Goal: Task Accomplishment & Management: Manage account settings

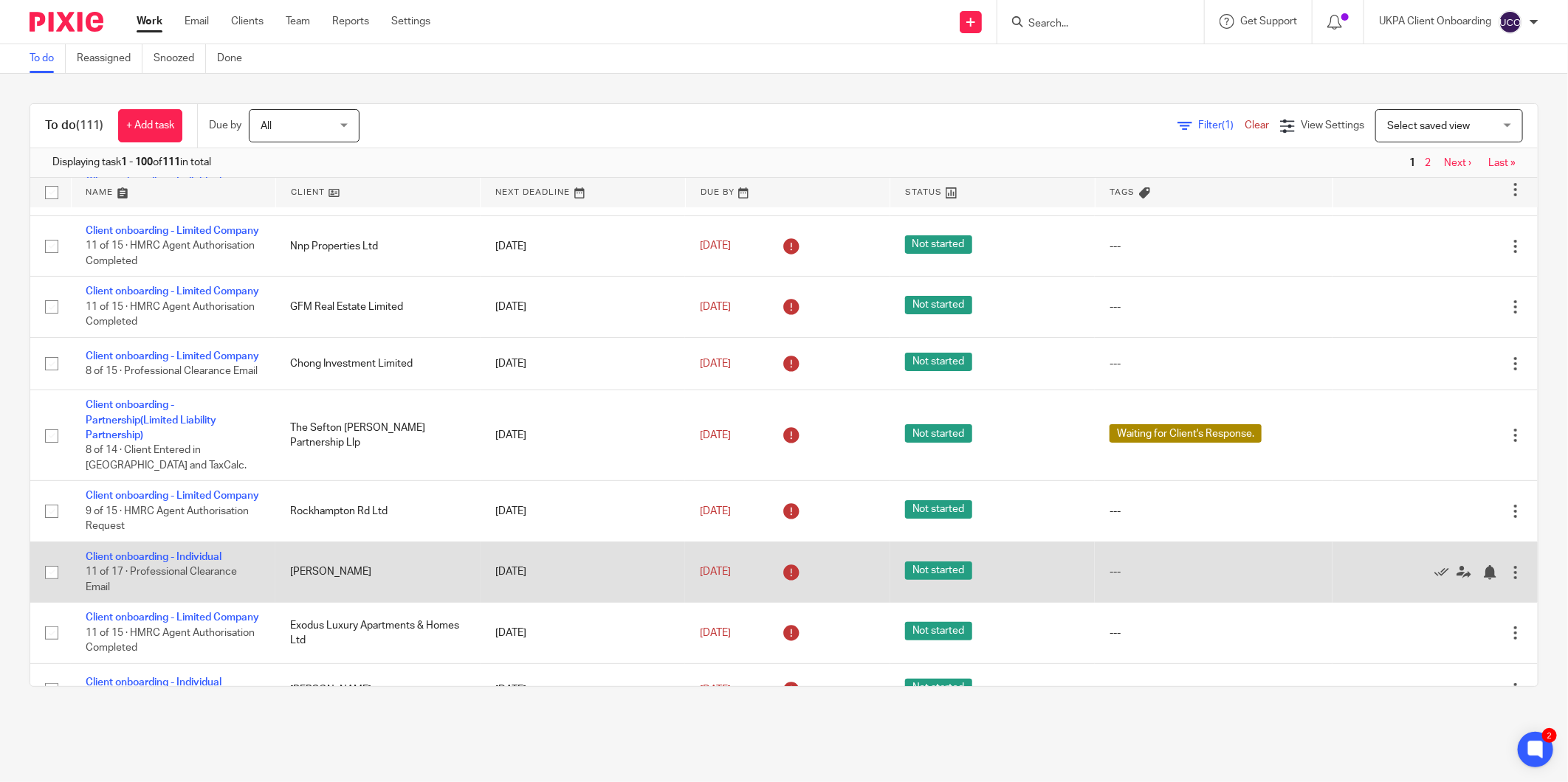
scroll to position [82, 0]
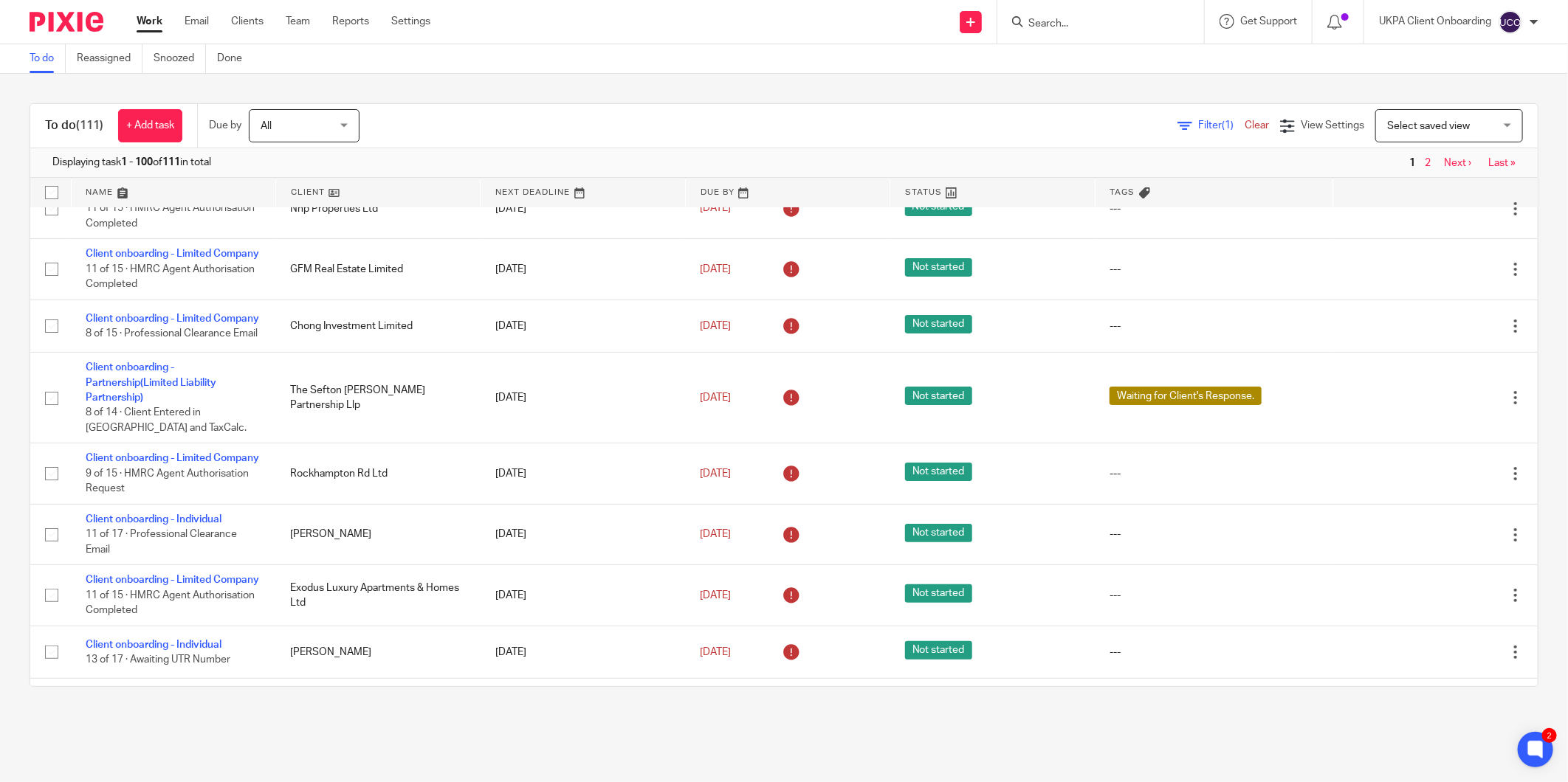
click at [1032, 26] on input "Search" at bounding box center [1093, 24] width 133 height 13
paste input "[EMAIL_ADDRESS][DOMAIN_NAME]"
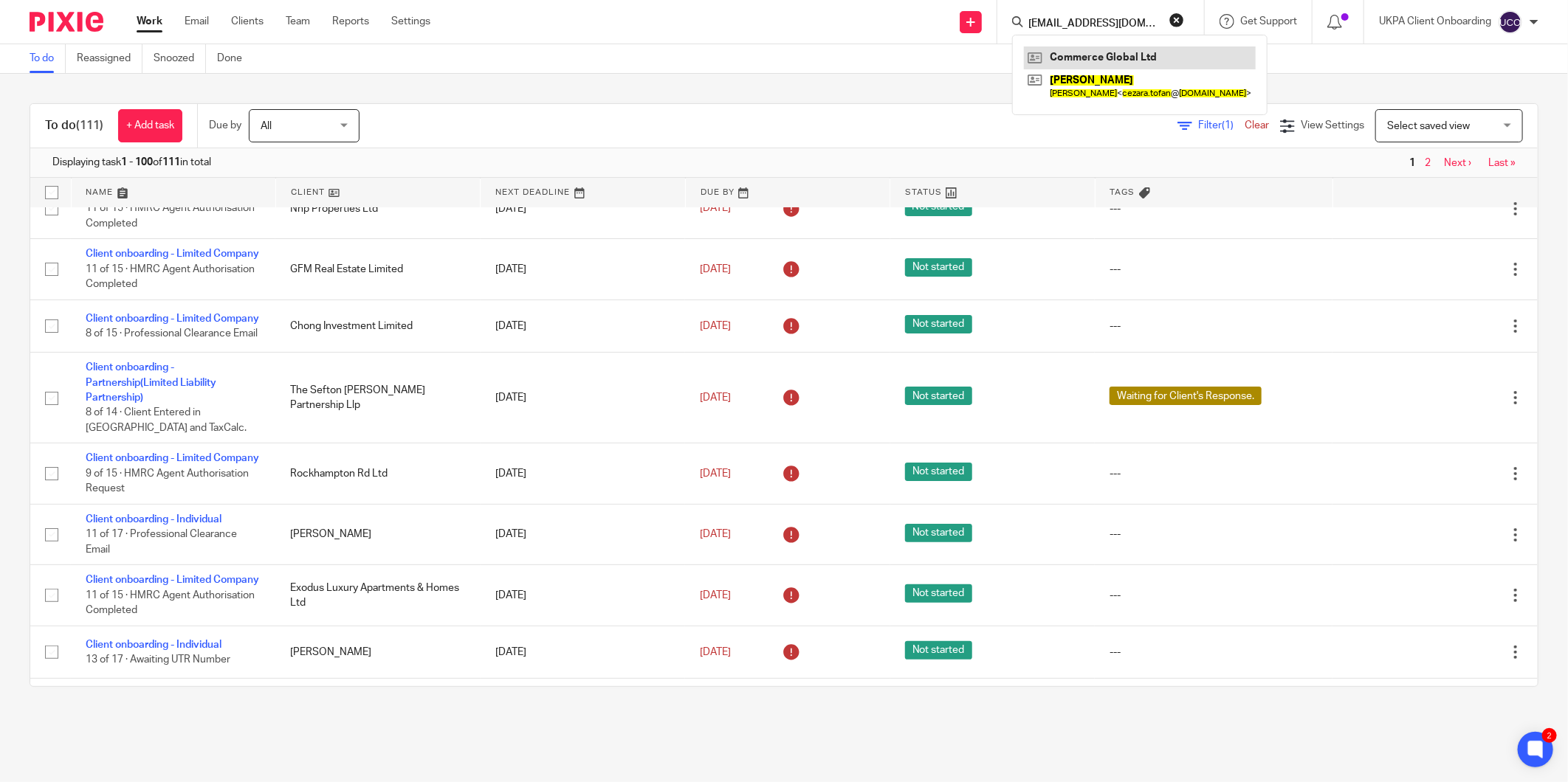
type input "[EMAIL_ADDRESS][DOMAIN_NAME]"
click at [1105, 56] on link at bounding box center [1140, 57] width 232 height 22
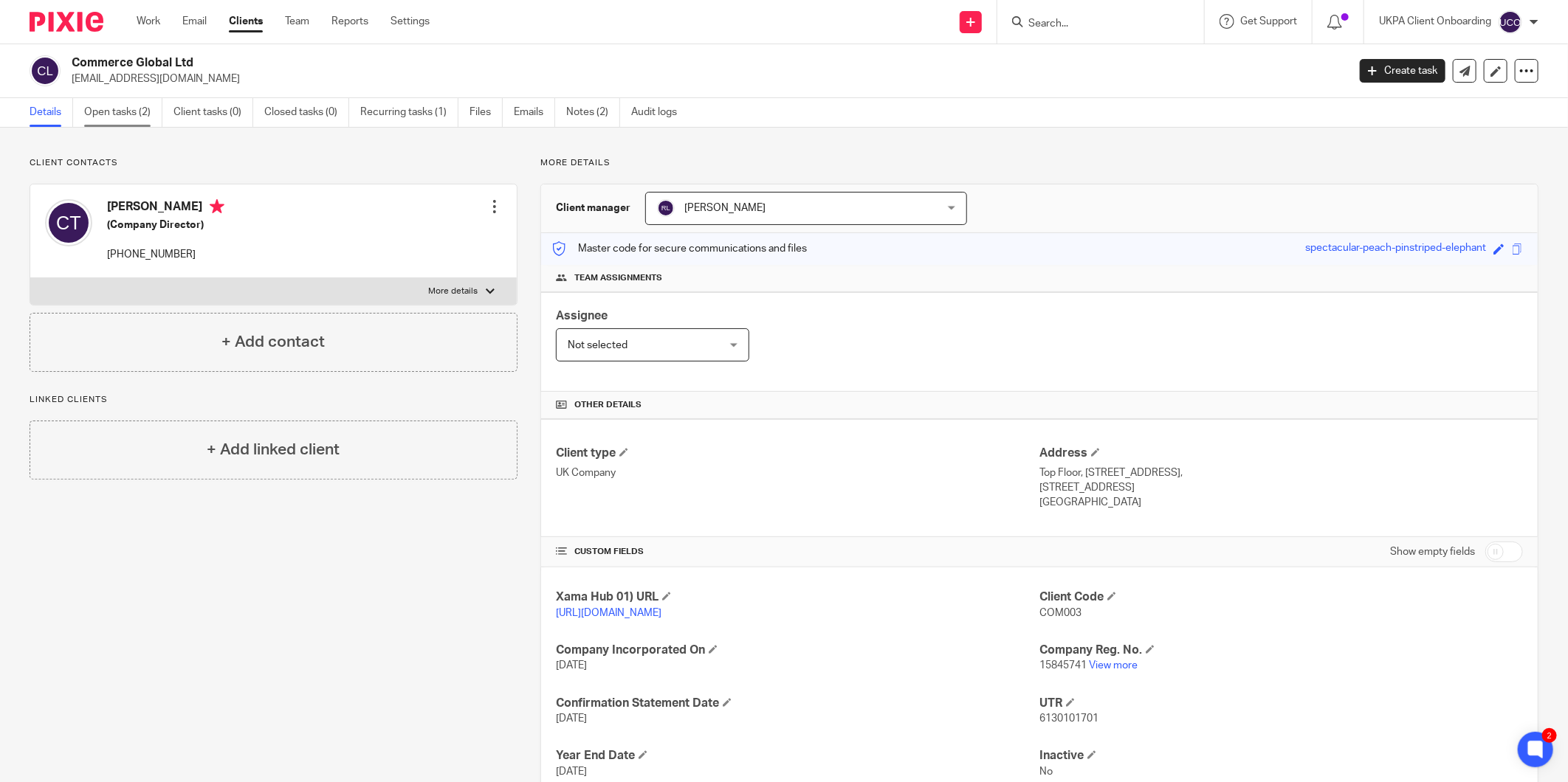
click at [86, 109] on link "Open tasks (2)" at bounding box center [123, 113] width 79 height 29
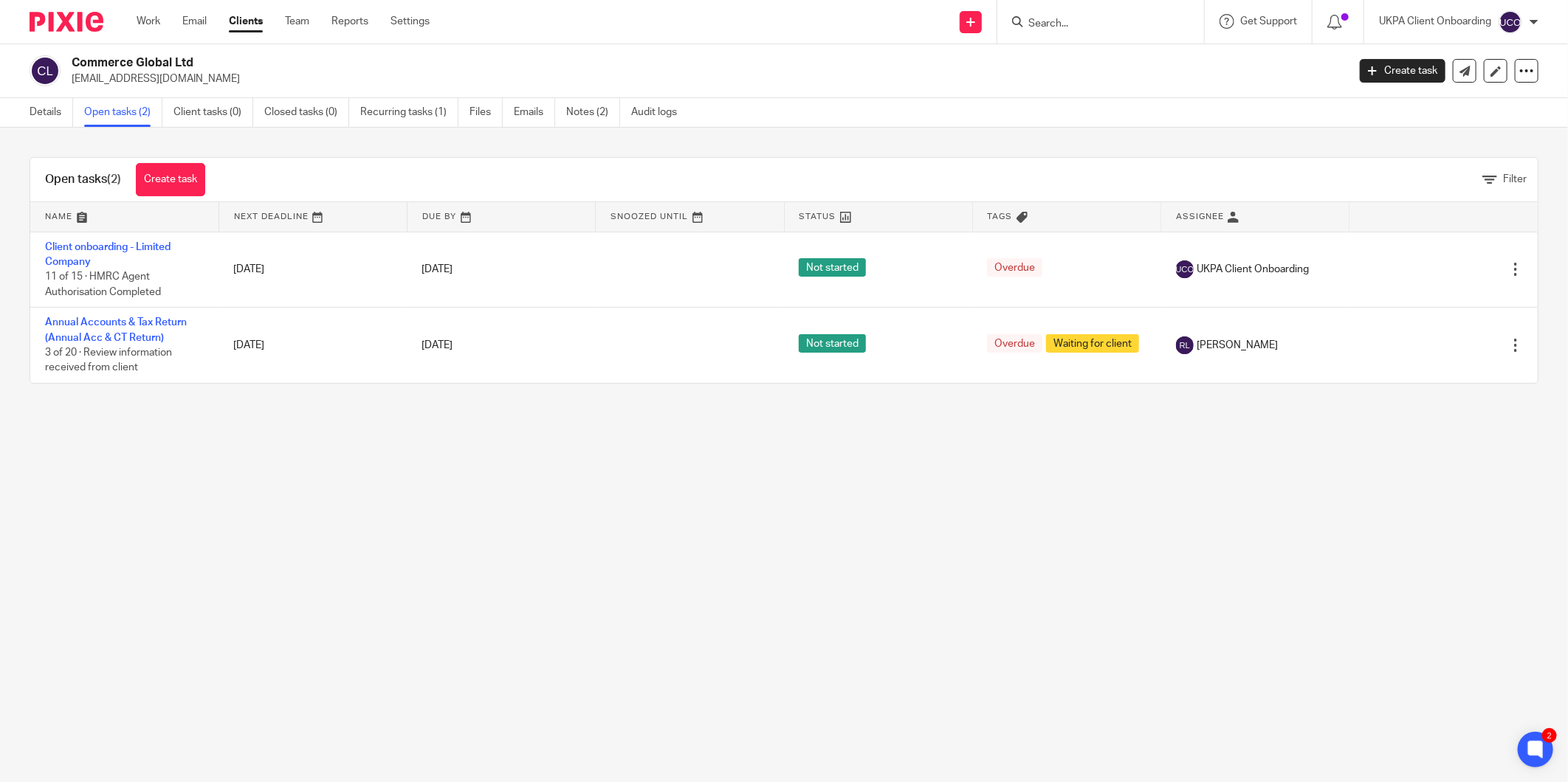
click at [127, 66] on h2 "Commerce Global Ltd" at bounding box center [579, 63] width 1013 height 16
copy div "Commerce Global Ltd"
click at [64, 117] on link "Details" at bounding box center [51, 113] width 44 height 29
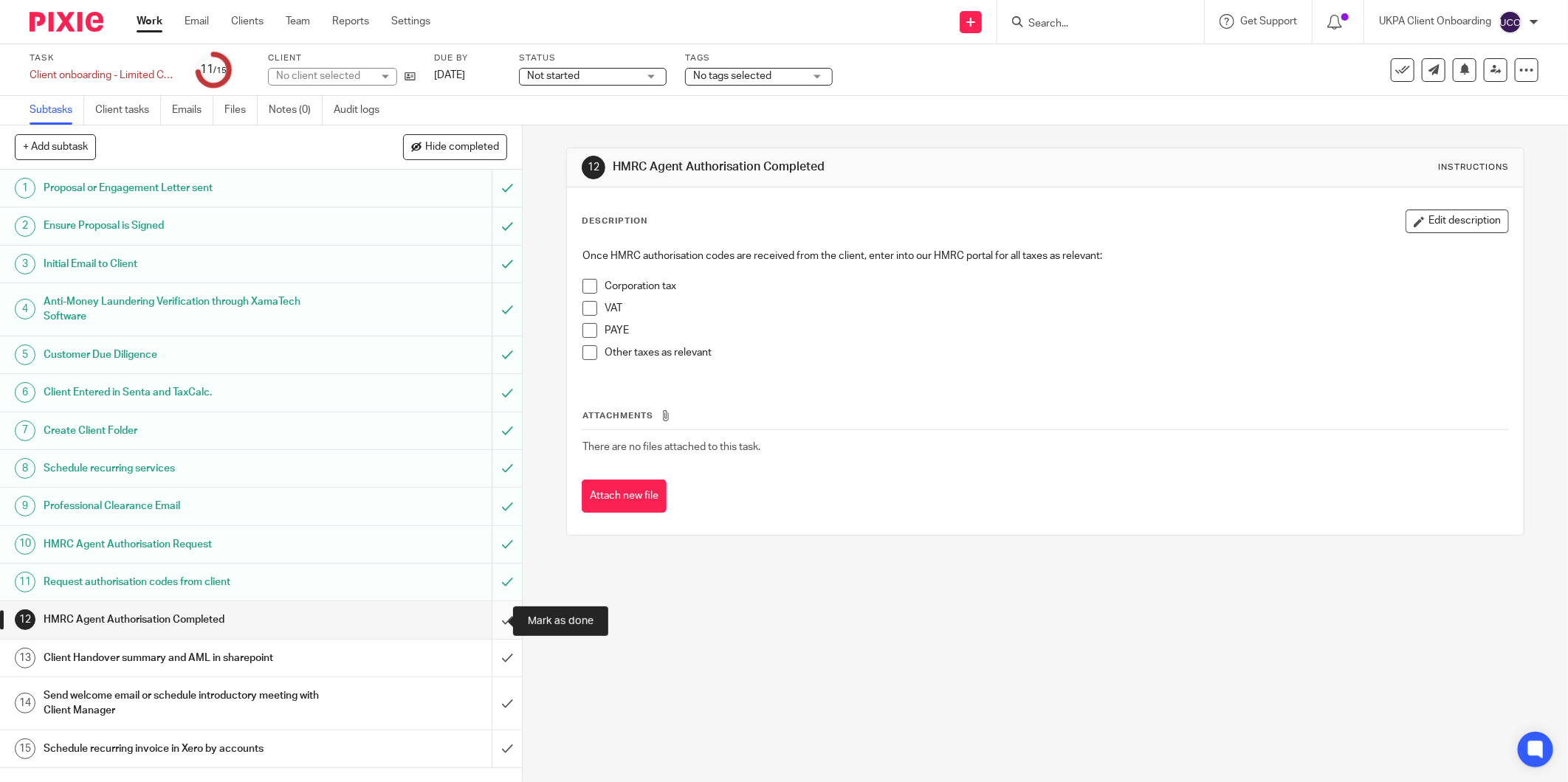
drag, startPoint x: 0, startPoint y: 0, endPoint x: 493, endPoint y: 620, distance: 792.1
click at [493, 620] on input "submit" at bounding box center [261, 620] width 522 height 37
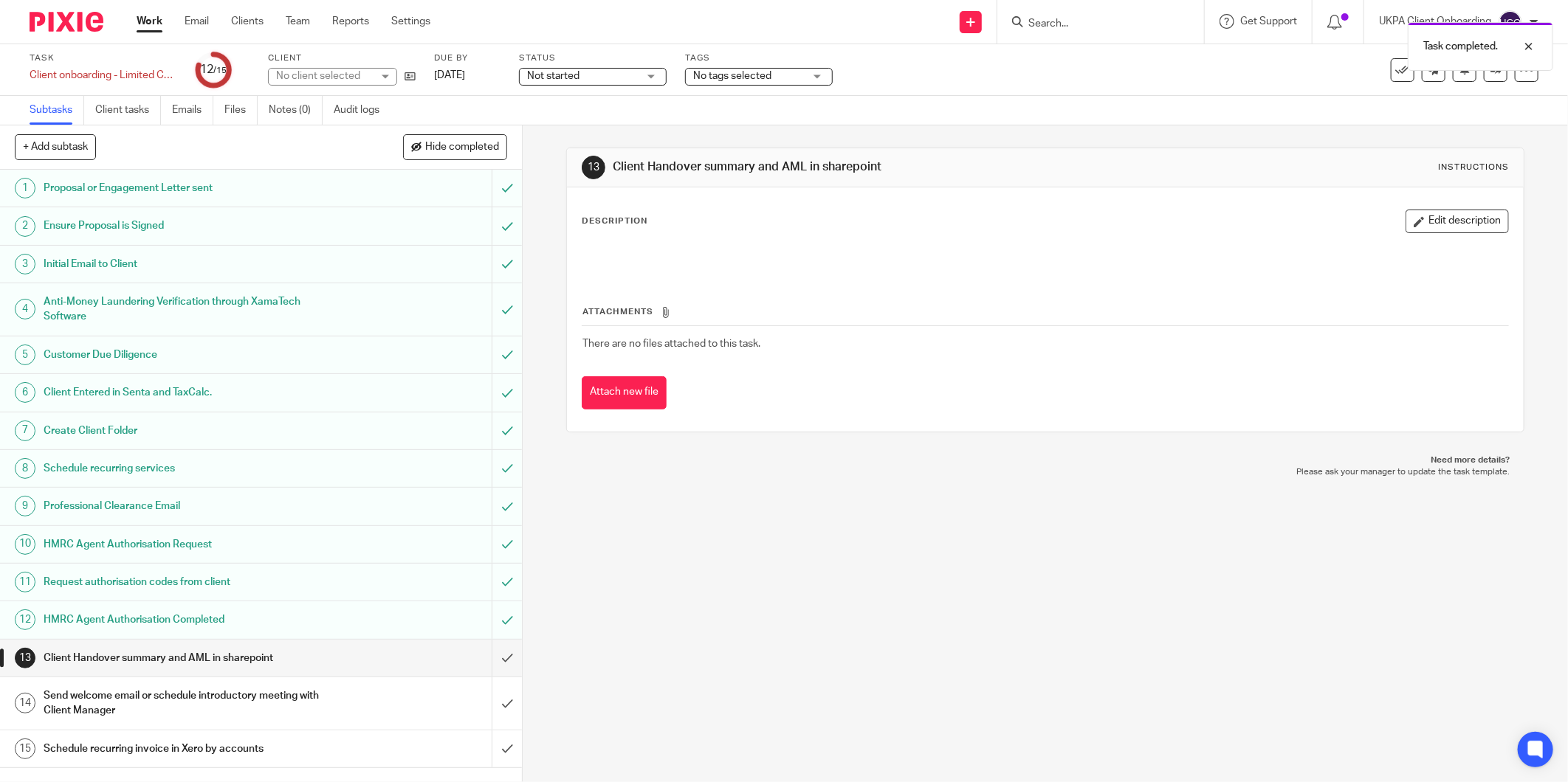
click at [166, 696] on h1 "Send welcome email or schedule introductory meeting with Client Manager" at bounding box center [189, 703] width 290 height 37
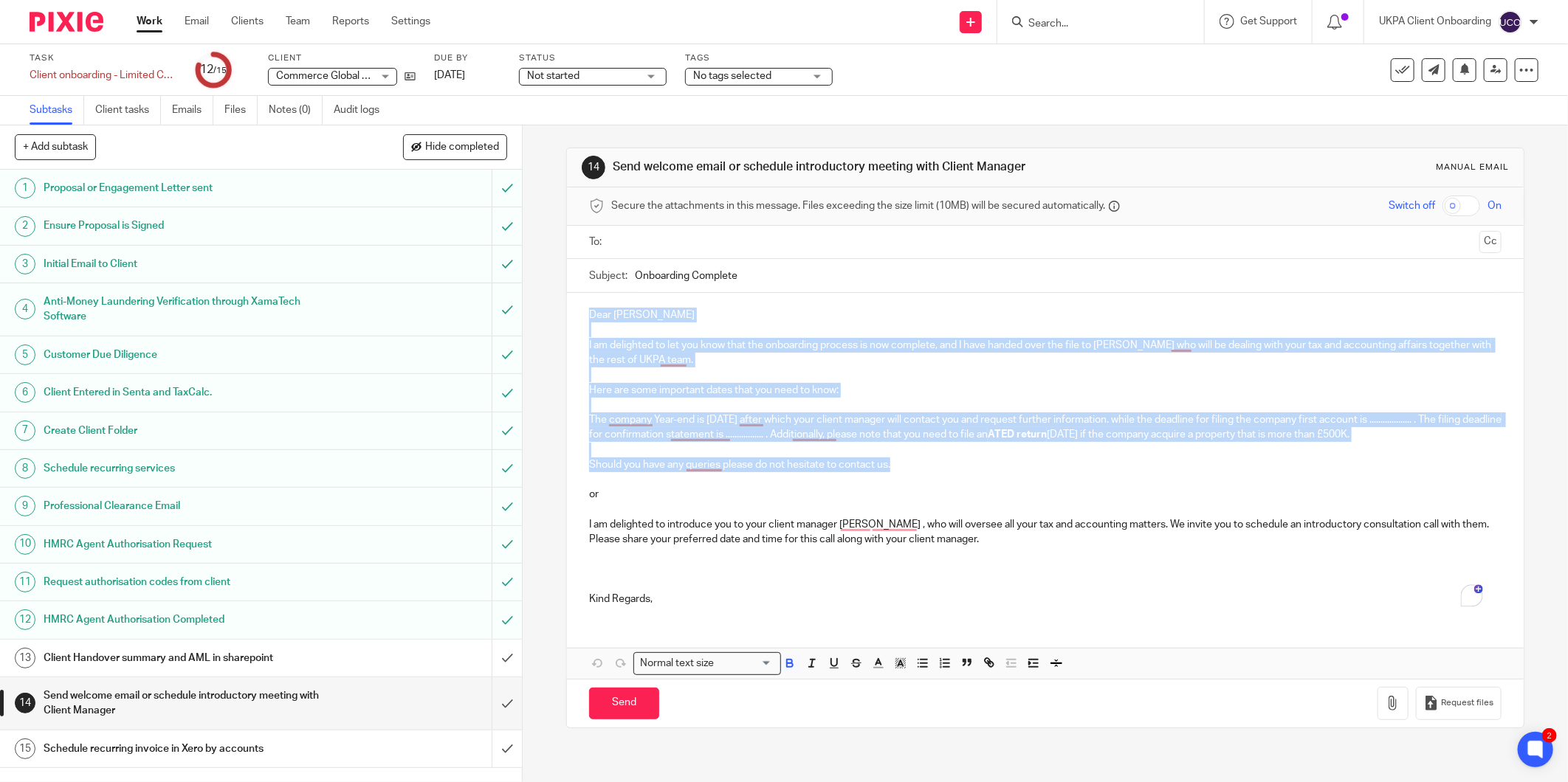
drag, startPoint x: 585, startPoint y: 310, endPoint x: 916, endPoint y: 469, distance: 367.2
click at [916, 469] on div "Dear Cezara I am delighted to let you know that the onboarding process is now c…" at bounding box center [1046, 455] width 957 height 324
copy div "Dear Cezara I am delighted to let you know that the onboarding process is now c…"
click at [491, 658] on input "submit" at bounding box center [261, 658] width 522 height 37
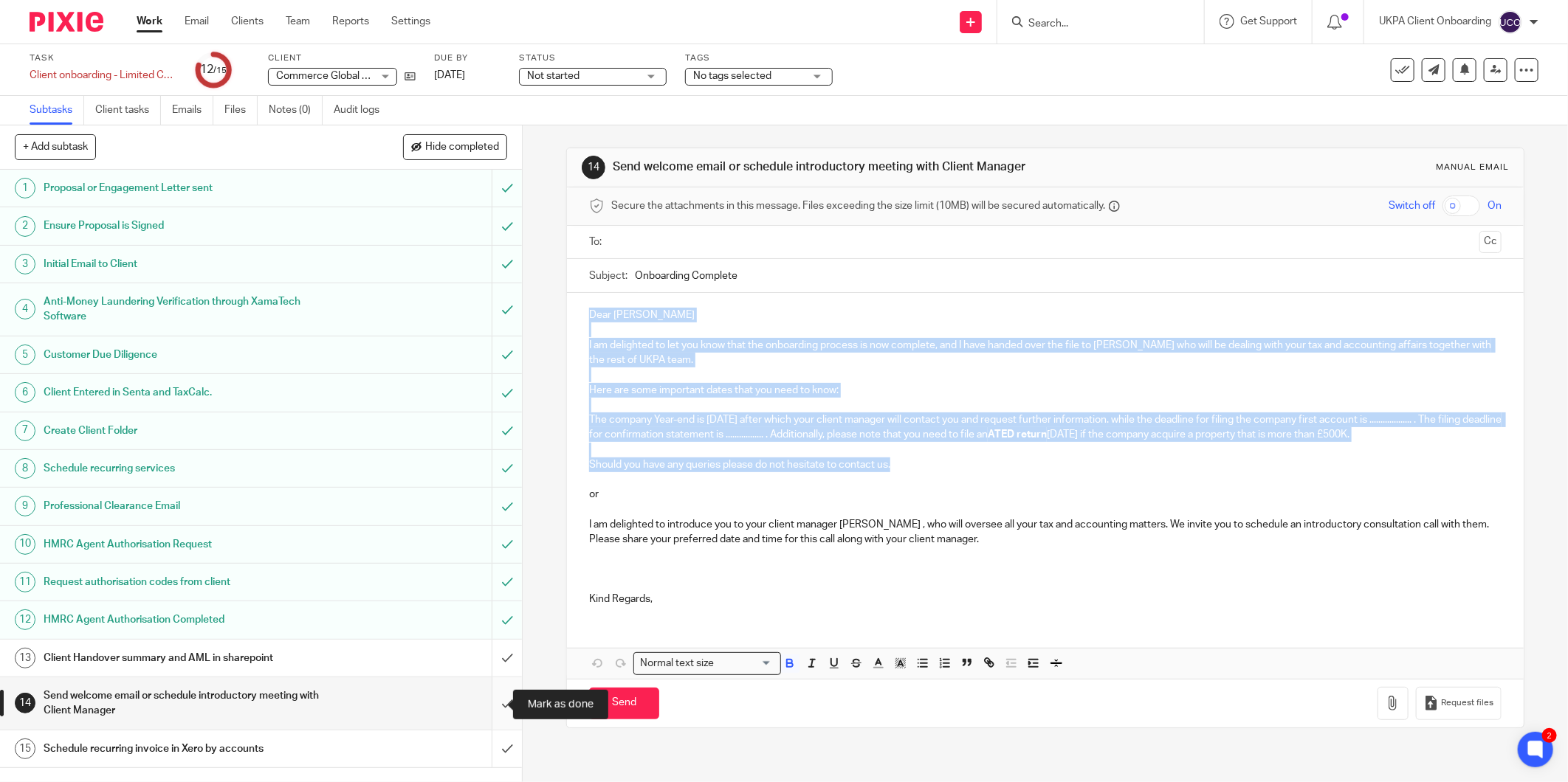
click at [490, 704] on input "submit" at bounding box center [261, 703] width 522 height 52
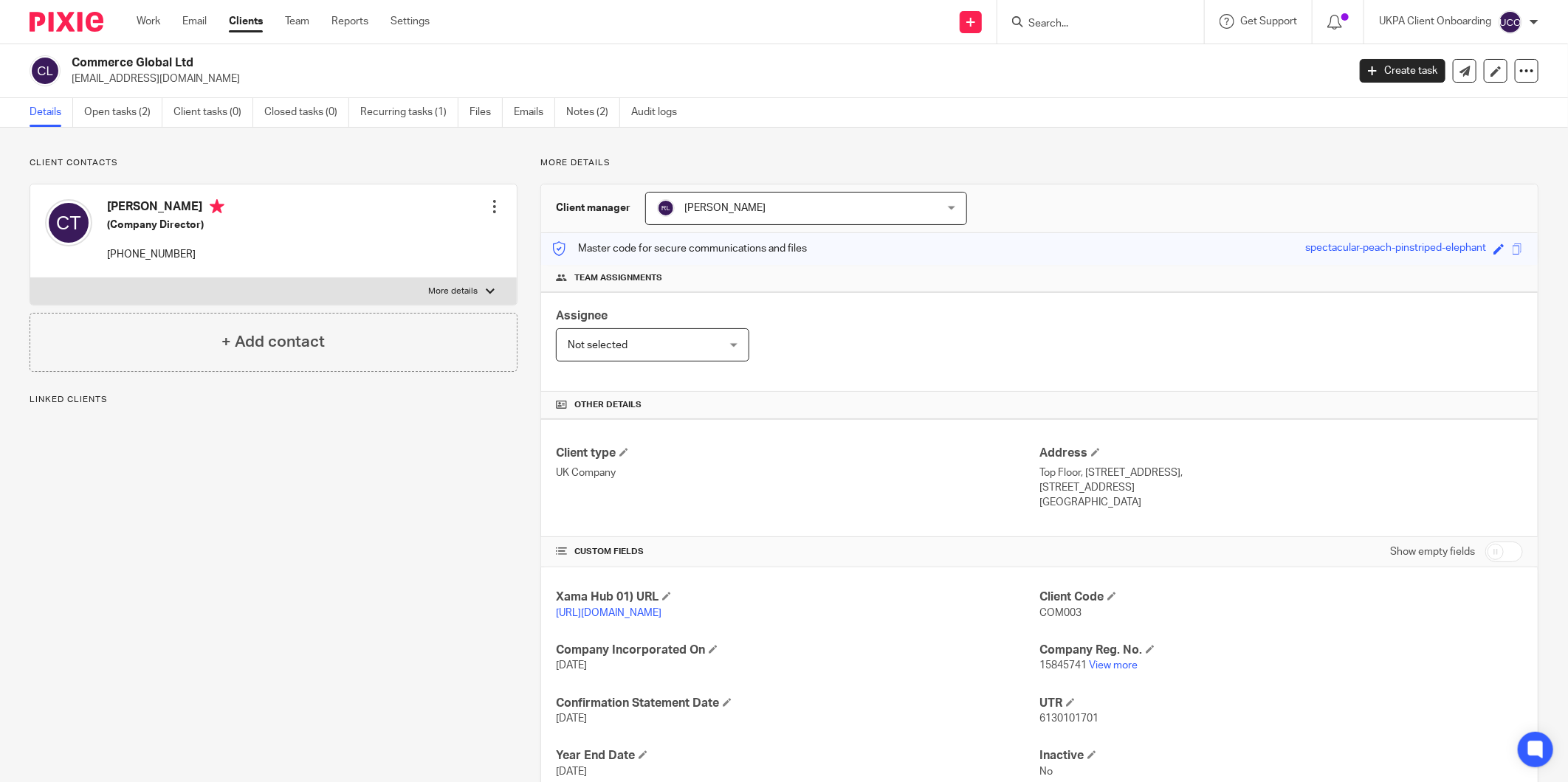
scroll to position [103, 0]
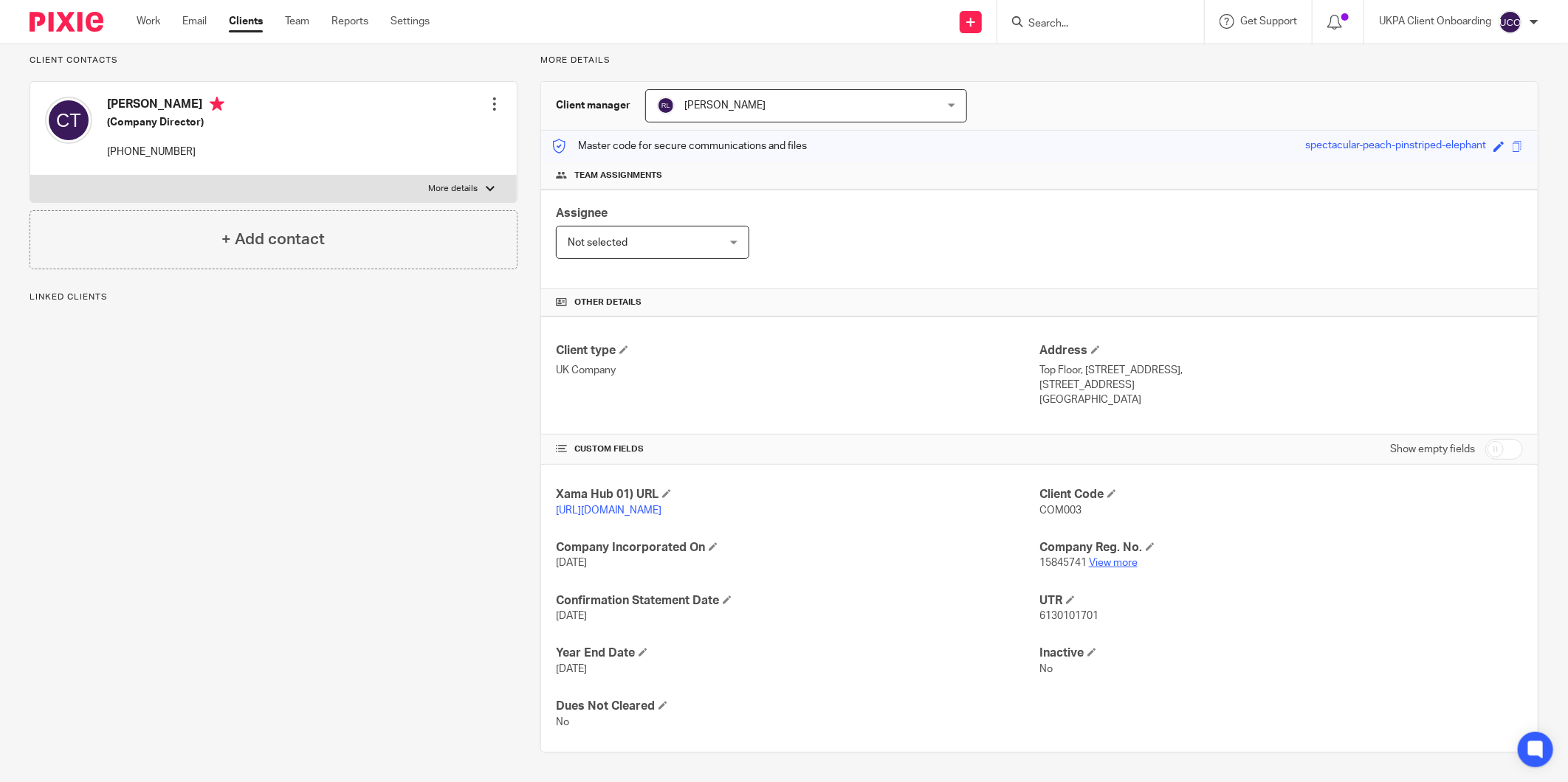
click at [1095, 563] on link "View more" at bounding box center [1113, 563] width 49 height 10
click at [1035, 24] on input "Search" at bounding box center [1093, 24] width 133 height 13
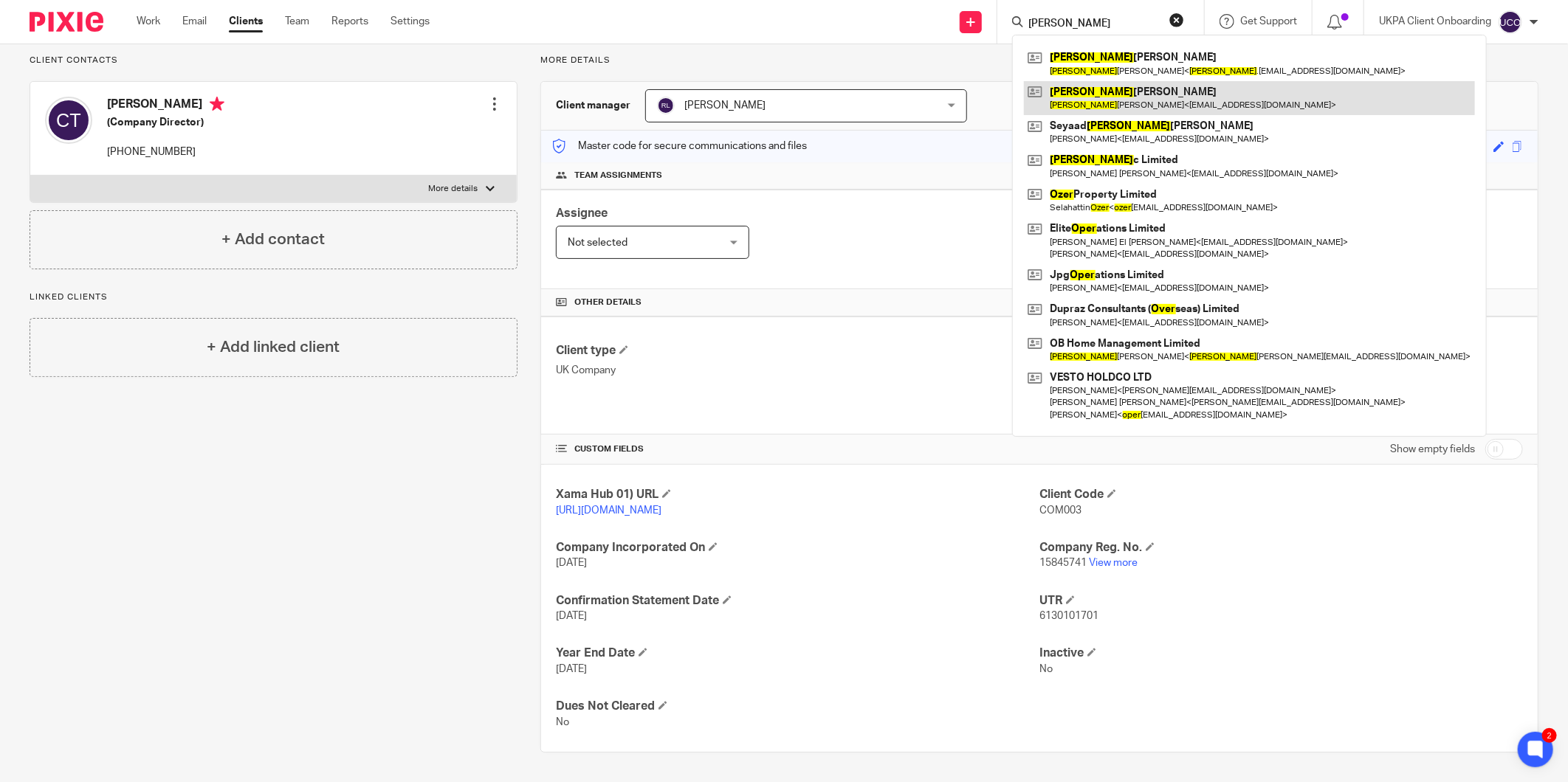
type input "[PERSON_NAME]"
click at [969, 404] on div "Client type UK Company" at bounding box center [798, 376] width 483 height 65
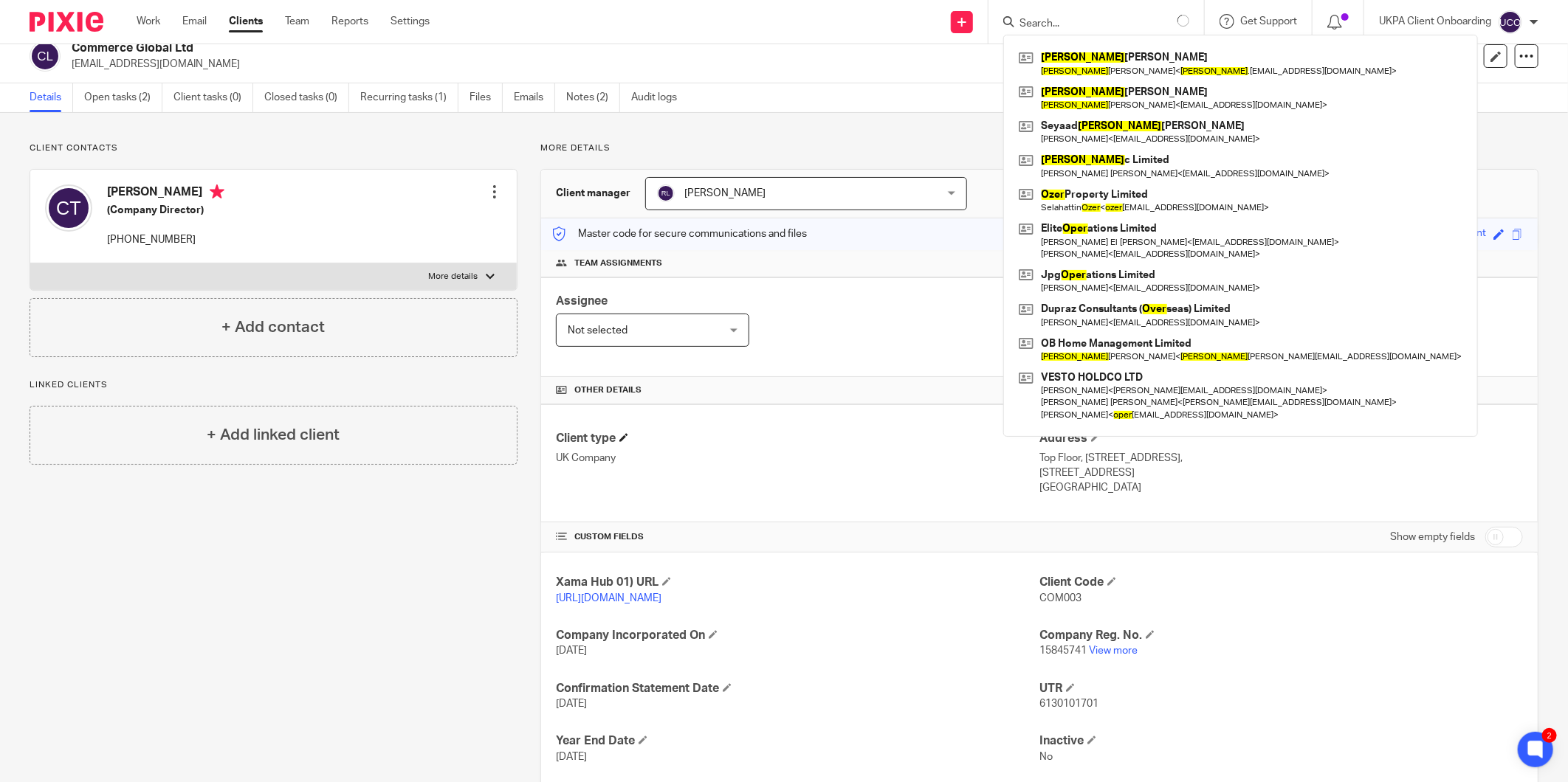
scroll to position [0, 0]
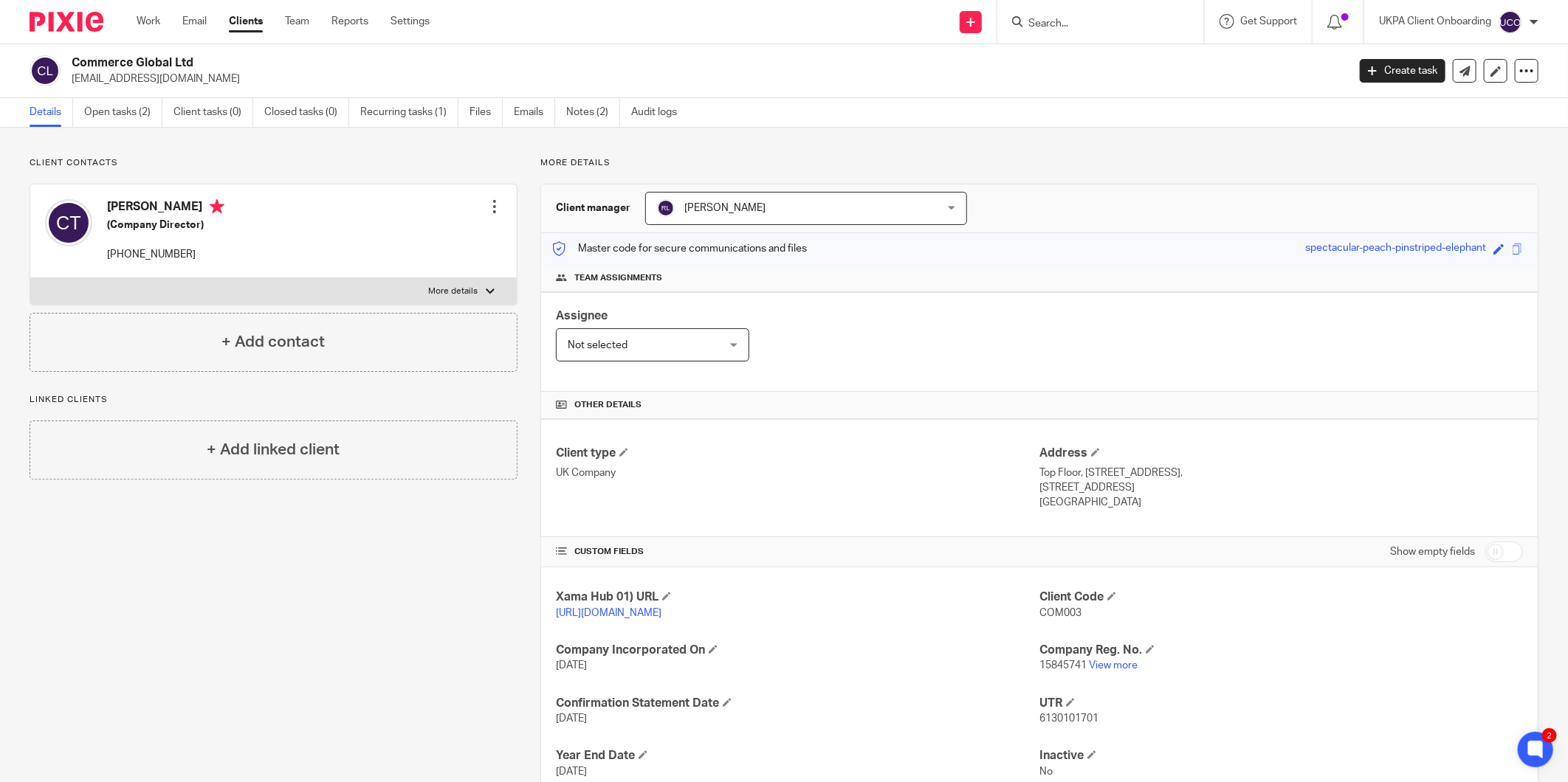
click at [126, 81] on p "cezara.tofan@yahoo.co.uk" at bounding box center [705, 79] width 1266 height 15
copy main "cezara.tofan@yahoo.co.uk Create task Update from Companies House Export data Me…"
click at [1089, 25] on input "Search" at bounding box center [1093, 24] width 133 height 13
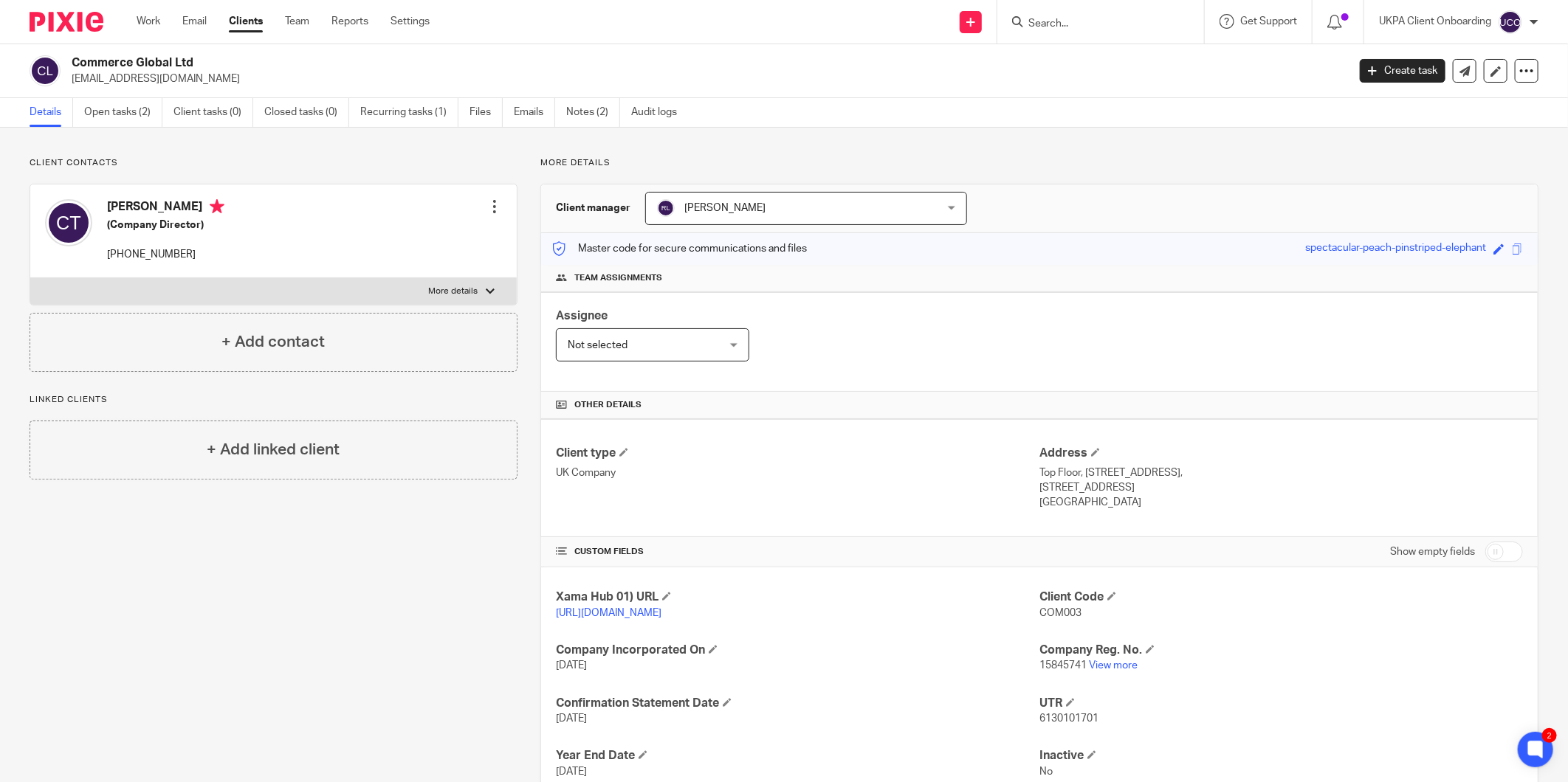
paste input "kerimalp2@gmail.com"
type input "kerimalp2@gmail.com"
click at [1086, 66] on link at bounding box center [1135, 63] width 222 height 34
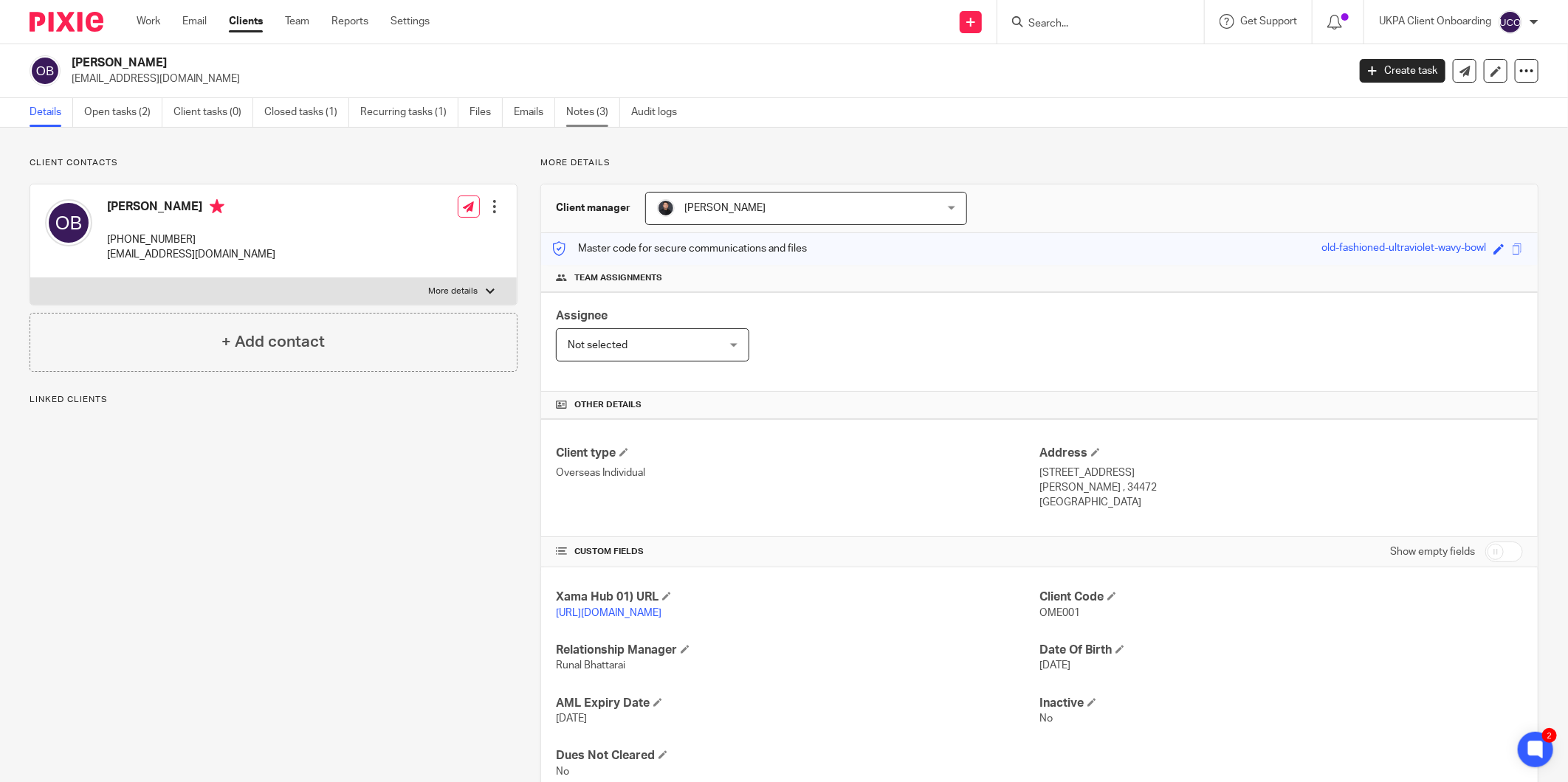
click at [598, 107] on link "Notes (3)" at bounding box center [593, 113] width 54 height 29
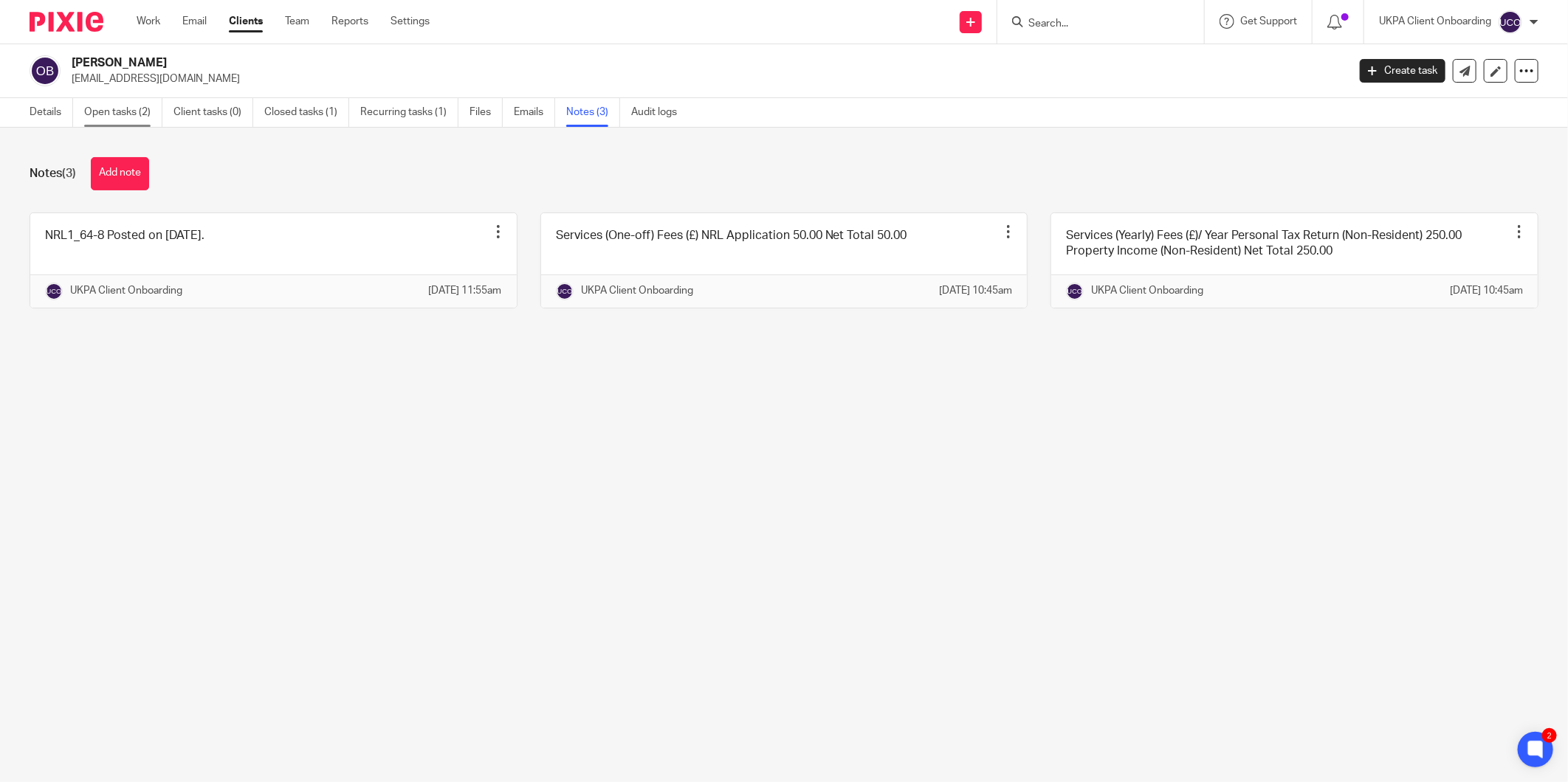
click at [104, 118] on link "Open tasks (2)" at bounding box center [123, 113] width 79 height 29
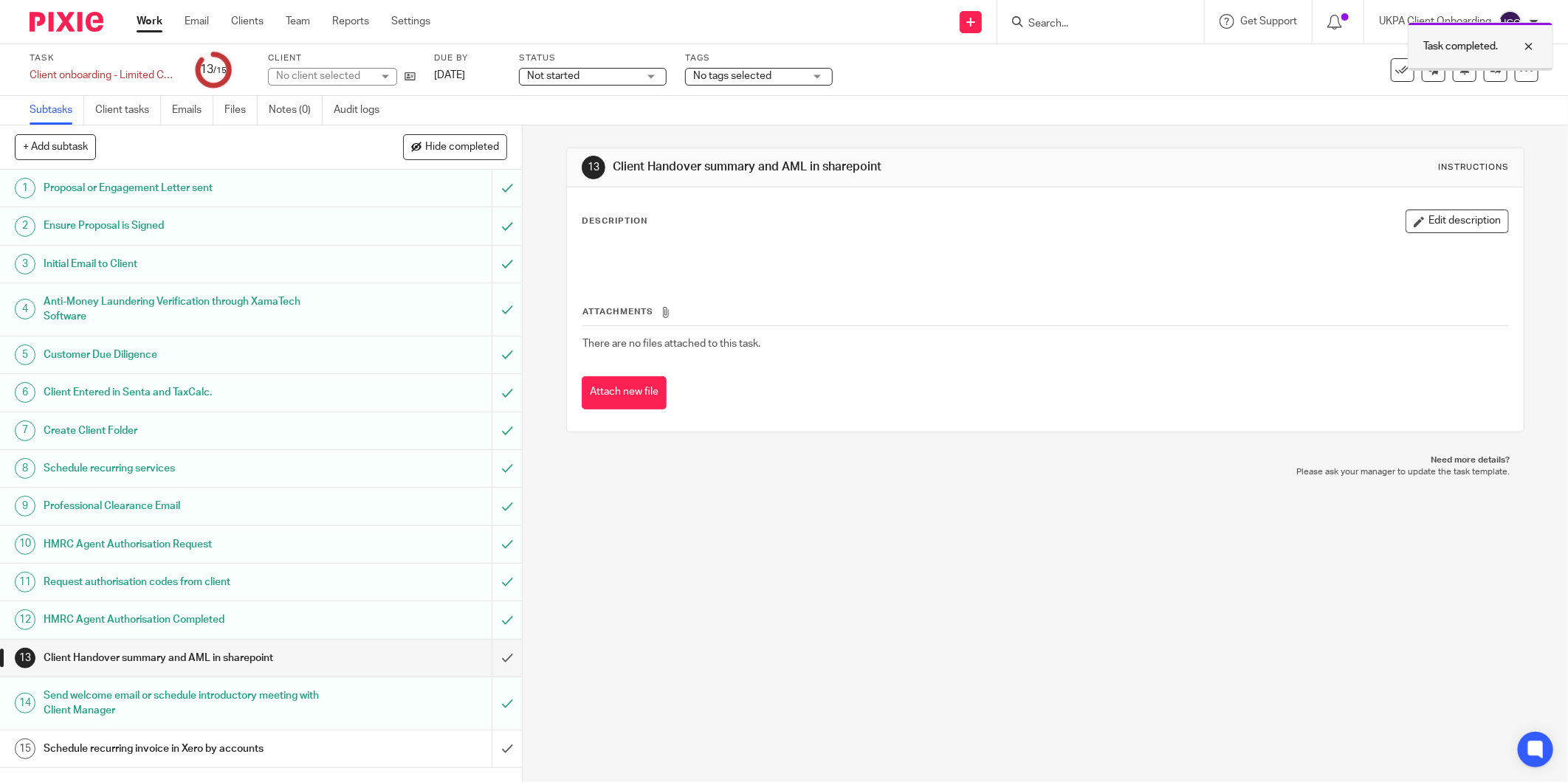
click at [1529, 43] on div at bounding box center [1517, 46] width 40 height 17
click at [1491, 74] on icon at bounding box center [1496, 70] width 11 height 11
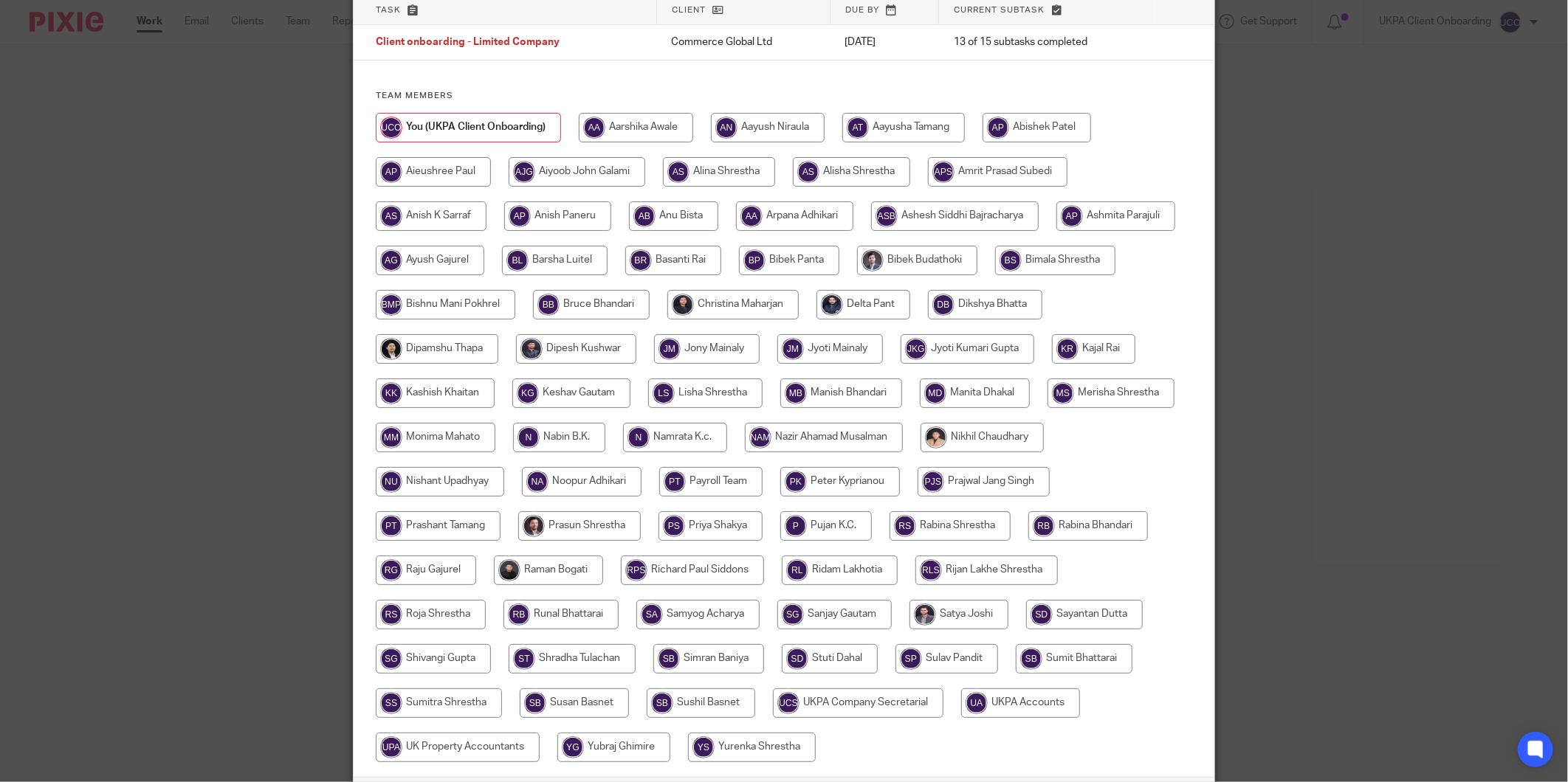
scroll to position [228, 0]
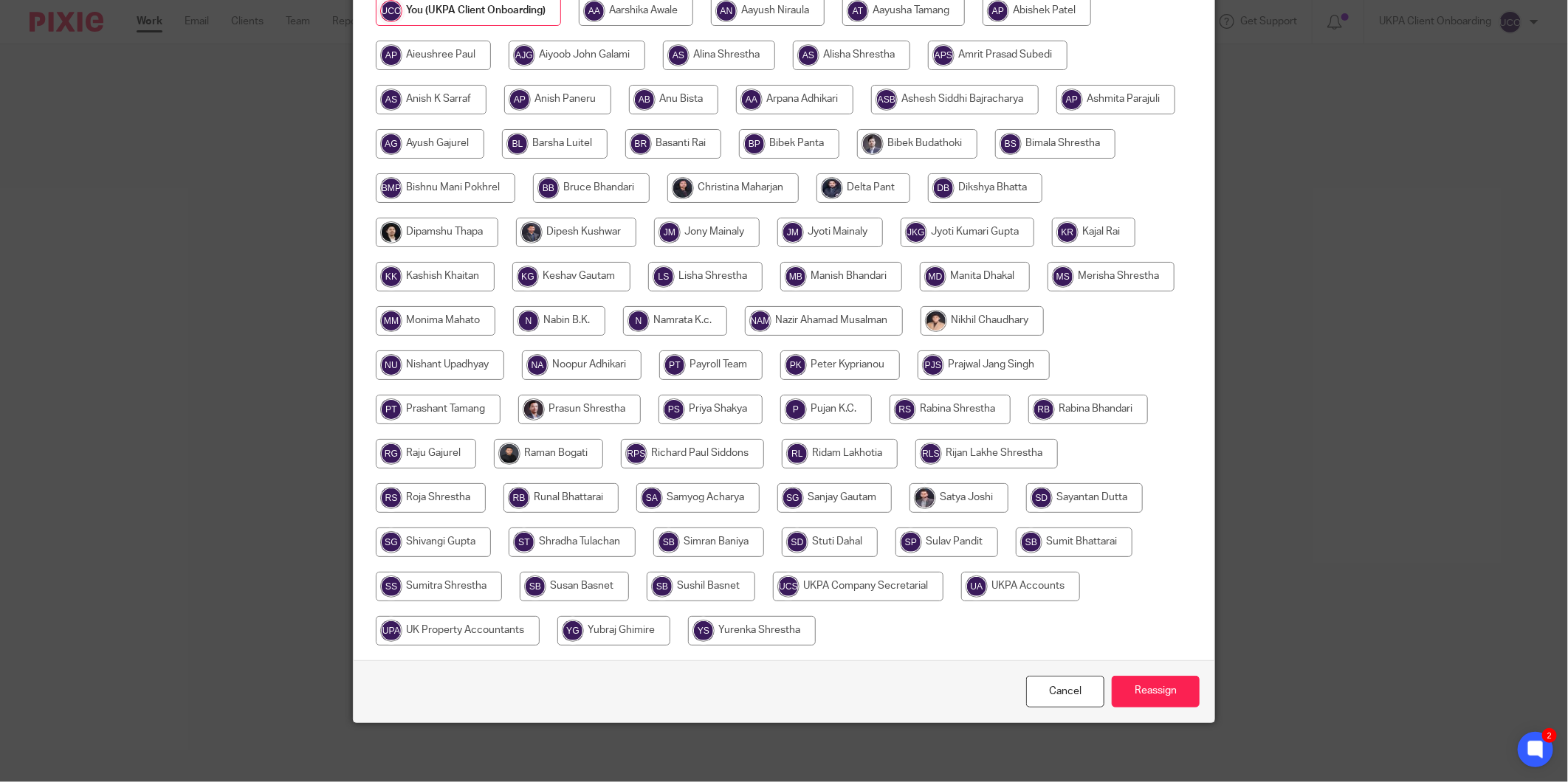
click at [961, 602] on input "radio" at bounding box center [1021, 587] width 119 height 30
radio input "true"
click at [1155, 693] on input "Reassign" at bounding box center [1156, 692] width 88 height 31
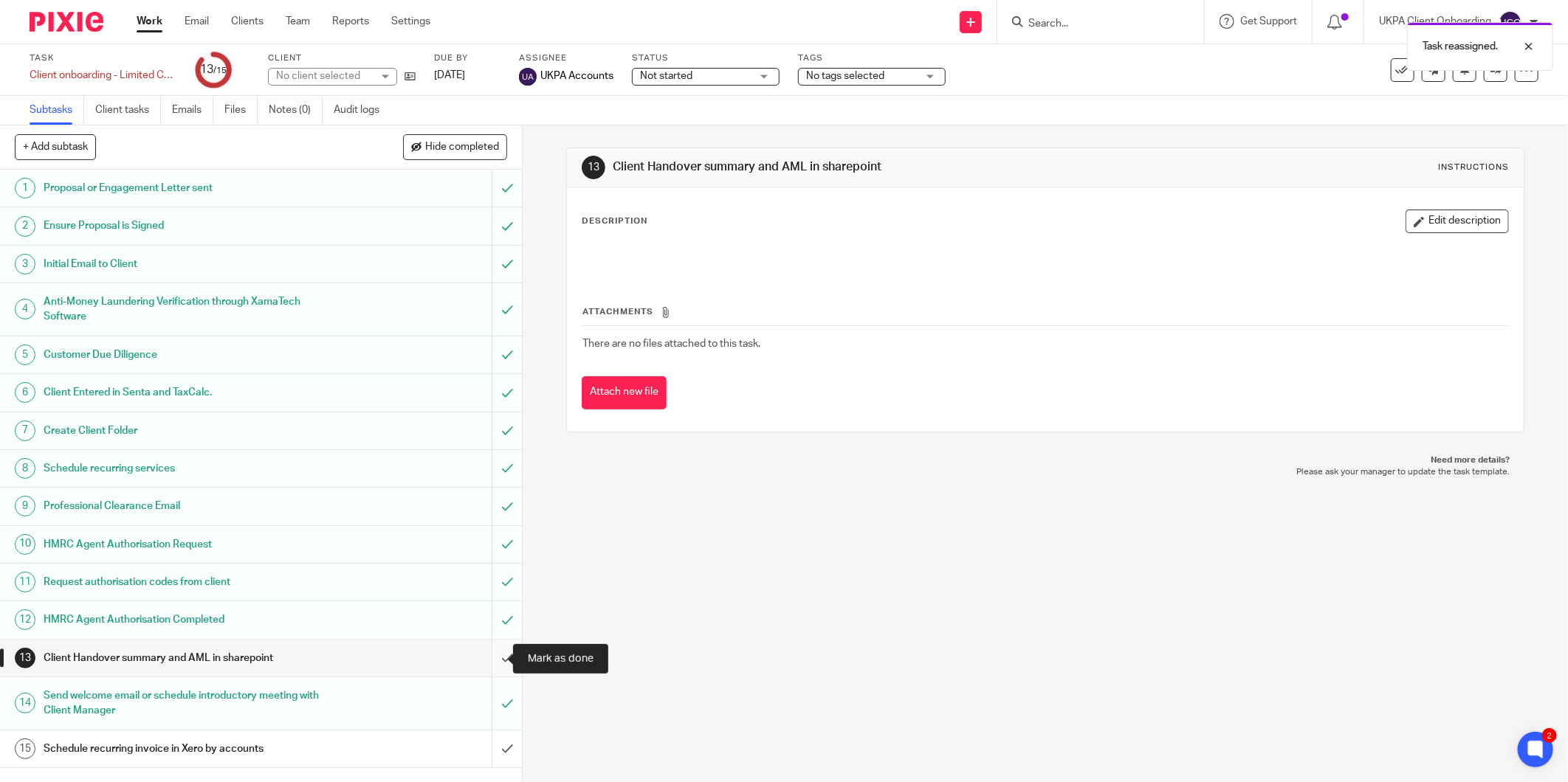
click at [488, 655] on input "submit" at bounding box center [261, 658] width 522 height 37
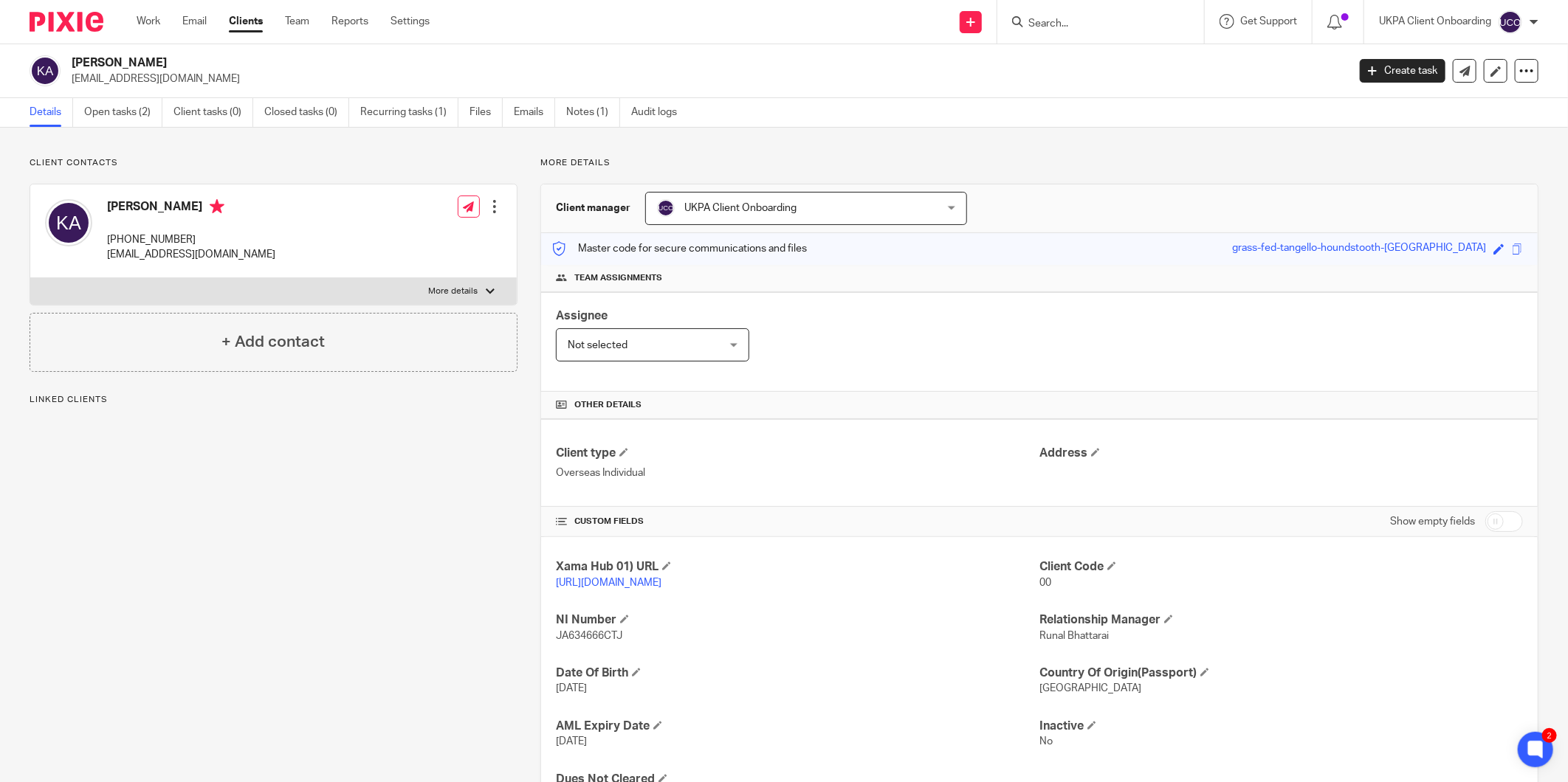
click at [1050, 20] on input "Search" at bounding box center [1093, 24] width 133 height 13
paste input "Azmel"
type input "Azmel"
click at [586, 108] on link "Notes (1)" at bounding box center [593, 113] width 54 height 29
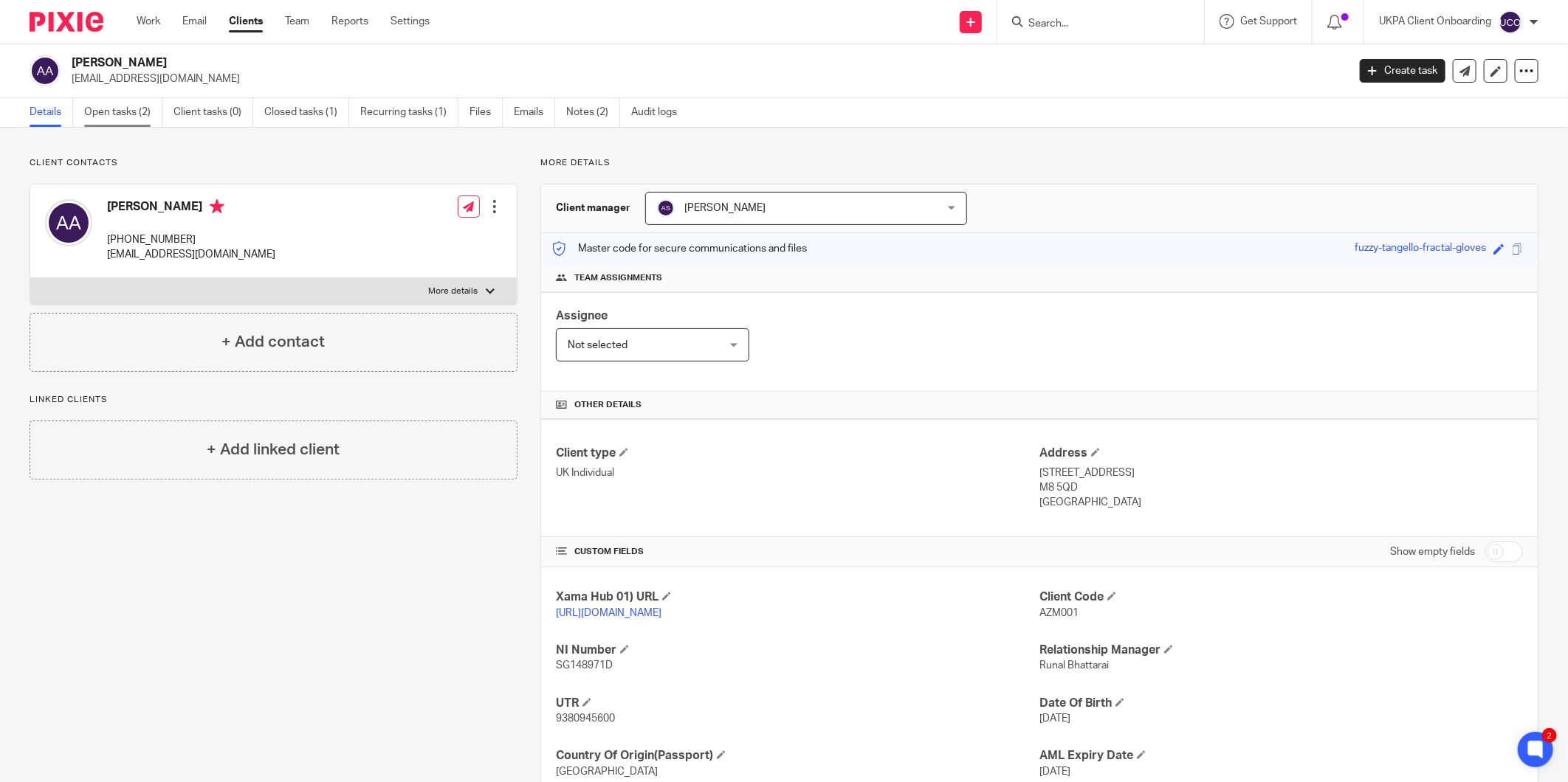
click at [127, 126] on link "Open tasks (2)" at bounding box center [123, 113] width 79 height 29
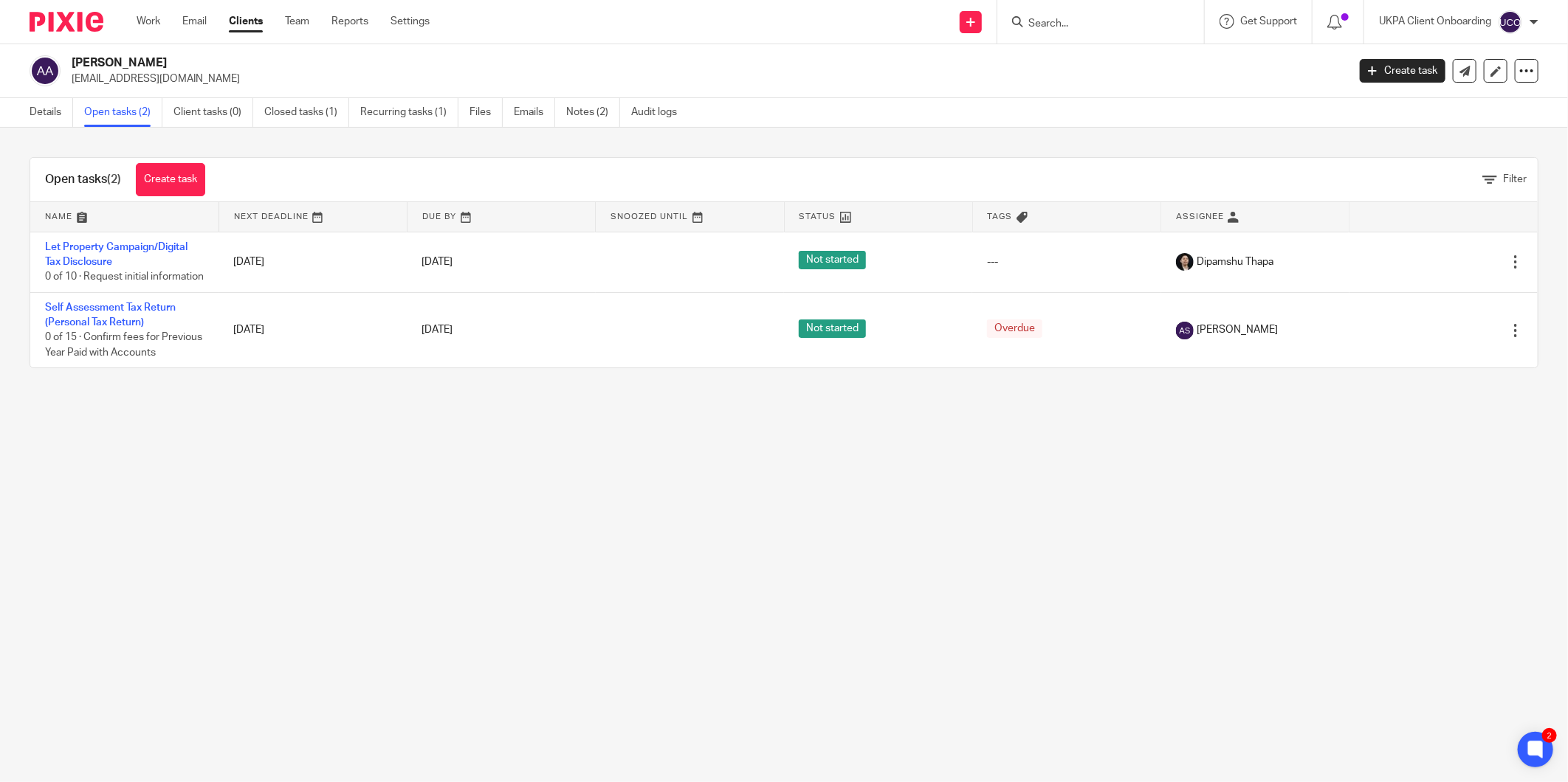
click at [1064, 25] on input "Search" at bounding box center [1093, 24] width 133 height 13
paste input "[EMAIL_ADDRESS][PERSON_NAME][DOMAIN_NAME]"
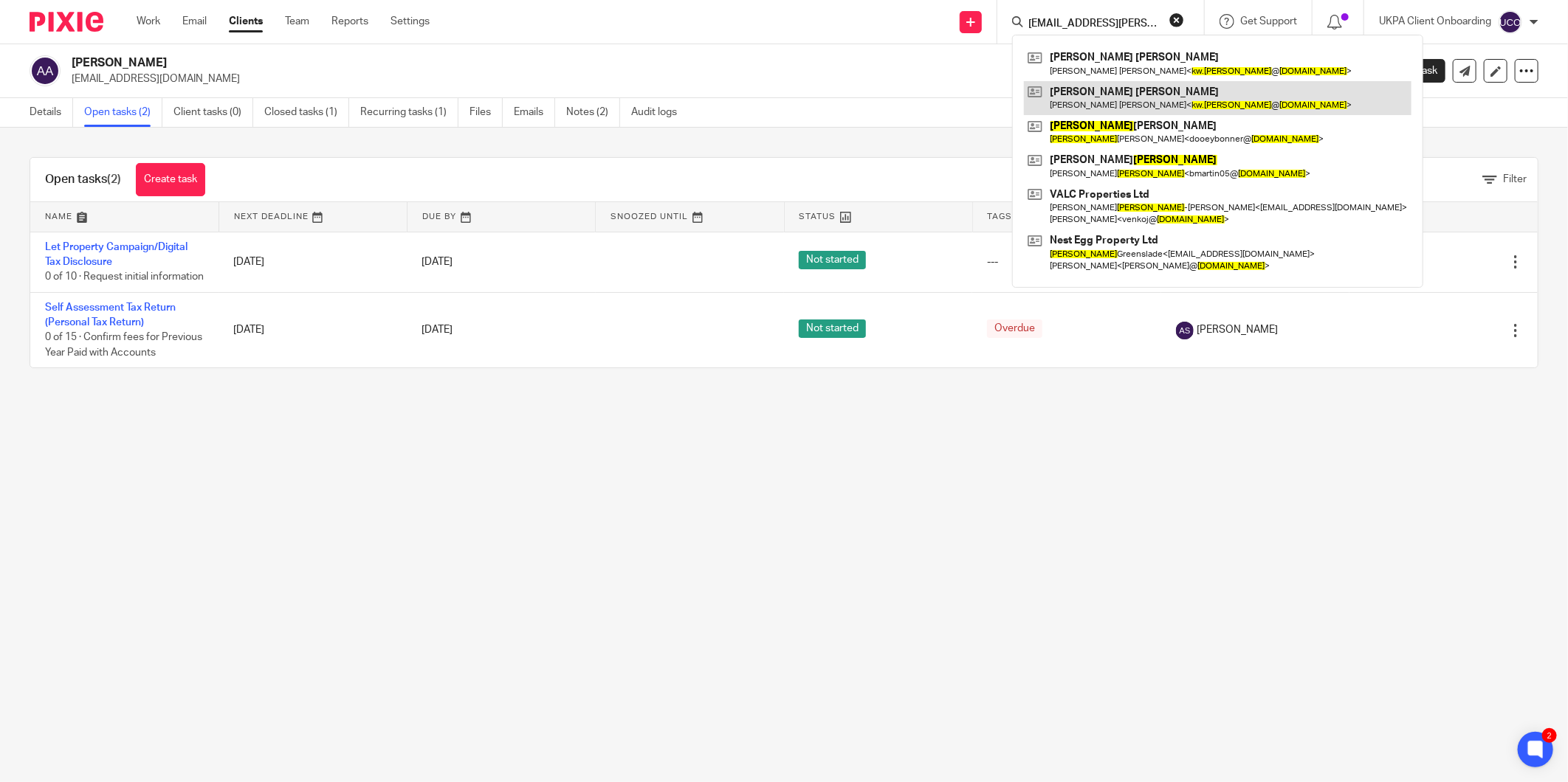
type input "[EMAIL_ADDRESS][PERSON_NAME][DOMAIN_NAME]"
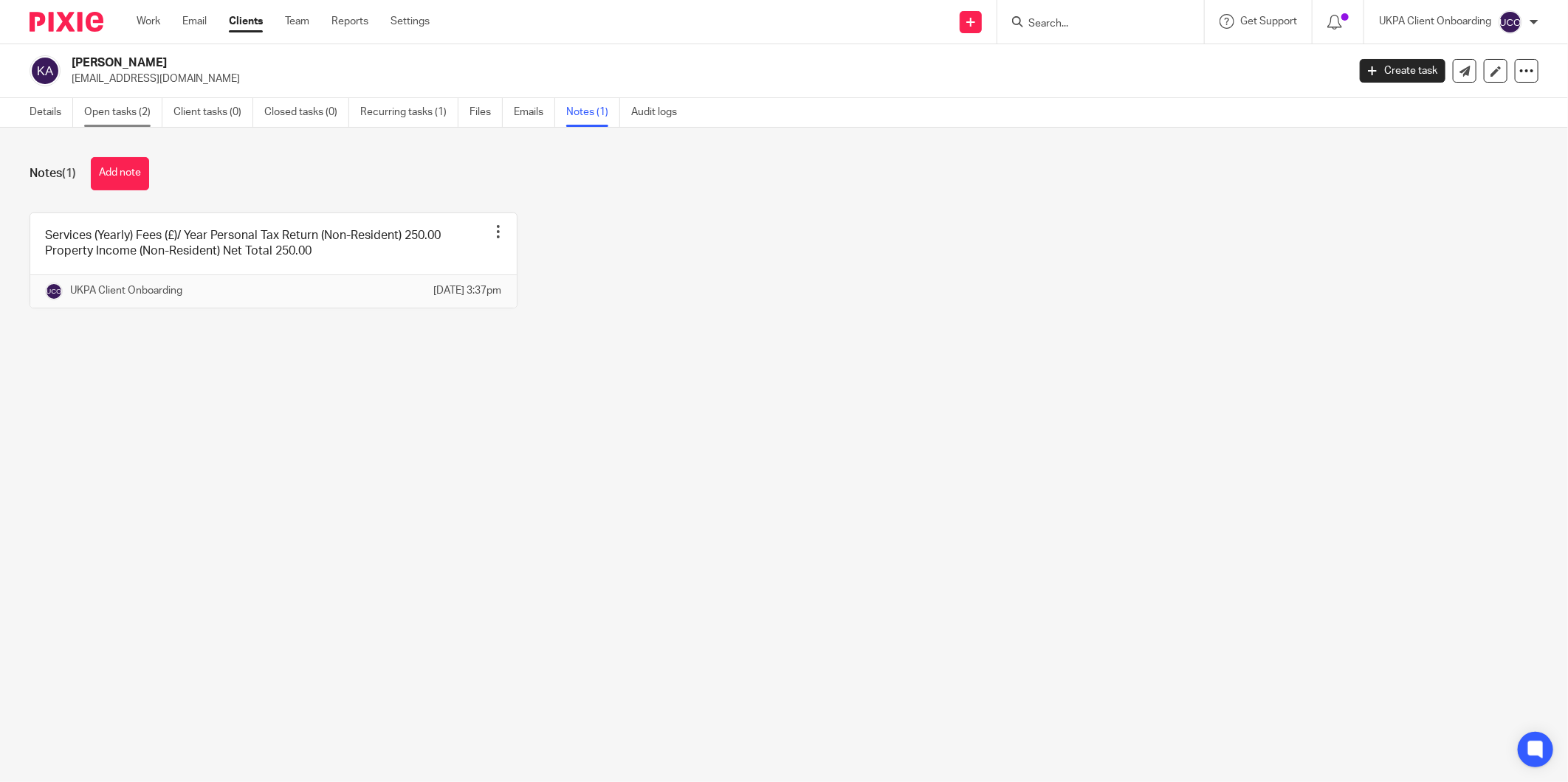
click at [137, 123] on link "Open tasks (2)" at bounding box center [123, 113] width 79 height 29
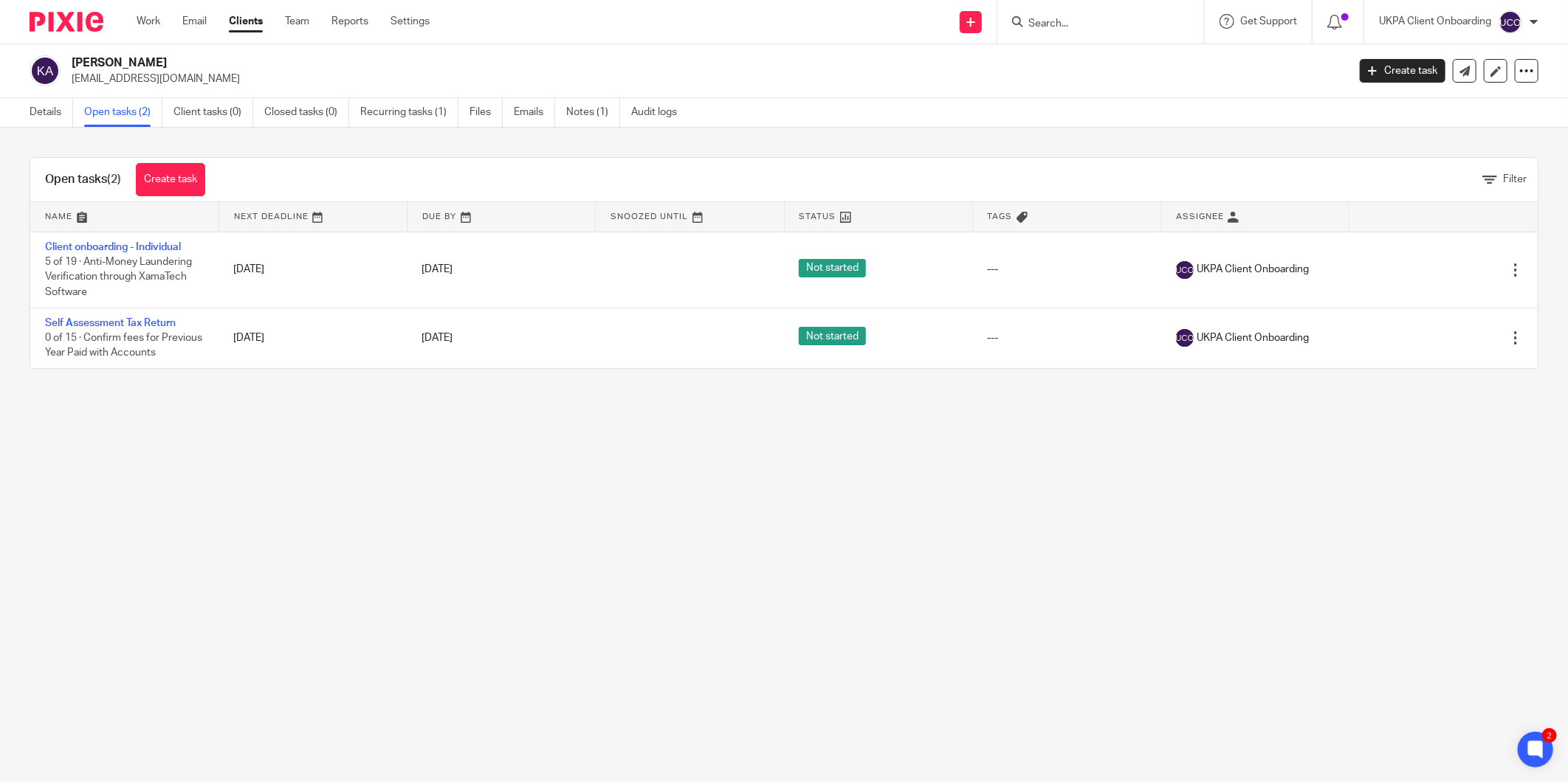
click at [121, 72] on p "[EMAIL_ADDRESS][DOMAIN_NAME]" at bounding box center [705, 79] width 1266 height 15
click at [121, 72] on p "kerimalp2@gmail.com" at bounding box center [705, 79] width 1266 height 15
copy main "kerimalp2@gmail.com Create task Update from Companies House Export data Merge A…"
click at [1059, 31] on div at bounding box center [1101, 22] width 207 height 44
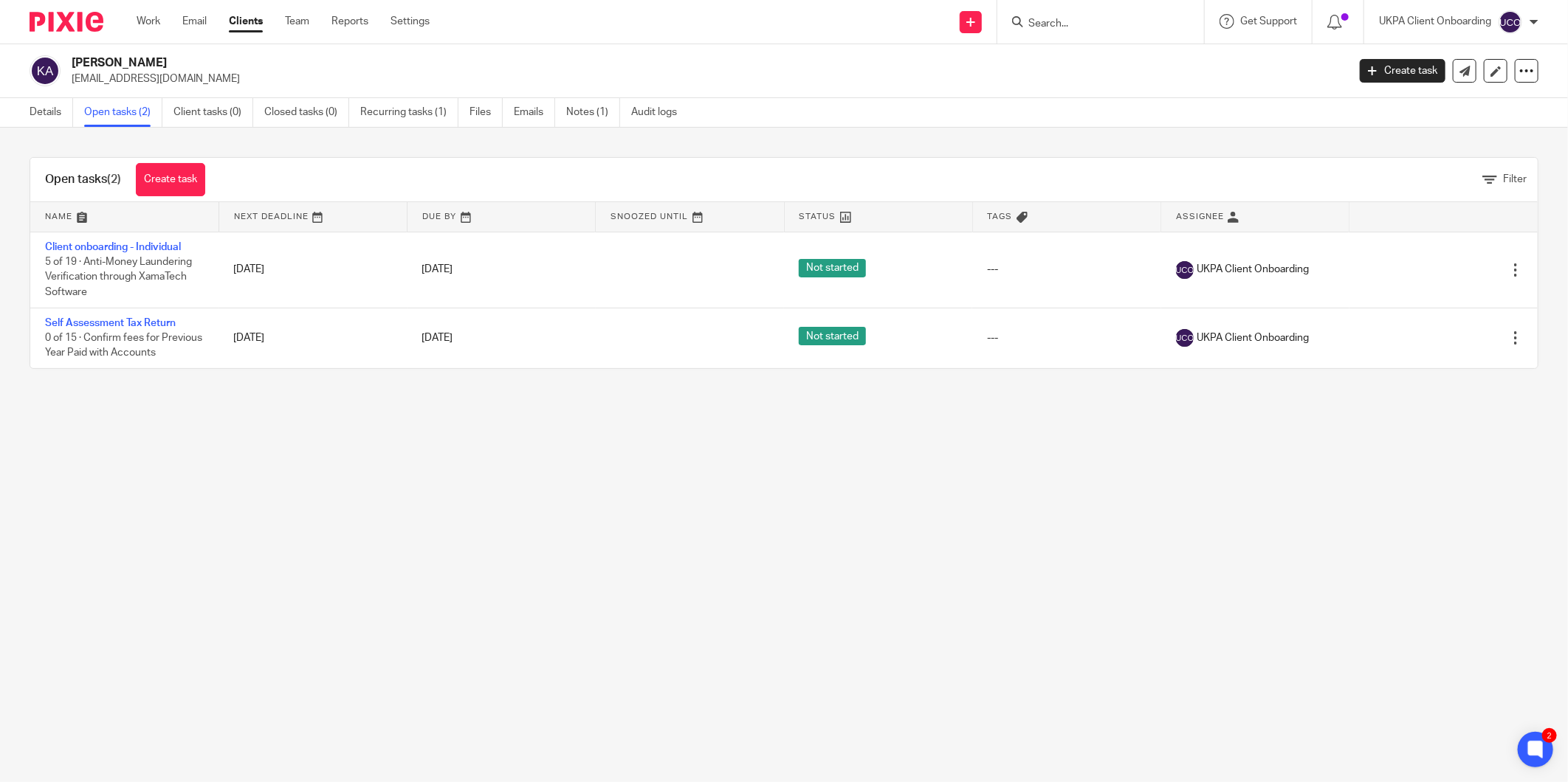
click at [1059, 16] on form at bounding box center [1105, 22] width 157 height 18
click at [1042, 24] on input "Search" at bounding box center [1093, 24] width 133 height 13
paste input "lucas@mobrasgroup.co.uk"
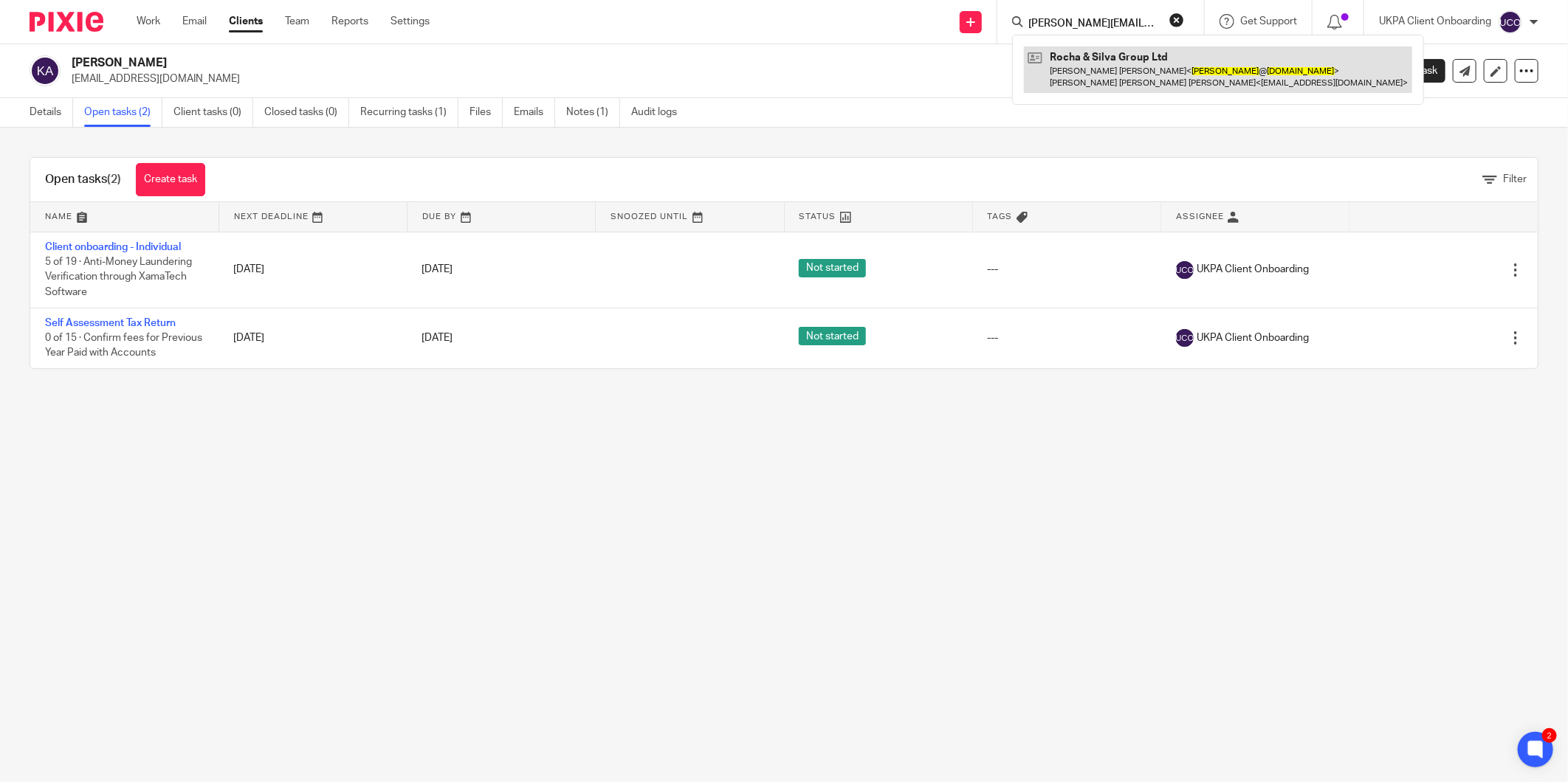
type input "lucas@mobrasgroup.co.uk"
click at [1061, 59] on link at bounding box center [1218, 69] width 388 height 46
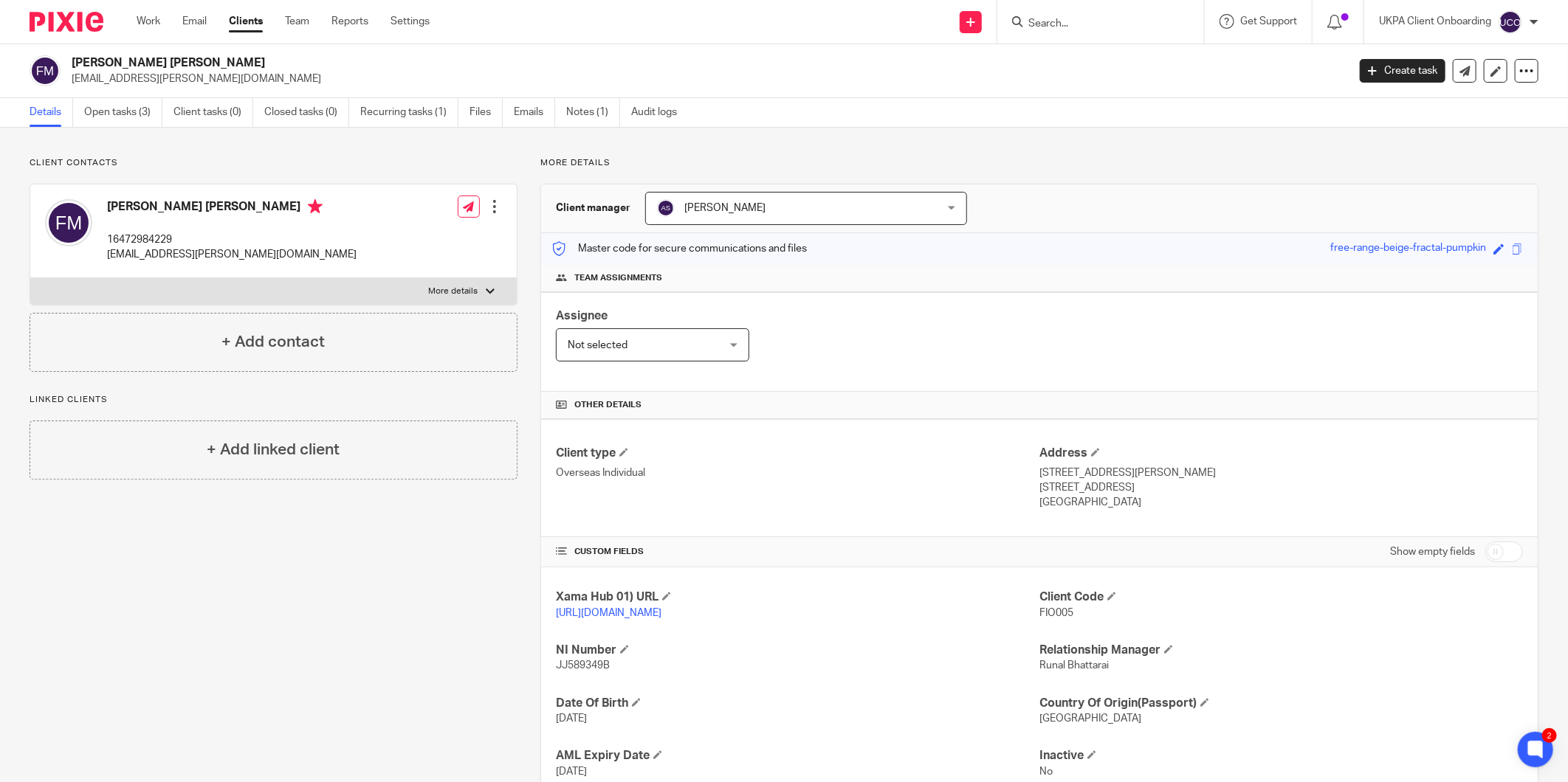
click at [1048, 24] on input "Search" at bounding box center [1093, 24] width 133 height 13
click at [1113, 20] on input "pak" at bounding box center [1093, 24] width 133 height 13
click at [1078, 30] on input "pak" at bounding box center [1093, 24] width 133 height 13
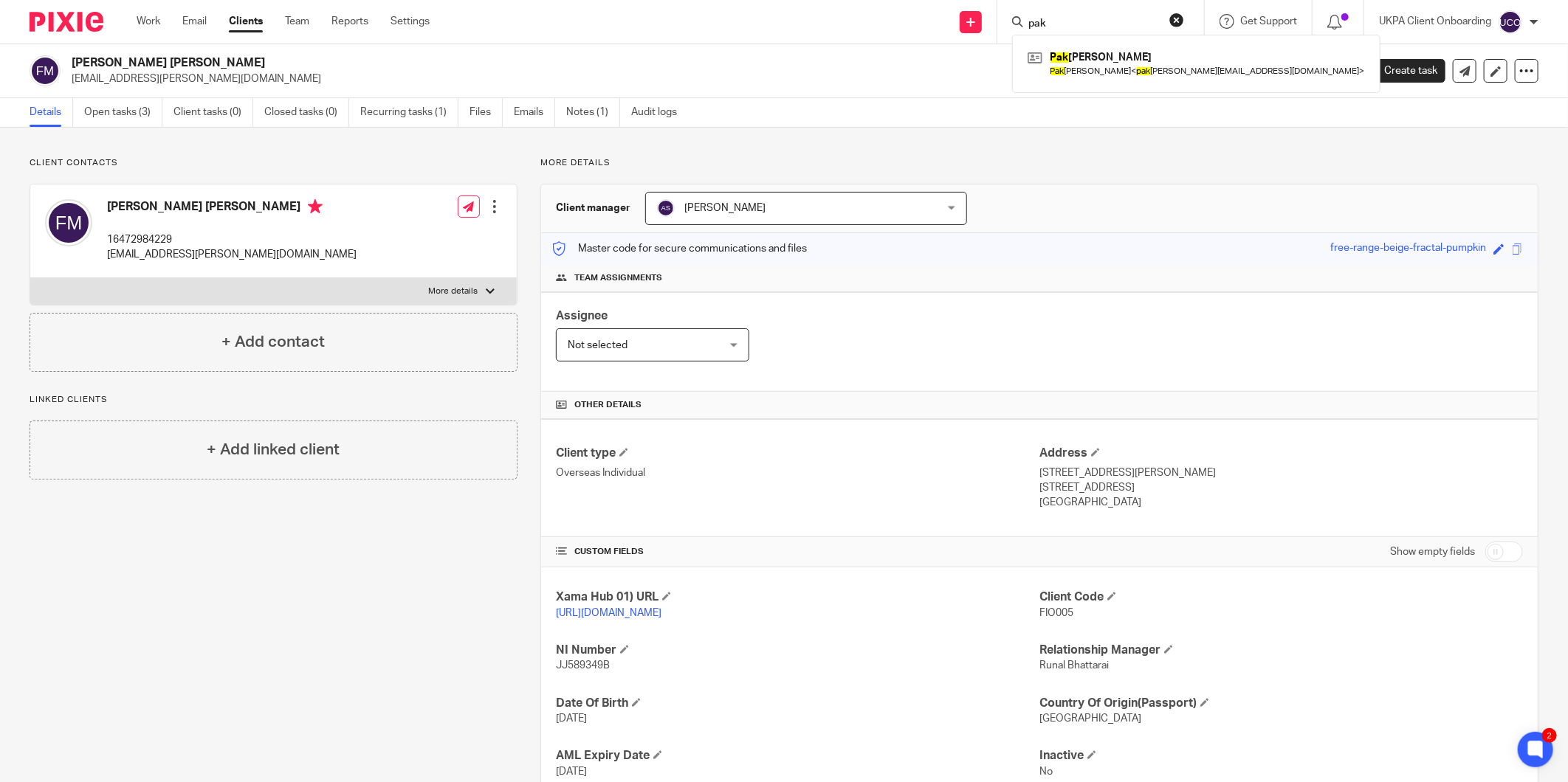
click at [1078, 30] on input "pak" at bounding box center [1093, 24] width 133 height 13
click at [1089, 19] on input "pak" at bounding box center [1093, 24] width 133 height 13
paste input "DAVIS PROPERTIES GROUP LTD"
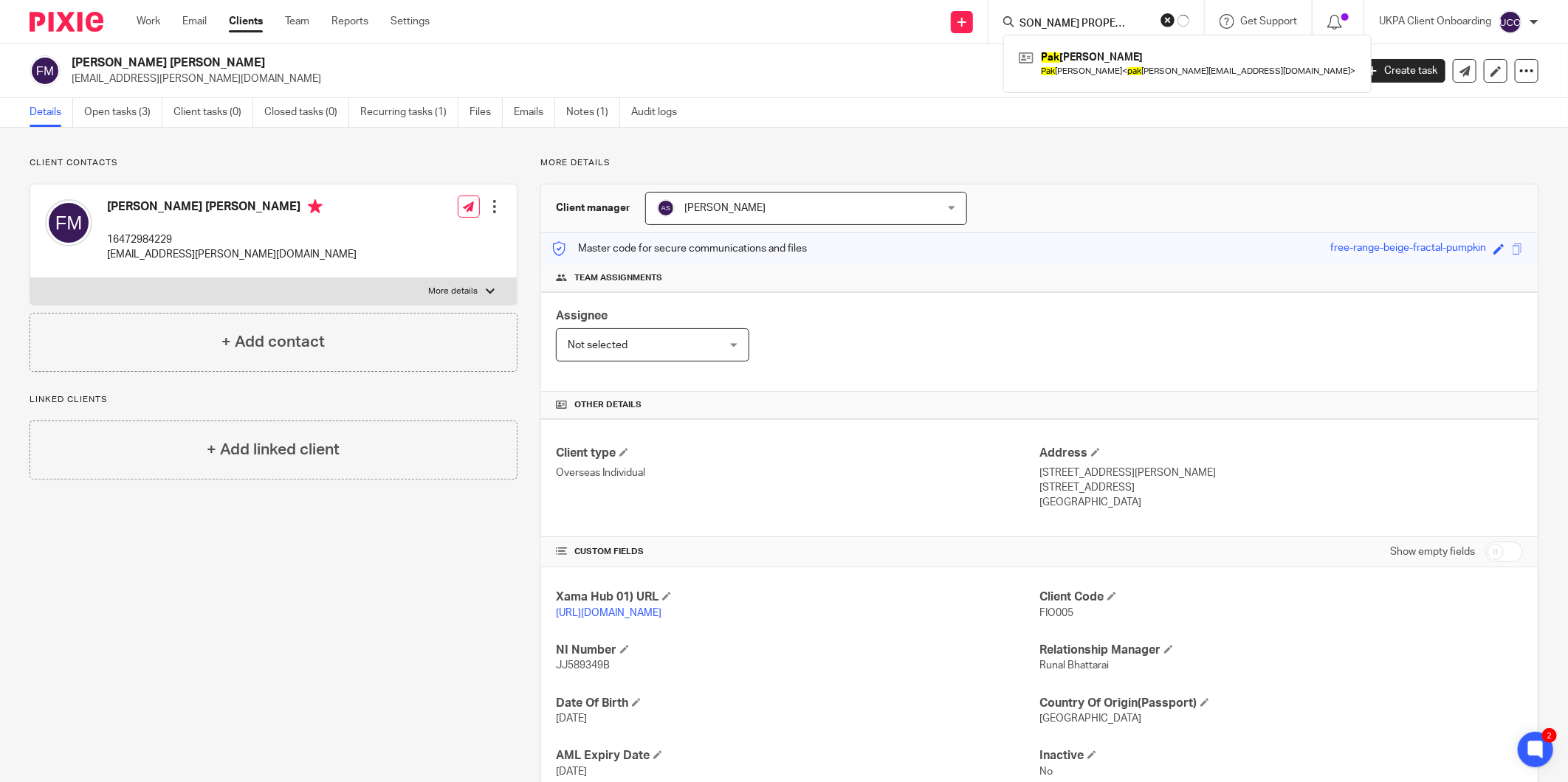
click at [1129, 20] on input "DAVIS PROPERTIES GROUP LTD" at bounding box center [1085, 24] width 133 height 13
type input "DAVIS PROPERTIES GROUP LTD"
click at [1172, 19] on button "reset" at bounding box center [1177, 20] width 15 height 15
click at [359, 76] on p "kw.martin@hotmail.co.uk" at bounding box center [705, 79] width 1266 height 15
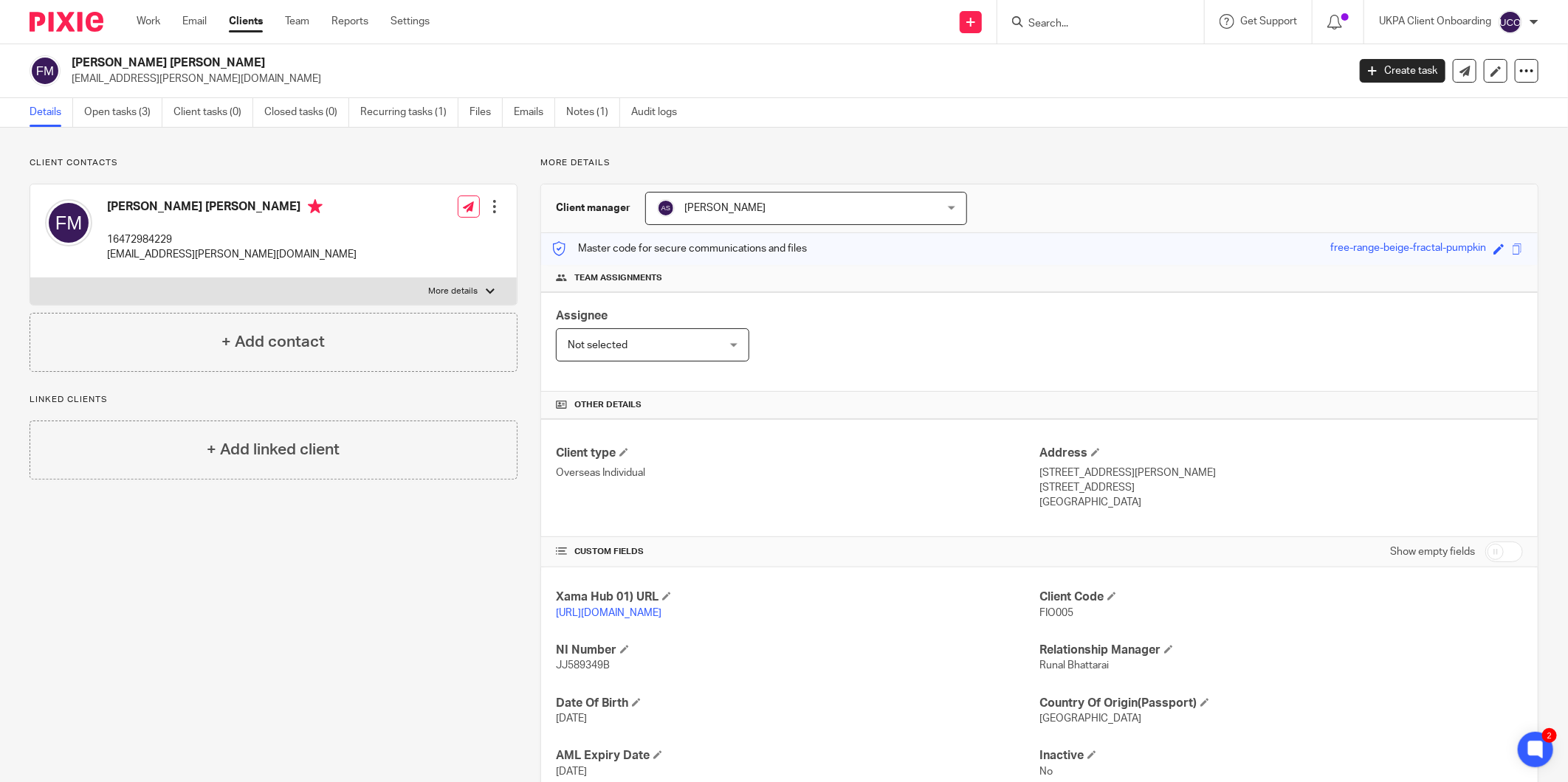
drag, startPoint x: 994, startPoint y: 530, endPoint x: 998, endPoint y: 522, distance: 8.9
click at [994, 530] on div "Client type Overseas Individual Address 1600 Stevenson Street, Milton Ontario, …" at bounding box center [1040, 478] width 997 height 118
click at [1050, 16] on form at bounding box center [1105, 22] width 157 height 18
click at [1043, 20] on input "Search" at bounding box center [1093, 24] width 133 height 13
paste input "1. Mercy Next Moon Limited"
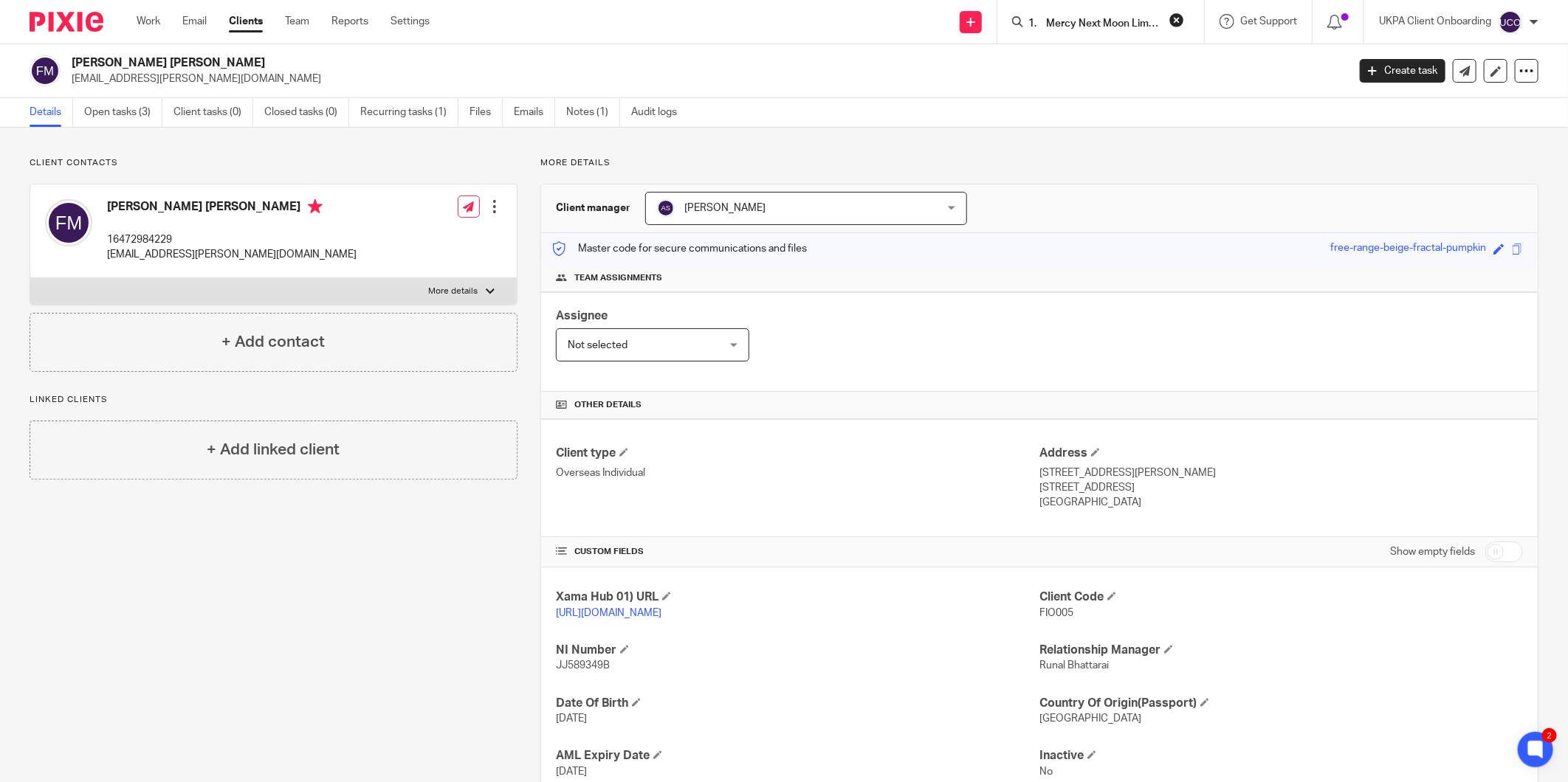
scroll to position [0, 10]
click at [1032, 17] on input "1. Mercy Next Moon Limited" at bounding box center [1093, 24] width 133 height 13
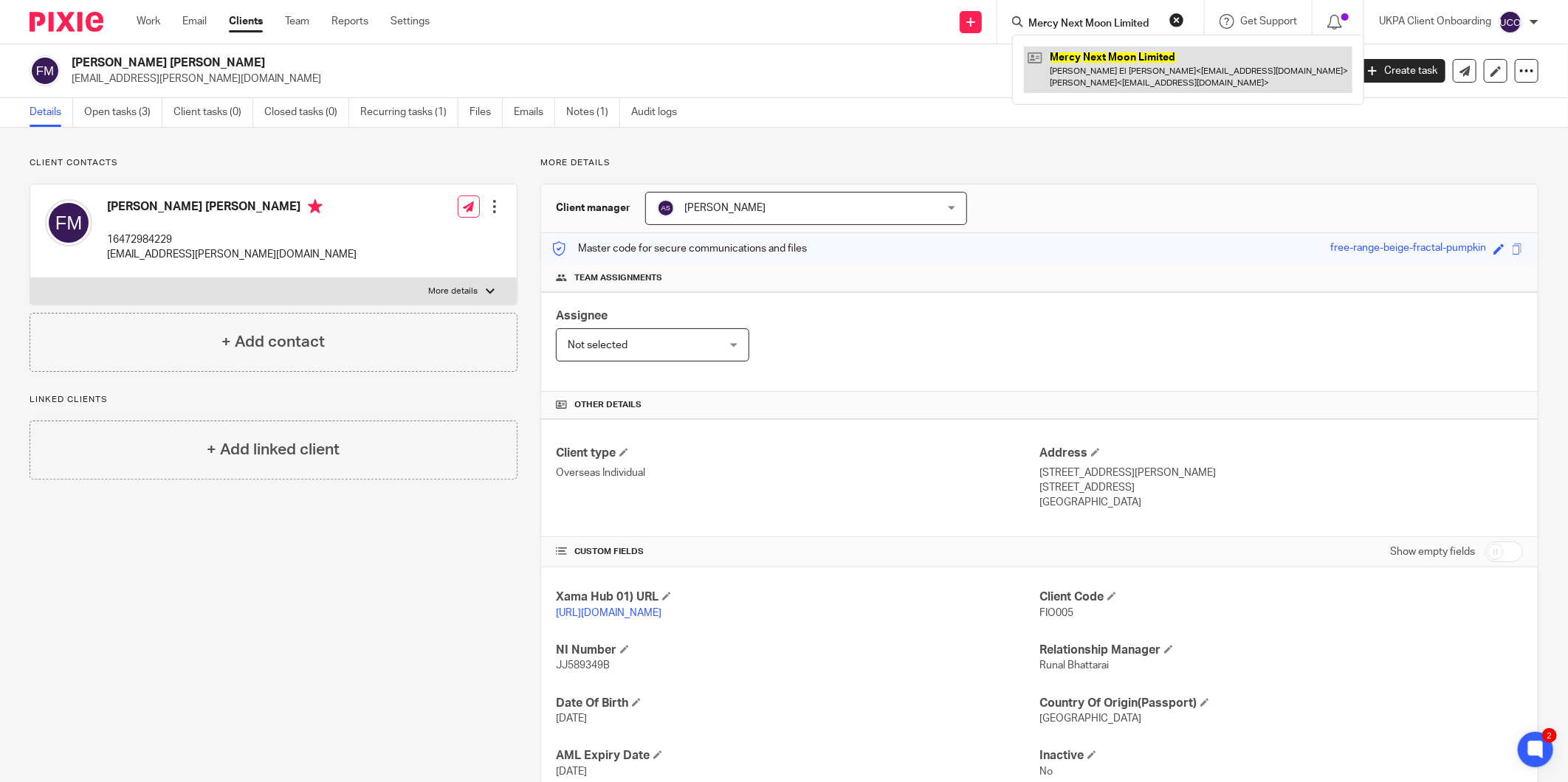
type input "Mercy Next Moon Limited"
click at [1104, 15] on form "Mercy Next Moon Limited" at bounding box center [1105, 22] width 157 height 18
click at [1170, 17] on button "reset" at bounding box center [1177, 20] width 15 height 15
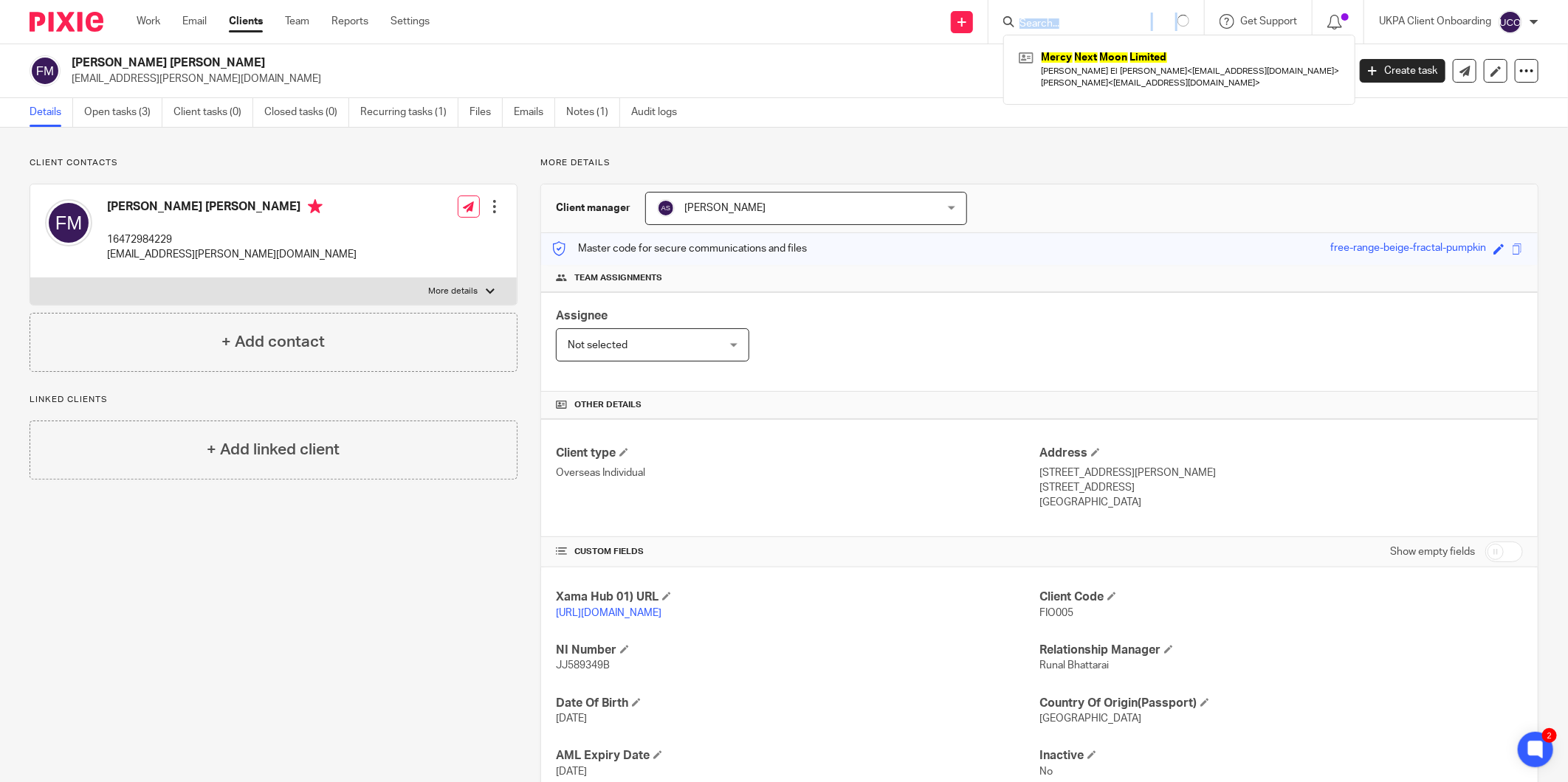
click at [1088, 25] on input "Search" at bounding box center [1085, 24] width 133 height 13
paste input "3. Mercy Circles SPV 11 Limited"
click at [1044, 22] on input "3. Mercy Circles SPV 11 Limited" at bounding box center [1093, 24] width 133 height 13
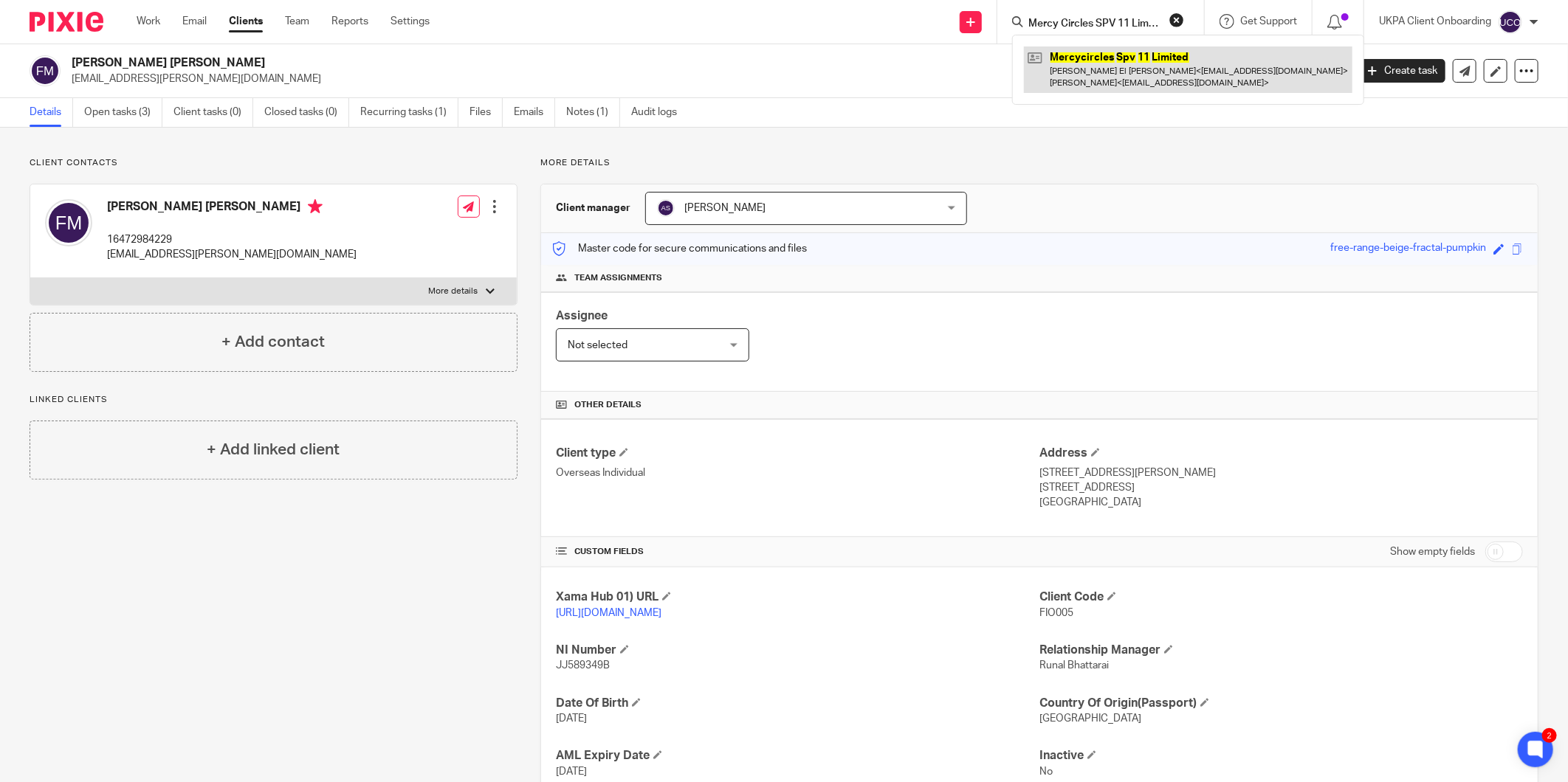
type input "Mercy Circles SPV 11 Limited"
click at [883, 37] on div "Send new email Create task Add client Mercy Circles SPV 11 Limited Mercycircles…" at bounding box center [1010, 22] width 1116 height 44
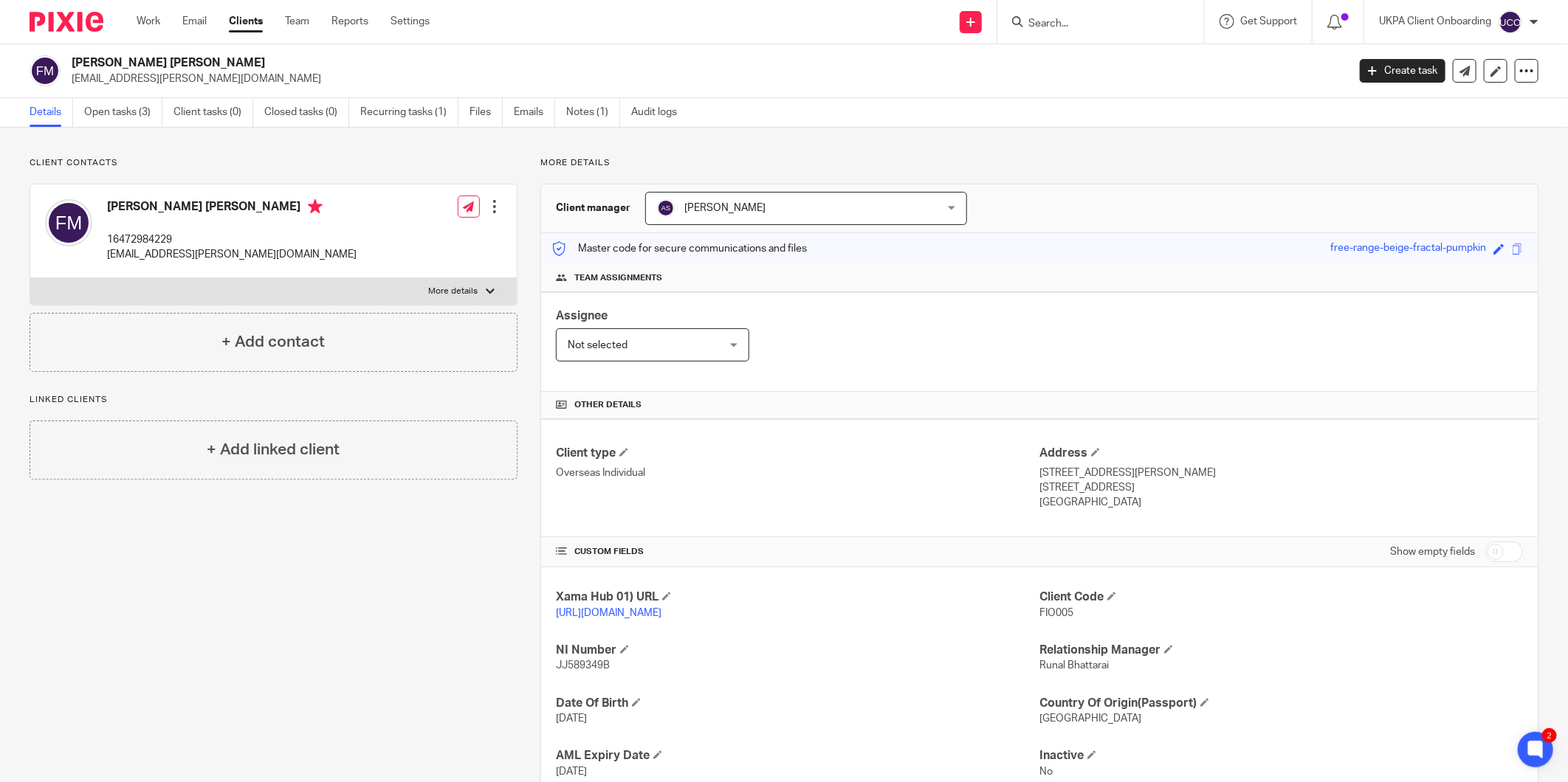
click at [1053, 28] on input "Search" at bounding box center [1093, 24] width 133 height 13
paste input "kerstin.rogers@aol.co.uk"
type input "kerstin.rogers@aol.co.uk"
click at [1089, 25] on input "kerstin.rogers@aol.co.uk" at bounding box center [1093, 24] width 133 height 13
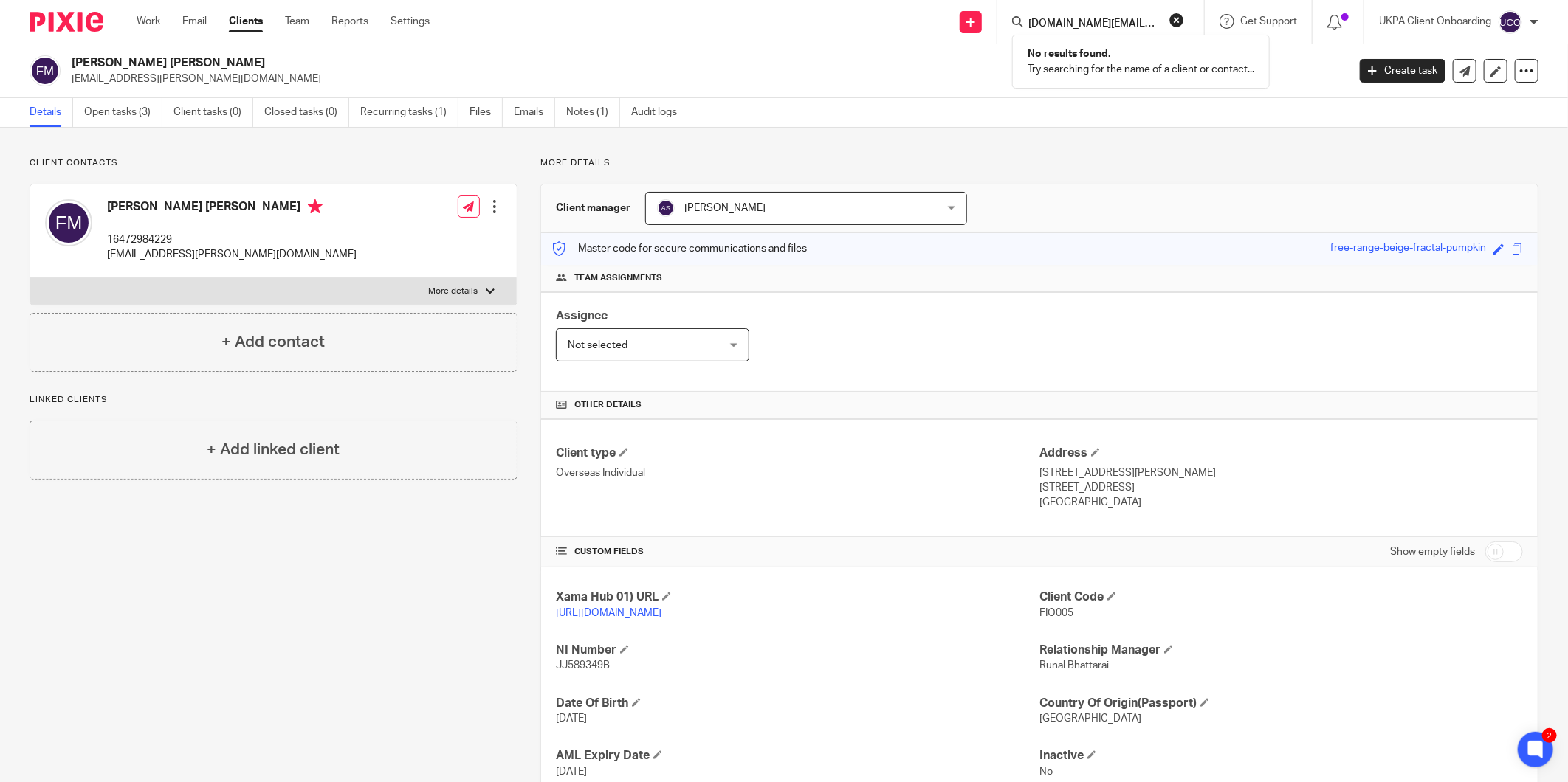
click at [1089, 25] on input "kerstin.rogers@aol.co.uk" at bounding box center [1093, 24] width 133 height 13
click at [1214, 222] on div "Client manager Alina Shrestha Alina Shrestha Aarshika Awale Aayush Niraula Aayu…" at bounding box center [1040, 209] width 997 height 49
click at [973, 24] on icon at bounding box center [970, 22] width 9 height 9
click at [964, 113] on link "Add client" at bounding box center [969, 113] width 91 height 22
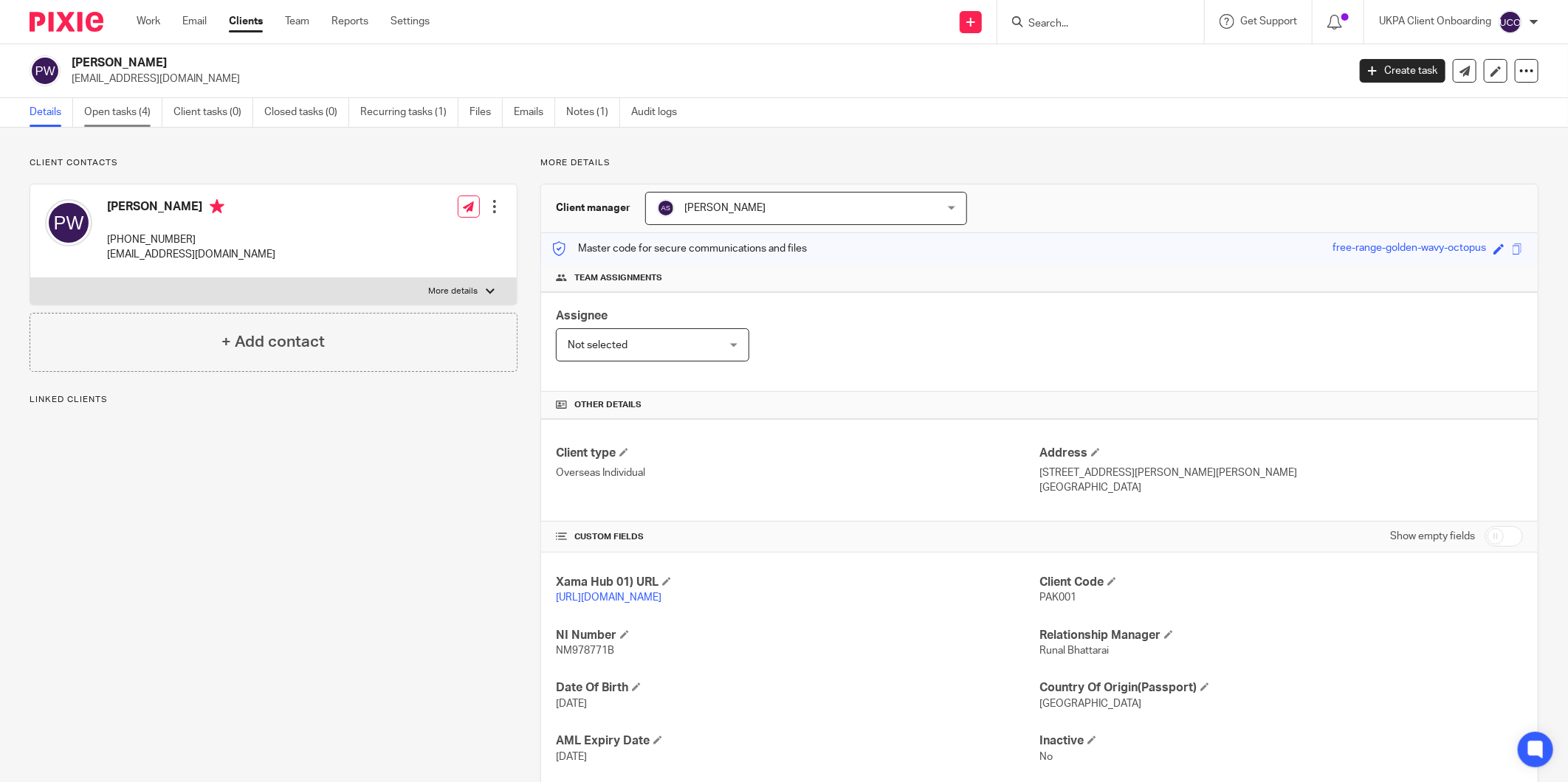
drag, startPoint x: 0, startPoint y: 0, endPoint x: 118, endPoint y: 113, distance: 163.4
click at [118, 113] on link "Open tasks (4)" at bounding box center [123, 113] width 79 height 29
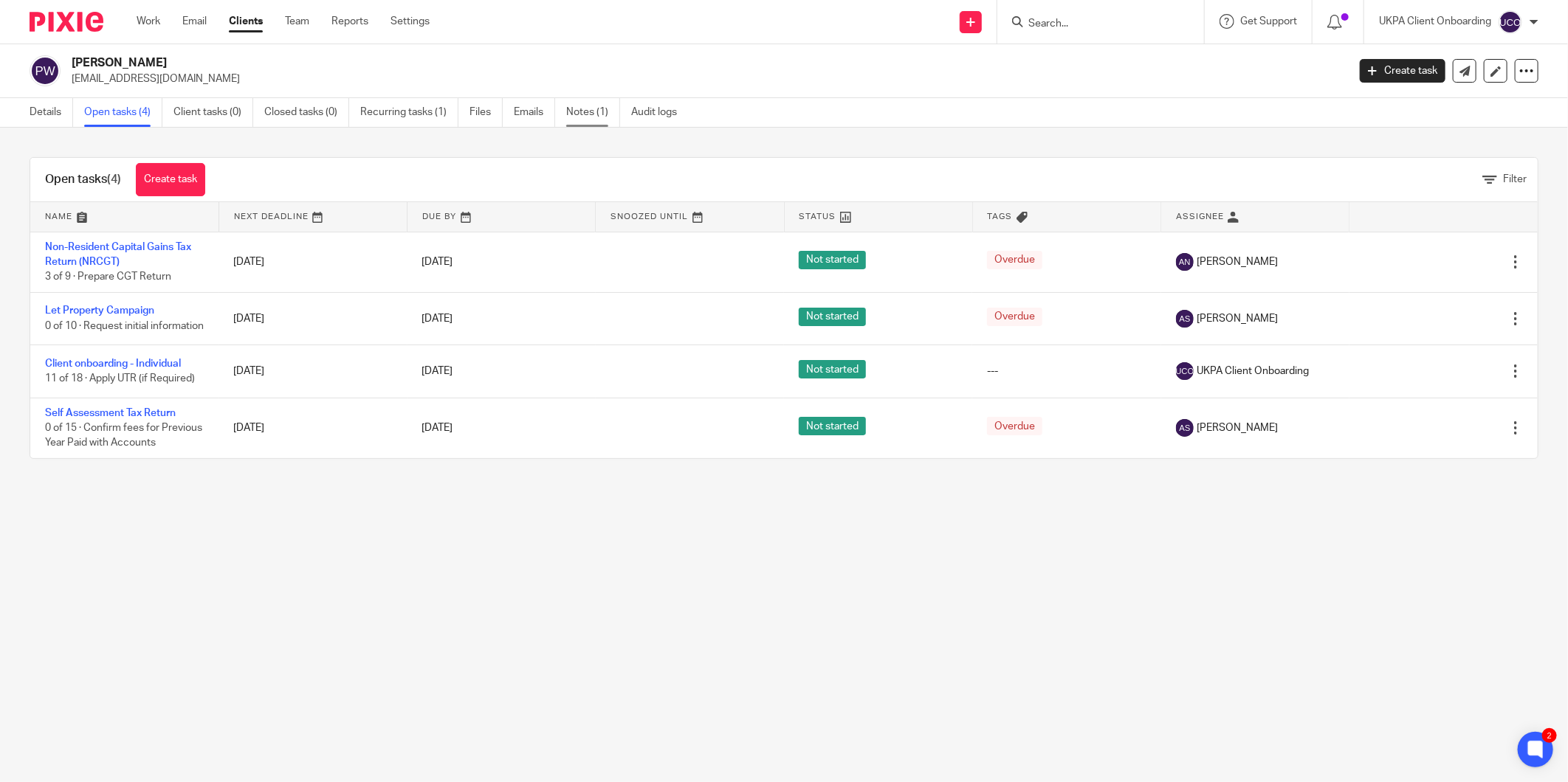
click at [570, 113] on link "Notes (1)" at bounding box center [593, 113] width 54 height 29
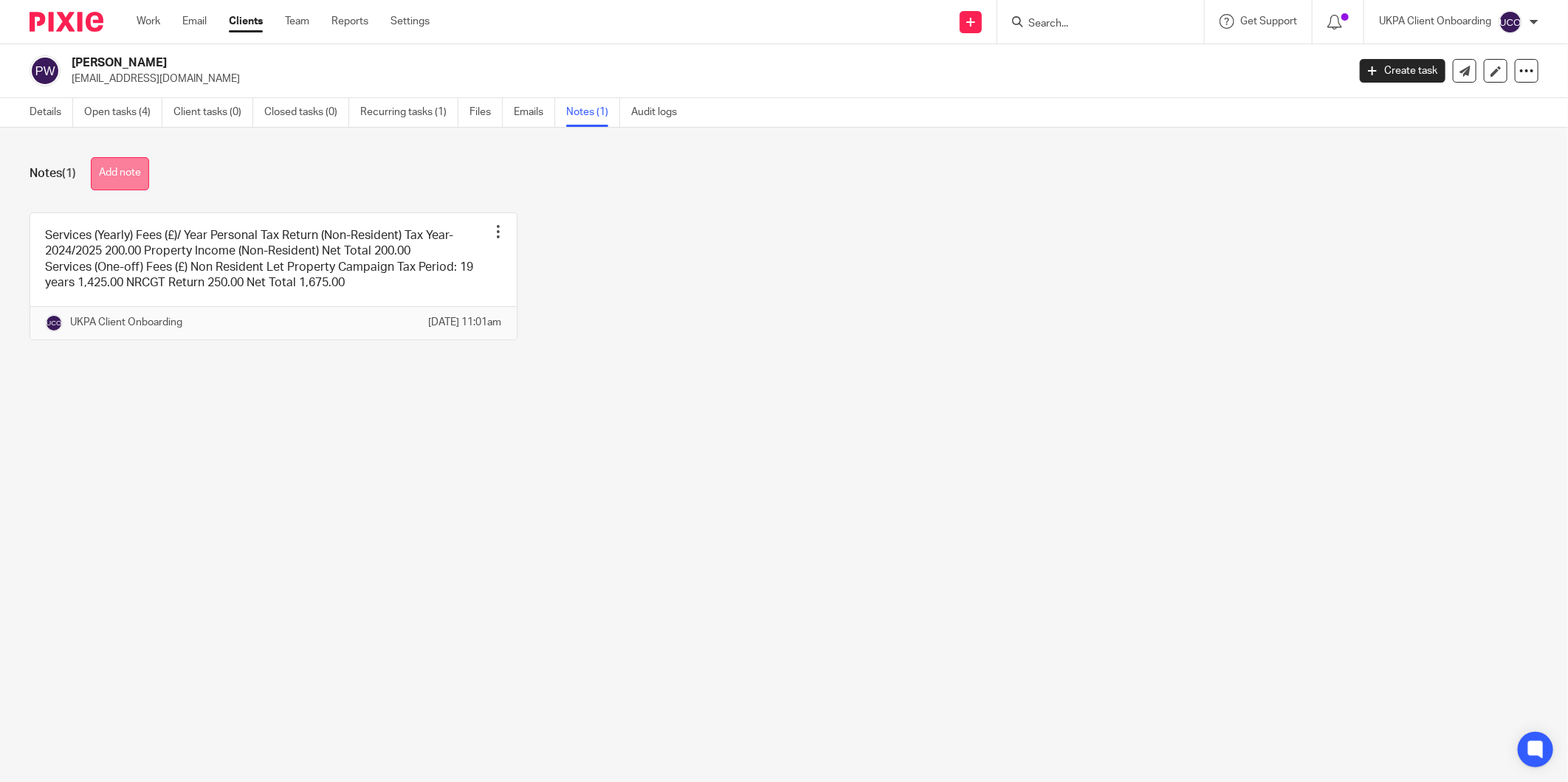
click at [123, 168] on button "Add note" at bounding box center [120, 174] width 58 height 33
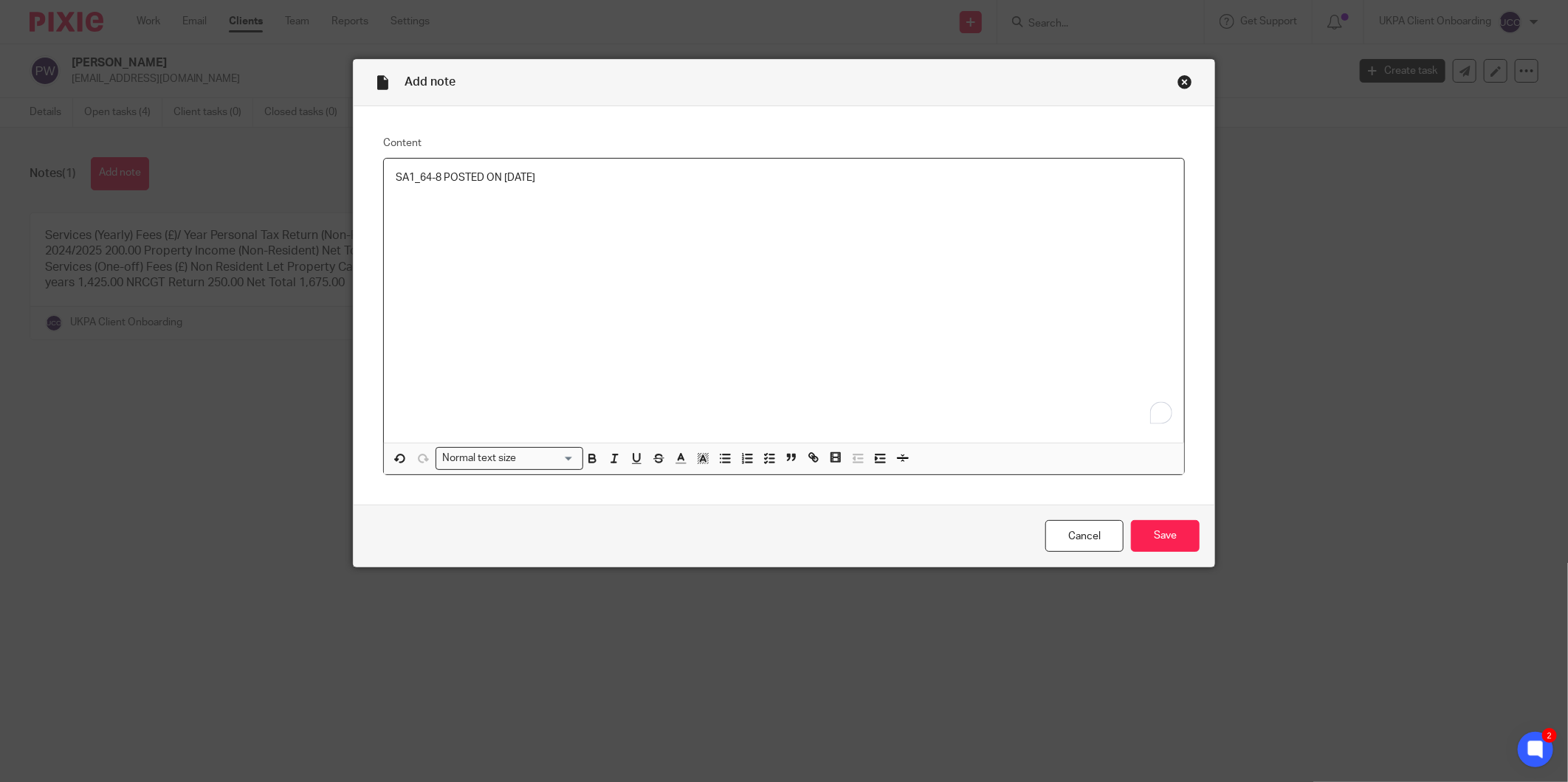
drag, startPoint x: 570, startPoint y: 180, endPoint x: 525, endPoint y: 174, distance: 45.4
click at [525, 174] on p "SA1_64-8 POSTED ON 16TH APRIL" at bounding box center [784, 178] width 777 height 15
click at [1133, 531] on input "Save" at bounding box center [1165, 536] width 69 height 31
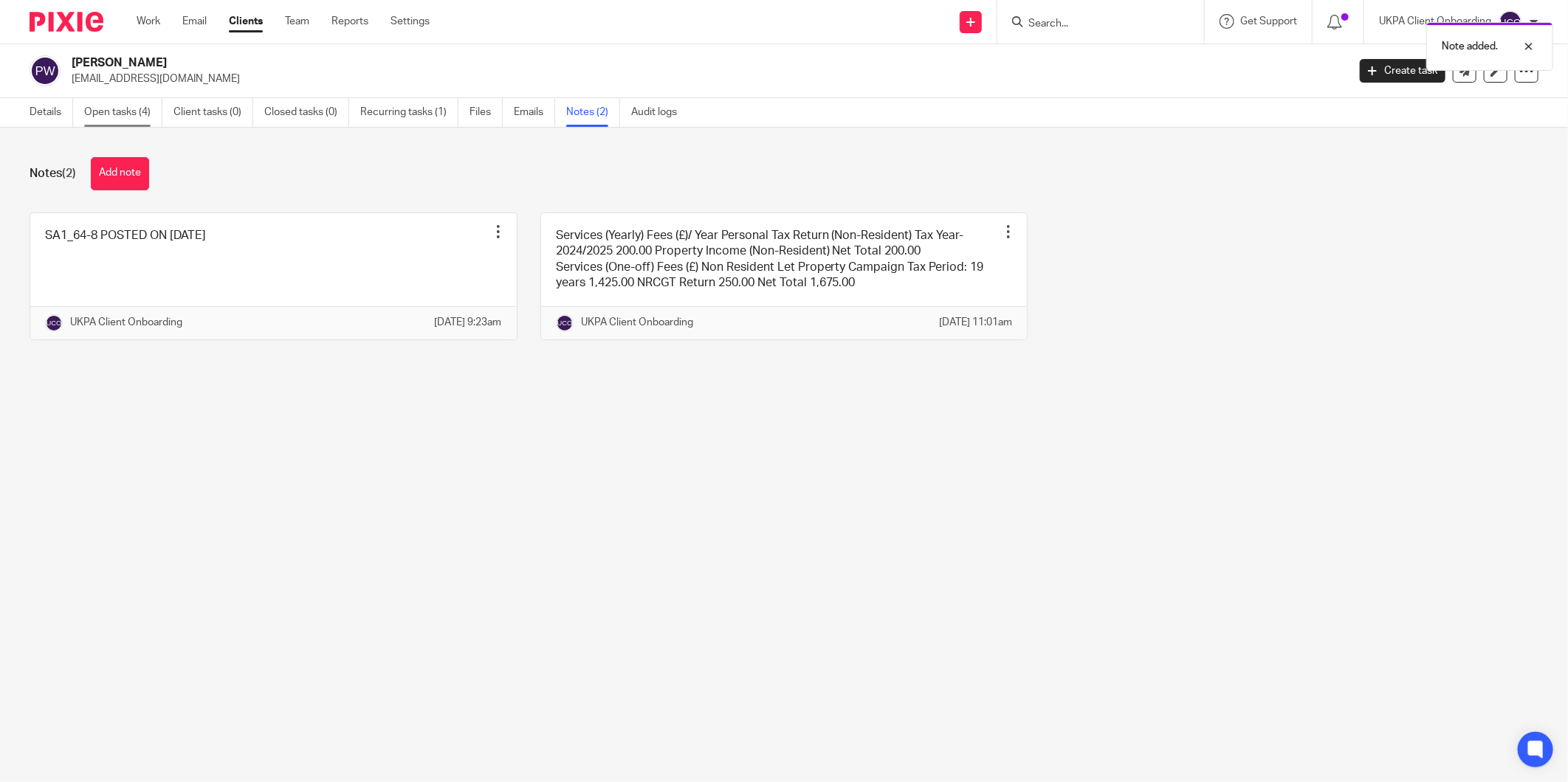
click at [147, 100] on link "Open tasks (4)" at bounding box center [123, 113] width 79 height 29
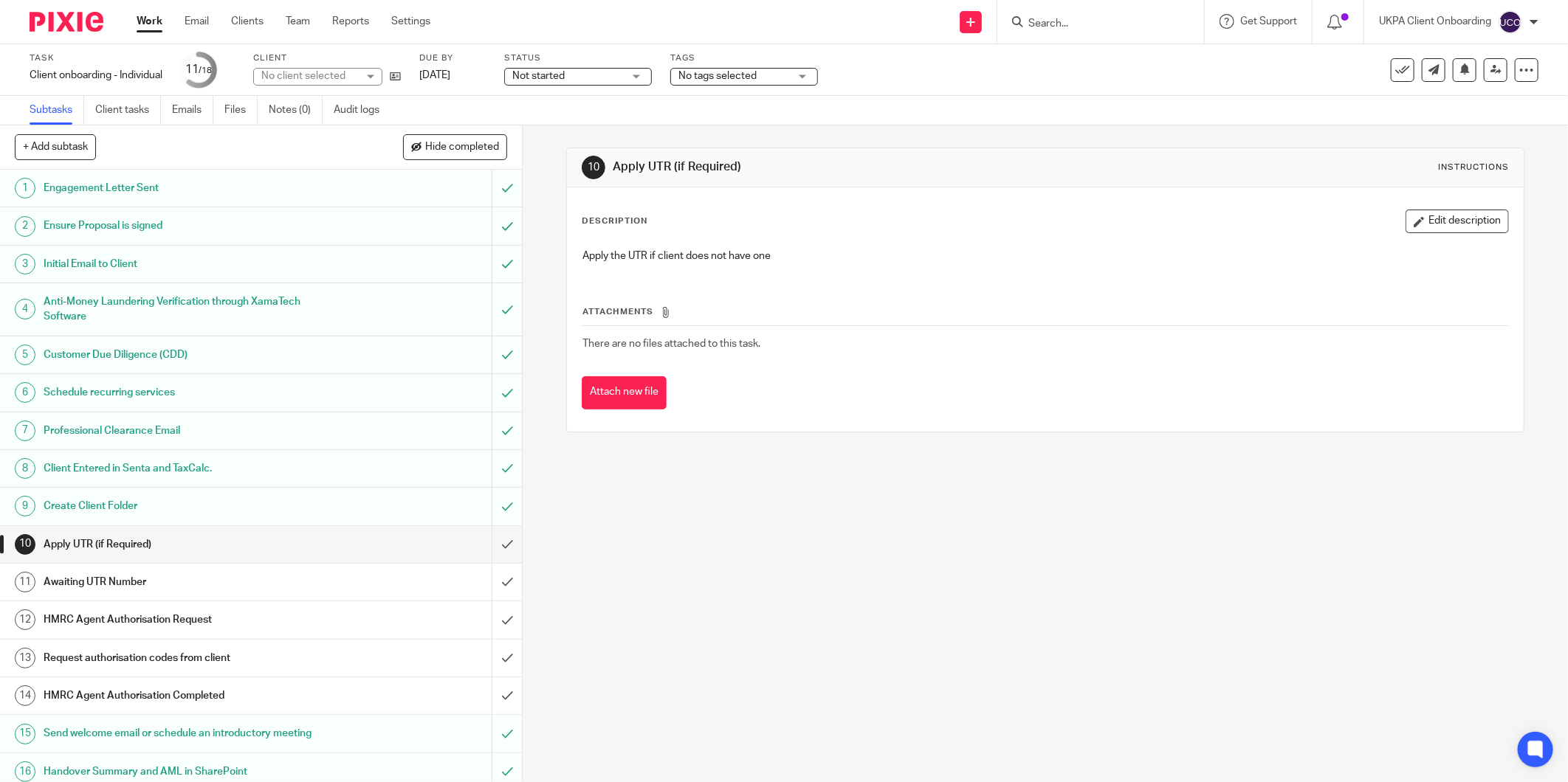
scroll to position [86, 0]
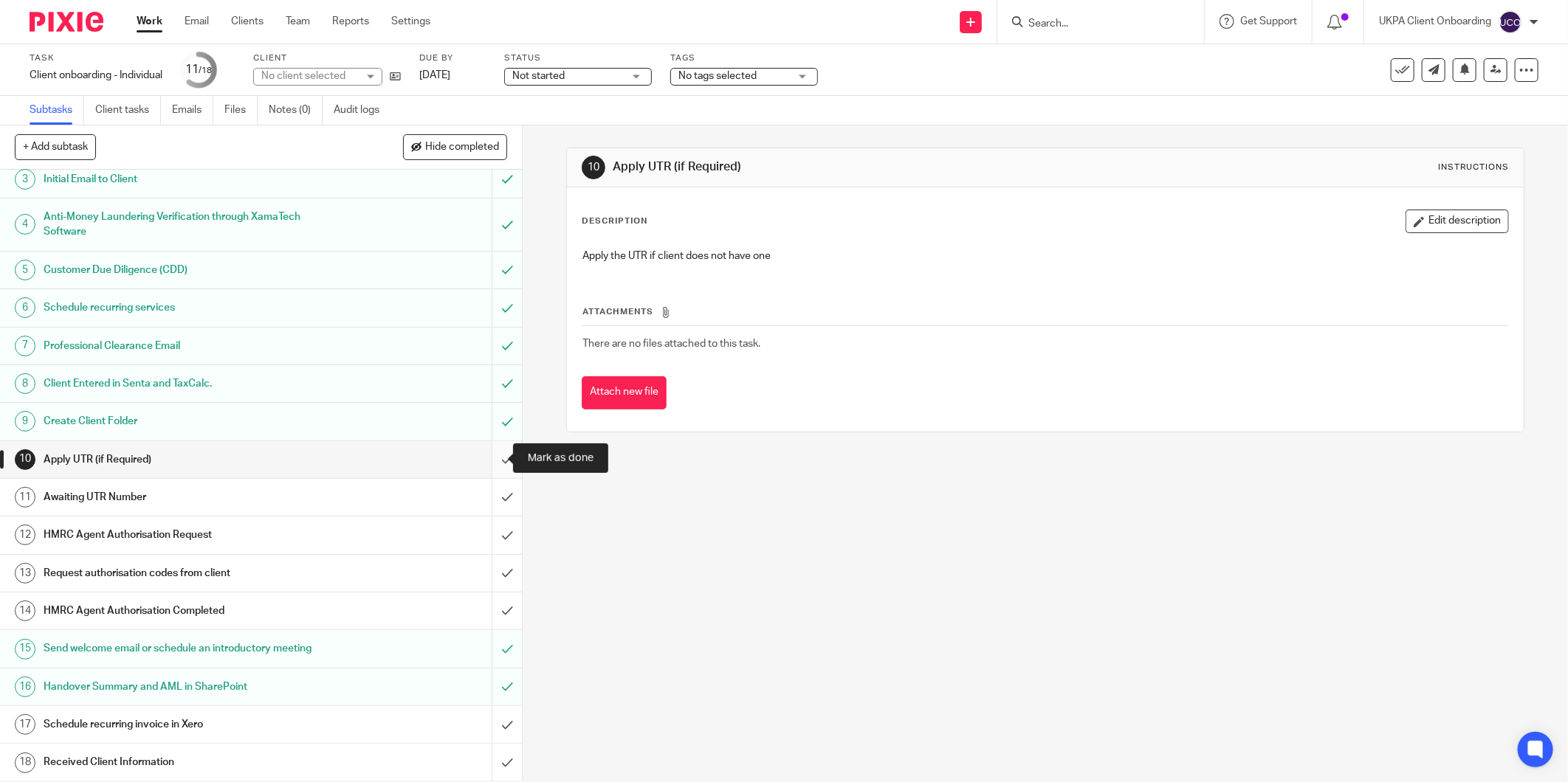
click at [492, 462] on input "submit" at bounding box center [261, 459] width 522 height 37
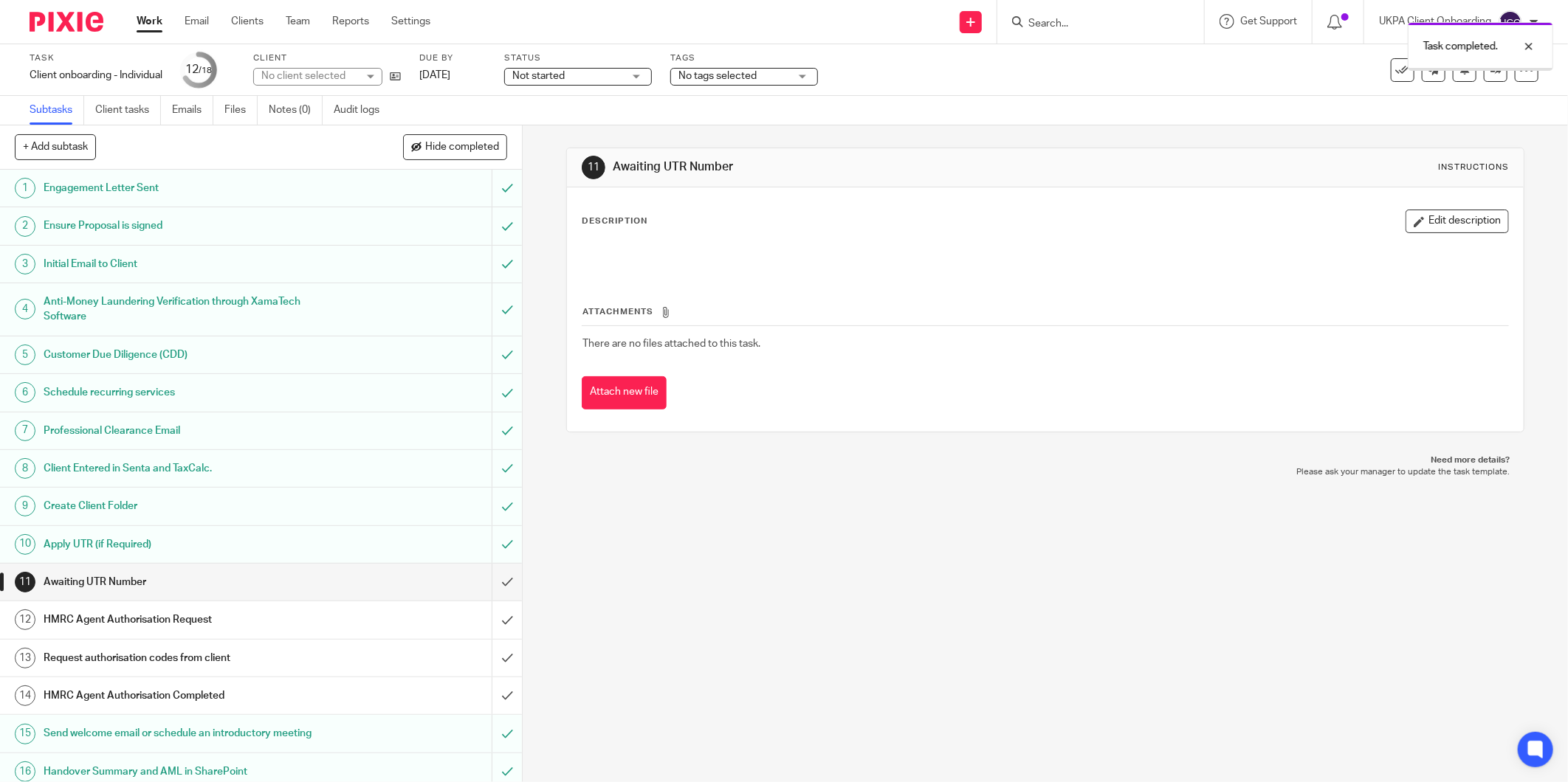
scroll to position [86, 0]
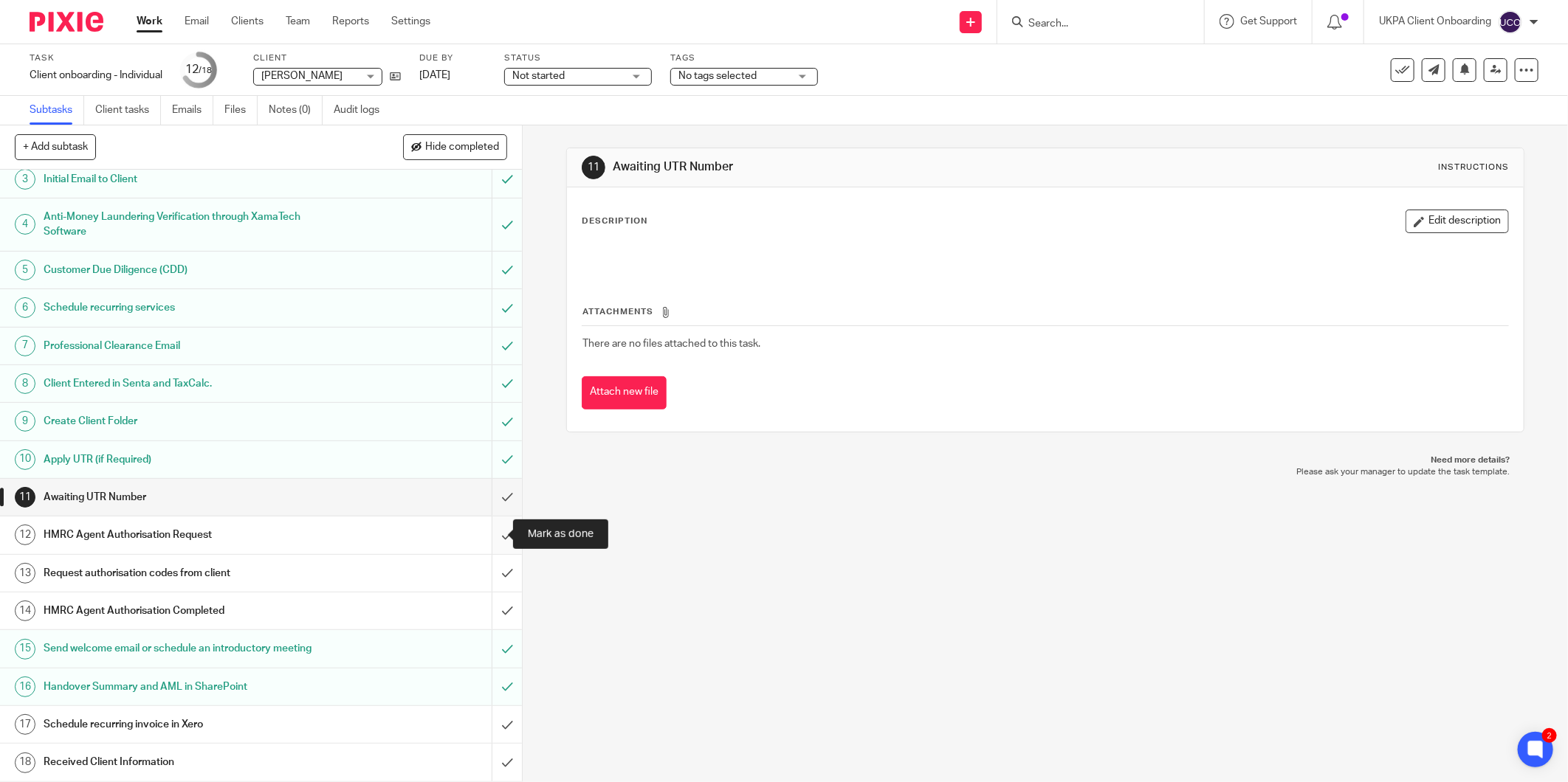
click at [488, 531] on input "submit" at bounding box center [261, 535] width 522 height 37
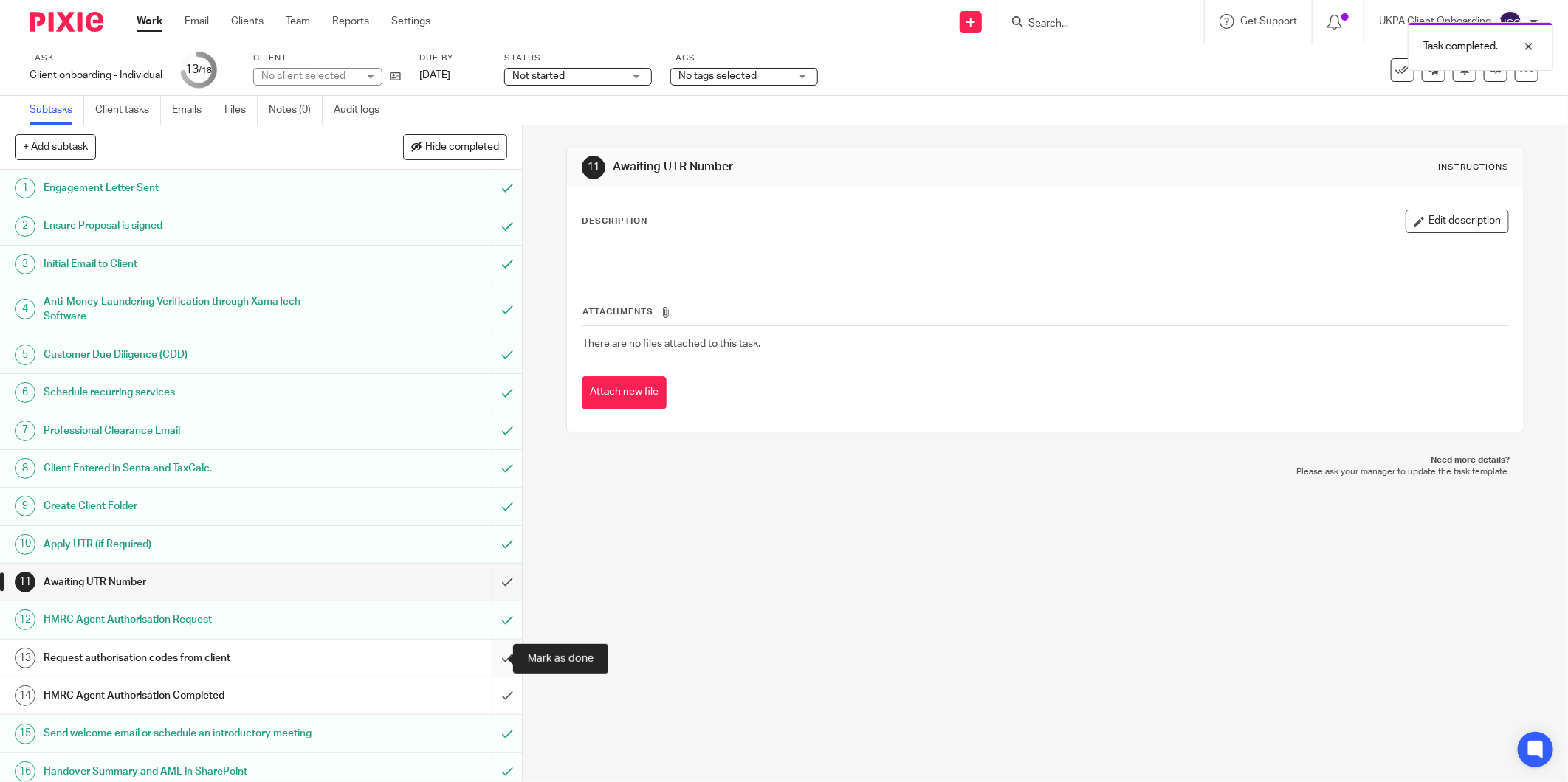
click at [495, 650] on input "submit" at bounding box center [261, 658] width 522 height 37
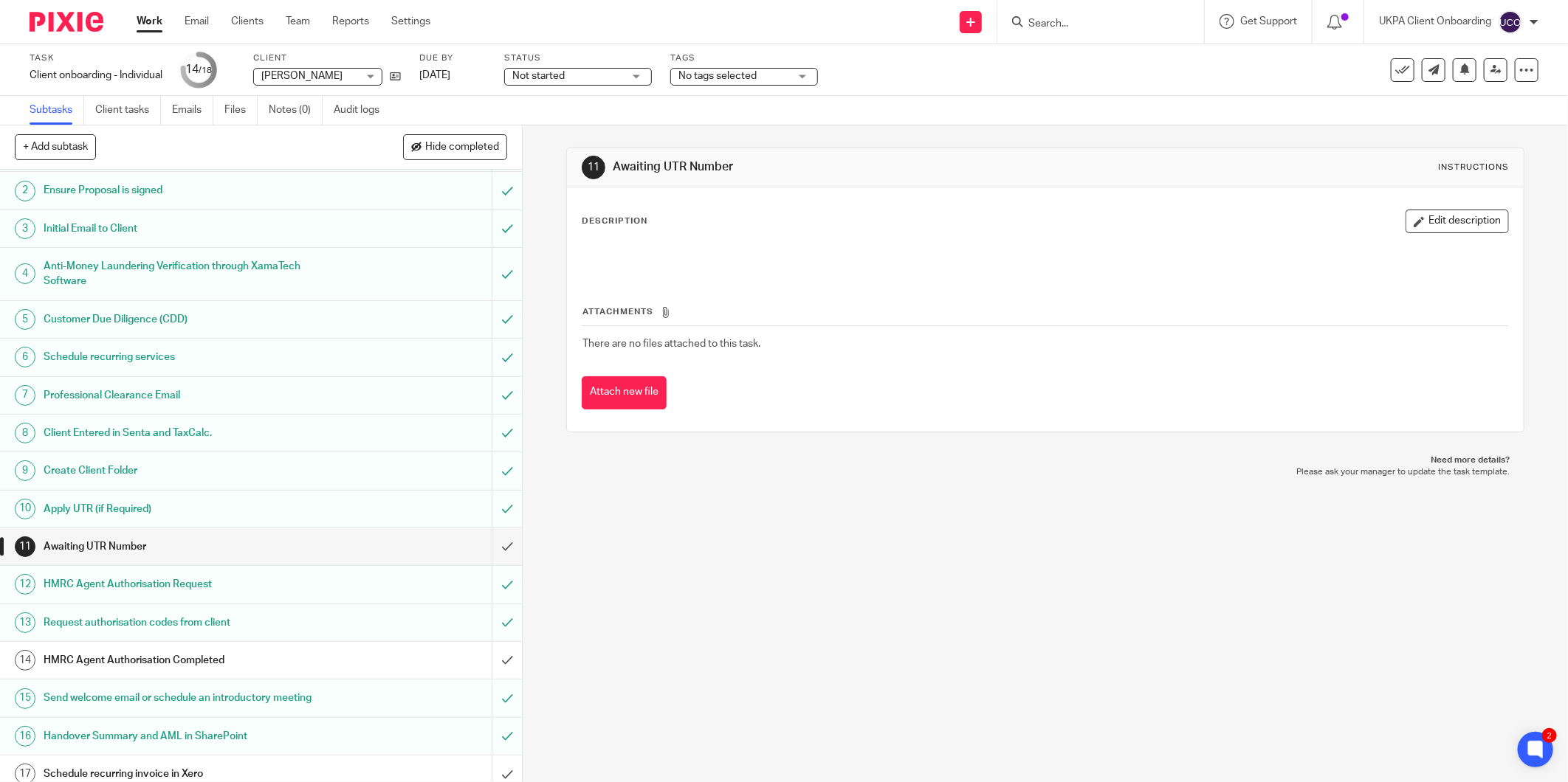
scroll to position [86, 0]
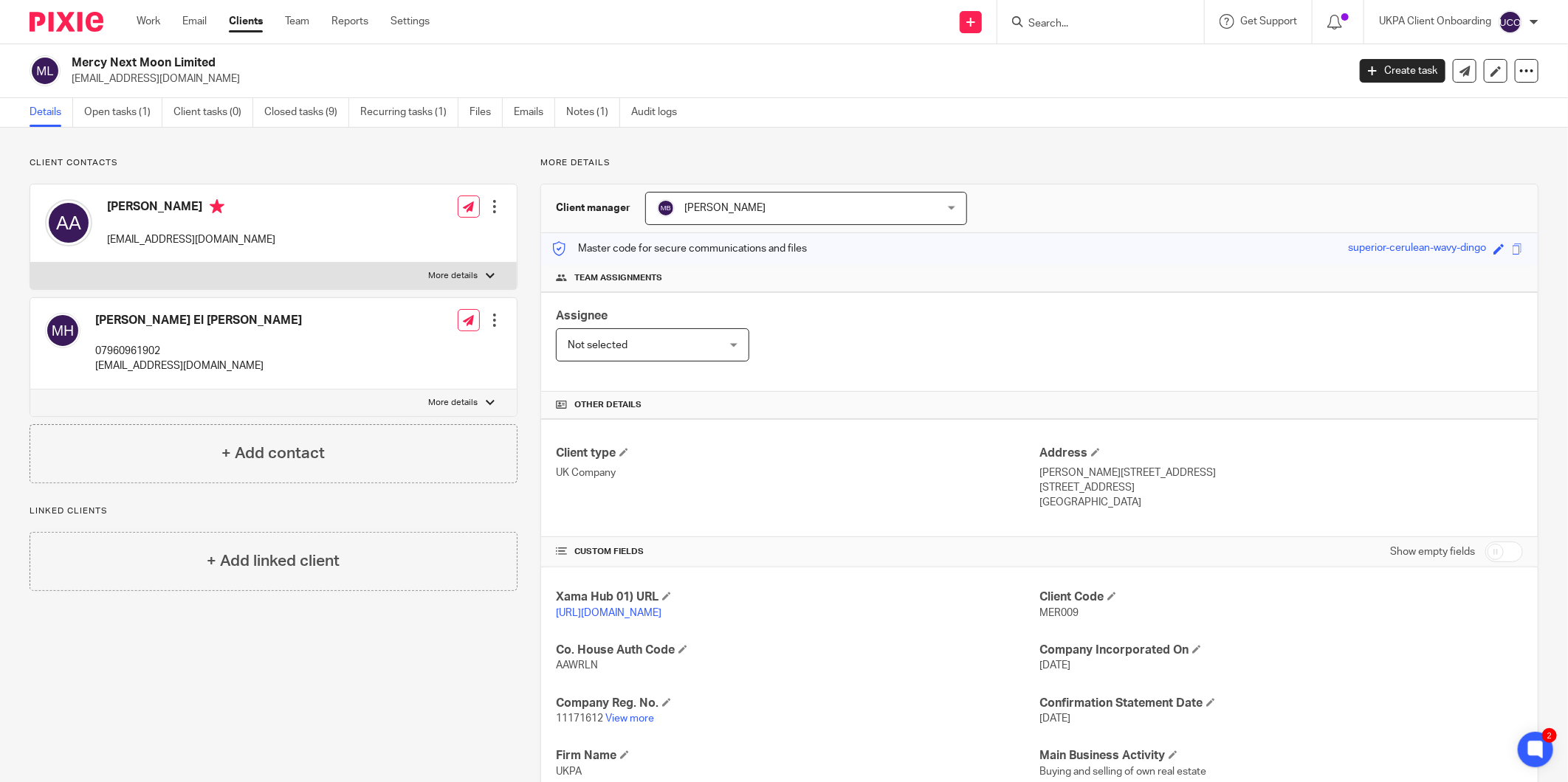
click at [1066, 31] on div at bounding box center [1101, 22] width 207 height 44
click at [1065, 24] on input "Search" at bounding box center [1093, 24] width 133 height 13
paste input "klmillington@hotmail.co.uk"
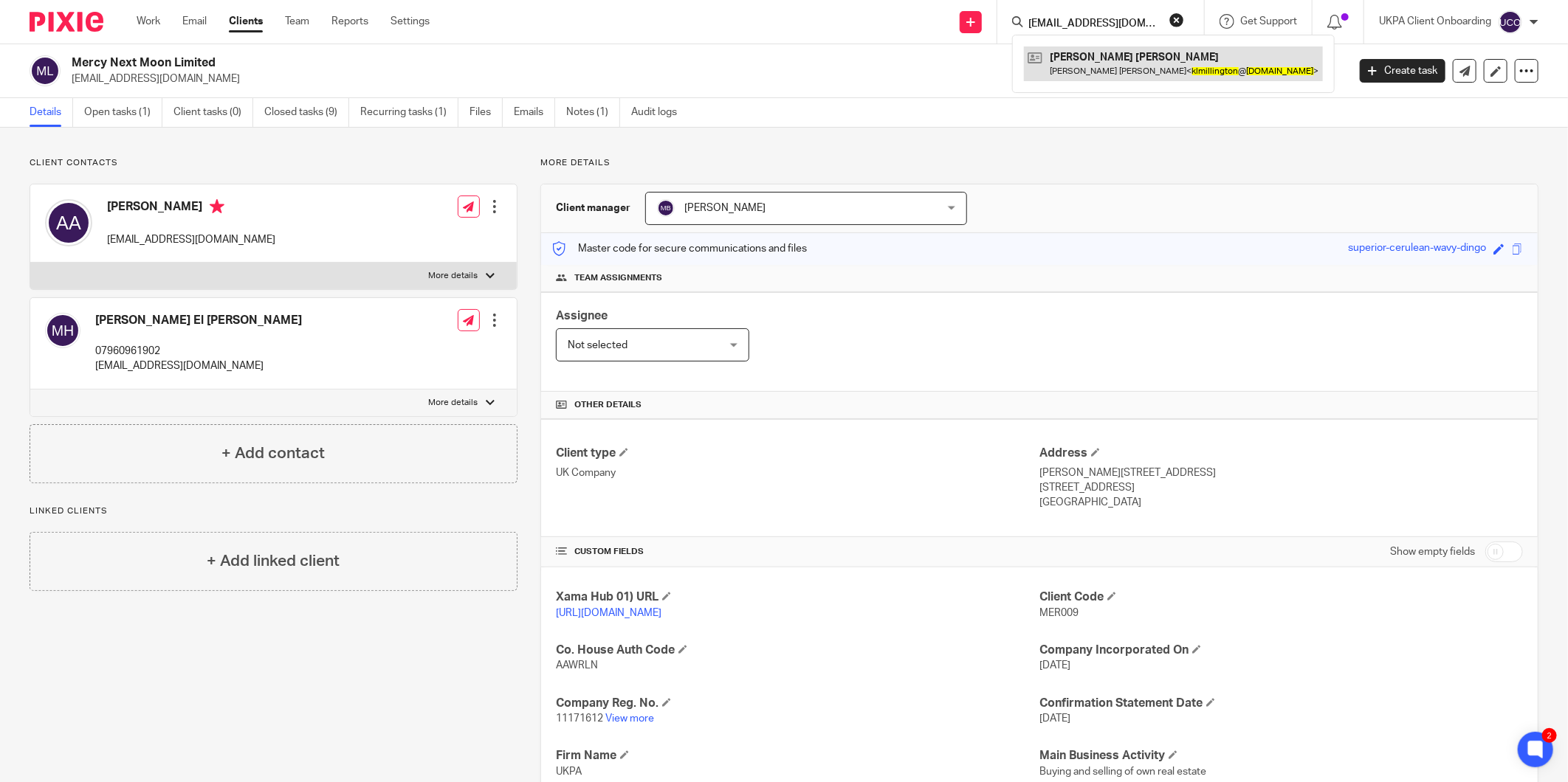
type input "klmillington@hotmail.co.uk"
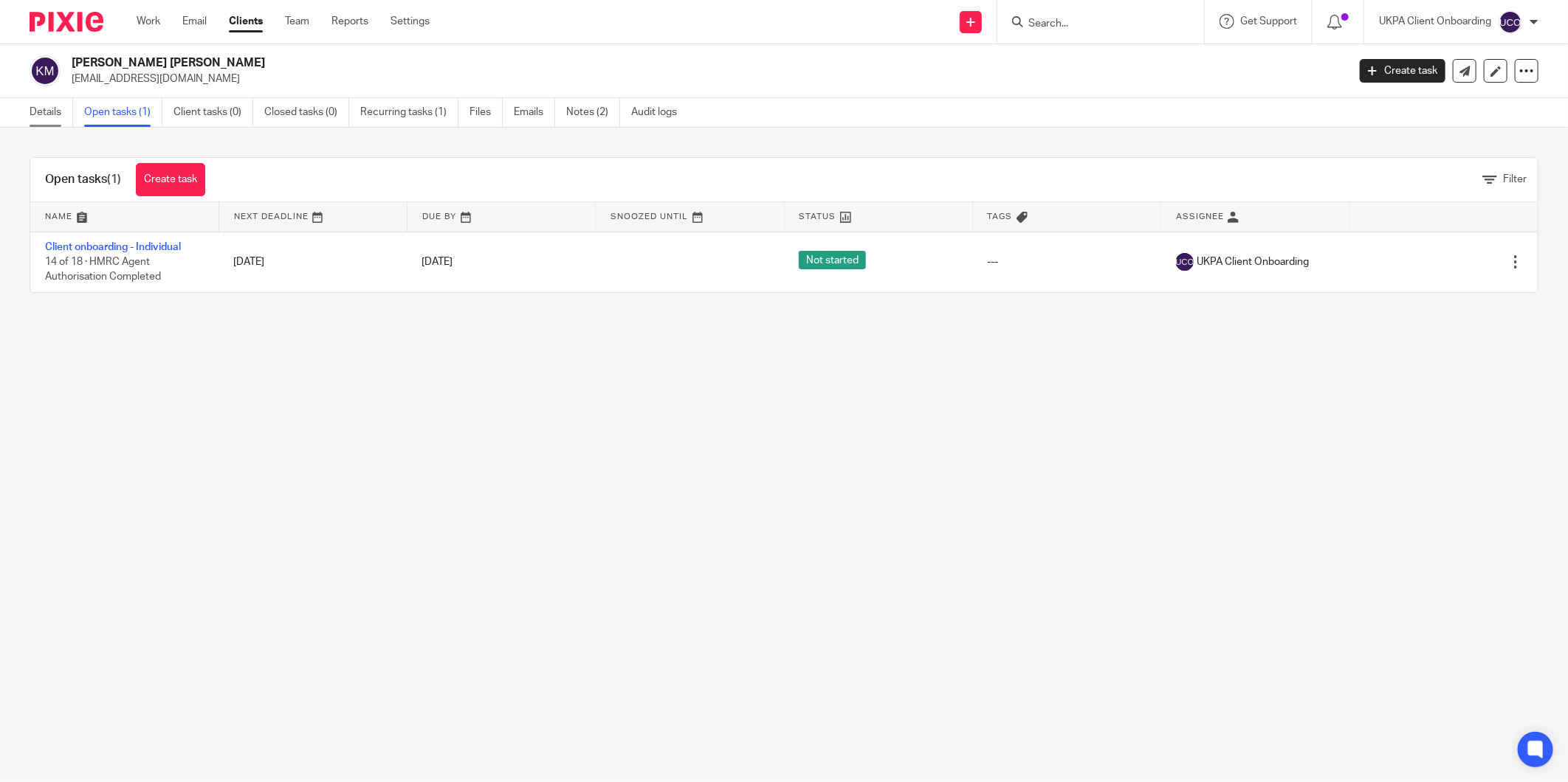
click at [52, 119] on link "Details" at bounding box center [51, 113] width 44 height 29
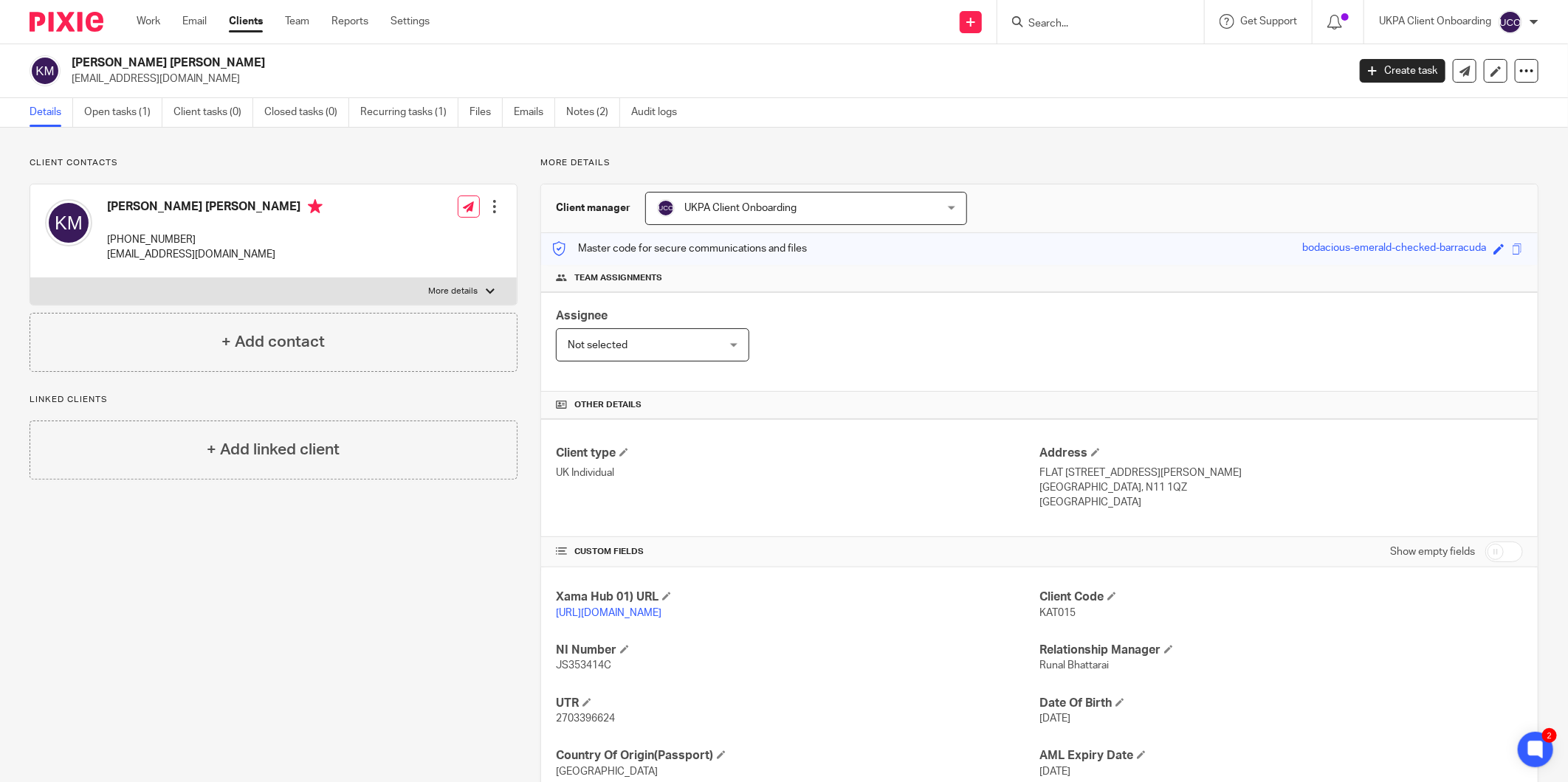
click at [1056, 24] on input "Search" at bounding box center [1093, 24] width 133 height 13
paste input "[PERSON_NAME][EMAIL_ADDRESS][DOMAIN_NAME]"
type input "[PERSON_NAME][EMAIL_ADDRESS][DOMAIN_NAME]"
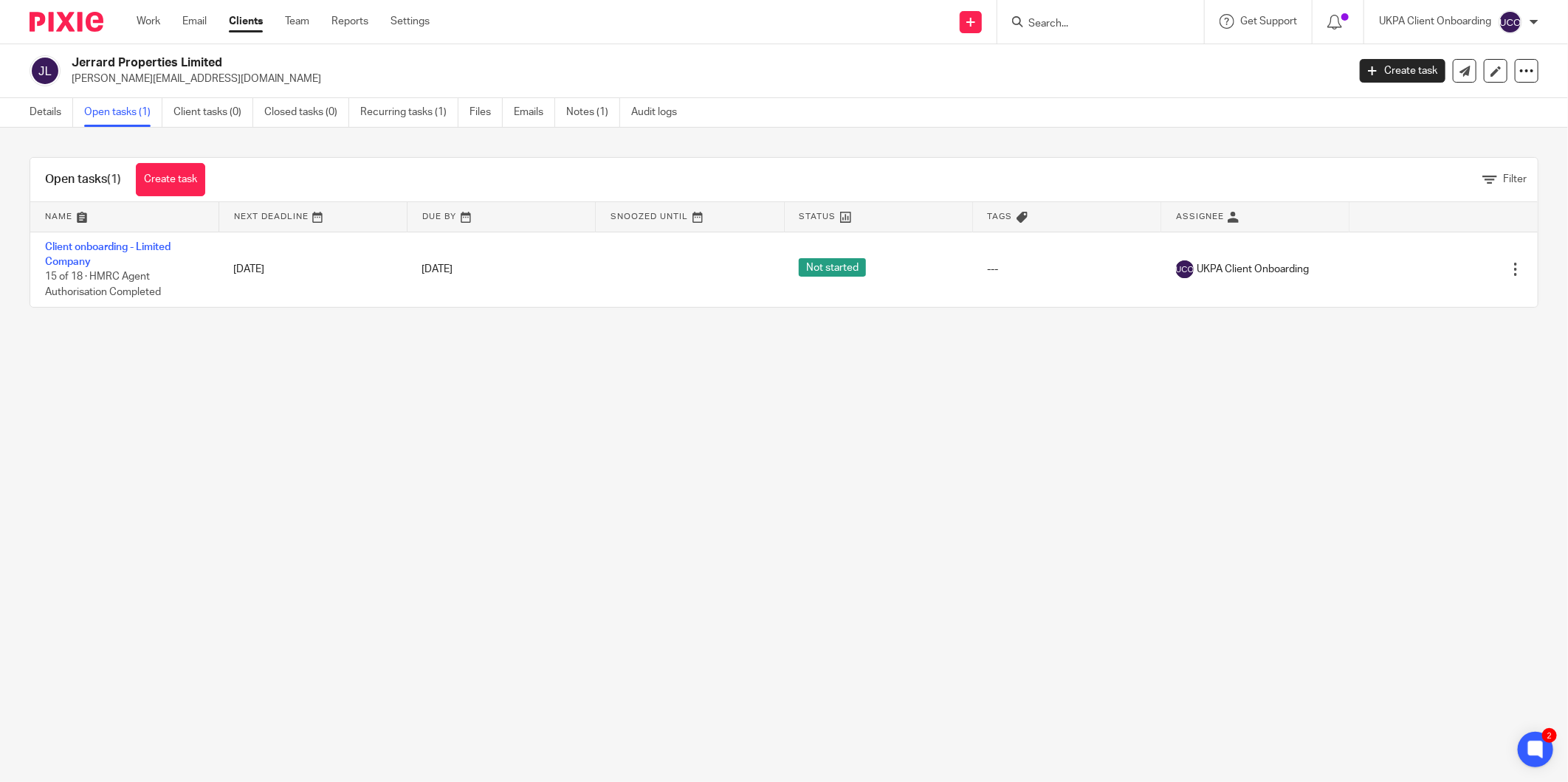
click at [1048, 22] on input "Search" at bounding box center [1093, 24] width 133 height 13
paste input "[PERSON_NAME][EMAIL_ADDRESS][DOMAIN_NAME]"
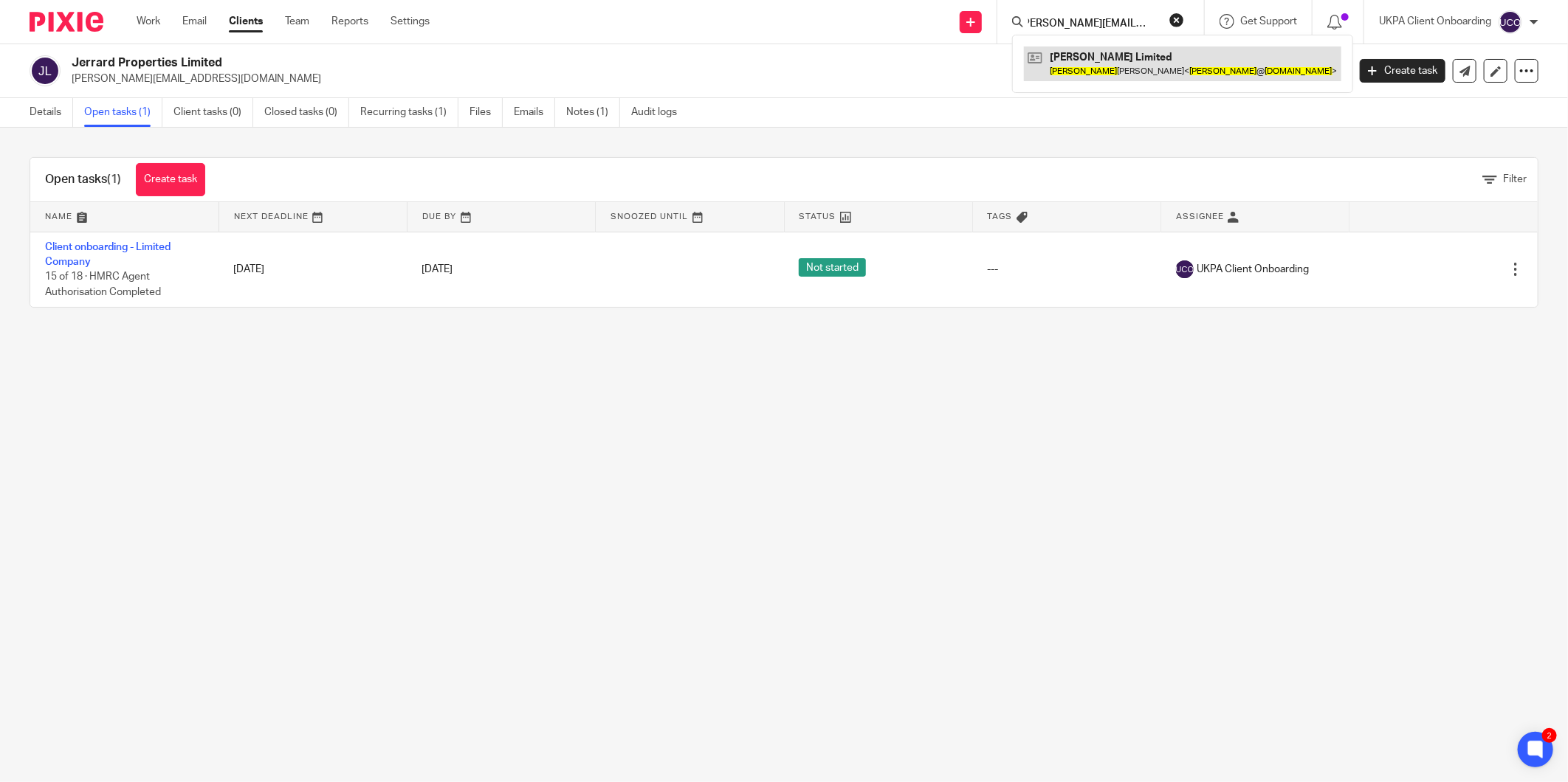
type input "[PERSON_NAME][EMAIL_ADDRESS][DOMAIN_NAME]"
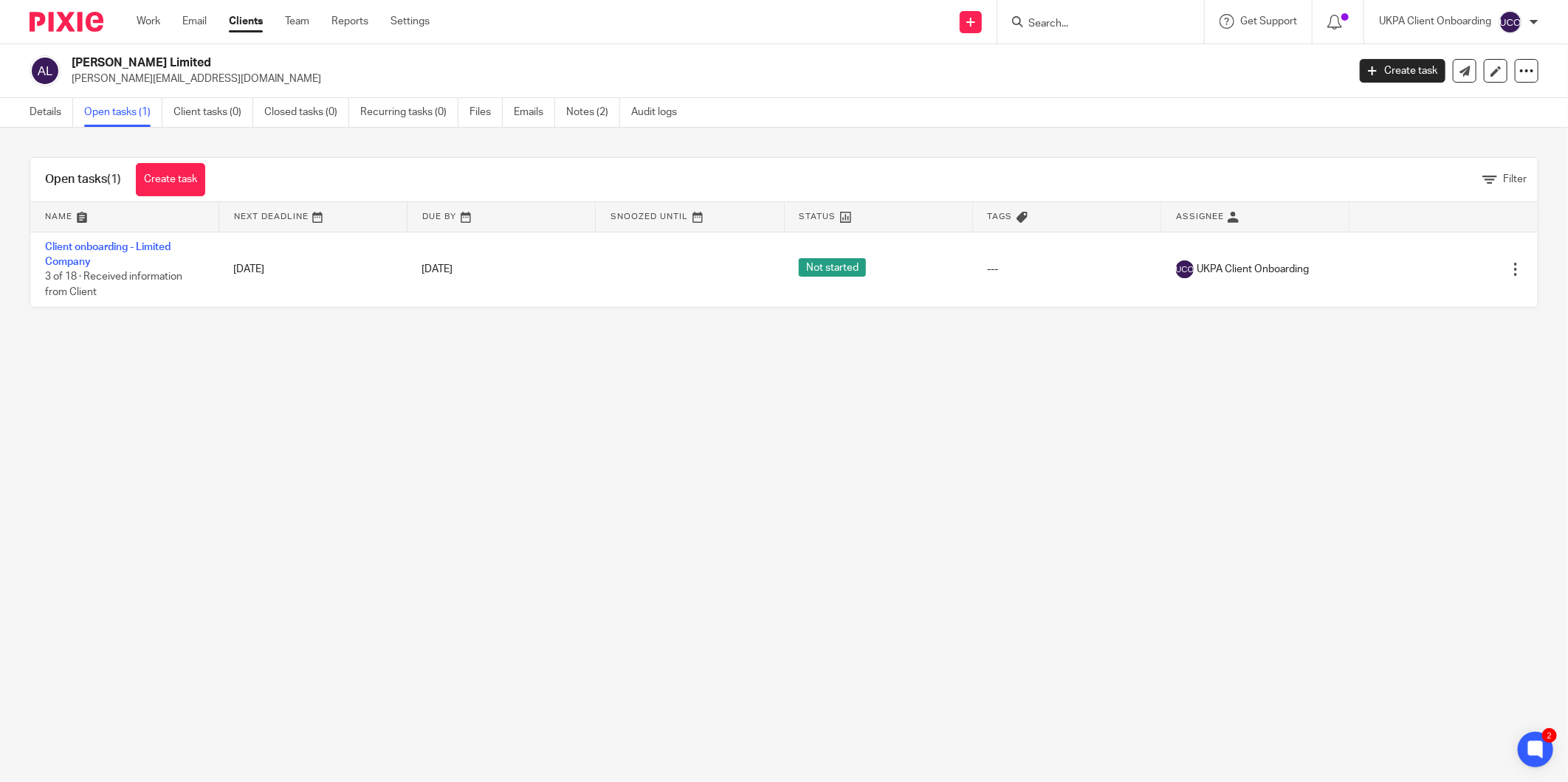
click at [1043, 24] on input "Search" at bounding box center [1093, 24] width 133 height 13
paste input "[EMAIL_ADDRESS][DOMAIN_NAME]"
type input "[EMAIL_ADDRESS][DOMAIN_NAME]"
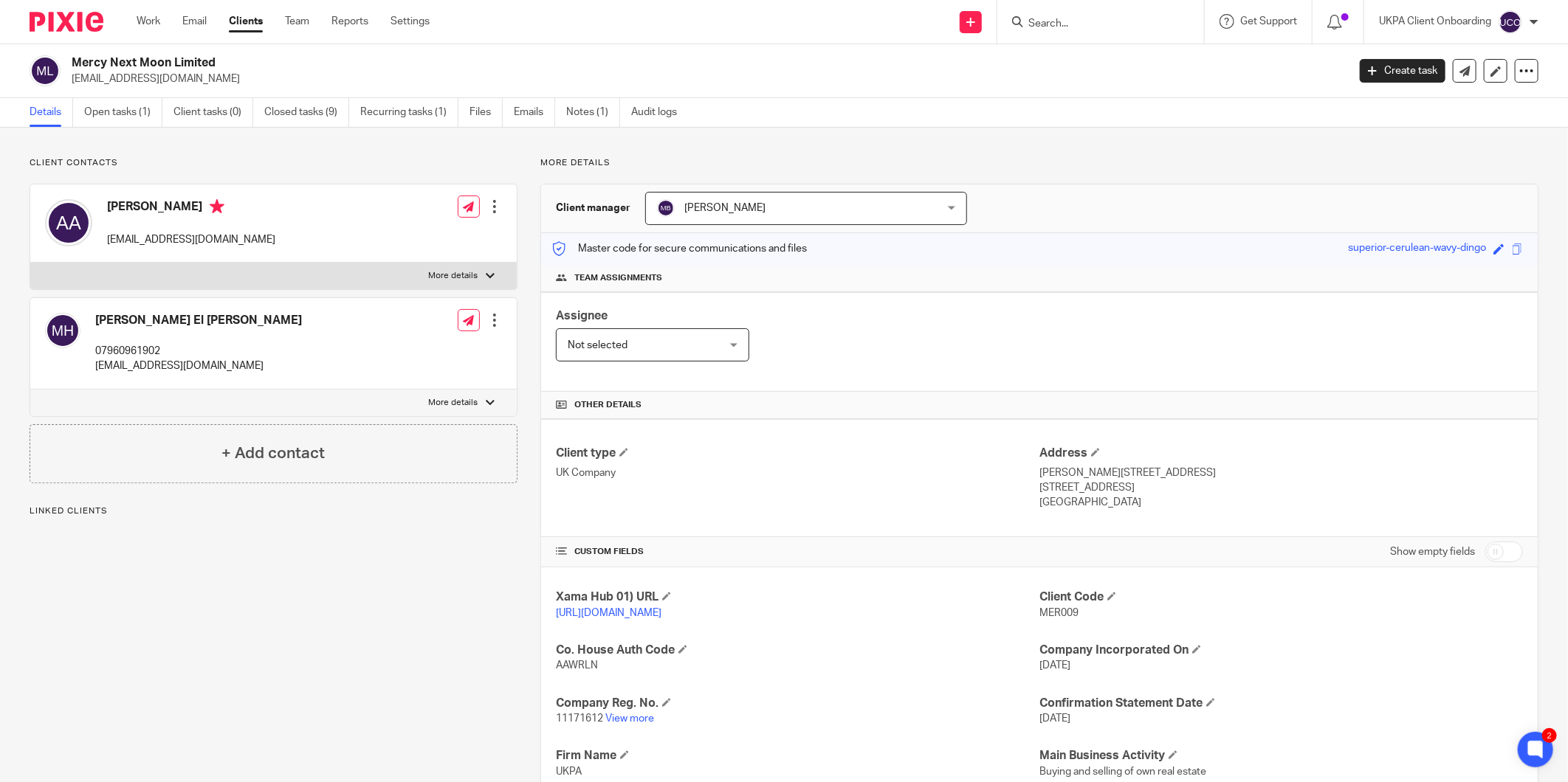
click at [132, 57] on h2 "Mercy Next Moon Limited" at bounding box center [579, 63] width 1013 height 16
copy div "Mercy Next Moon Limited"
click at [620, 101] on link "Notes (1)" at bounding box center [593, 113] width 54 height 29
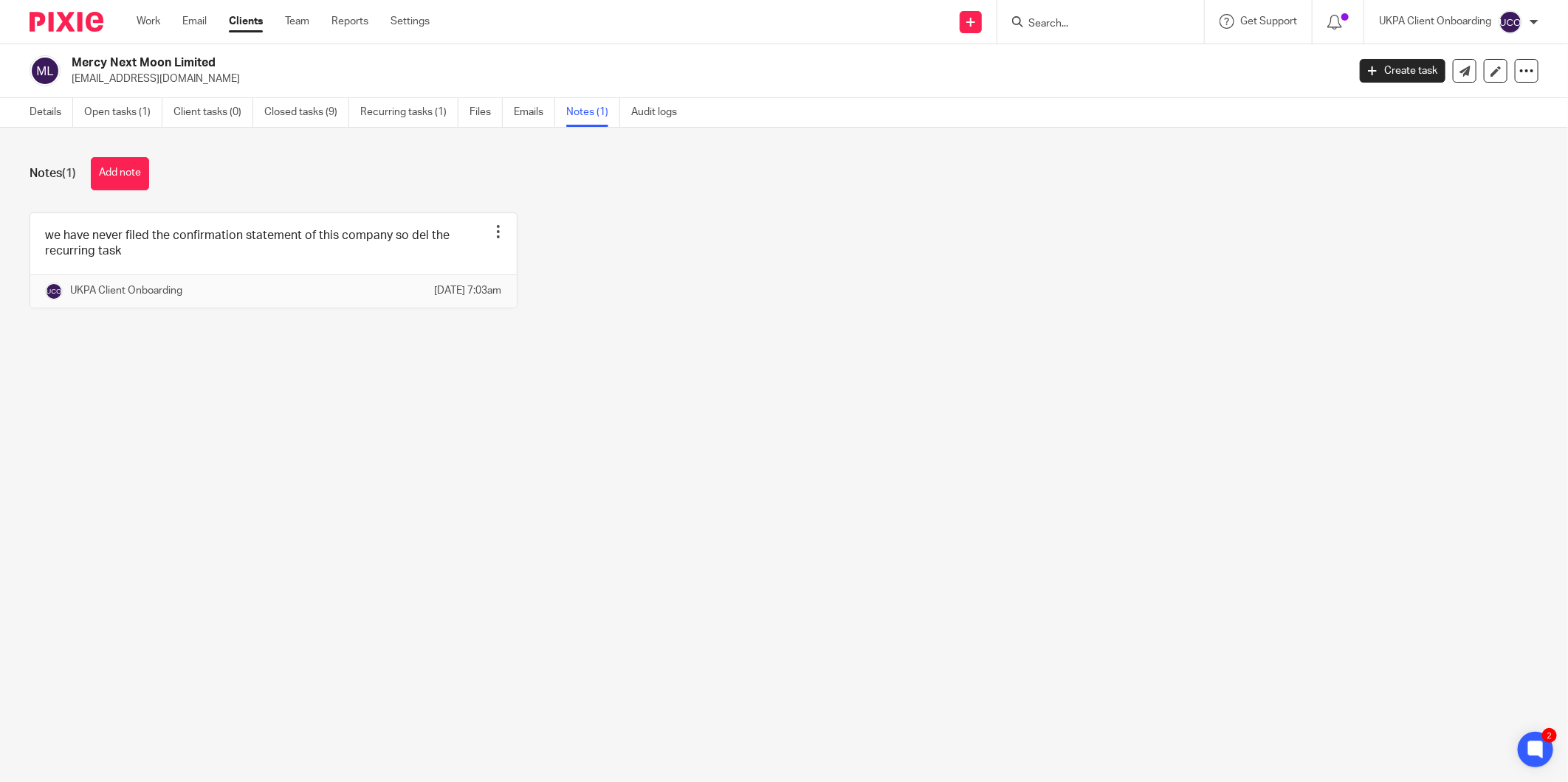
drag, startPoint x: 133, startPoint y: 180, endPoint x: 271, endPoint y: 202, distance: 139.7
click at [133, 180] on button "Add note" at bounding box center [120, 174] width 58 height 33
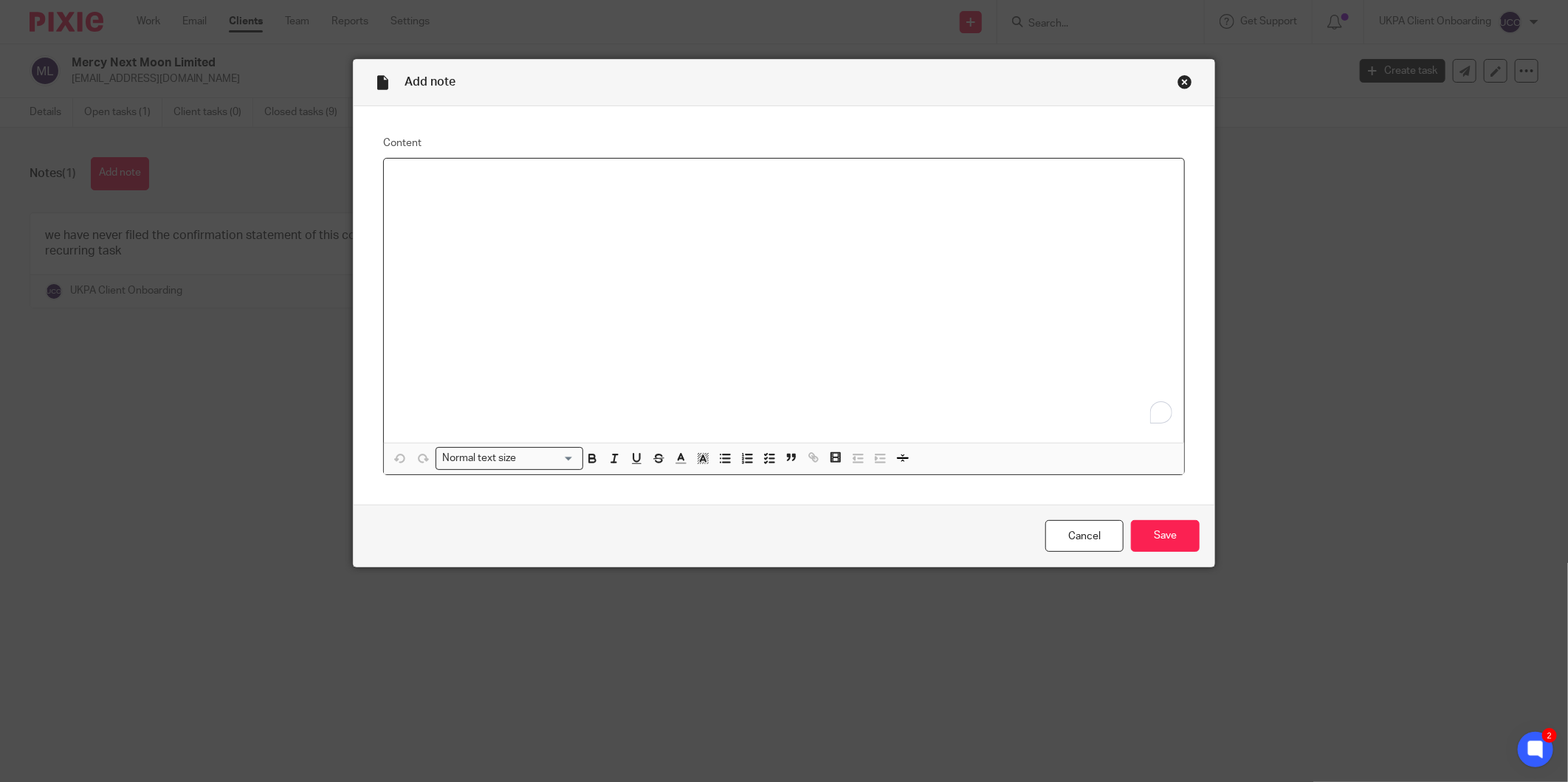
paste div "To enrich screen reader interactions, please activate Accessibility in Grammarl…"
click at [588, 180] on p "Will be filig the accounts themselves. PFA" at bounding box center [784, 185] width 777 height 31
click at [498, 323] on div "Will be filig the accounts themselves. PFA" at bounding box center [784, 300] width 801 height 284
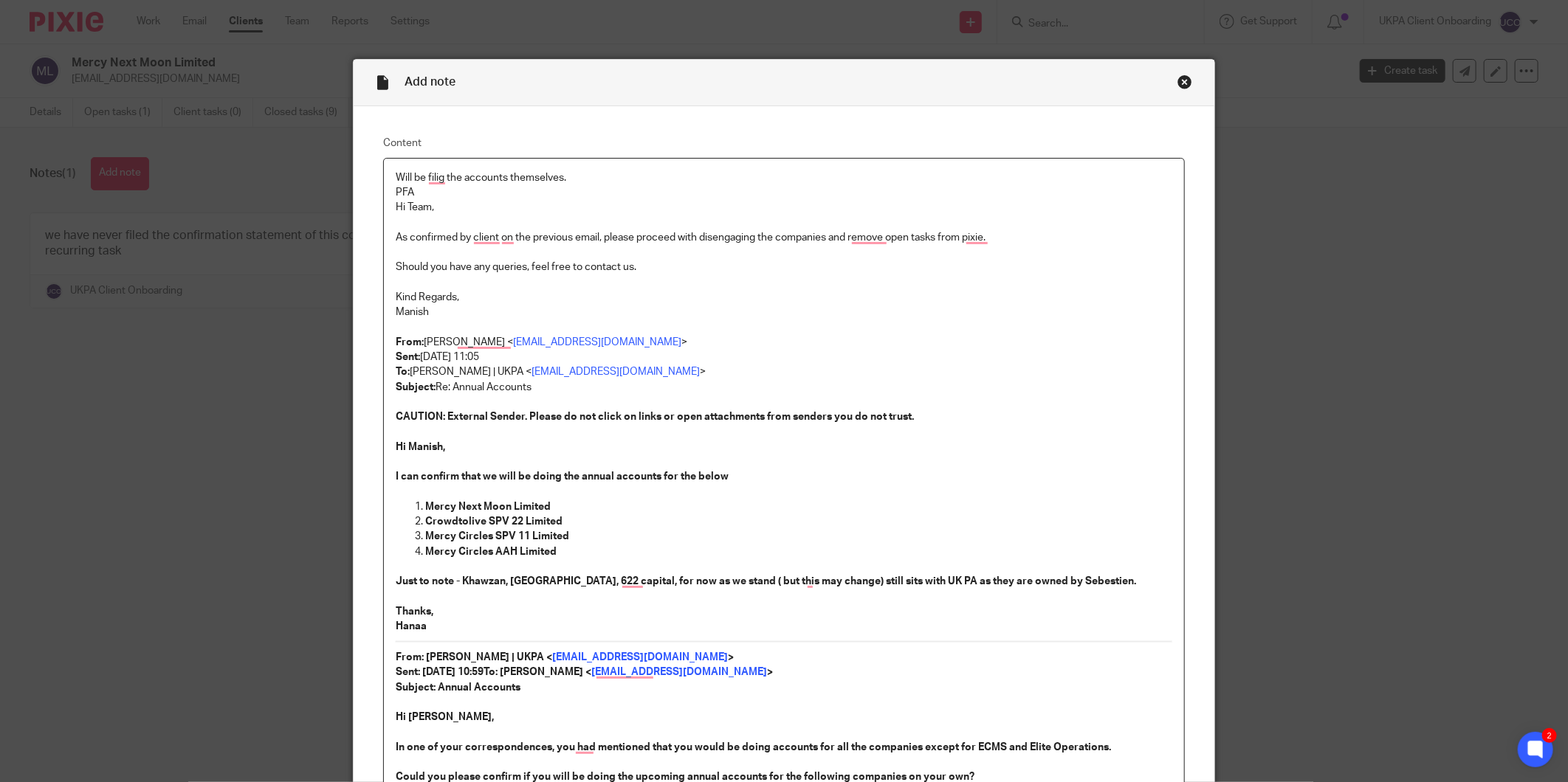
click at [602, 187] on p "Will be filig the accounts themselves. PFA" at bounding box center [784, 185] width 777 height 31
click at [603, 181] on p "Will be filig the accounts themselves. PFA" at bounding box center [784, 185] width 777 height 31
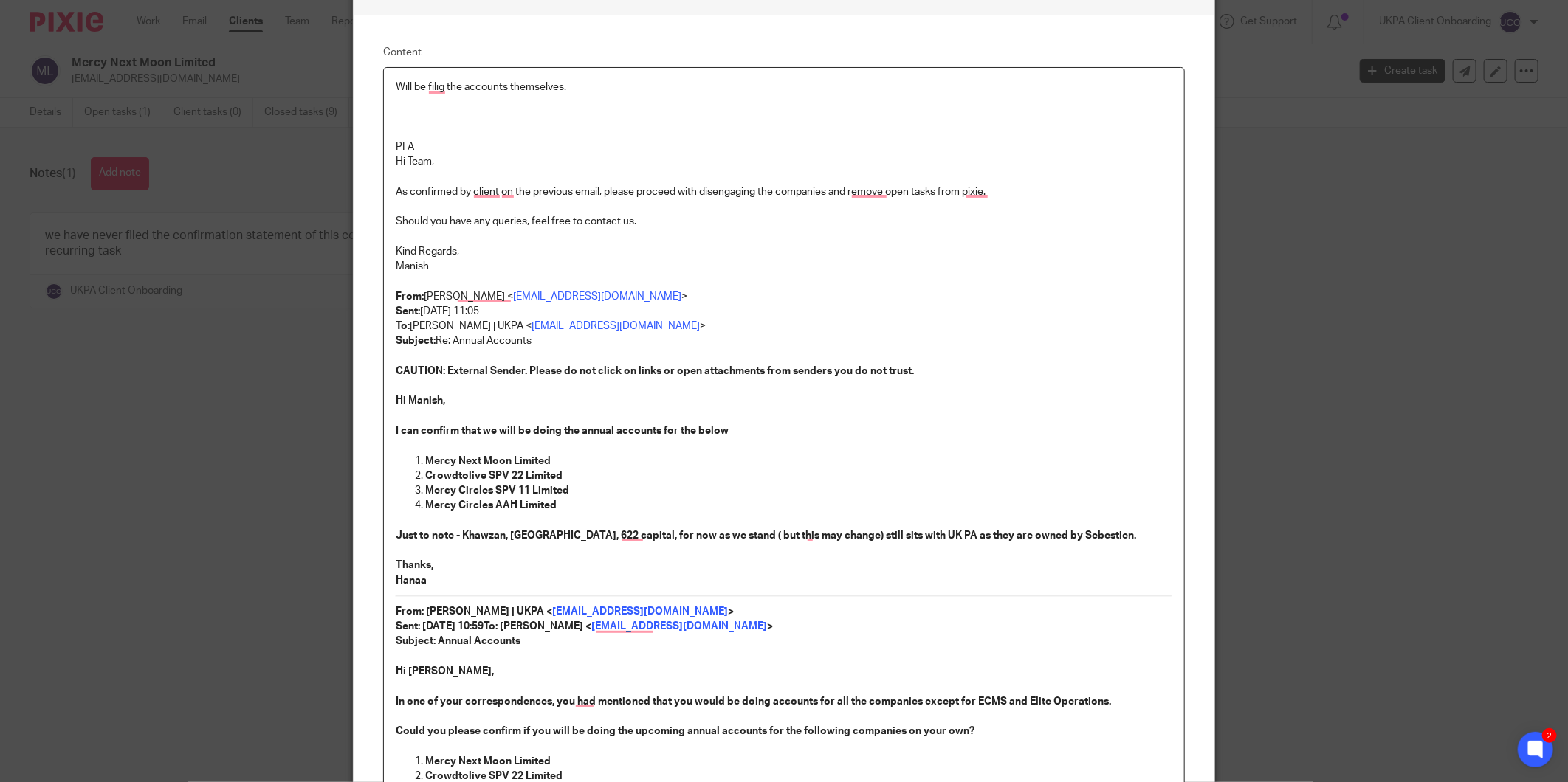
scroll to position [164, 0]
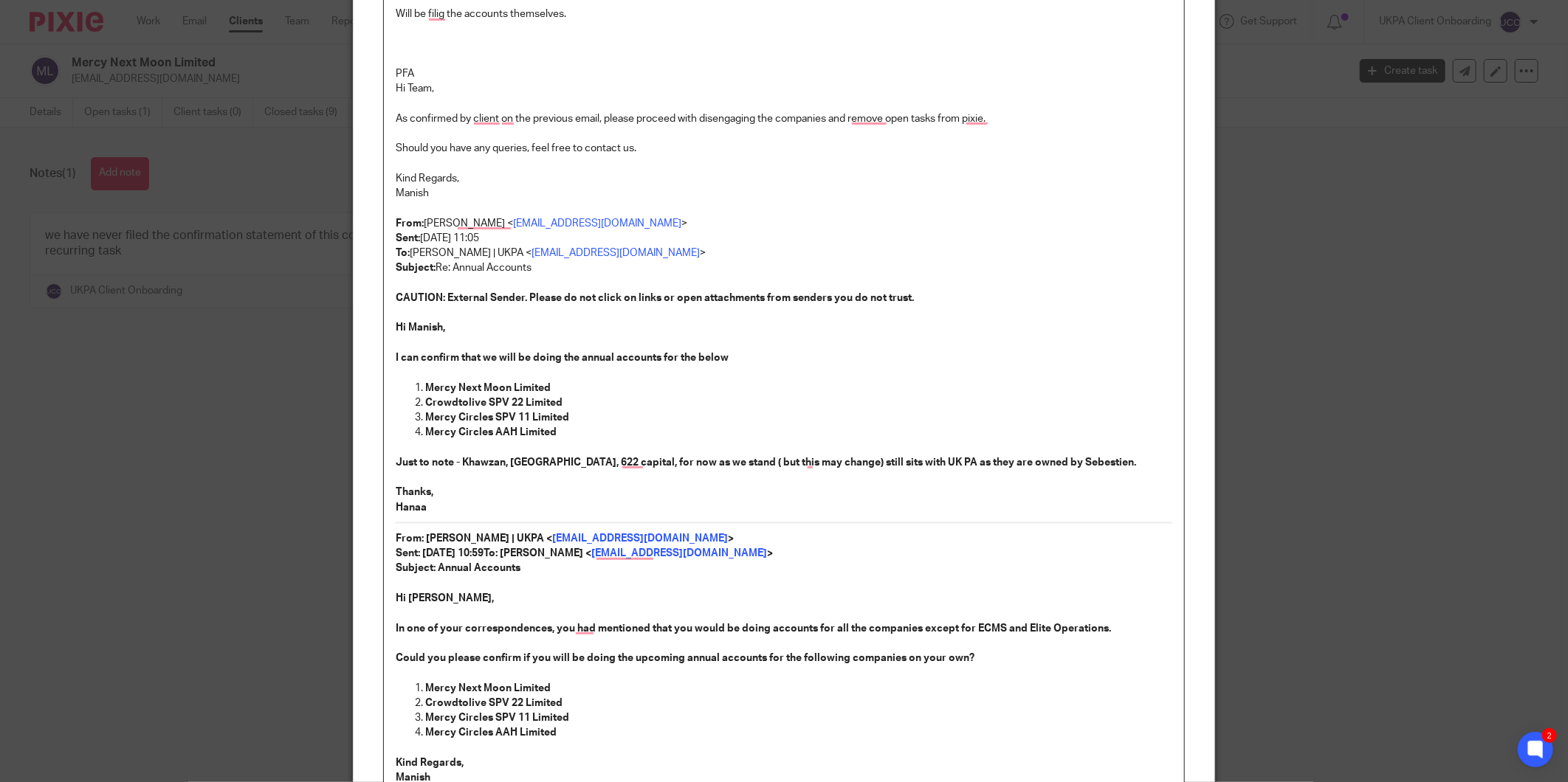
click at [426, 71] on p "PFA" at bounding box center [784, 66] width 777 height 31
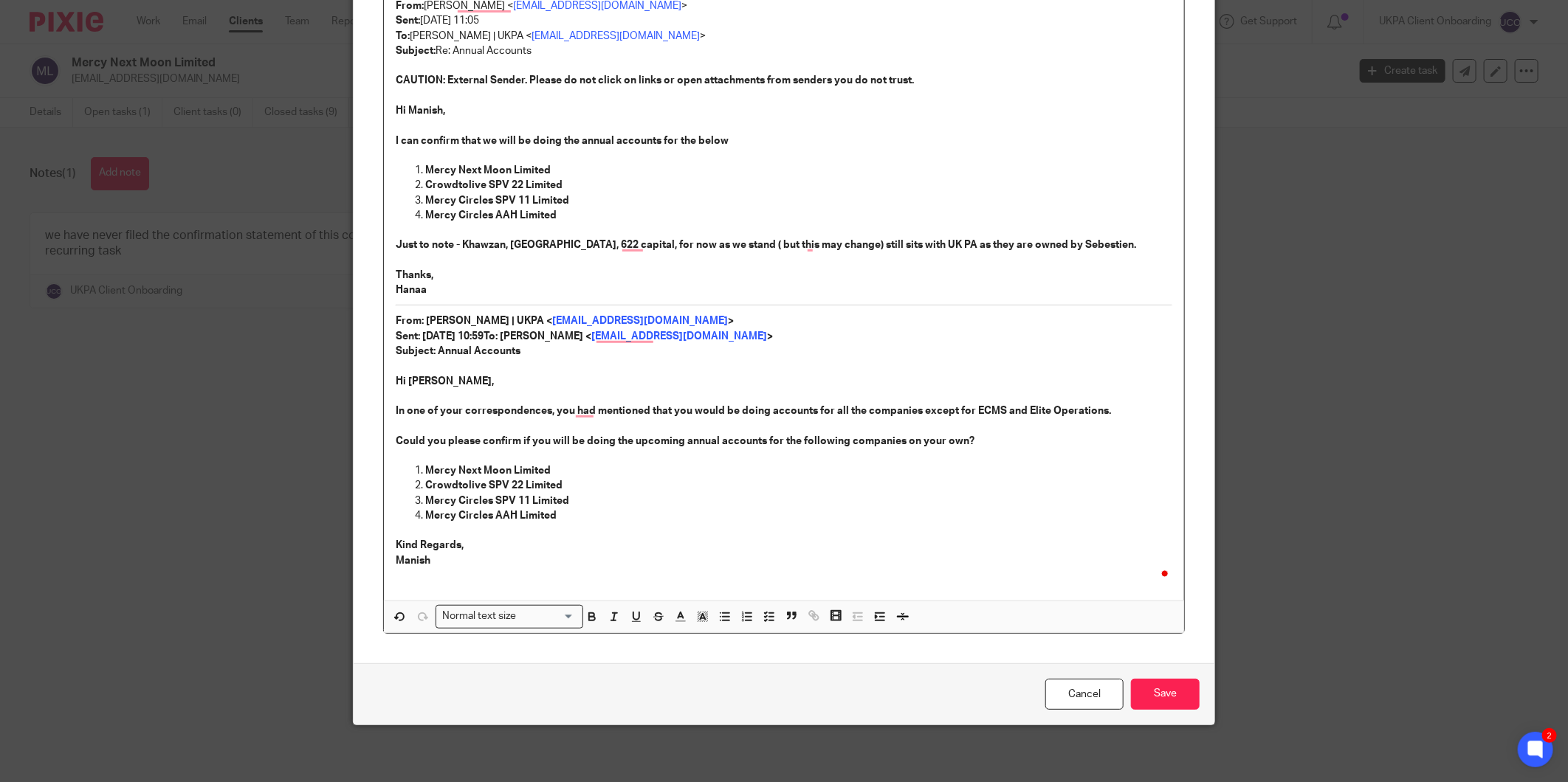
scroll to position [415, 0]
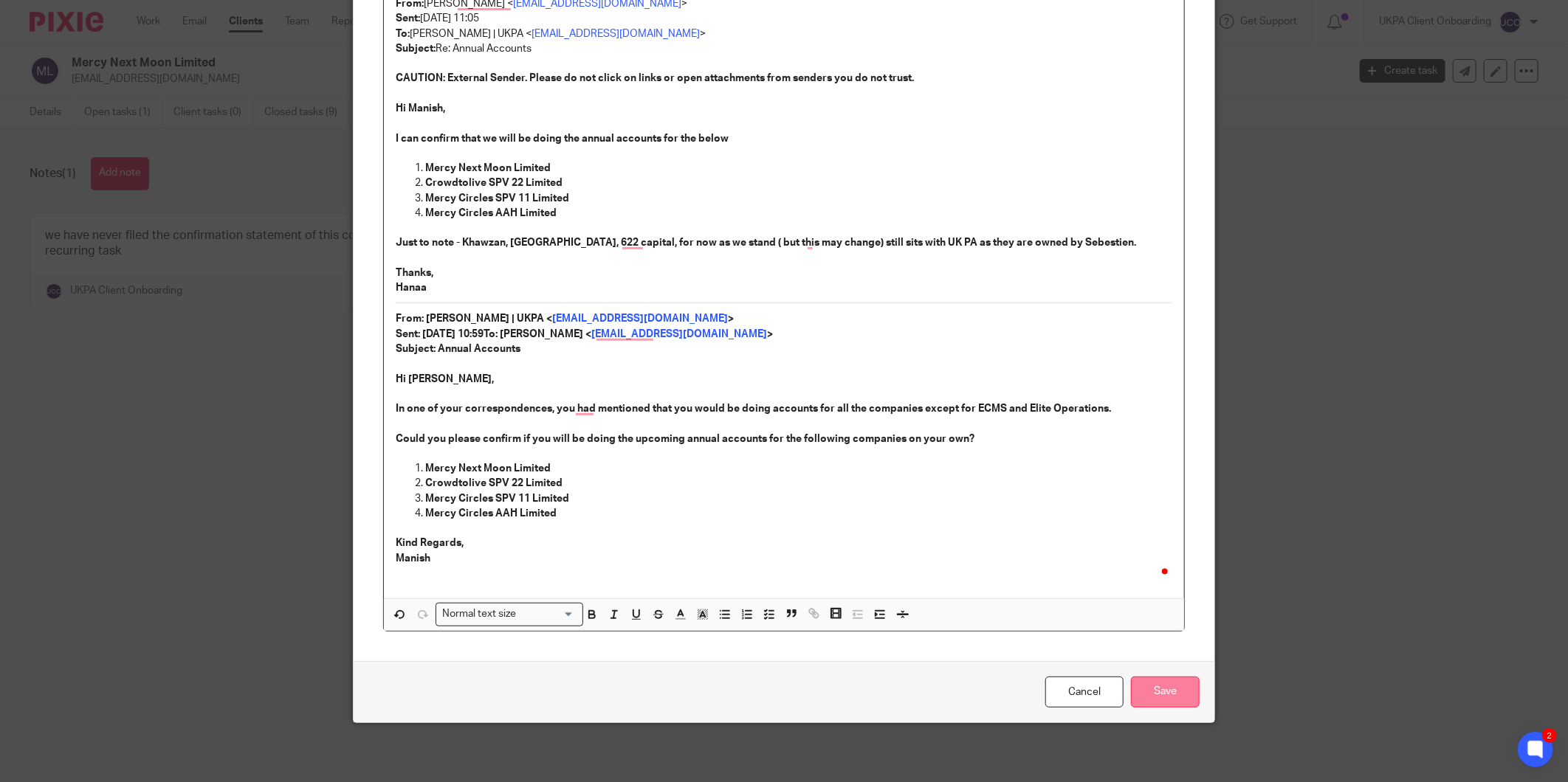
click at [1152, 704] on input "Save" at bounding box center [1165, 693] width 69 height 31
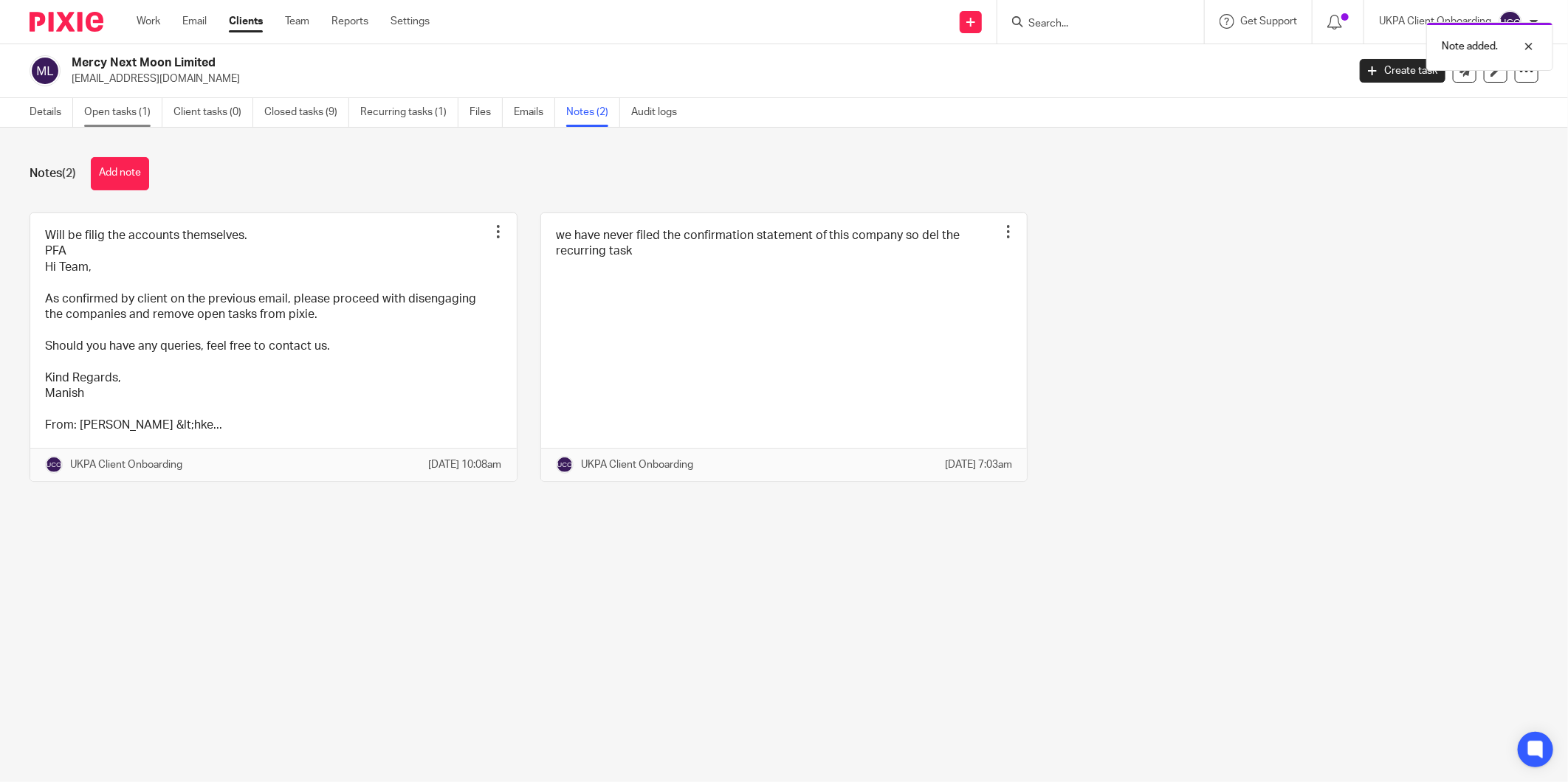
click at [109, 113] on link "Open tasks (1)" at bounding box center [123, 113] width 79 height 29
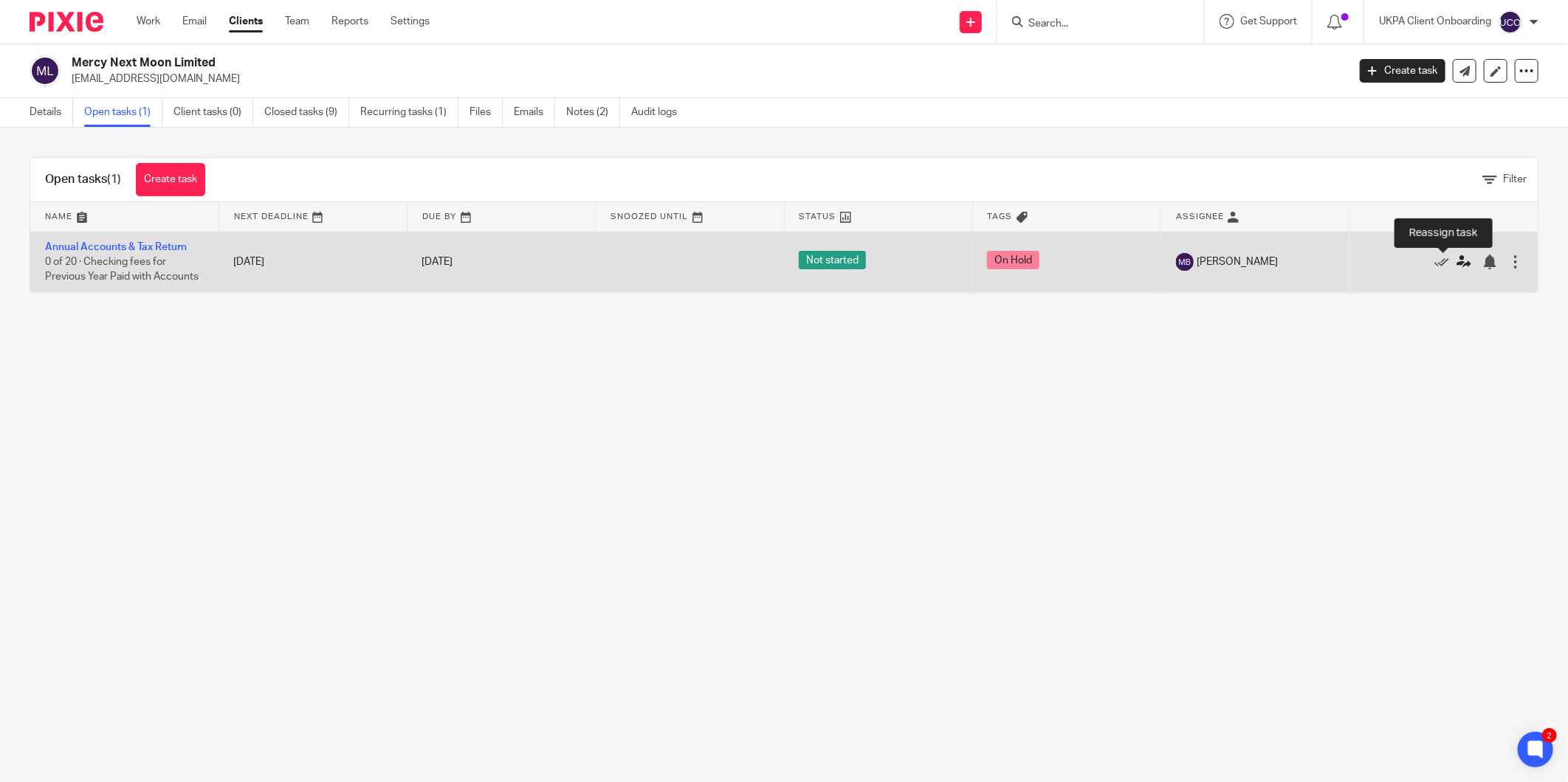
click at [1457, 266] on icon at bounding box center [1465, 262] width 15 height 15
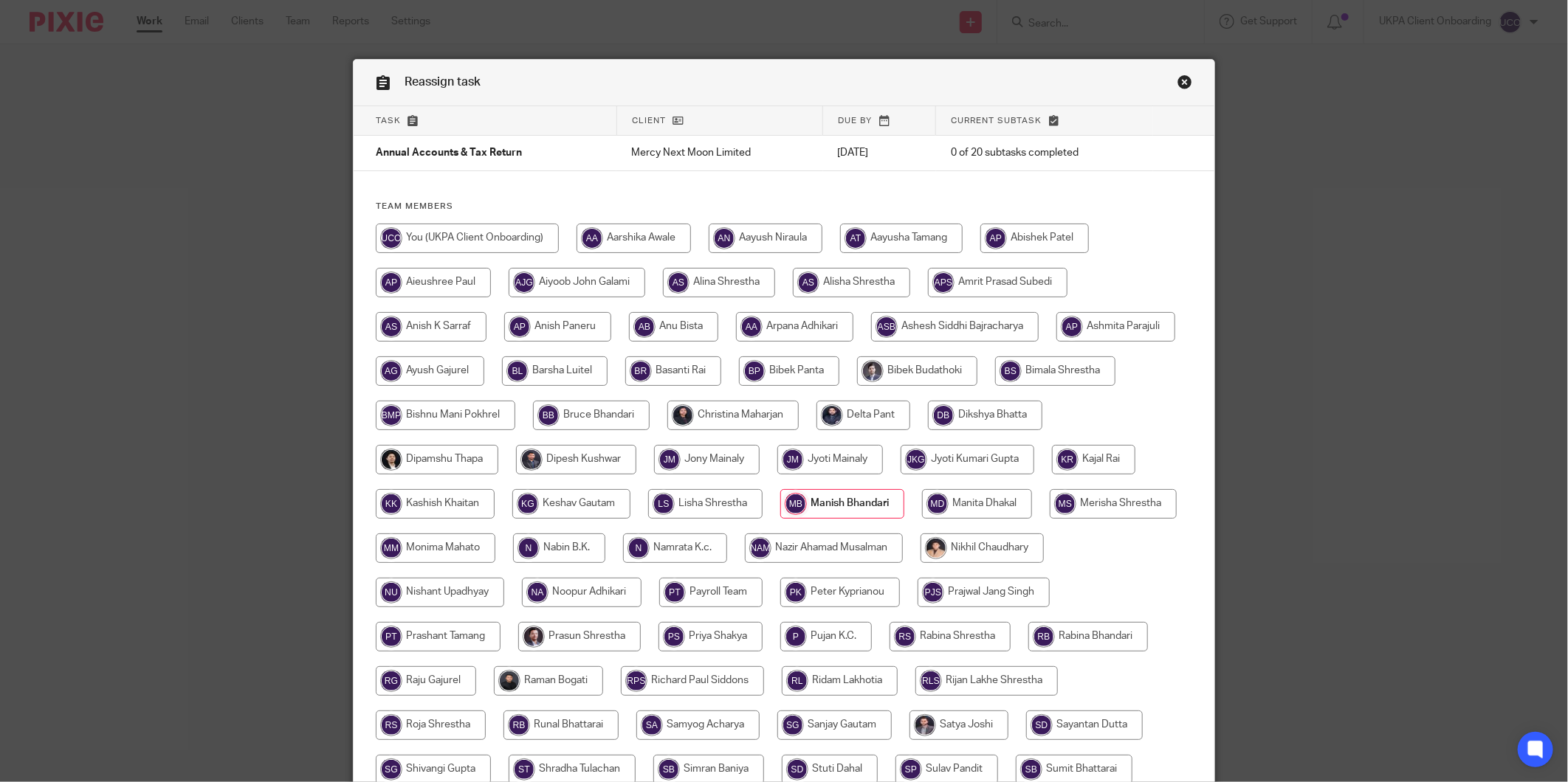
scroll to position [228, 0]
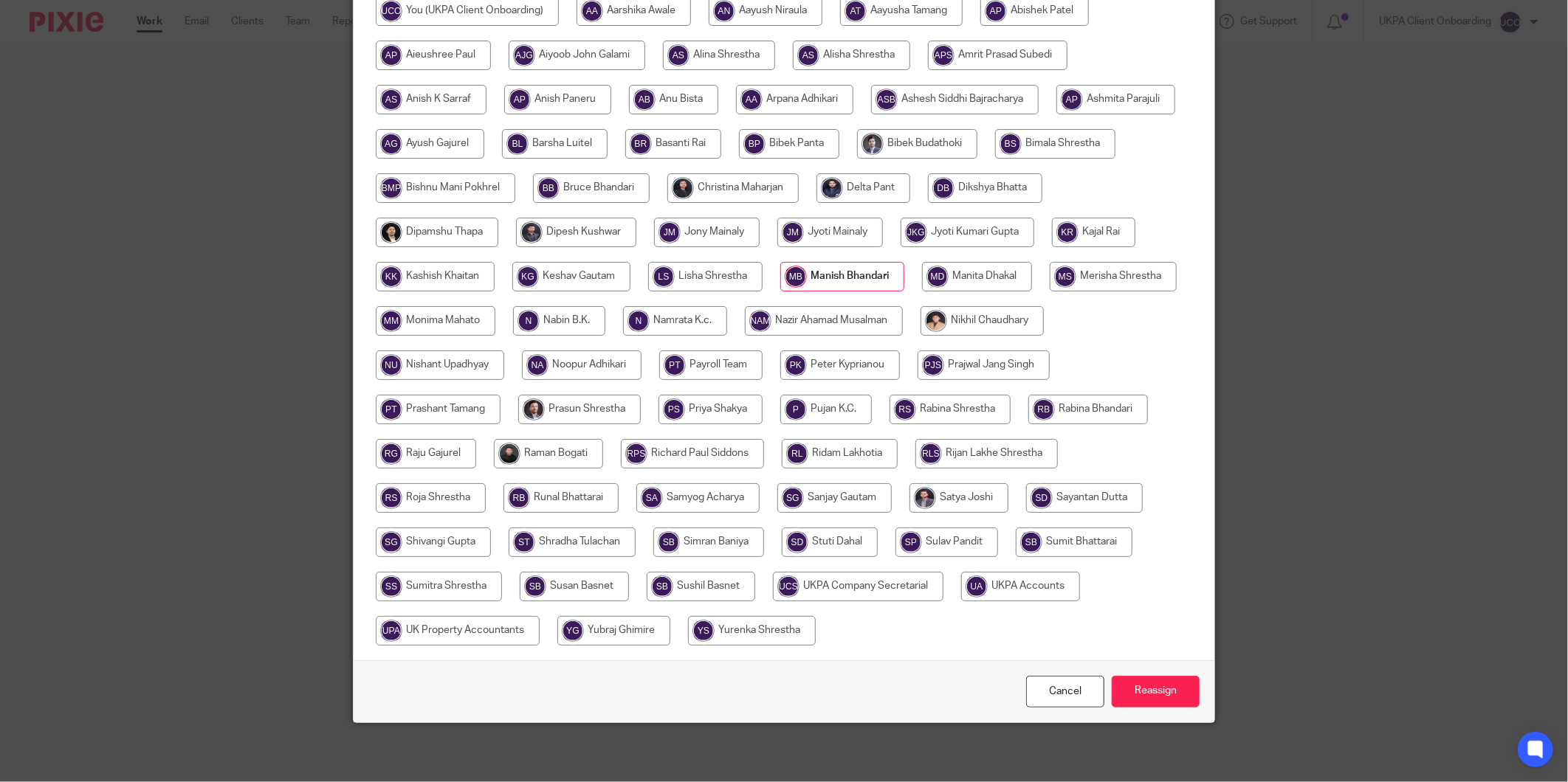
click at [961, 602] on input "radio" at bounding box center [1021, 587] width 119 height 30
radio input "true"
click at [1142, 682] on input "Reassign" at bounding box center [1156, 692] width 88 height 31
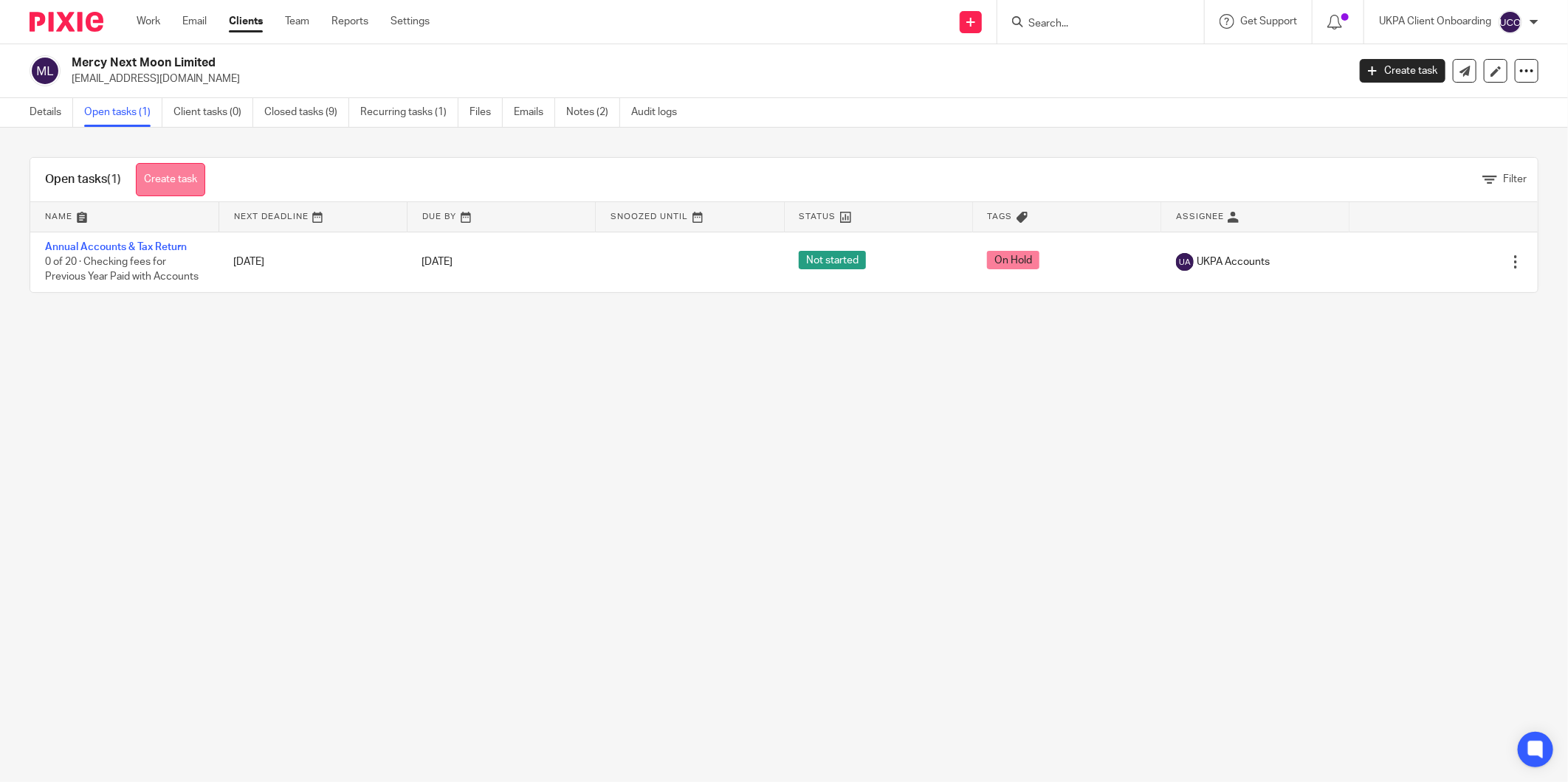
click at [171, 170] on link "Create task" at bounding box center [171, 180] width 70 height 33
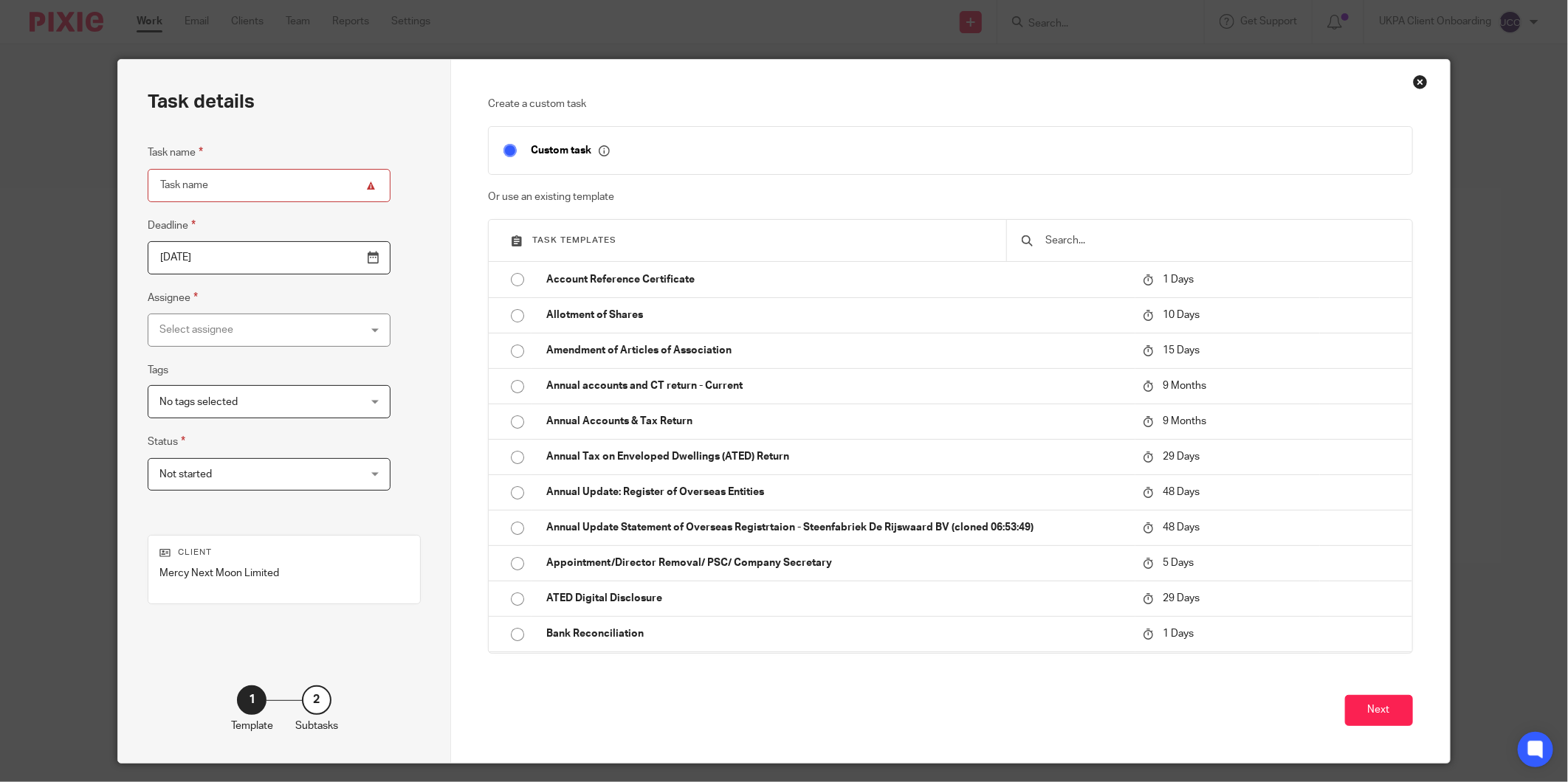
click at [1061, 241] on input "text" at bounding box center [1220, 241] width 353 height 17
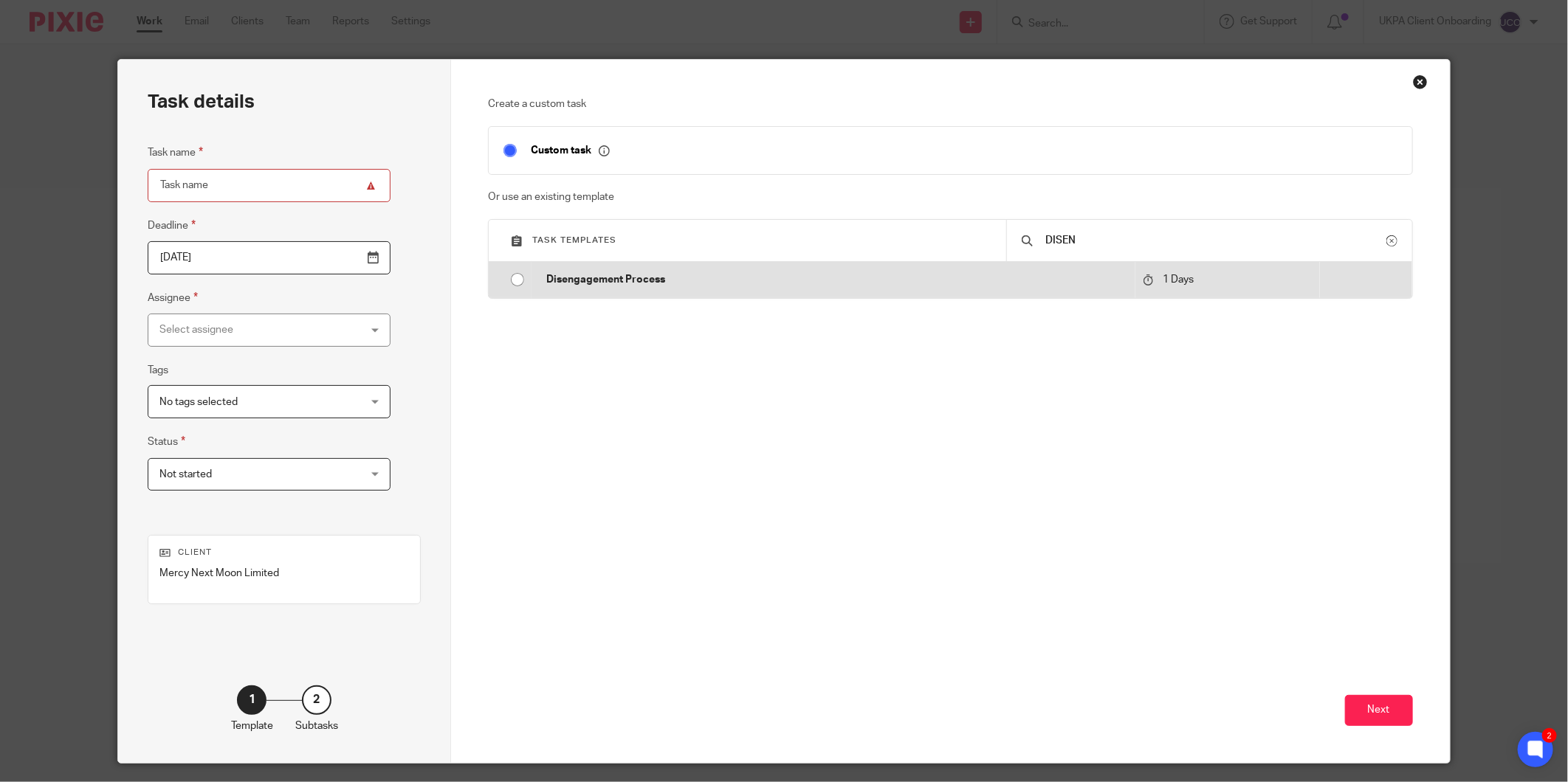
type input "DISEN"
click at [1074, 276] on p "Disengagement Process" at bounding box center [837, 280] width 581 height 15
type input "[DATE]"
type input "Disengagement Process"
checkbox input "false"
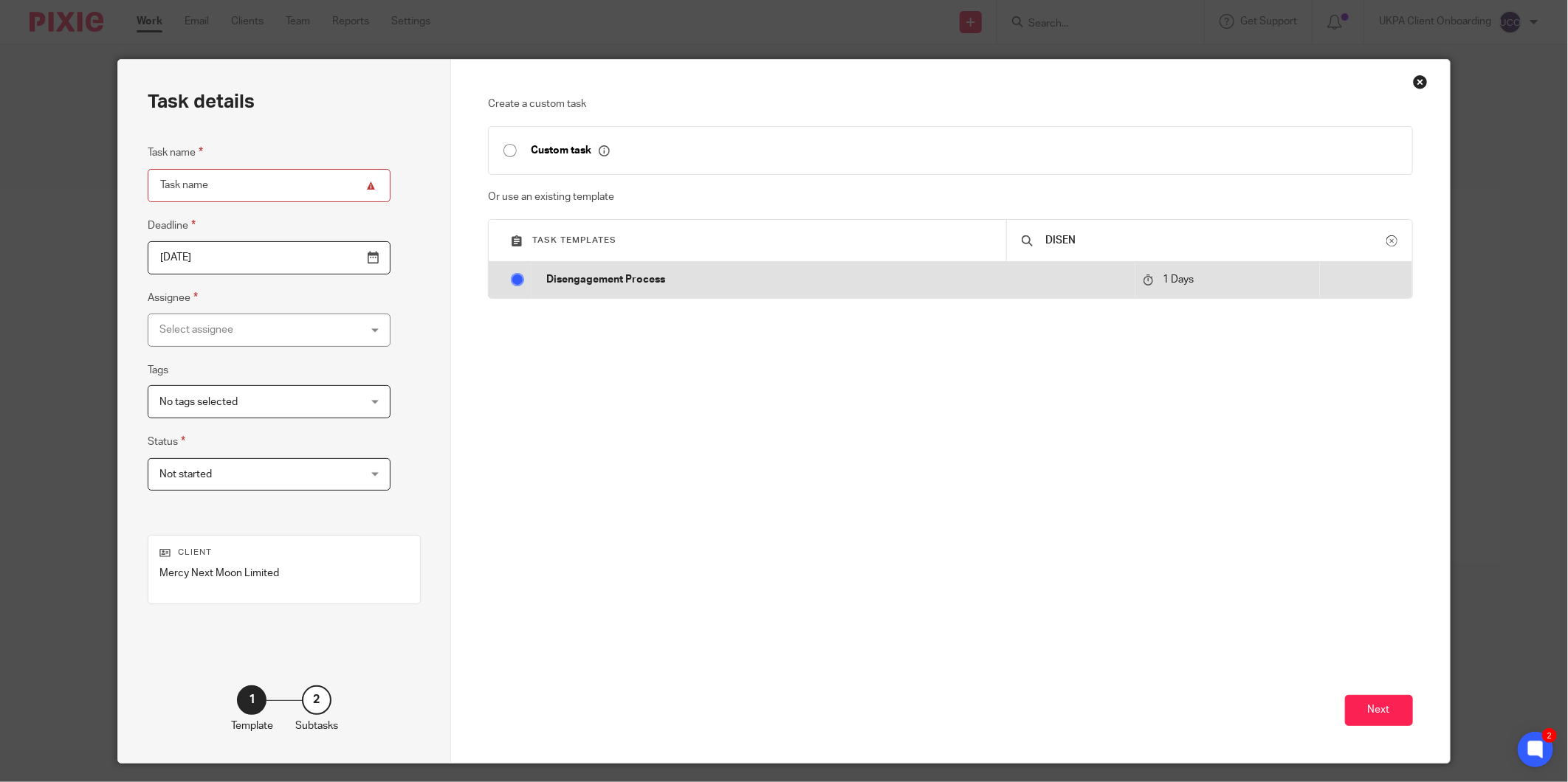
radio input "true"
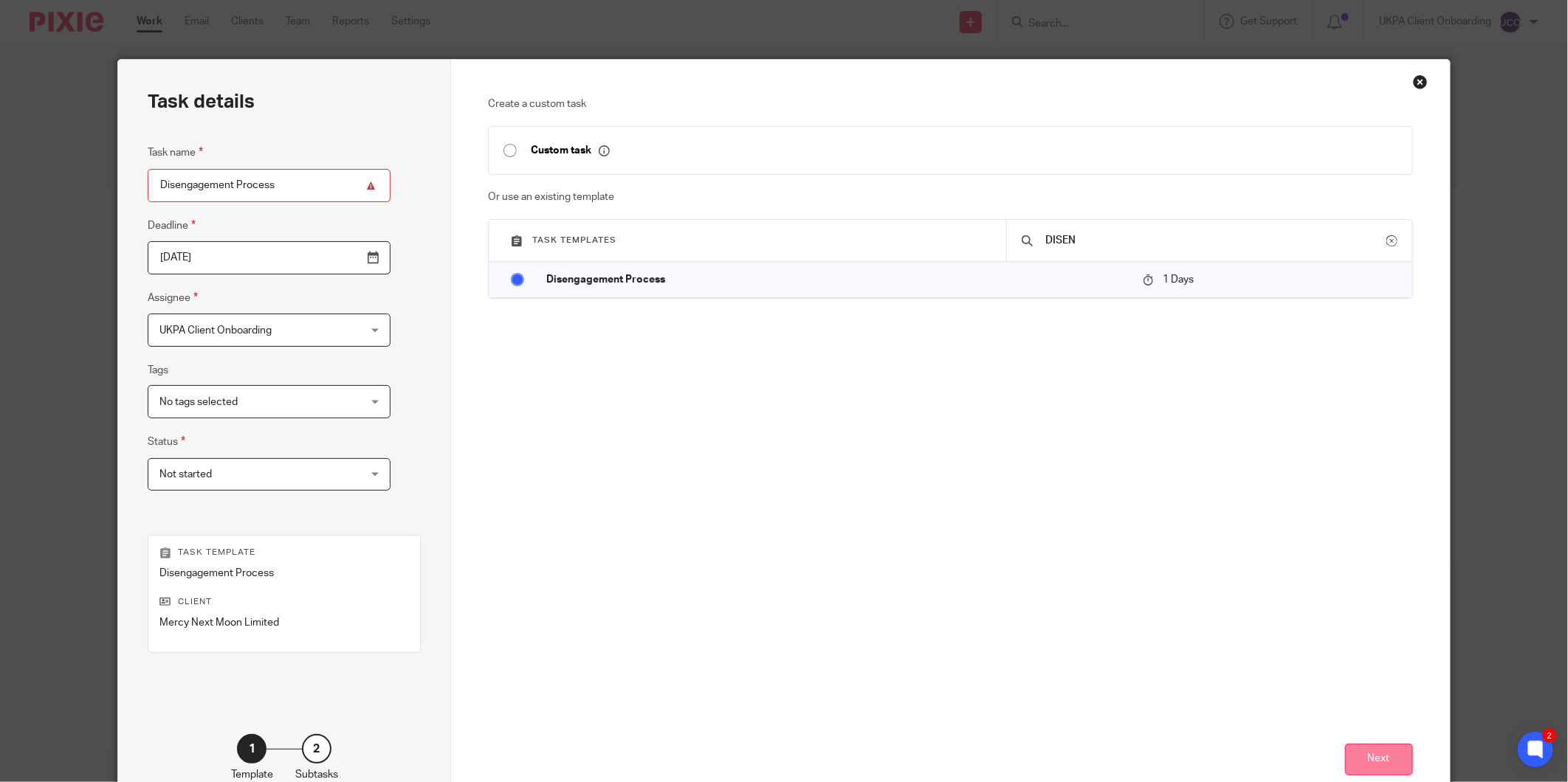
click at [1369, 765] on button "Next" at bounding box center [1379, 760] width 68 height 31
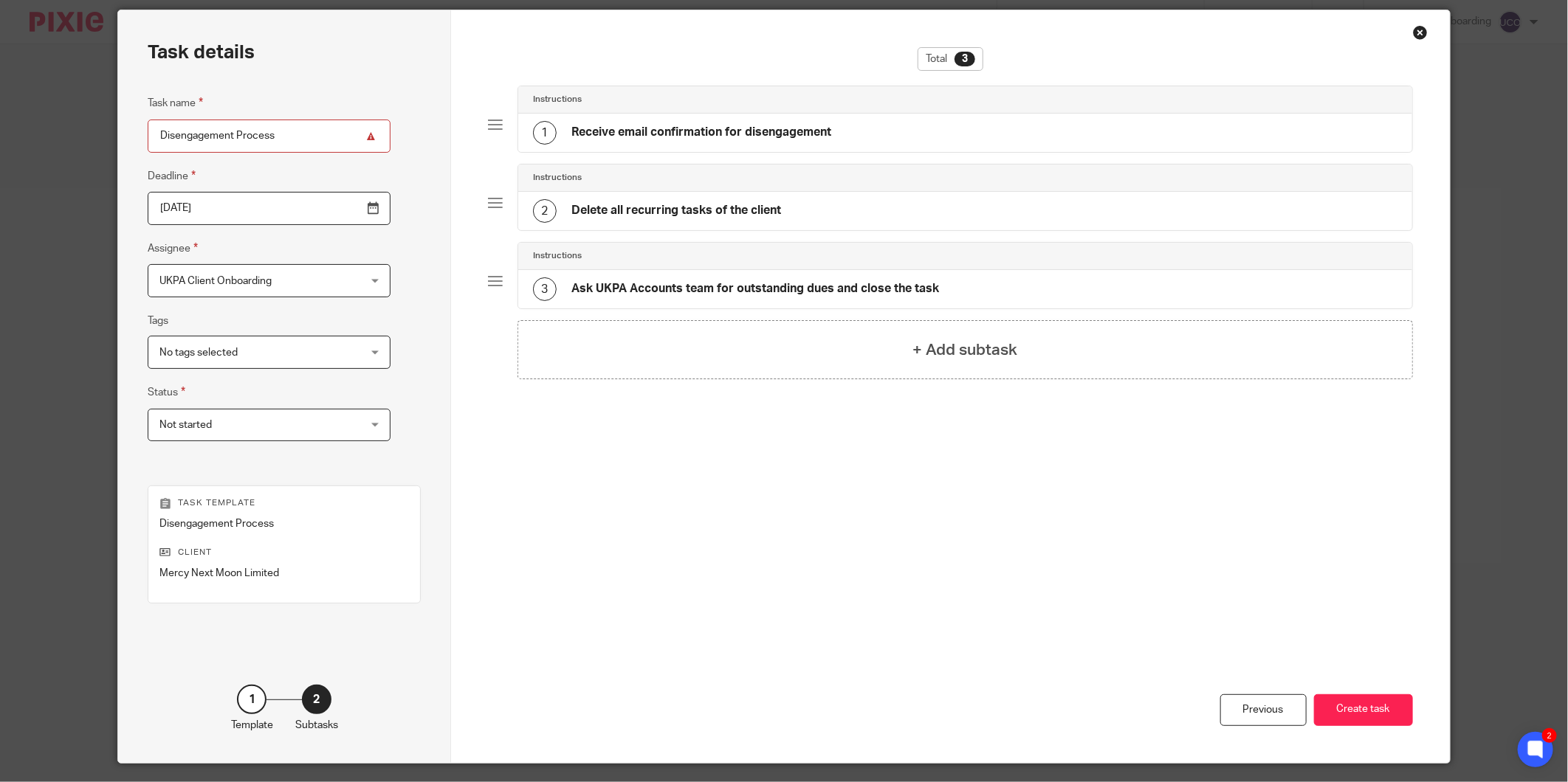
scroll to position [90, 0]
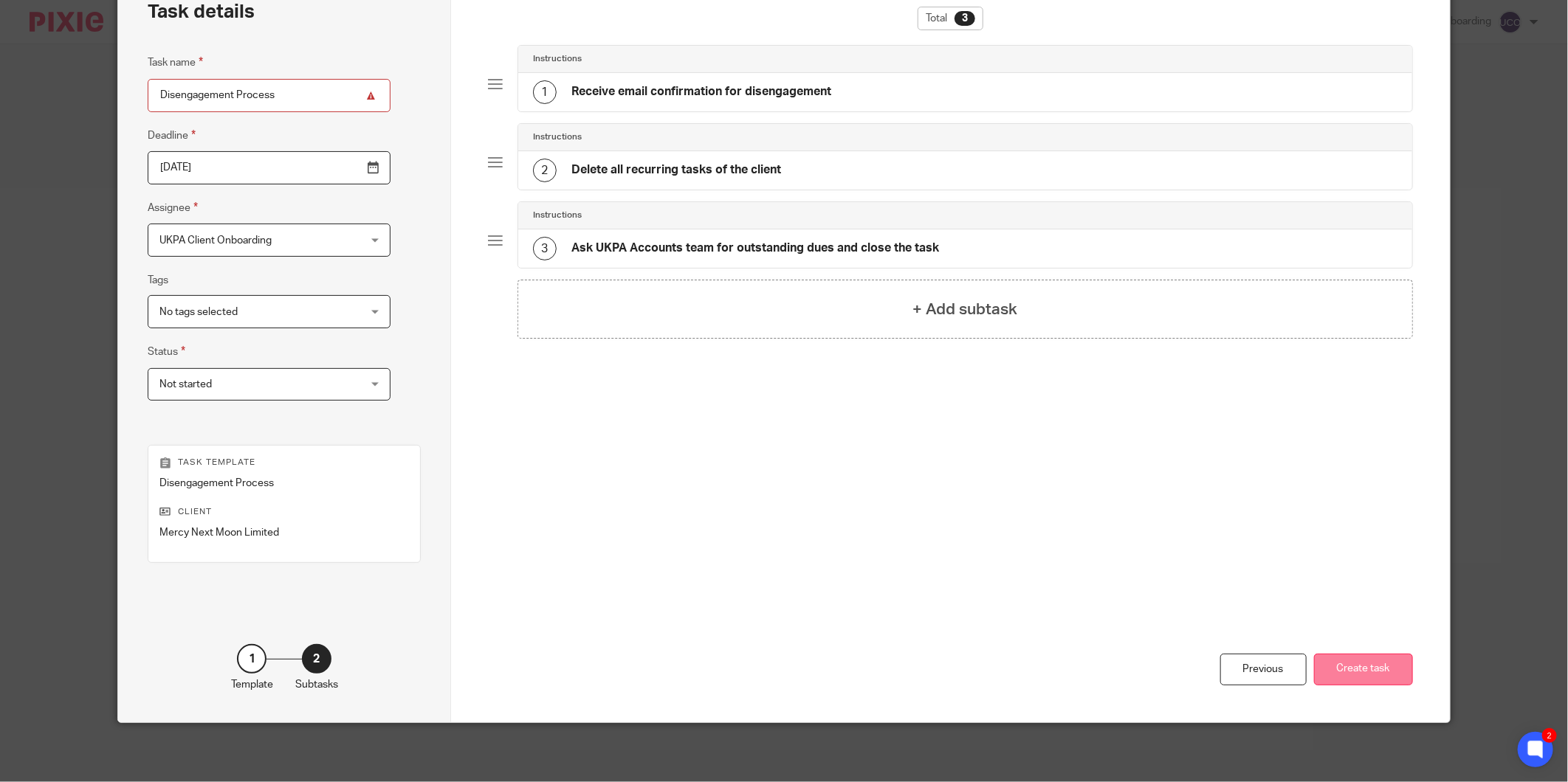
click at [1355, 667] on button "Create task" at bounding box center [1364, 669] width 99 height 31
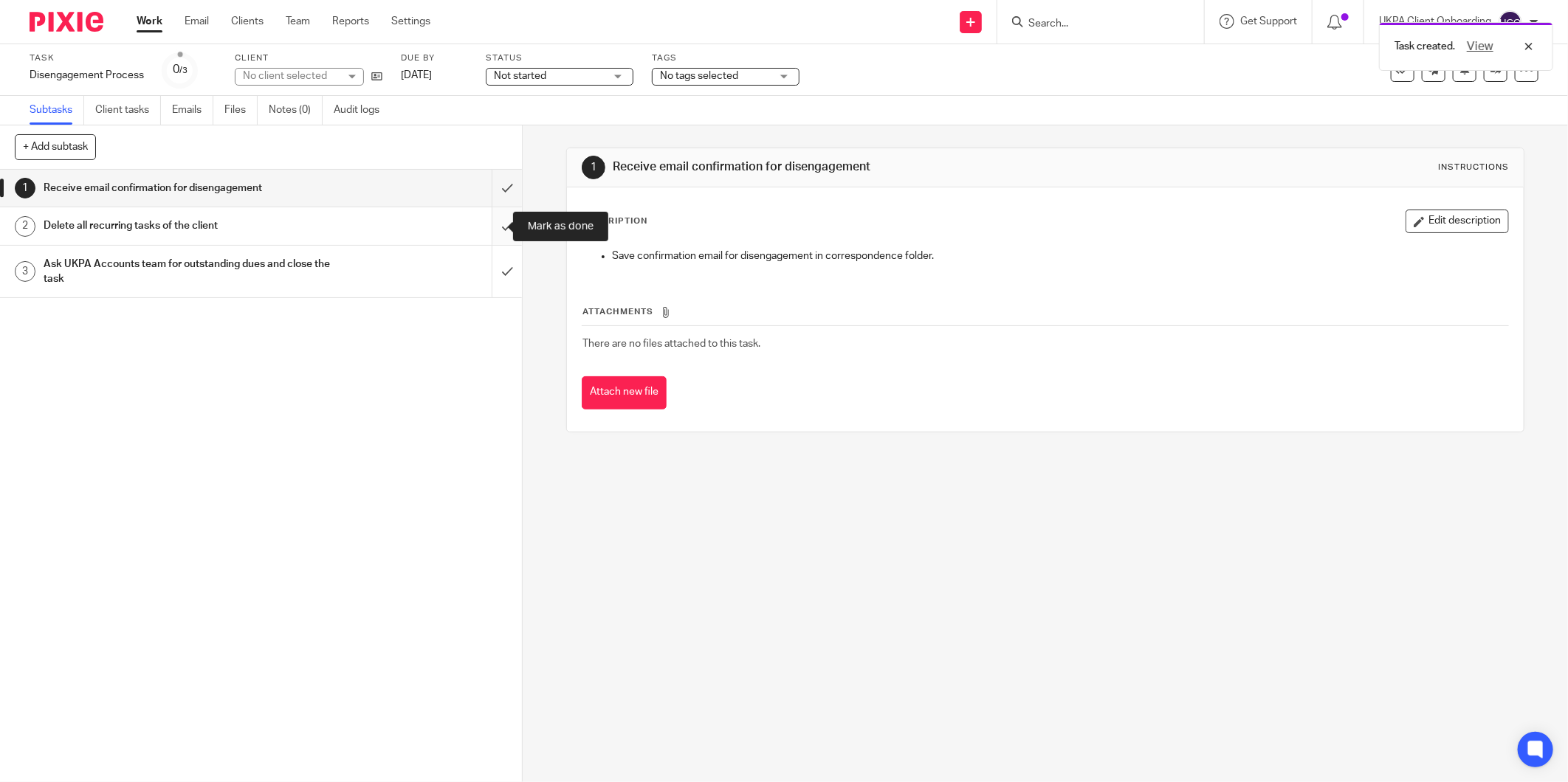
click at [490, 217] on input "submit" at bounding box center [261, 226] width 522 height 37
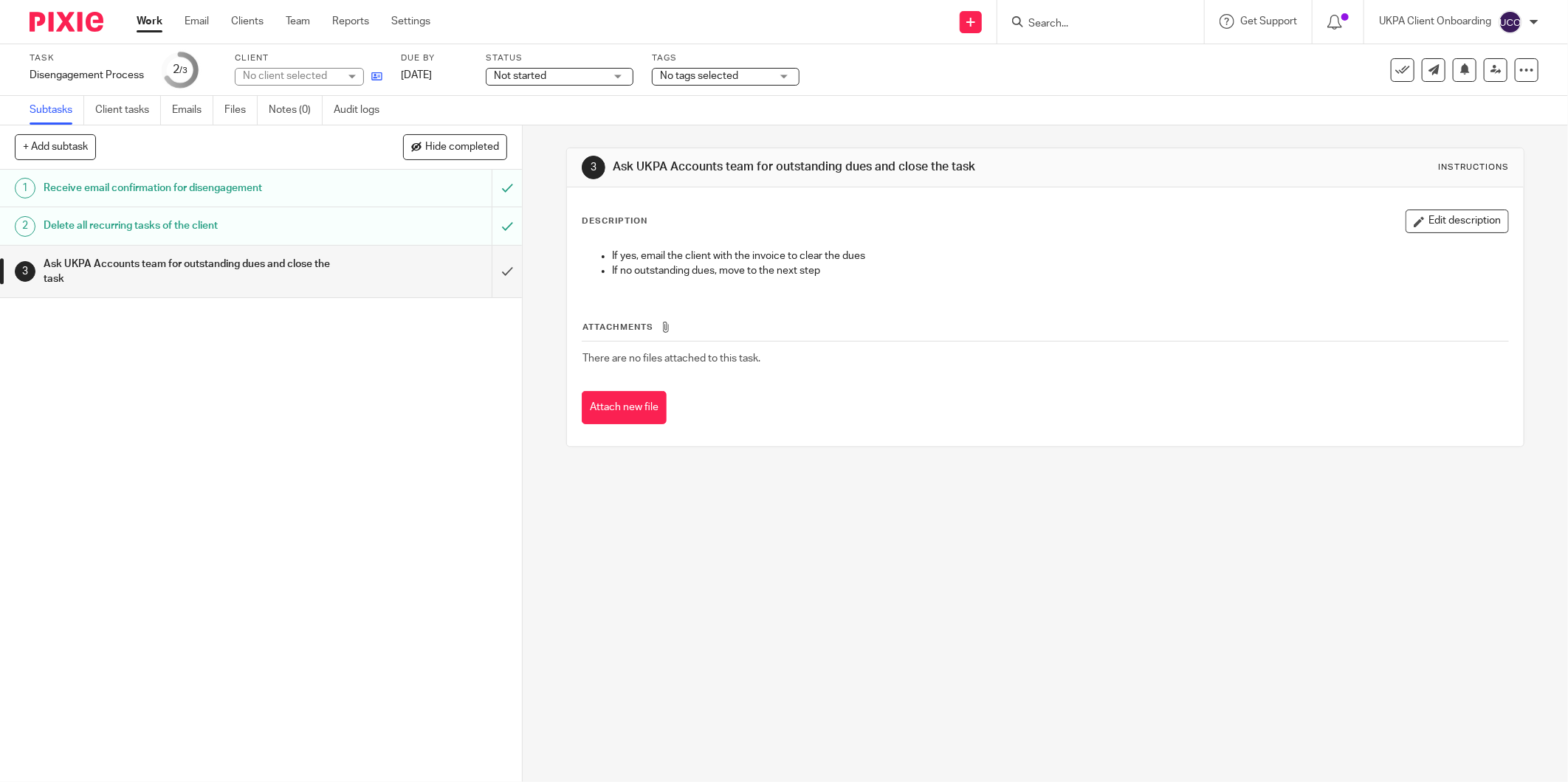
click at [375, 79] on icon at bounding box center [377, 76] width 11 height 11
click at [1532, 47] on div at bounding box center [1517, 46] width 40 height 17
click at [1493, 72] on link at bounding box center [1496, 70] width 24 height 24
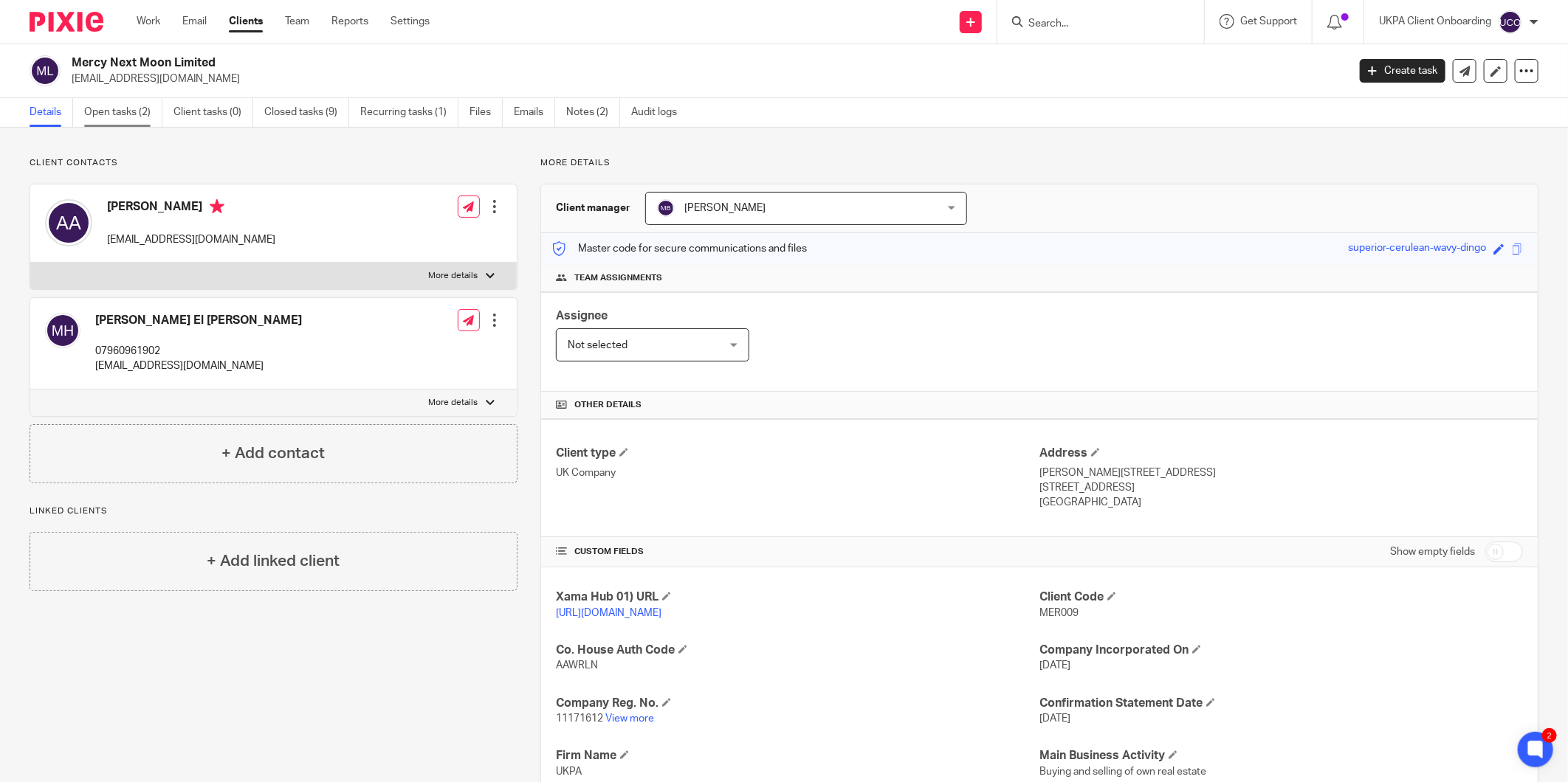
click at [108, 113] on link "Open tasks (2)" at bounding box center [123, 113] width 79 height 29
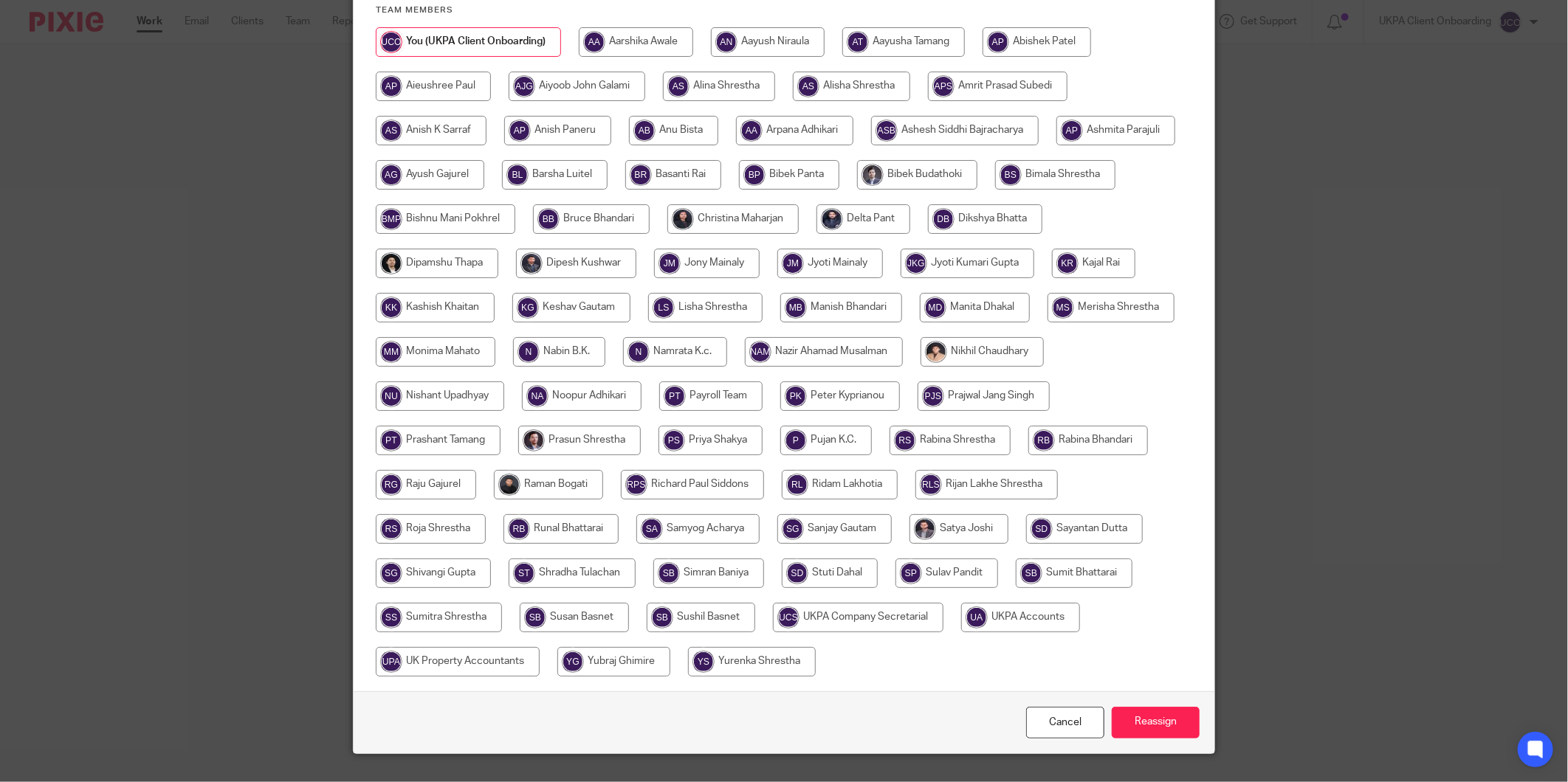
scroll to position [228, 0]
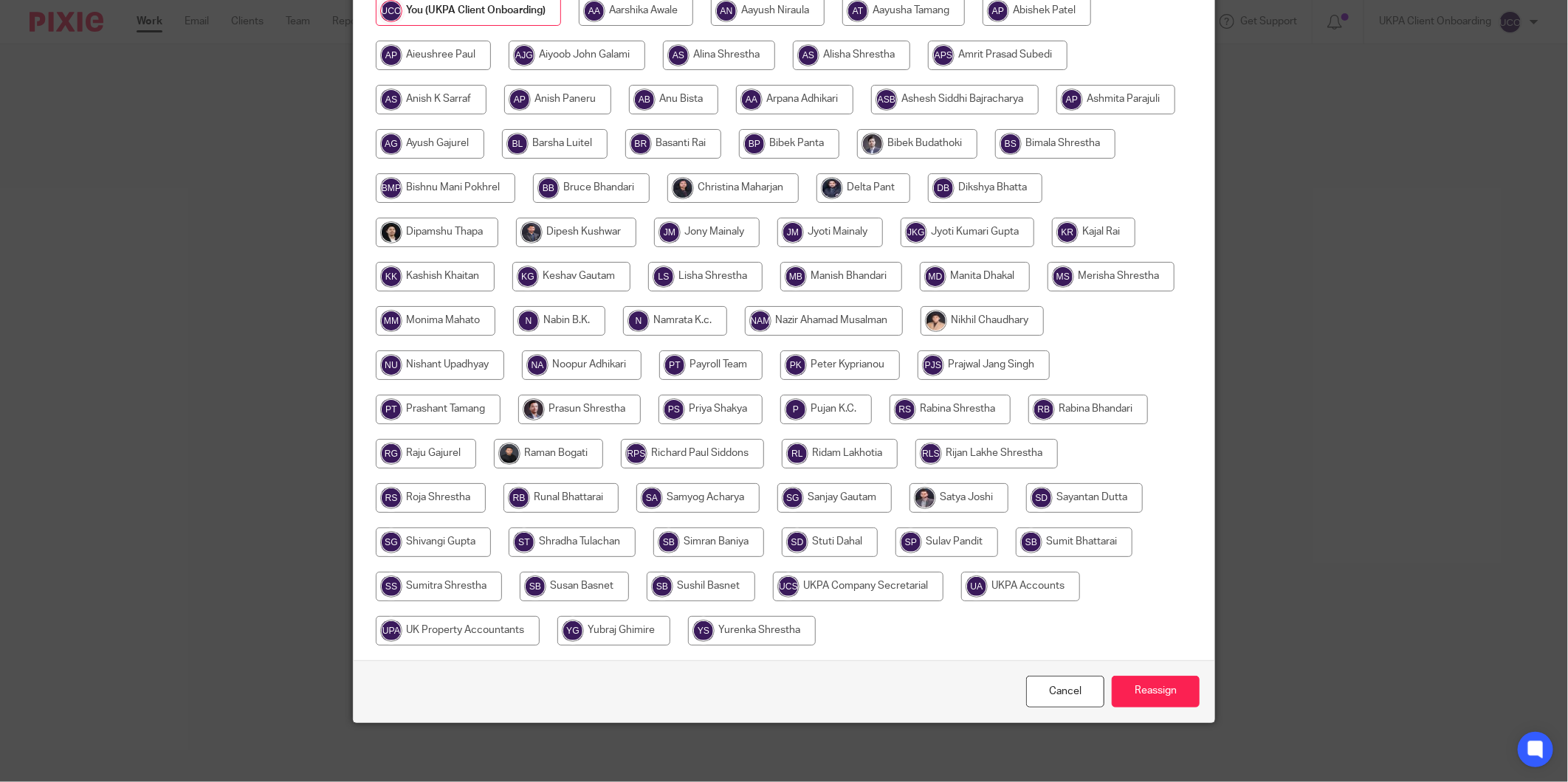
click at [961, 602] on input "radio" at bounding box center [1021, 587] width 119 height 30
radio input "true"
click at [1171, 706] on input "Reassign" at bounding box center [1156, 692] width 88 height 31
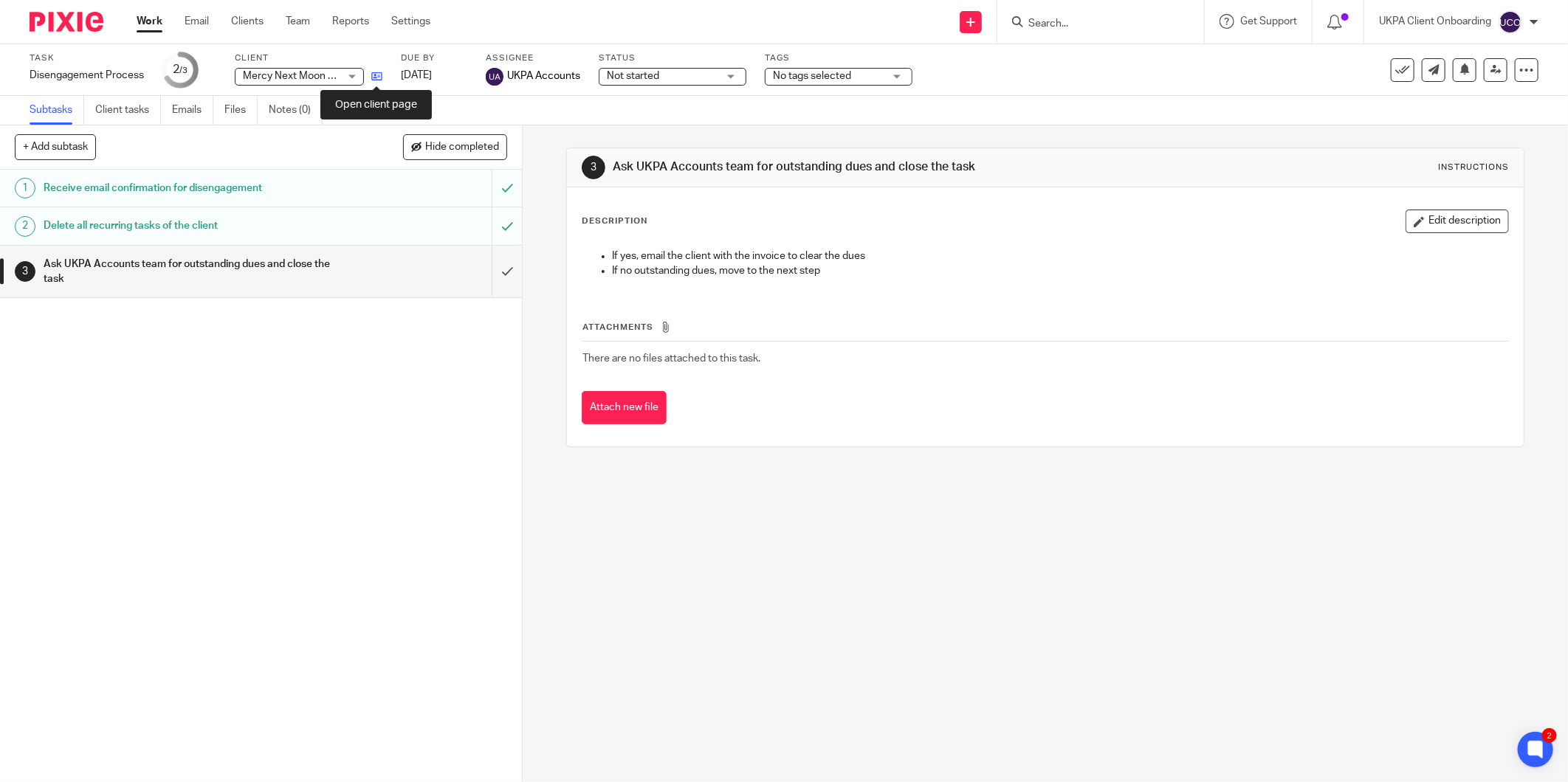
click at [373, 77] on icon at bounding box center [377, 76] width 11 height 11
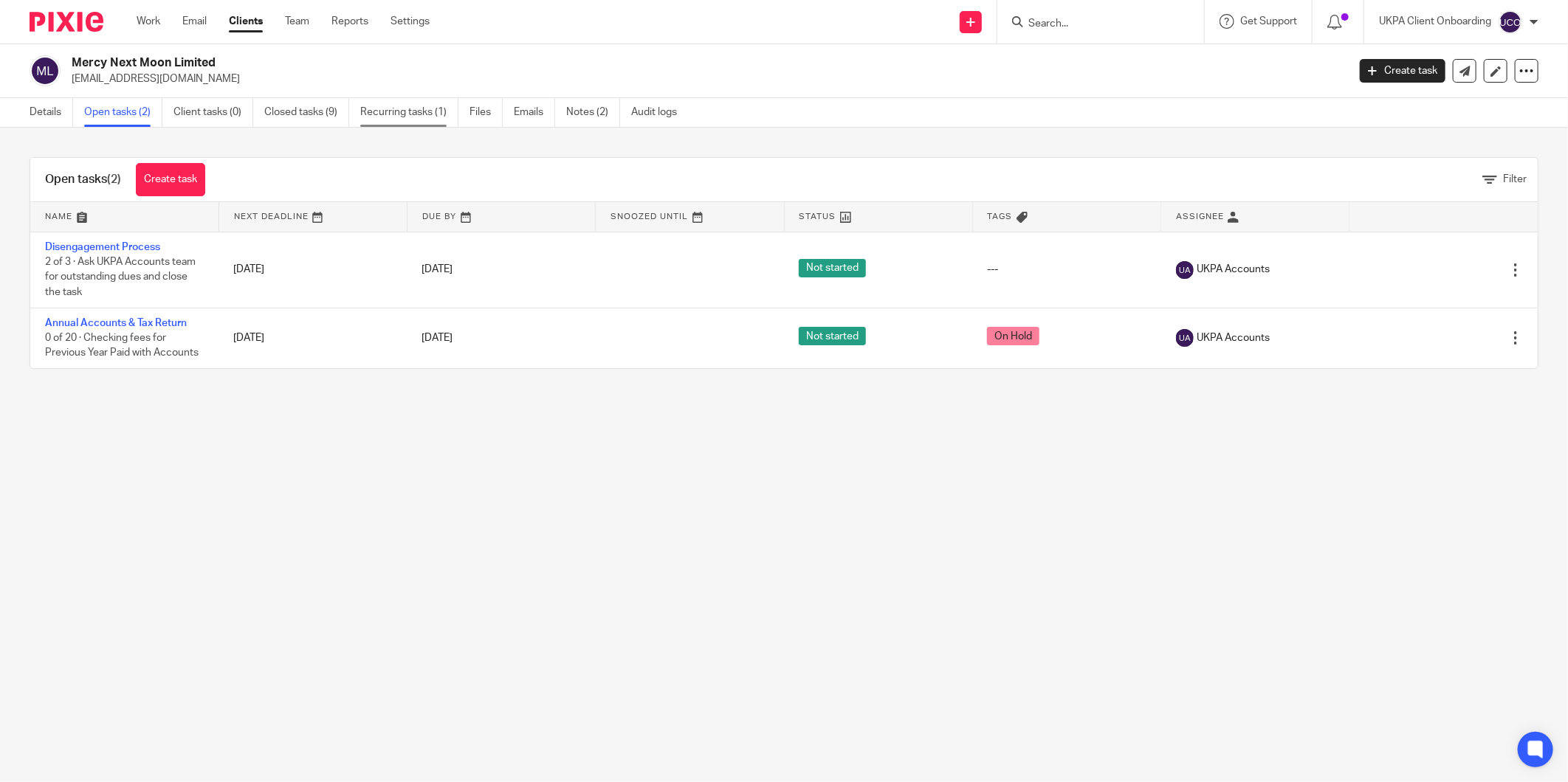
click at [374, 114] on link "Recurring tasks (1)" at bounding box center [409, 113] width 99 height 29
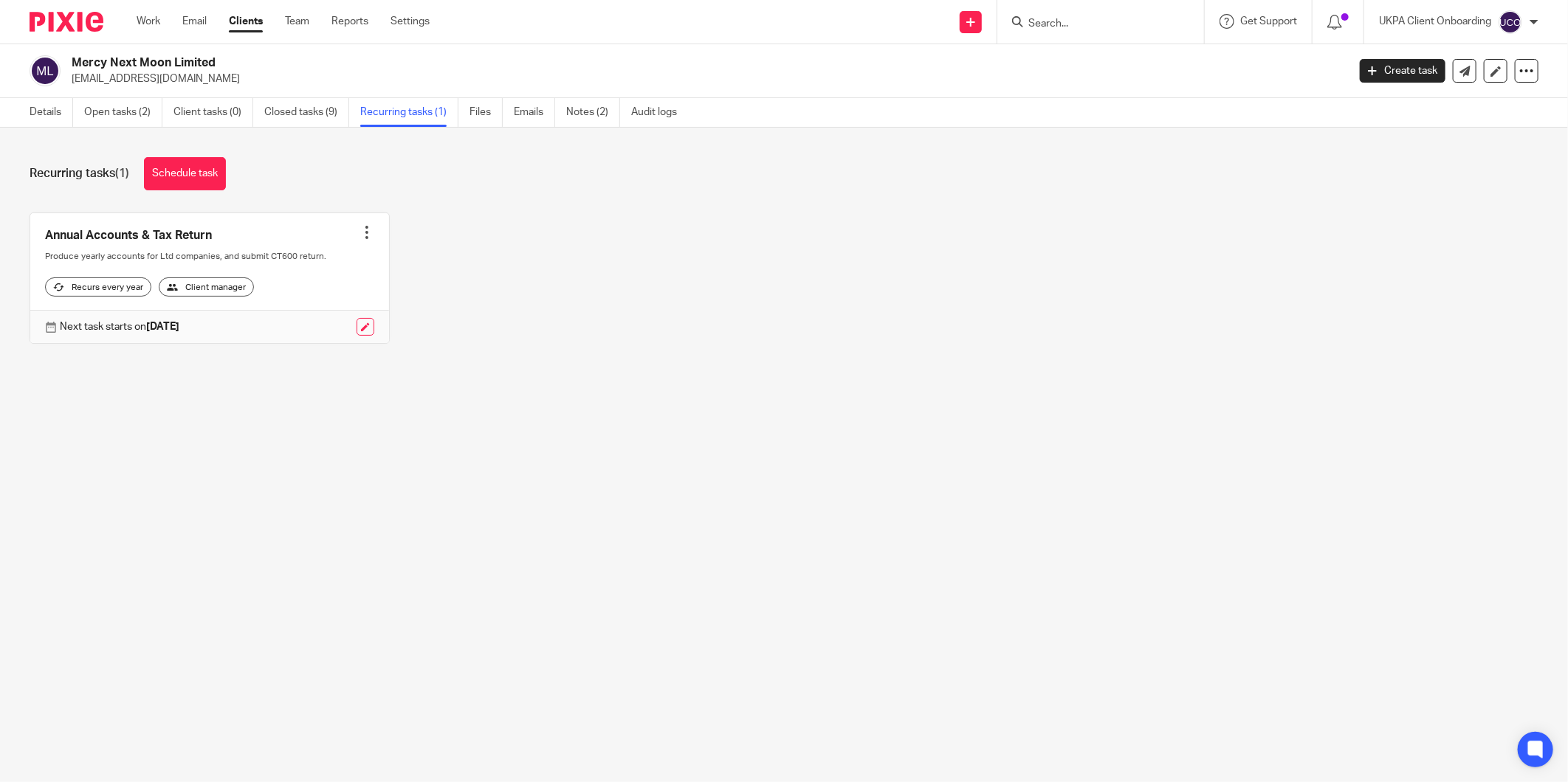
click at [362, 225] on div at bounding box center [367, 233] width 15 height 15
click at [316, 332] on button "Cancel schedule" at bounding box center [305, 326] width 118 height 19
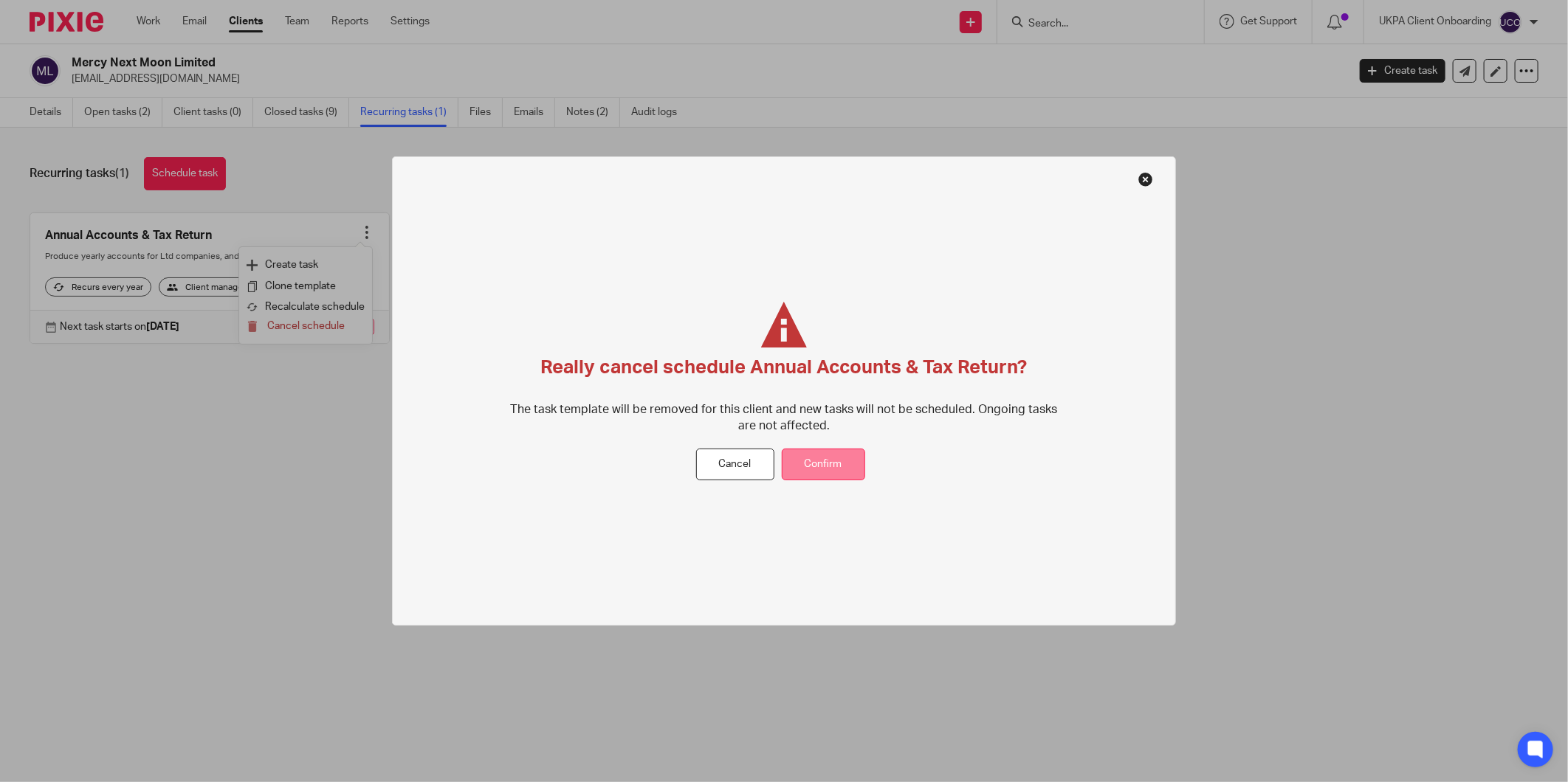
click at [849, 468] on button "Confirm" at bounding box center [823, 464] width 84 height 31
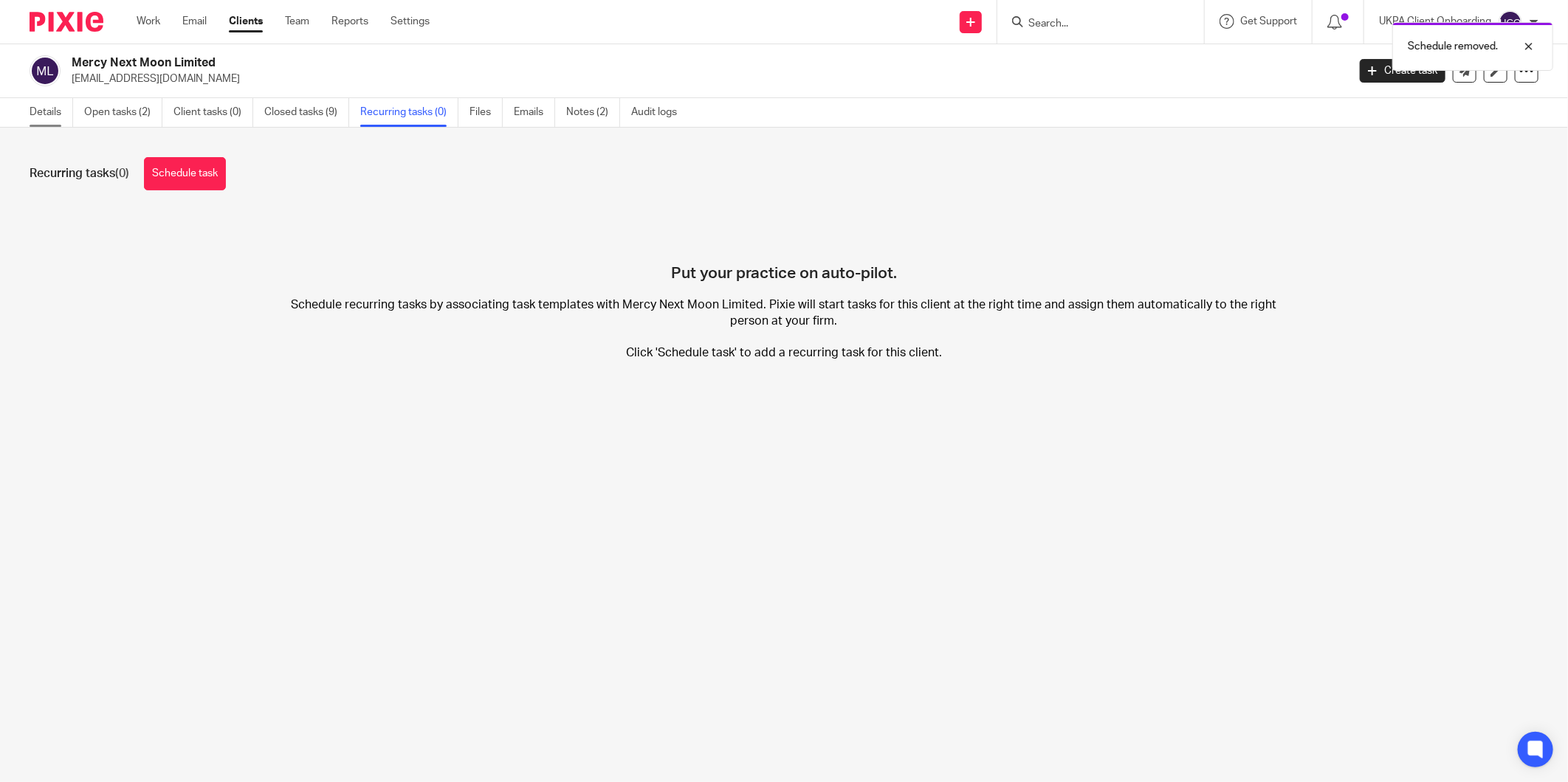
click at [60, 120] on link "Details" at bounding box center [51, 113] width 44 height 29
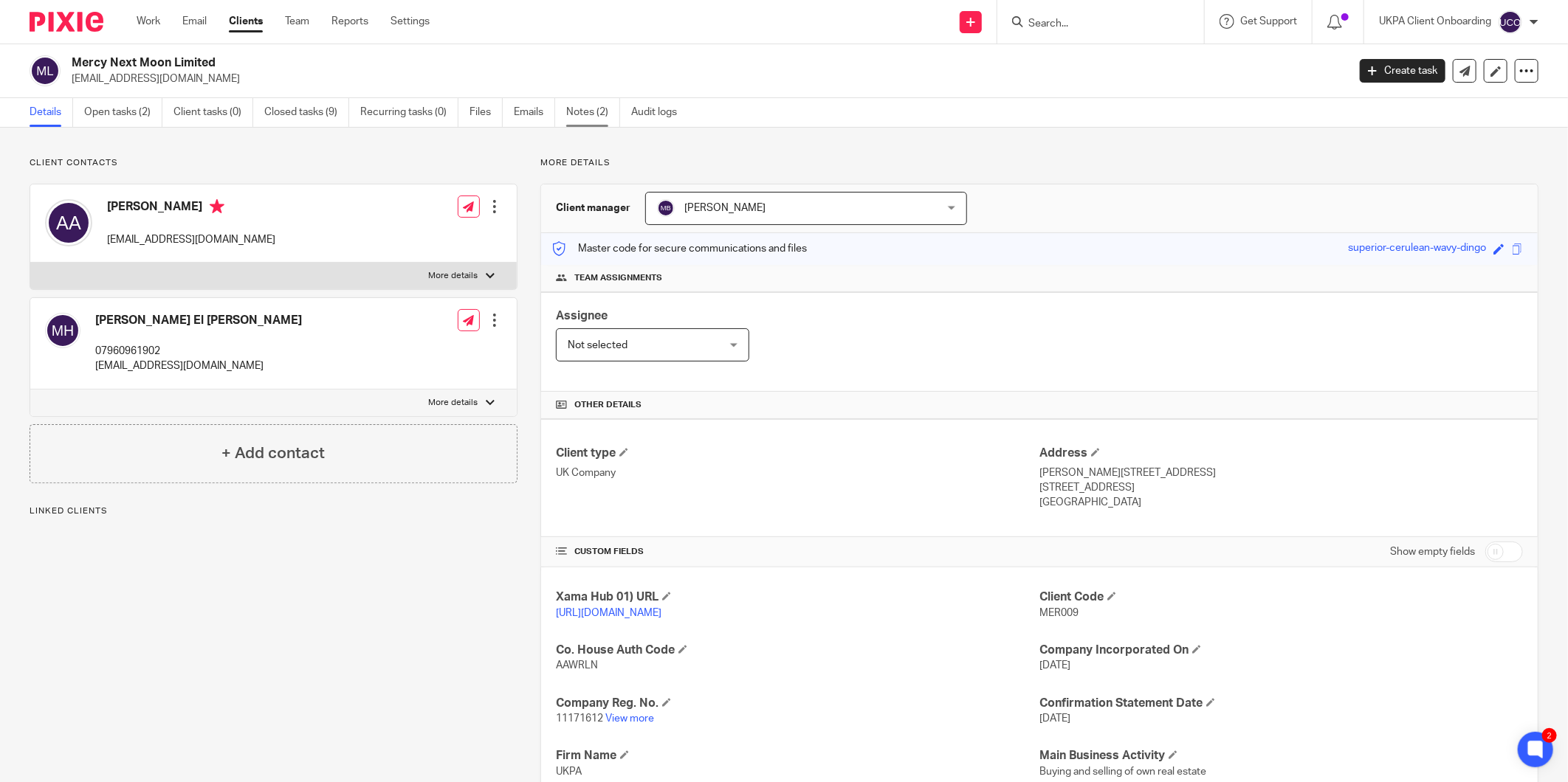
click at [584, 108] on link "Notes (2)" at bounding box center [593, 113] width 54 height 29
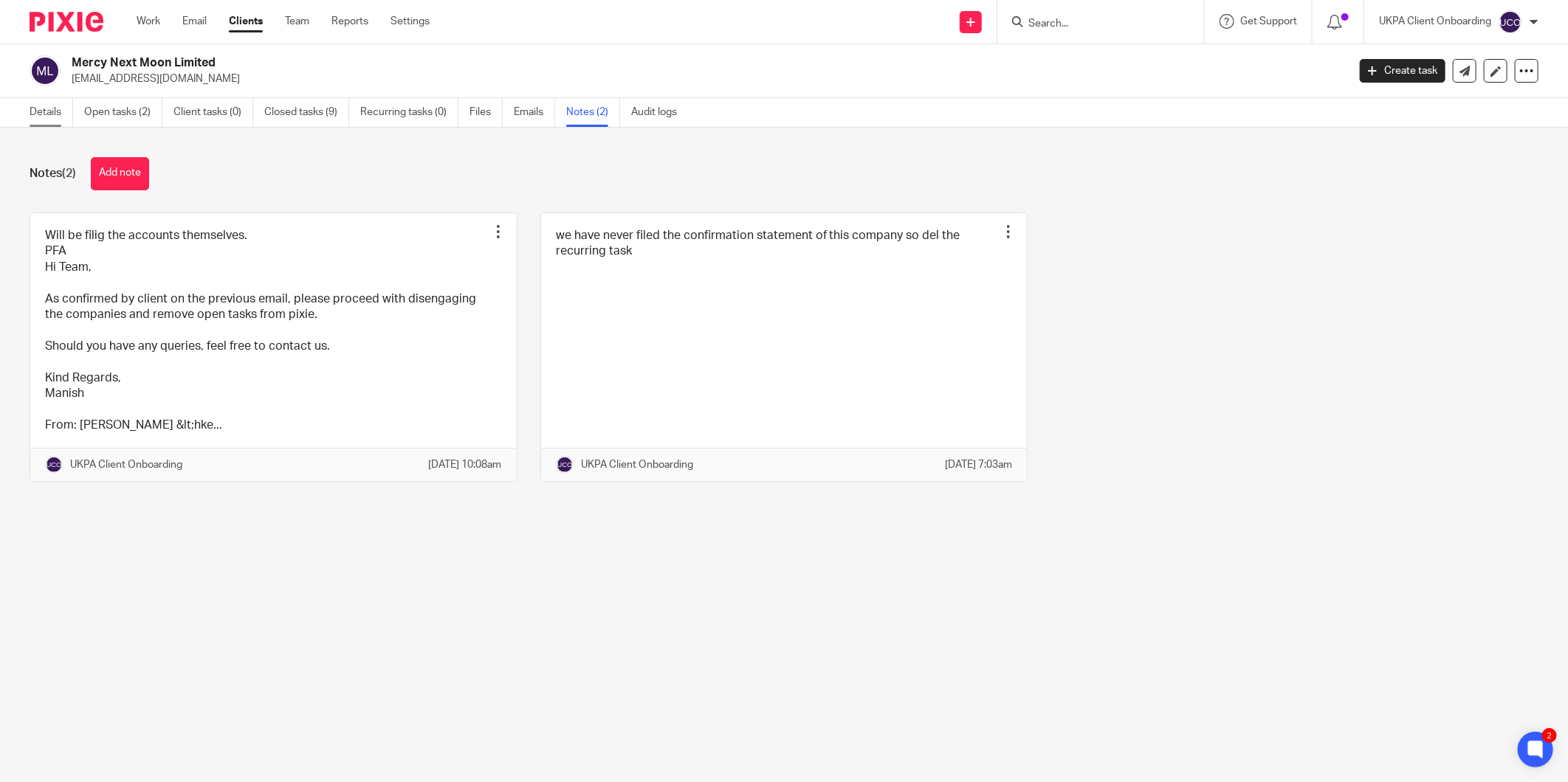
drag, startPoint x: 37, startPoint y: 113, endPoint x: 155, endPoint y: 135, distance: 120.0
click at [37, 113] on link "Details" at bounding box center [51, 113] width 44 height 29
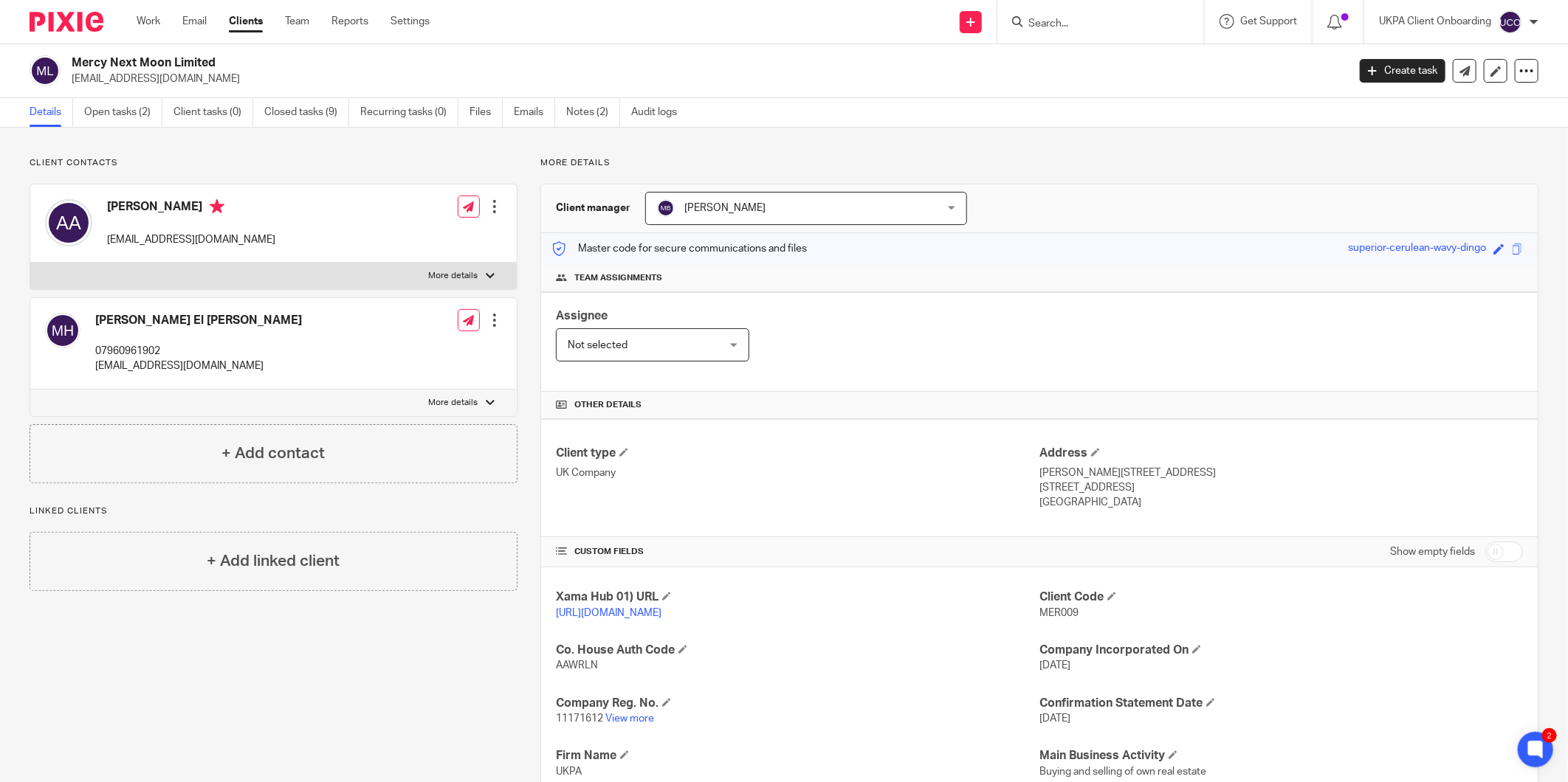
click at [1038, 17] on input "Search" at bounding box center [1093, 24] width 133 height 13
paste input "2. Crowdtolive SPV 22 Limited"
click at [1030, 22] on input "2. Crowdtolive SPV 22 Limited" at bounding box center [1093, 24] width 133 height 13
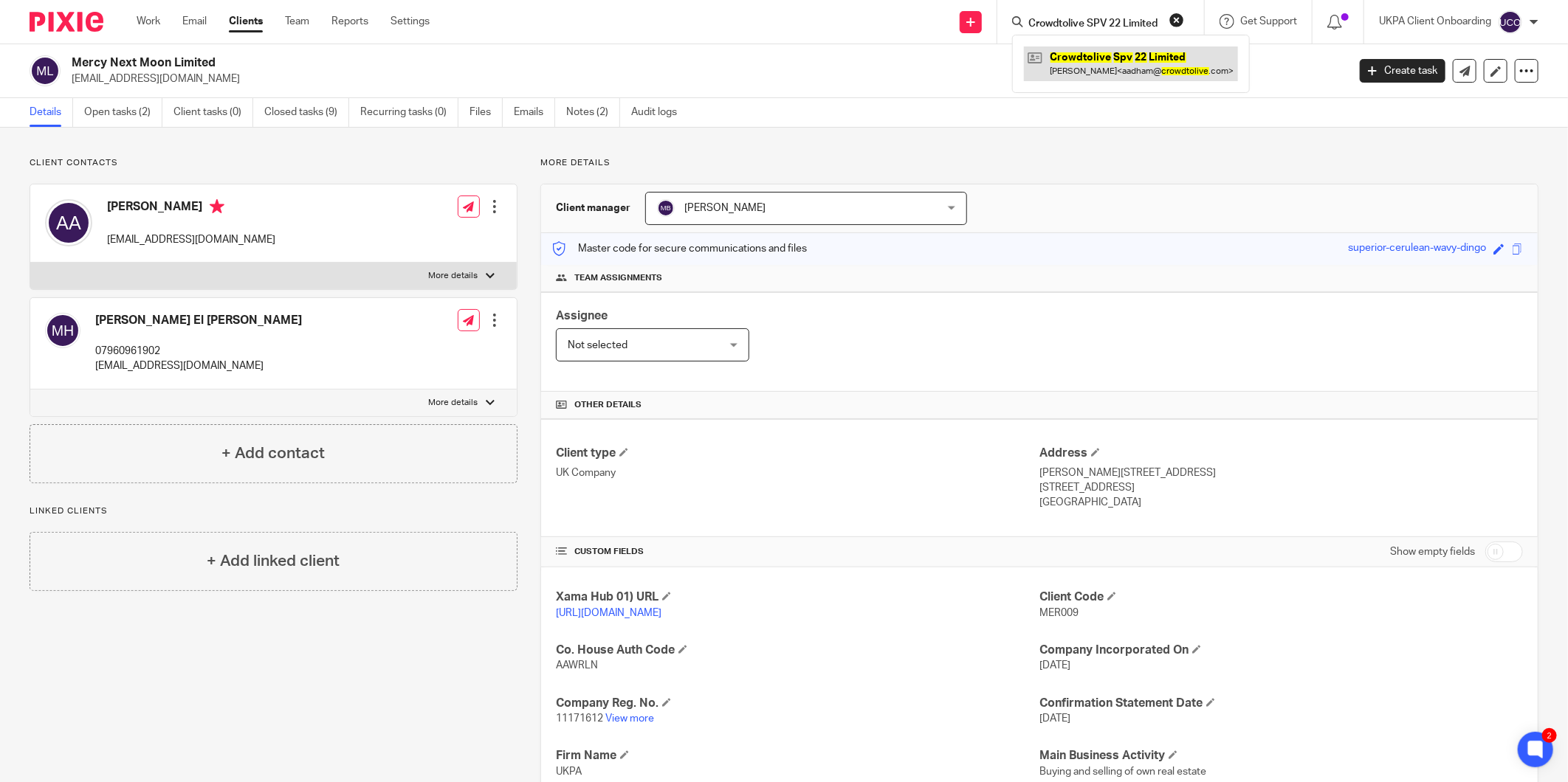
type input "Crowdtolive SPV 22 Limited"
click at [1132, 55] on link at bounding box center [1131, 63] width 214 height 34
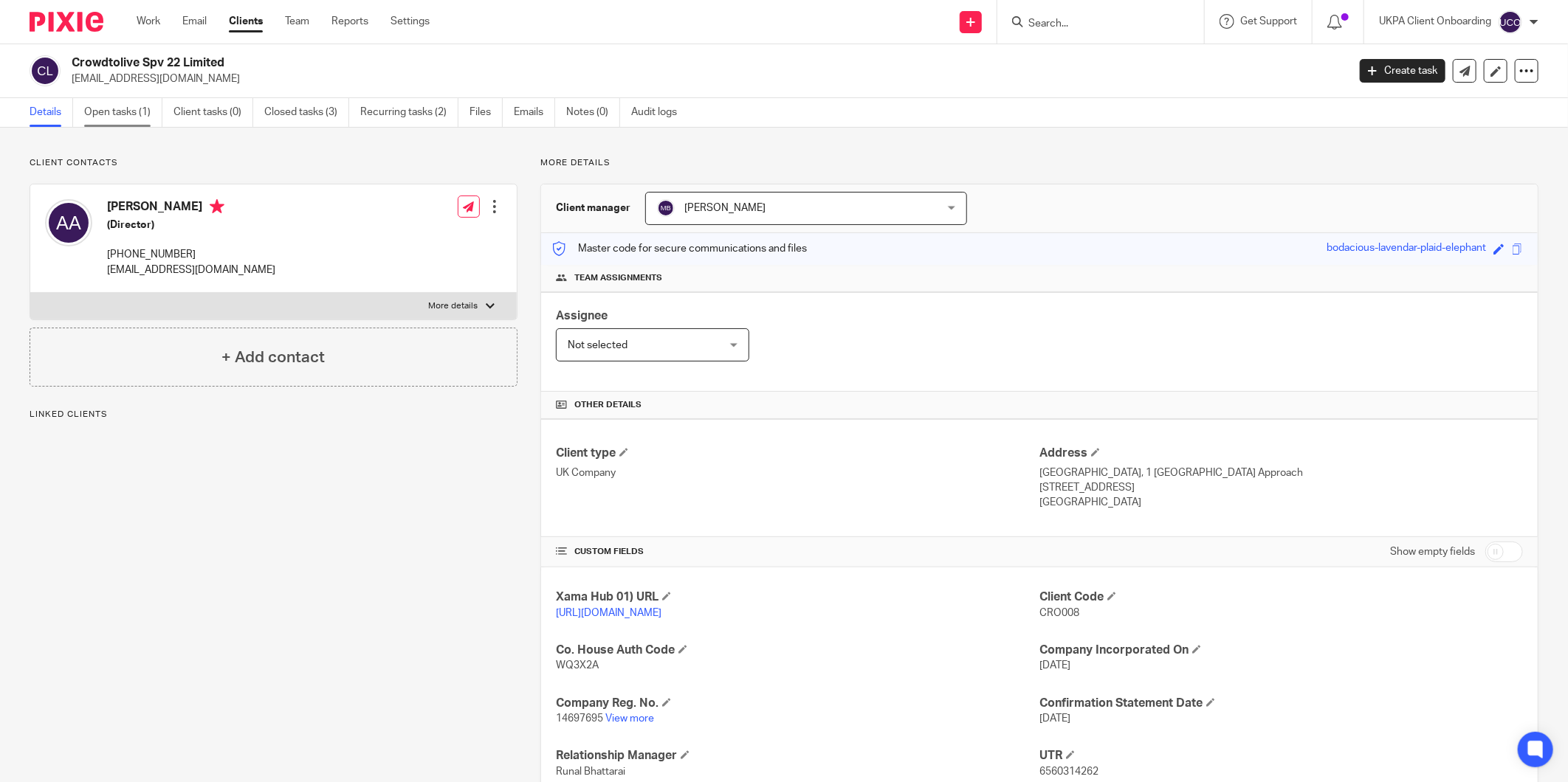
click at [135, 107] on link "Open tasks (1)" at bounding box center [123, 113] width 79 height 29
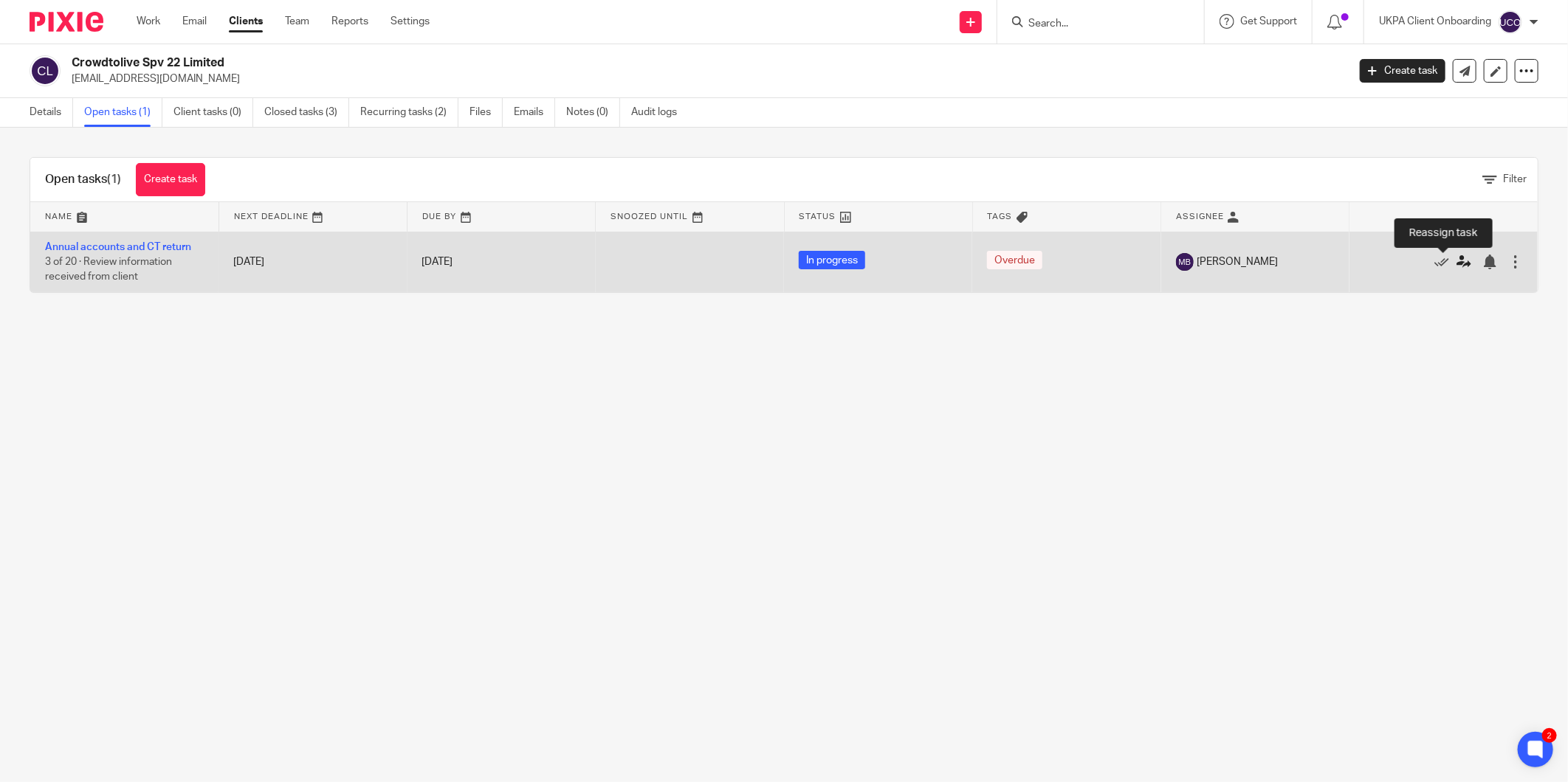
click at [1457, 266] on icon at bounding box center [1465, 262] width 15 height 15
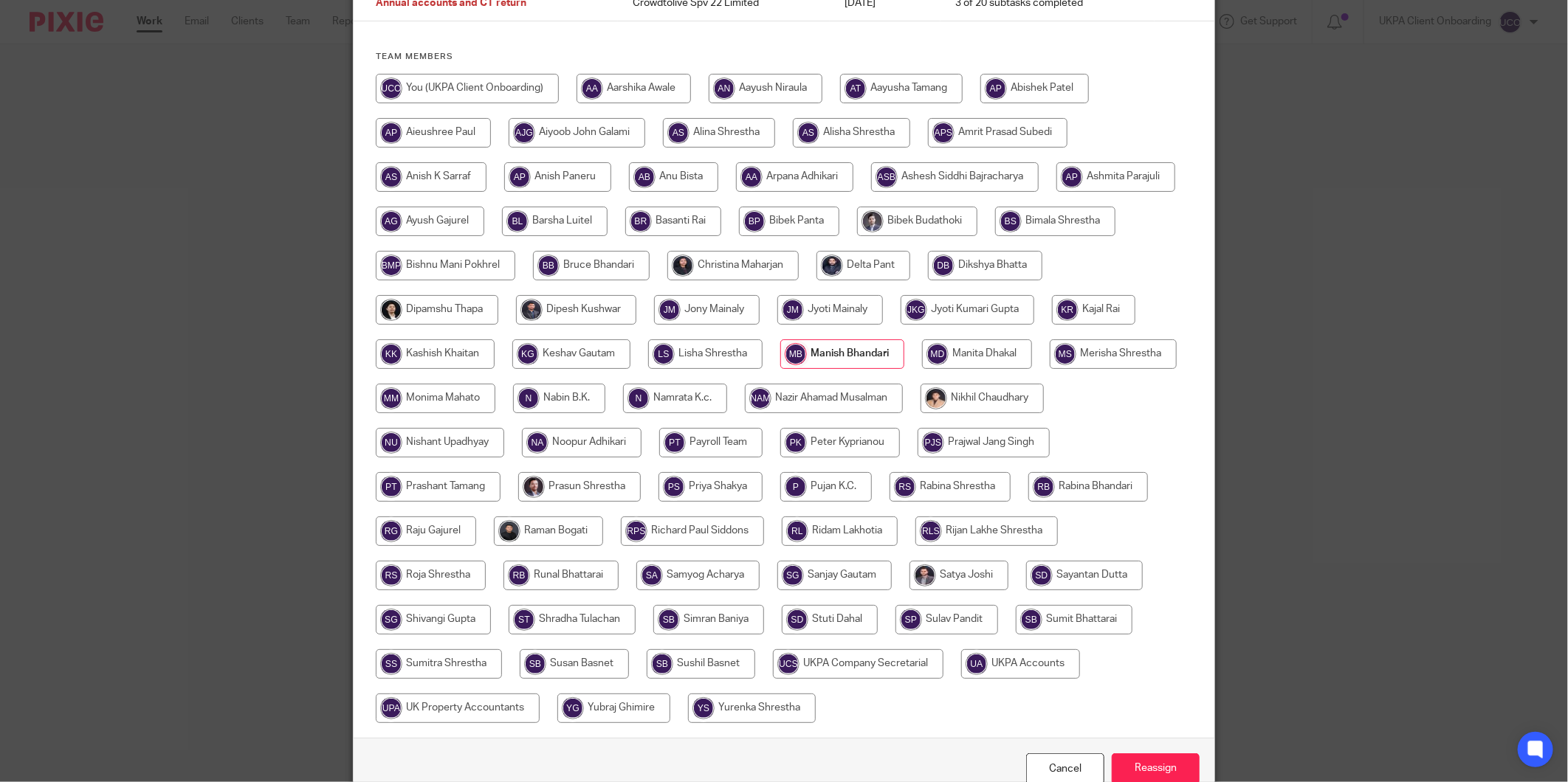
scroll to position [228, 0]
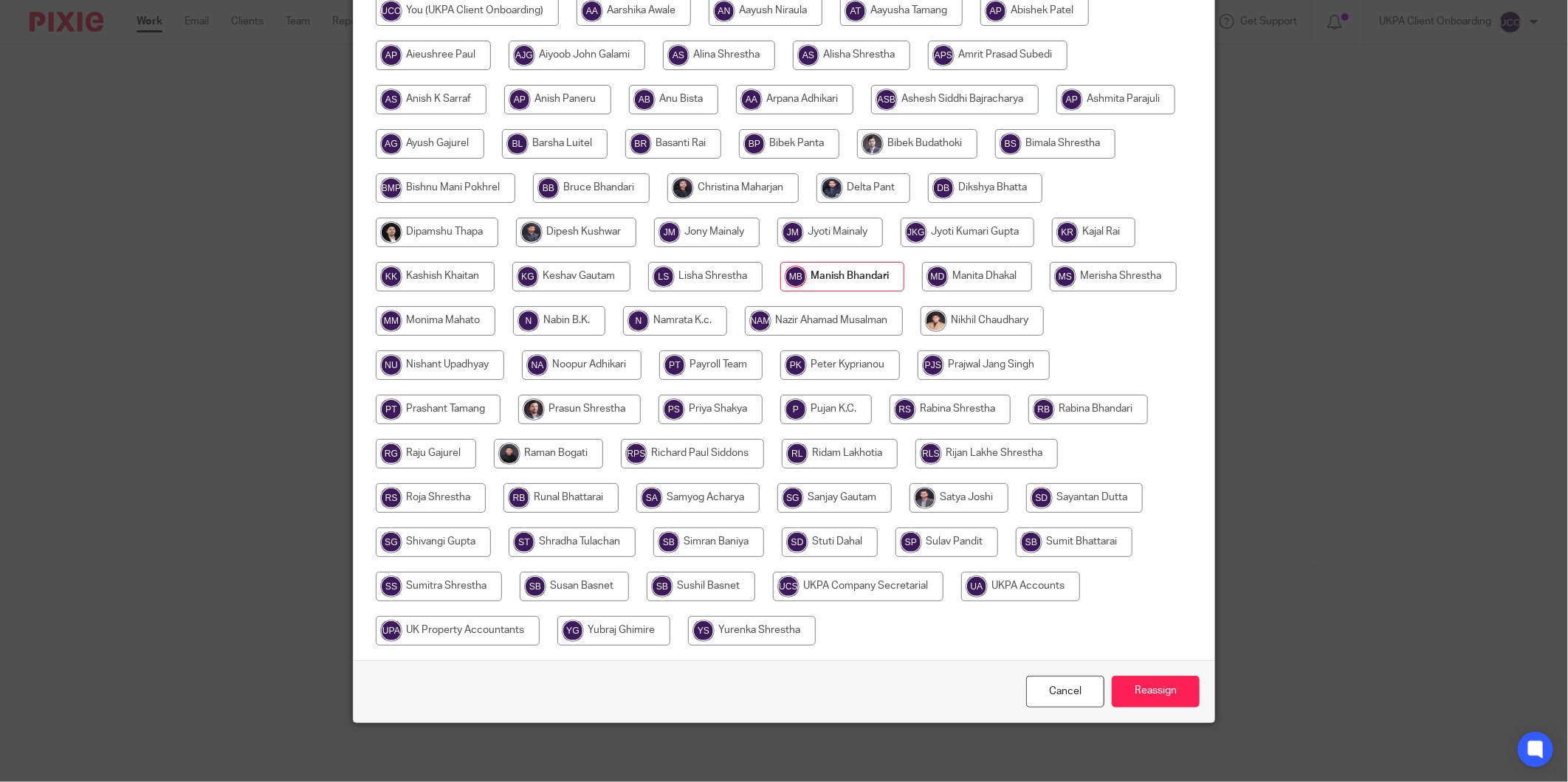
click at [540, 636] on input "radio" at bounding box center [458, 631] width 164 height 30
radio input "true"
click at [961, 602] on input "radio" at bounding box center [1021, 587] width 119 height 30
radio input "true"
click at [1155, 701] on input "Reassign" at bounding box center [1156, 692] width 88 height 31
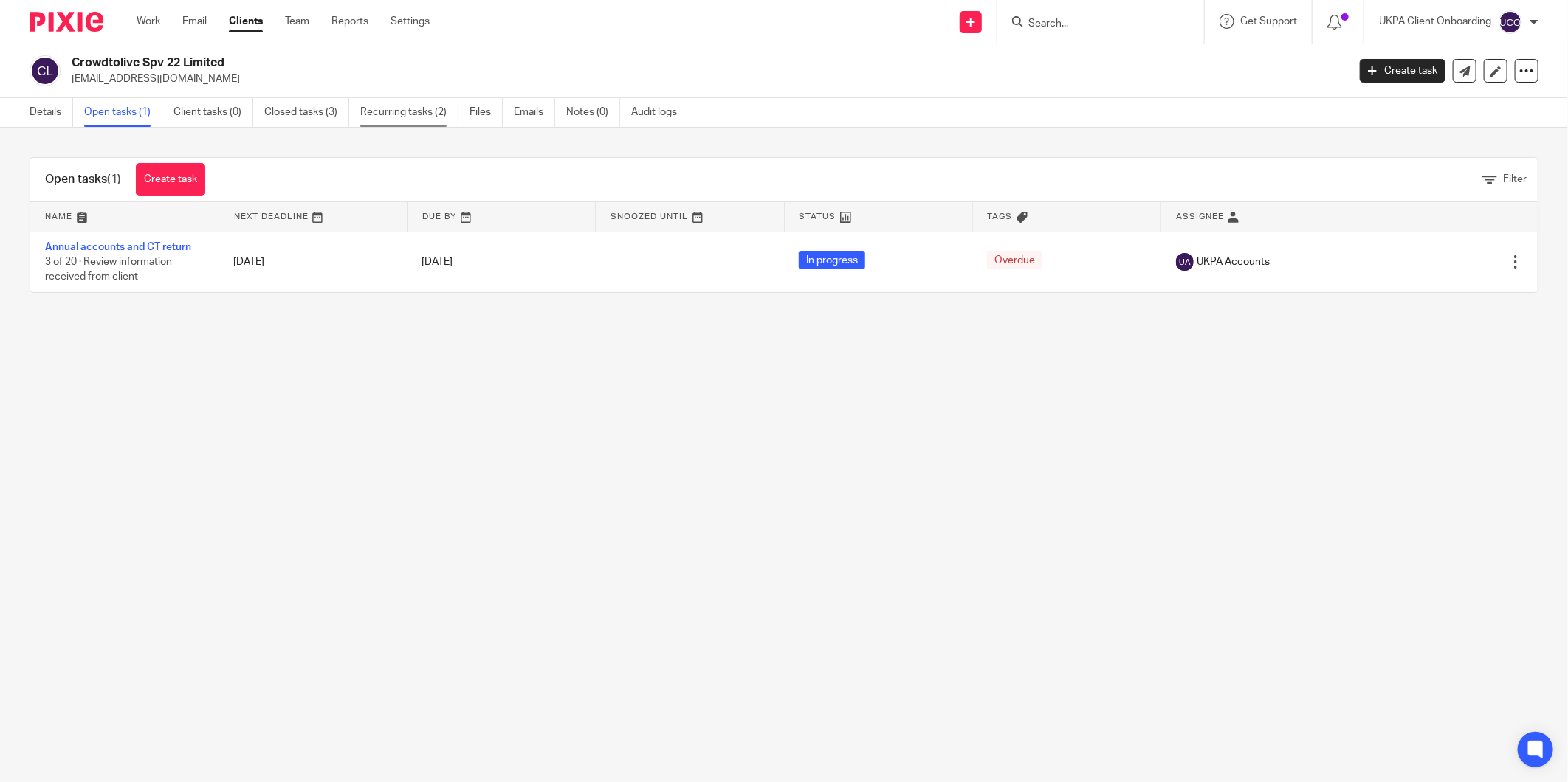
click at [402, 109] on link "Recurring tasks (2)" at bounding box center [409, 113] width 99 height 29
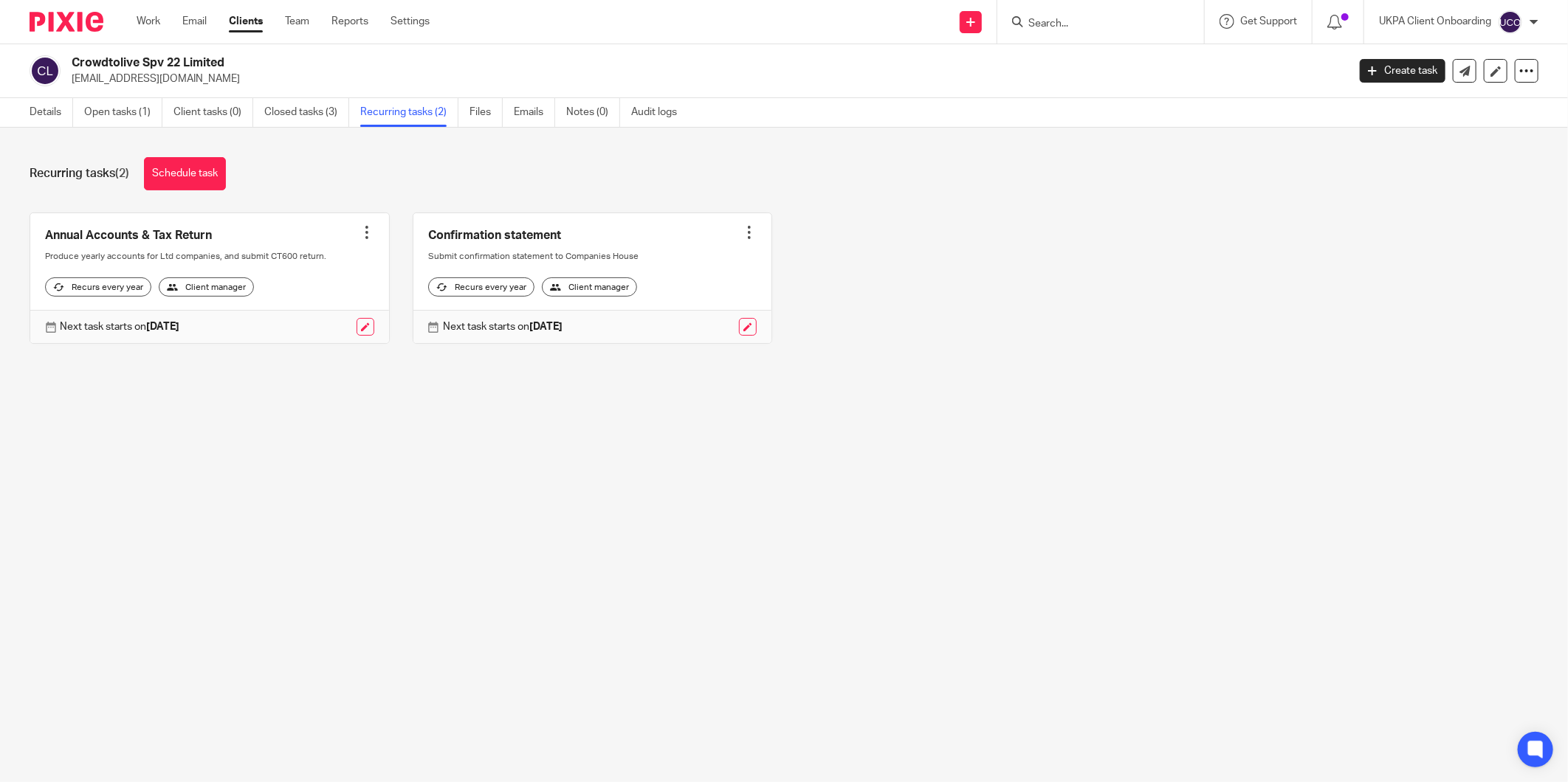
click at [360, 228] on div at bounding box center [367, 233] width 15 height 15
click at [329, 321] on span "Cancel schedule" at bounding box center [306, 326] width 78 height 10
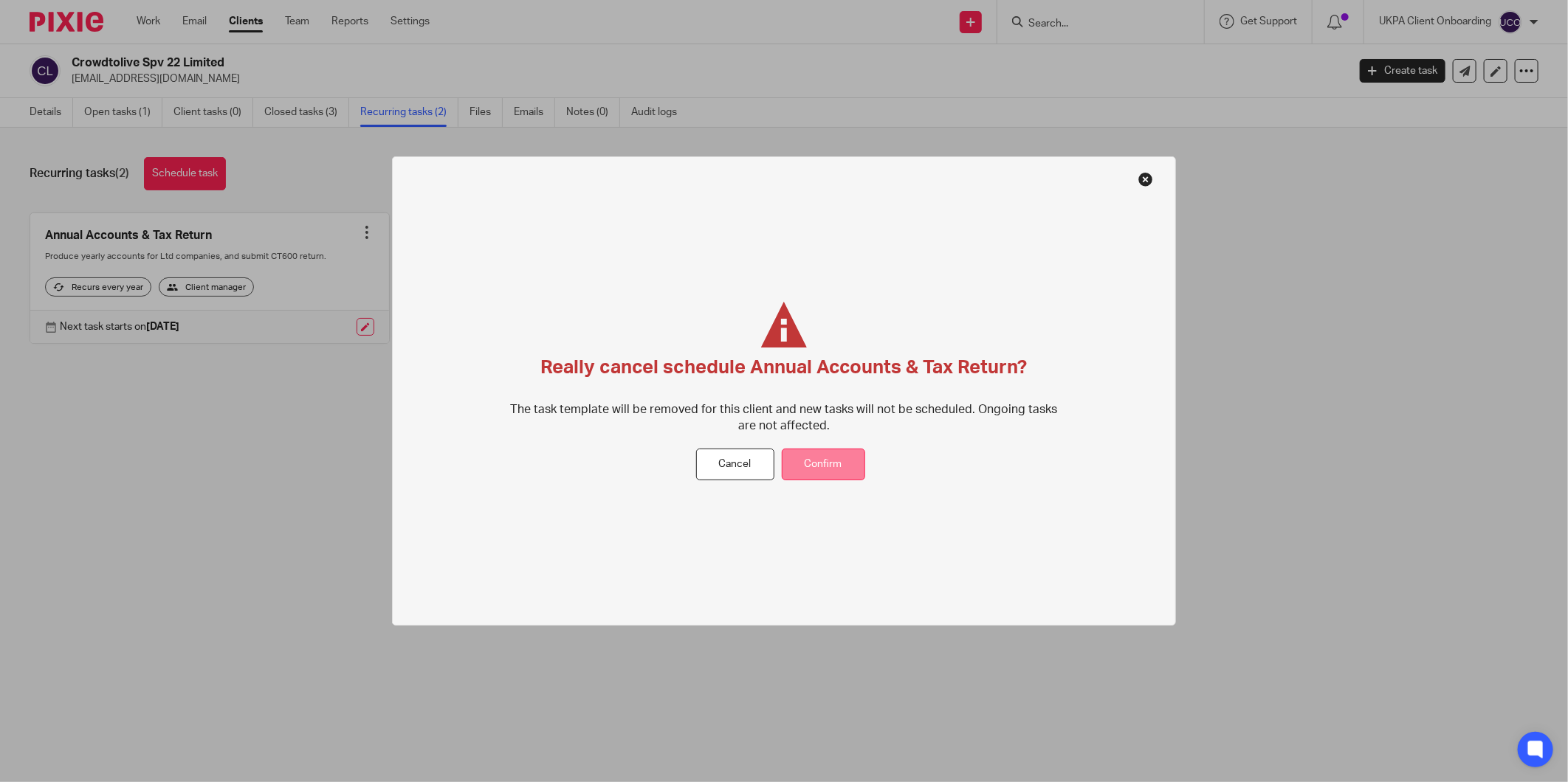
click at [832, 463] on button "Confirm" at bounding box center [823, 464] width 84 height 31
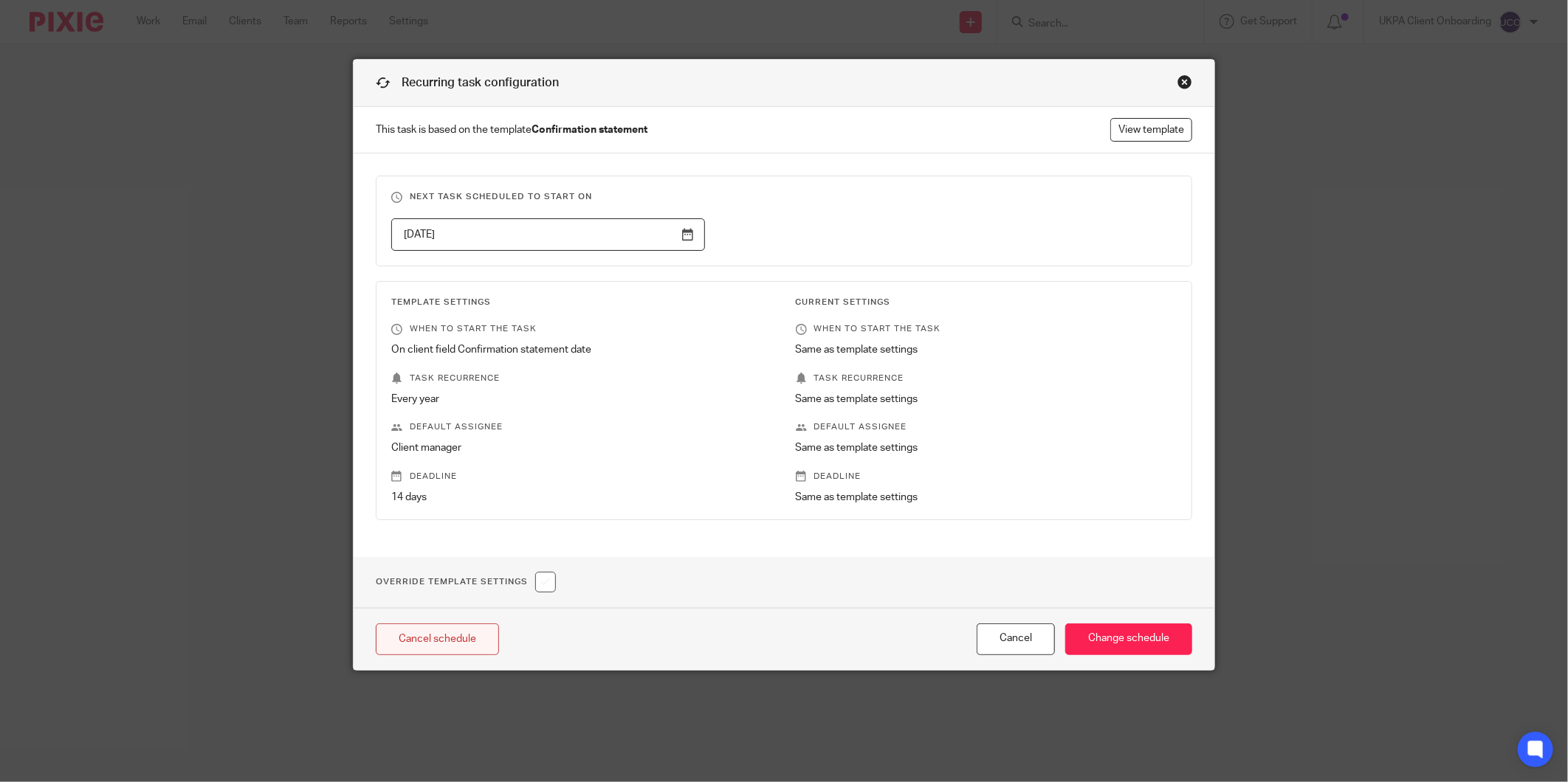
click at [449, 637] on link "Cancel schedule" at bounding box center [437, 640] width 123 height 31
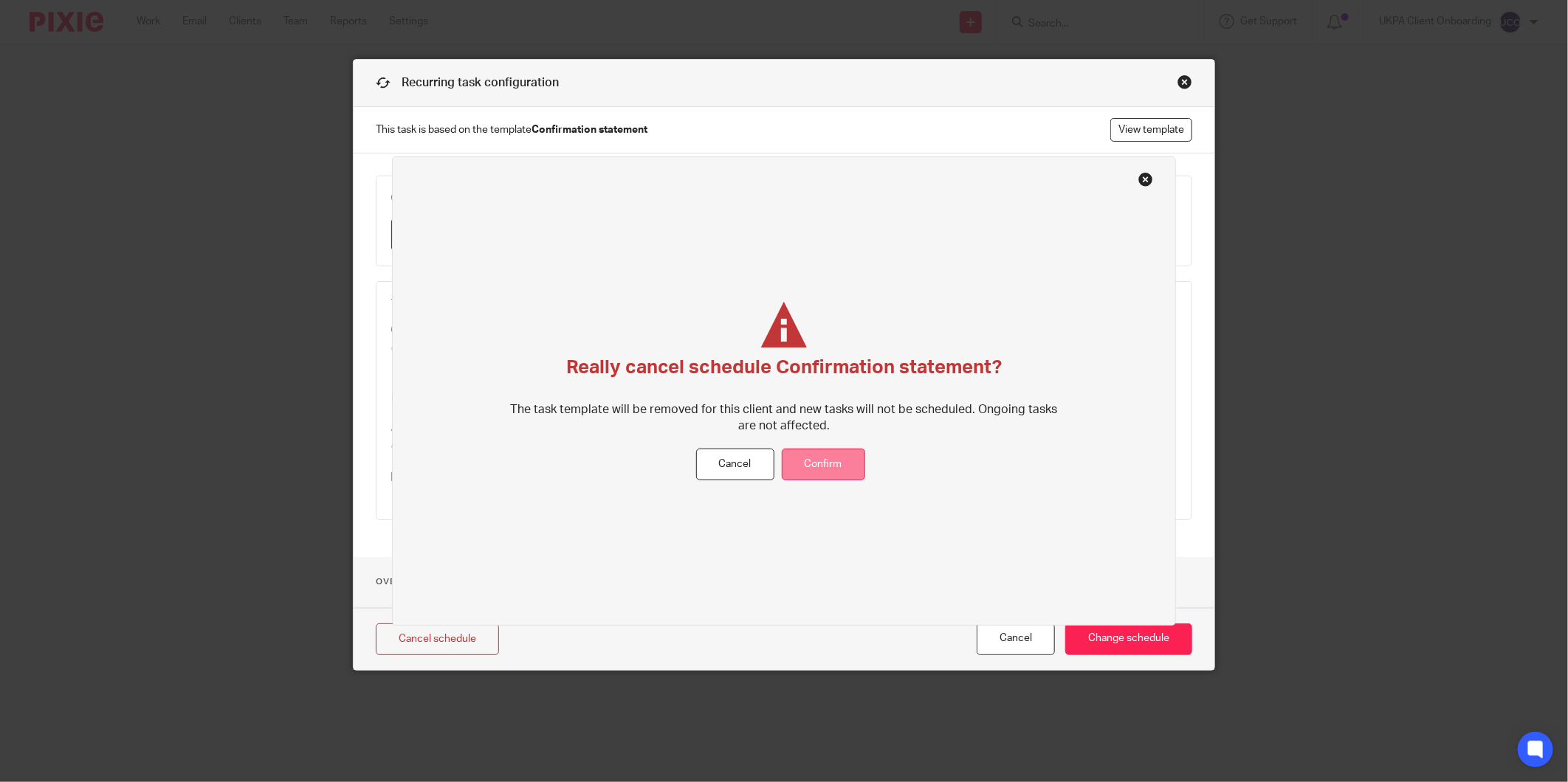
click at [816, 453] on button "Confirm" at bounding box center [823, 464] width 84 height 31
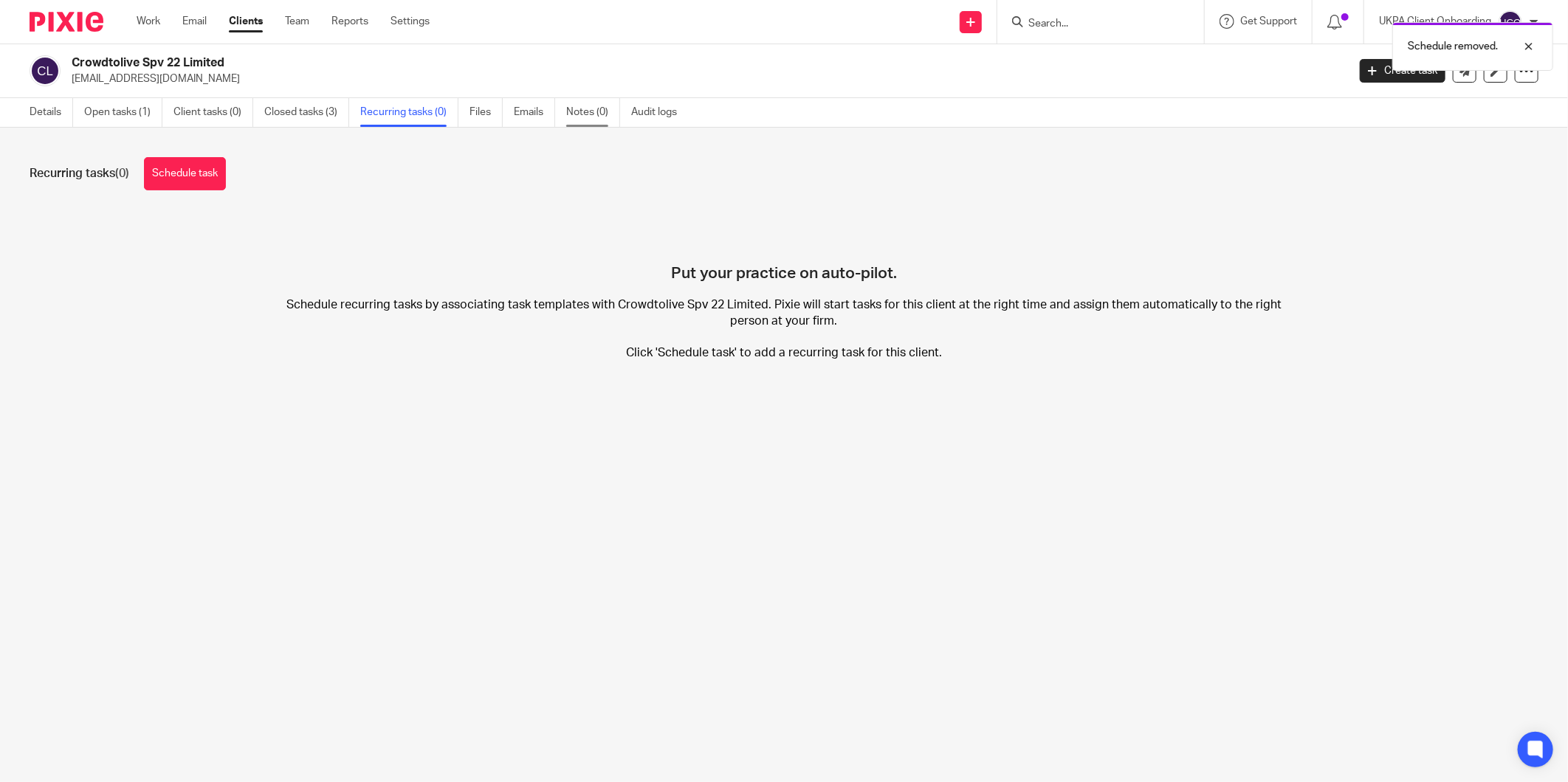
click at [594, 103] on link "Notes (0)" at bounding box center [593, 113] width 54 height 29
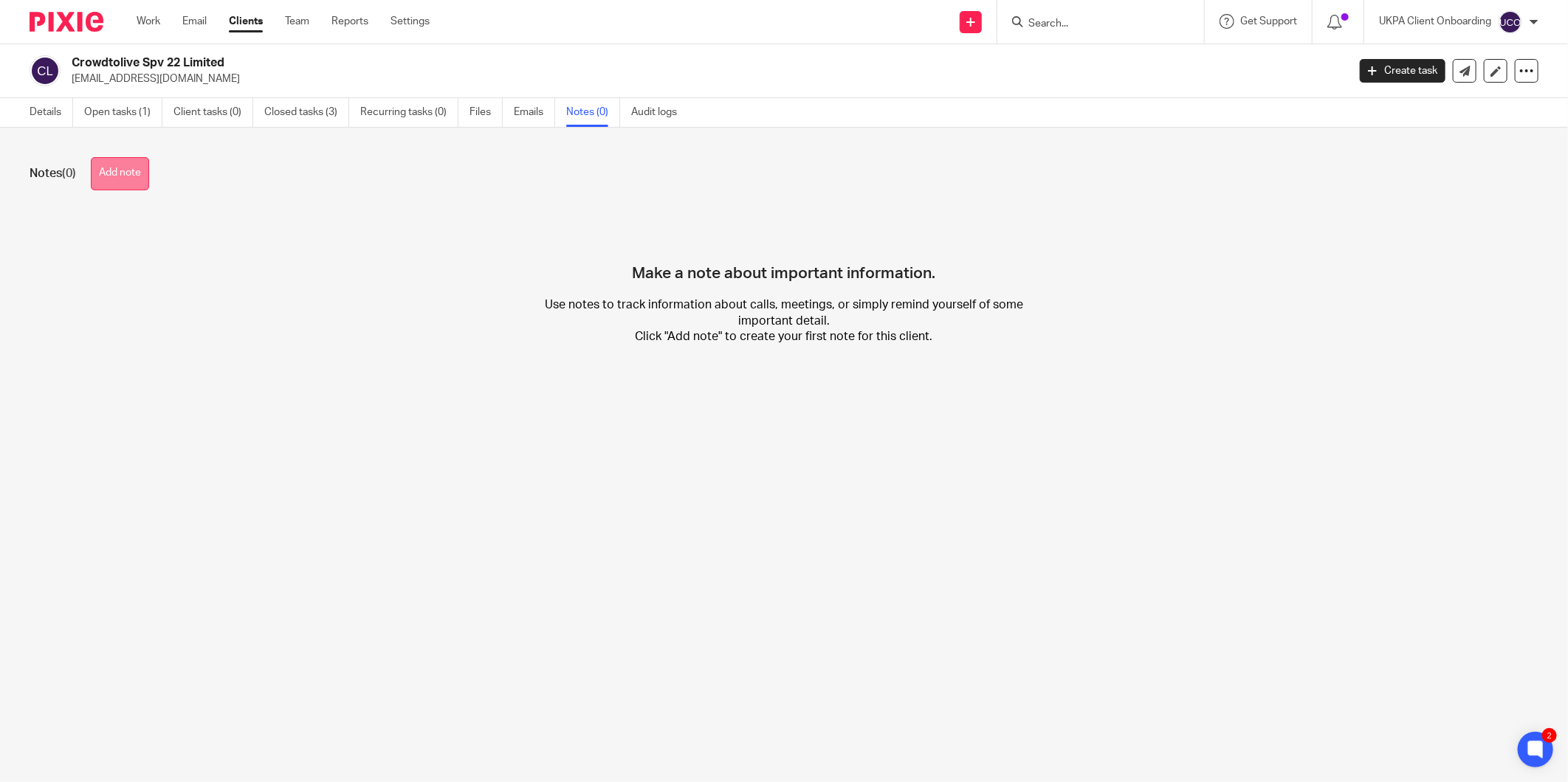
click at [104, 190] on button "Add note" at bounding box center [120, 174] width 58 height 33
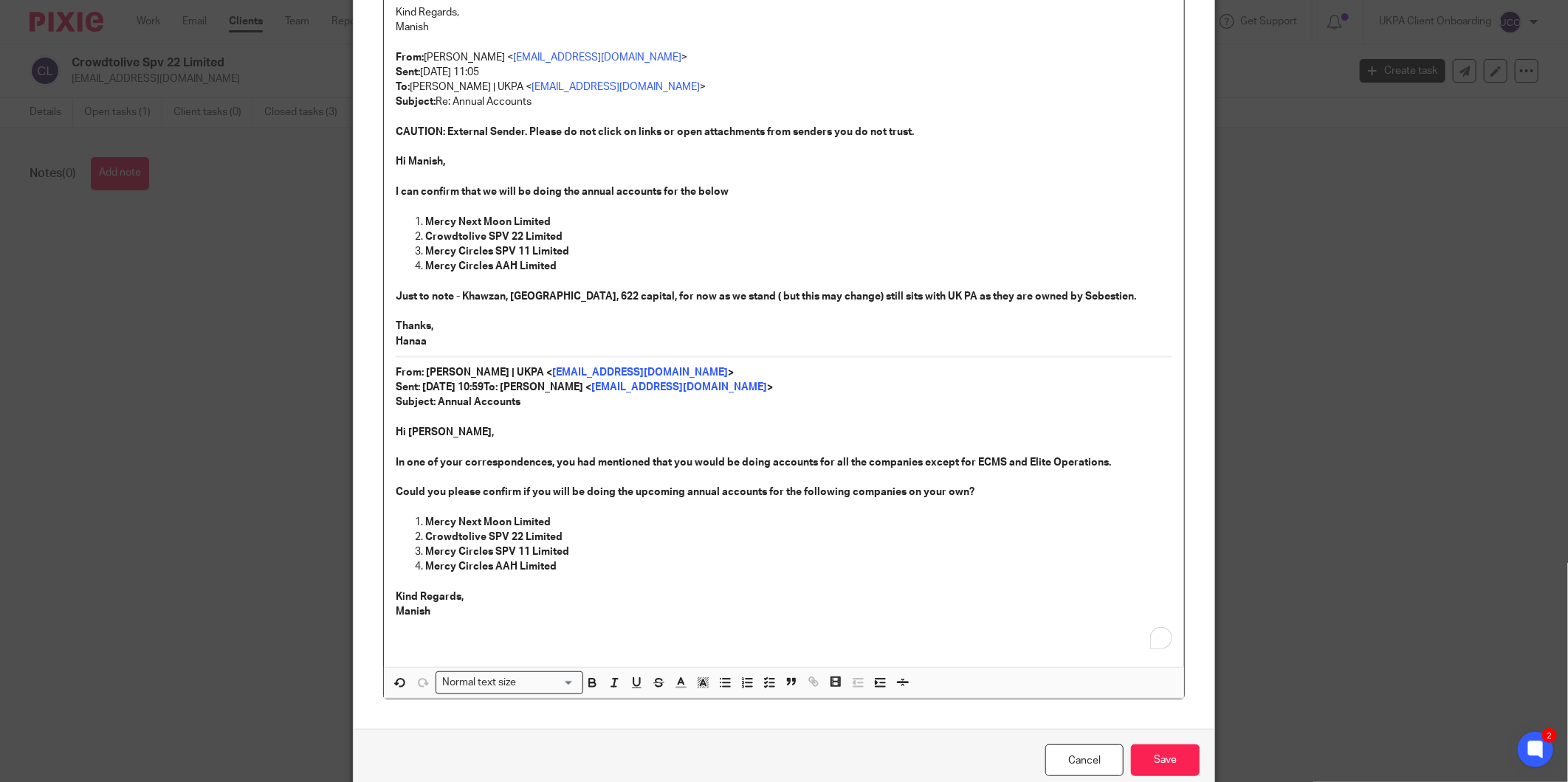
scroll to position [400, 0]
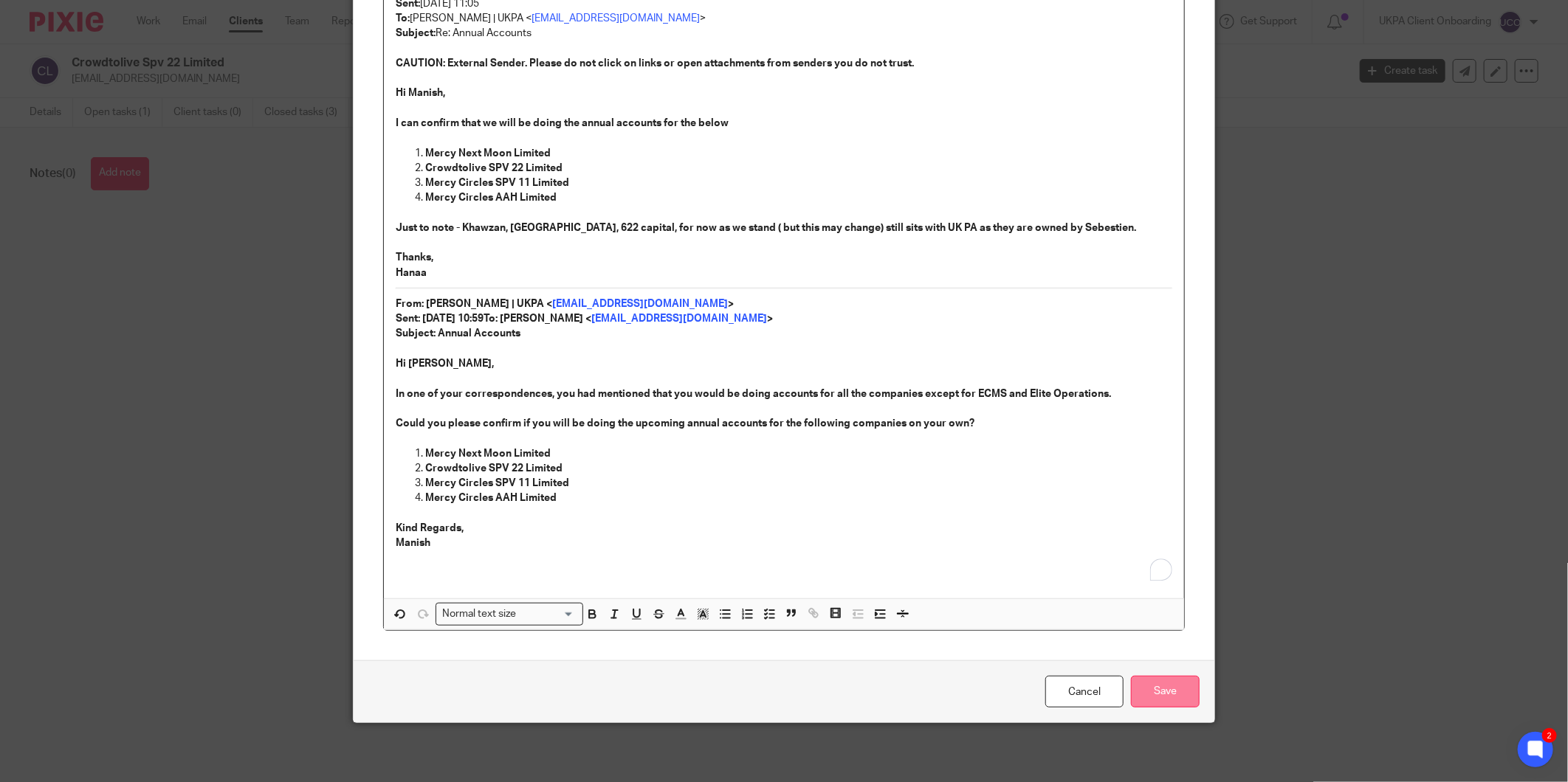
click at [1134, 692] on input "Save" at bounding box center [1165, 692] width 69 height 31
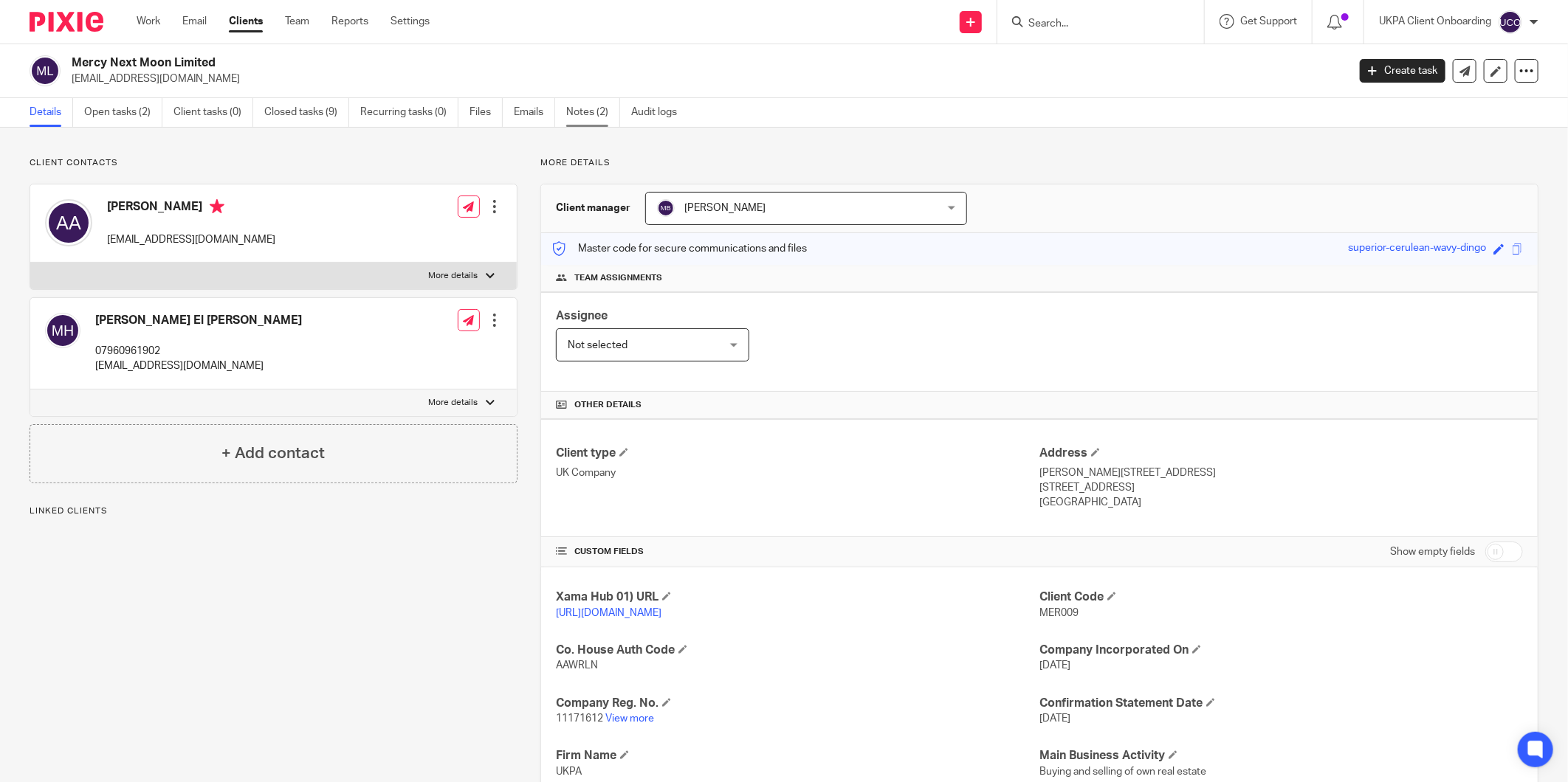
click at [578, 106] on link "Notes (2)" at bounding box center [593, 113] width 54 height 29
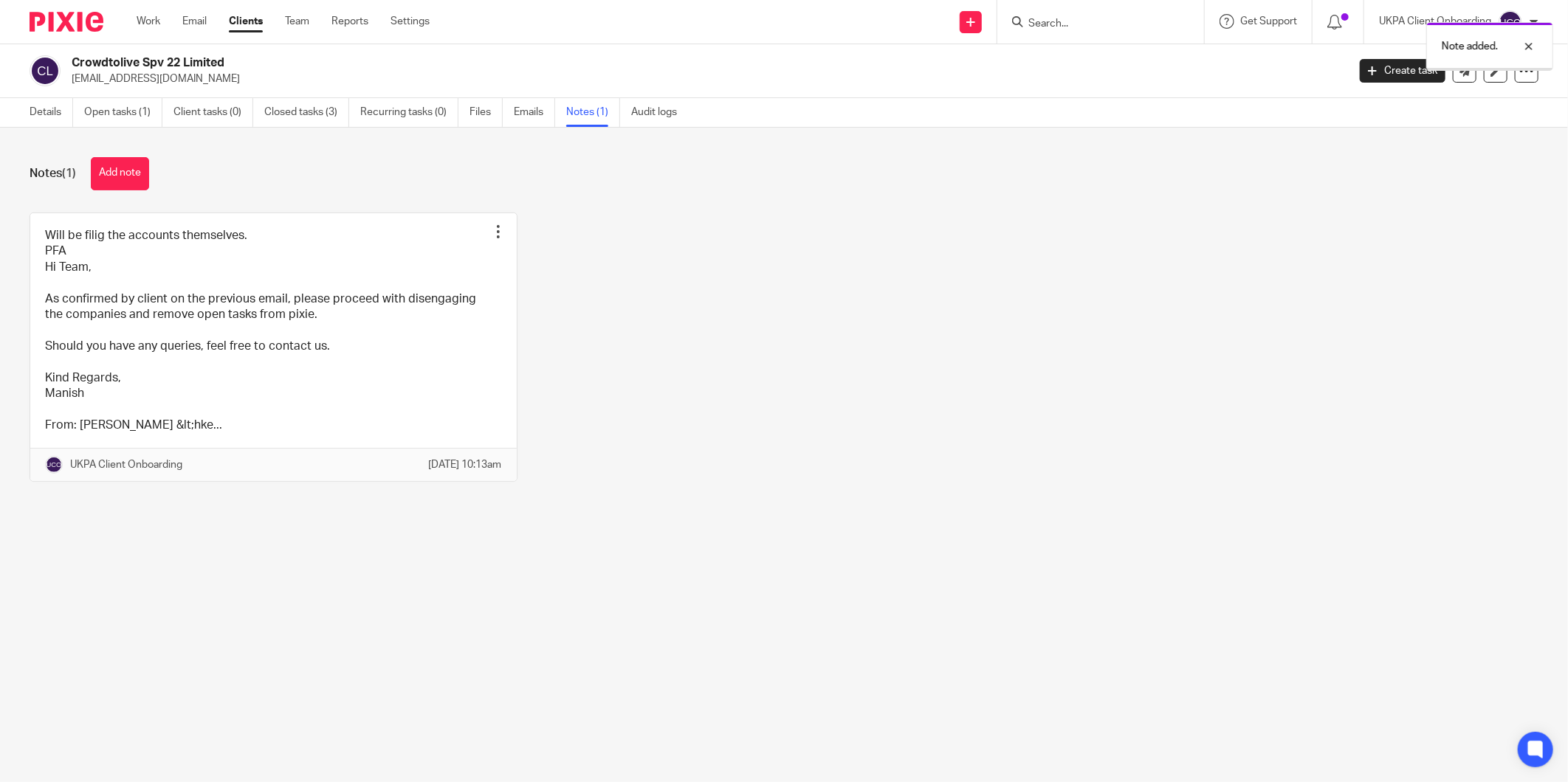
click at [121, 133] on div "Notes (1) Add note Will be filig the accounts themselves. PFA Hi Team, As confi…" at bounding box center [784, 330] width 1568 height 405
click at [123, 118] on link "Open tasks (1)" at bounding box center [123, 113] width 79 height 29
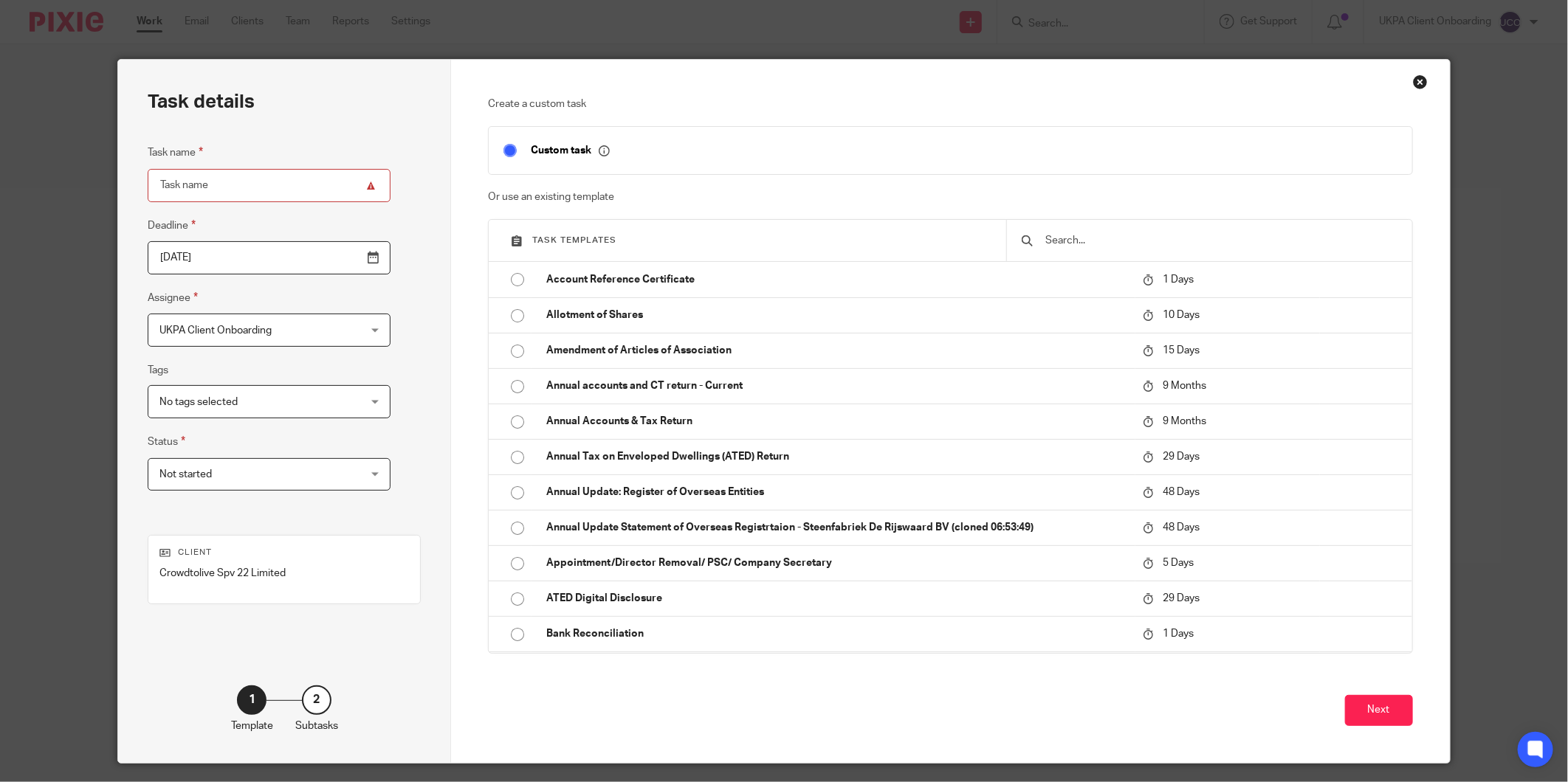
click at [1065, 238] on input "text" at bounding box center [1220, 241] width 353 height 17
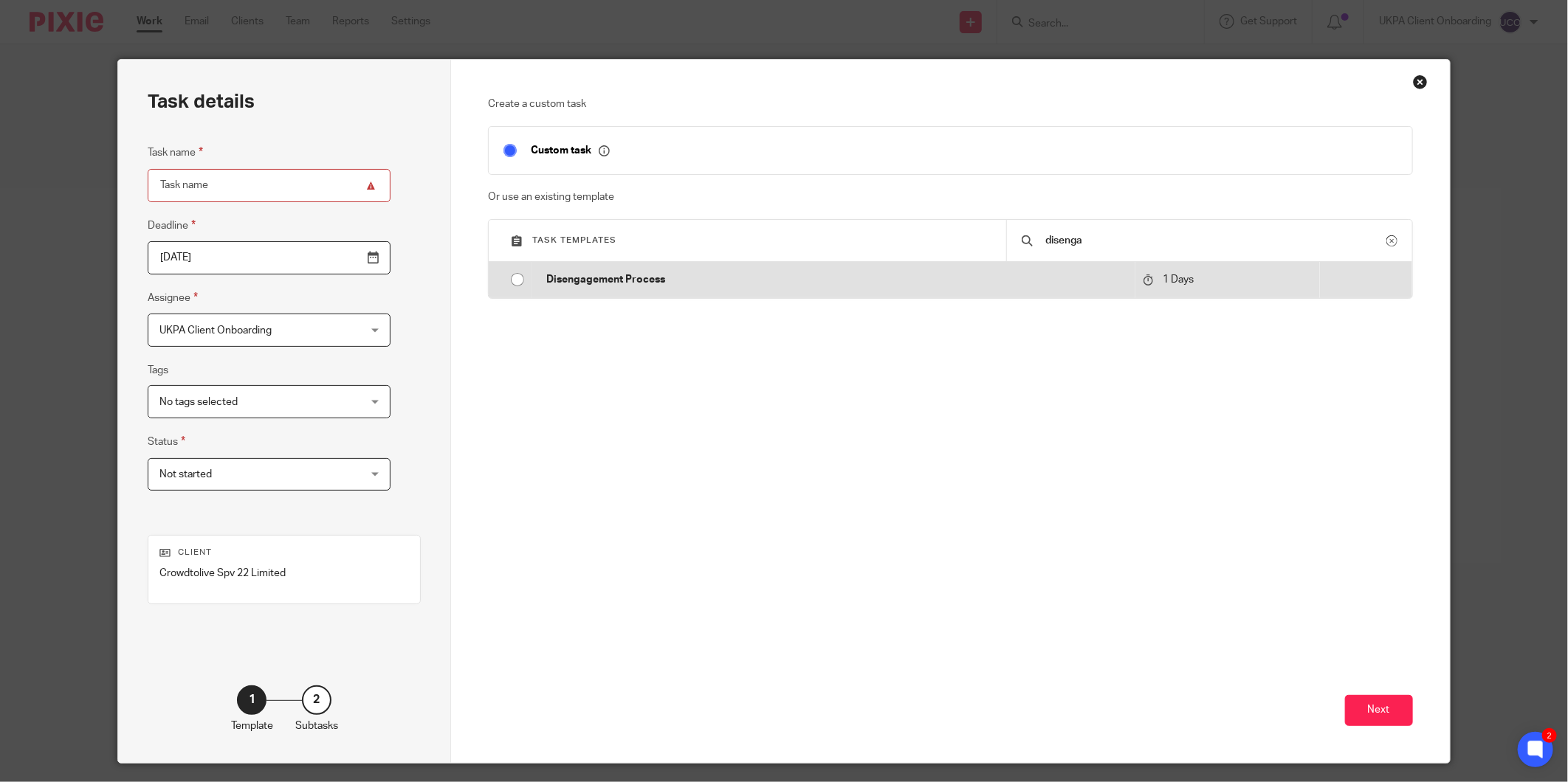
type input "disenga"
click at [1054, 283] on p "Disengagement Process" at bounding box center [837, 280] width 581 height 15
type input "[DATE]"
type input "Disengagement Process"
checkbox input "false"
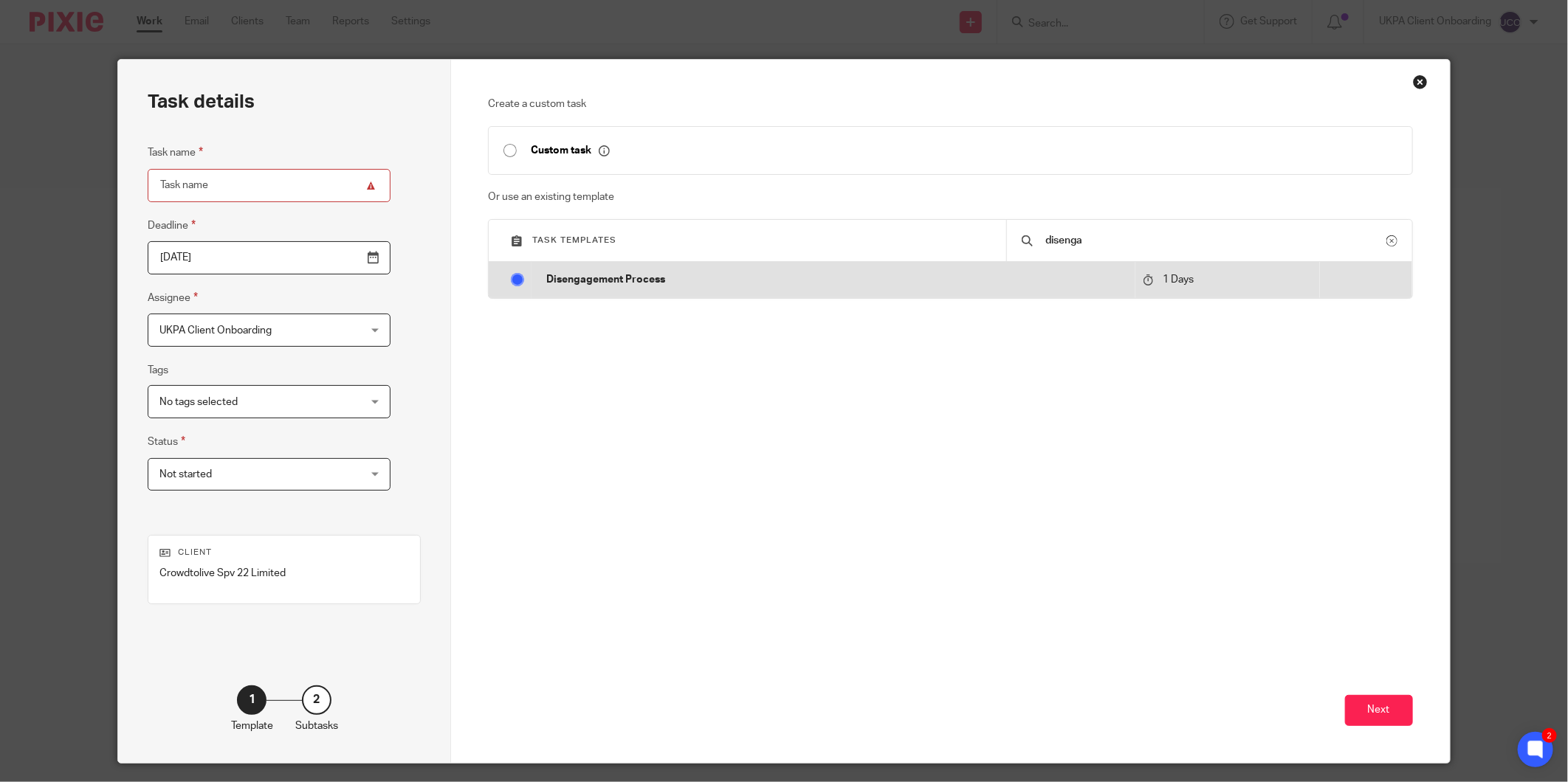
radio input "true"
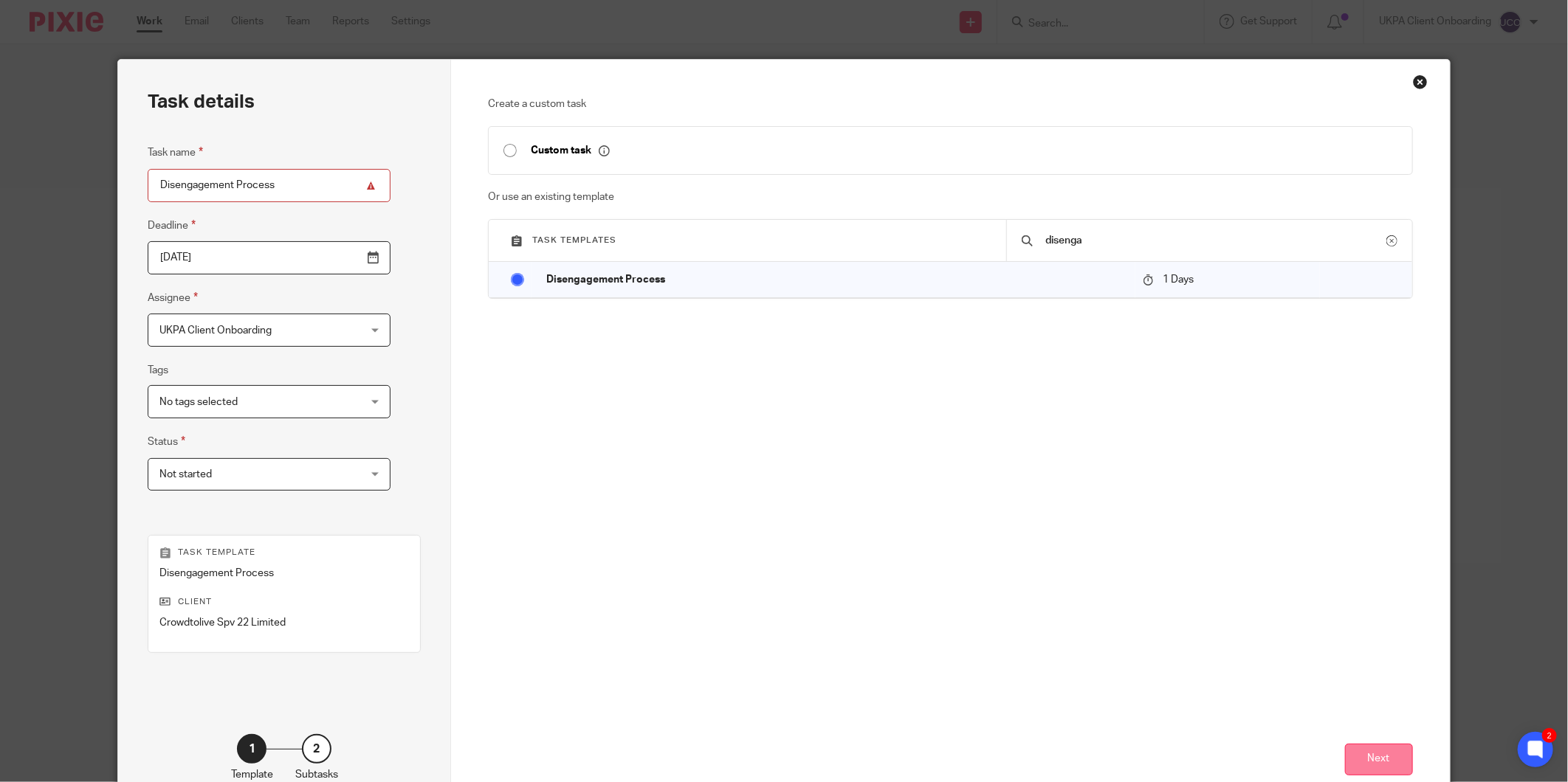
click at [1361, 753] on button "Next" at bounding box center [1379, 760] width 68 height 31
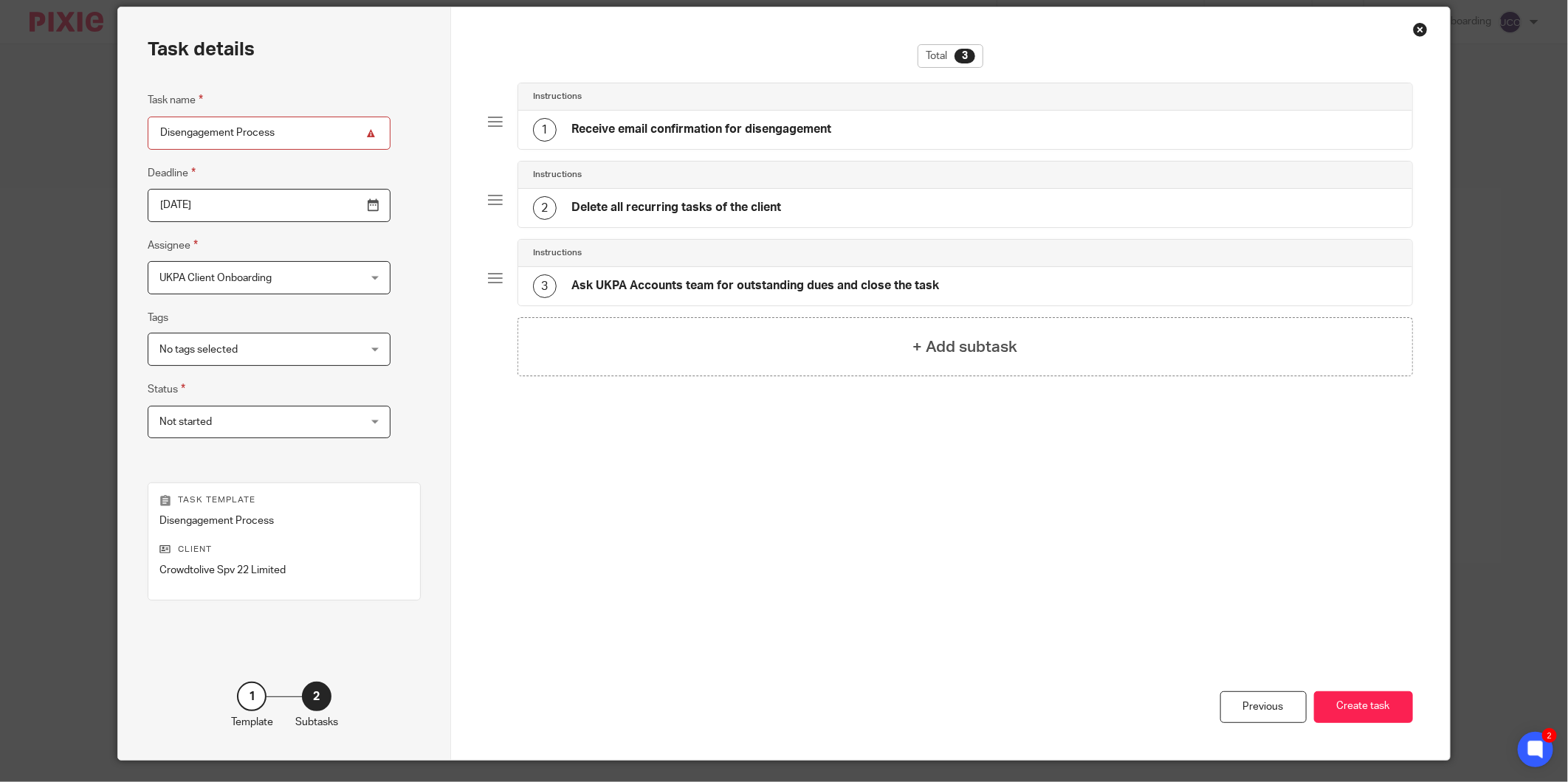
scroll to position [90, 0]
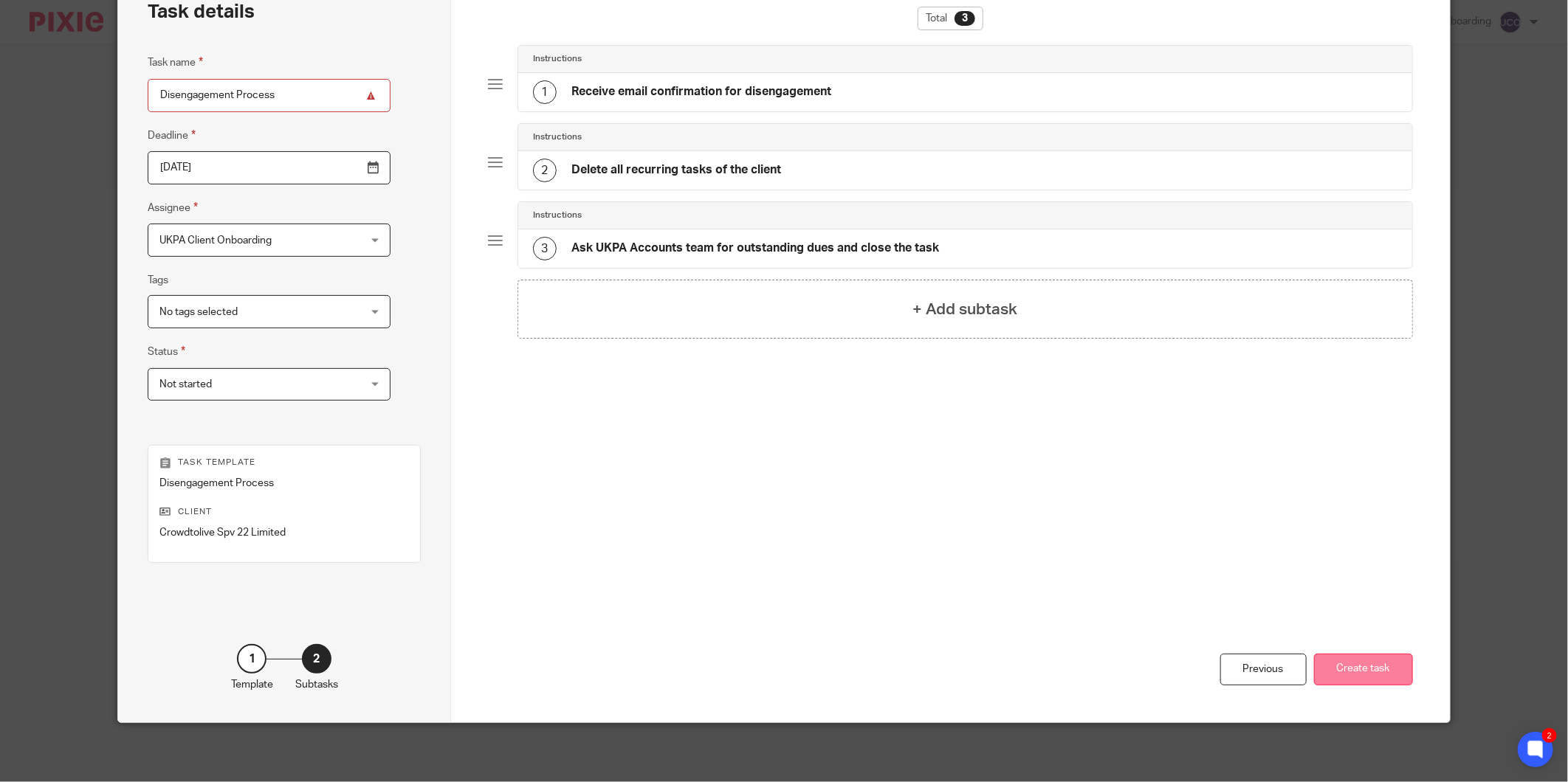
click at [1349, 682] on button "Create task" at bounding box center [1364, 669] width 99 height 31
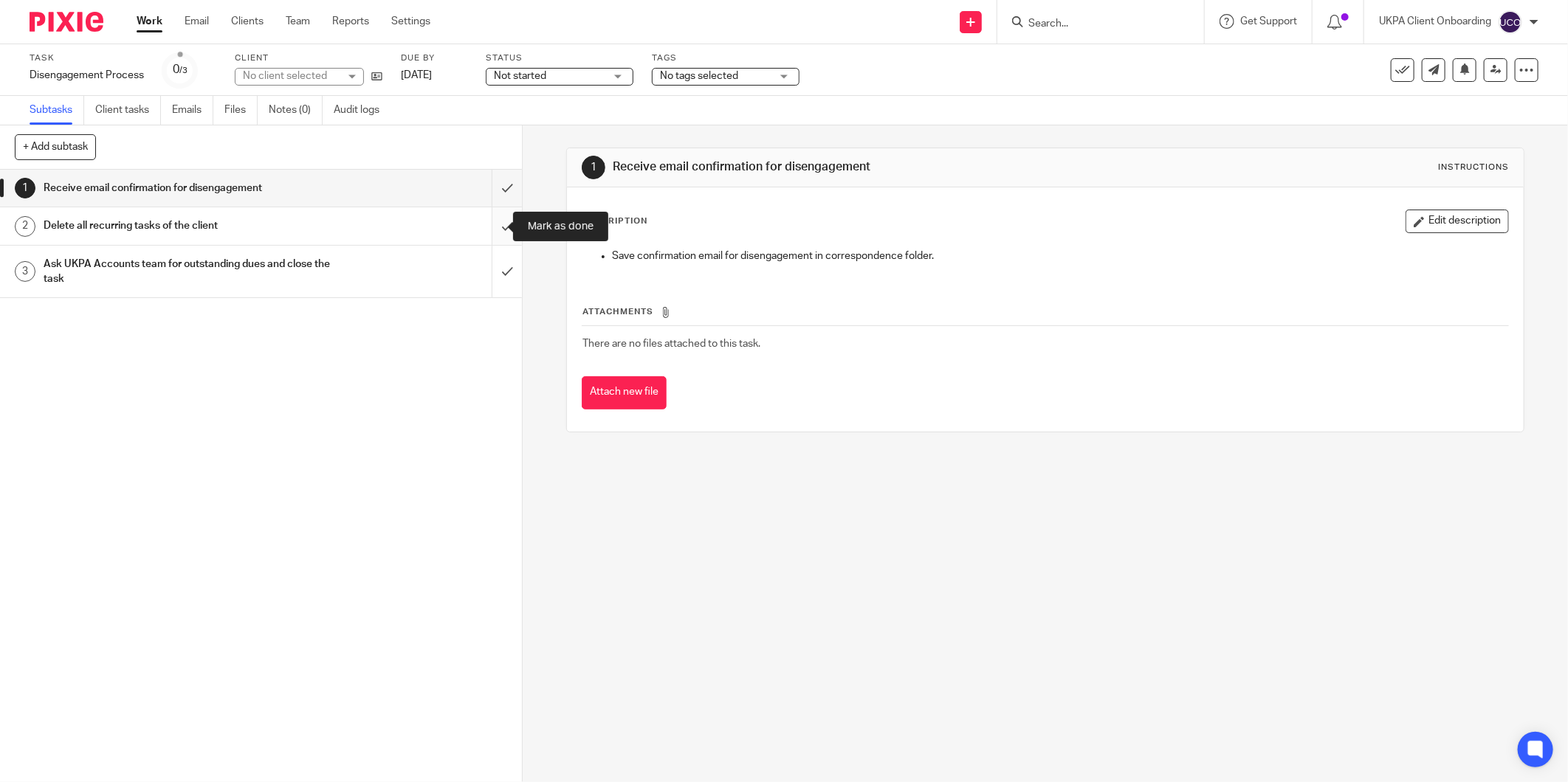
click at [488, 225] on input "submit" at bounding box center [261, 226] width 522 height 37
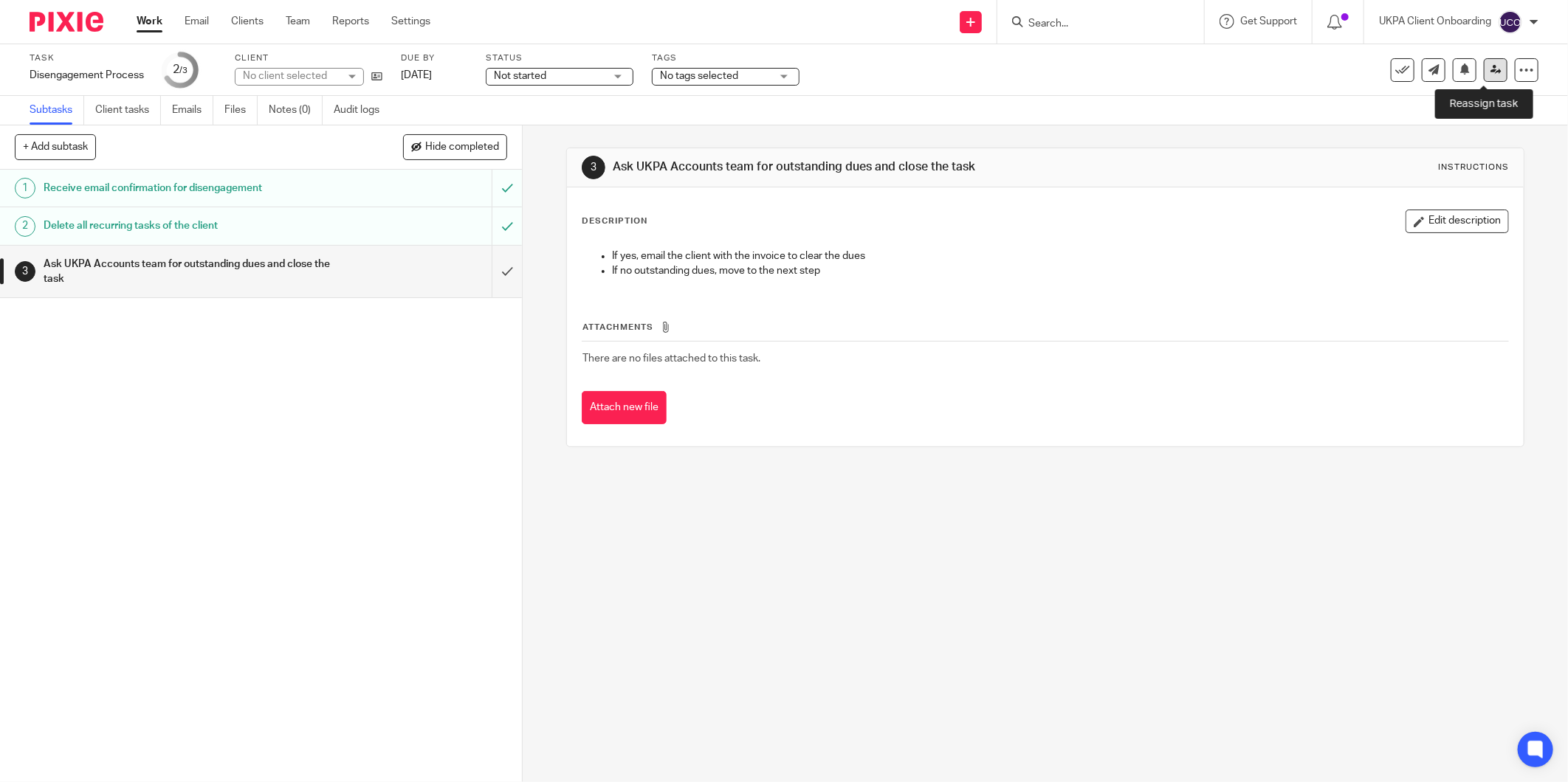
click at [1491, 65] on icon at bounding box center [1496, 70] width 11 height 11
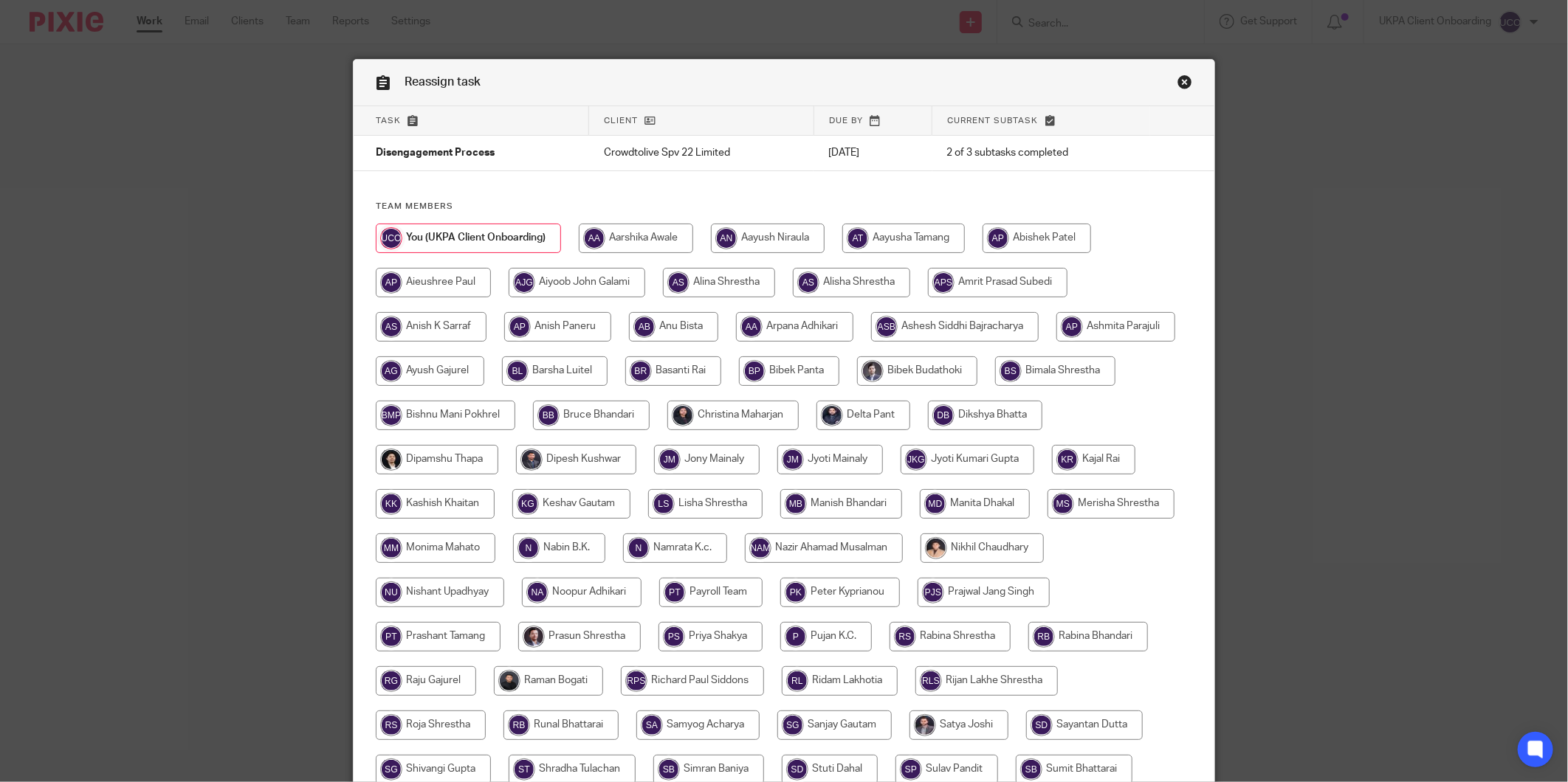
scroll to position [228, 0]
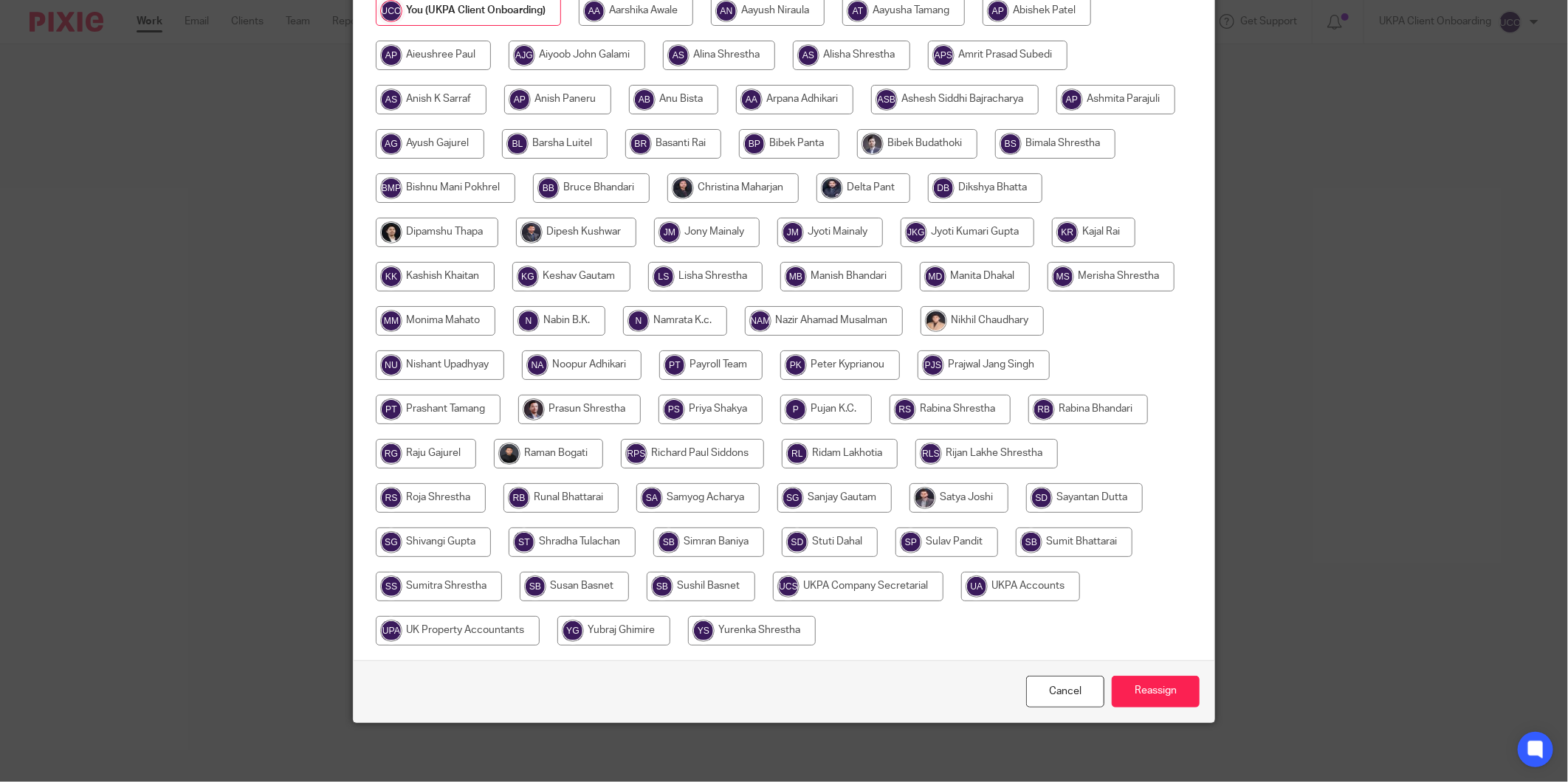
click at [961, 602] on input "radio" at bounding box center [1021, 587] width 119 height 30
radio input "true"
click at [1166, 697] on input "Reassign" at bounding box center [1156, 692] width 88 height 31
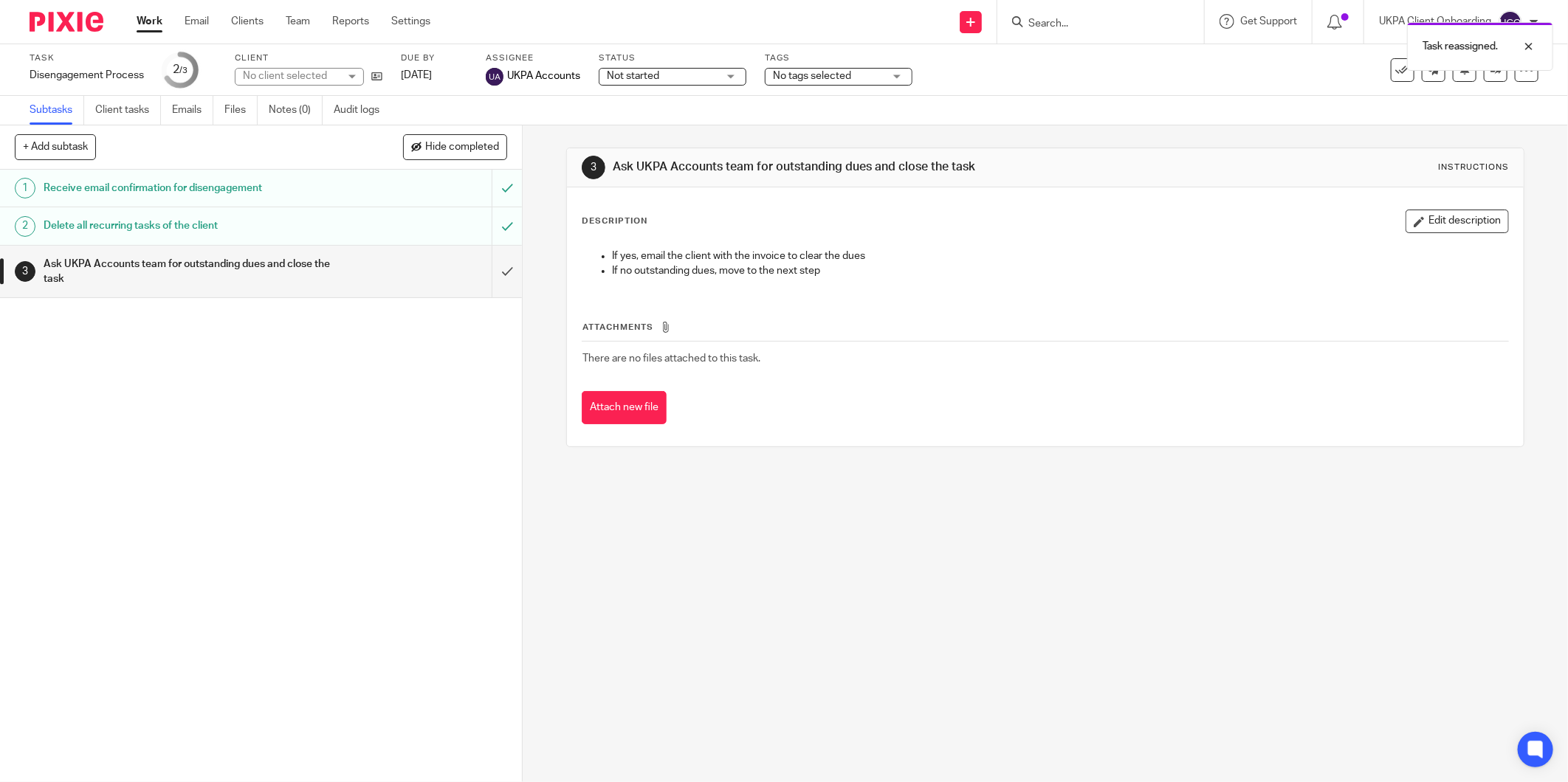
click at [382, 84] on div "Task Disengagement Process Save Disengagement Process 2 /3 Client No client sel…" at bounding box center [658, 70] width 1258 height 36
click at [382, 79] on icon at bounding box center [377, 76] width 11 height 11
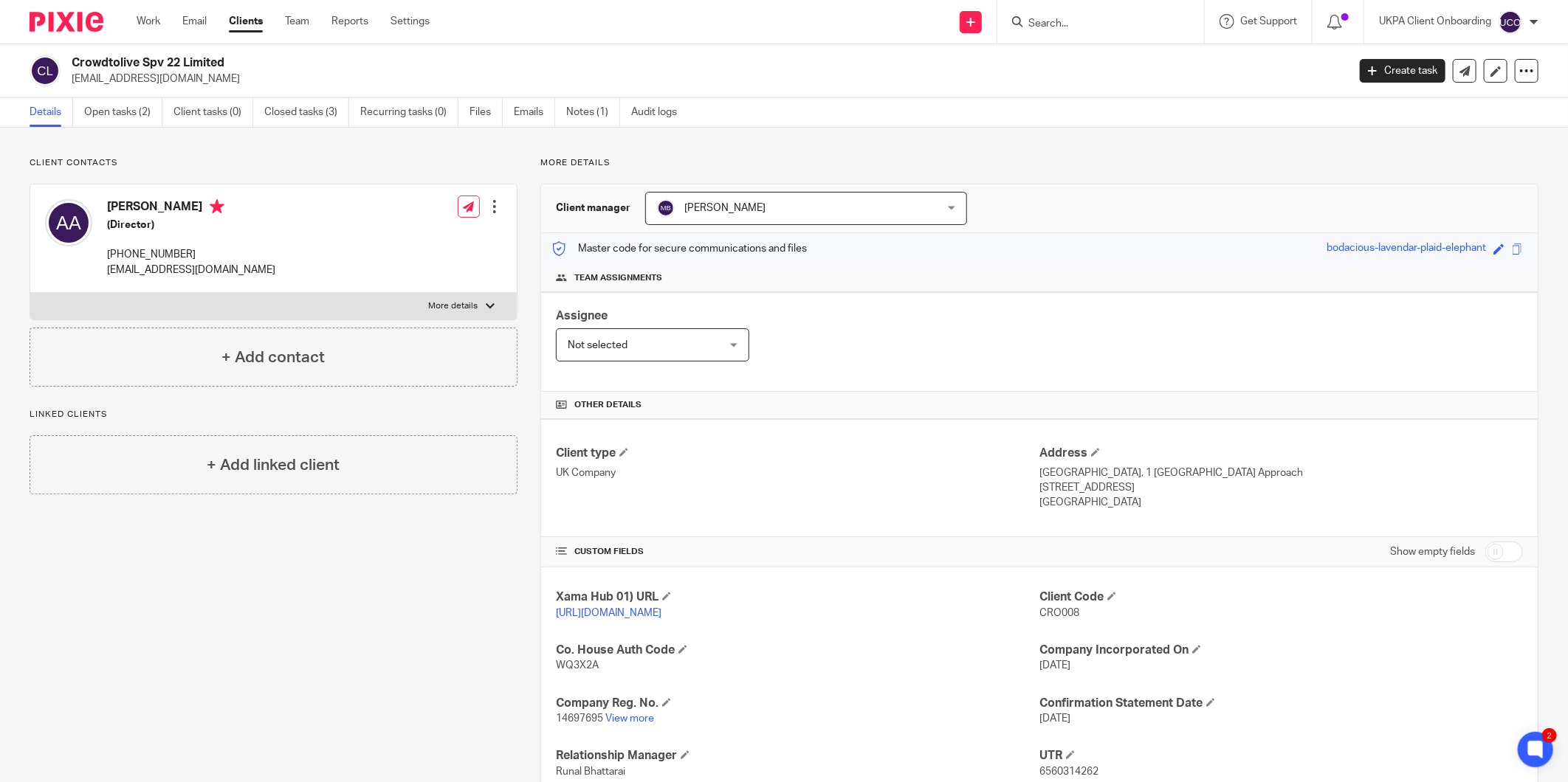
click at [201, 61] on h2 "Crowdtolive Spv 22 Limited" at bounding box center [579, 63] width 1013 height 16
copy div "Crowdtolive Spv 22 Limited"
click at [283, 109] on link "Closed tasks (3)" at bounding box center [306, 113] width 85 height 29
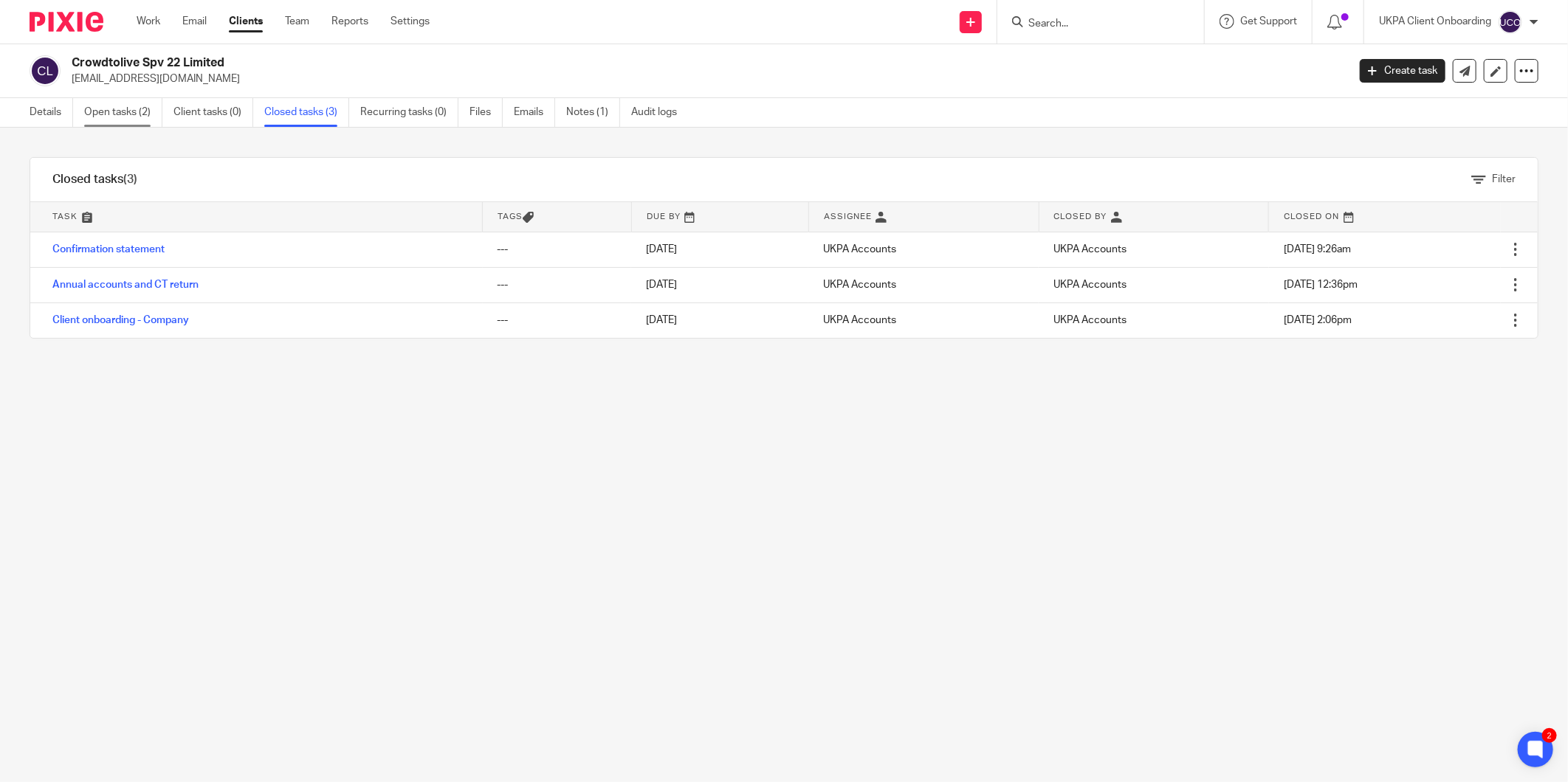
click at [144, 107] on link "Open tasks (2)" at bounding box center [123, 113] width 79 height 29
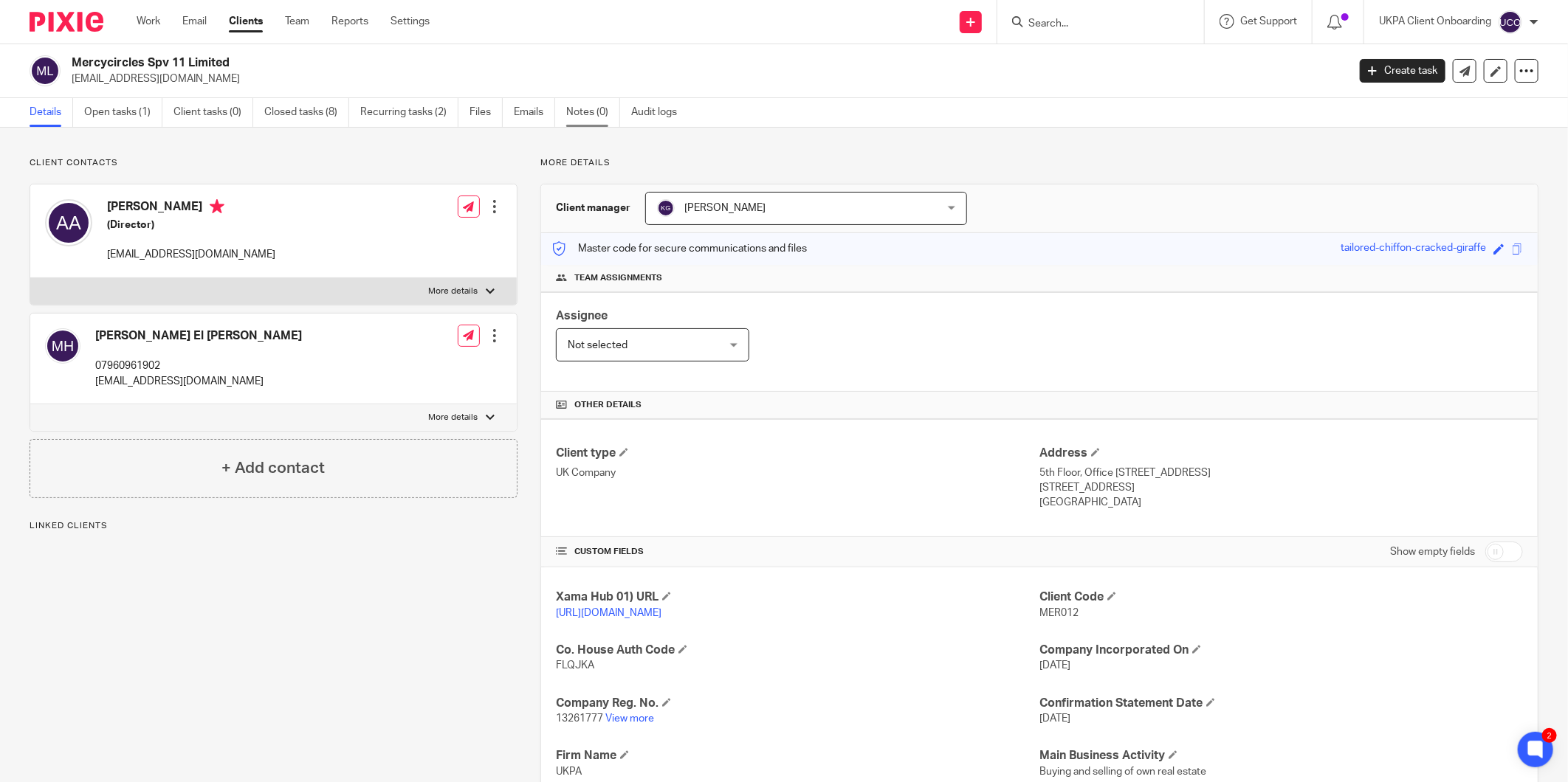
click at [575, 107] on link "Notes (0)" at bounding box center [593, 113] width 54 height 29
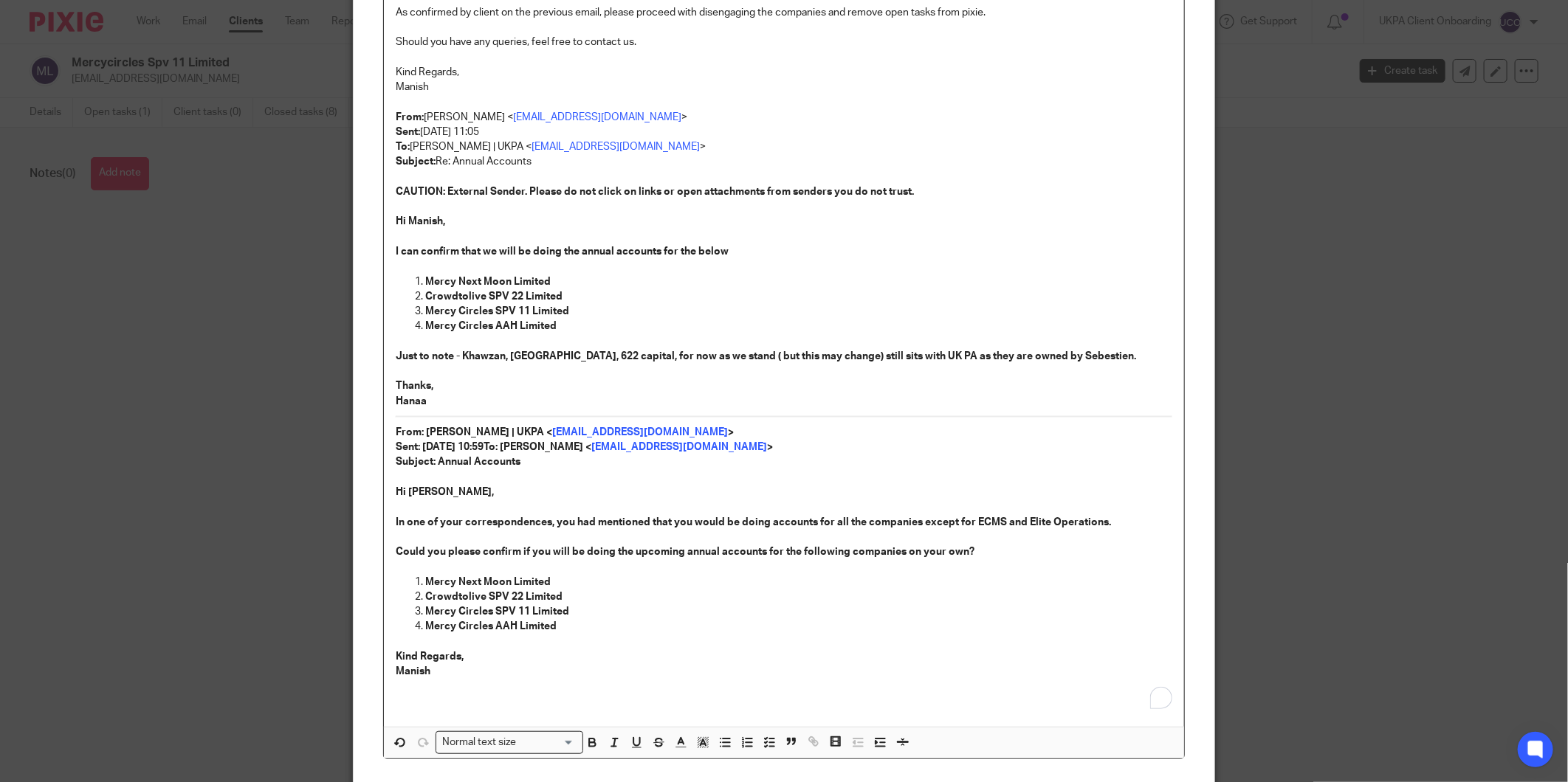
scroll to position [400, 0]
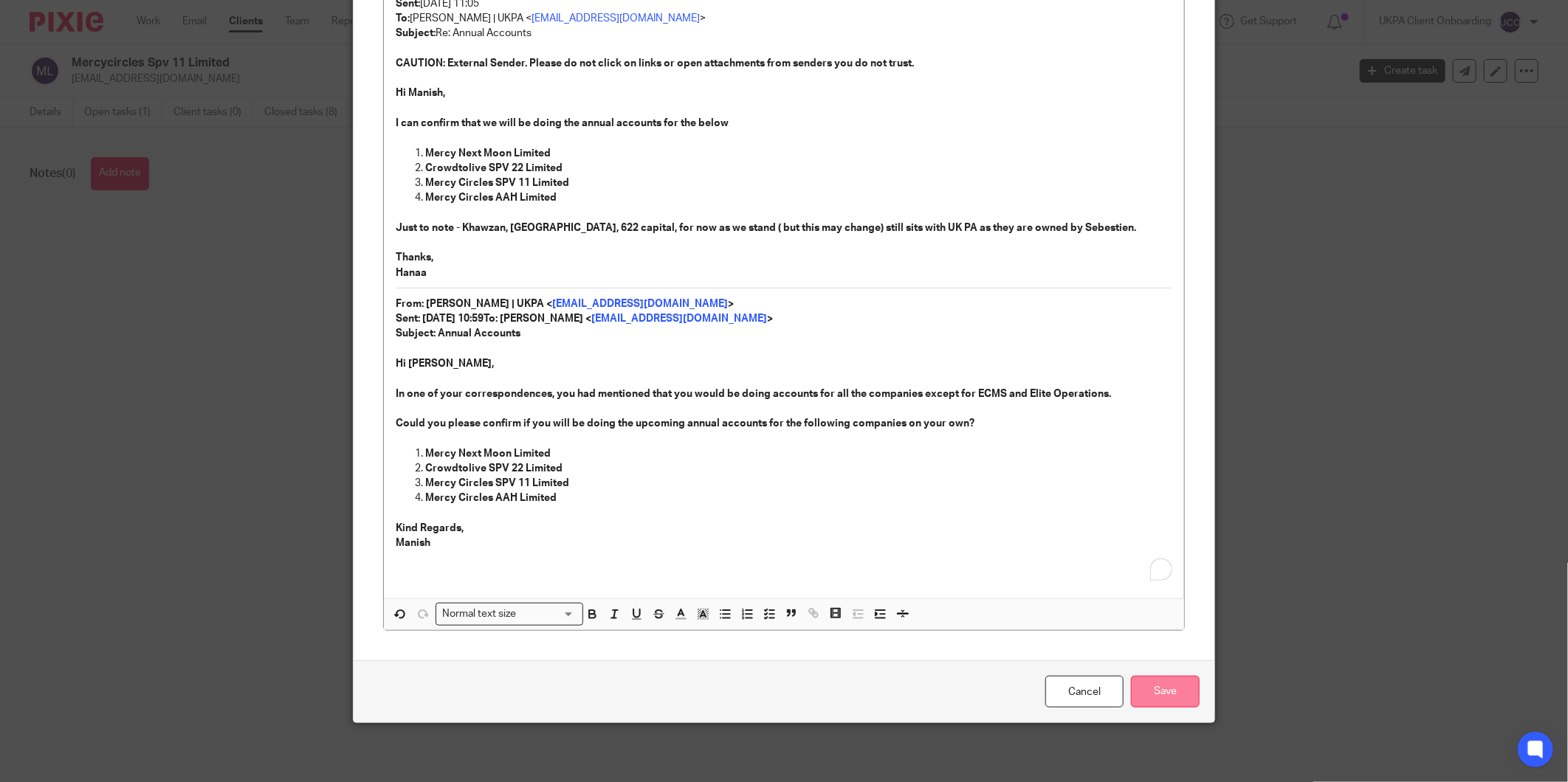
click at [1140, 688] on input "Save" at bounding box center [1165, 692] width 69 height 31
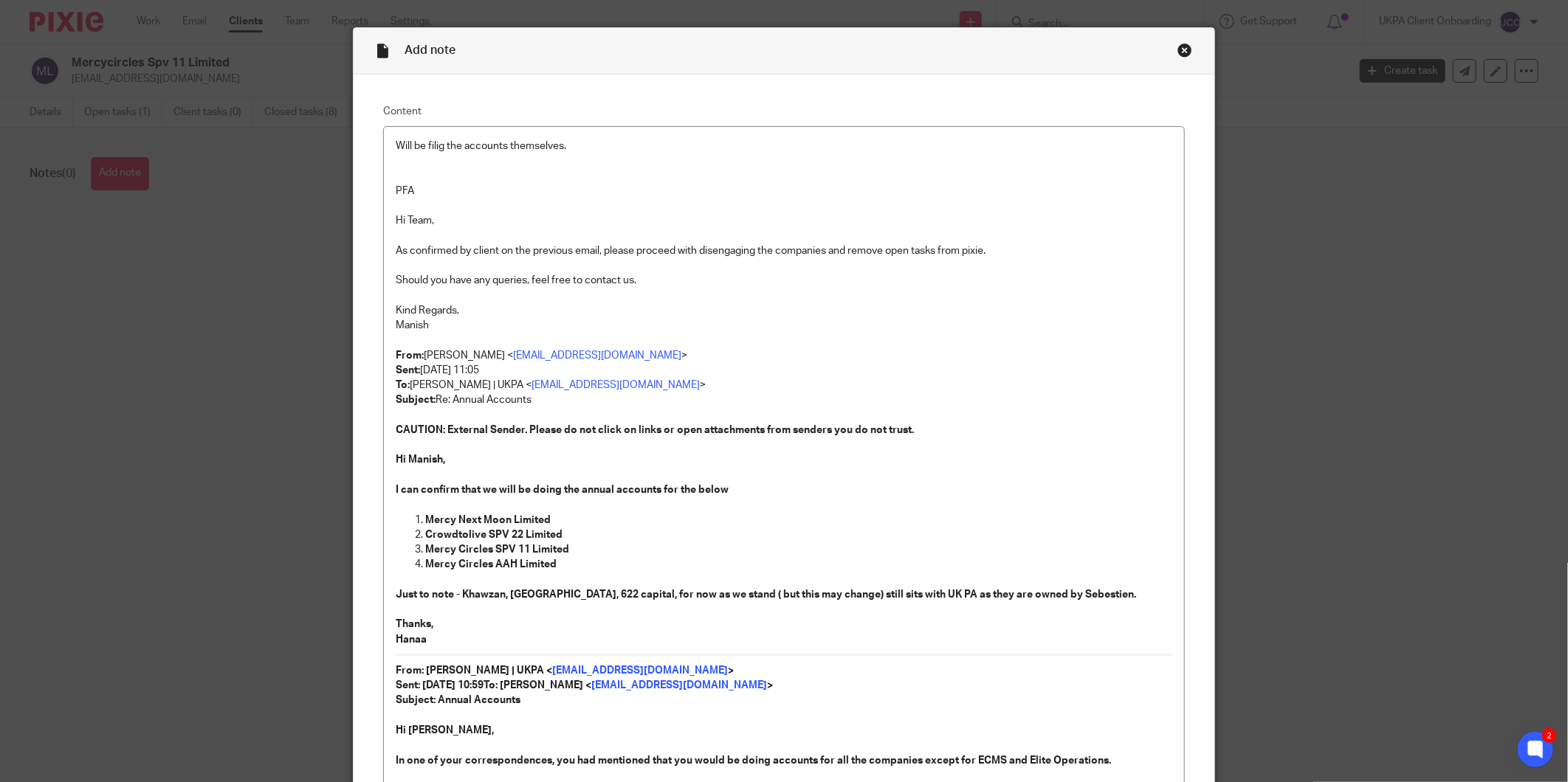
scroll to position [0, 0]
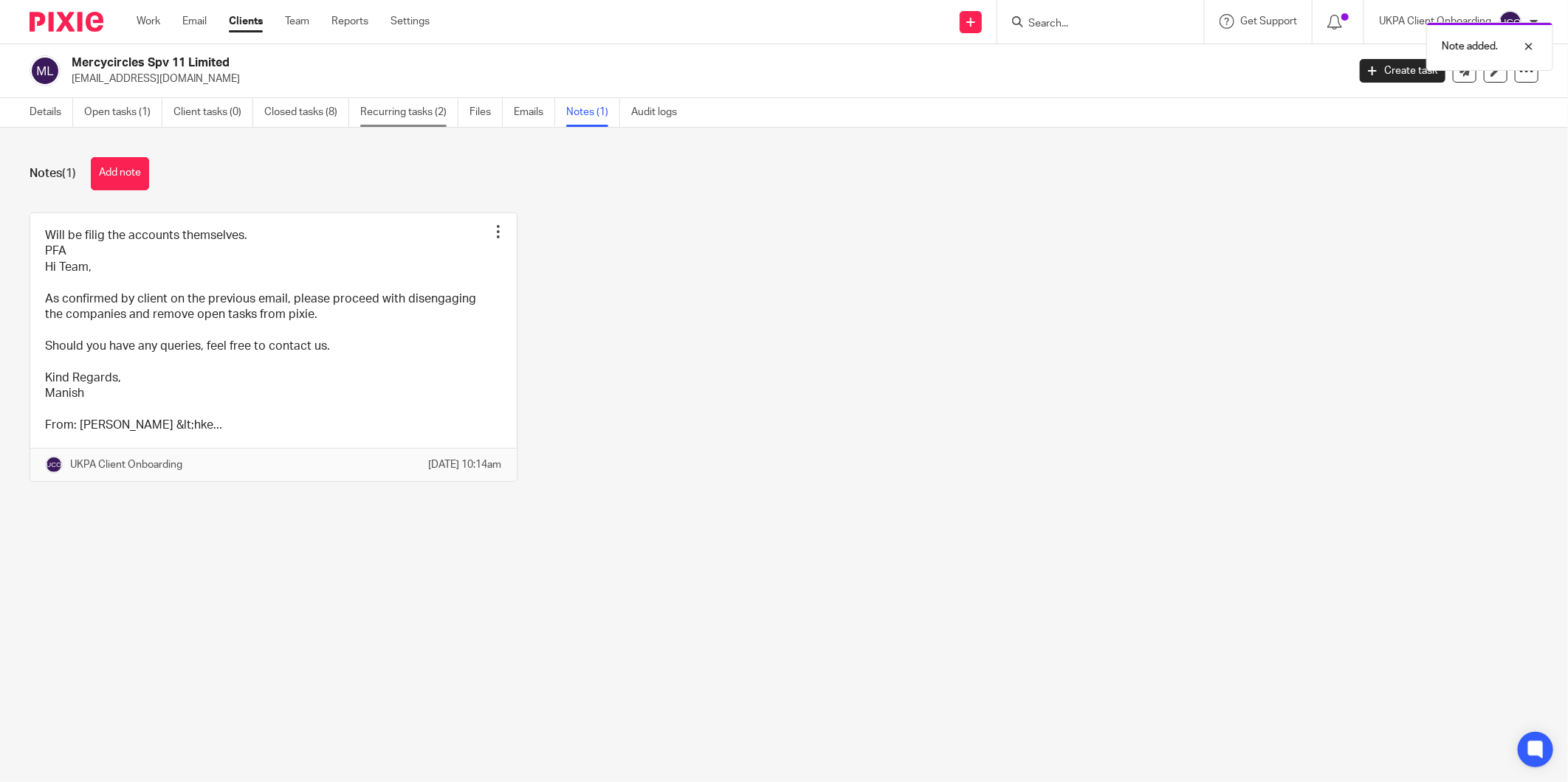
click at [387, 108] on link "Recurring tasks (2)" at bounding box center [409, 113] width 99 height 29
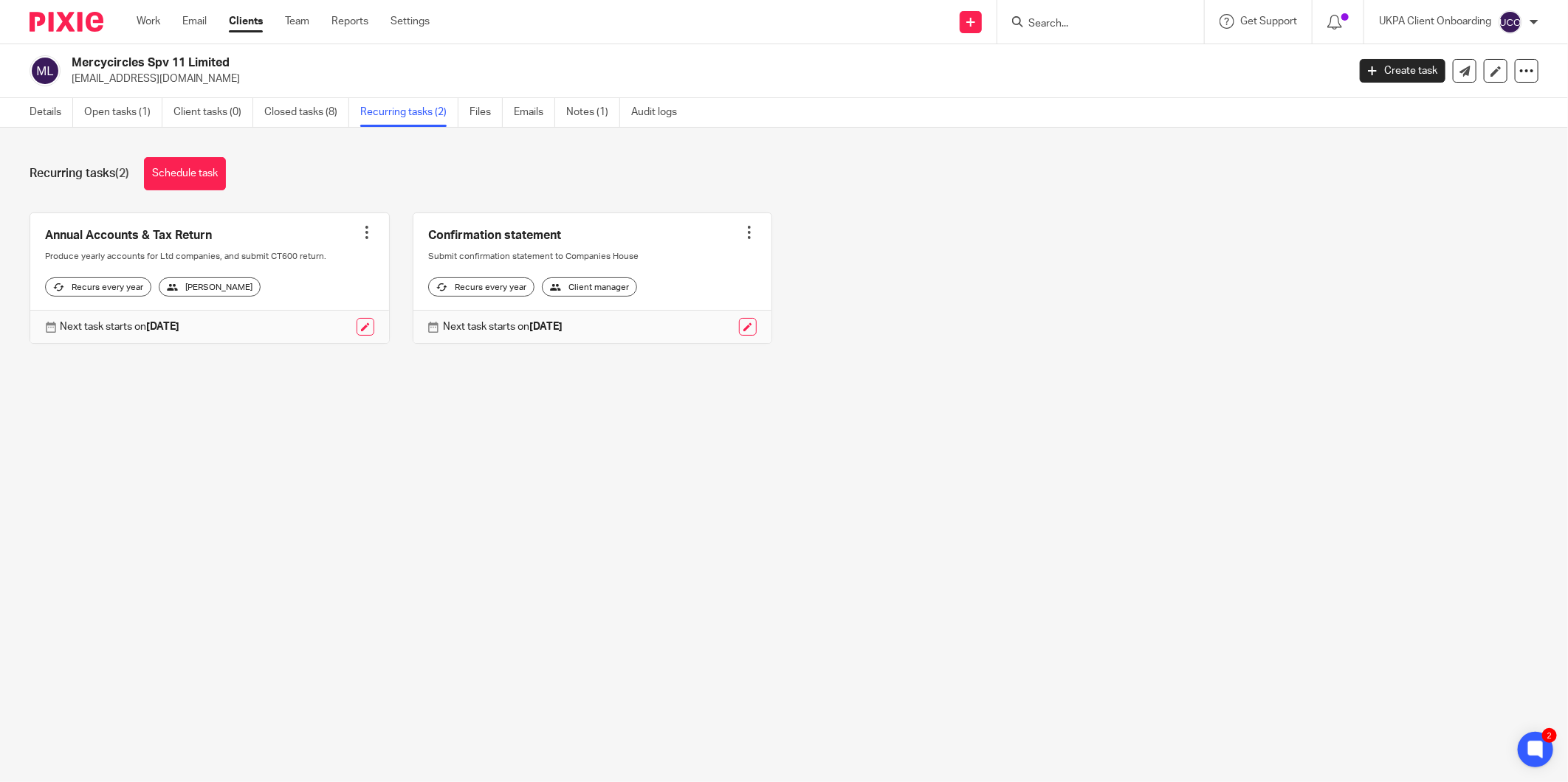
click at [366, 226] on div at bounding box center [367, 233] width 15 height 15
click at [306, 324] on span "Cancel schedule" at bounding box center [306, 326] width 78 height 10
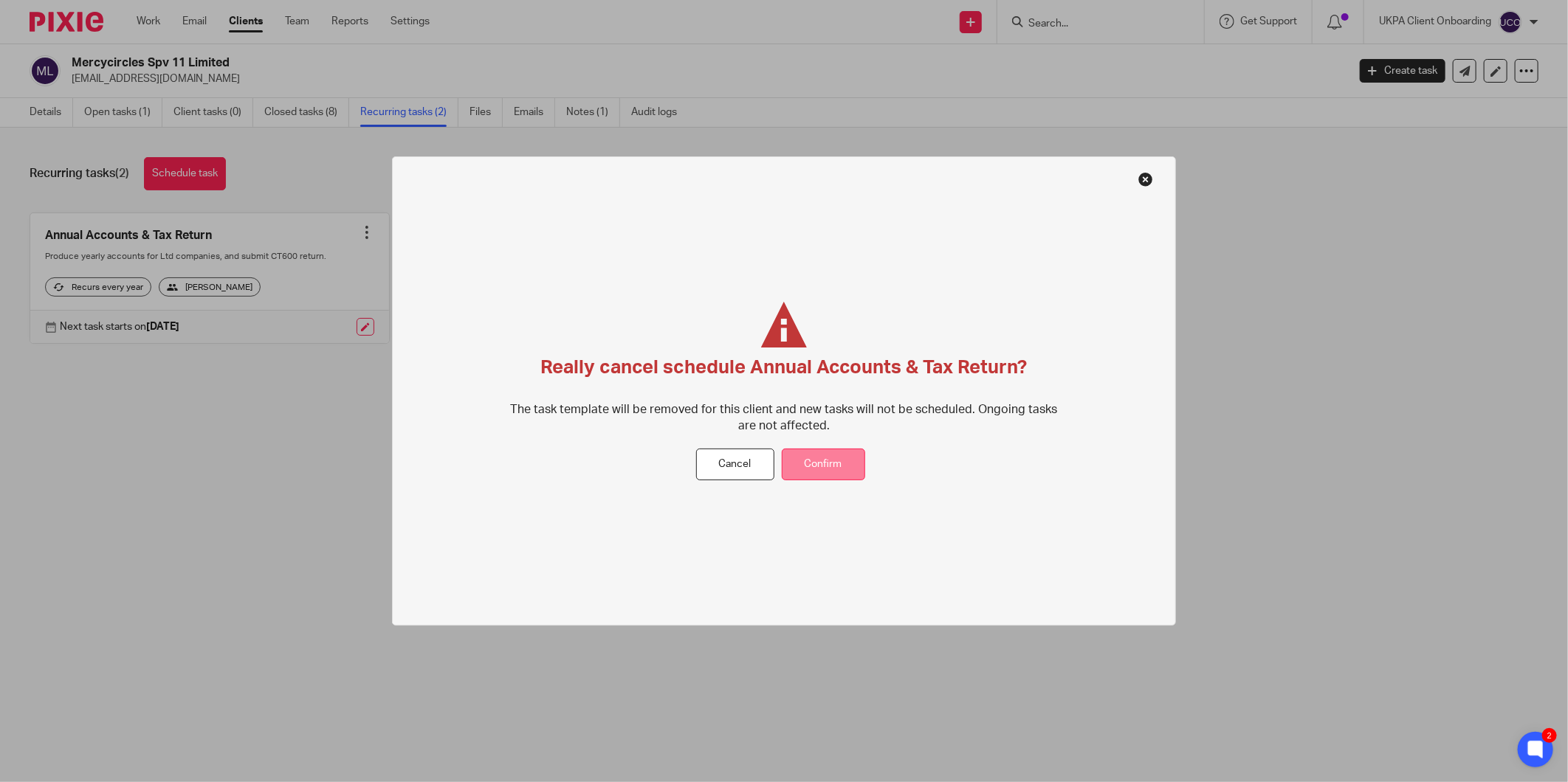
click at [810, 462] on button "Confirm" at bounding box center [823, 464] width 84 height 31
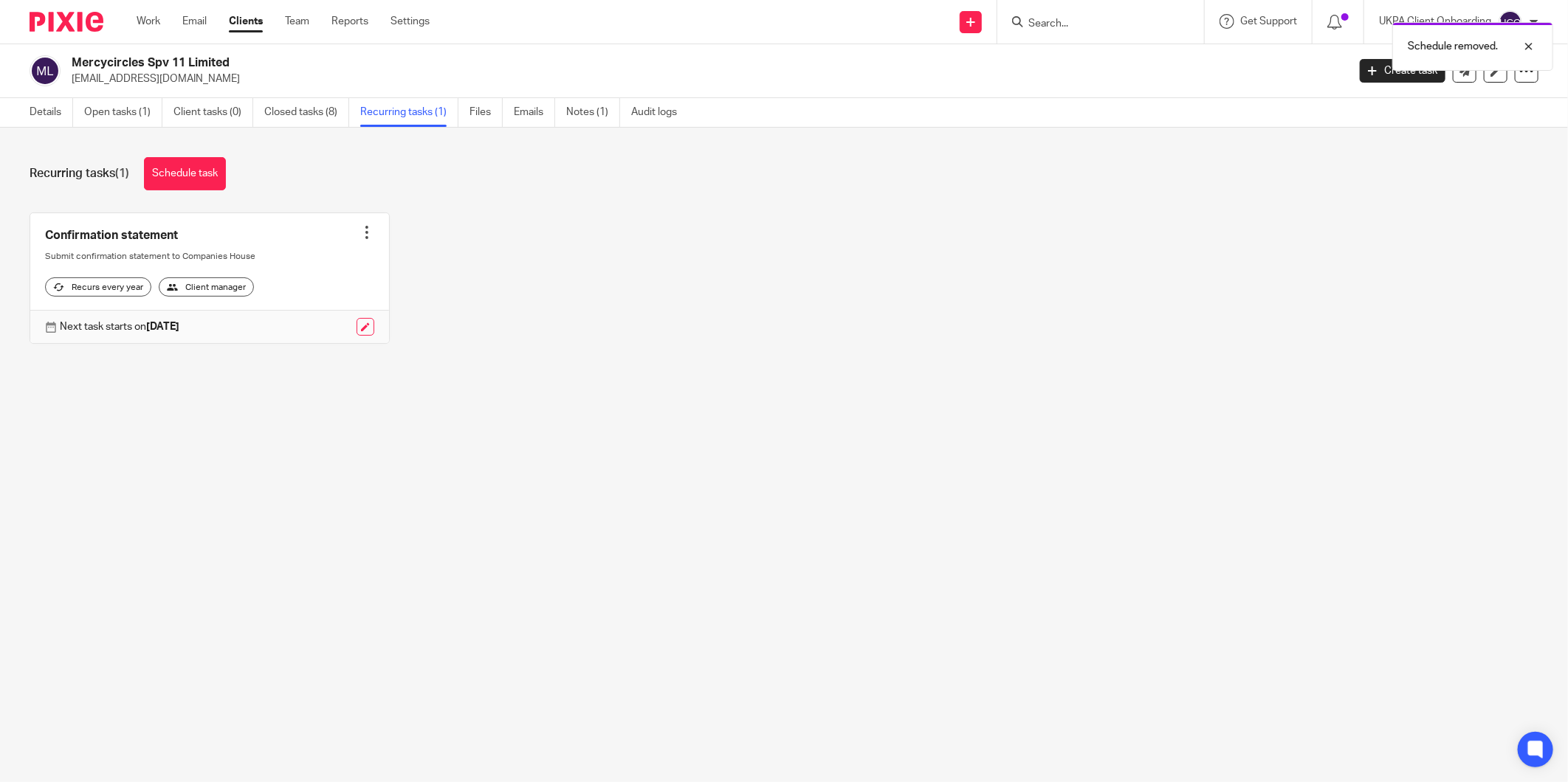
click at [359, 233] on div at bounding box center [367, 233] width 15 height 15
click at [310, 327] on span "Cancel schedule" at bounding box center [306, 326] width 78 height 10
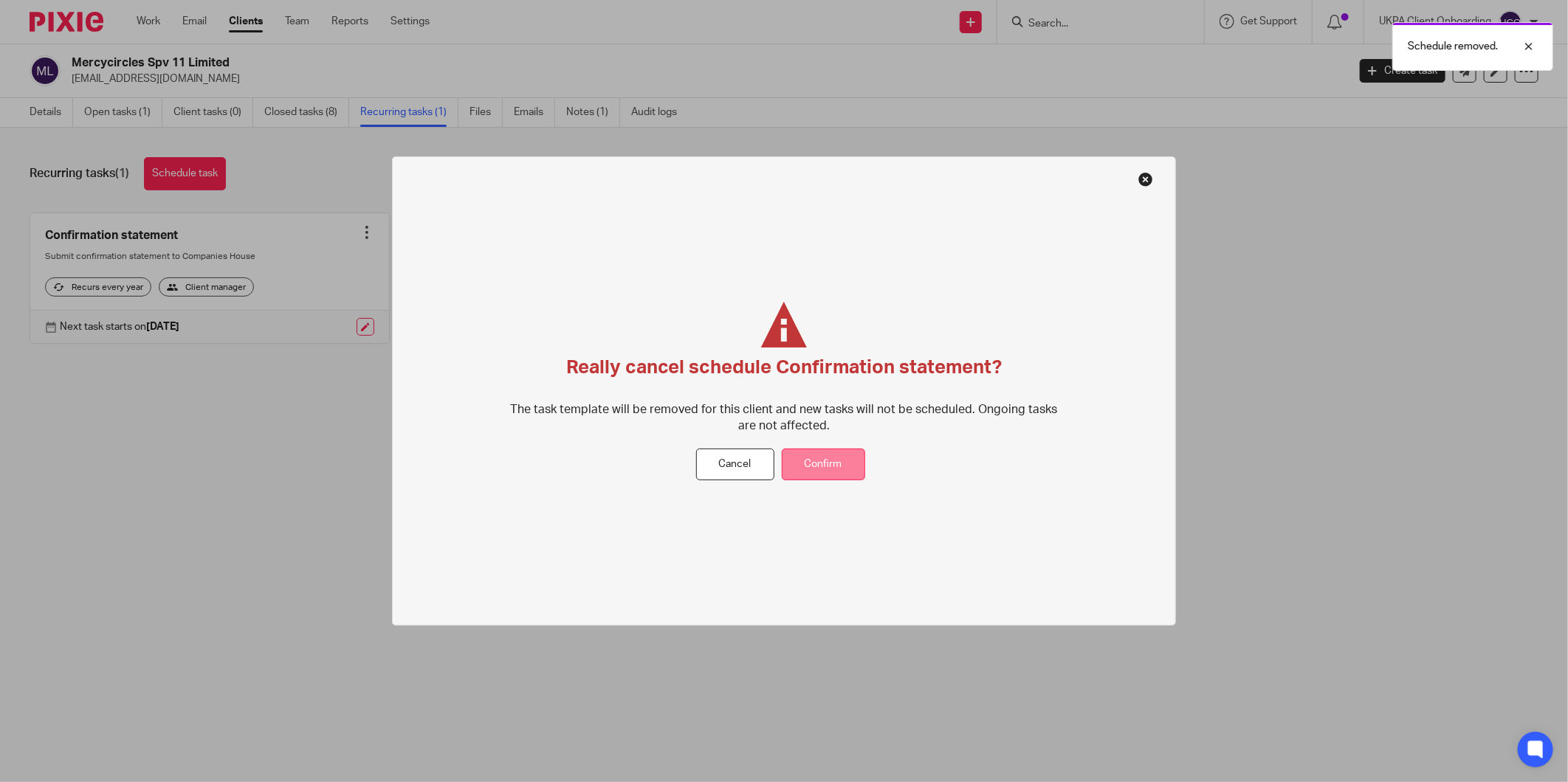
click at [798, 458] on button "Confirm" at bounding box center [823, 464] width 84 height 31
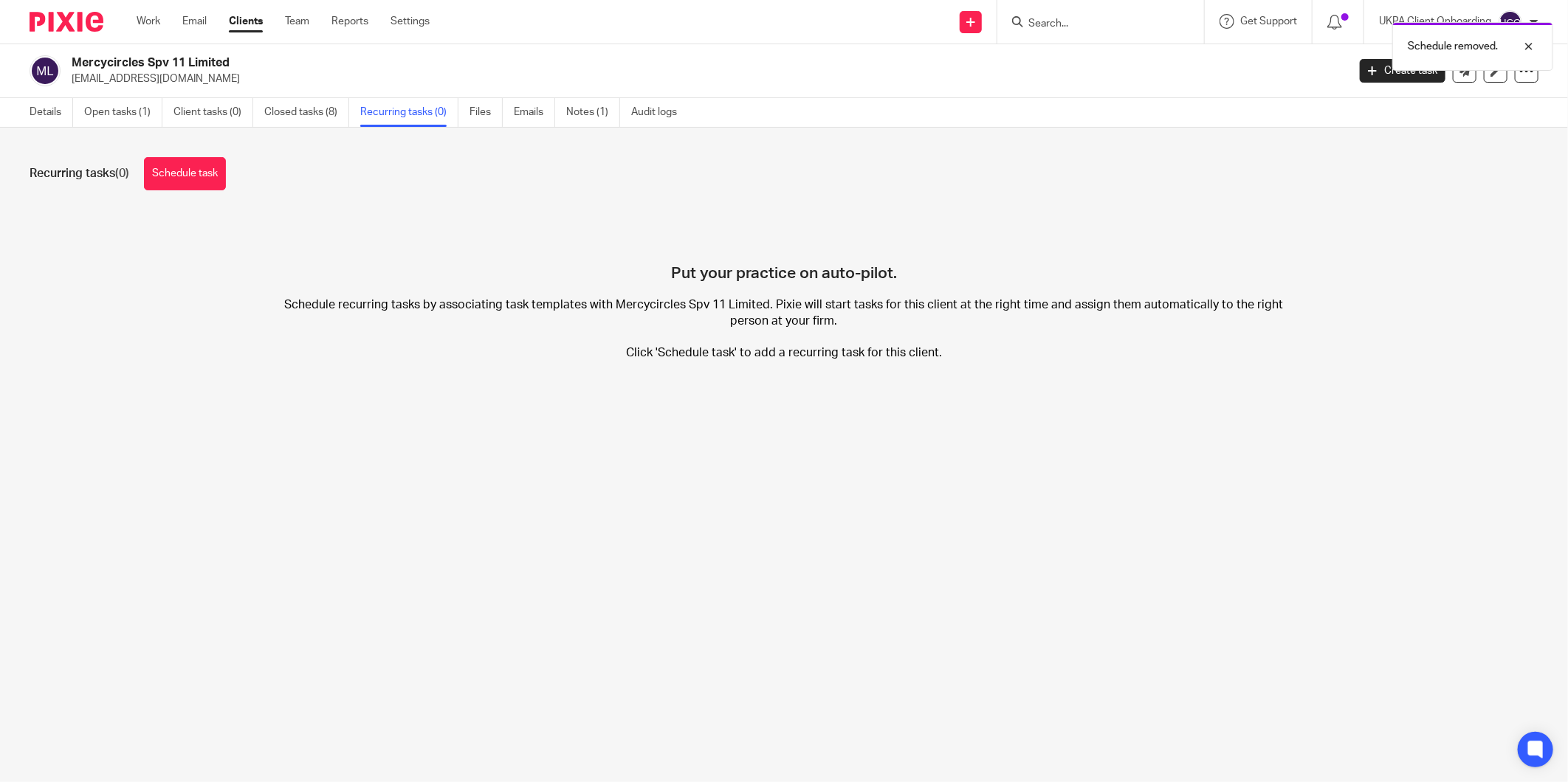
click at [111, 65] on h2 "Mercycircles Spv 11 Limited" at bounding box center [579, 63] width 1013 height 16
copy div "Mercycircles Spv 11 Limited"
click at [288, 117] on link "Closed tasks (8)" at bounding box center [306, 113] width 85 height 29
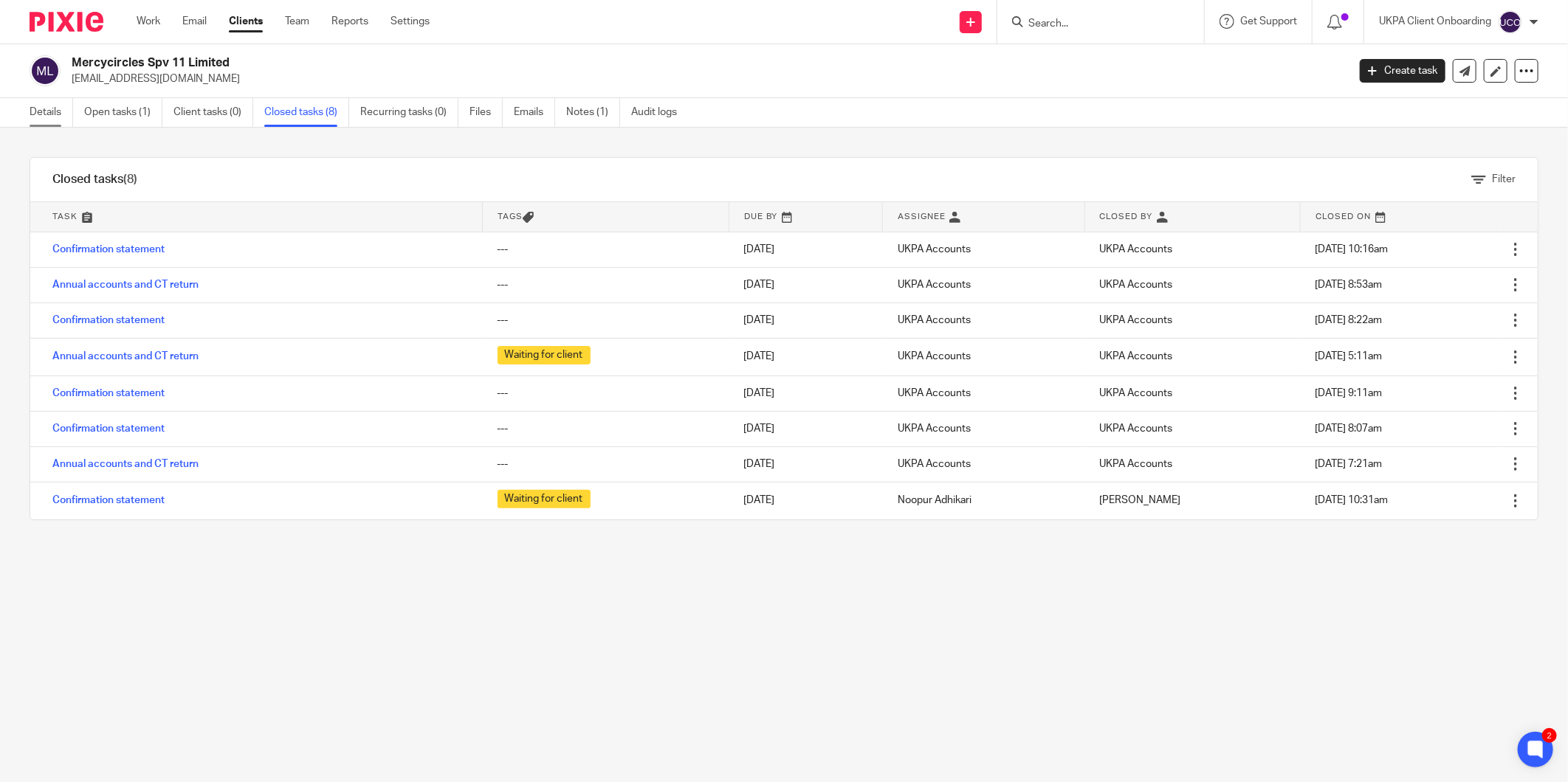
click at [50, 99] on link "Details" at bounding box center [51, 113] width 44 height 29
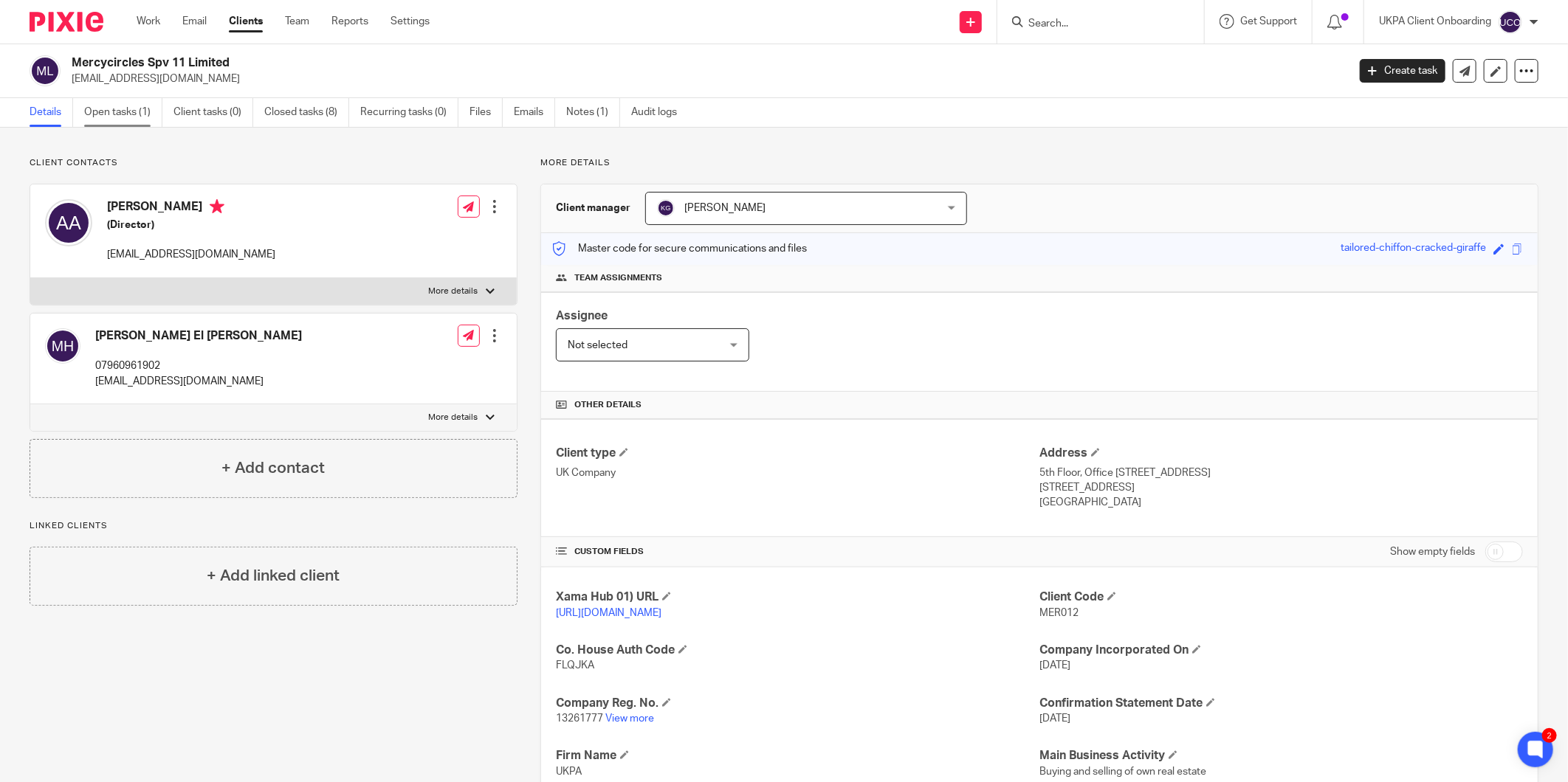
click at [113, 113] on link "Open tasks (1)" at bounding box center [123, 113] width 79 height 29
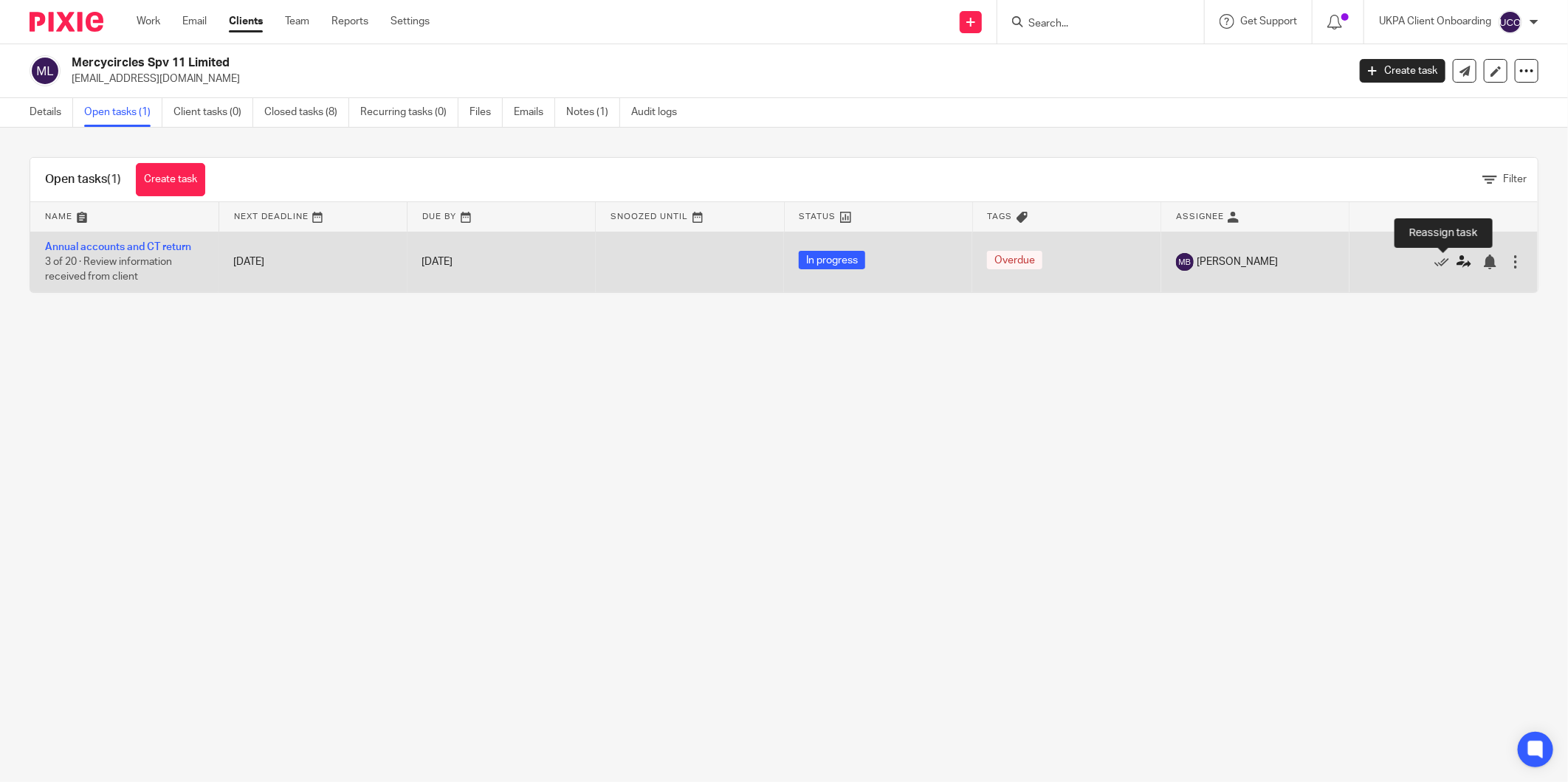
click at [1457, 261] on icon at bounding box center [1465, 262] width 15 height 15
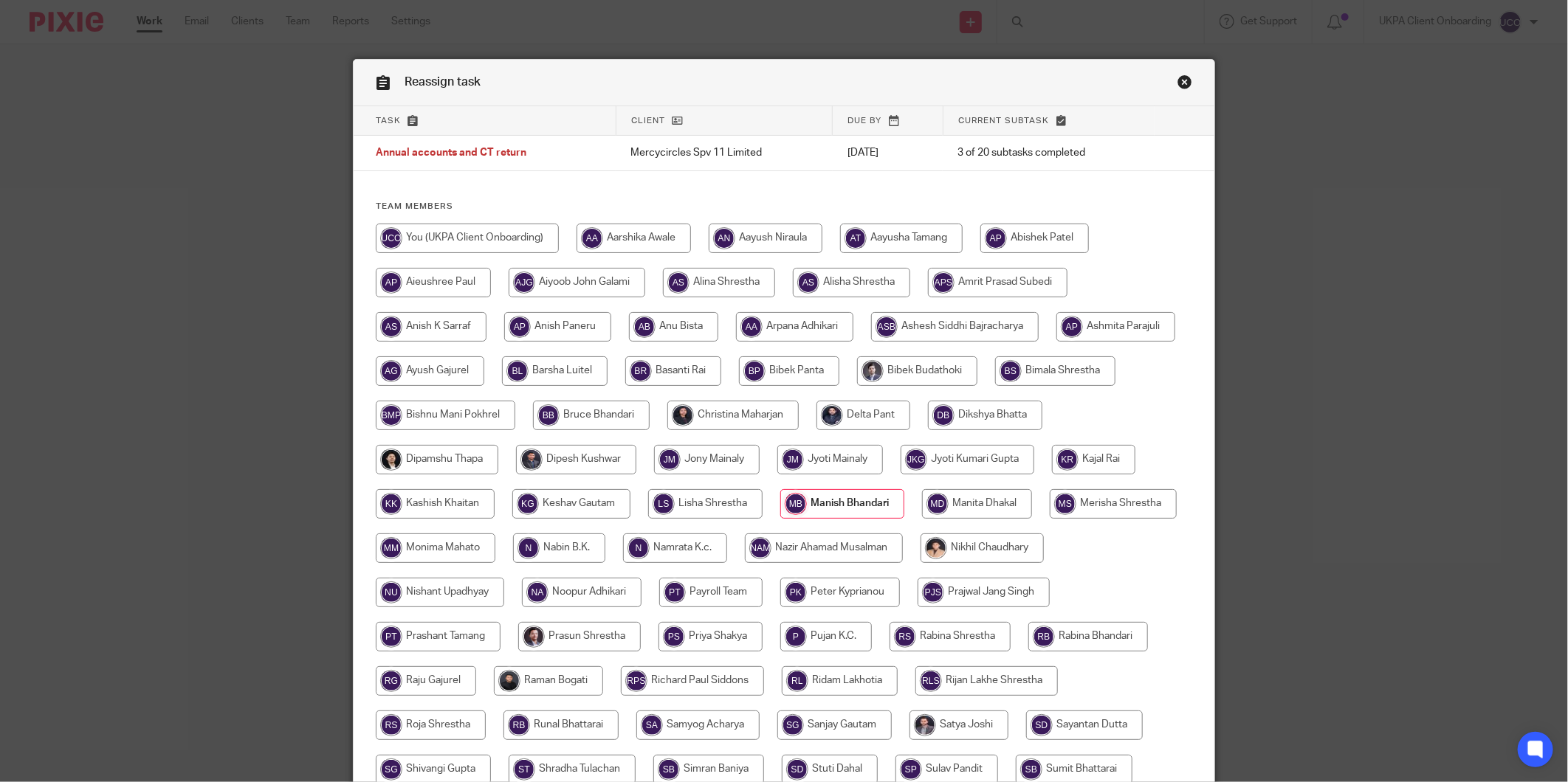
scroll to position [228, 0]
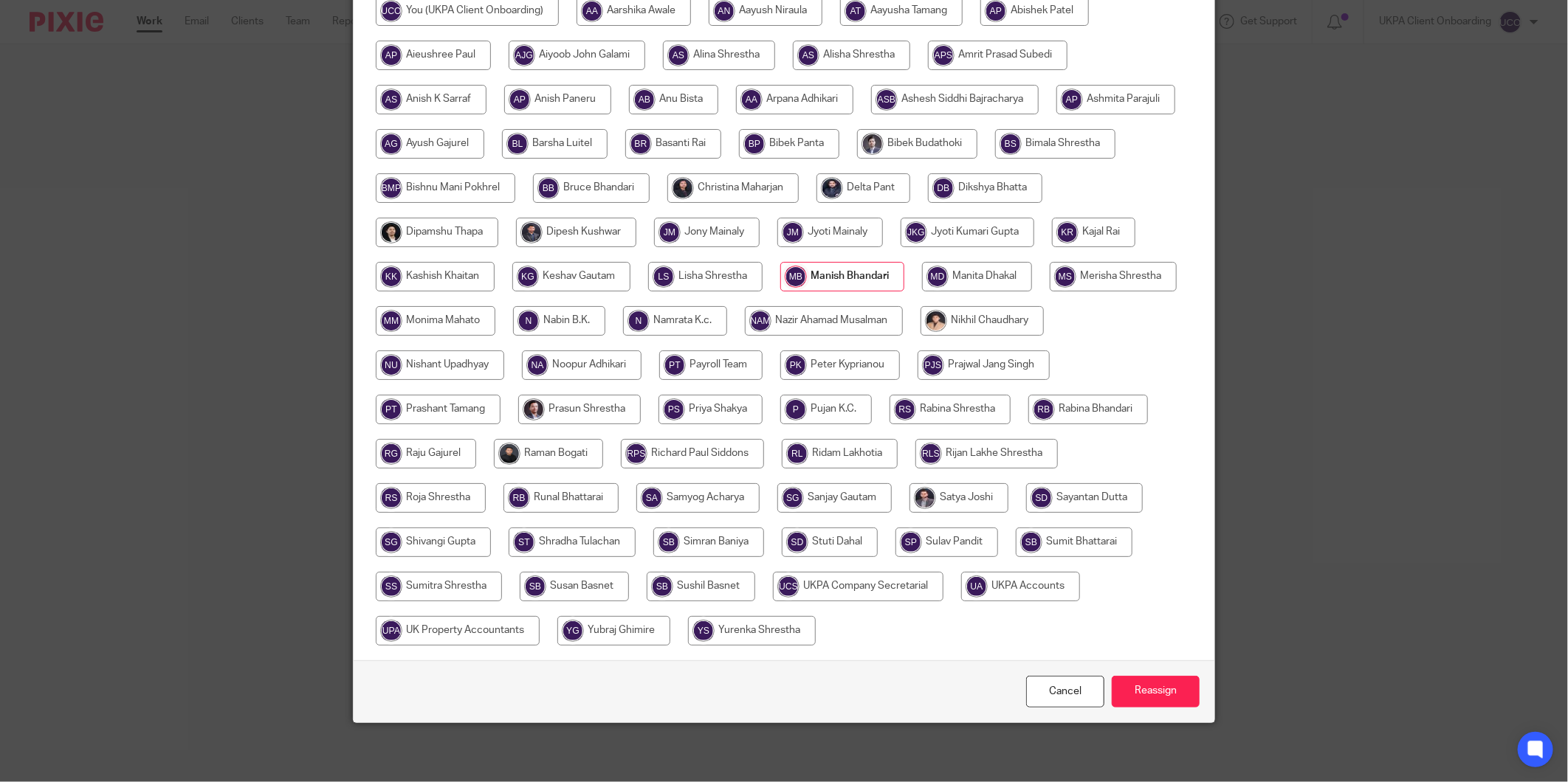
click at [961, 602] on input "radio" at bounding box center [1021, 587] width 119 height 30
radio input "true"
click at [1140, 695] on input "Reassign" at bounding box center [1156, 692] width 88 height 31
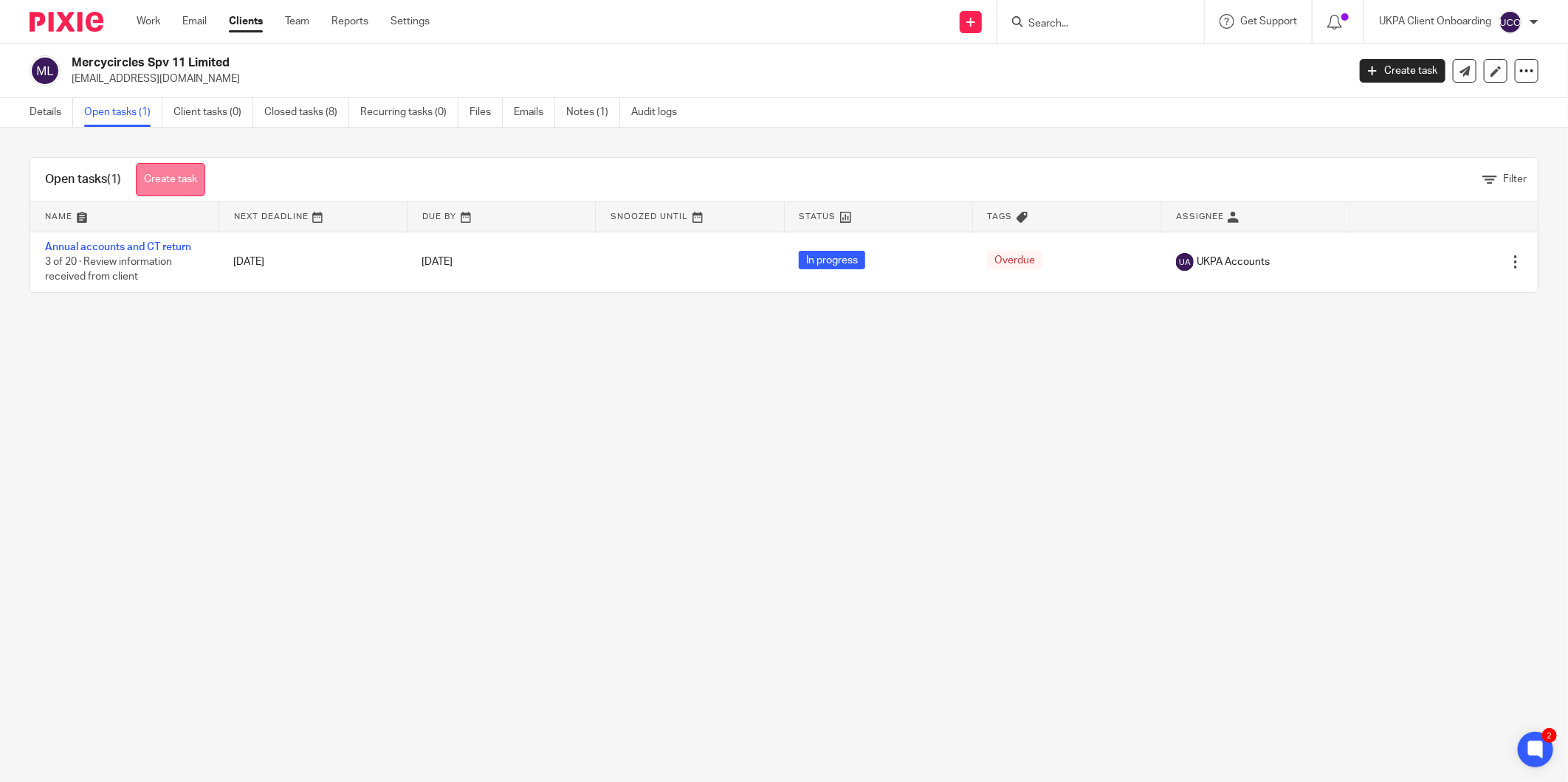
click at [163, 173] on link "Create task" at bounding box center [171, 180] width 70 height 33
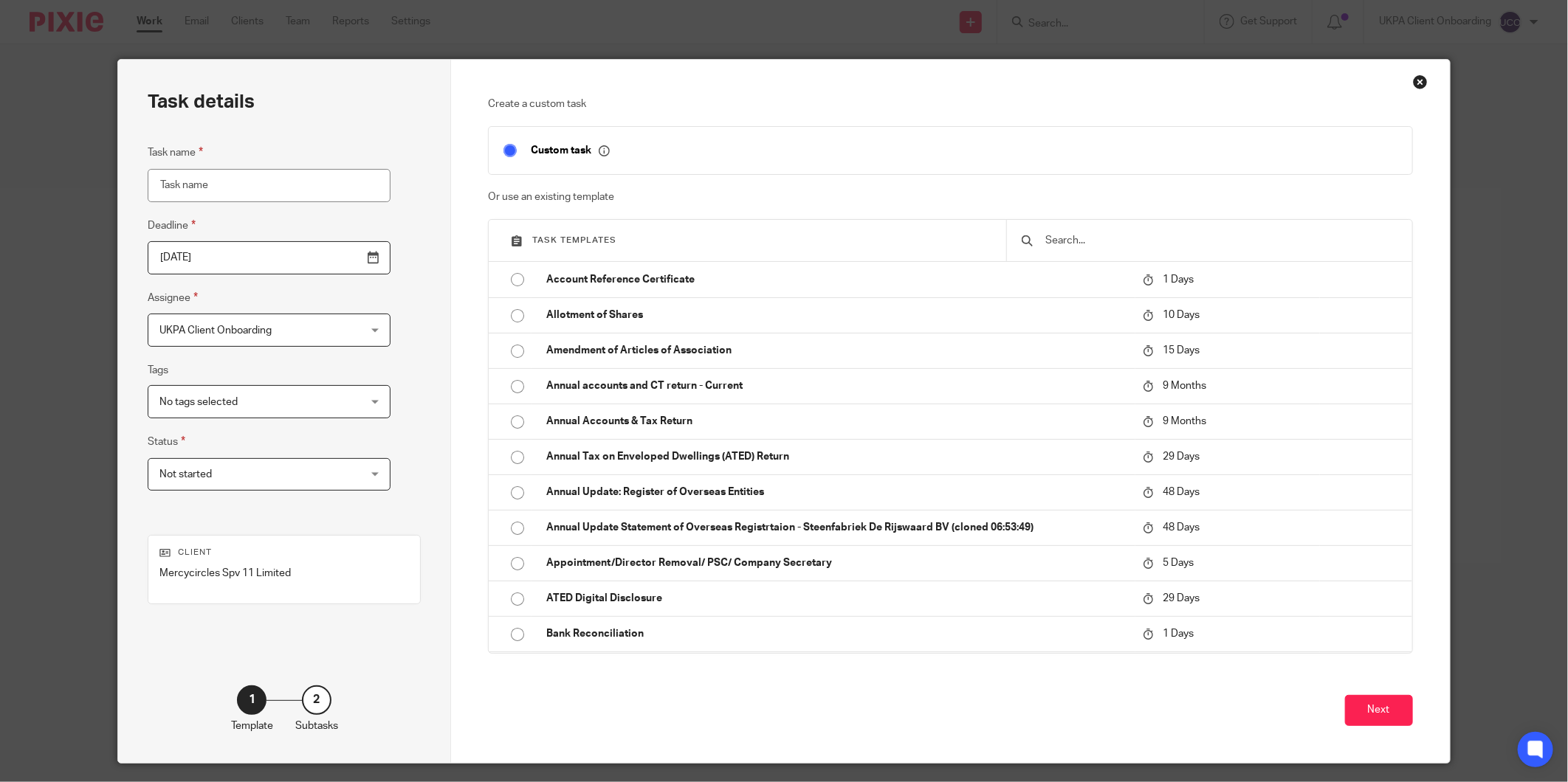
click at [1054, 242] on input "text" at bounding box center [1220, 241] width 353 height 17
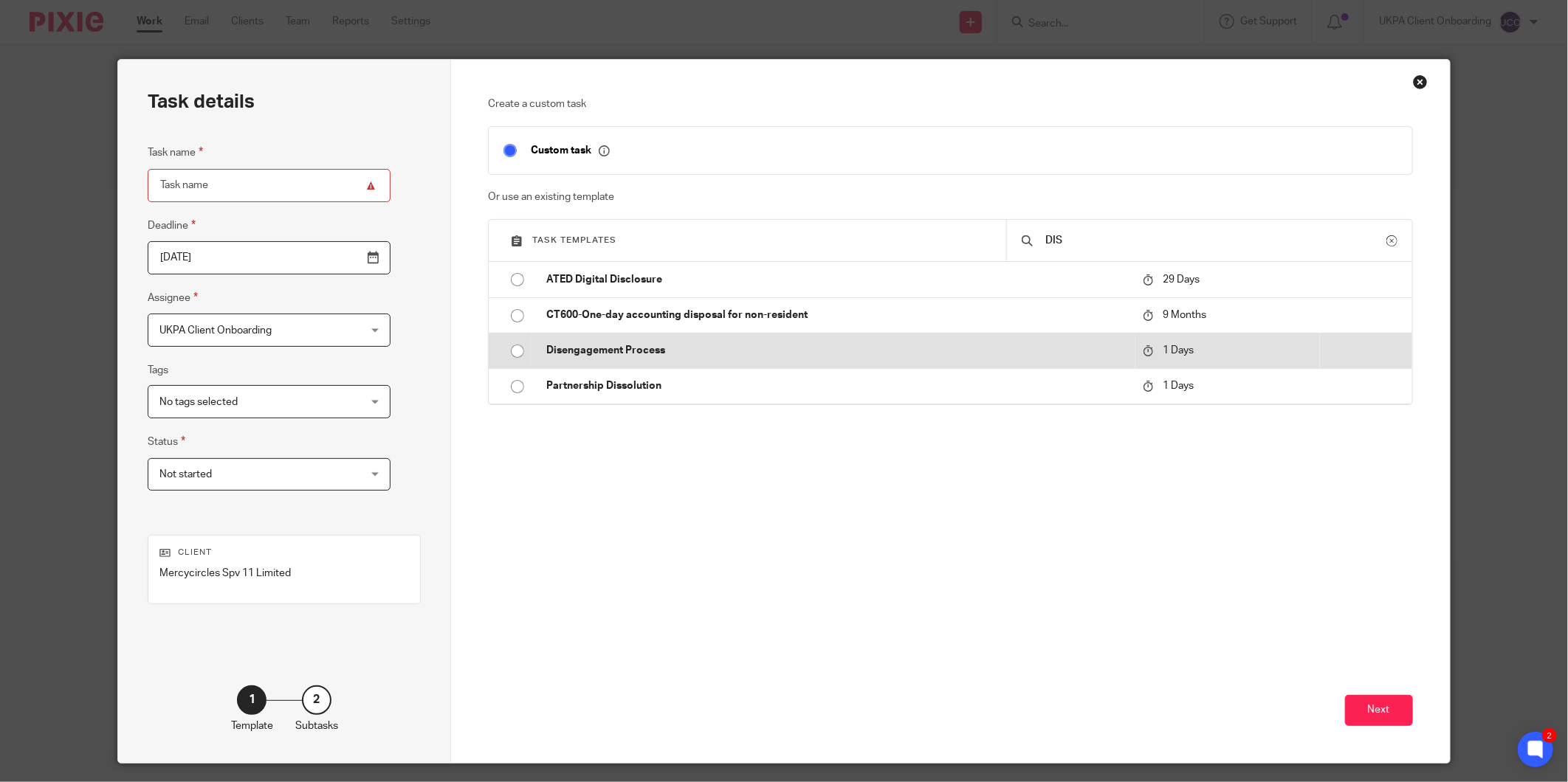
type input "DIS"
click at [618, 366] on td "Disengagement Process" at bounding box center [833, 350] width 604 height 36
type input "2025-09-17"
type input "Disengagement Process"
checkbox input "false"
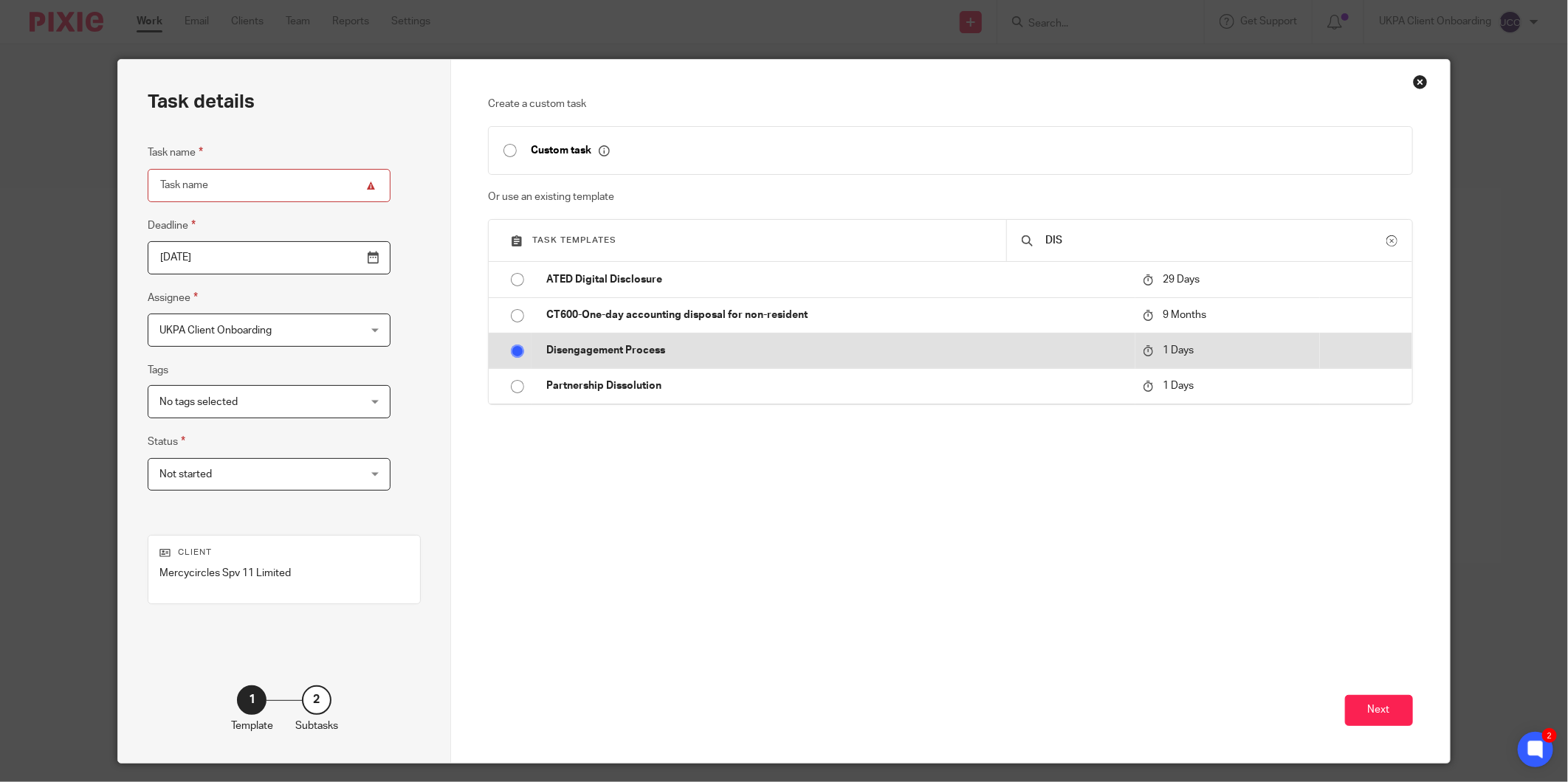
radio input "true"
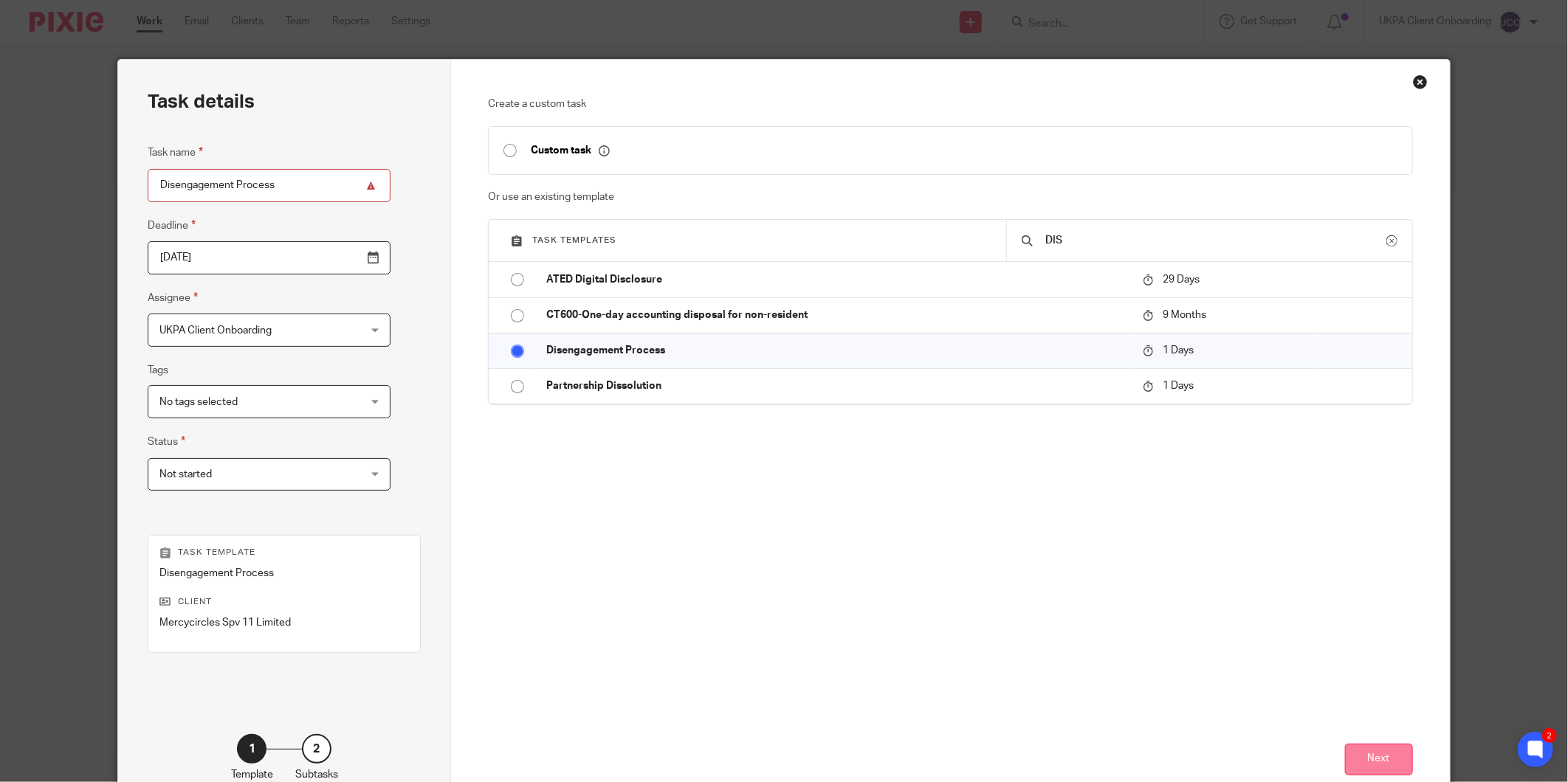
click at [1359, 765] on button "Next" at bounding box center [1379, 760] width 68 height 31
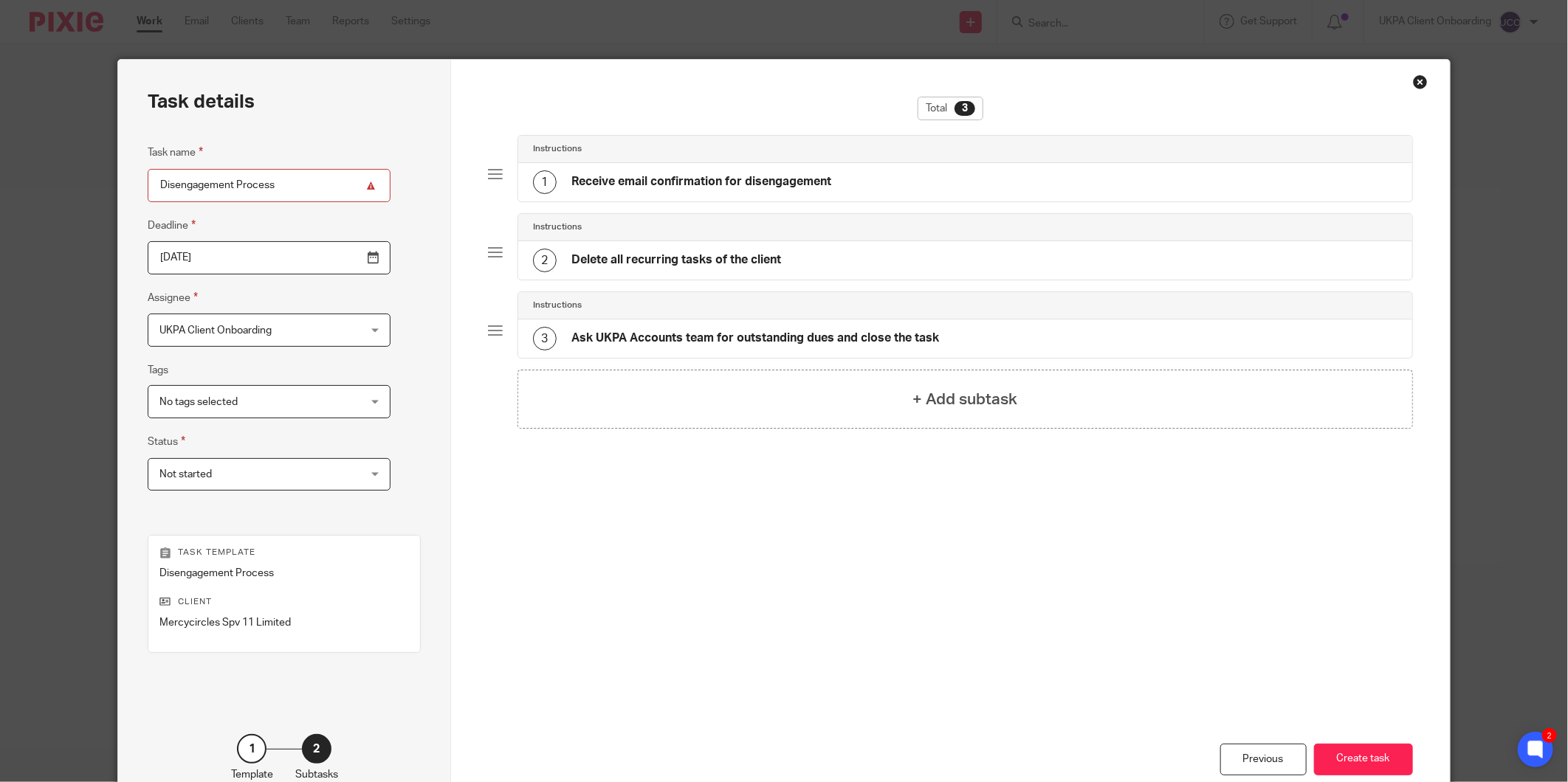
click at [1371, 741] on div "Previous Create task" at bounding box center [950, 708] width 925 height 208
click at [1367, 760] on button "Create task" at bounding box center [1364, 760] width 99 height 31
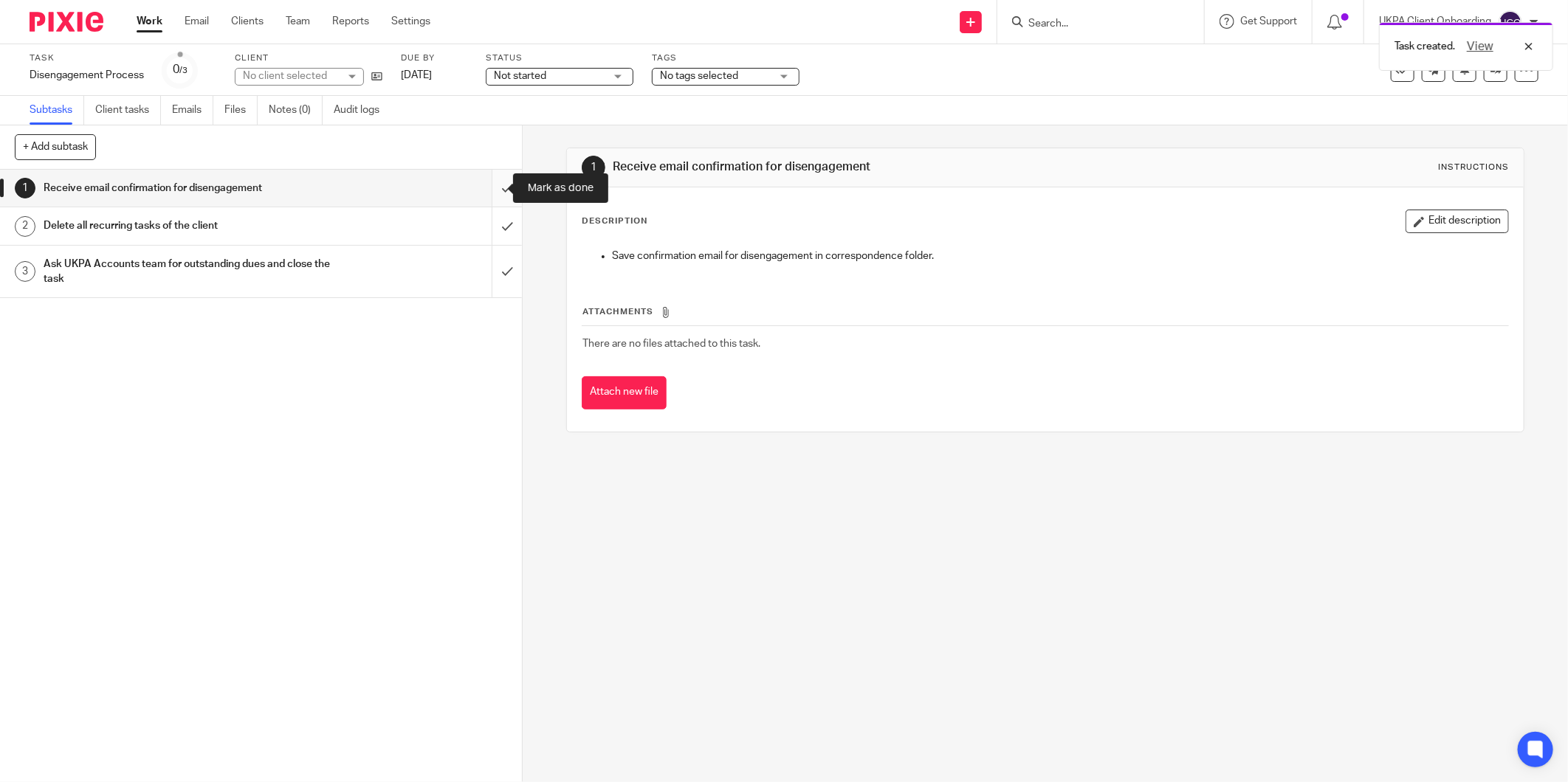
click at [488, 185] on input "submit" at bounding box center [261, 188] width 522 height 37
click at [495, 222] on input "submit" at bounding box center [261, 226] width 522 height 37
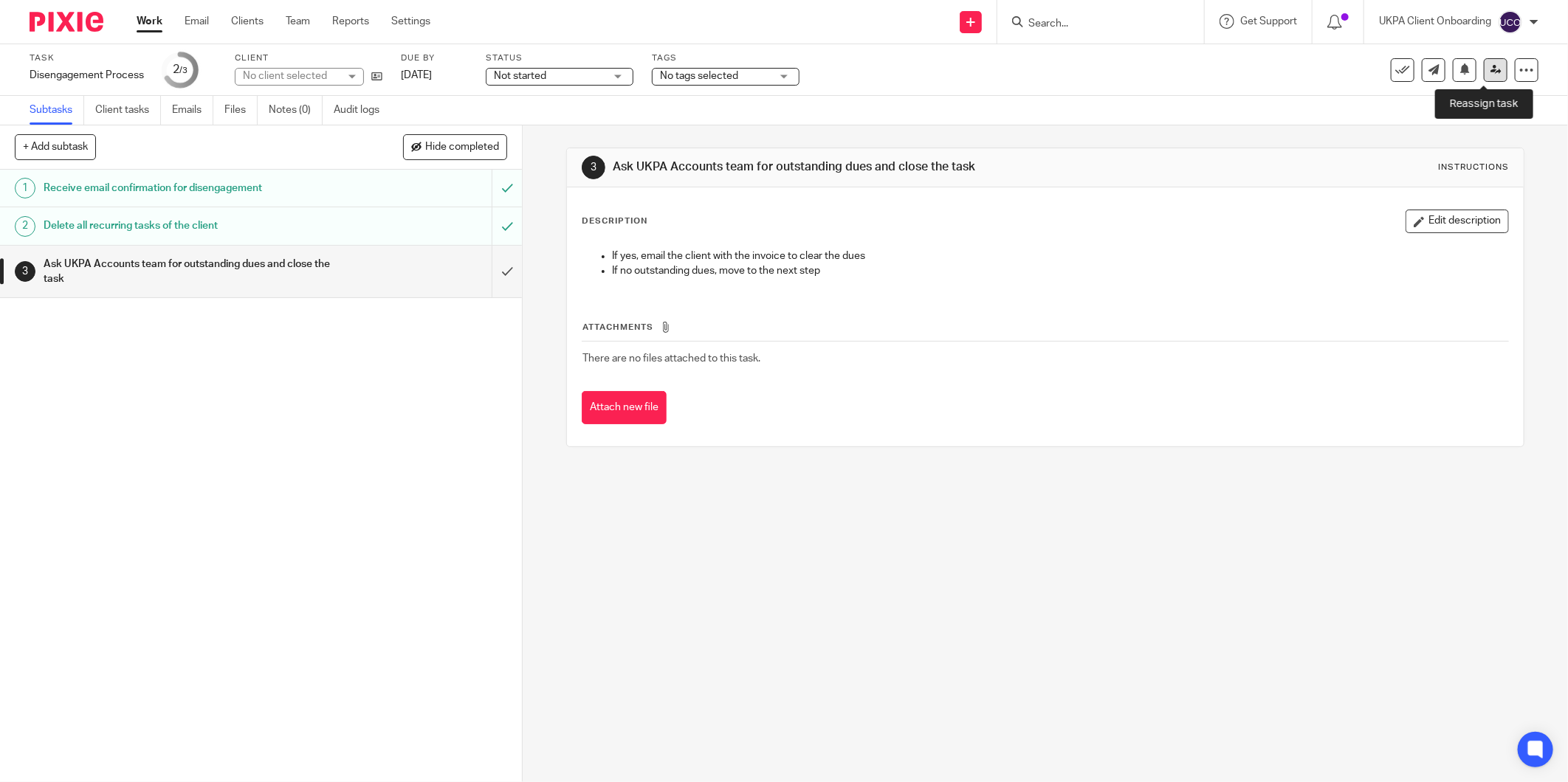
click at [1489, 70] on link at bounding box center [1496, 70] width 24 height 24
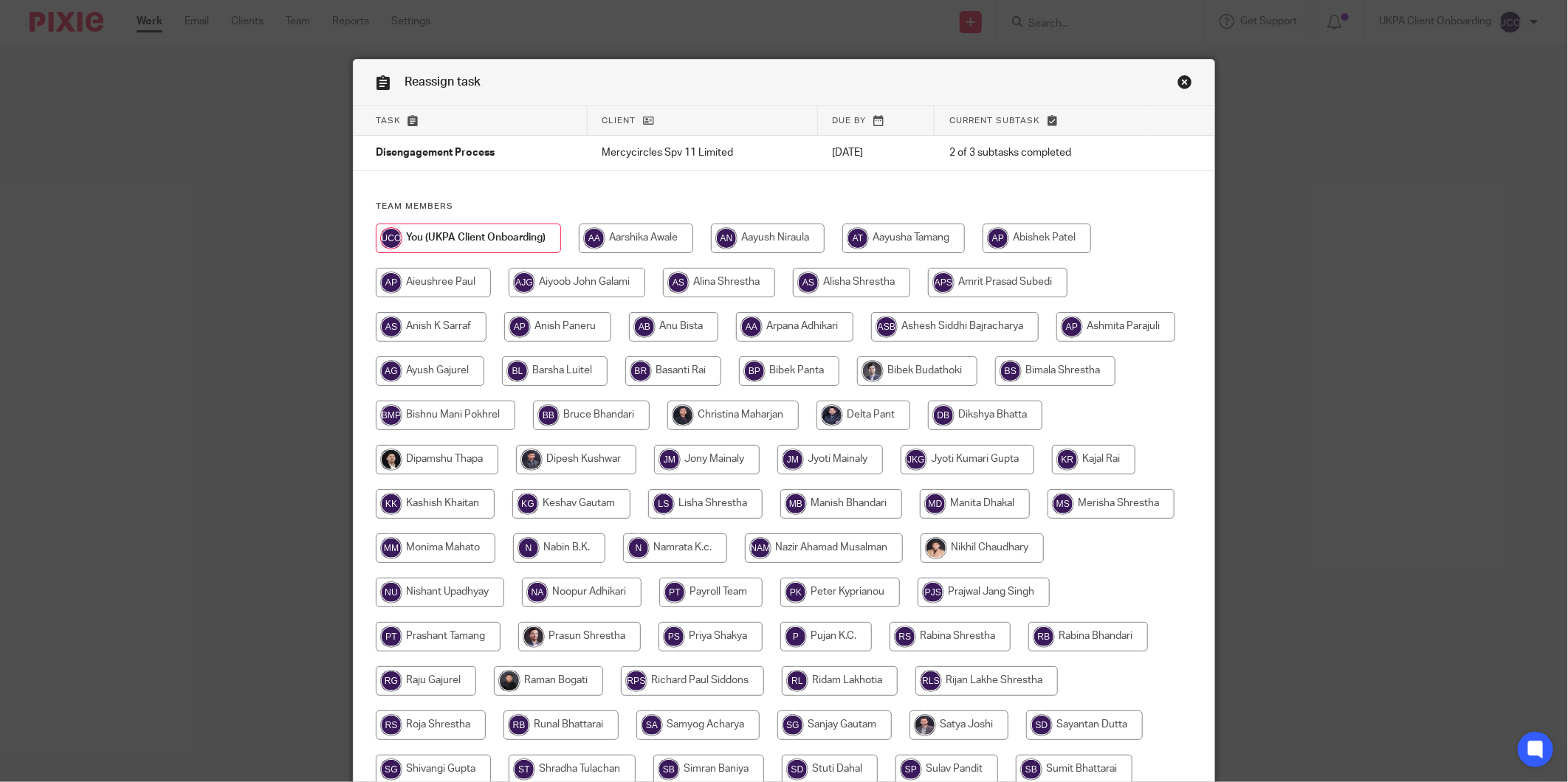
scroll to position [228, 0]
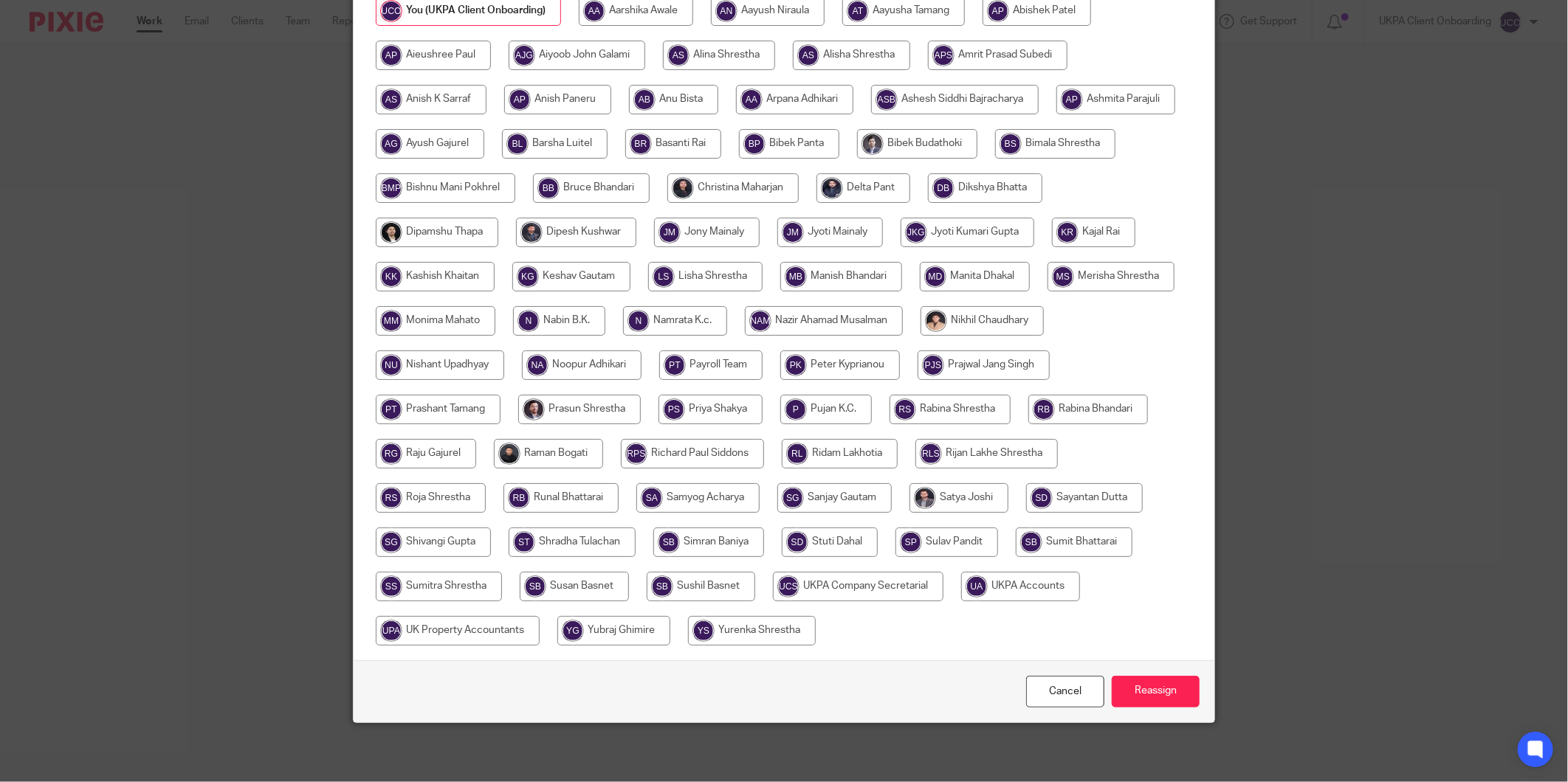
click at [961, 602] on input "radio" at bounding box center [1021, 587] width 119 height 30
radio input "true"
click at [1149, 691] on input "Reassign" at bounding box center [1156, 692] width 88 height 31
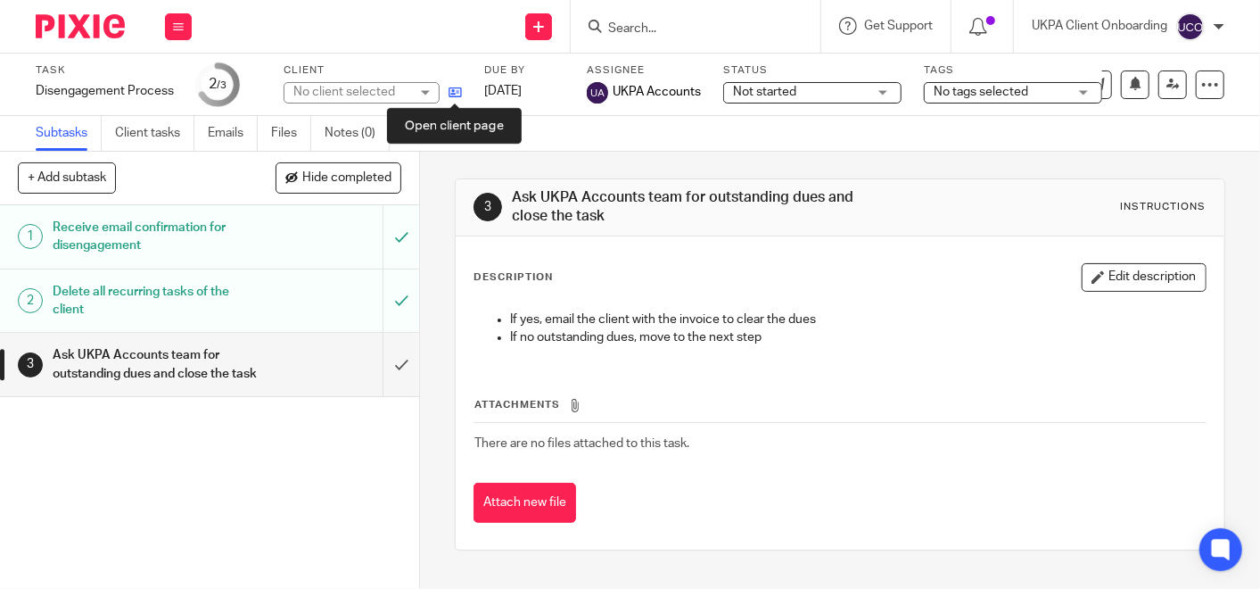
click at [451, 96] on icon at bounding box center [455, 92] width 13 height 13
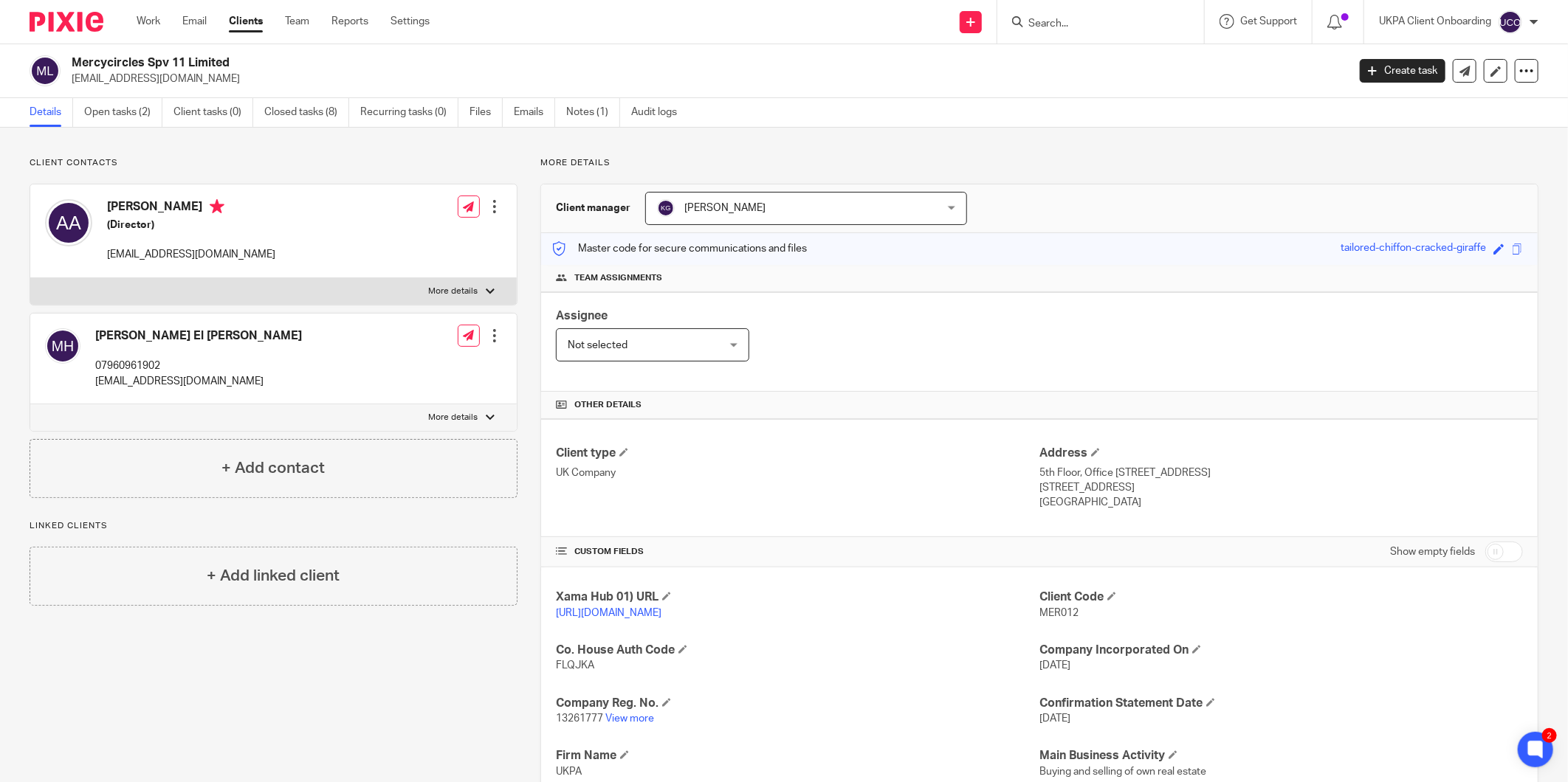
drag, startPoint x: 1066, startPoint y: 37, endPoint x: 1064, endPoint y: 24, distance: 13.2
click at [1066, 37] on div at bounding box center [1101, 22] width 207 height 44
click at [1064, 24] on input "Search" at bounding box center [1093, 24] width 133 height 13
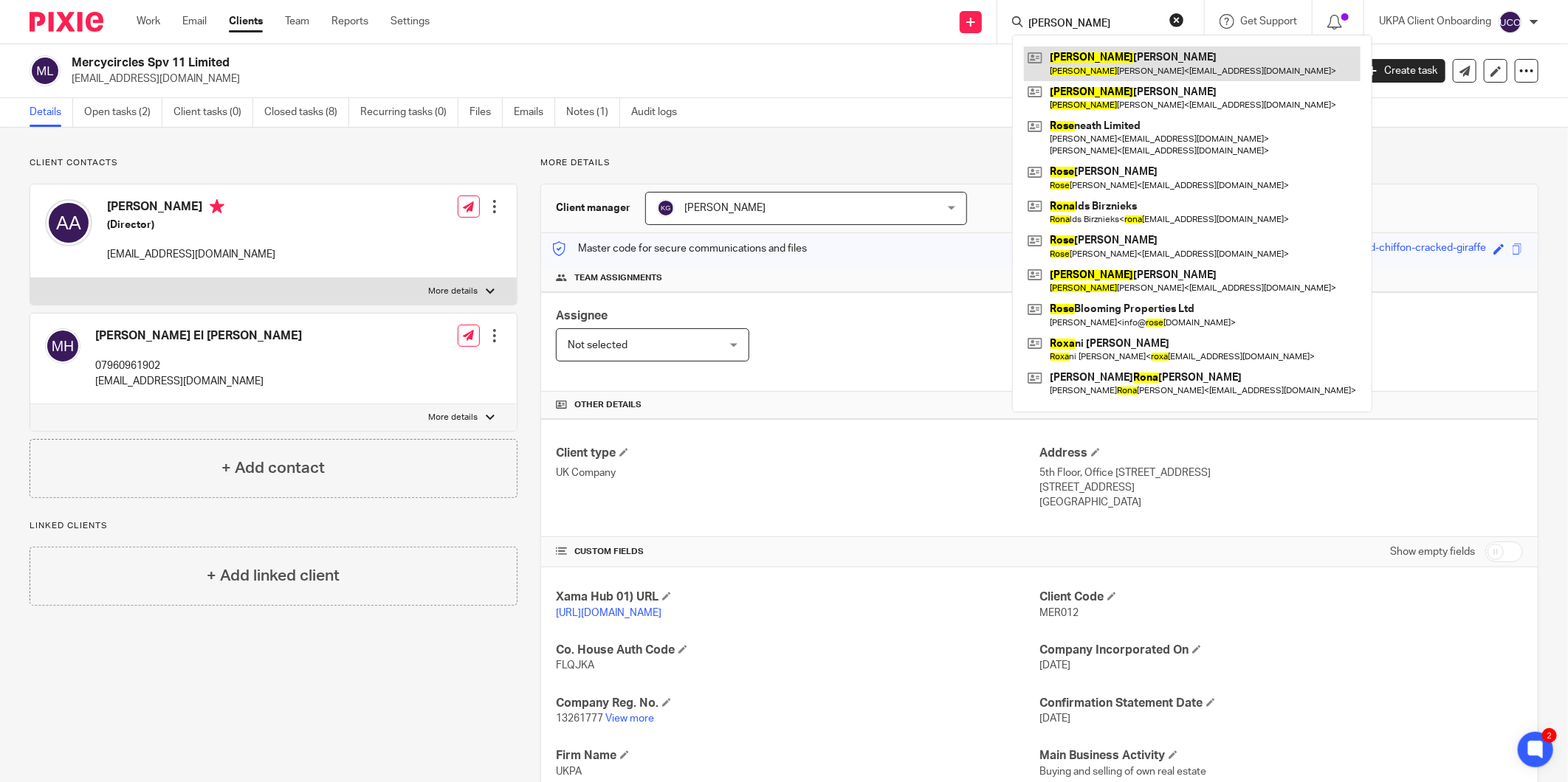
type input "ROSA"
click at [133, 116] on link "Open tasks (2)" at bounding box center [123, 113] width 79 height 29
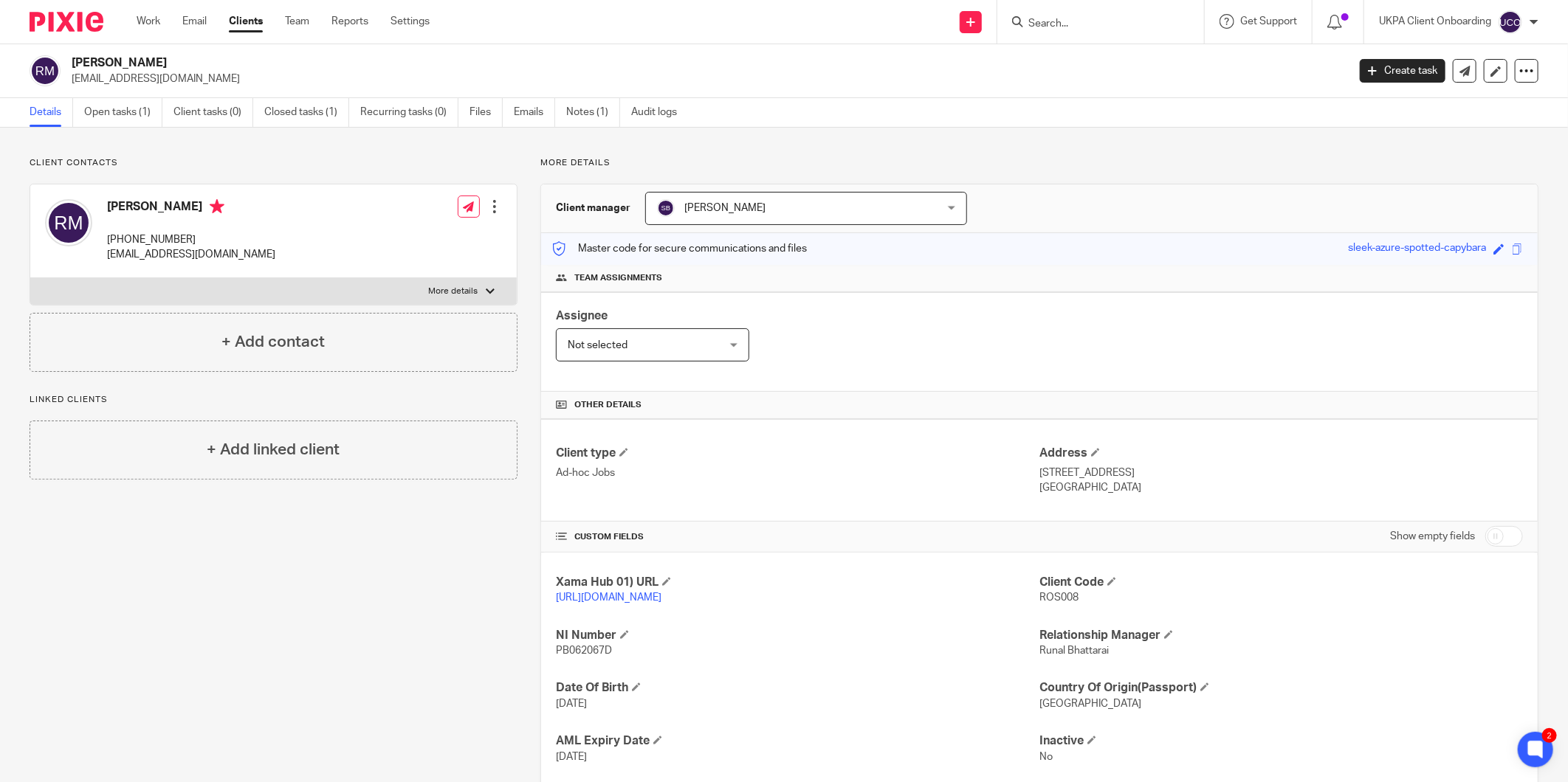
click at [130, 66] on h2 "[PERSON_NAME]" at bounding box center [579, 63] width 1013 height 16
click at [130, 63] on h2 "[PERSON_NAME]" at bounding box center [579, 63] width 1013 height 16
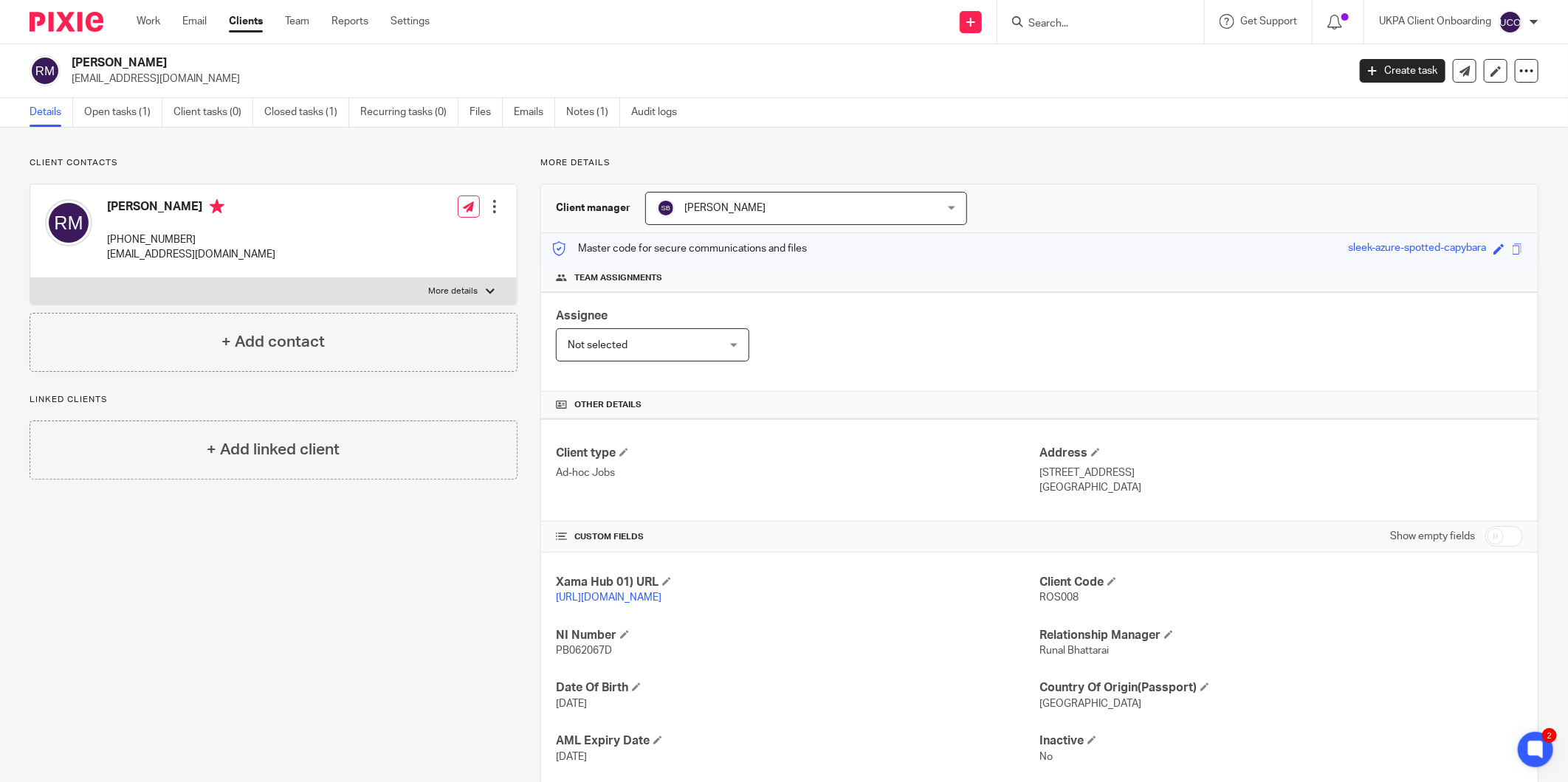
click at [130, 63] on h2 "[PERSON_NAME]" at bounding box center [579, 63] width 1013 height 16
copy div "[PERSON_NAME]"
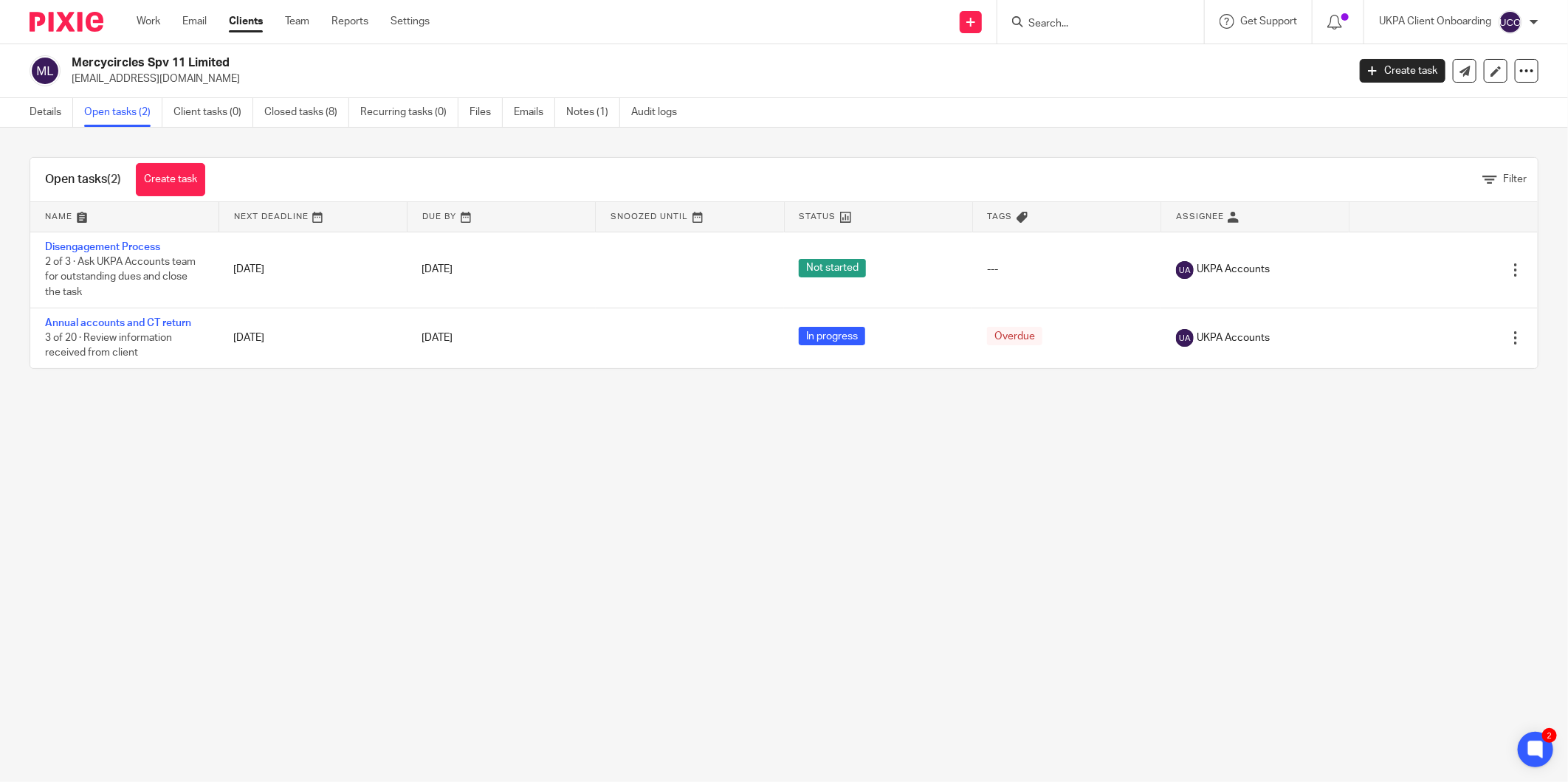
click at [1039, 26] on input "Search" at bounding box center [1093, 24] width 133 height 13
paste input "4. Mercy Circles AAH Limited"
click at [1031, 20] on input "4. Mercy Circles AAH Limited" at bounding box center [1093, 24] width 133 height 13
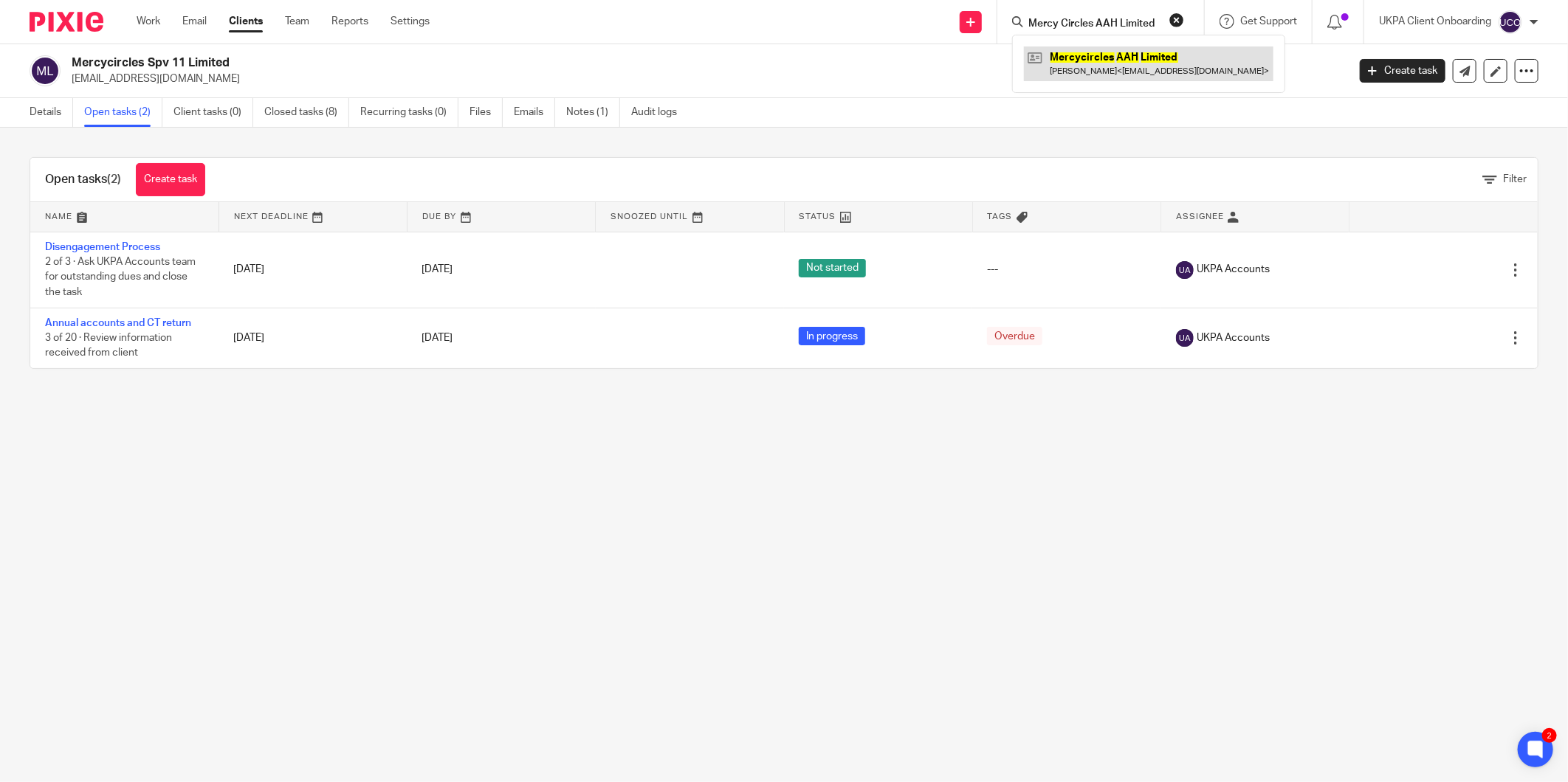
type input "Mercy Circles AAH Limited"
click at [1109, 59] on link at bounding box center [1148, 63] width 249 height 34
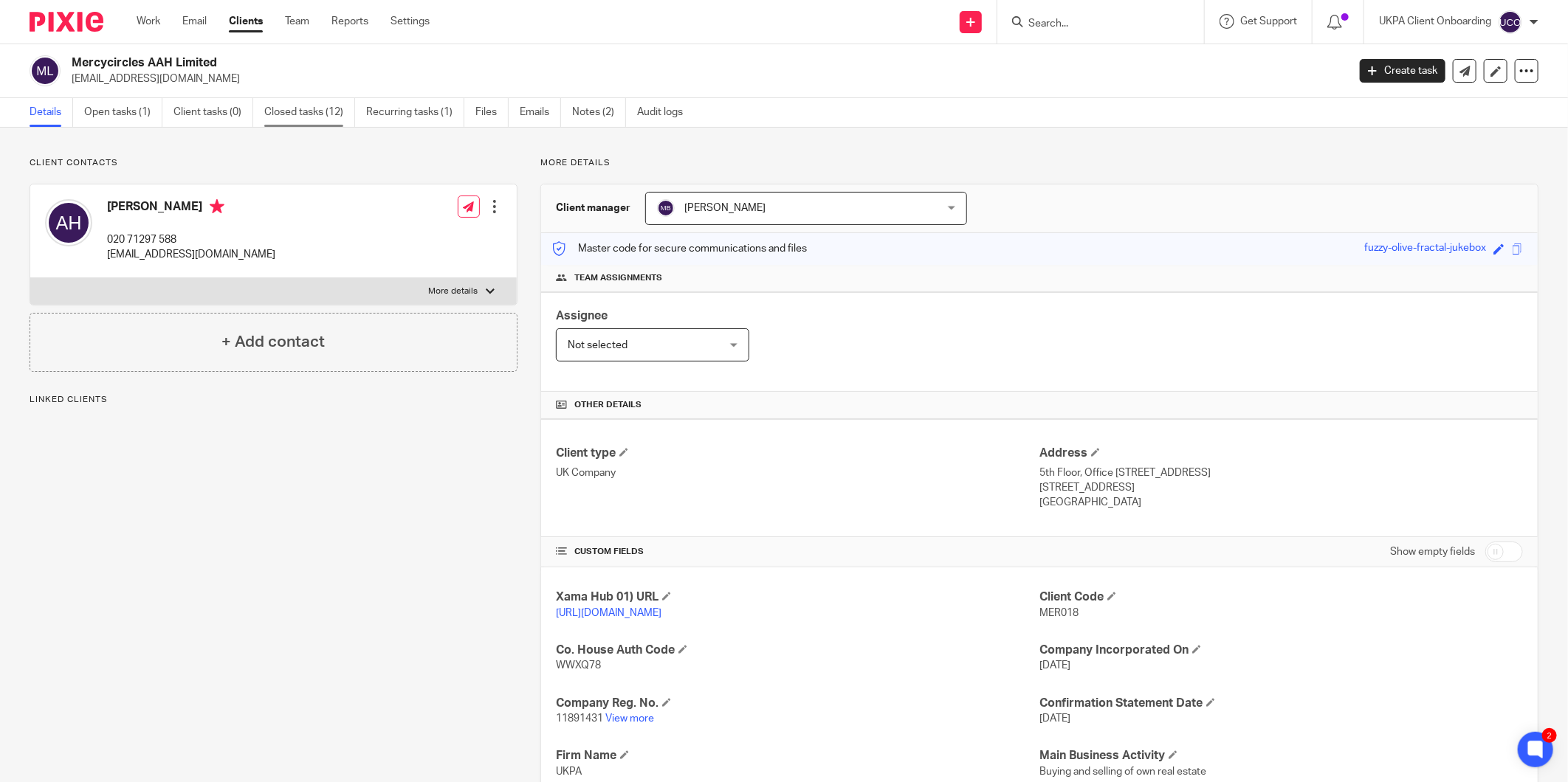
click at [300, 106] on link "Closed tasks (12)" at bounding box center [310, 113] width 91 height 29
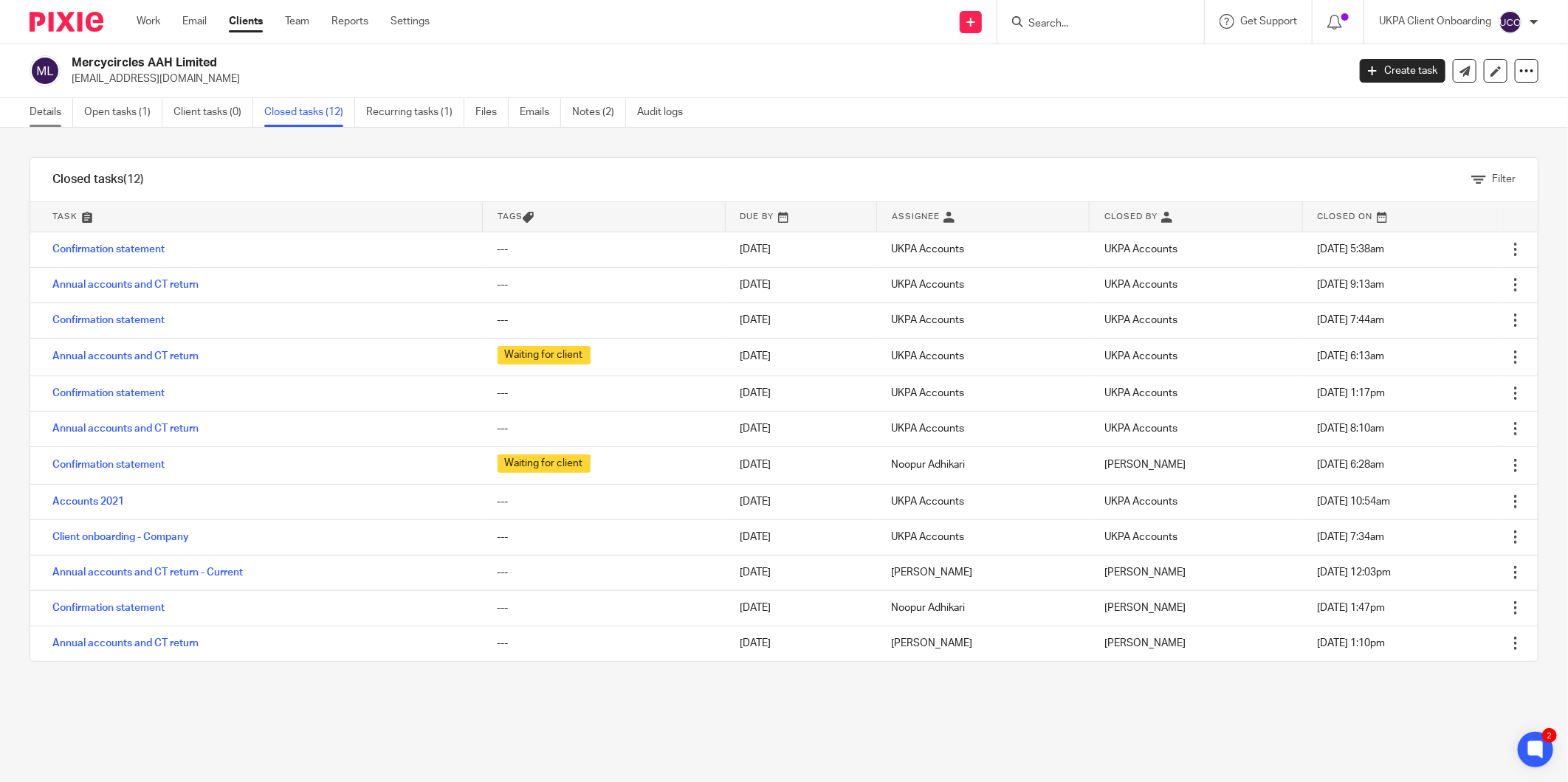
click at [38, 119] on link "Details" at bounding box center [51, 113] width 44 height 29
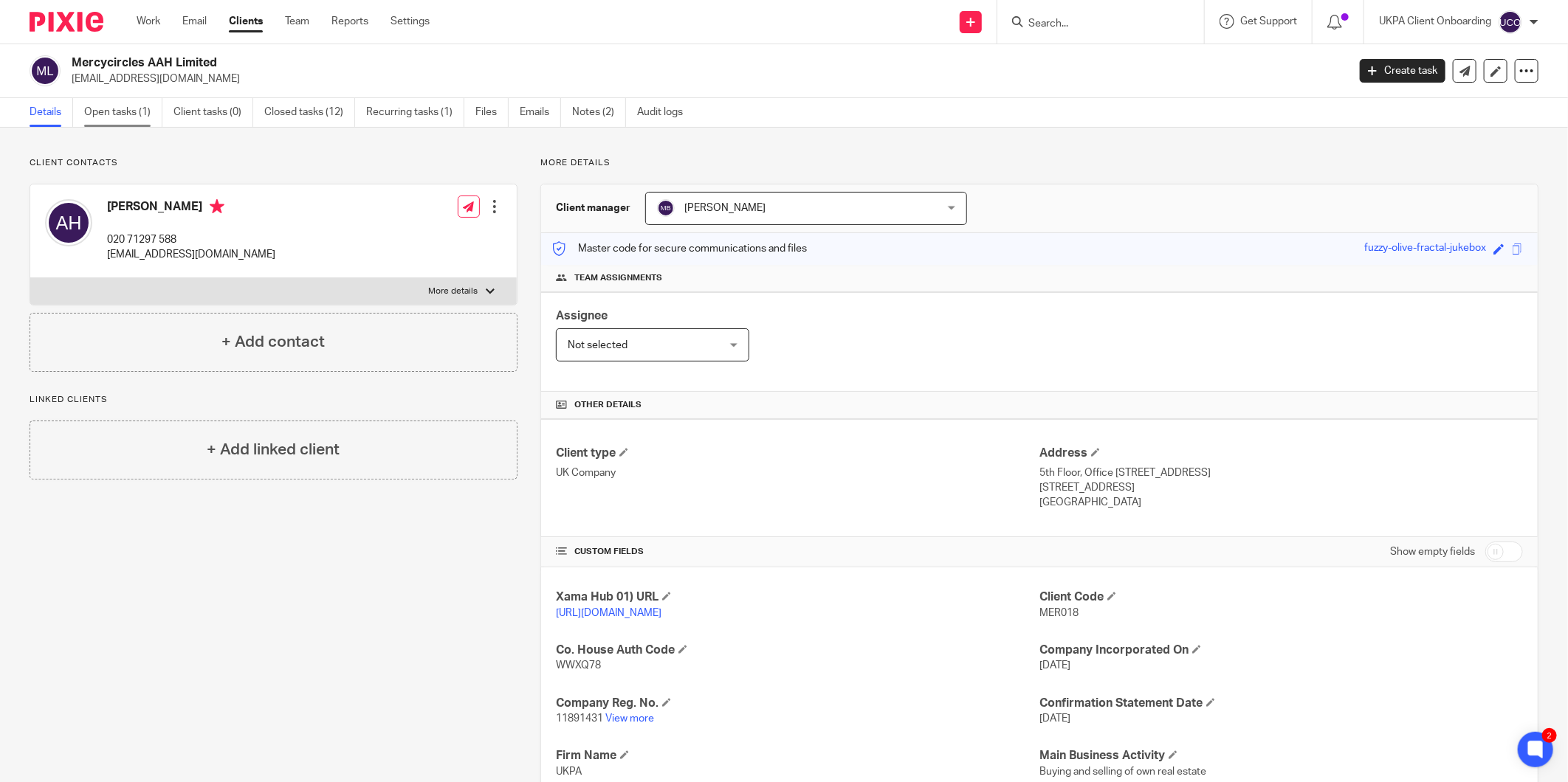
click at [124, 116] on link "Open tasks (1)" at bounding box center [123, 113] width 79 height 29
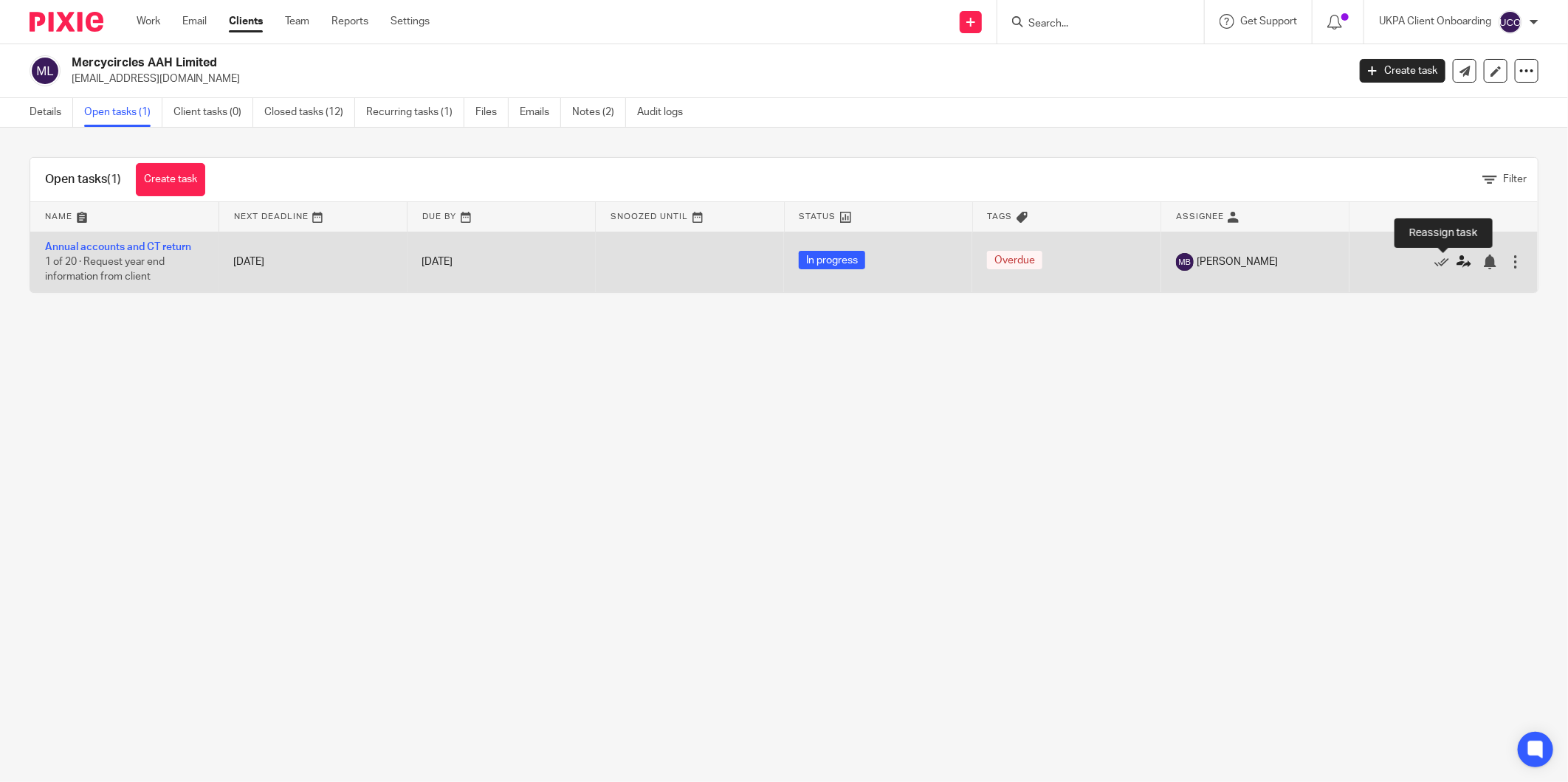
click at [1457, 262] on icon at bounding box center [1465, 262] width 15 height 15
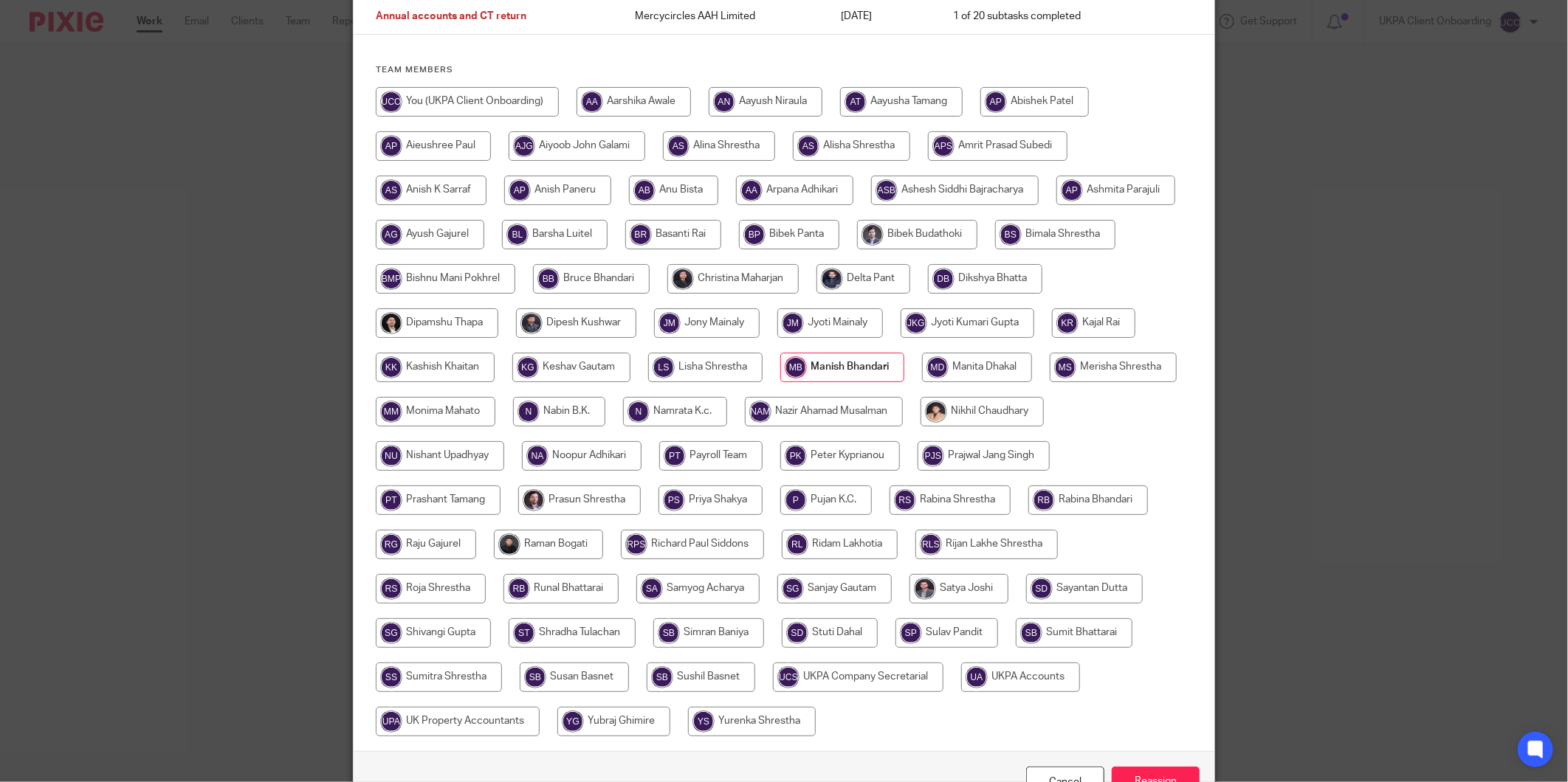
scroll to position [228, 0]
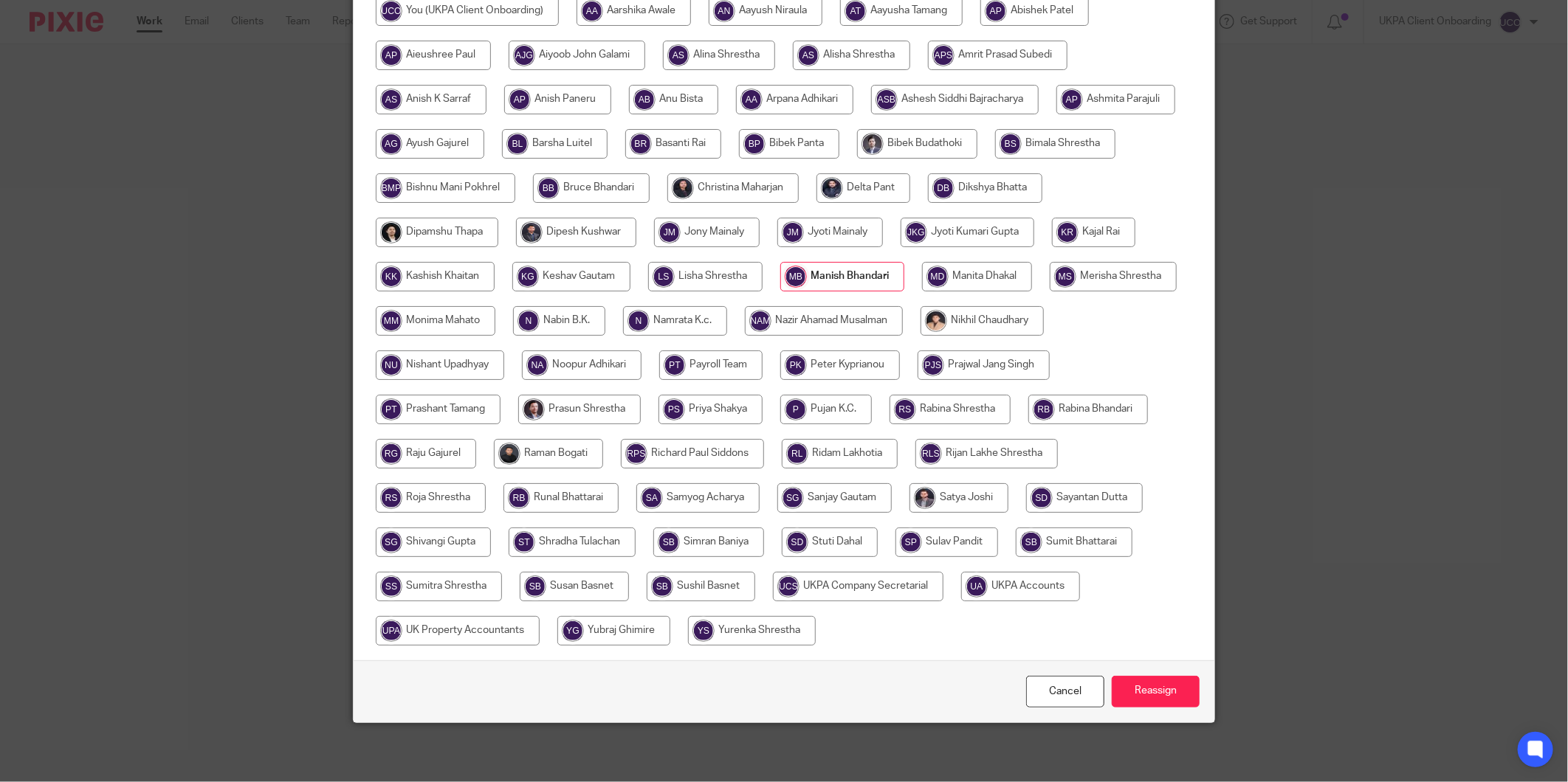
click at [961, 602] on input "radio" at bounding box center [1021, 587] width 119 height 30
radio input "true"
click at [1153, 693] on input "Reassign" at bounding box center [1156, 692] width 88 height 31
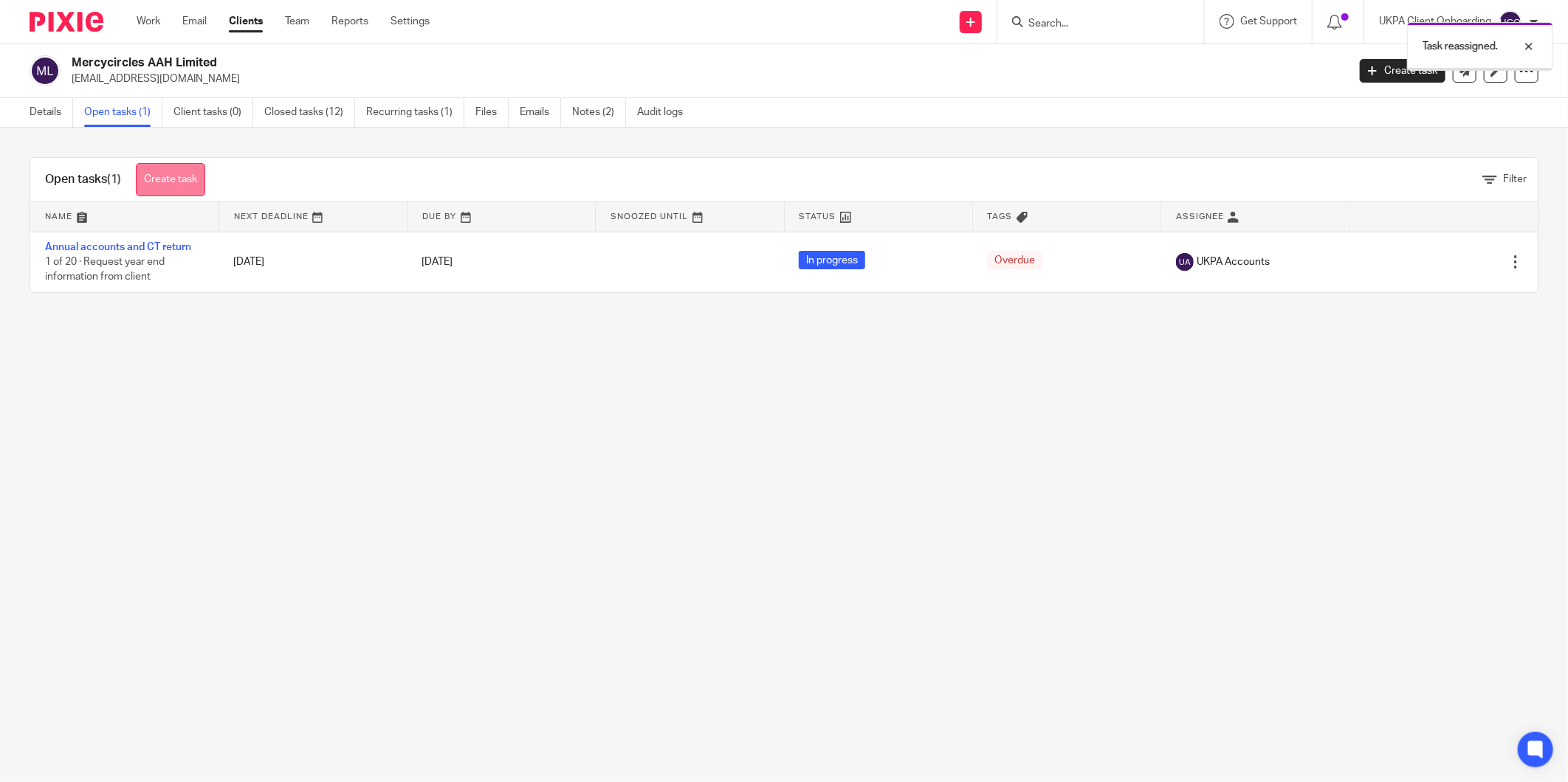
click at [193, 180] on link "Create task" at bounding box center [171, 180] width 70 height 33
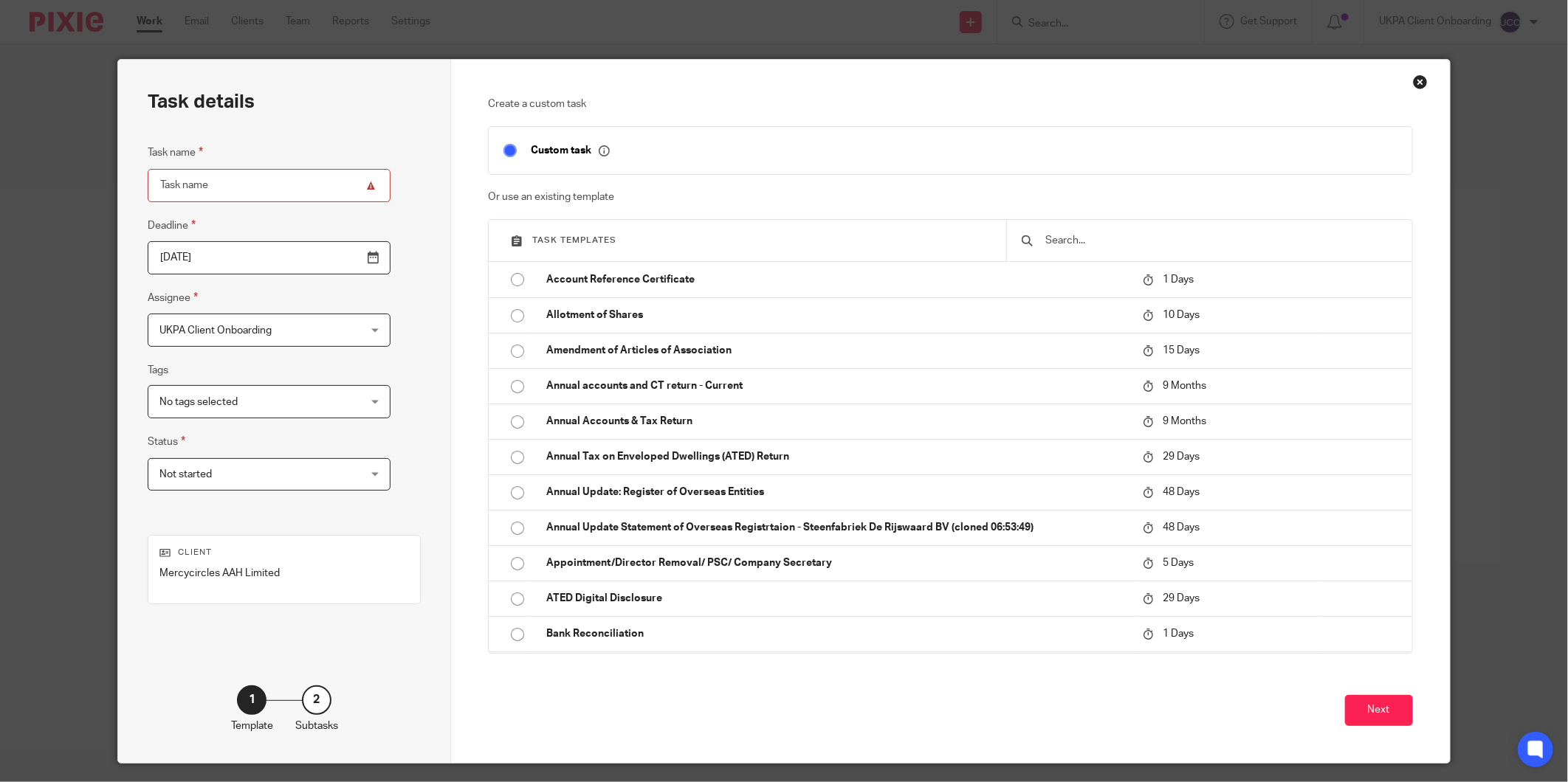
click at [1133, 233] on input "text" at bounding box center [1220, 241] width 353 height 17
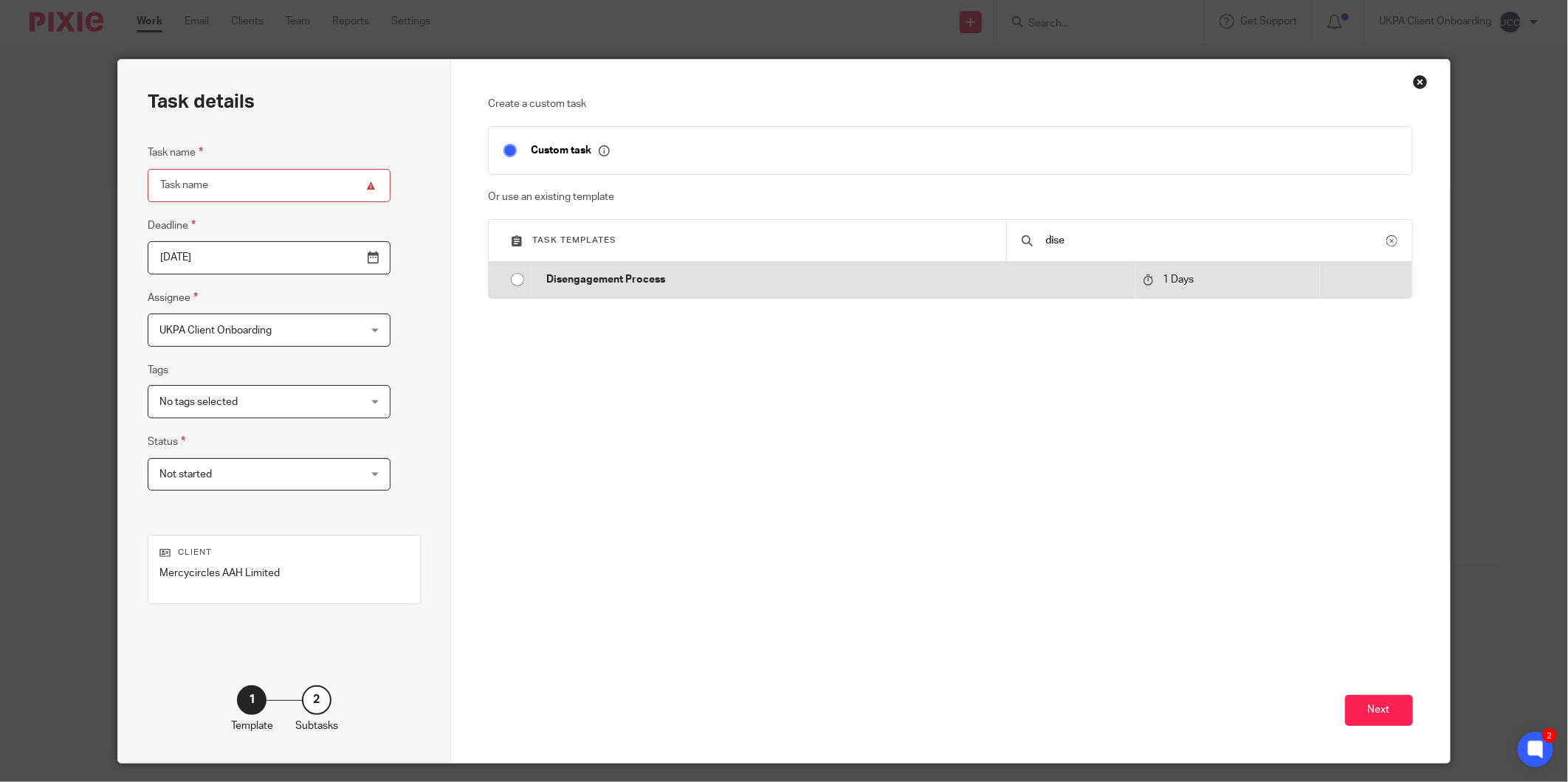
type input "dise"
click at [1076, 283] on p "Disengagement Process" at bounding box center [837, 280] width 581 height 15
type input "[DATE]"
type input "Disengagement Process"
checkbox input "false"
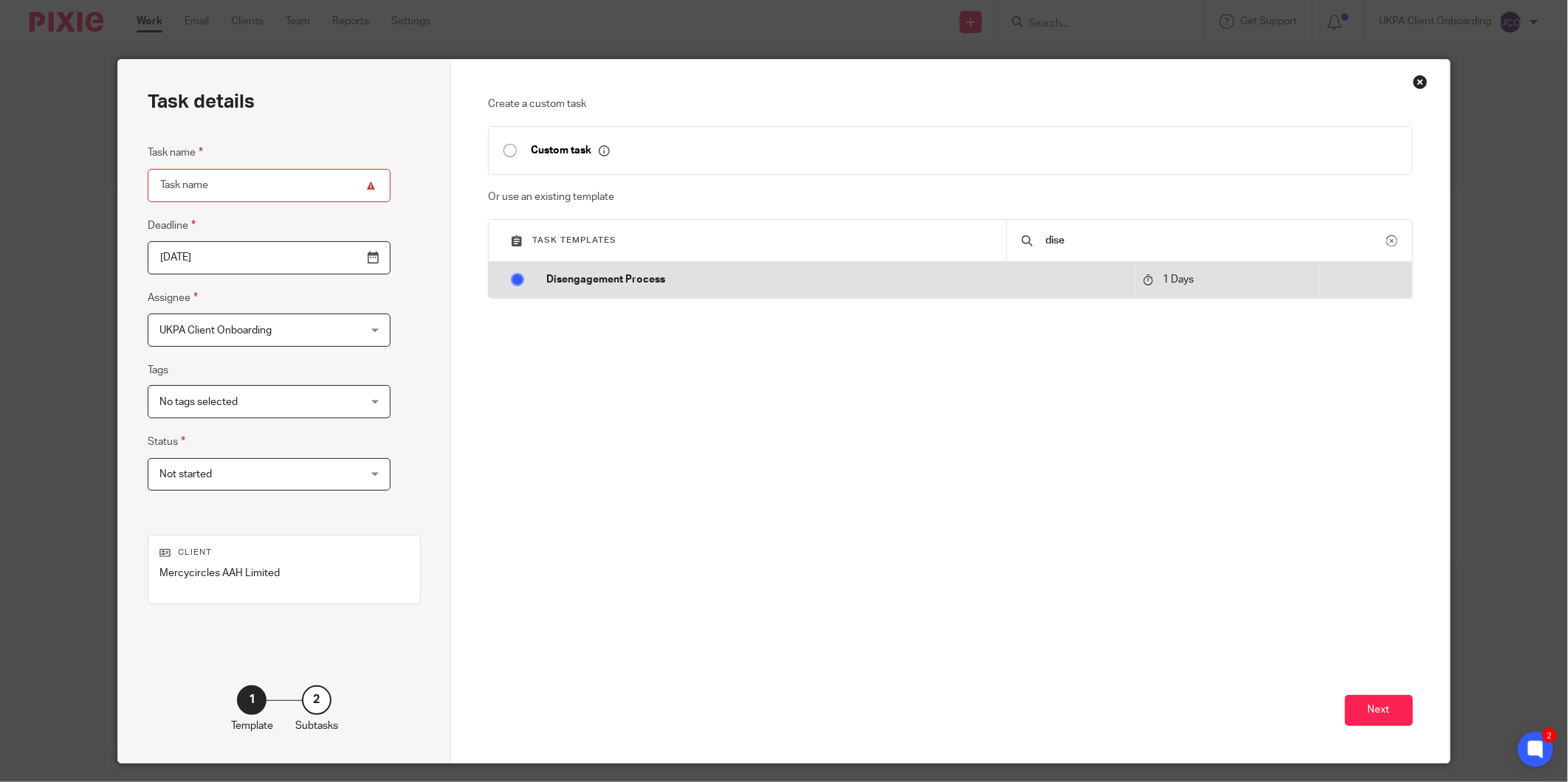
radio input "true"
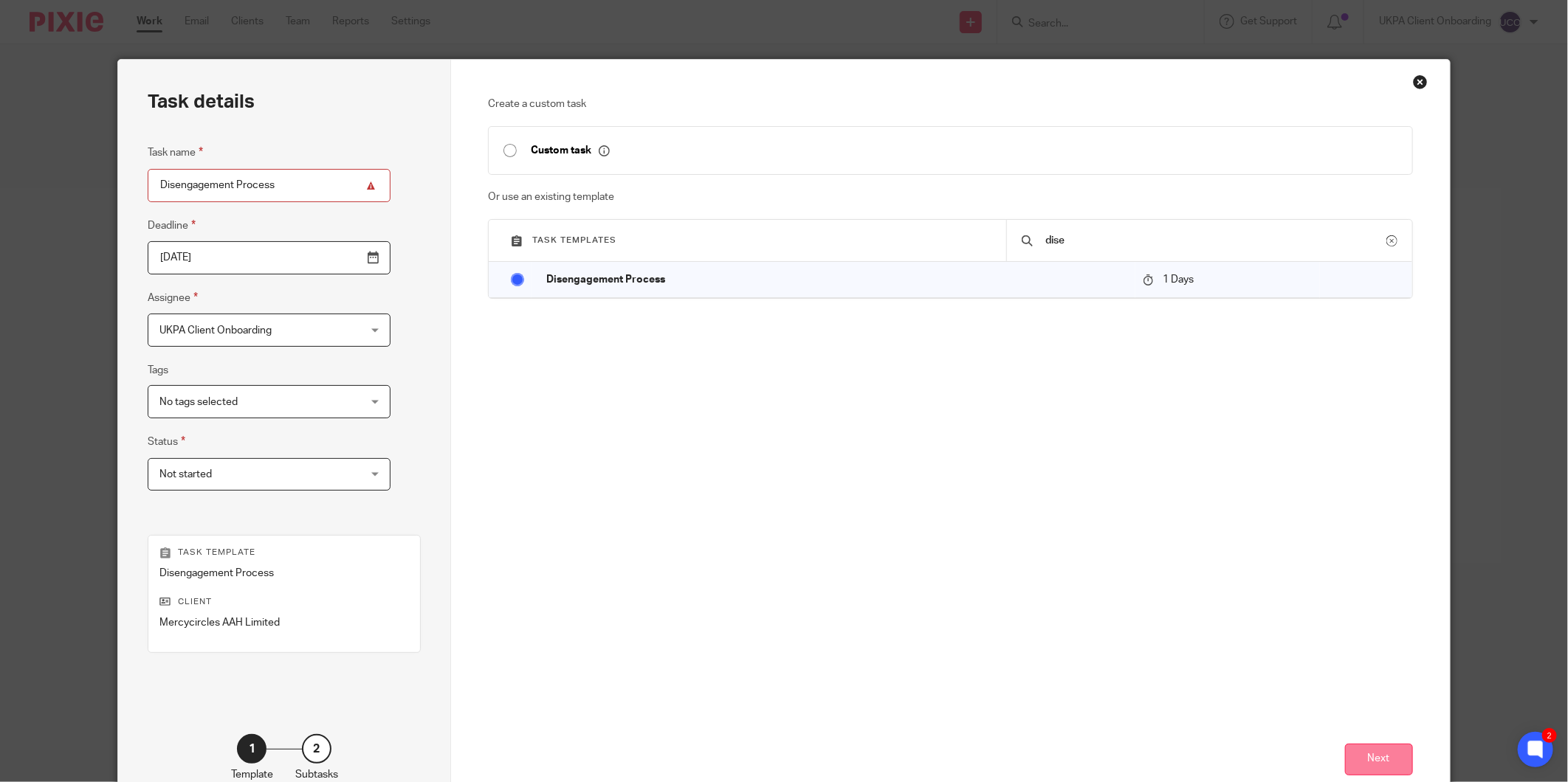
click at [1370, 744] on button "Next" at bounding box center [1379, 760] width 68 height 31
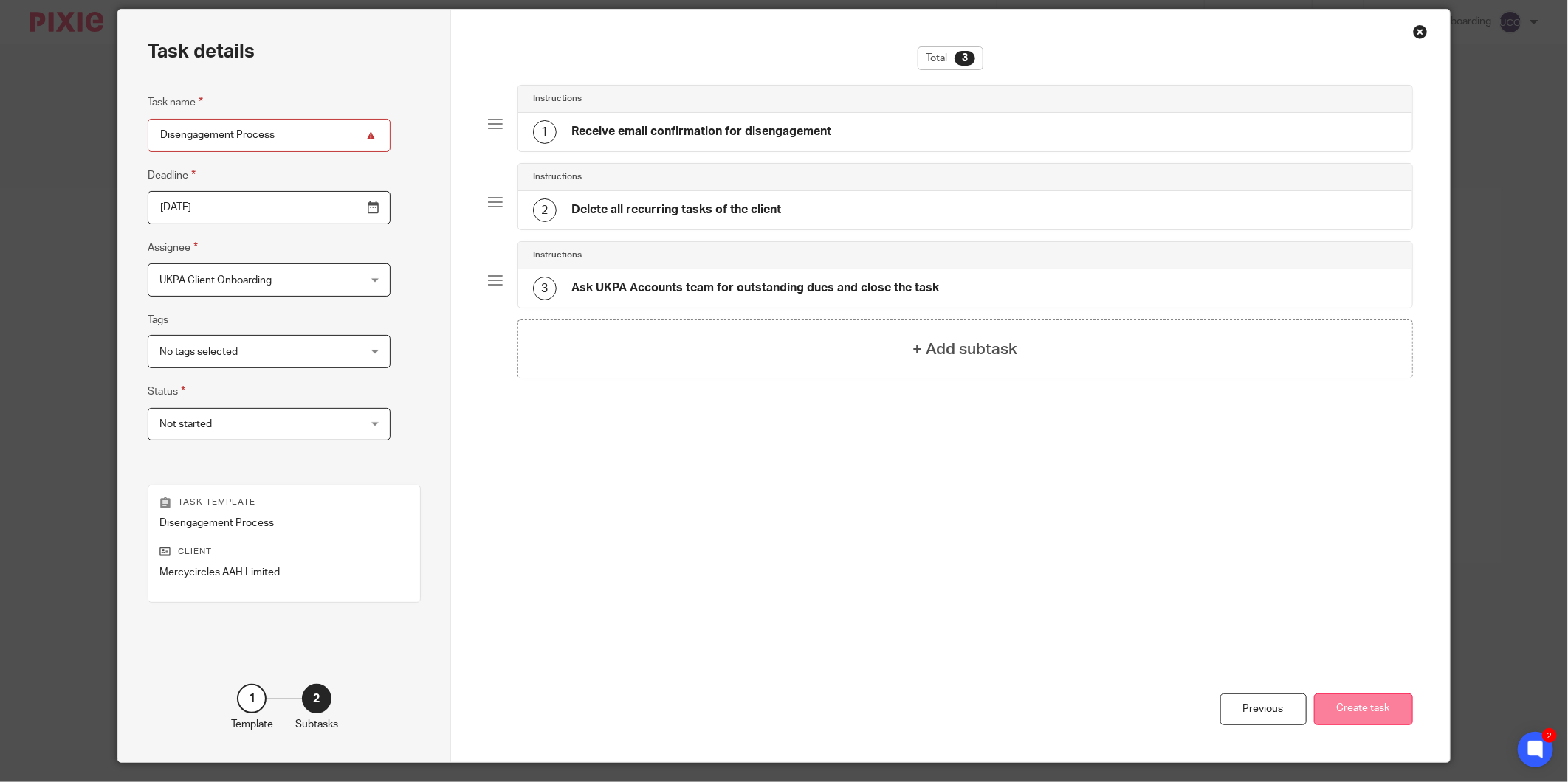
scroll to position [90, 0]
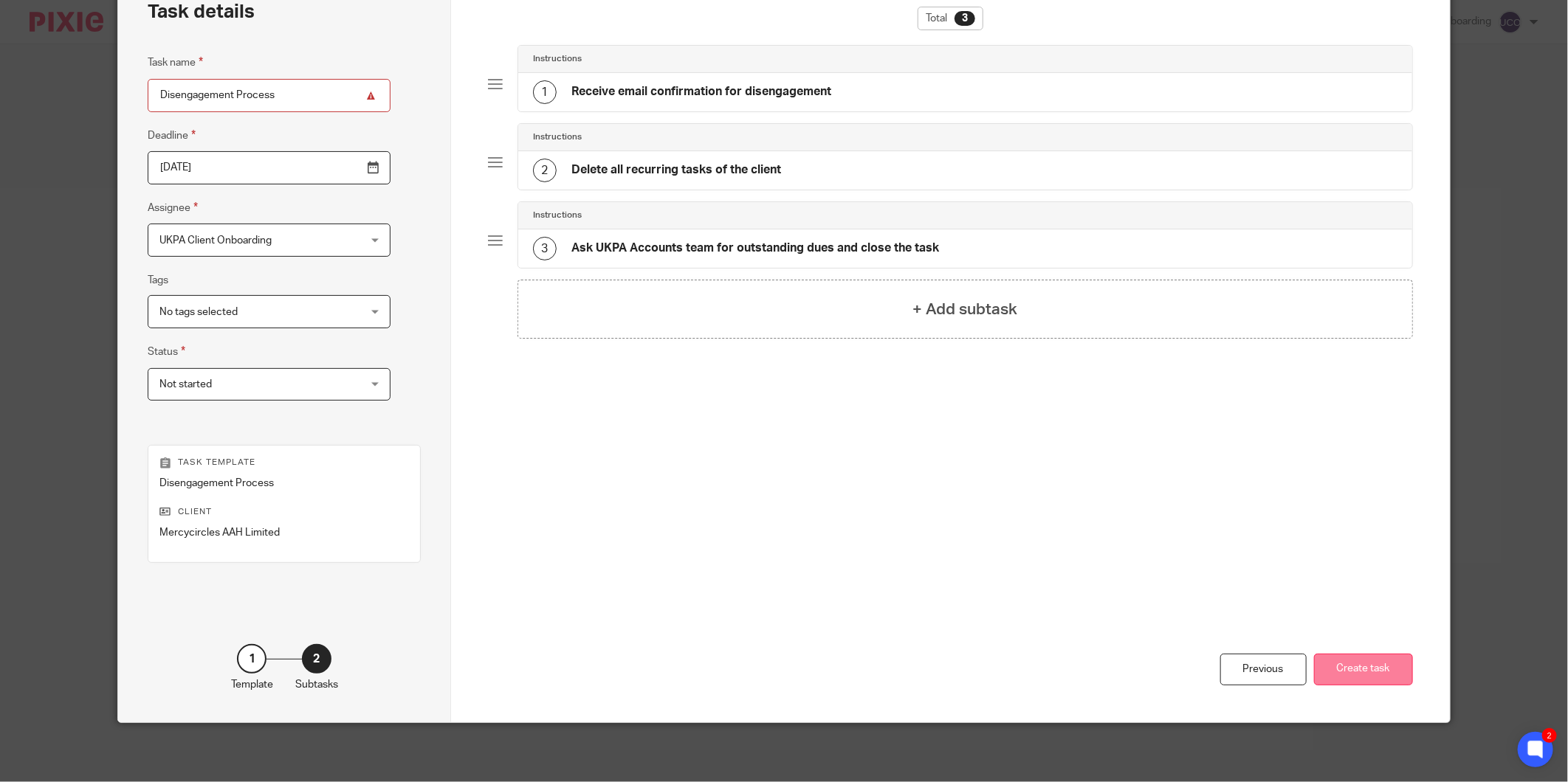
click at [1381, 670] on button "Create task" at bounding box center [1364, 669] width 99 height 31
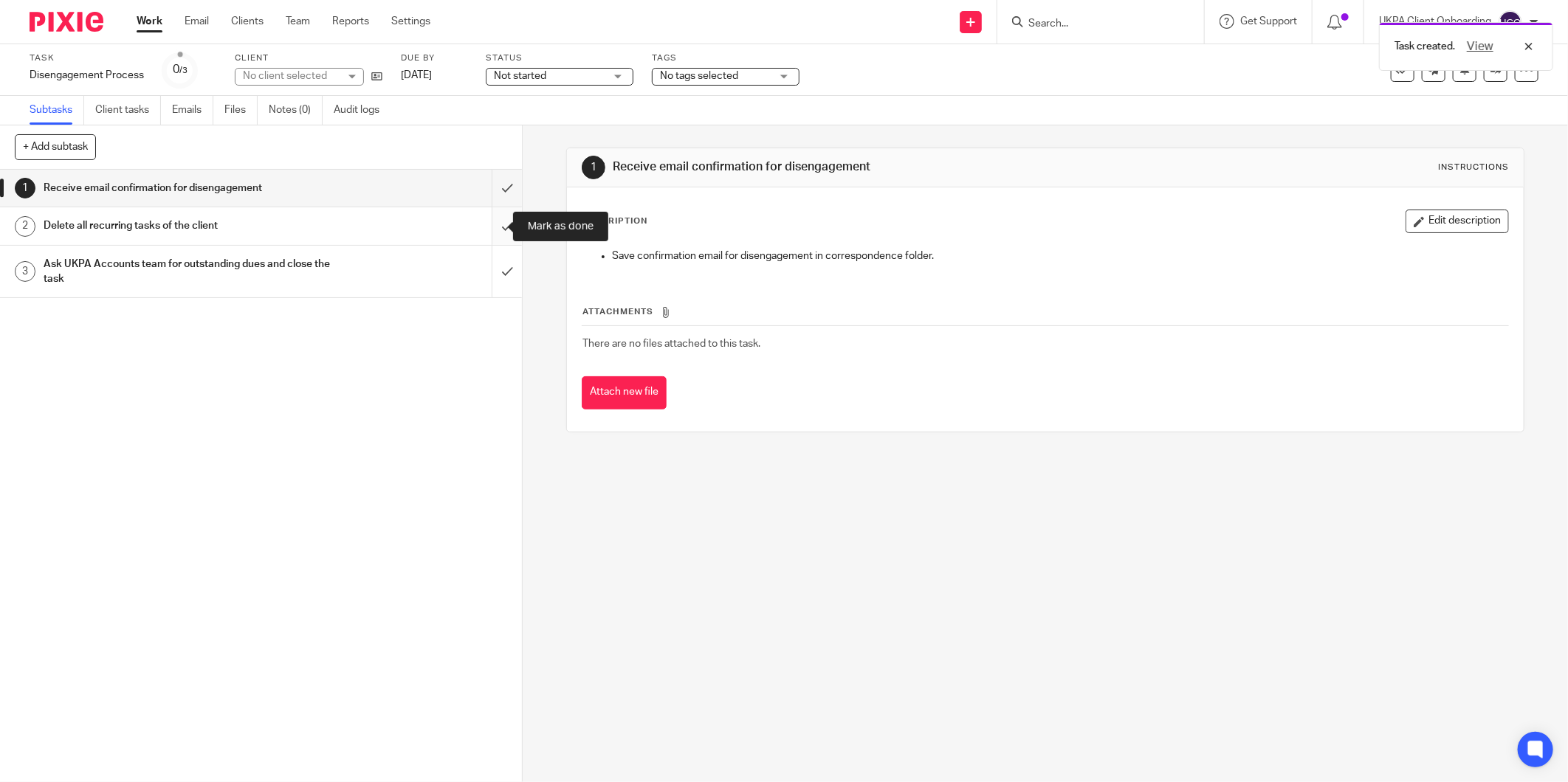
click at [488, 224] on input "submit" at bounding box center [261, 226] width 522 height 37
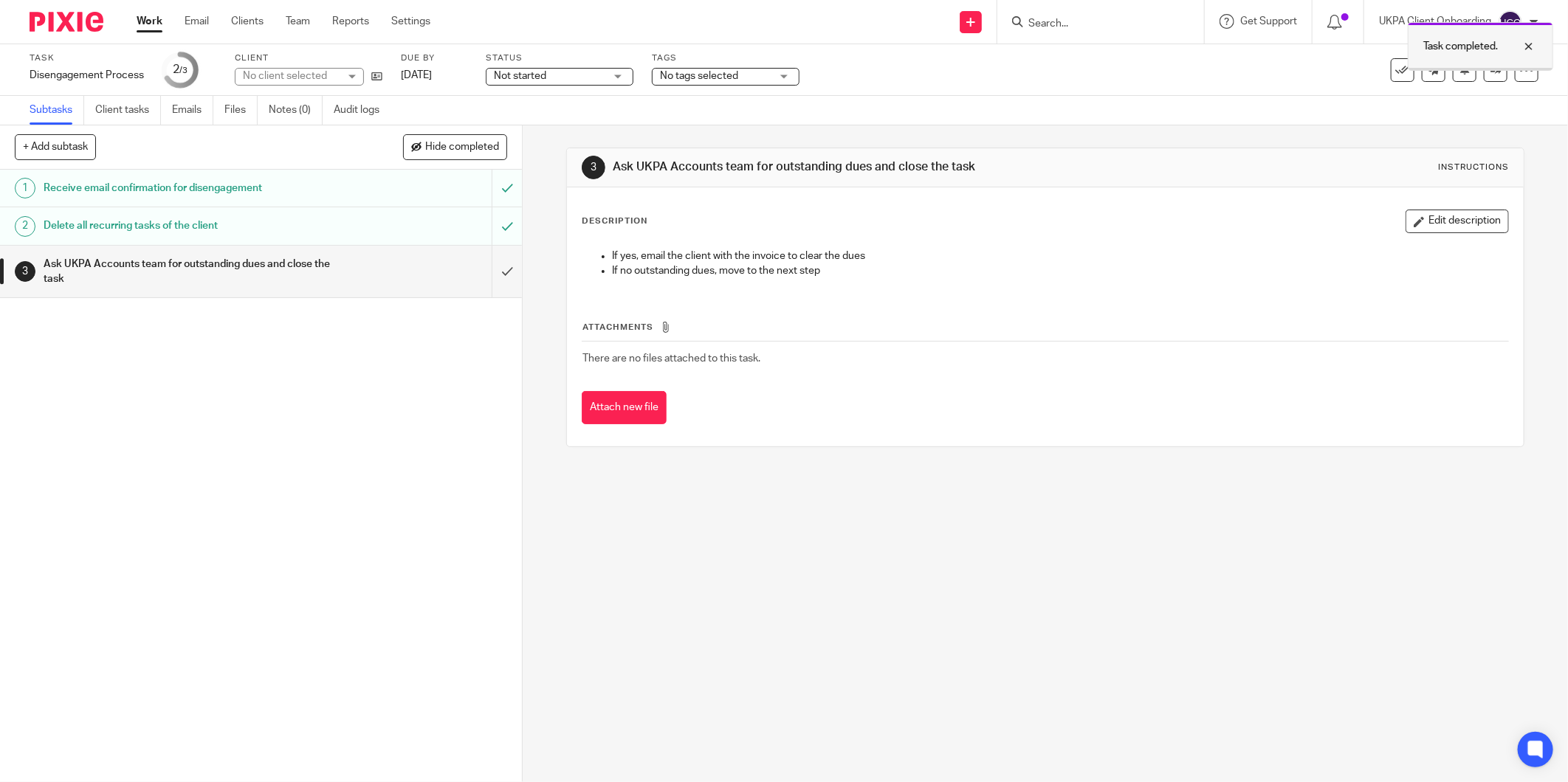
click at [1529, 41] on div at bounding box center [1517, 46] width 40 height 17
click at [1484, 75] on link at bounding box center [1496, 70] width 24 height 24
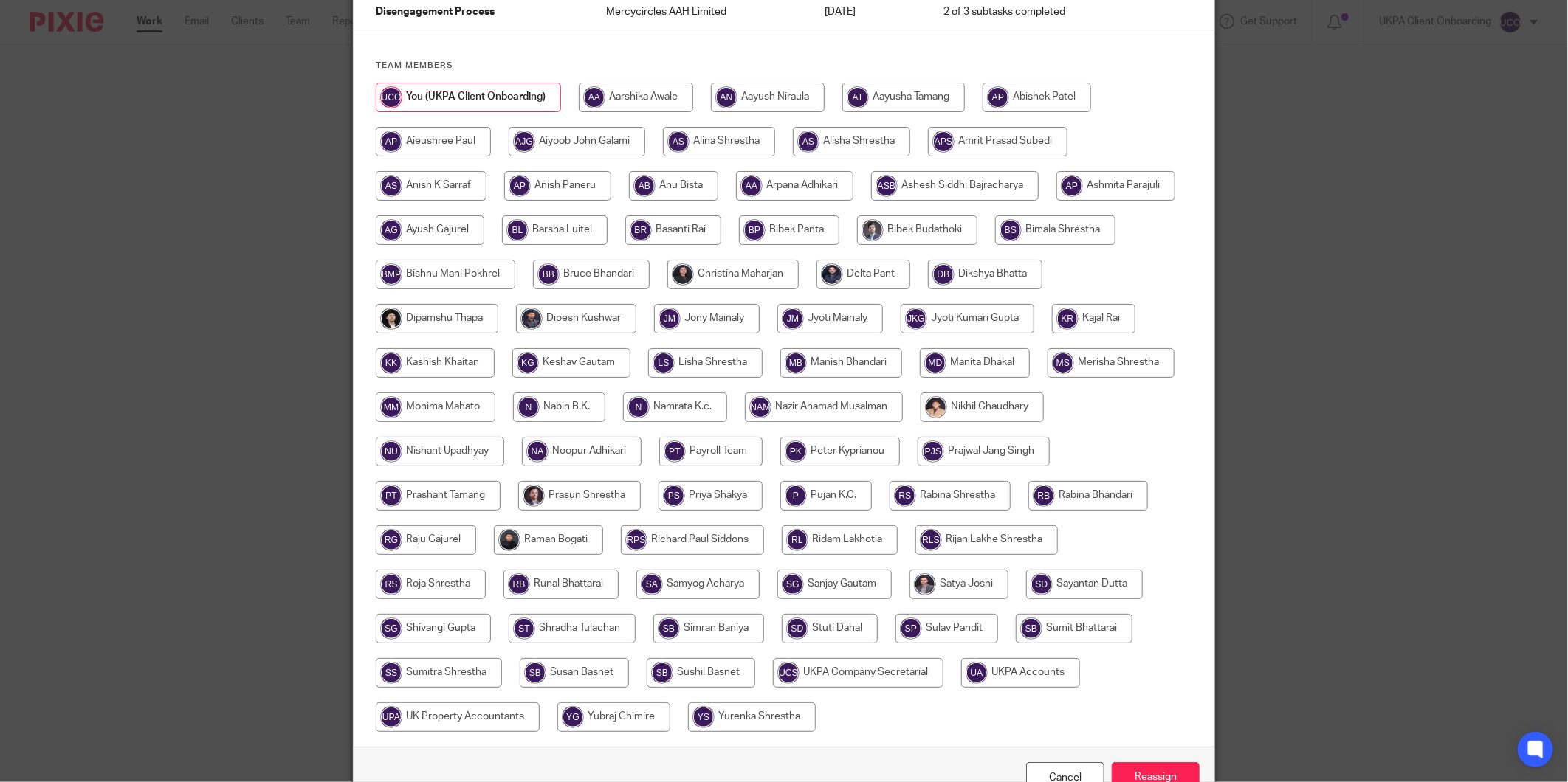
scroll to position [228, 0]
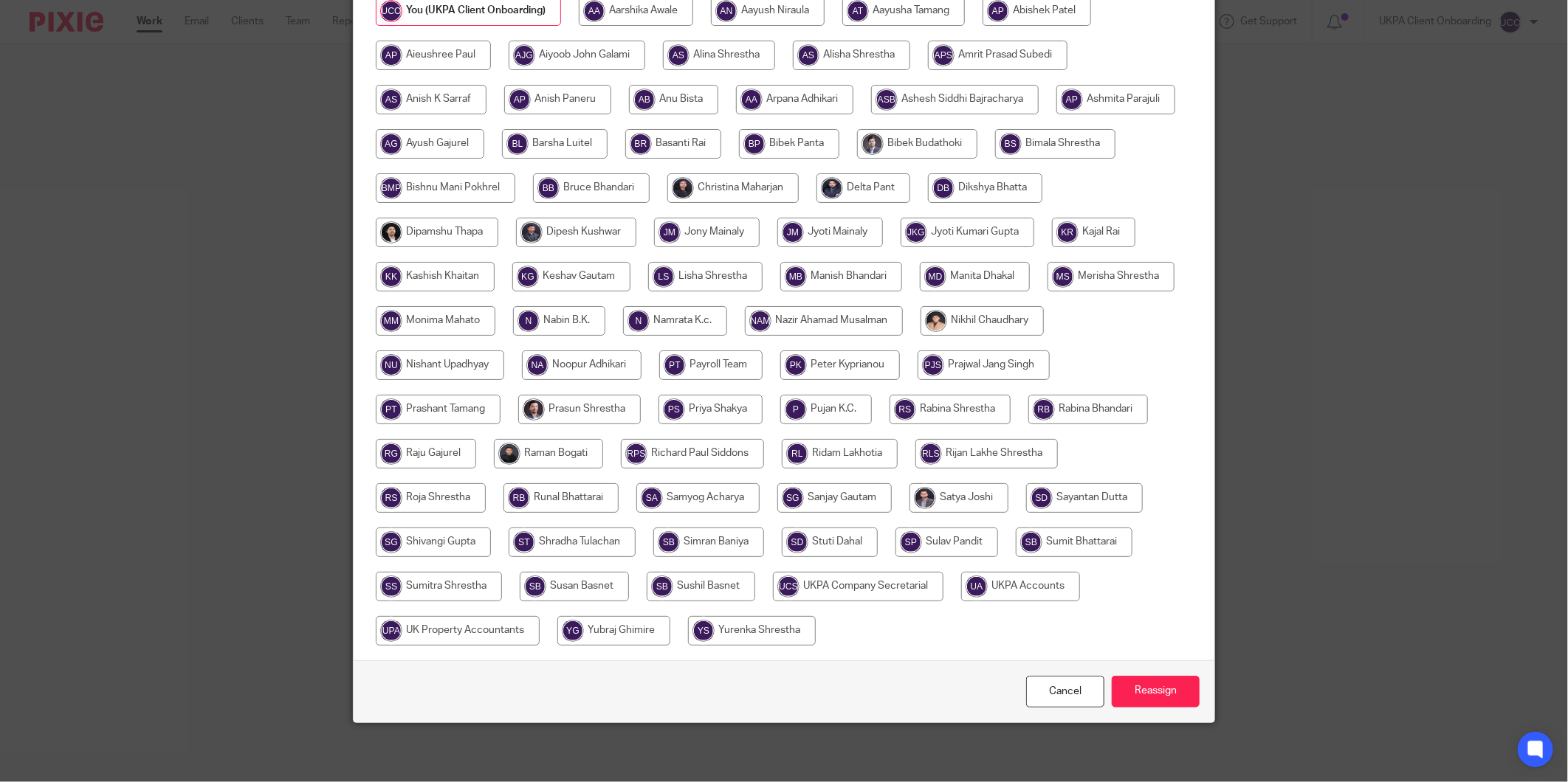
click at [961, 602] on input "radio" at bounding box center [1021, 587] width 119 height 30
radio input "true"
click at [1142, 685] on input "Reassign" at bounding box center [1156, 692] width 88 height 31
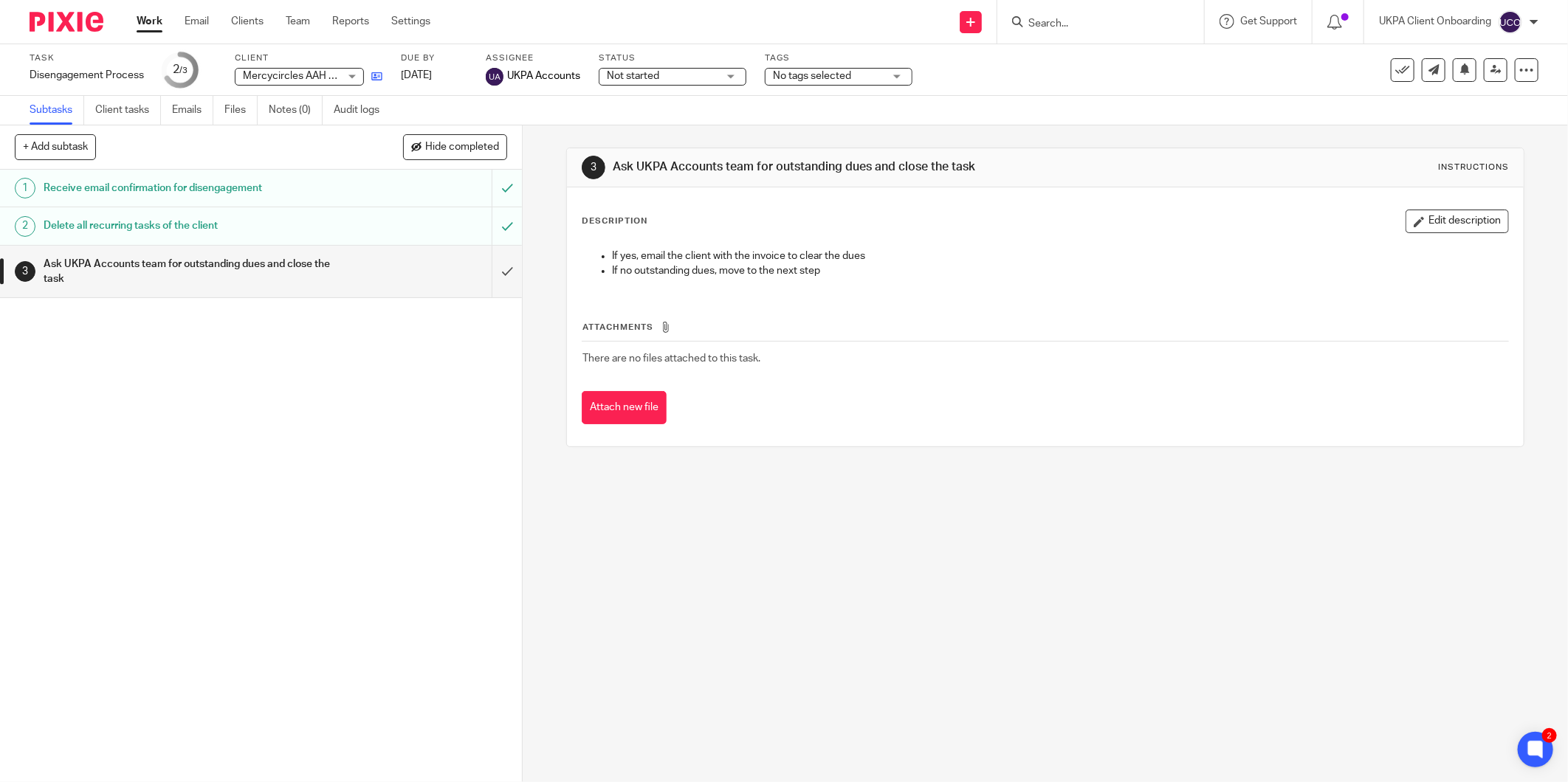
click at [367, 79] on link at bounding box center [373, 76] width 18 height 15
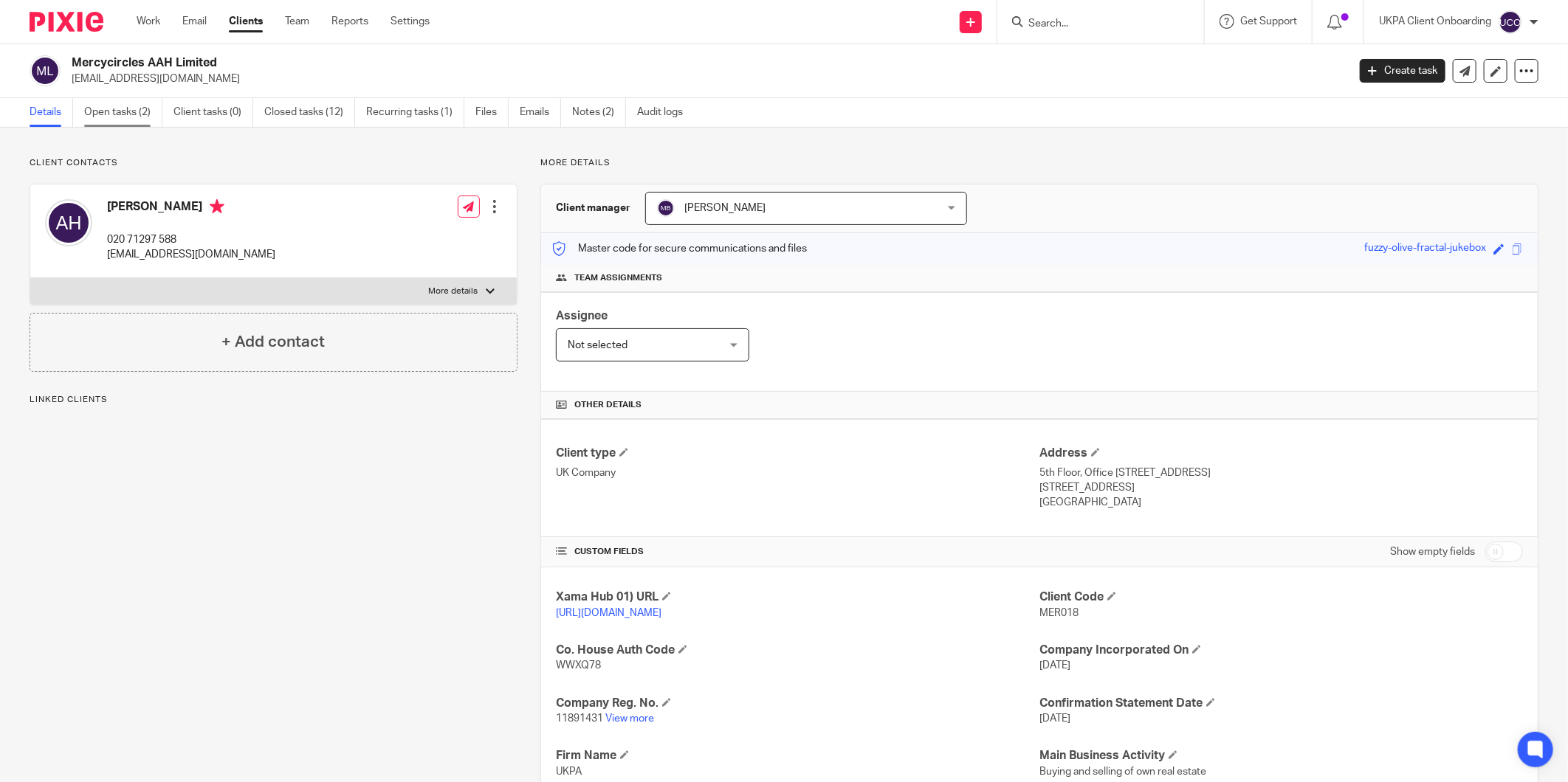
drag, startPoint x: 0, startPoint y: 0, endPoint x: 124, endPoint y: 124, distance: 175.4
click at [124, 124] on link "Open tasks (2)" at bounding box center [123, 113] width 79 height 29
click at [387, 118] on link "Recurring tasks (1)" at bounding box center [415, 113] width 99 height 29
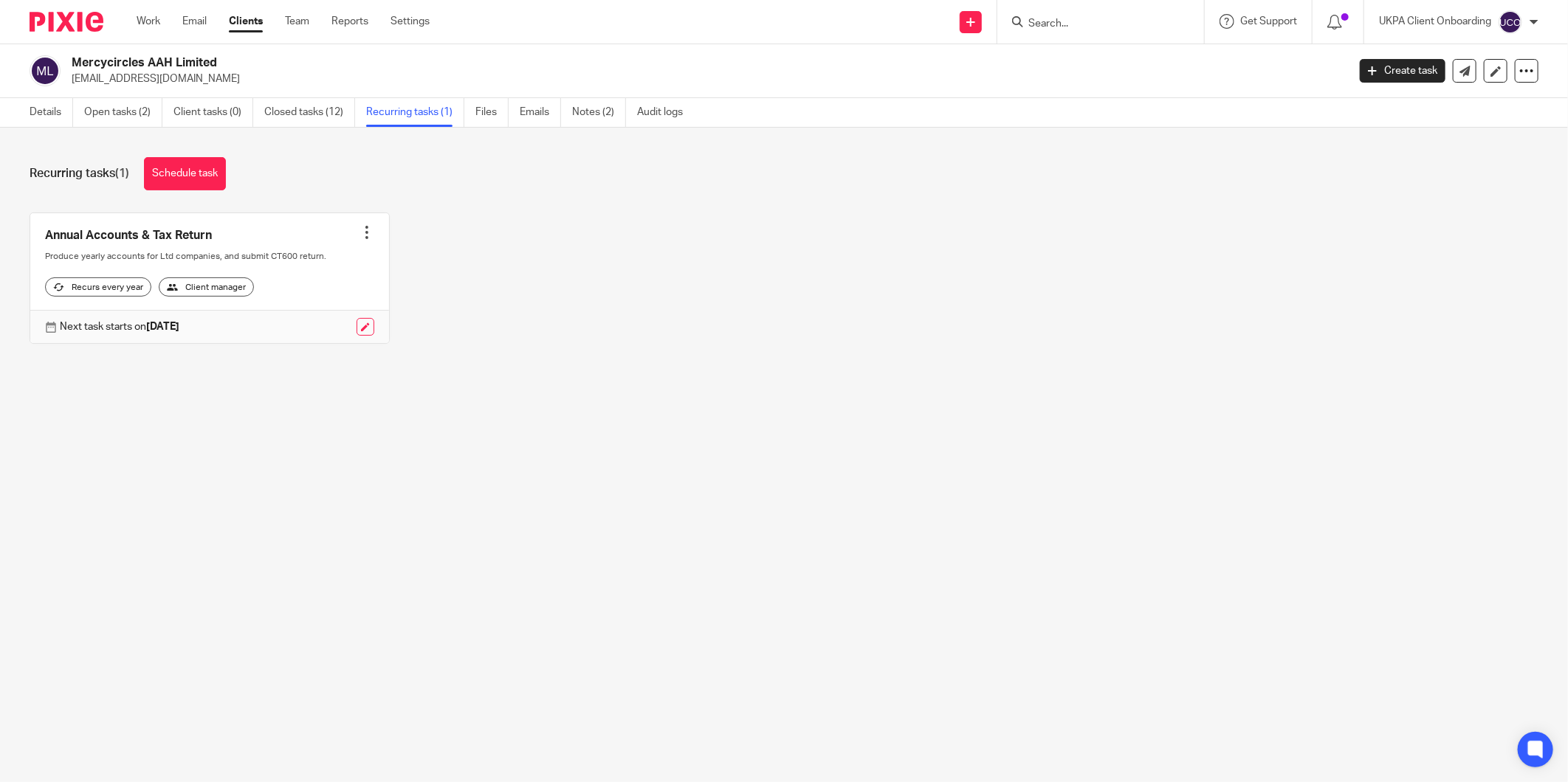
click at [359, 233] on div at bounding box center [367, 233] width 15 height 15
click at [294, 333] on button "Cancel schedule" at bounding box center [305, 326] width 118 height 19
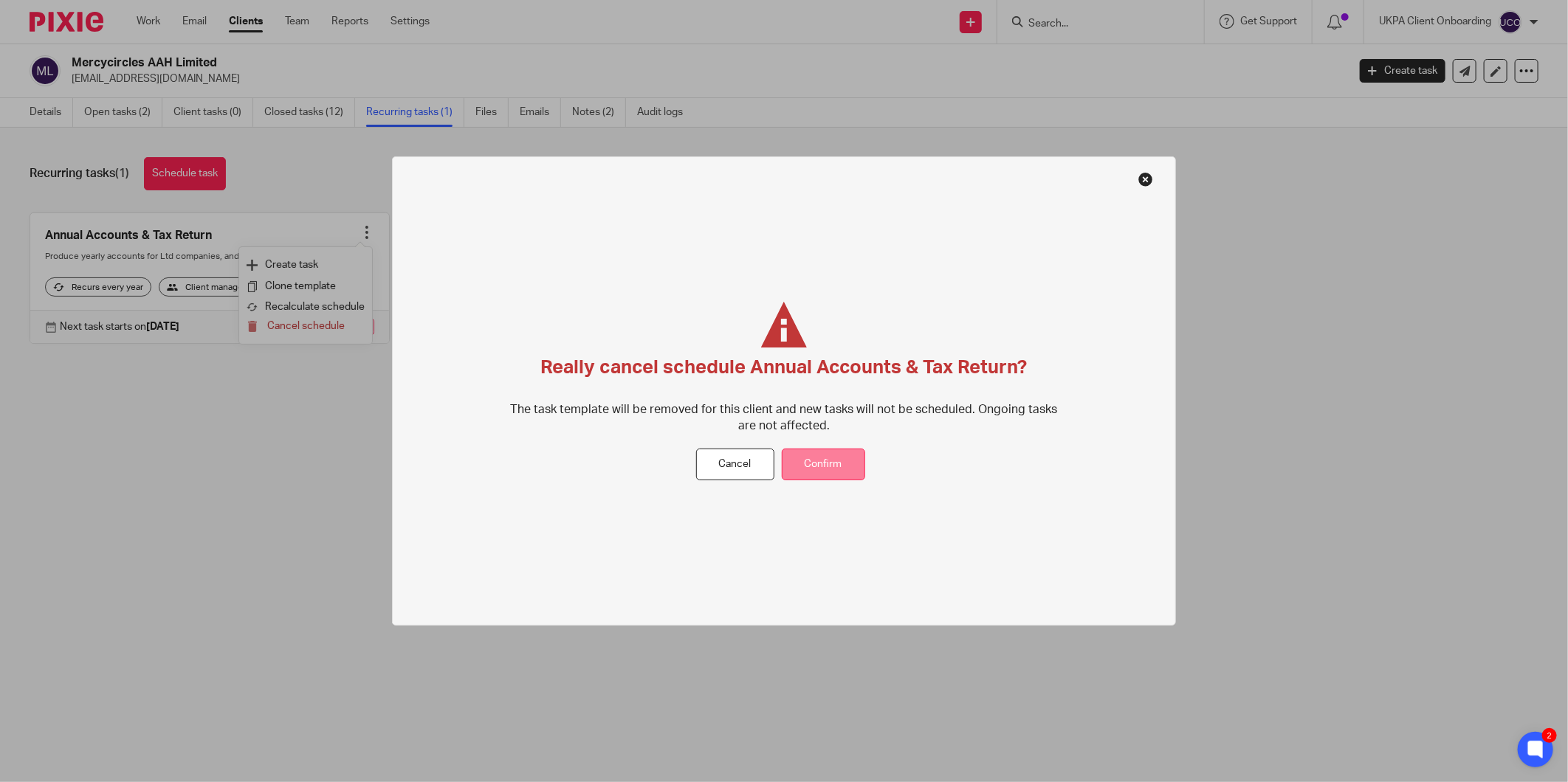
click at [802, 468] on button "Confirm" at bounding box center [823, 464] width 84 height 31
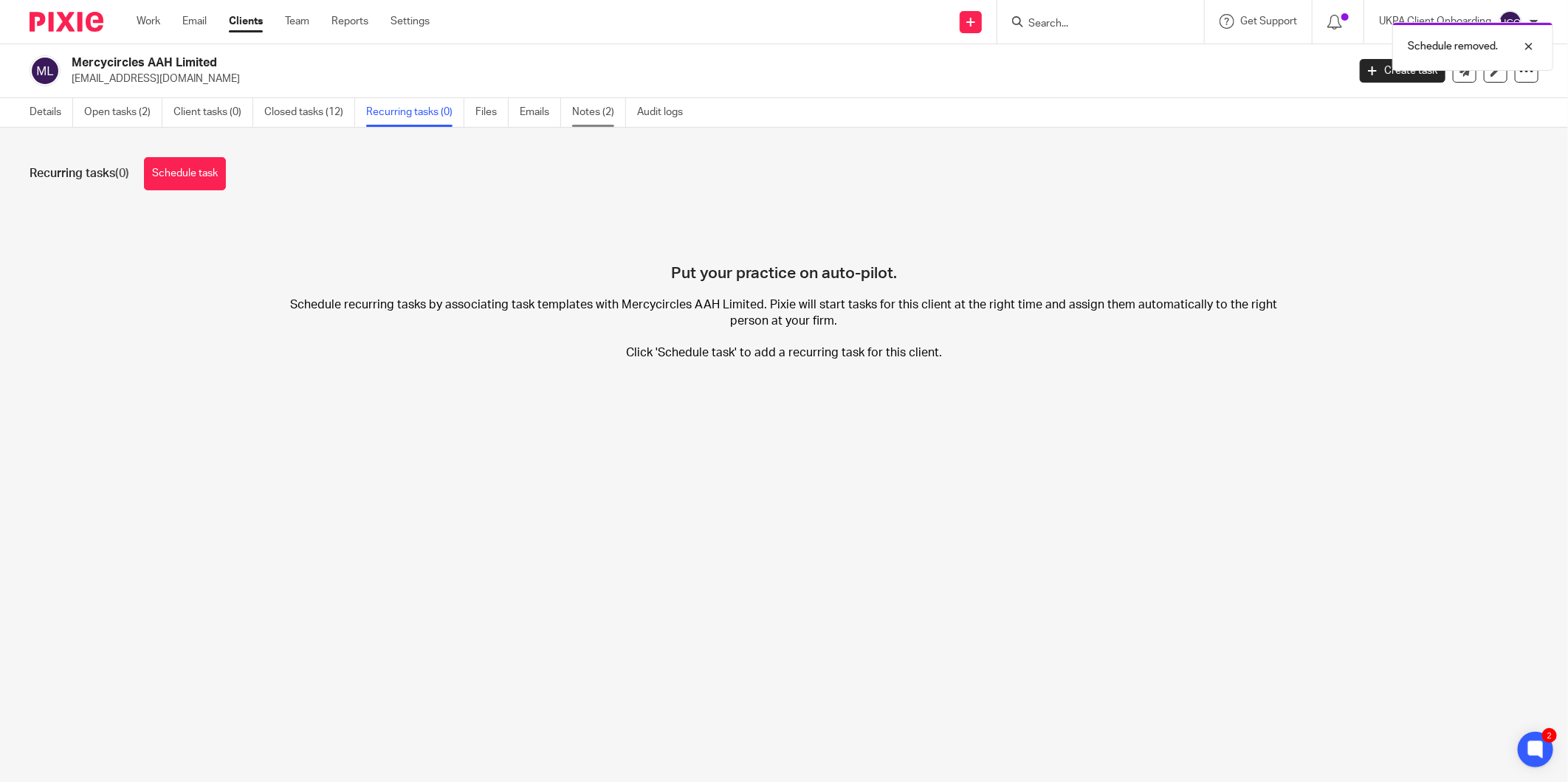
click at [581, 113] on link "Notes (2)" at bounding box center [599, 113] width 54 height 29
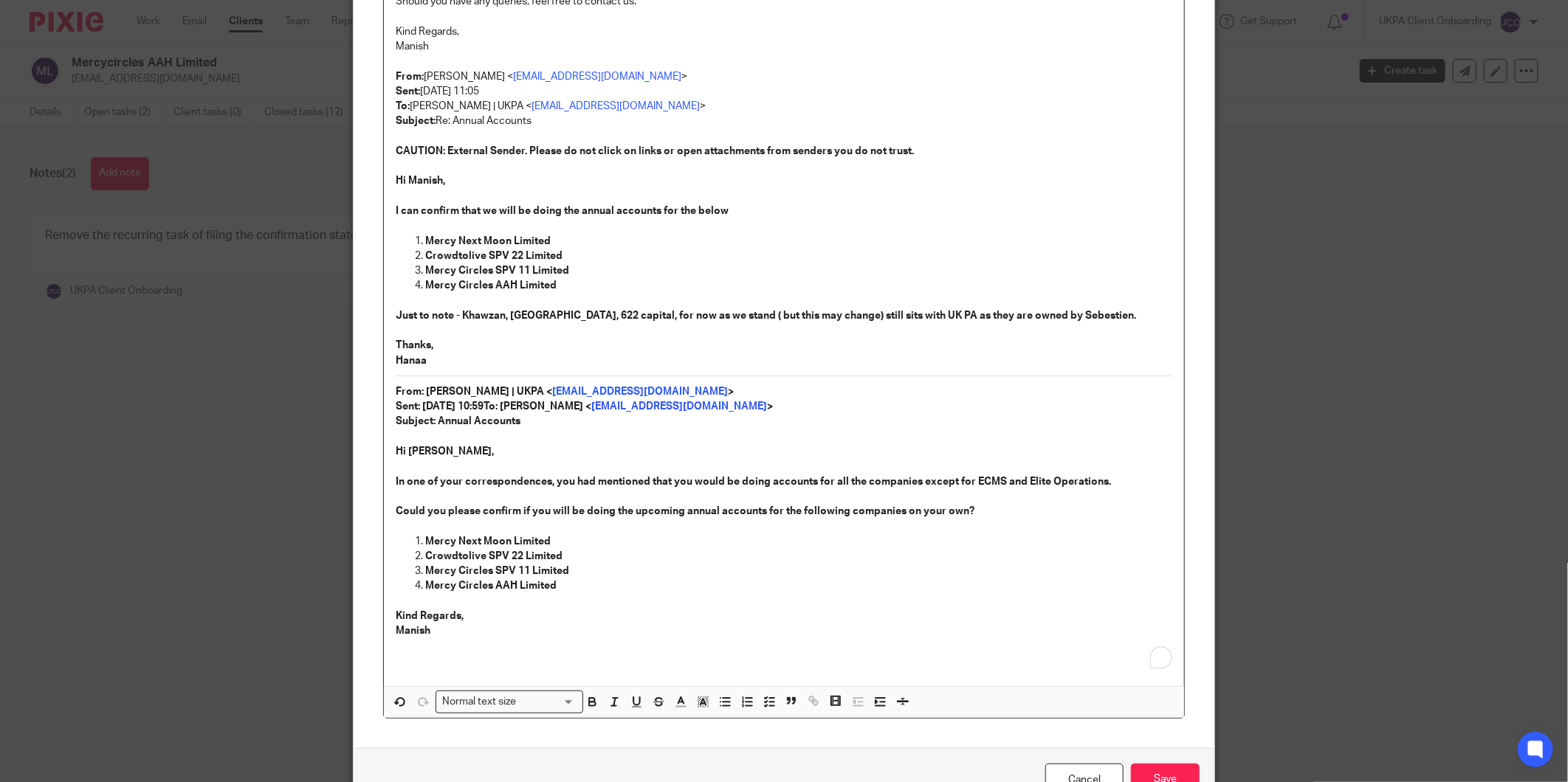
scroll to position [400, 0]
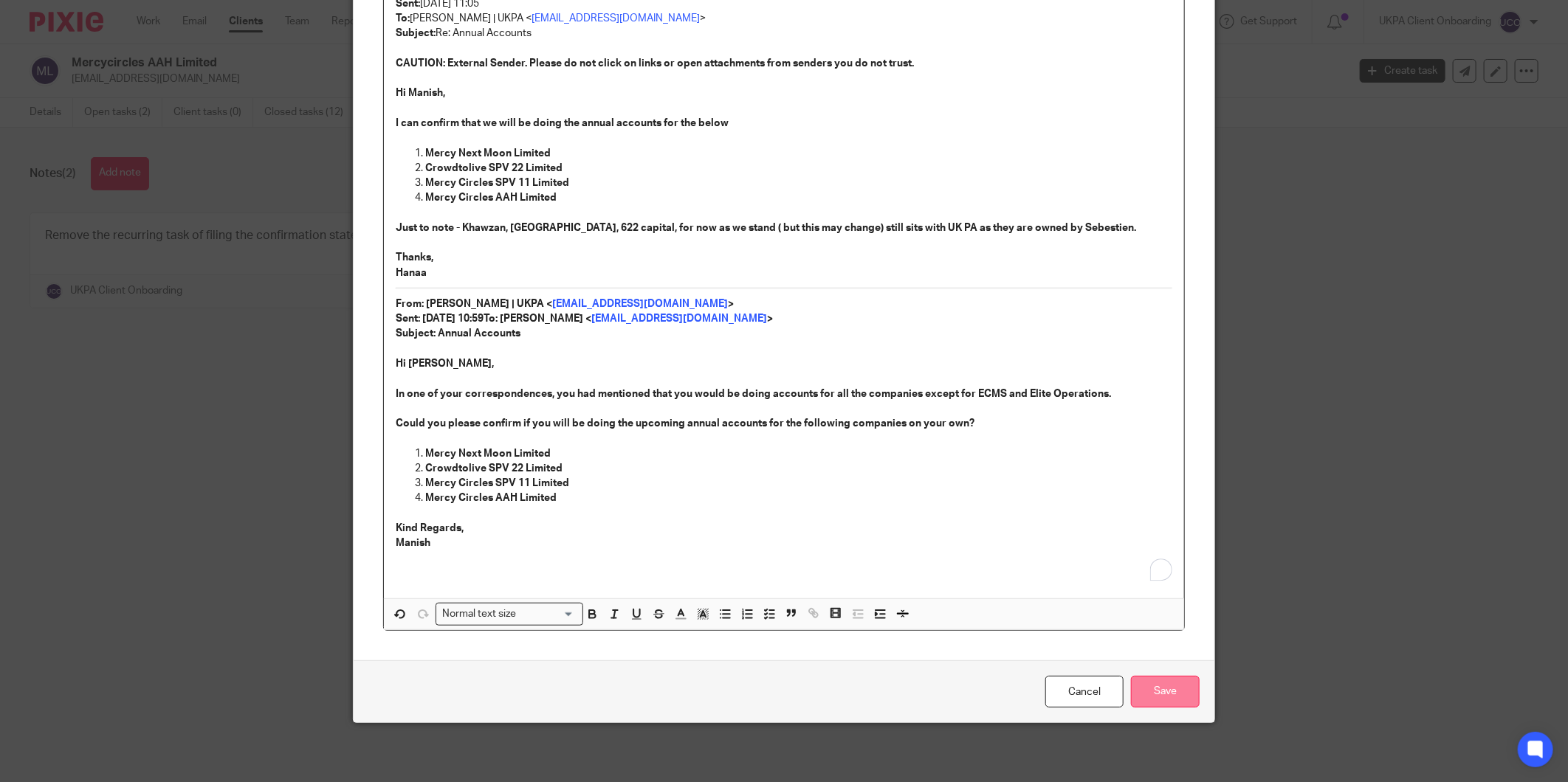
click at [1187, 693] on input "Save" at bounding box center [1165, 692] width 69 height 31
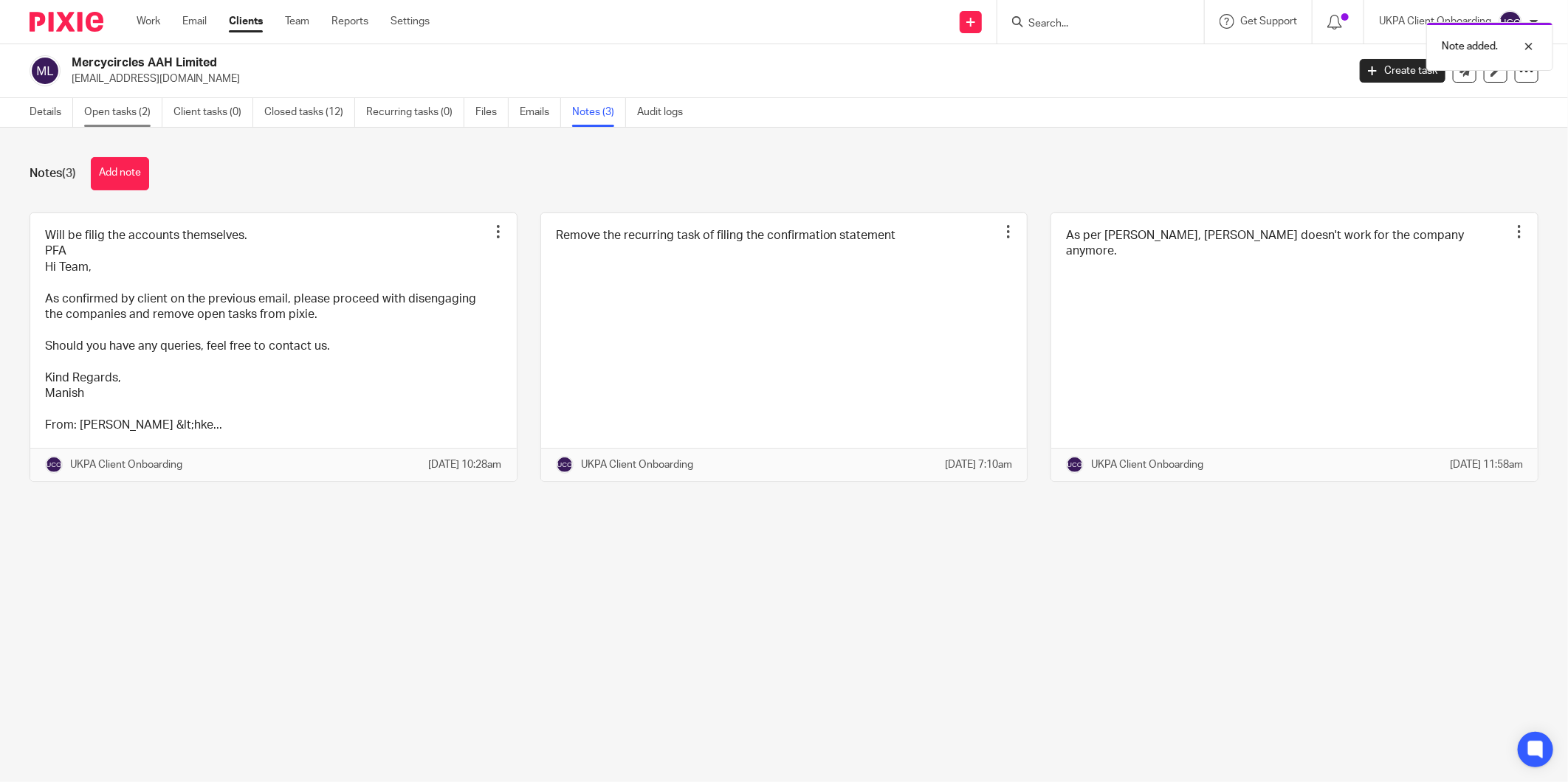
click at [139, 115] on link "Open tasks (2)" at bounding box center [123, 113] width 79 height 29
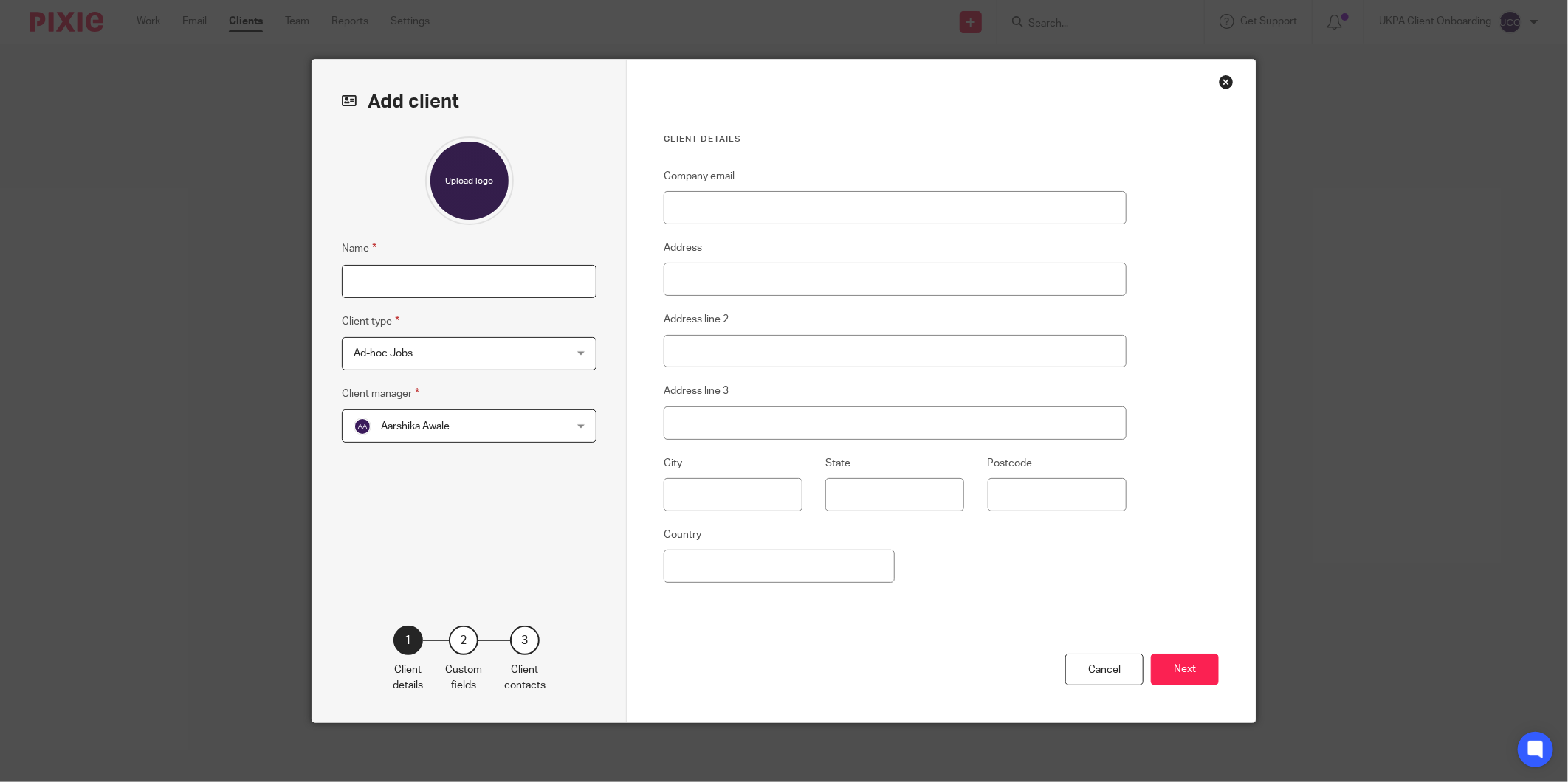
click at [415, 281] on input "Name" at bounding box center [469, 281] width 255 height 33
paste input "[DOMAIN_NAME][EMAIL_ADDRESS][PERSON_NAME][DOMAIN_NAME]"
type input "[DOMAIN_NAME][EMAIL_ADDRESS][PERSON_NAME][DOMAIN_NAME]"
click at [736, 213] on input "Company email" at bounding box center [895, 208] width 463 height 33
paste input "[DOMAIN_NAME][EMAIL_ADDRESS][PERSON_NAME][DOMAIN_NAME]"
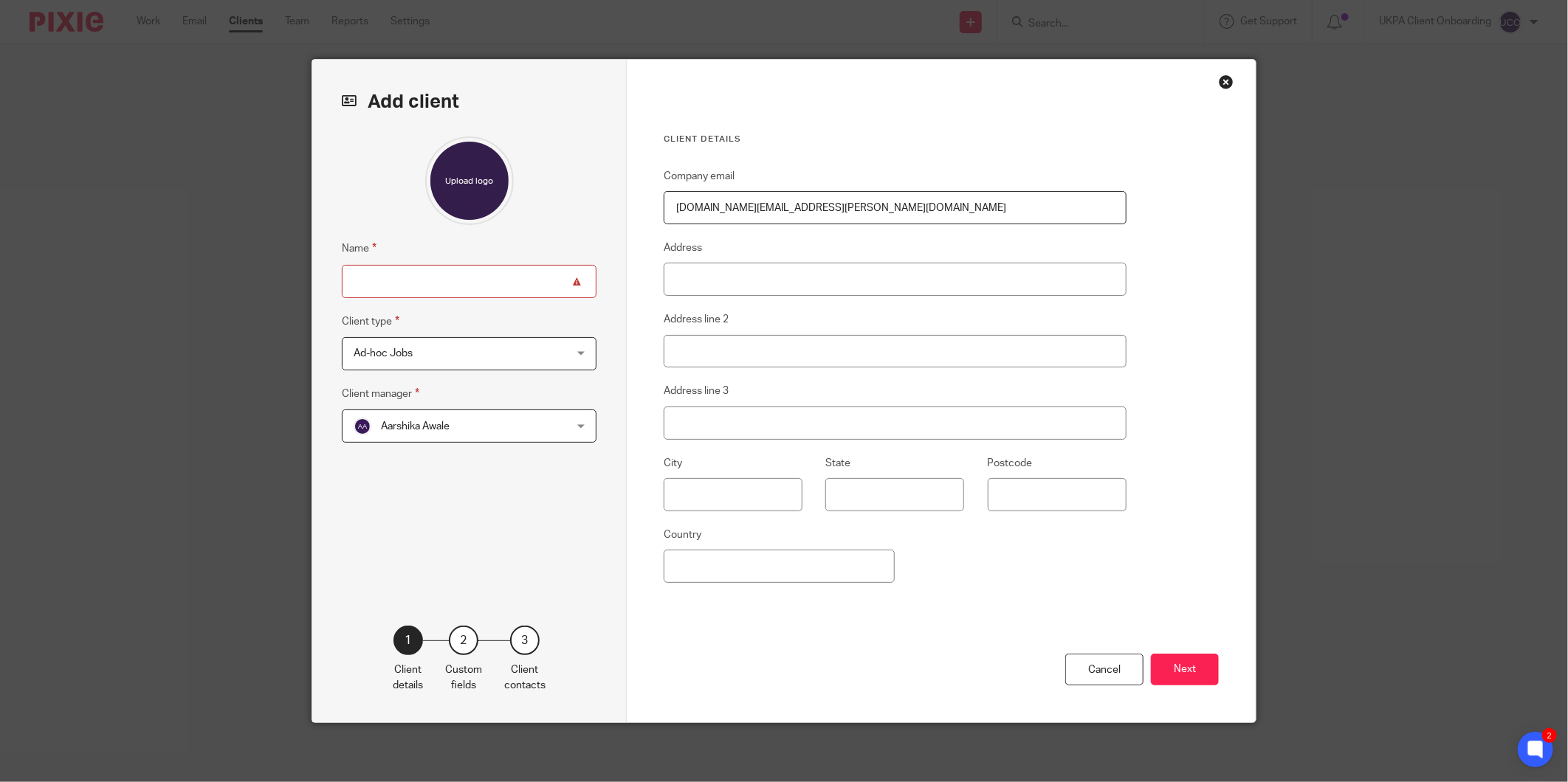
type input "[DOMAIN_NAME][EMAIL_ADDRESS][PERSON_NAME][DOMAIN_NAME]"
click at [425, 358] on span "Ad-hoc Jobs" at bounding box center [450, 353] width 194 height 31
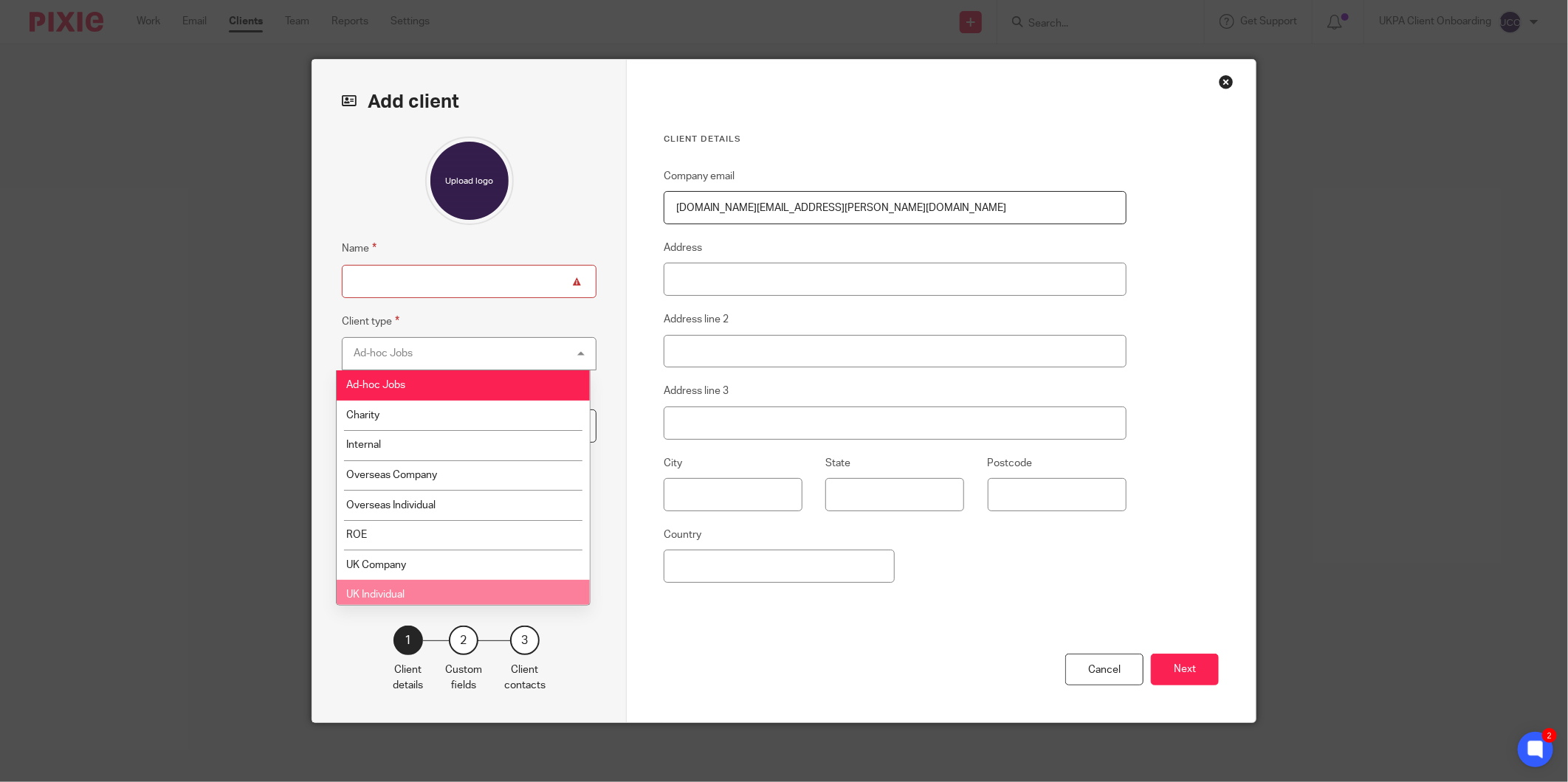
click at [397, 589] on li "UK Individual" at bounding box center [464, 595] width 253 height 31
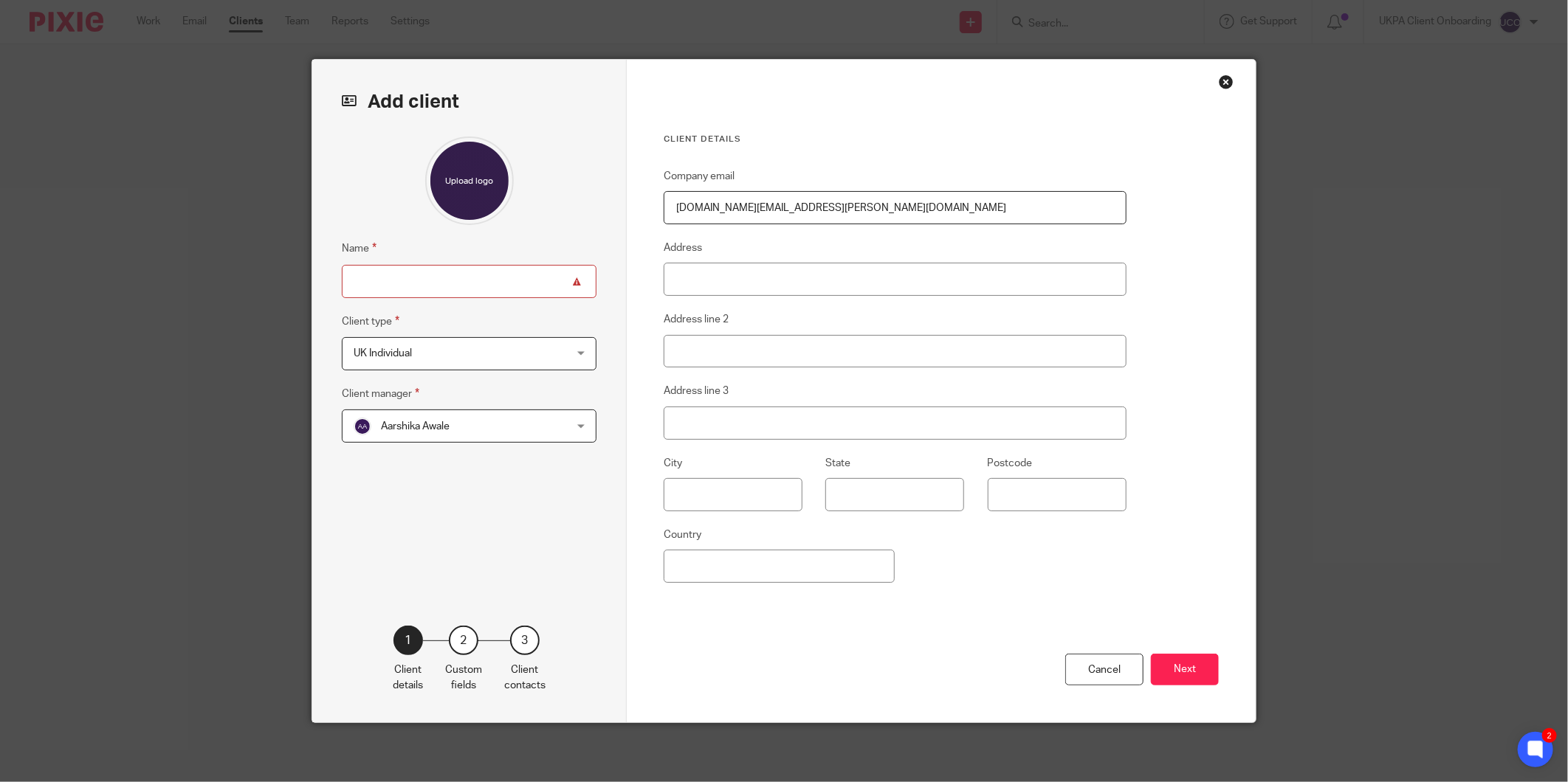
click at [441, 440] on span "Aarshika Awale" at bounding box center [450, 425] width 194 height 31
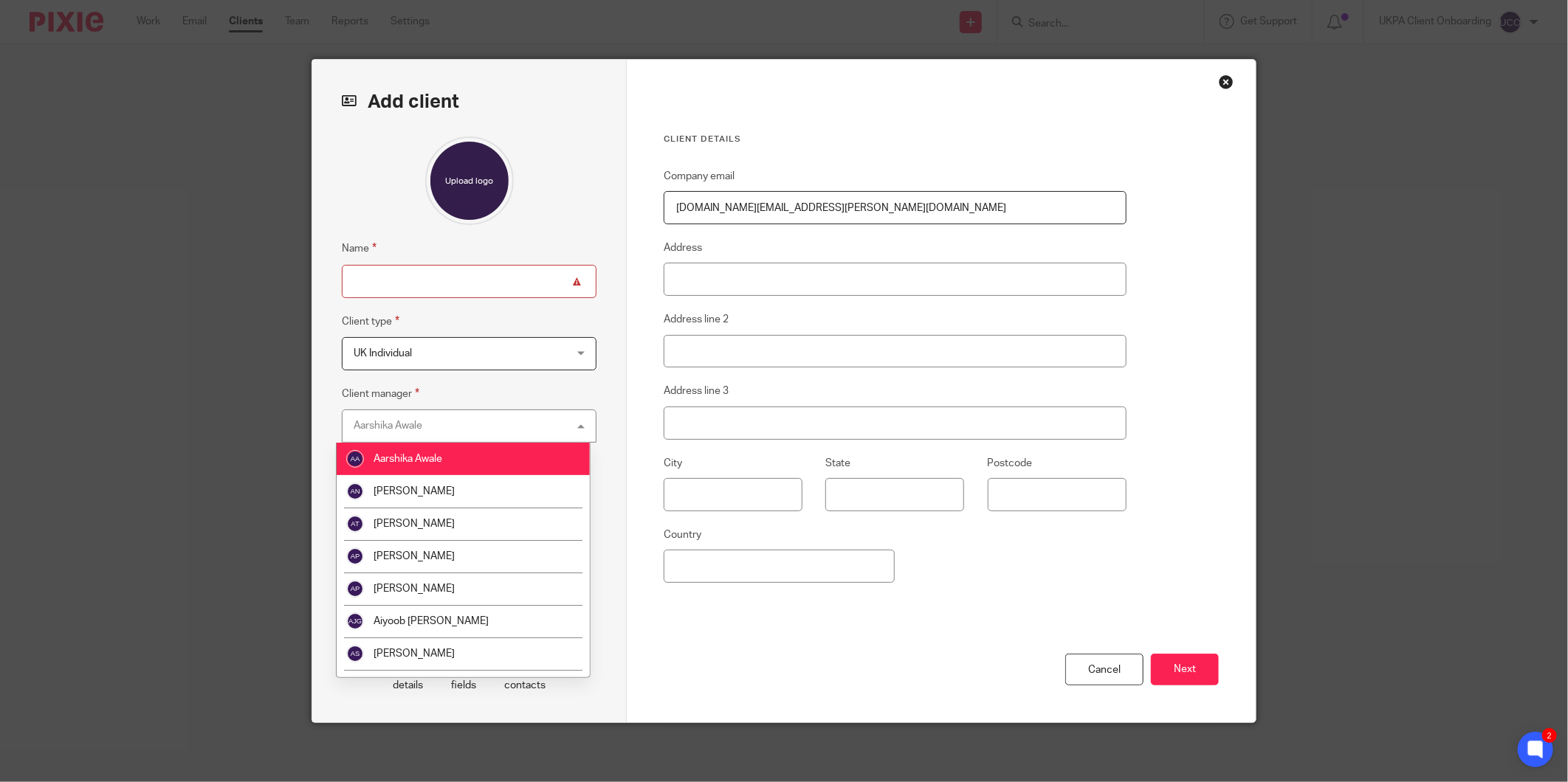
click at [446, 426] on div "Aarshika Awale Aarshika Awale" at bounding box center [469, 426] width 255 height 33
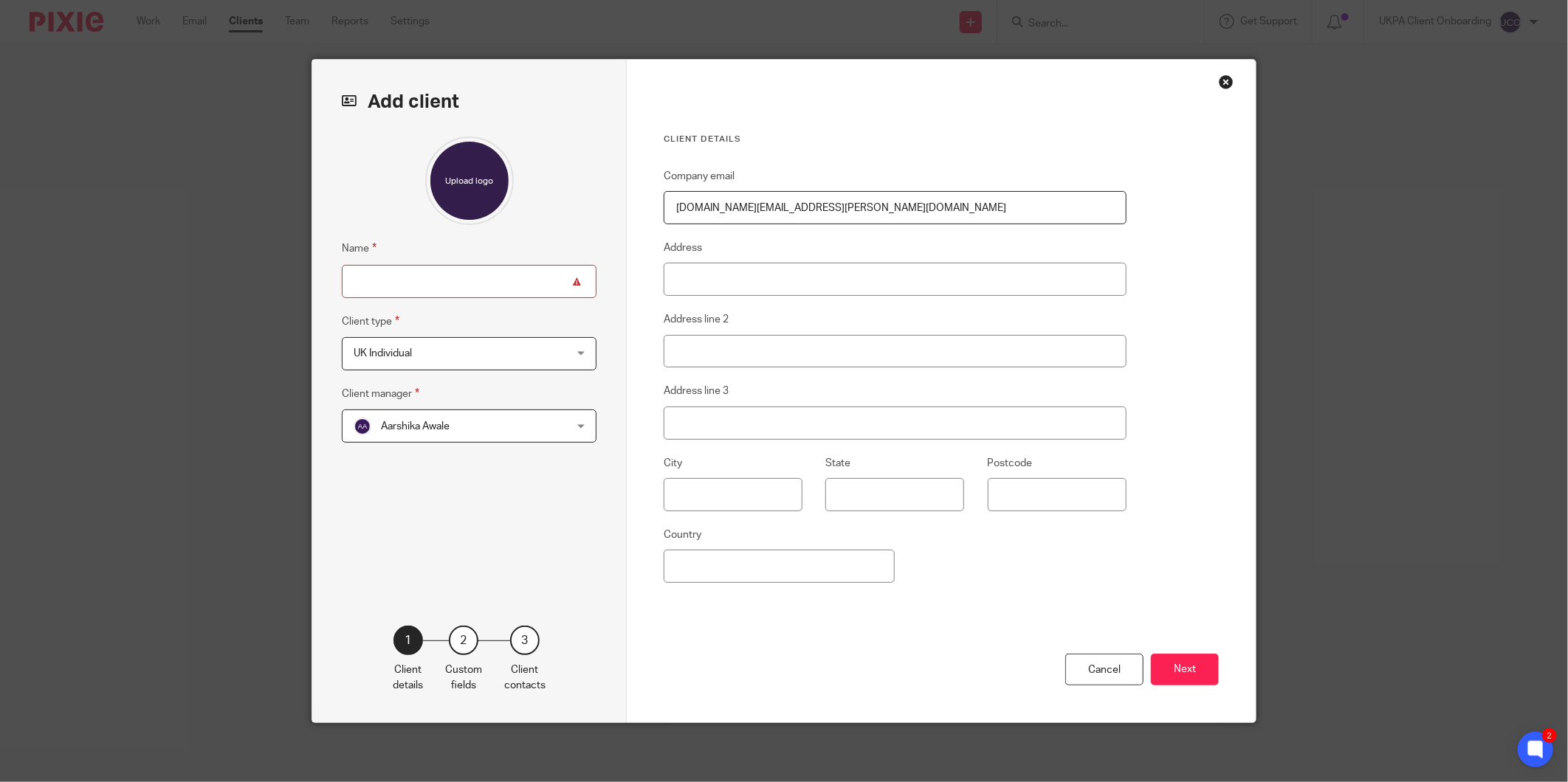
click at [446, 426] on span "Aarshika Awale" at bounding box center [450, 425] width 194 height 31
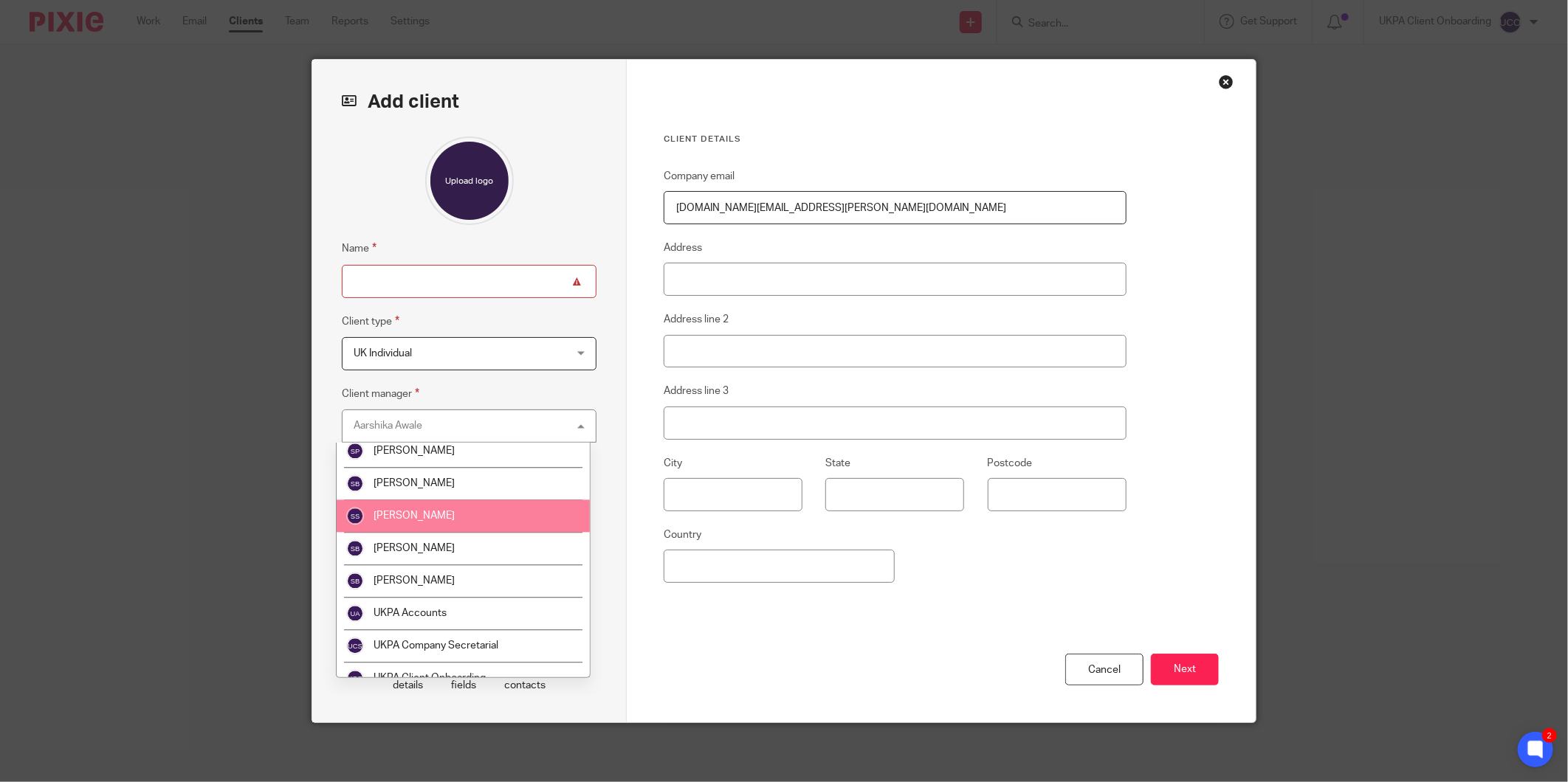
scroll to position [2363, 0]
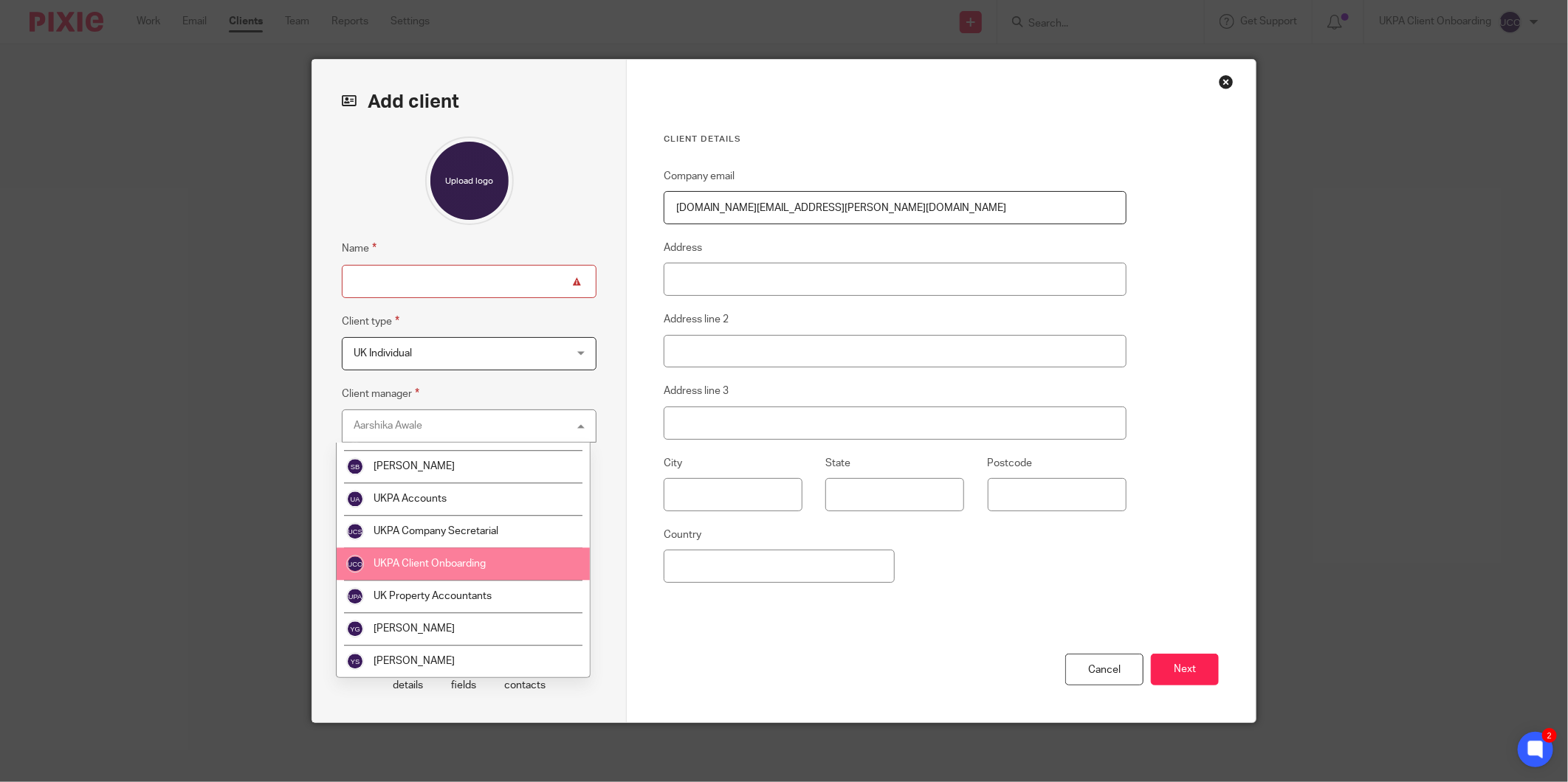
click at [447, 566] on span "UKPA Client Onboarding" at bounding box center [430, 564] width 113 height 10
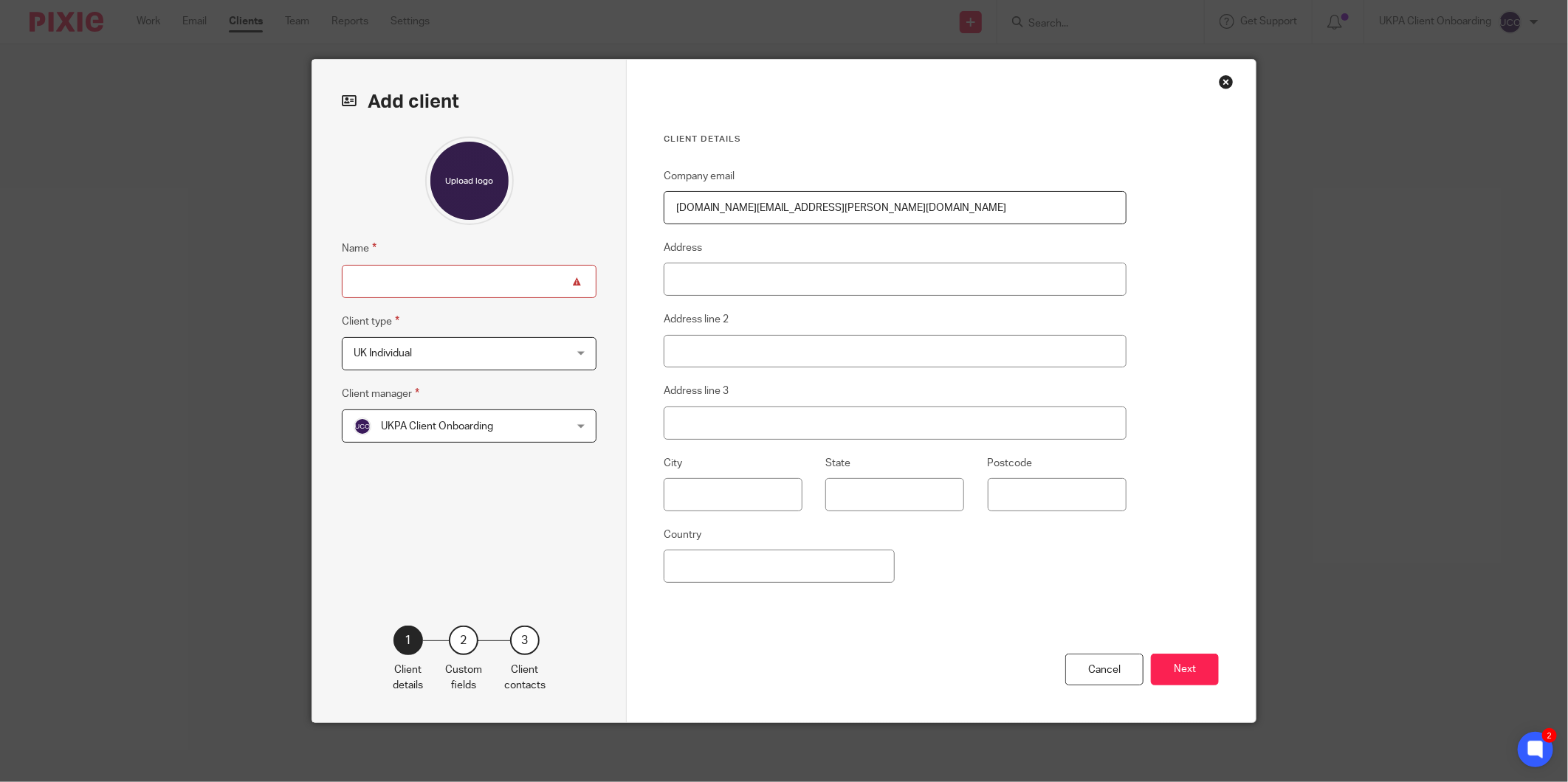
click at [440, 284] on input "Name" at bounding box center [469, 281] width 255 height 33
click at [433, 281] on input "Name" at bounding box center [469, 281] width 255 height 33
type input "[PERSON_NAME] [PERSON_NAME]"
click at [714, 285] on input "Address" at bounding box center [895, 279] width 463 height 33
click at [707, 271] on input "Address" at bounding box center [895, 279] width 463 height 33
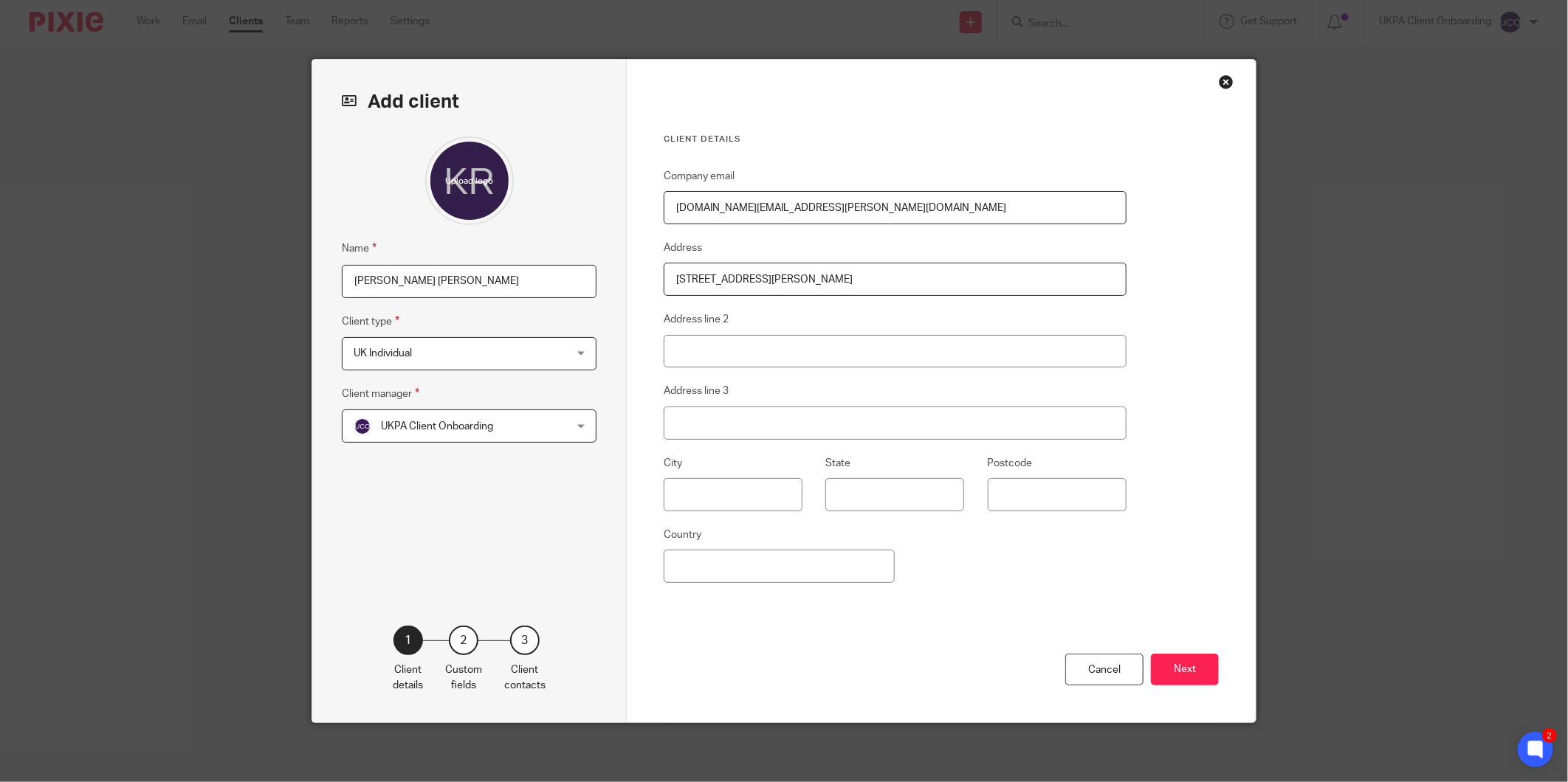
drag, startPoint x: 824, startPoint y: 285, endPoint x: 740, endPoint y: 282, distance: 84.1
click at [740, 282] on input "9 Shelley Road, Stoke-on-Trent" at bounding box center [895, 279] width 463 height 33
type input "9 Shelley Road,"
click at [704, 335] on input "Address line 2" at bounding box center [895, 352] width 463 height 33
paste input "Stoke-on-Trent"
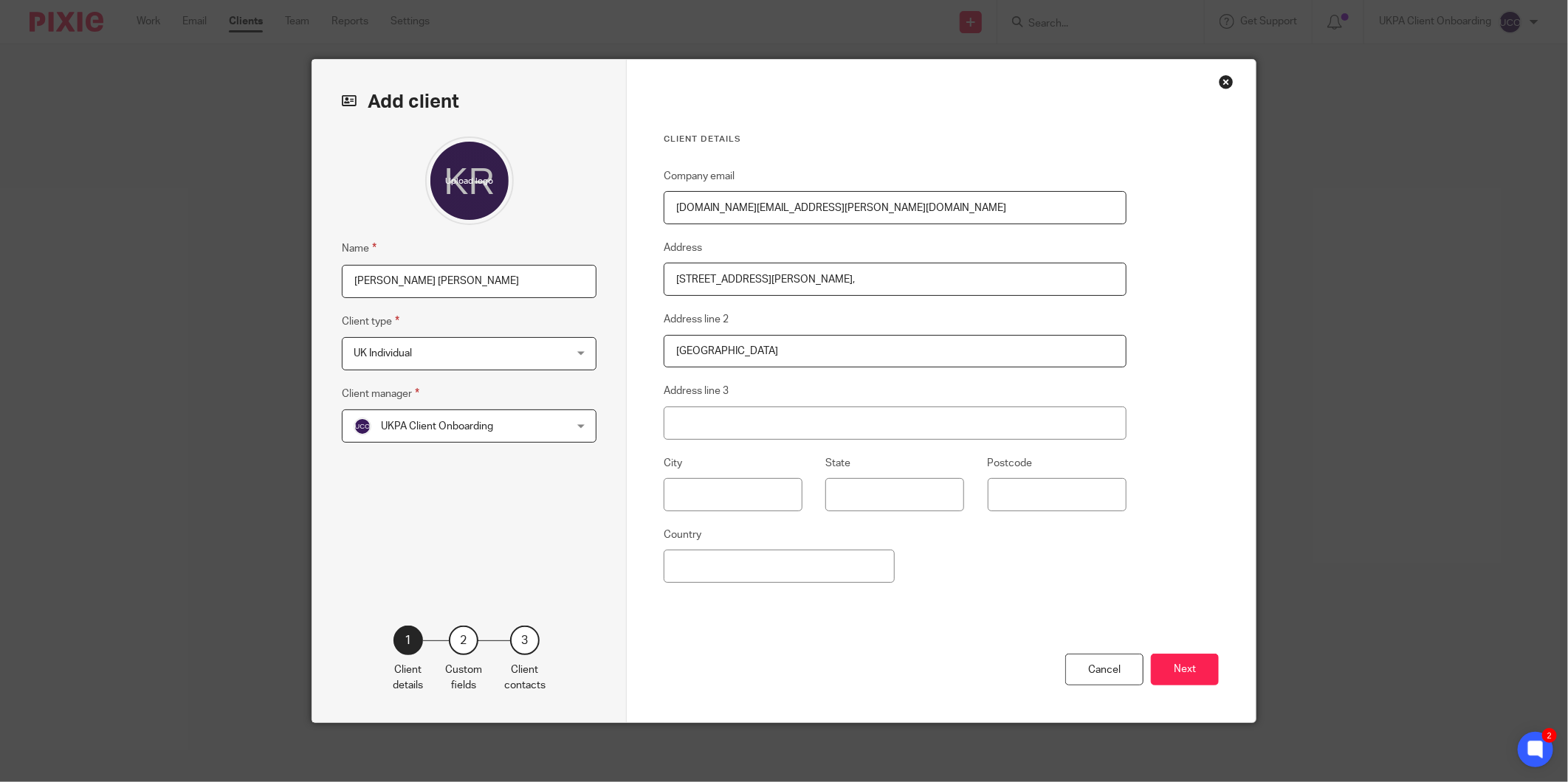
type input "Stoke-on-Trent"
click at [796, 266] on input "9 Shelley Road," at bounding box center [895, 279] width 463 height 33
type input "9 Shelley Road"
click at [672, 354] on input "Stoke-on-Trent" at bounding box center [895, 352] width 463 height 33
type input "Stoke-on-Trent"
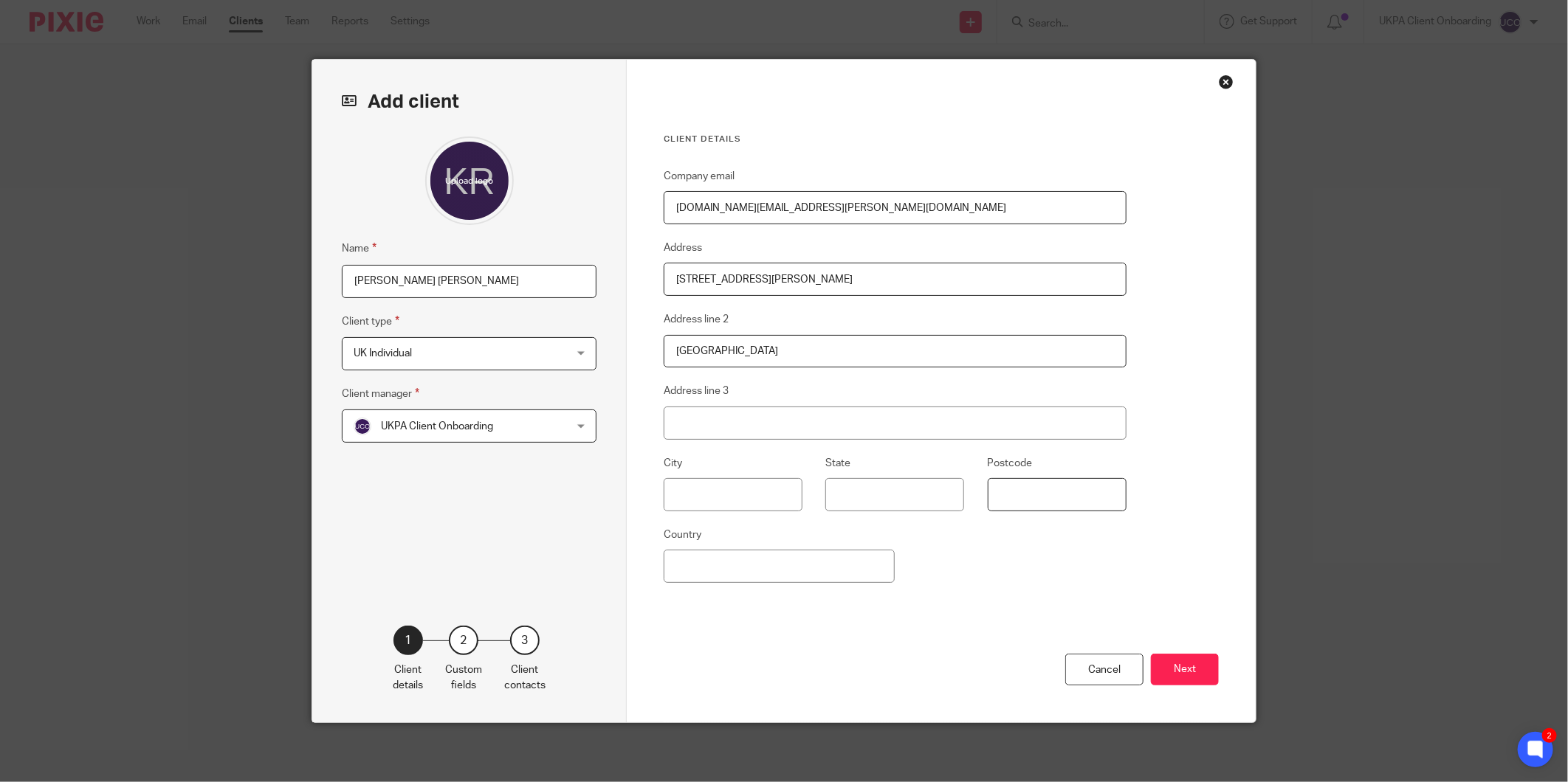
click at [1089, 500] on fieldset "Postcode" at bounding box center [1045, 482] width 161 height 57
type input "ST2 8JN"
click at [767, 576] on input "Country" at bounding box center [779, 566] width 231 height 33
type input "United Kingdom"
click at [1140, 518] on div "Client details Company email kerstin.rogers@aol.co.uk Address 9 Shelley Road Ad…" at bounding box center [941, 391] width 629 height 663
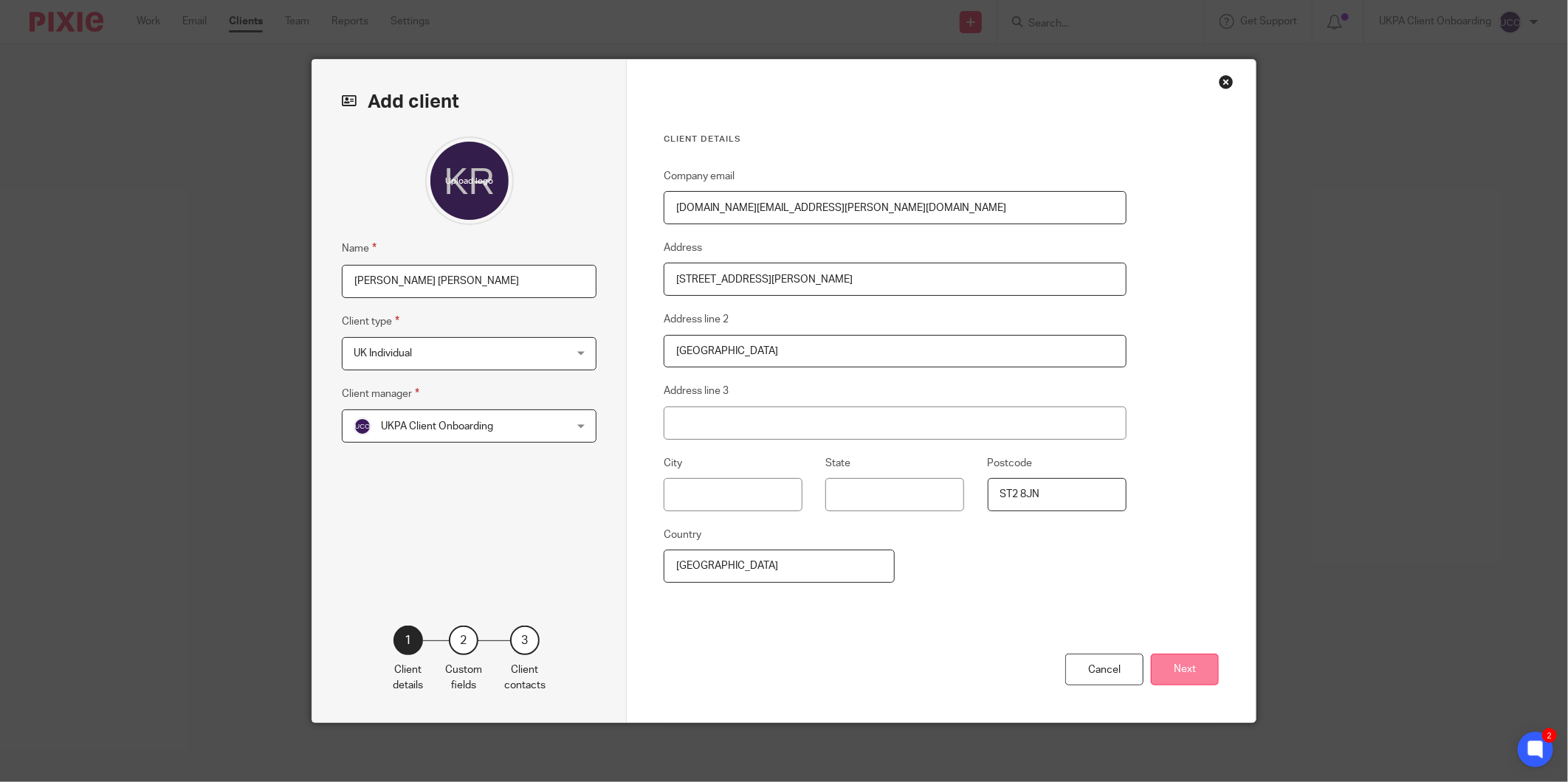
click at [1171, 679] on button "Next" at bounding box center [1185, 669] width 68 height 31
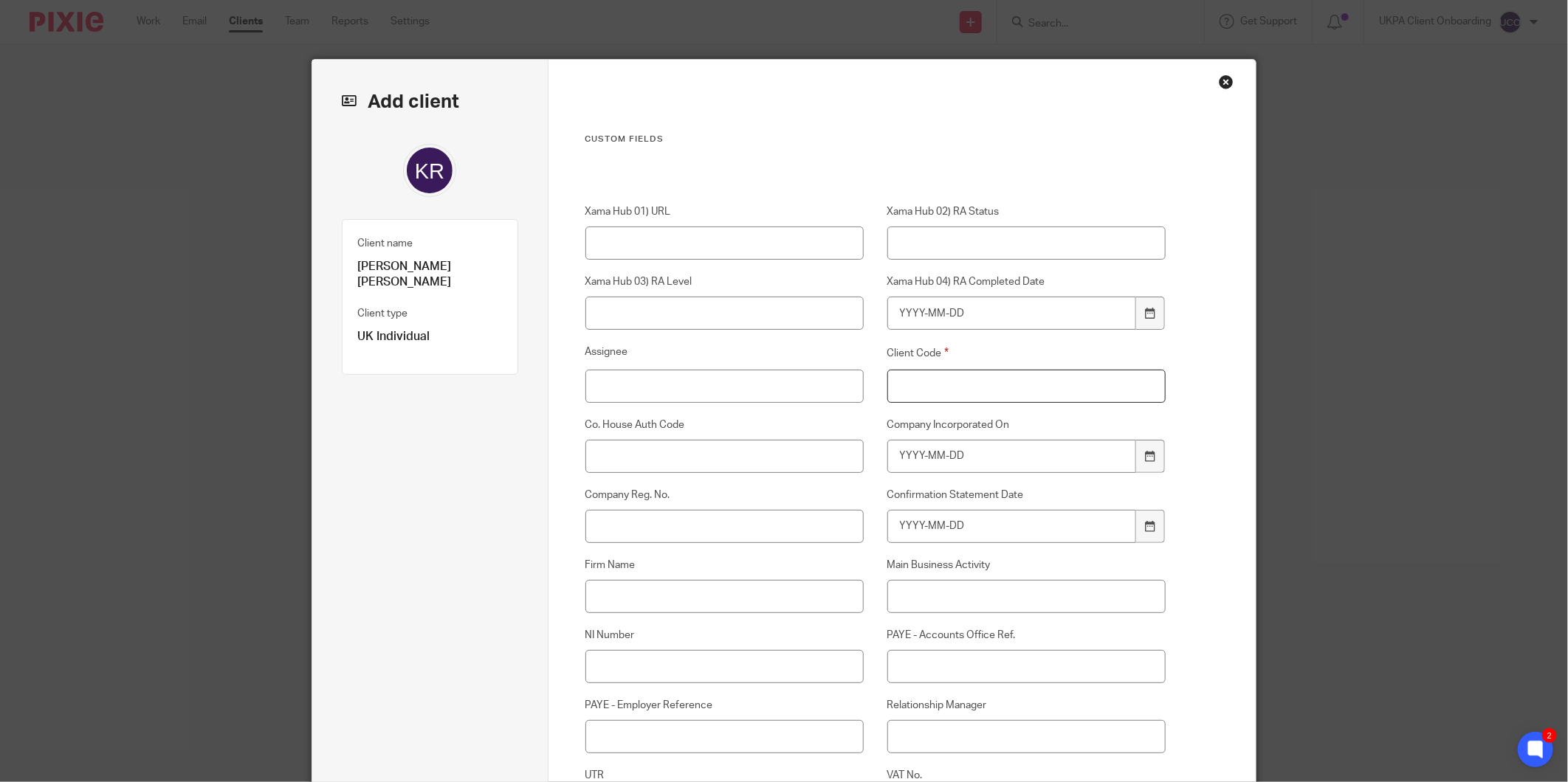
click at [933, 385] on input "Client Code" at bounding box center [1027, 386] width 279 height 33
type input "00"
click at [959, 742] on input "Relationship Manager" at bounding box center [1027, 736] width 279 height 33
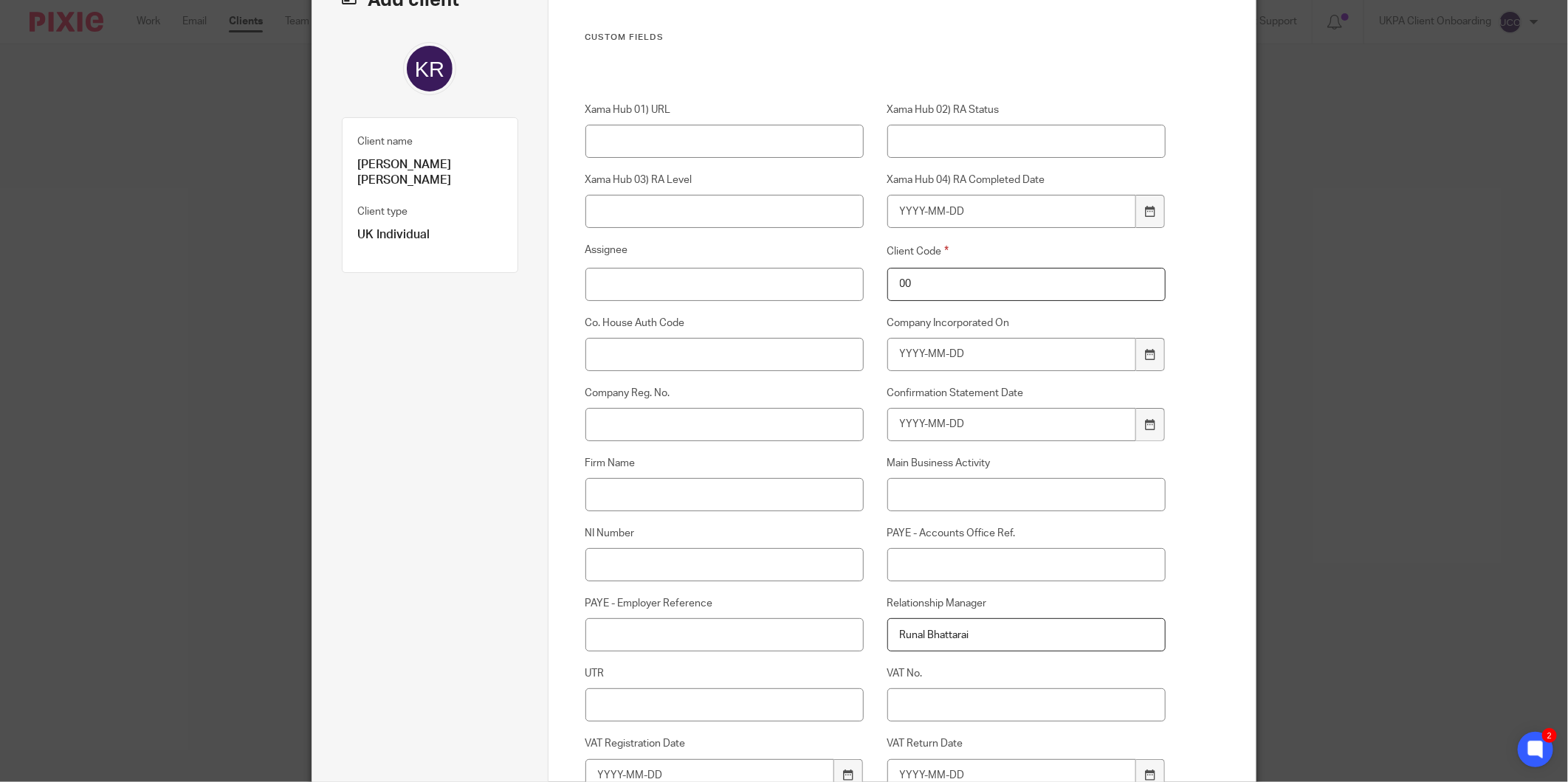
scroll to position [246, 0]
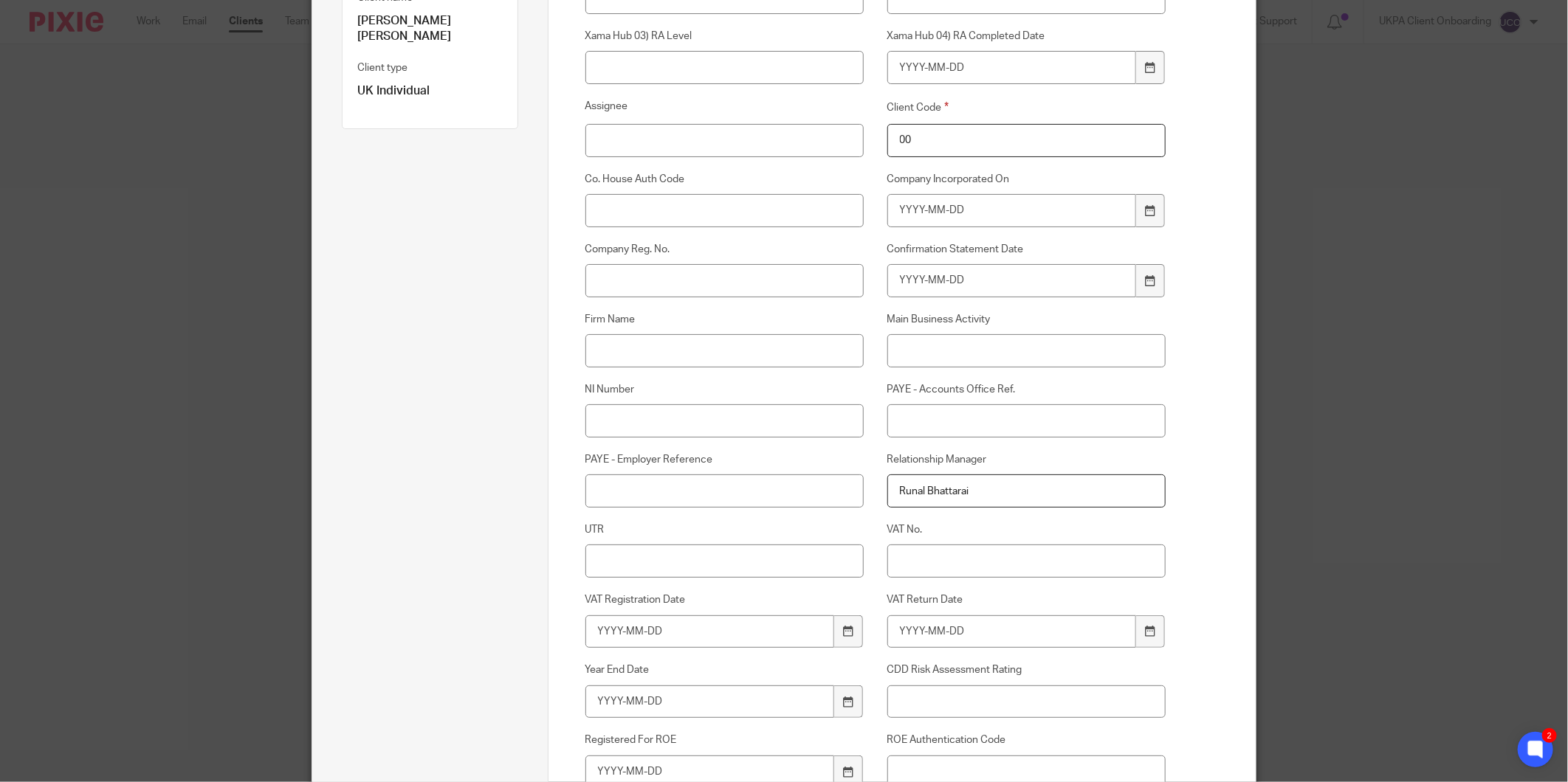
type input "Runal Bhattarai"
click at [681, 556] on input "UTR" at bounding box center [724, 561] width 279 height 33
click at [658, 429] on input "NI Number" at bounding box center [724, 421] width 279 height 33
click at [673, 432] on input "NI Number" at bounding box center [724, 421] width 279 height 33
paste input "SG731852A"
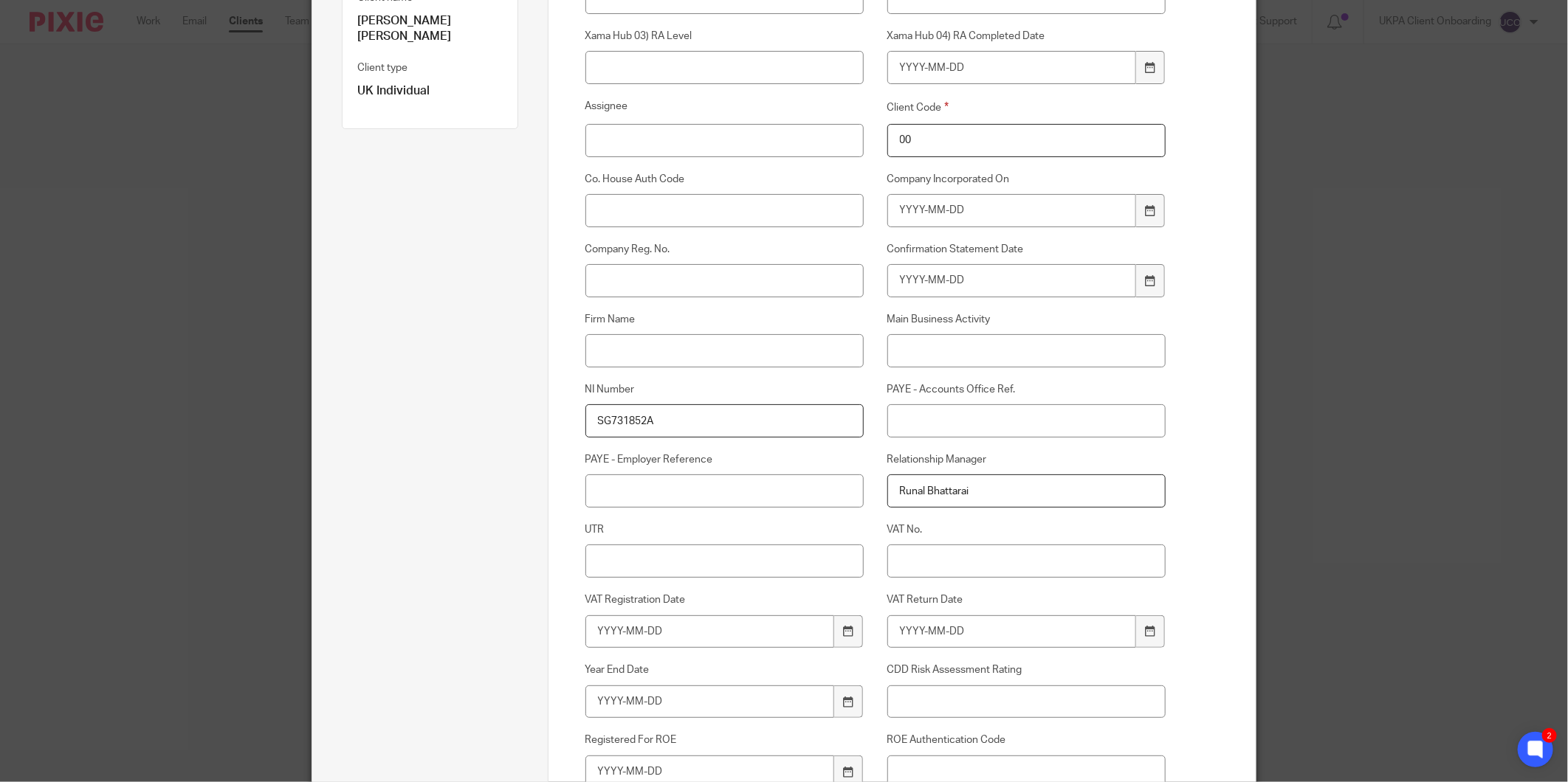
click at [591, 420] on input "SG731852A" at bounding box center [724, 421] width 279 height 33
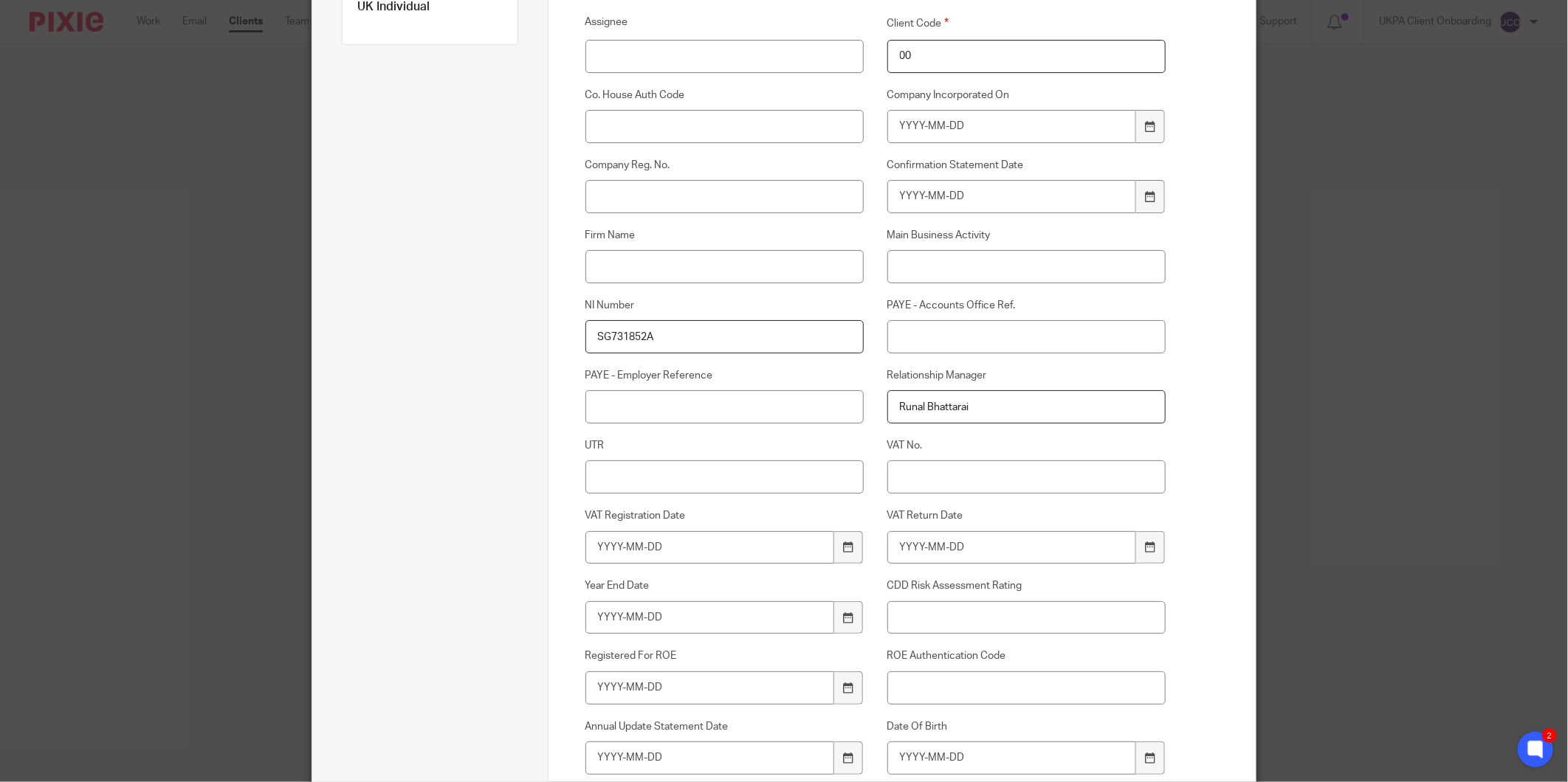
scroll to position [410, 0]
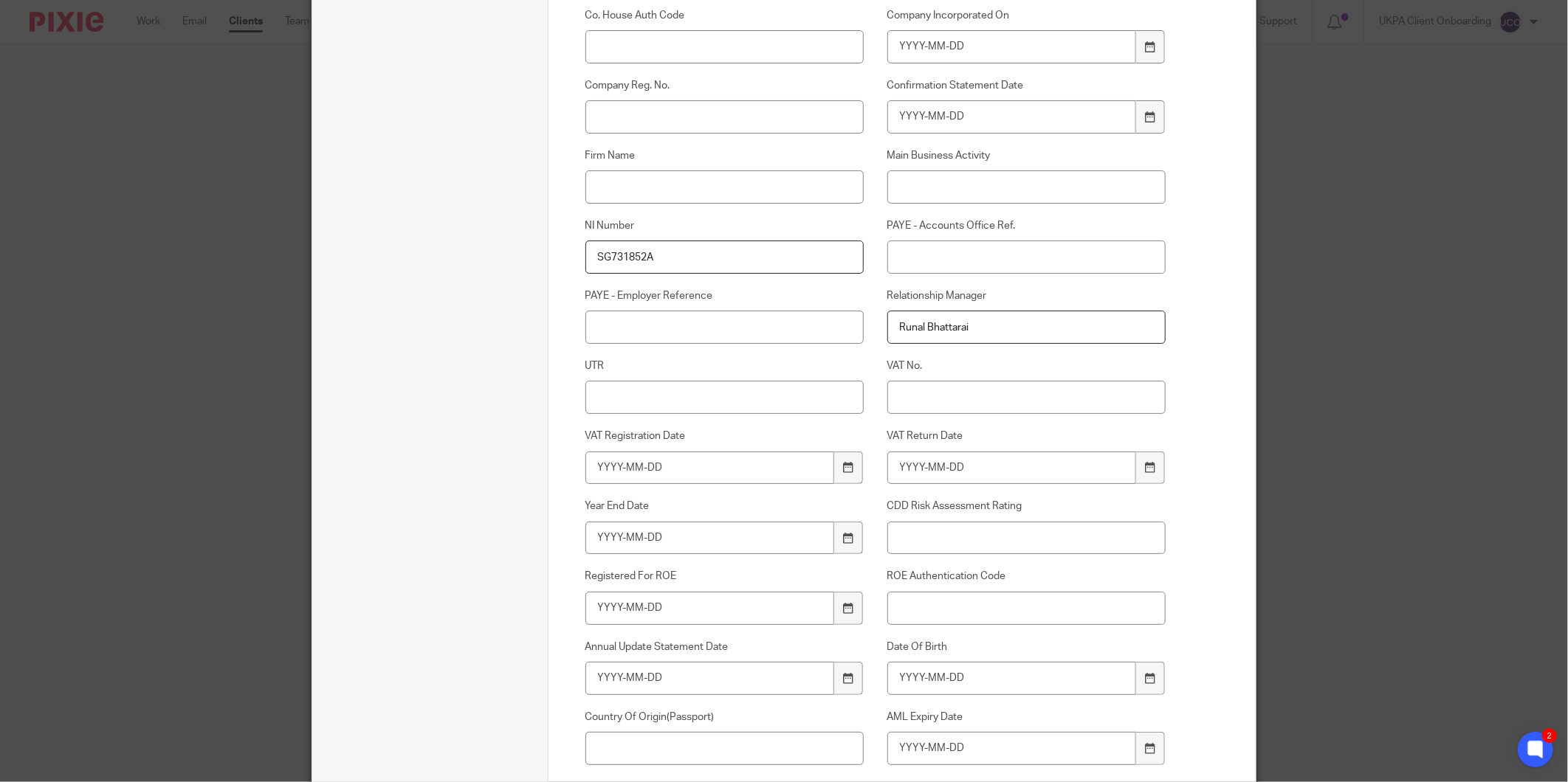
type input "SG731852A"
click at [955, 674] on input "Date Of Birth" at bounding box center [1012, 679] width 249 height 33
click at [950, 668] on input "Date Of Birth" at bounding box center [1012, 679] width 249 height 33
type input "1981-08-23"
click at [936, 746] on input "AML Expiry Date" at bounding box center [1012, 749] width 249 height 33
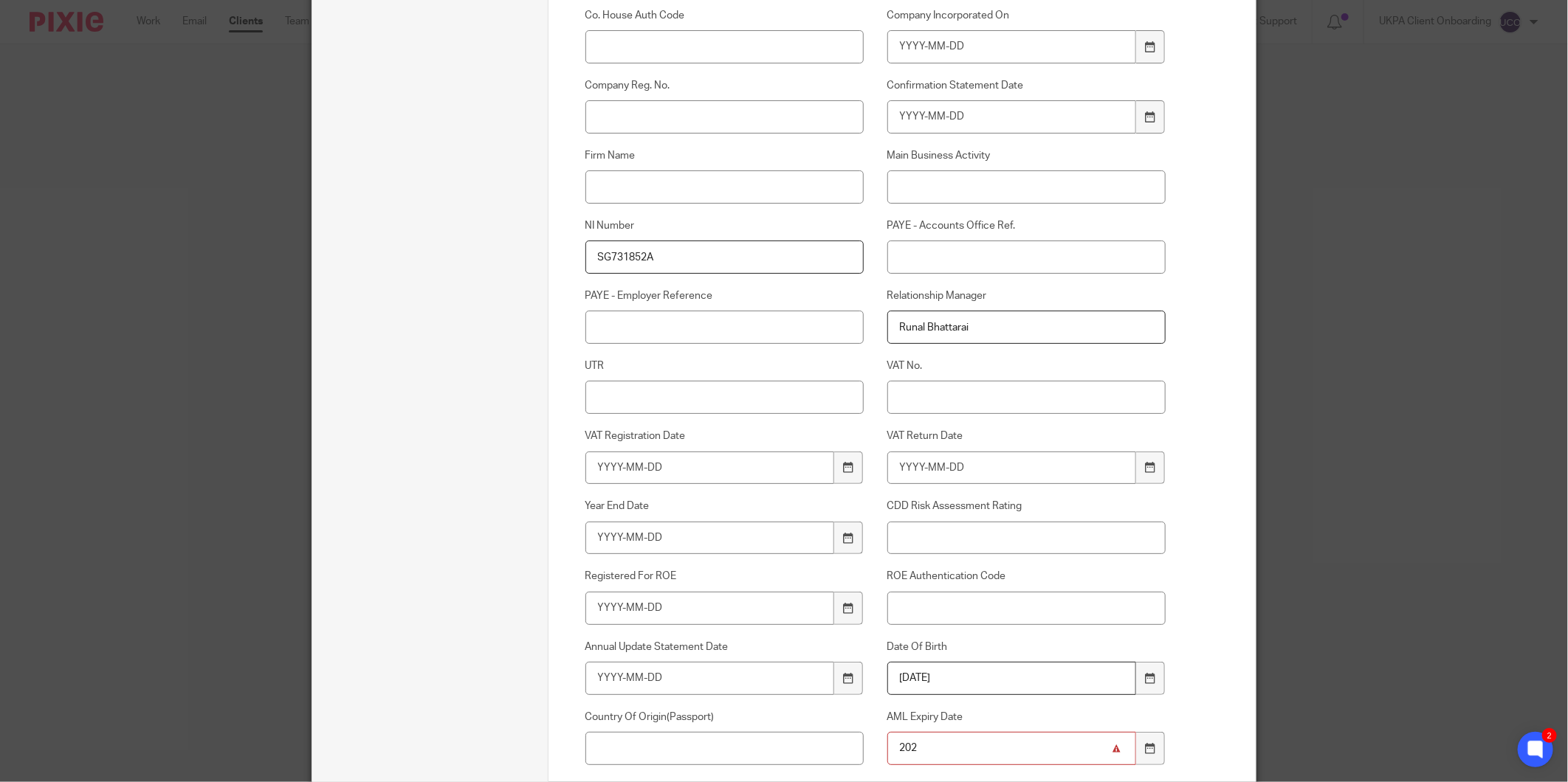
type input "202"
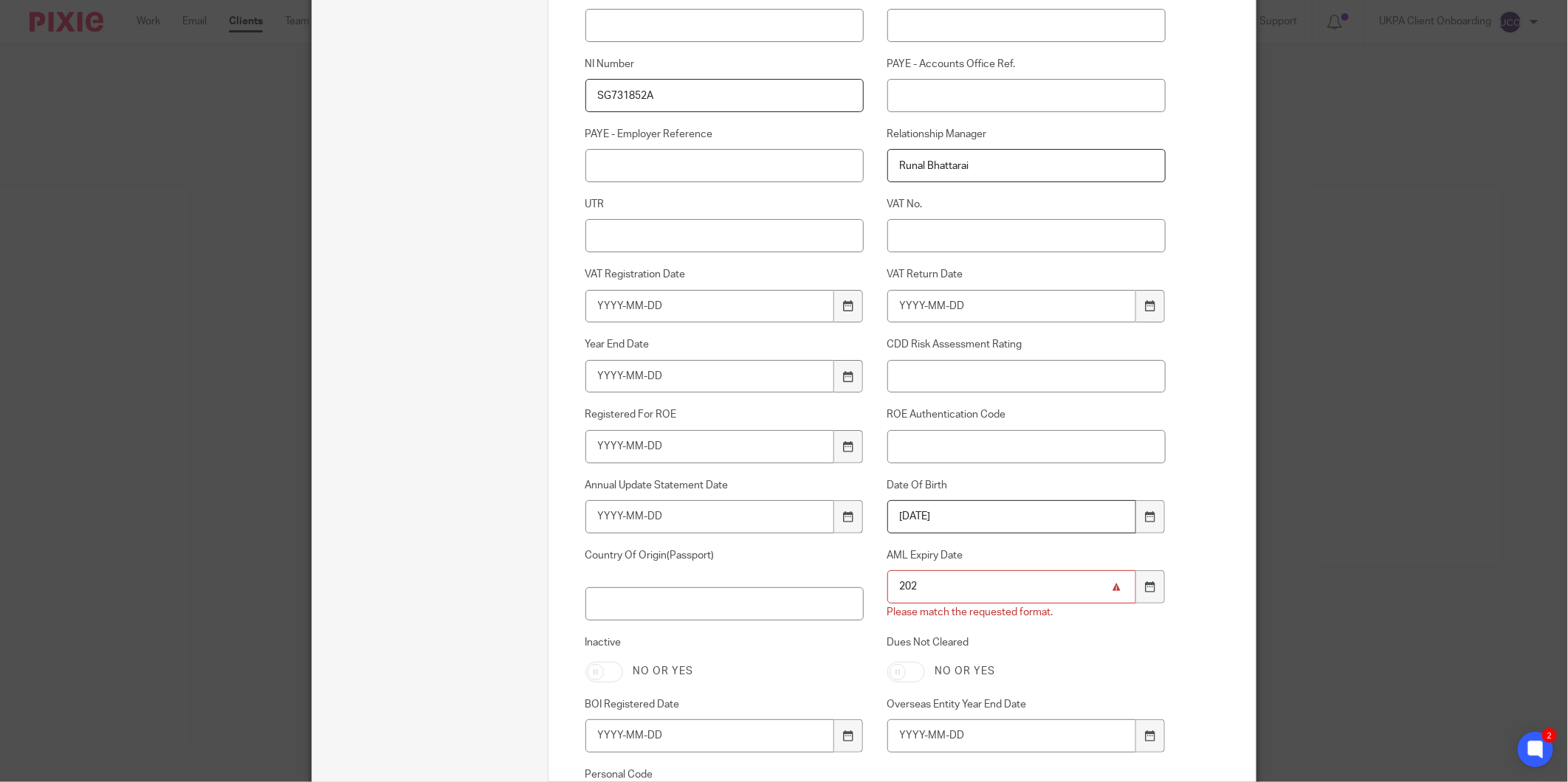
scroll to position [573, 0]
drag, startPoint x: 940, startPoint y: 584, endPoint x: 836, endPoint y: 583, distance: 104.0
click at [837, 583] on div "Xama Hub 01) URL Xama Hub 02) RA Status Xama Hub 03) RA Level Xama Hub 04) RA C…" at bounding box center [863, 252] width 604 height 1241
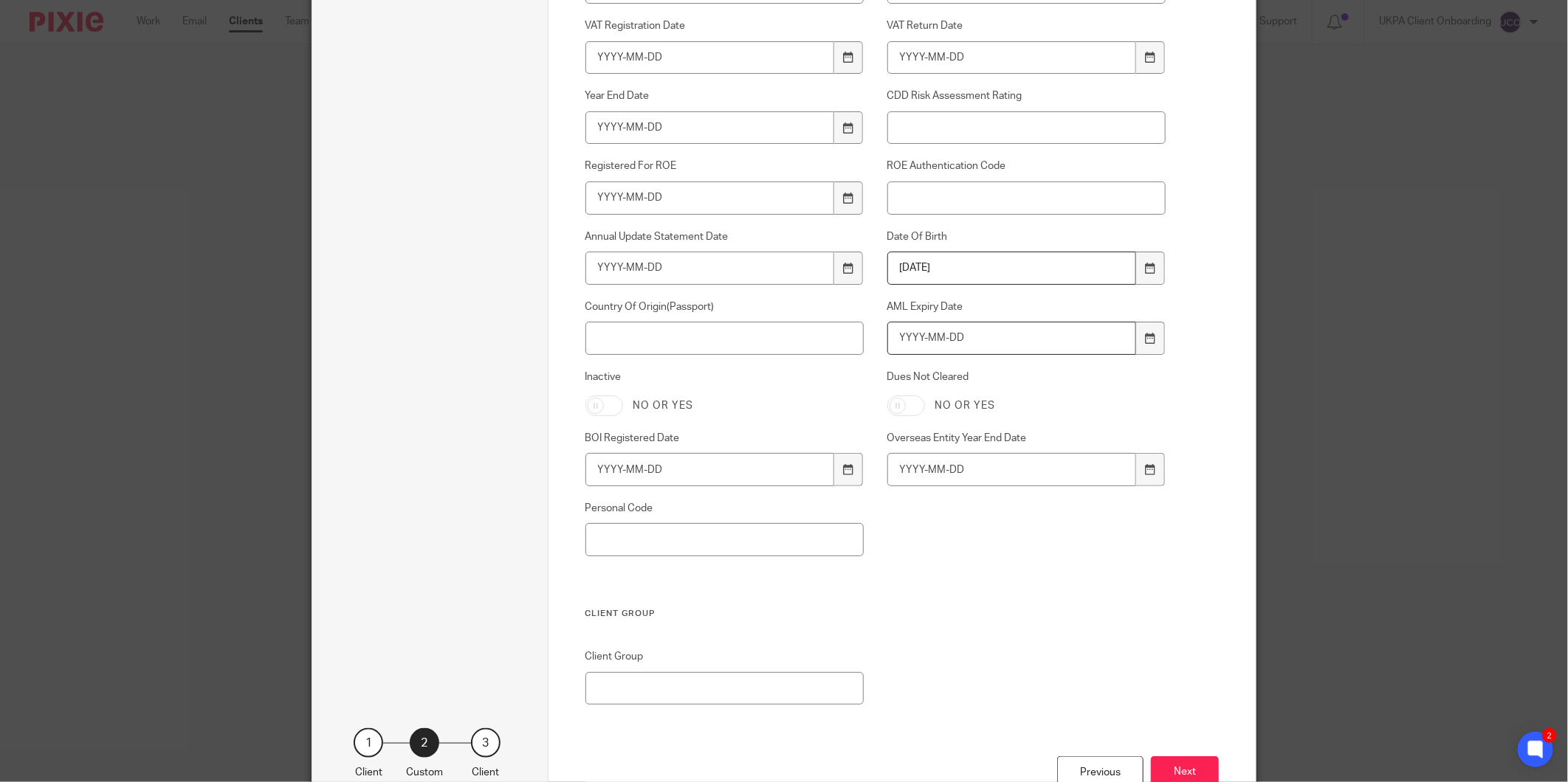
scroll to position [924, 0]
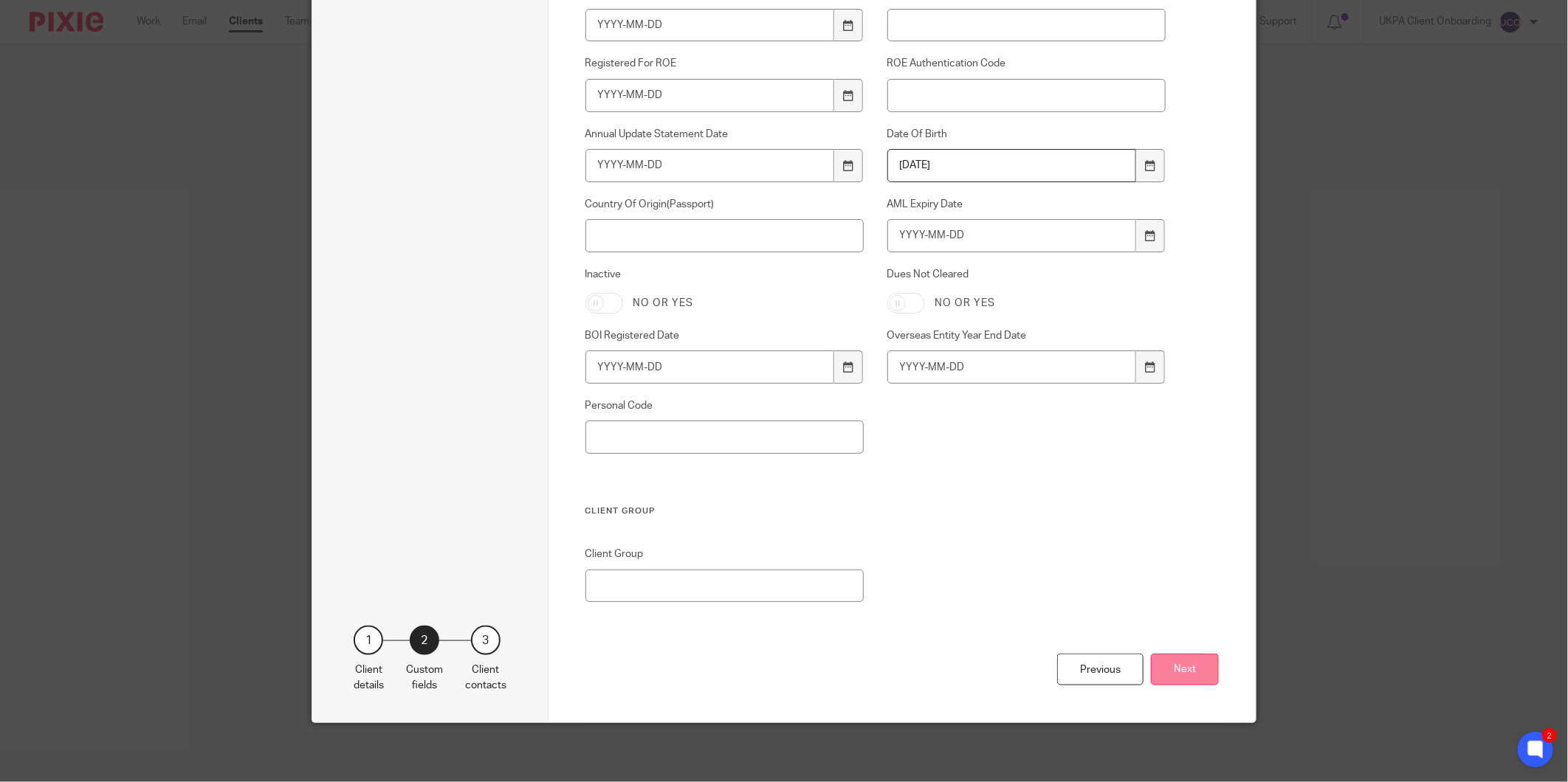
click at [1190, 678] on button "Next" at bounding box center [1185, 669] width 68 height 31
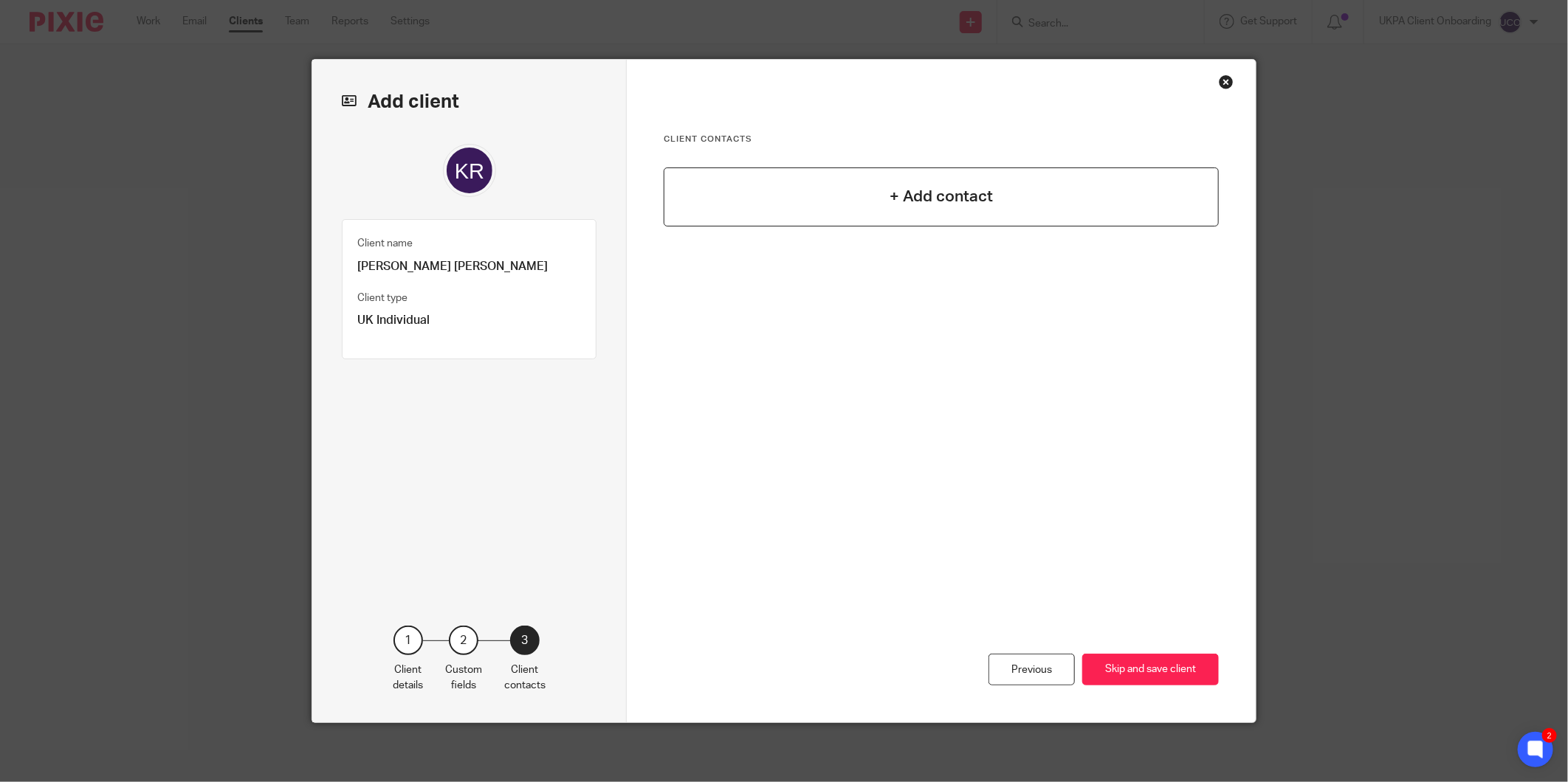
click at [925, 213] on div "+ Add contact" at bounding box center [941, 196] width 556 height 59
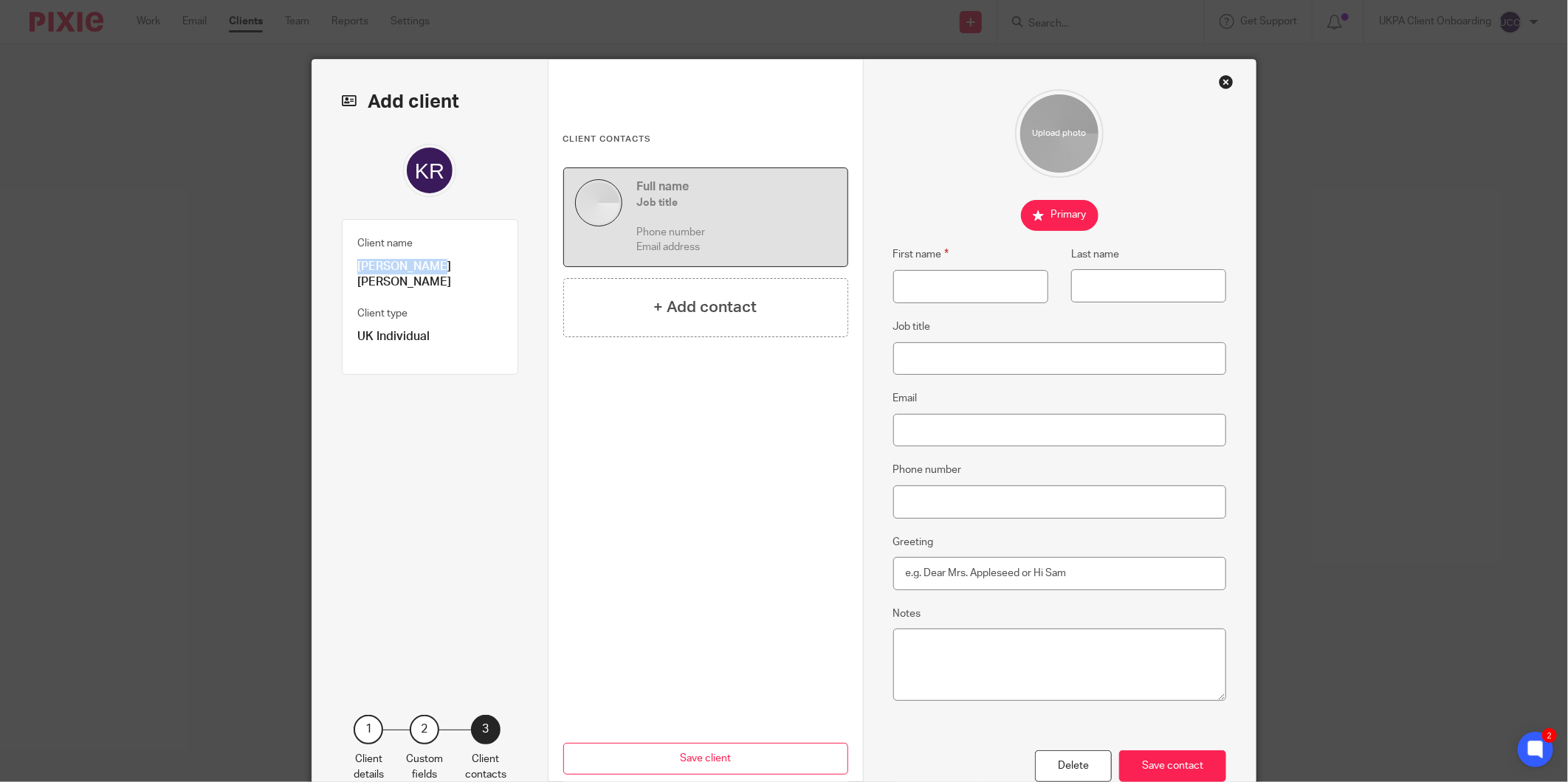
drag, startPoint x: 415, startPoint y: 261, endPoint x: 329, endPoint y: 261, distance: 86.0
click at [329, 261] on div "Add client Client name Kerstin Rita Rogers Client type UK Individual 1 Client d…" at bounding box center [430, 435] width 236 height 752
copy p "Kerstin Rita"
click at [929, 292] on input "First name" at bounding box center [970, 286] width 155 height 33
paste input "Kerstin Rita"
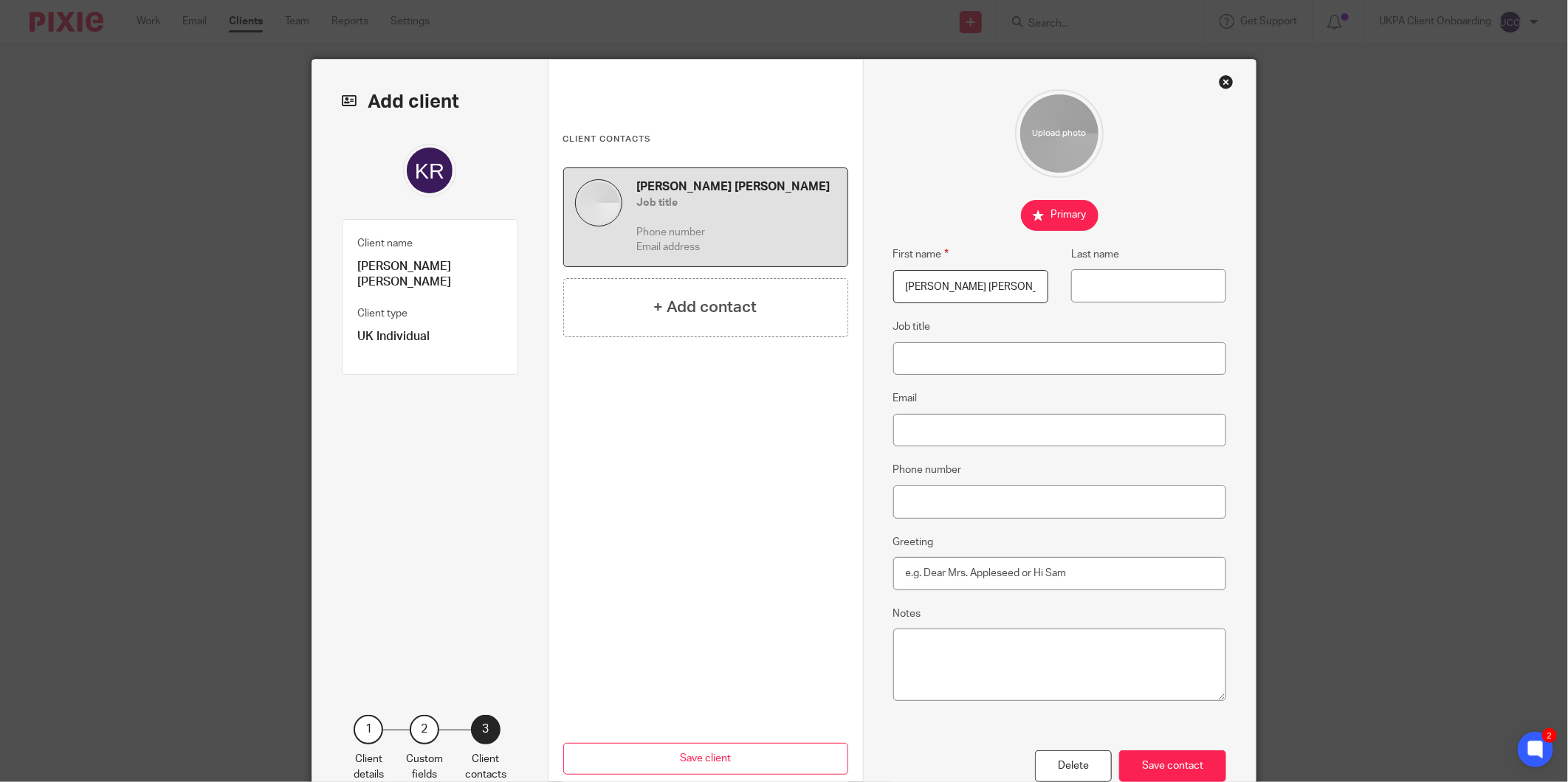
type input "Kerstin Rita"
click at [431, 266] on p "[PERSON_NAME] [PERSON_NAME]" at bounding box center [430, 275] width 146 height 31
copy p "Rogers"
click at [1142, 285] on input "Last name" at bounding box center [1148, 286] width 155 height 33
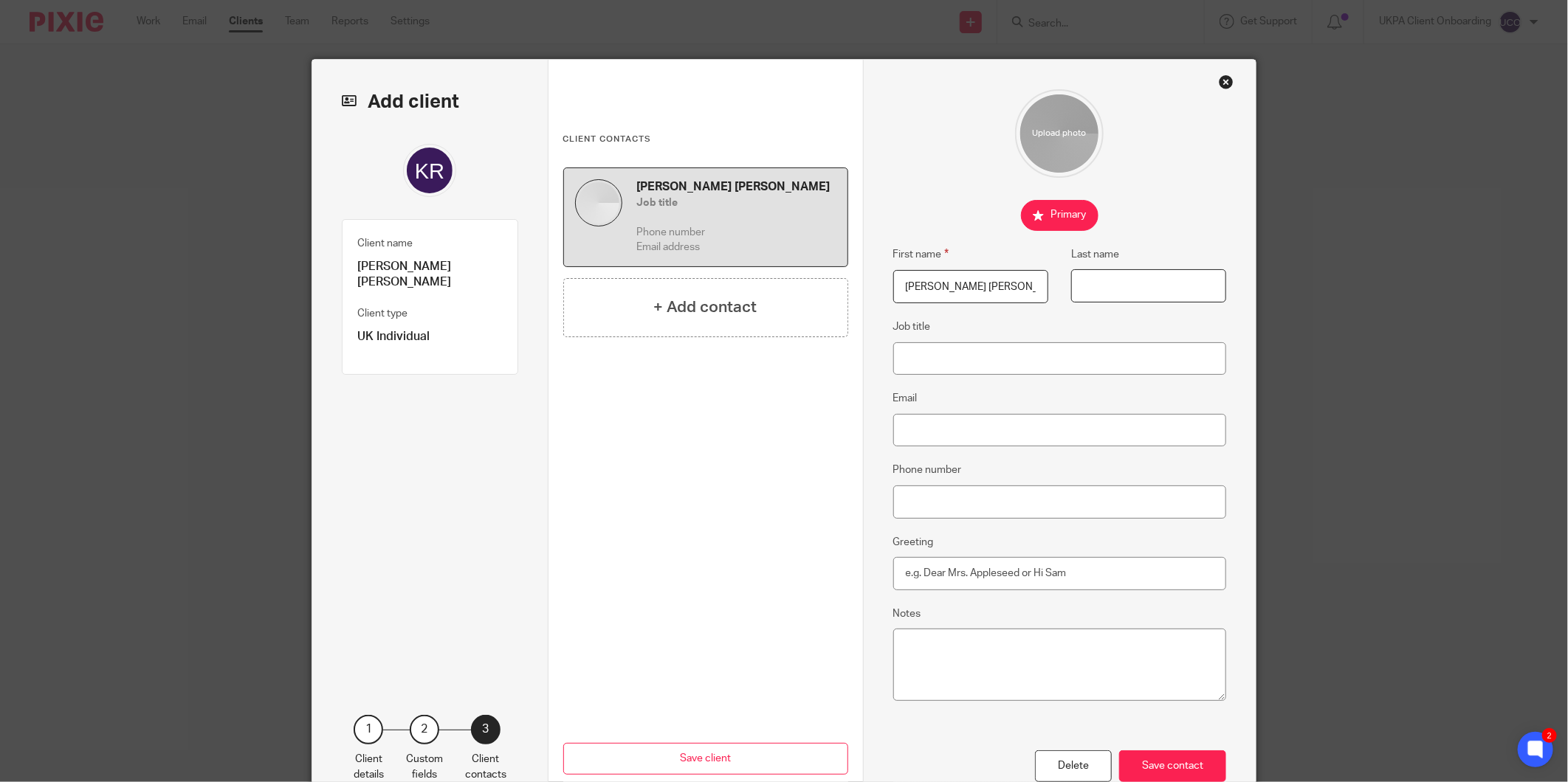
paste input "Rogers"
type input "Rogers"
click at [1065, 439] on input "Email" at bounding box center [1060, 430] width 334 height 33
paste input "[DOMAIN_NAME][EMAIL_ADDRESS][PERSON_NAME][DOMAIN_NAME]"
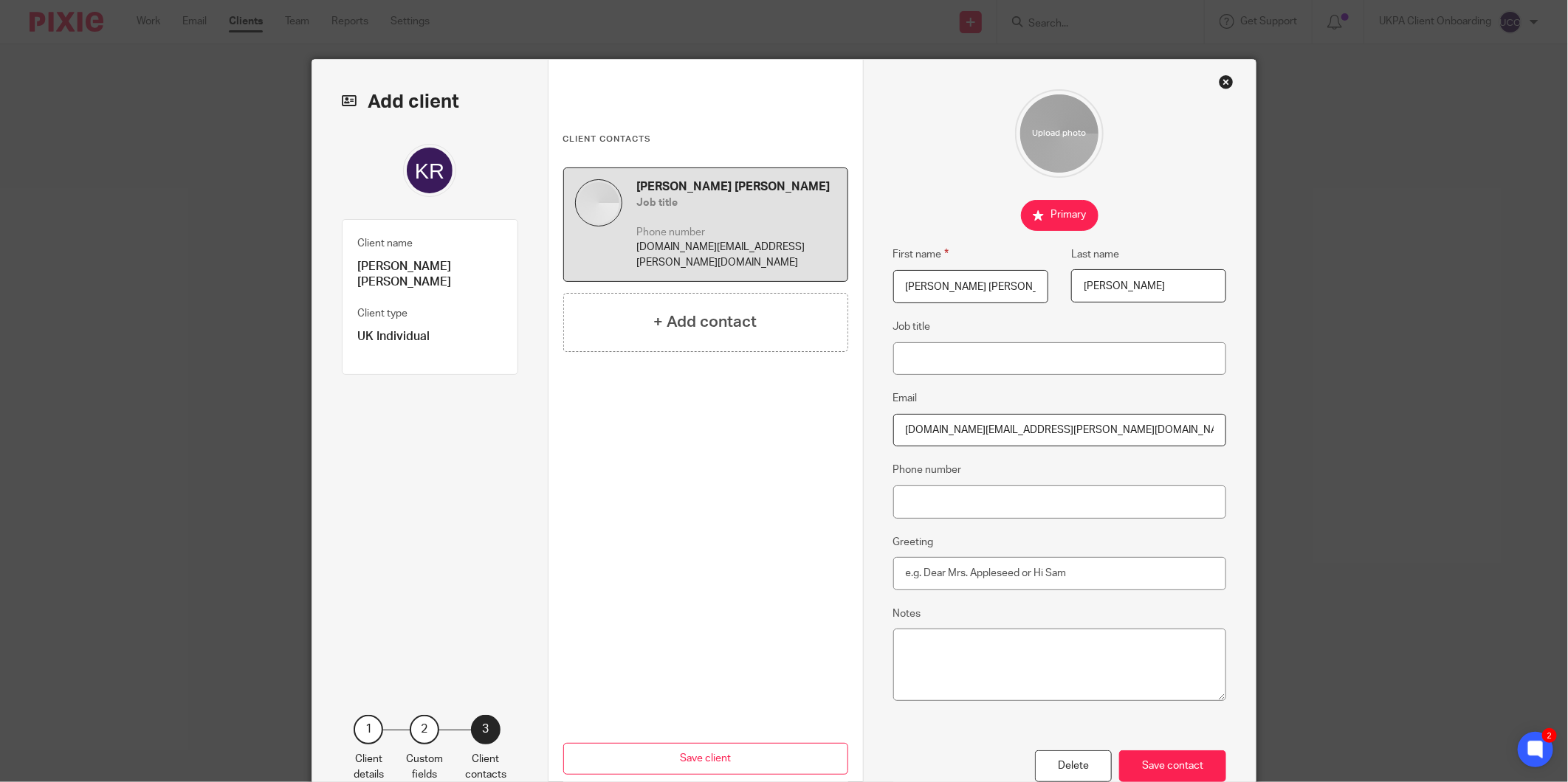
type input "[DOMAIN_NAME][EMAIL_ADDRESS][PERSON_NAME][DOMAIN_NAME]"
click at [932, 497] on input "Phone number" at bounding box center [1060, 502] width 334 height 33
paste input "+447500557789"
type input "+447500557789"
click at [1142, 762] on div "Save contact" at bounding box center [1172, 766] width 107 height 31
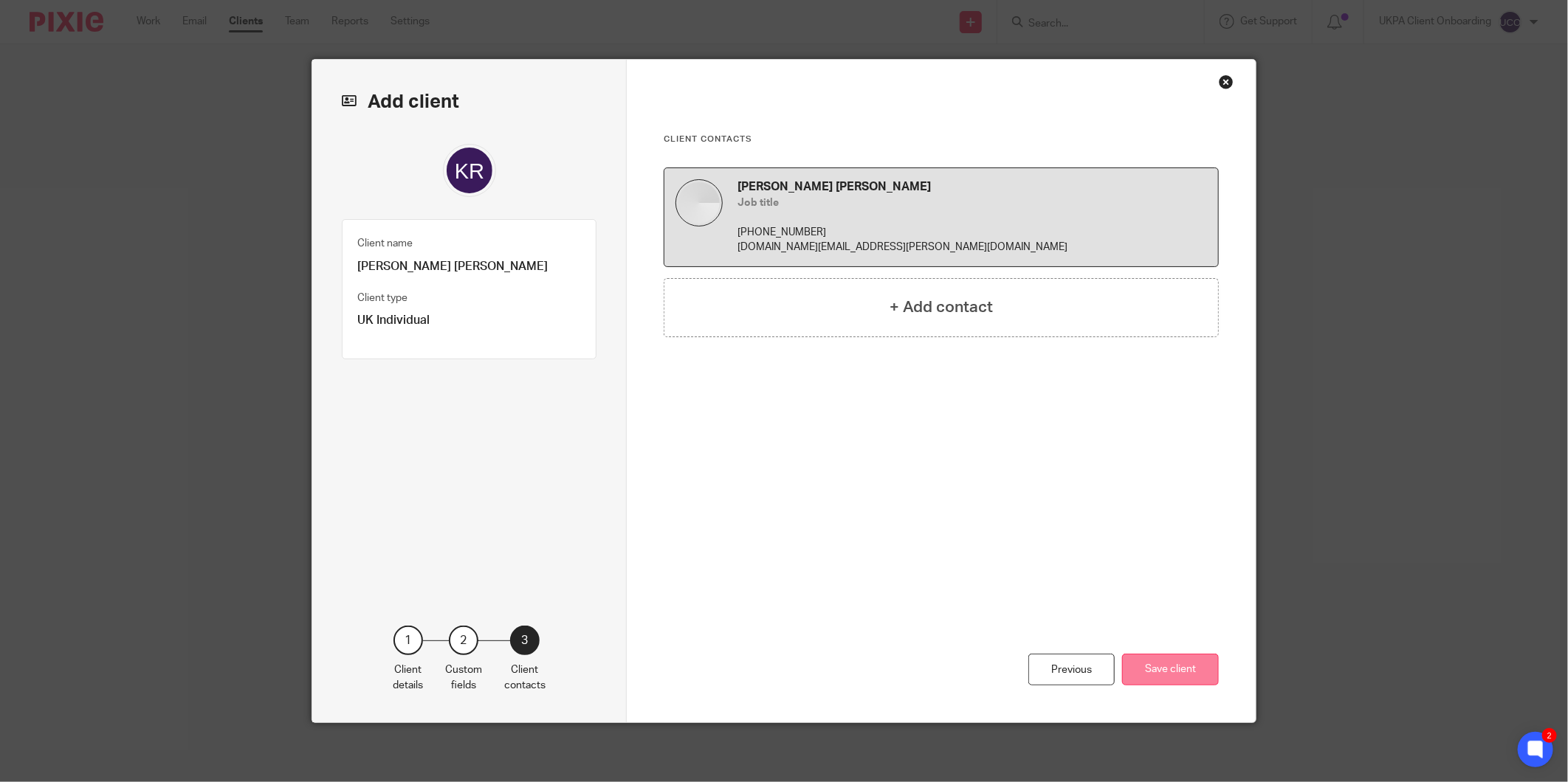
click at [1157, 684] on button "Save client" at bounding box center [1171, 669] width 97 height 31
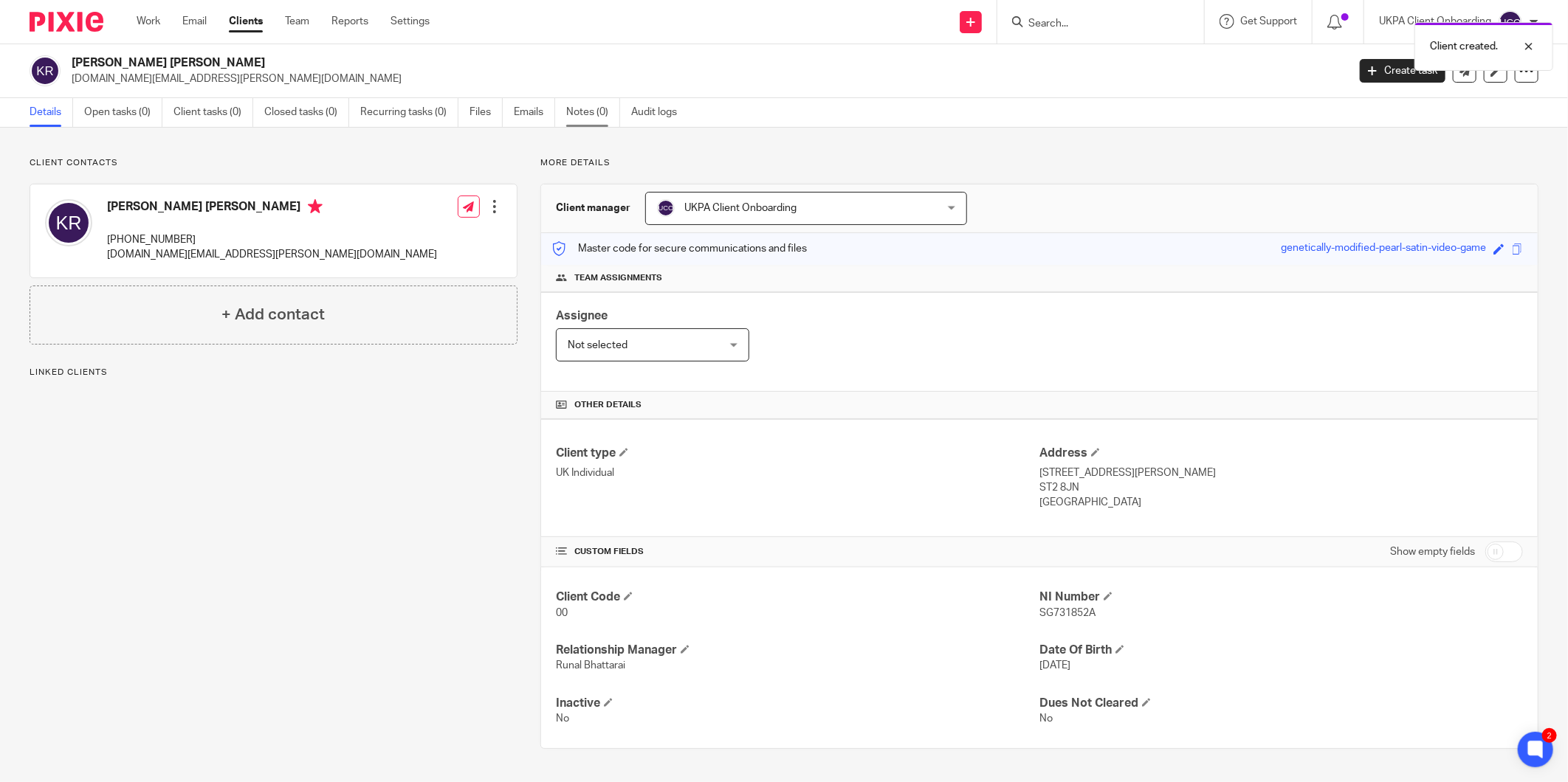
click at [596, 112] on link "Notes (0)" at bounding box center [593, 113] width 54 height 29
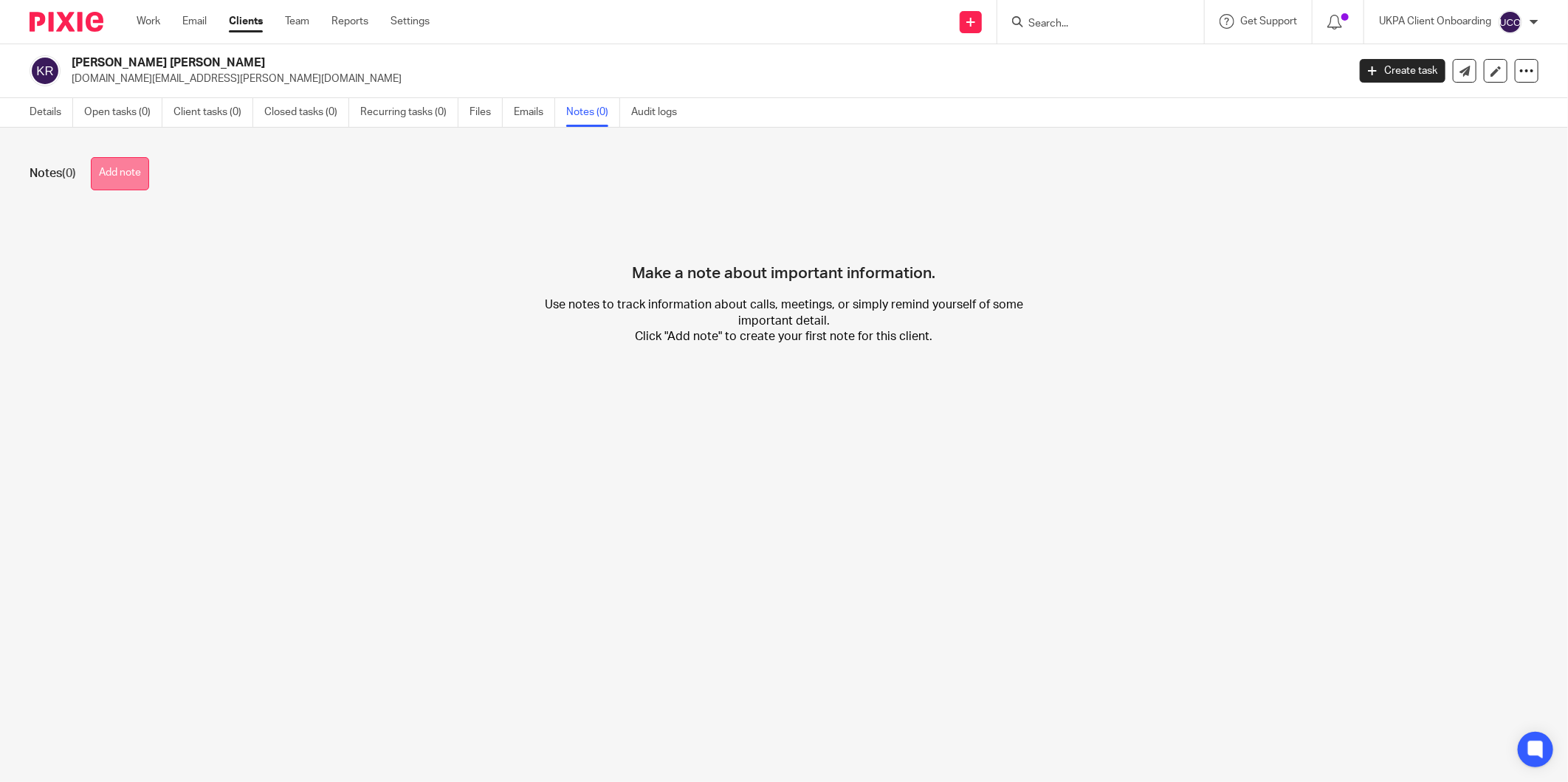
click at [102, 177] on button "Add note" at bounding box center [120, 174] width 58 height 33
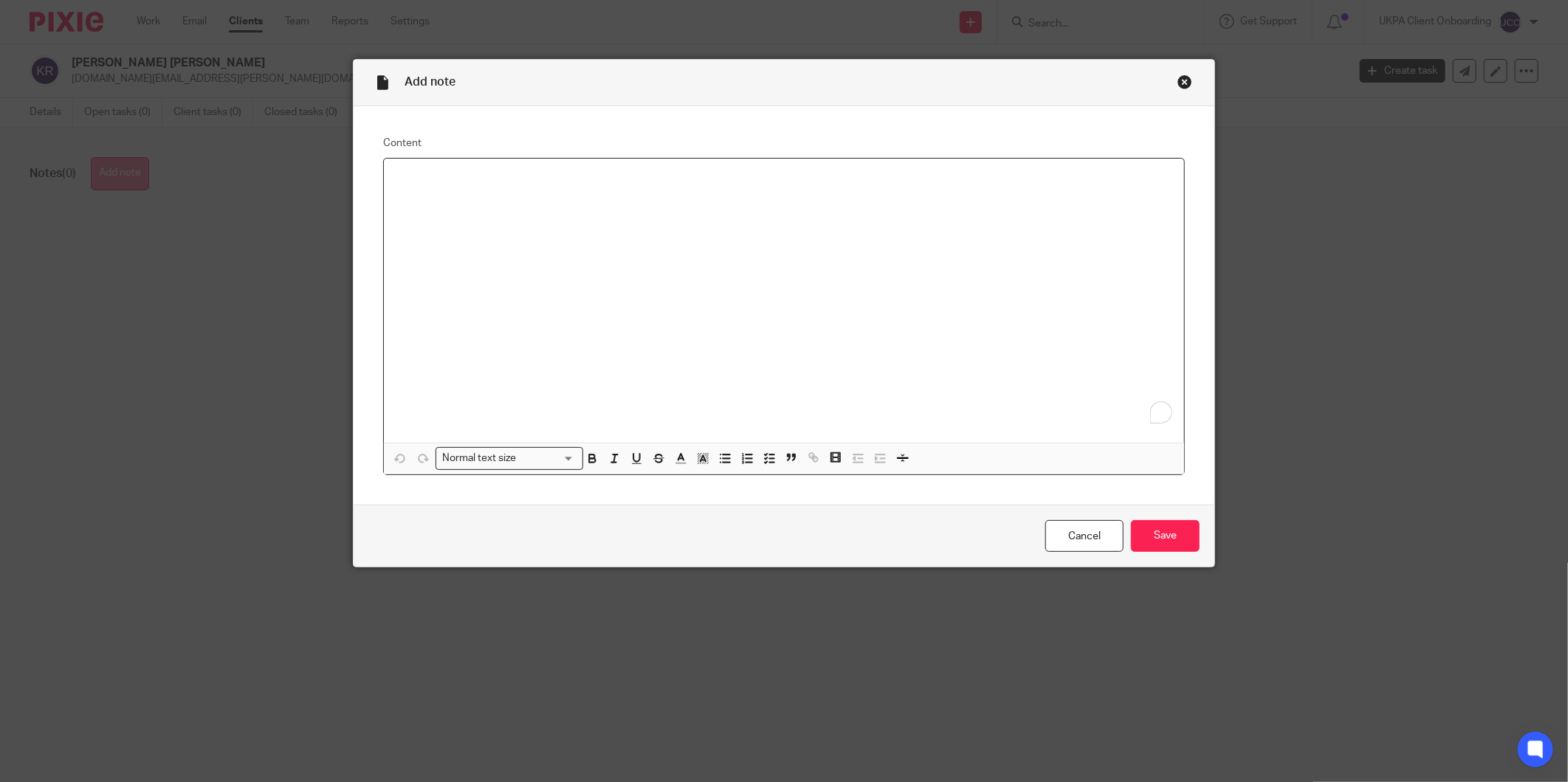
paste div "To enrich screen reader interactions, please activate Accessibility in Grammarl…"
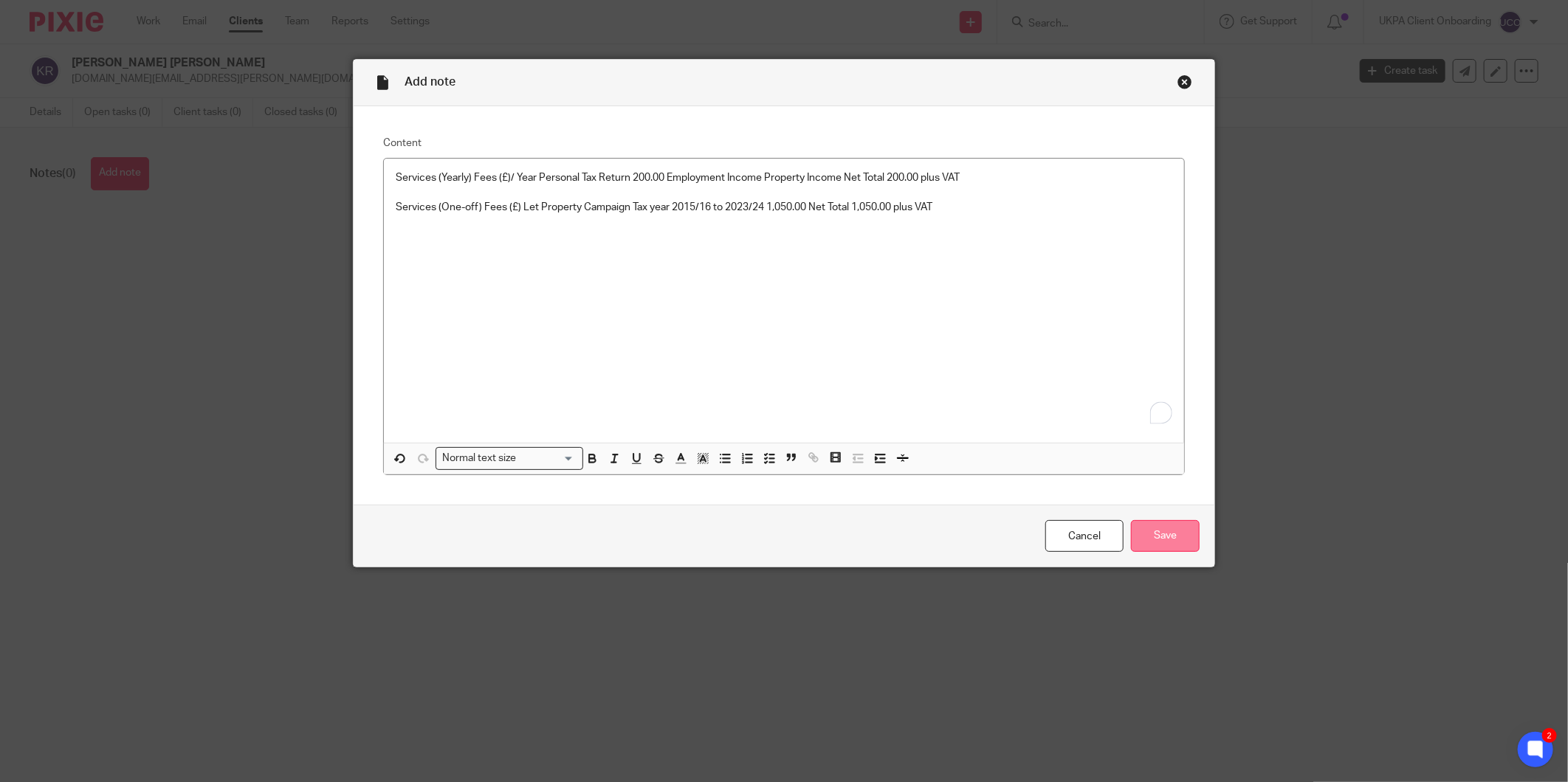
click at [1167, 547] on input "Save" at bounding box center [1165, 536] width 69 height 31
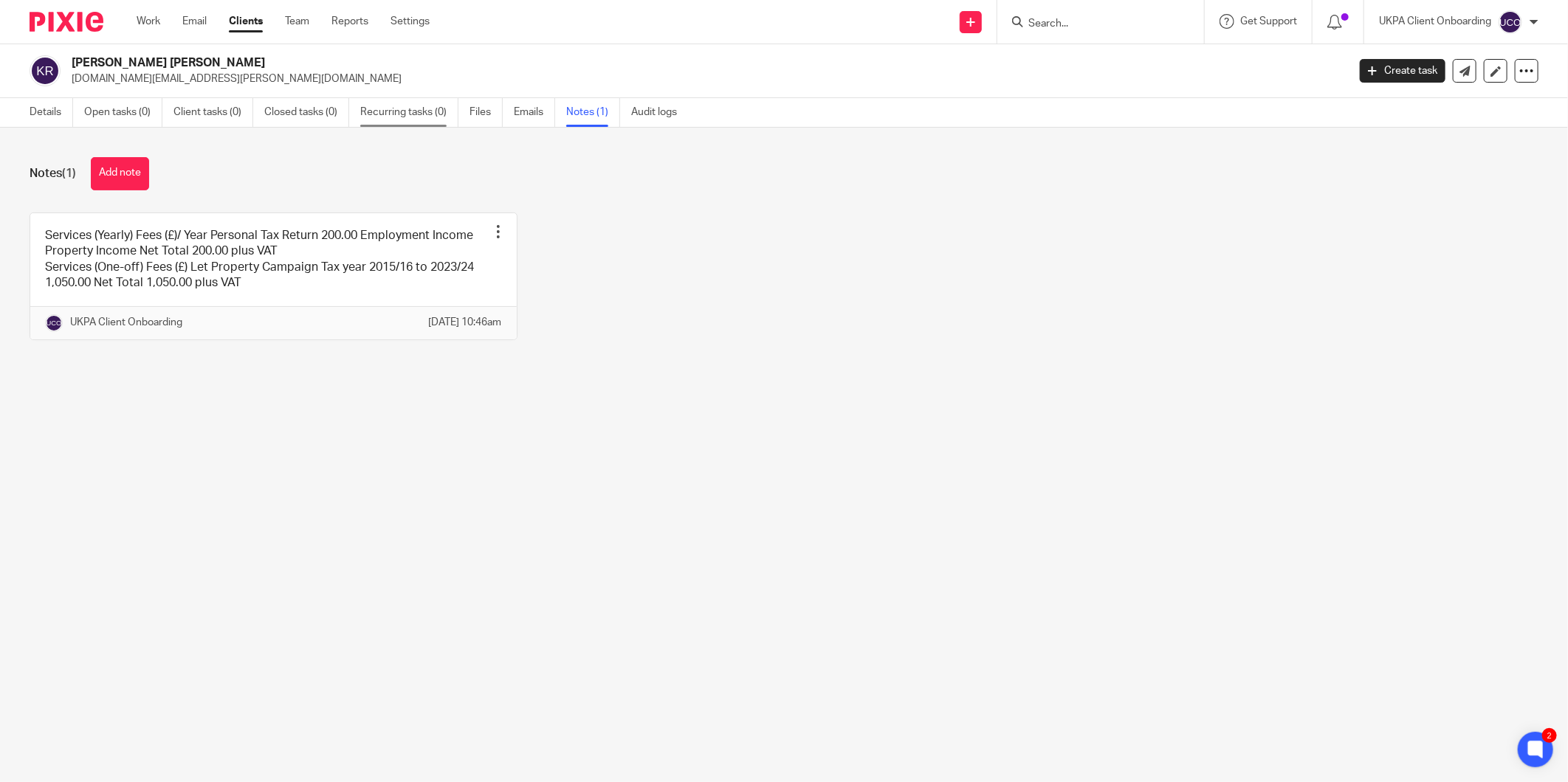
click at [386, 115] on link "Recurring tasks (0)" at bounding box center [409, 113] width 99 height 29
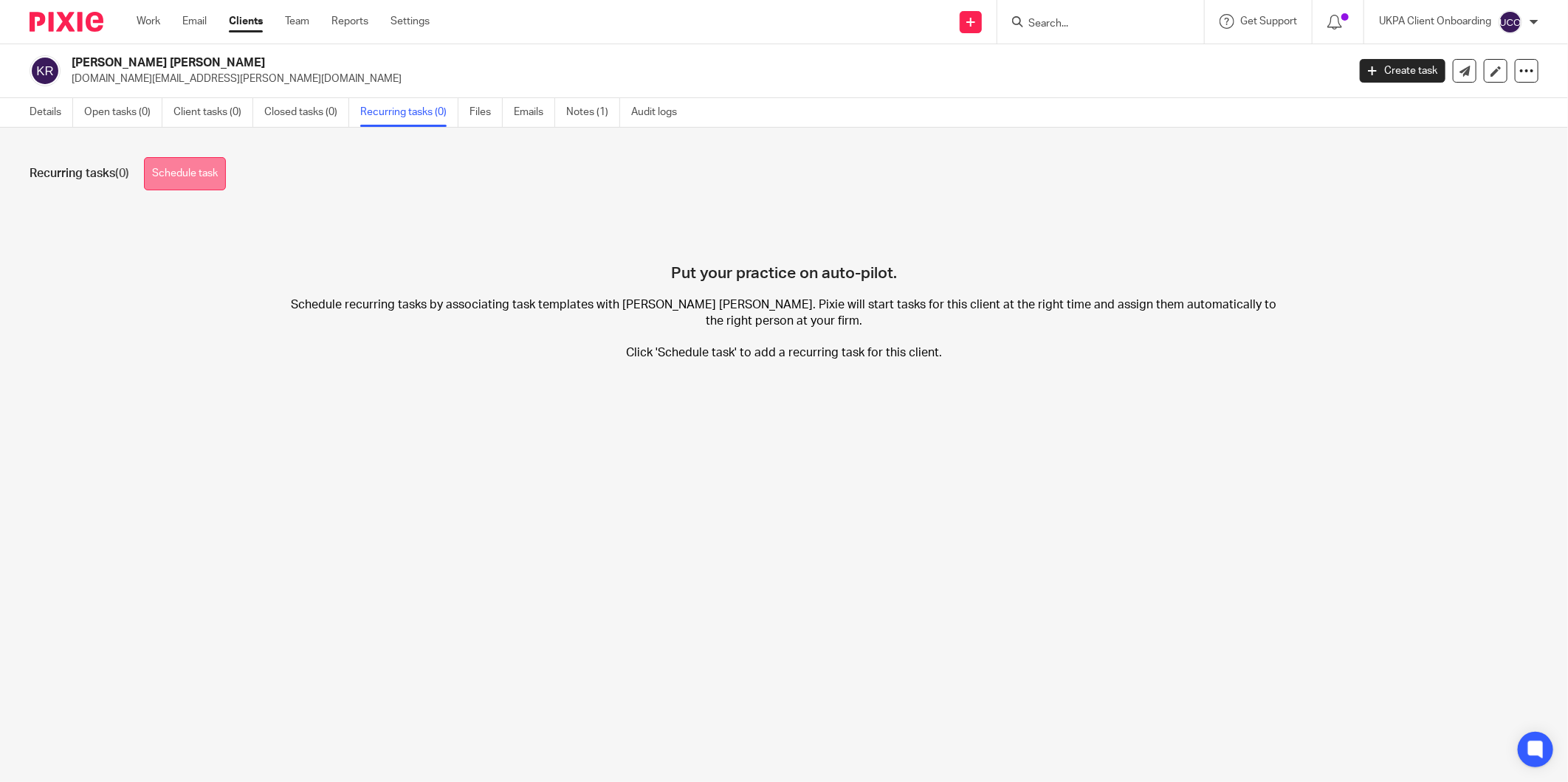
click at [165, 161] on link "Schedule task" at bounding box center [185, 174] width 82 height 33
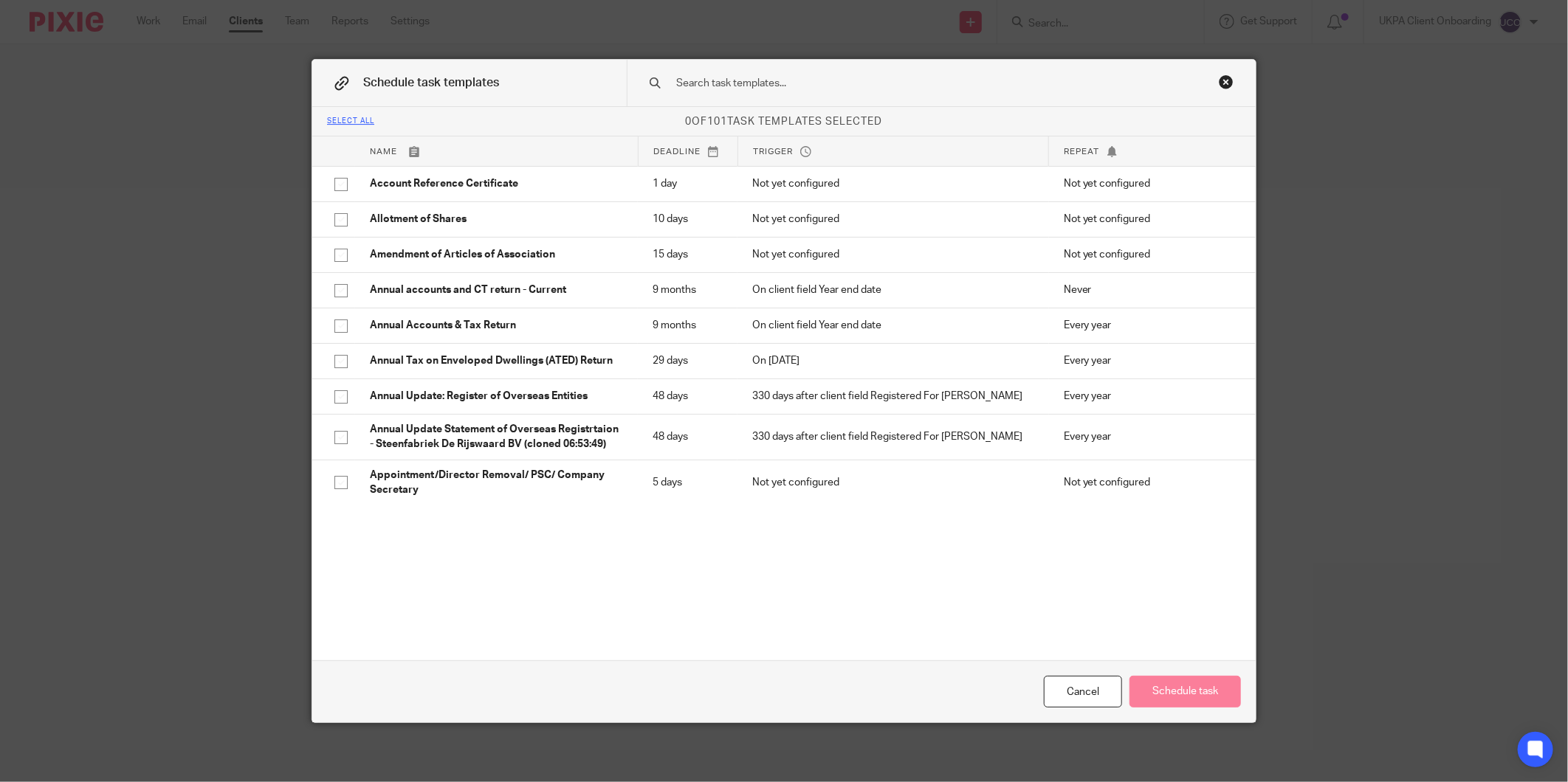
click at [765, 87] on input "text" at bounding box center [918, 84] width 487 height 17
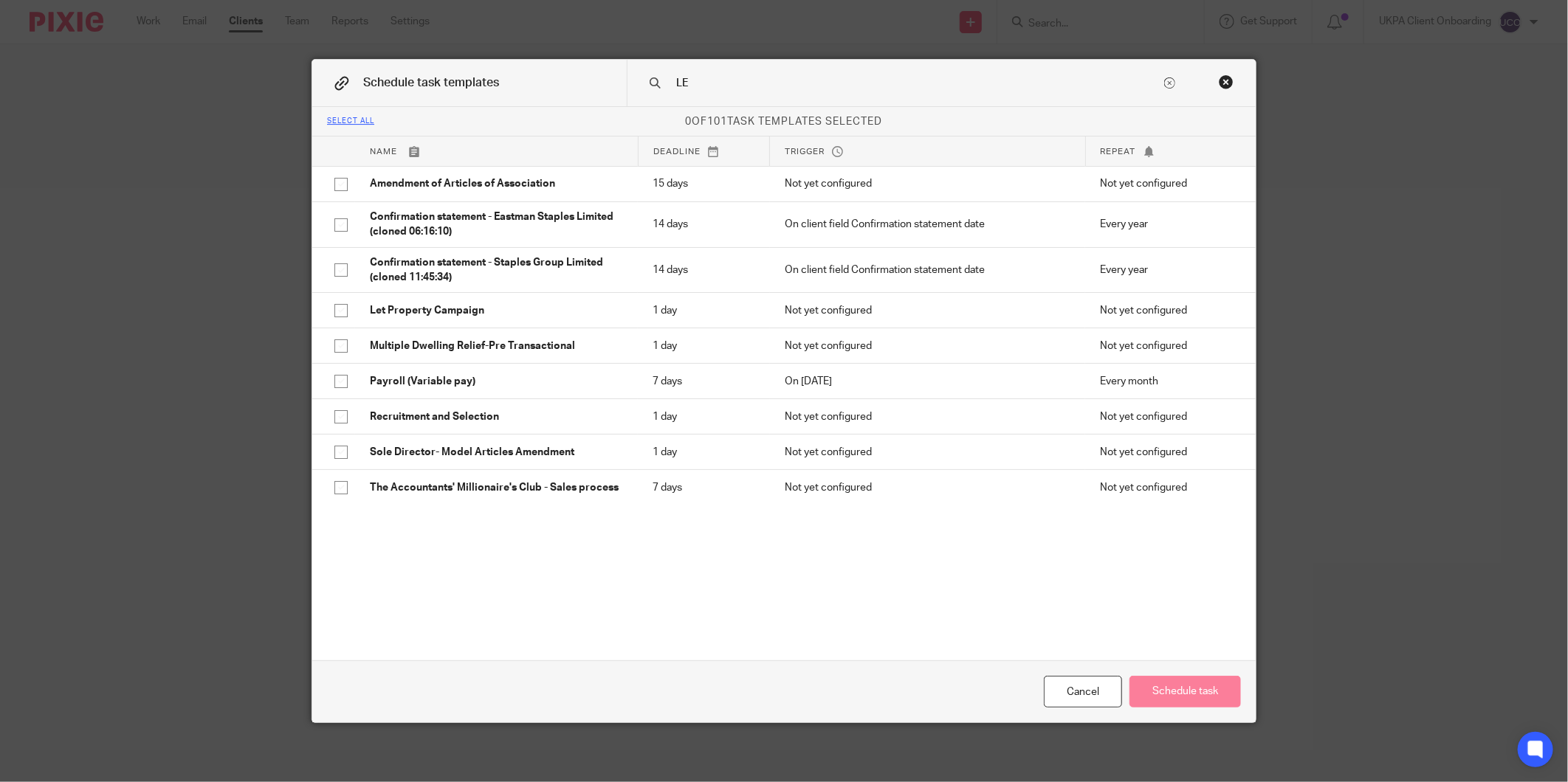
type input "L"
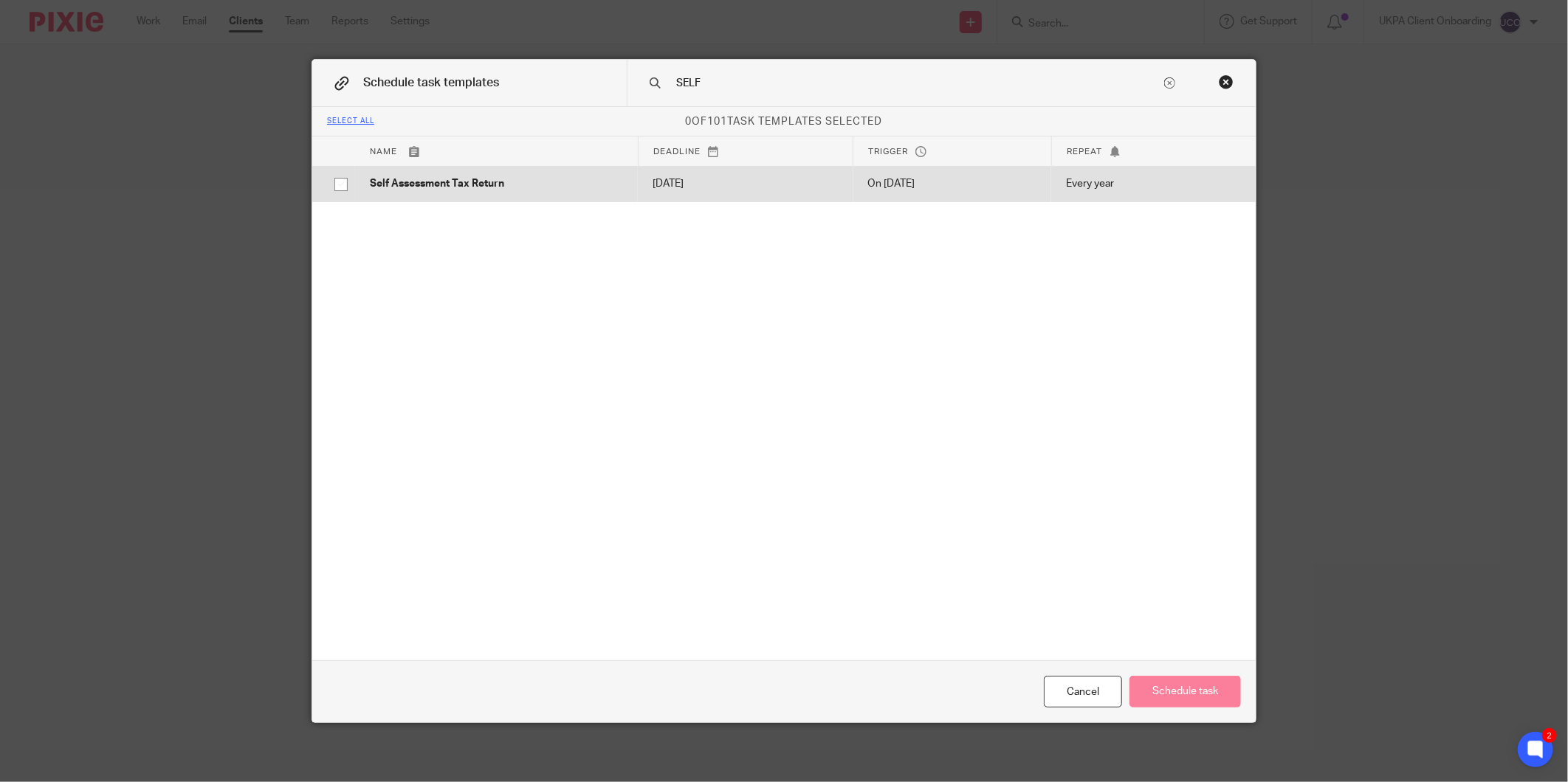
type input "SELF"
click at [690, 175] on td "[DATE]" at bounding box center [746, 184] width 215 height 36
checkbox input "true"
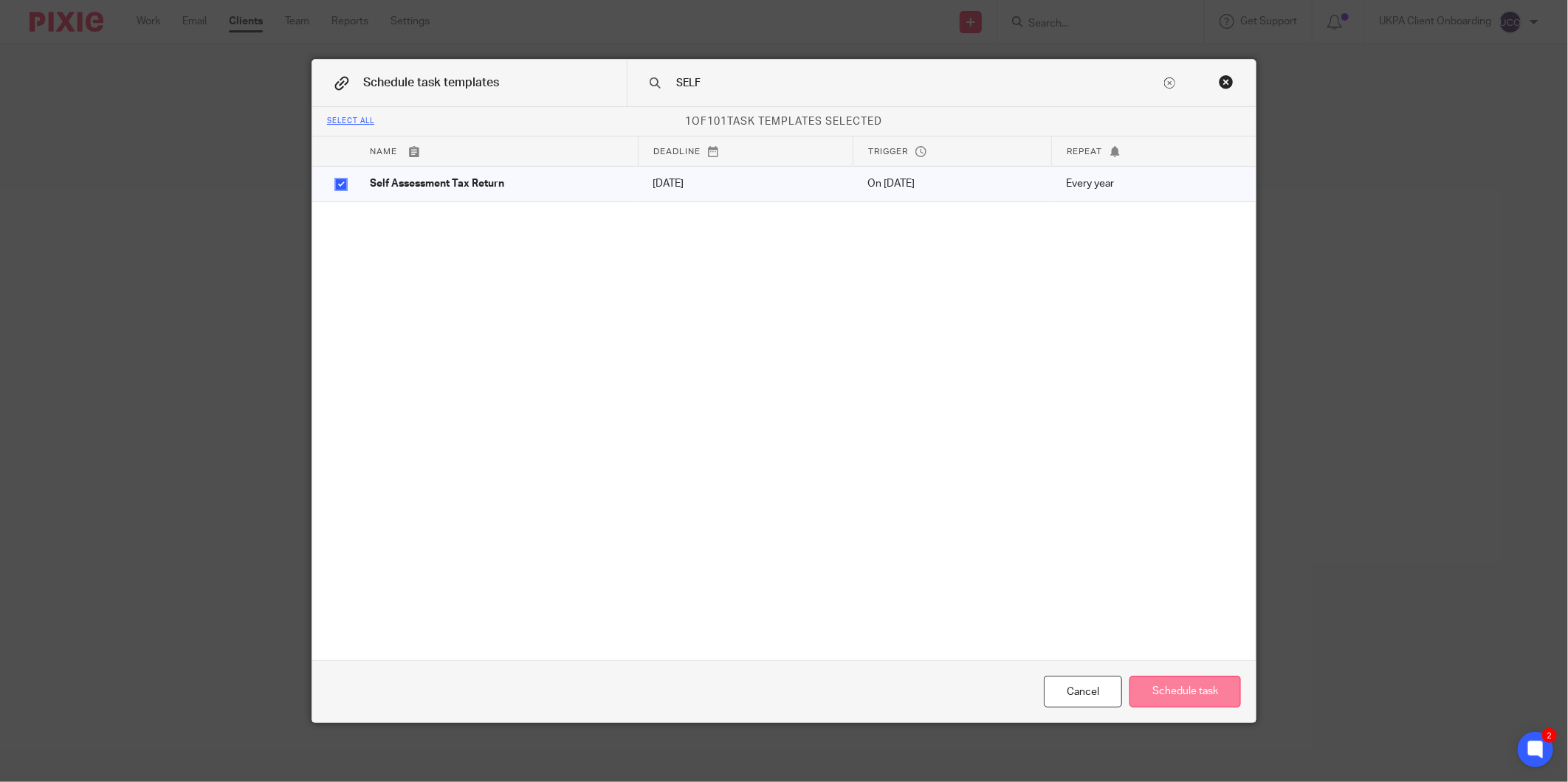
click at [1172, 704] on button "Schedule task" at bounding box center [1185, 692] width 112 height 31
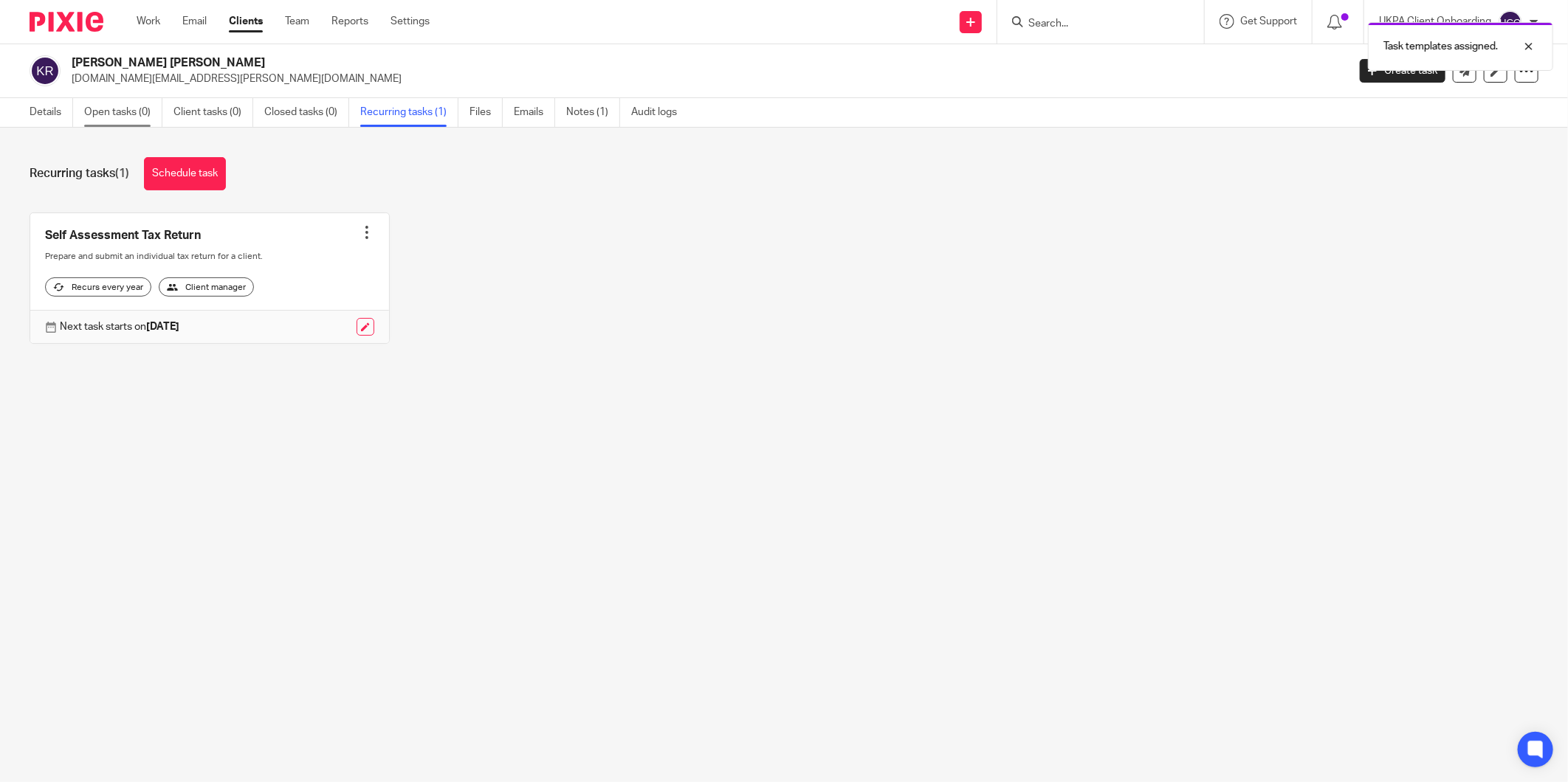
click at [94, 109] on link "Open tasks (0)" at bounding box center [123, 113] width 79 height 29
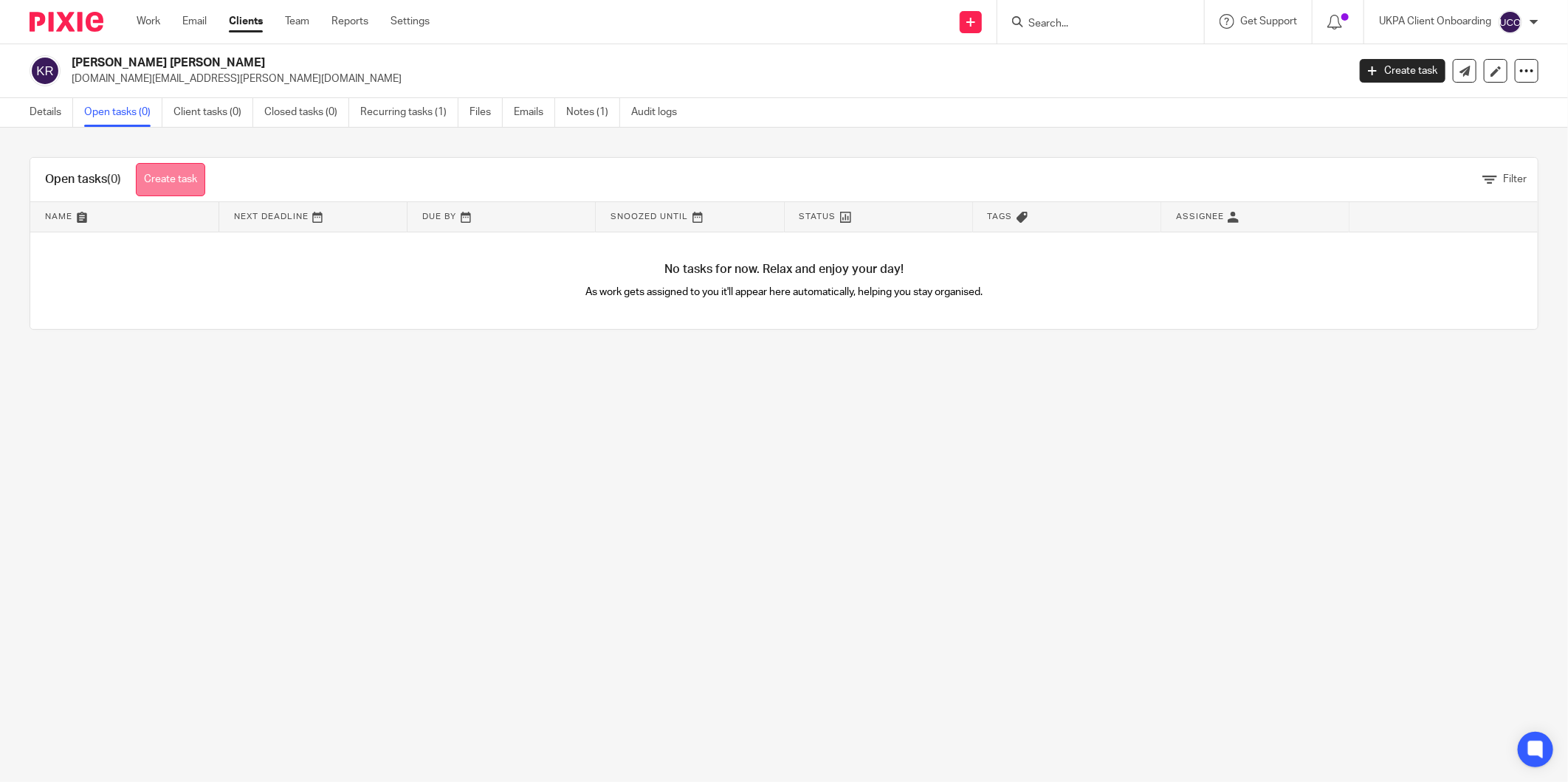
click at [188, 164] on link "Create task" at bounding box center [171, 180] width 70 height 33
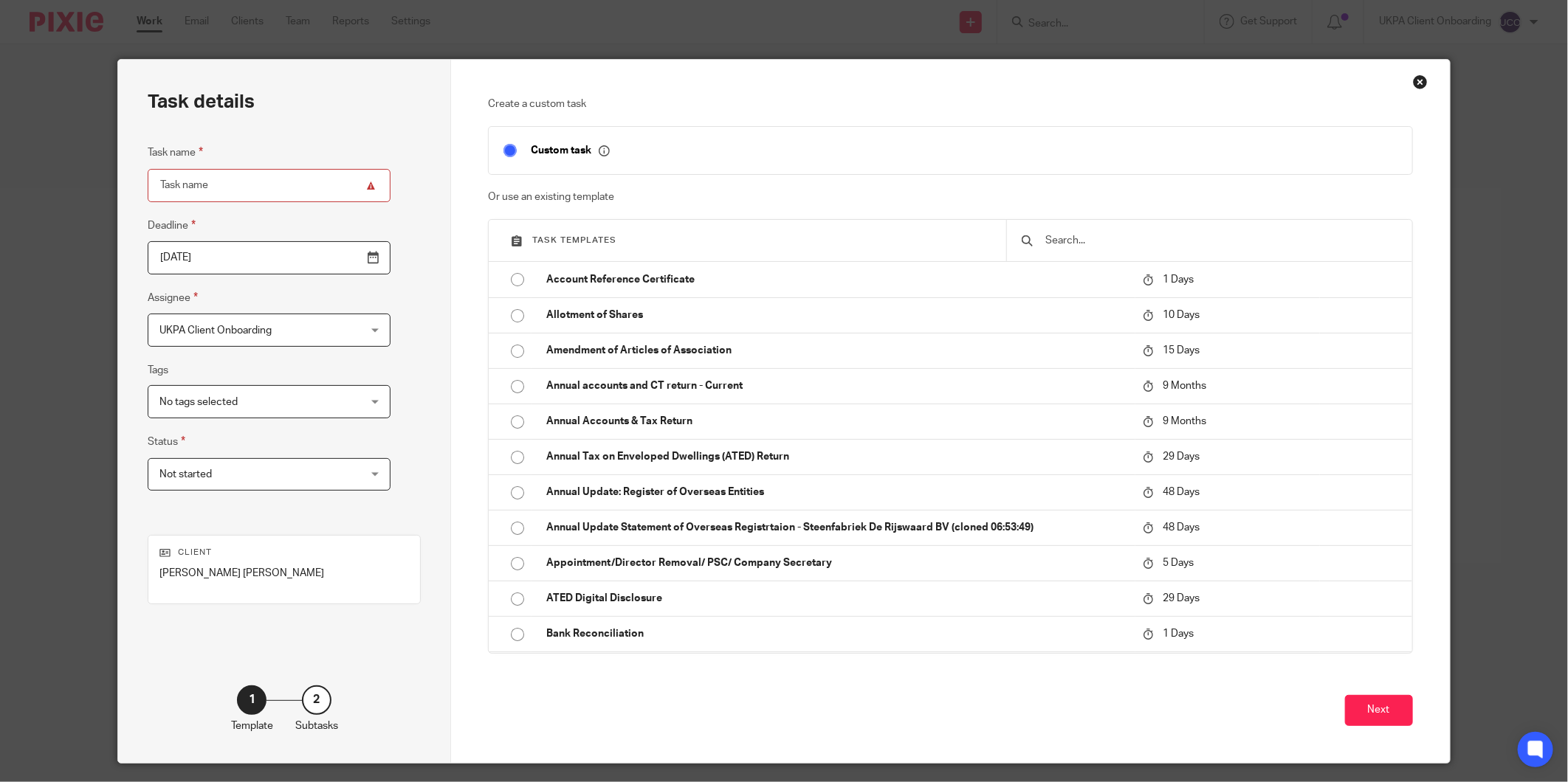
click at [1057, 233] on input "text" at bounding box center [1220, 241] width 353 height 17
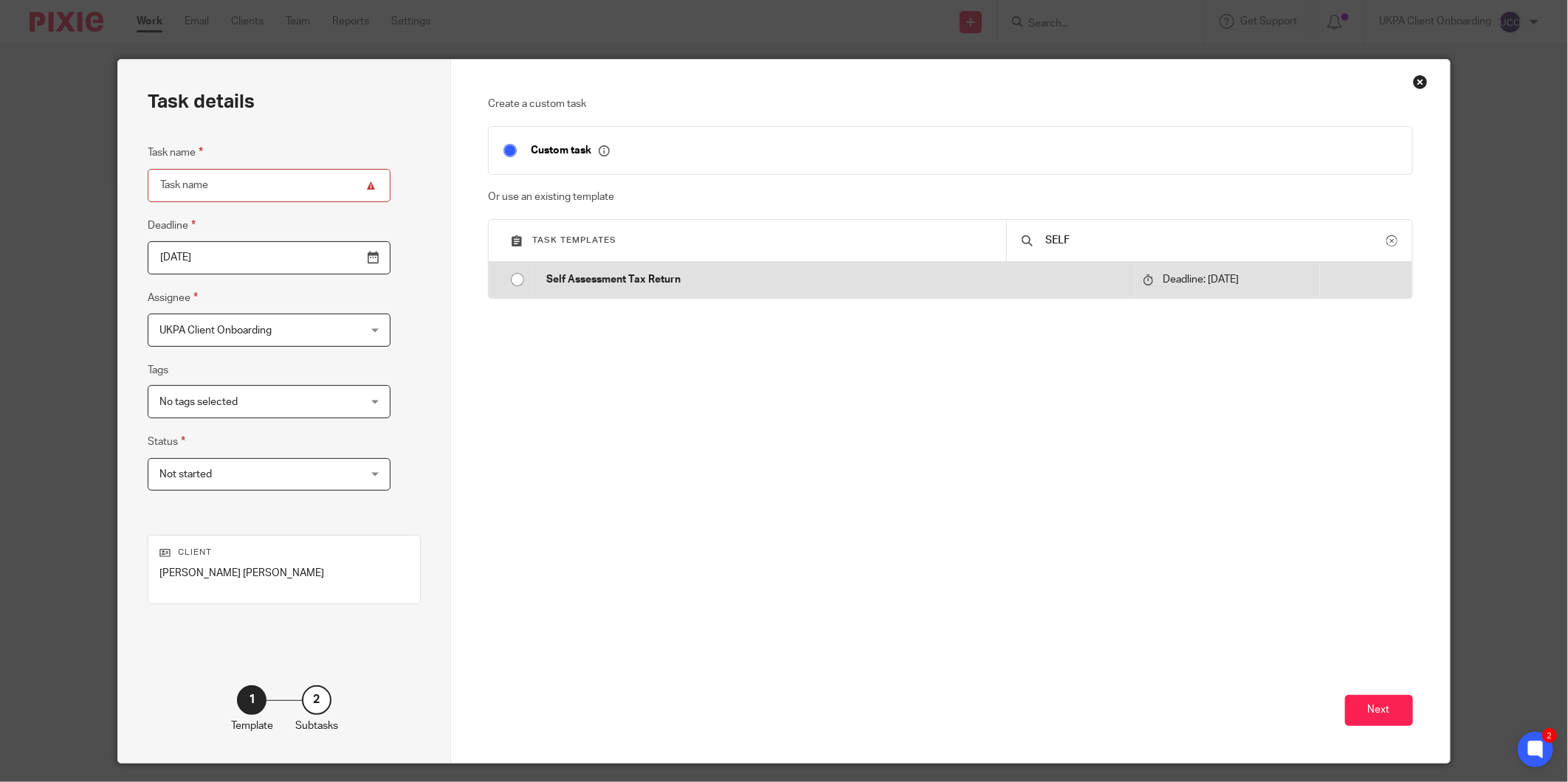
type input "SELF"
click at [1091, 295] on td "Self Assessment Tax Return" at bounding box center [833, 280] width 604 height 36
type input "[DATE]"
type input "Self Assessment Tax Return"
checkbox input "false"
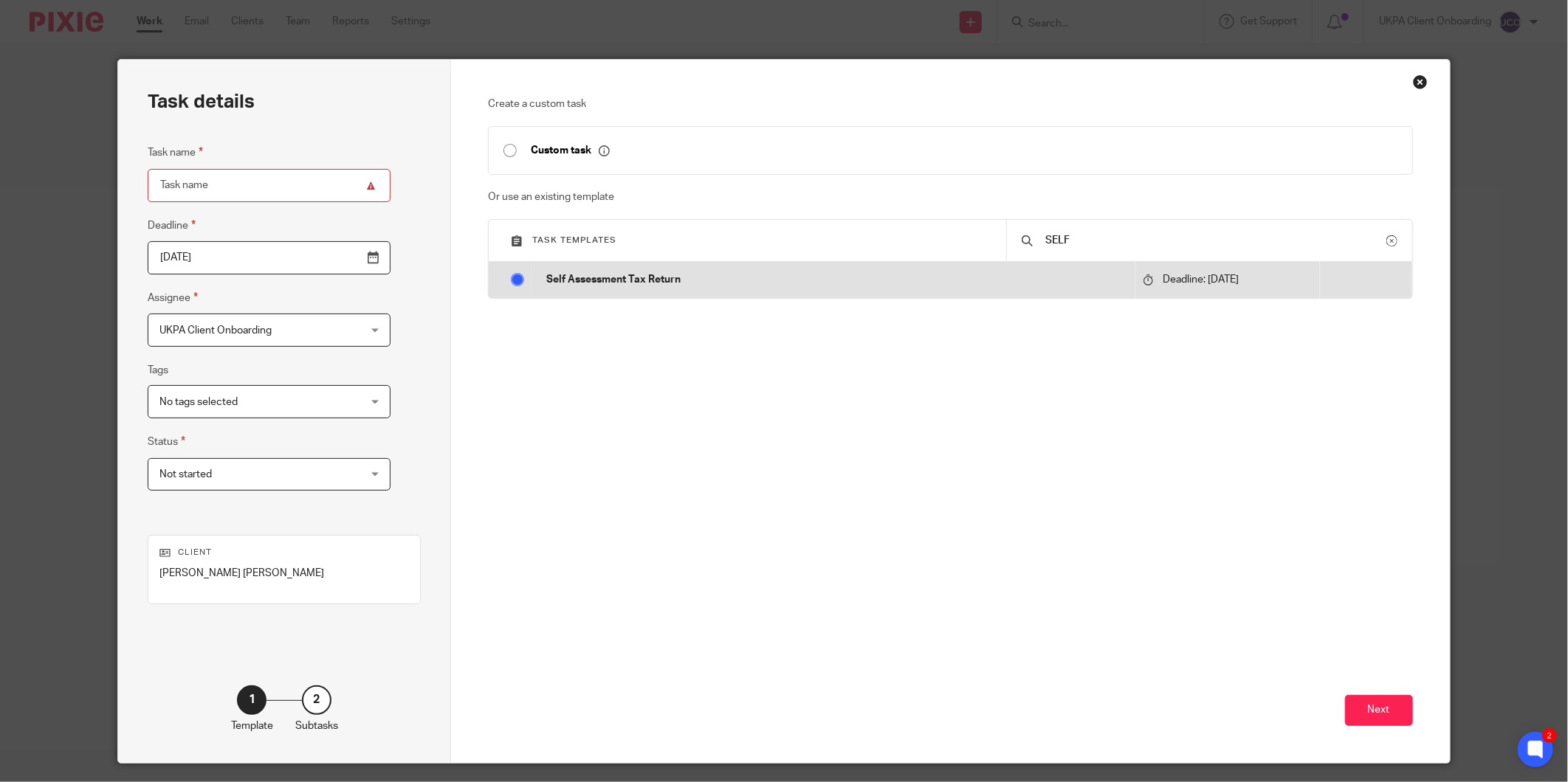
radio input "true"
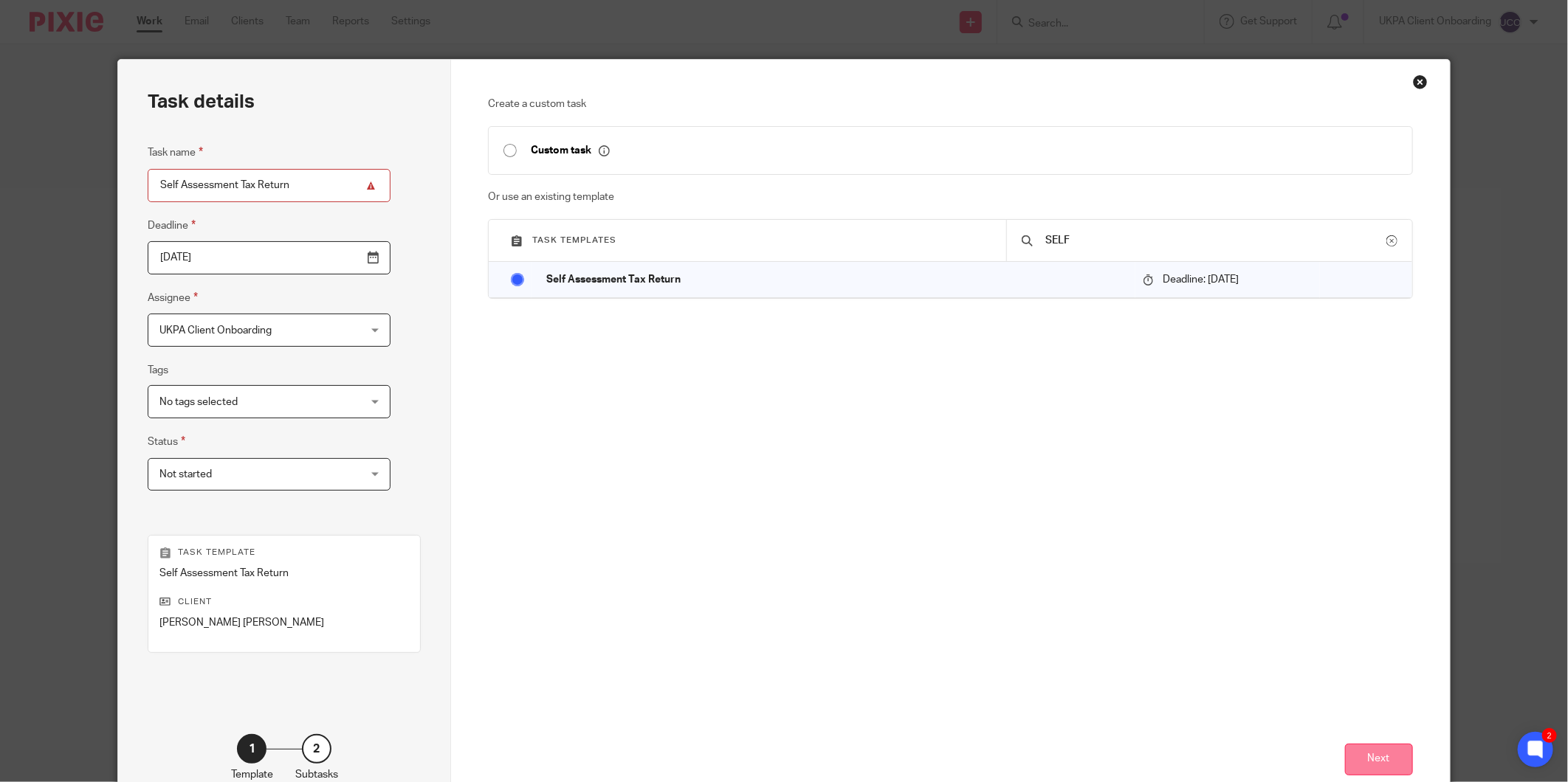
click at [1349, 748] on button "Next" at bounding box center [1379, 760] width 68 height 31
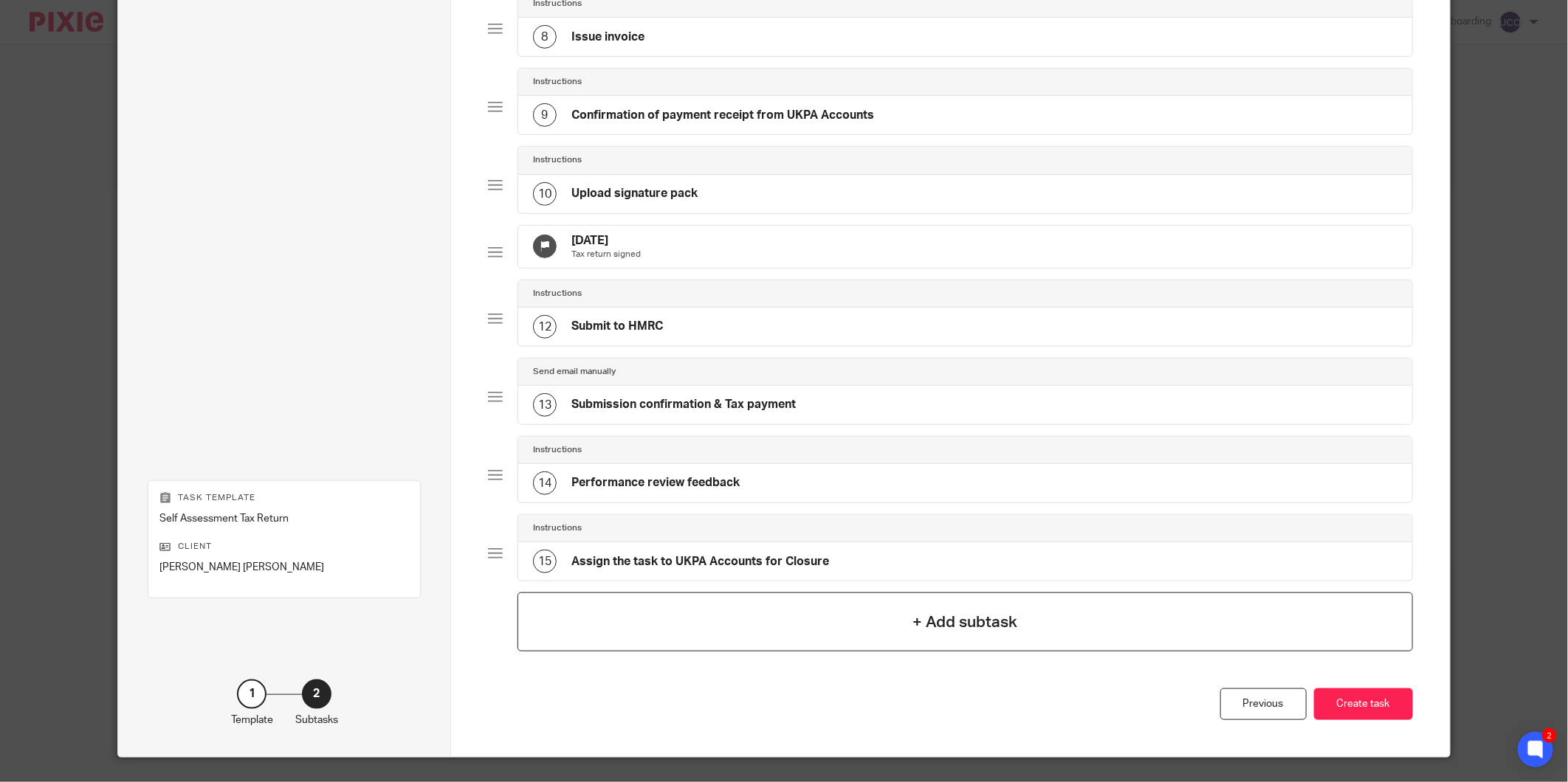
scroll to position [720, 0]
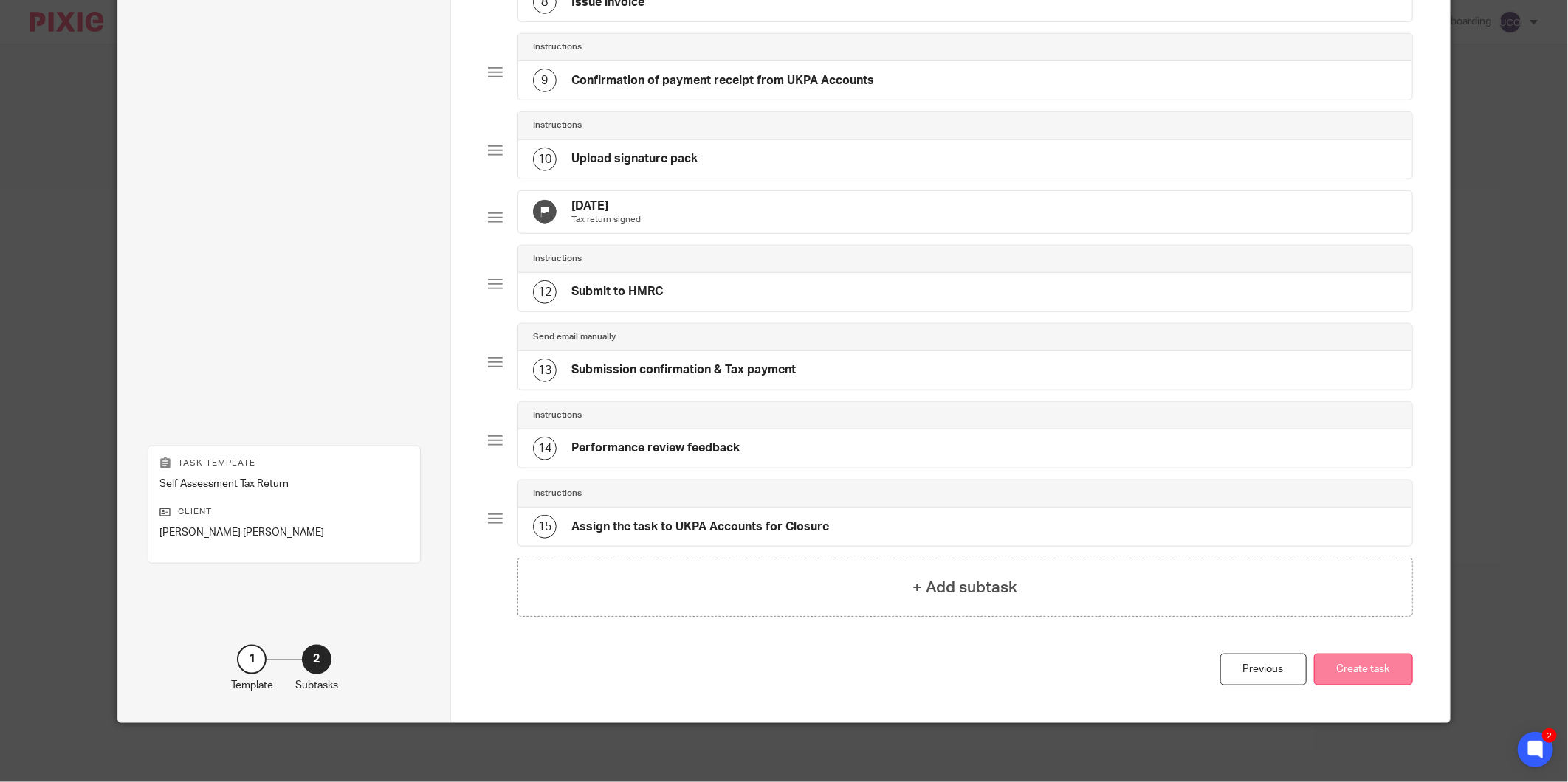
click at [1382, 665] on button "Create task" at bounding box center [1364, 669] width 99 height 31
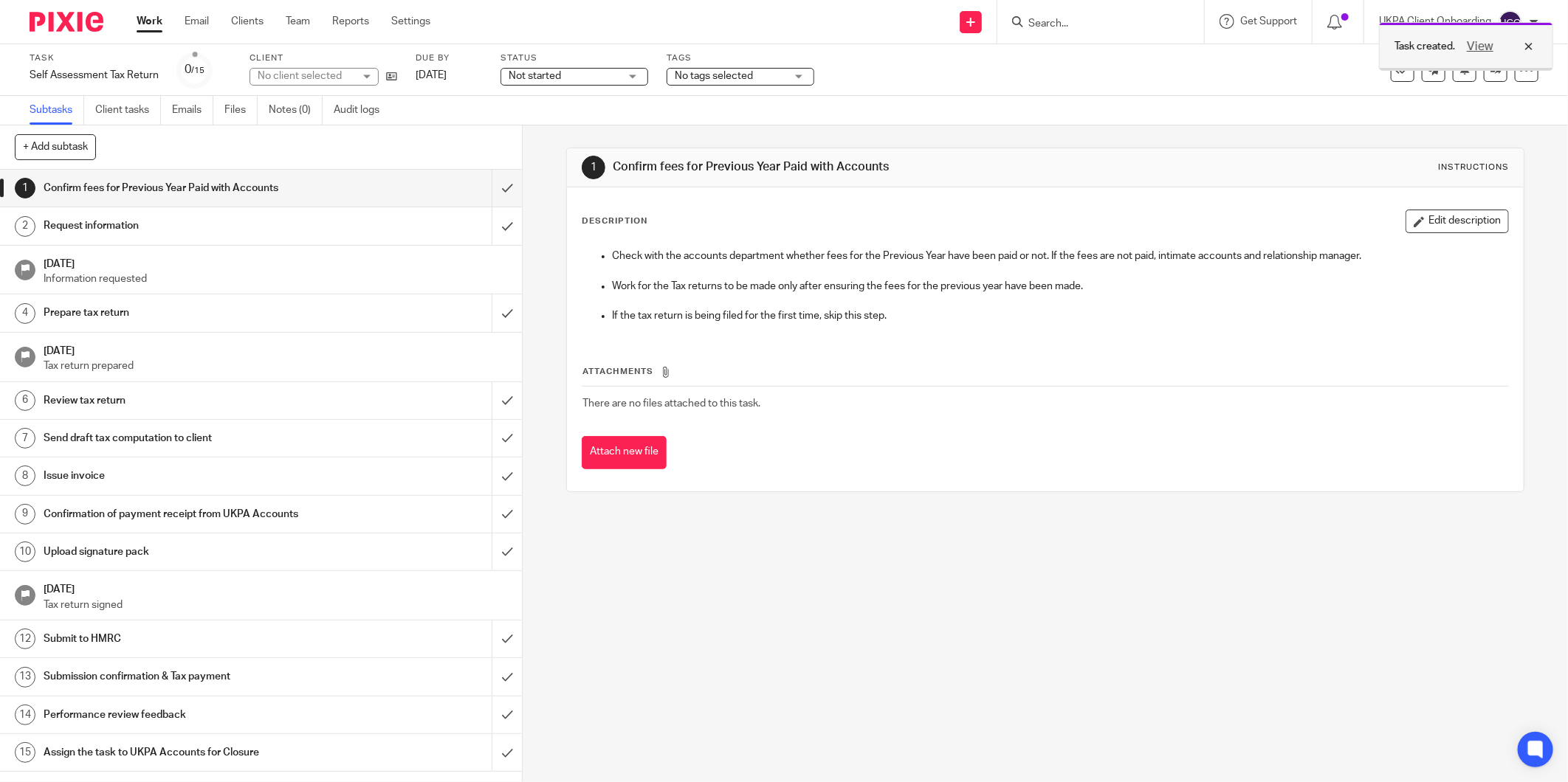
click at [1531, 45] on div "View" at bounding box center [1497, 46] width 83 height 17
click at [397, 76] on icon at bounding box center [391, 76] width 11 height 11
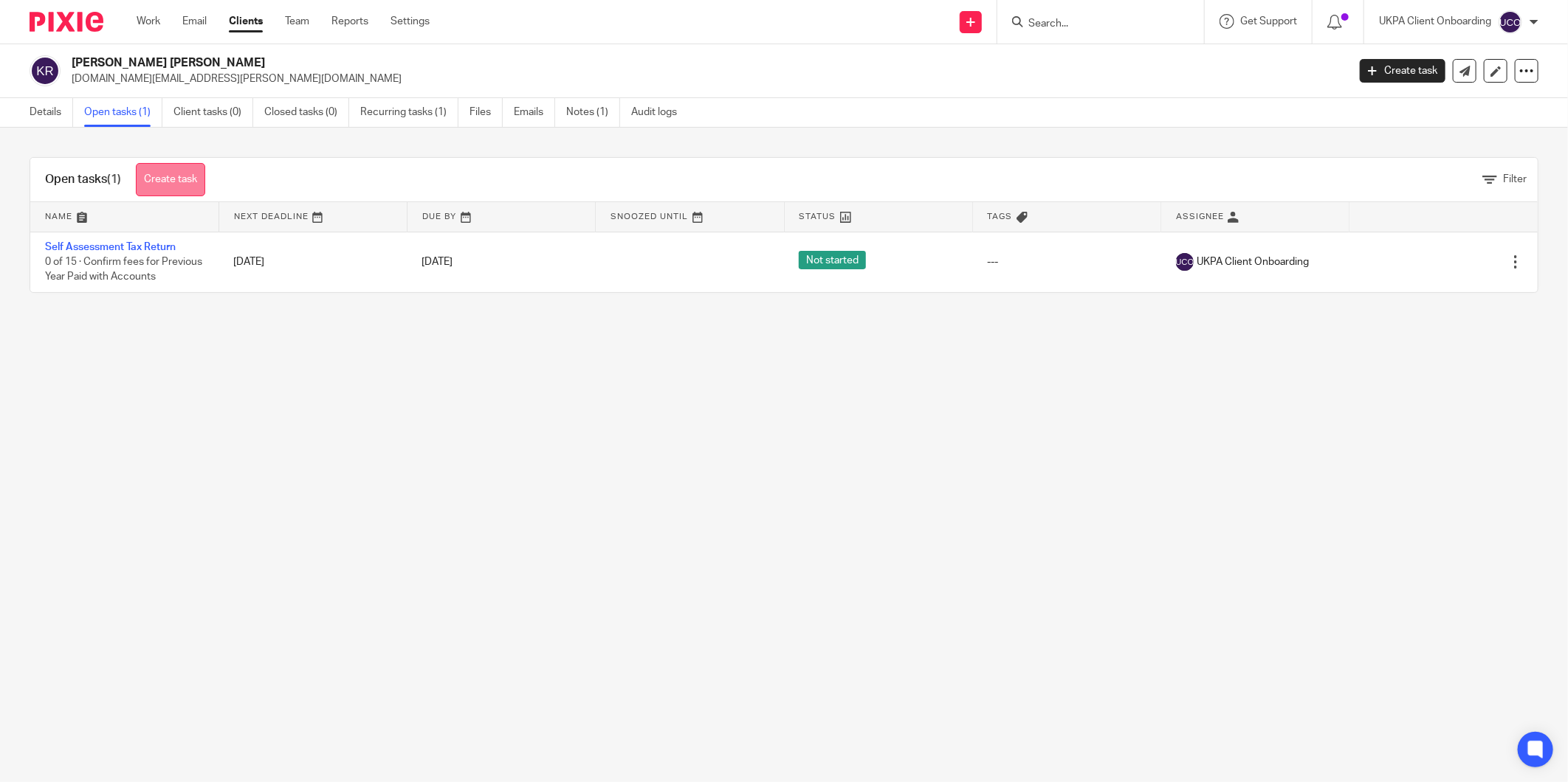
click at [180, 183] on link "Create task" at bounding box center [171, 180] width 70 height 33
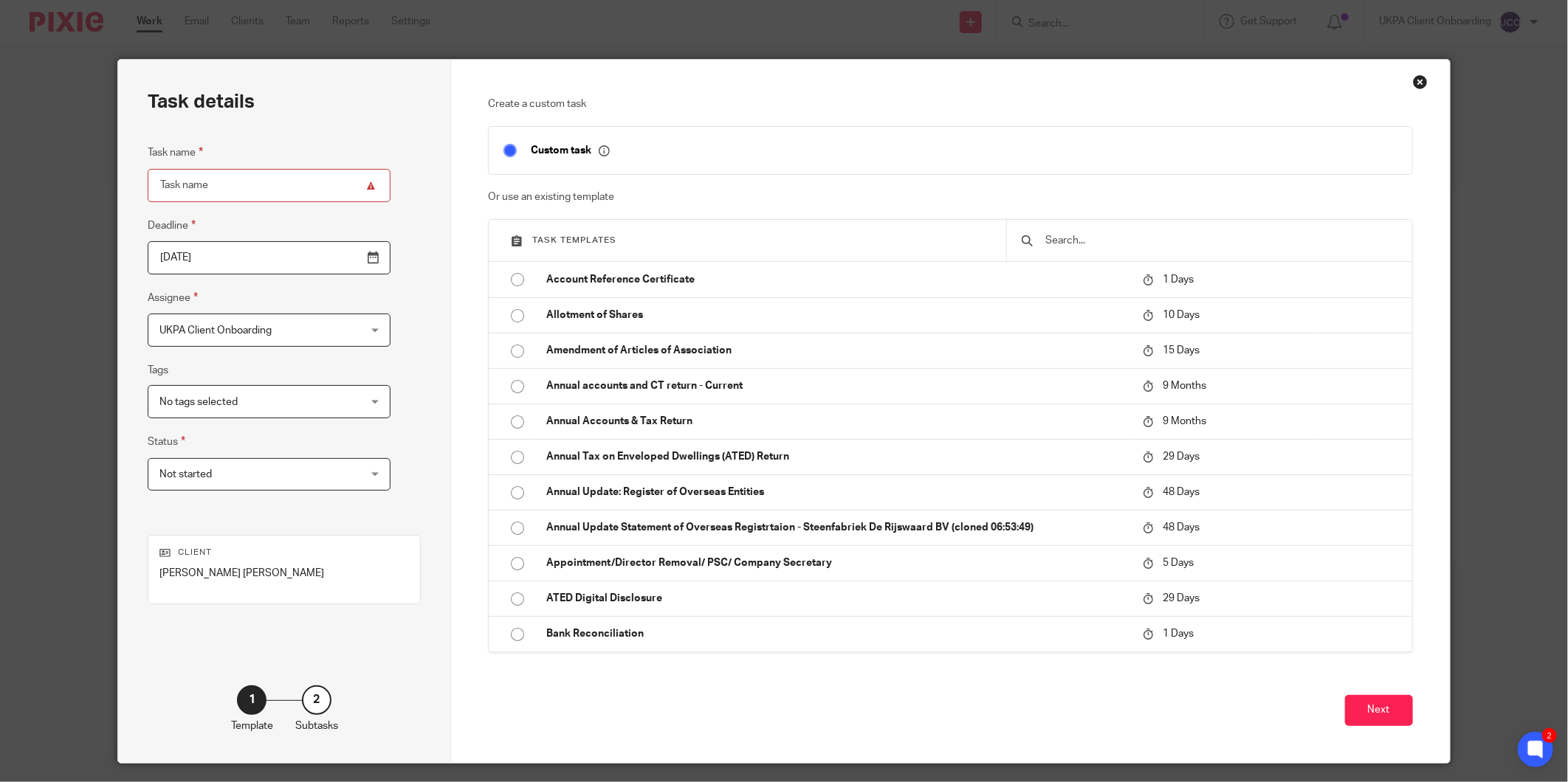
click at [1073, 244] on input "text" at bounding box center [1220, 241] width 353 height 17
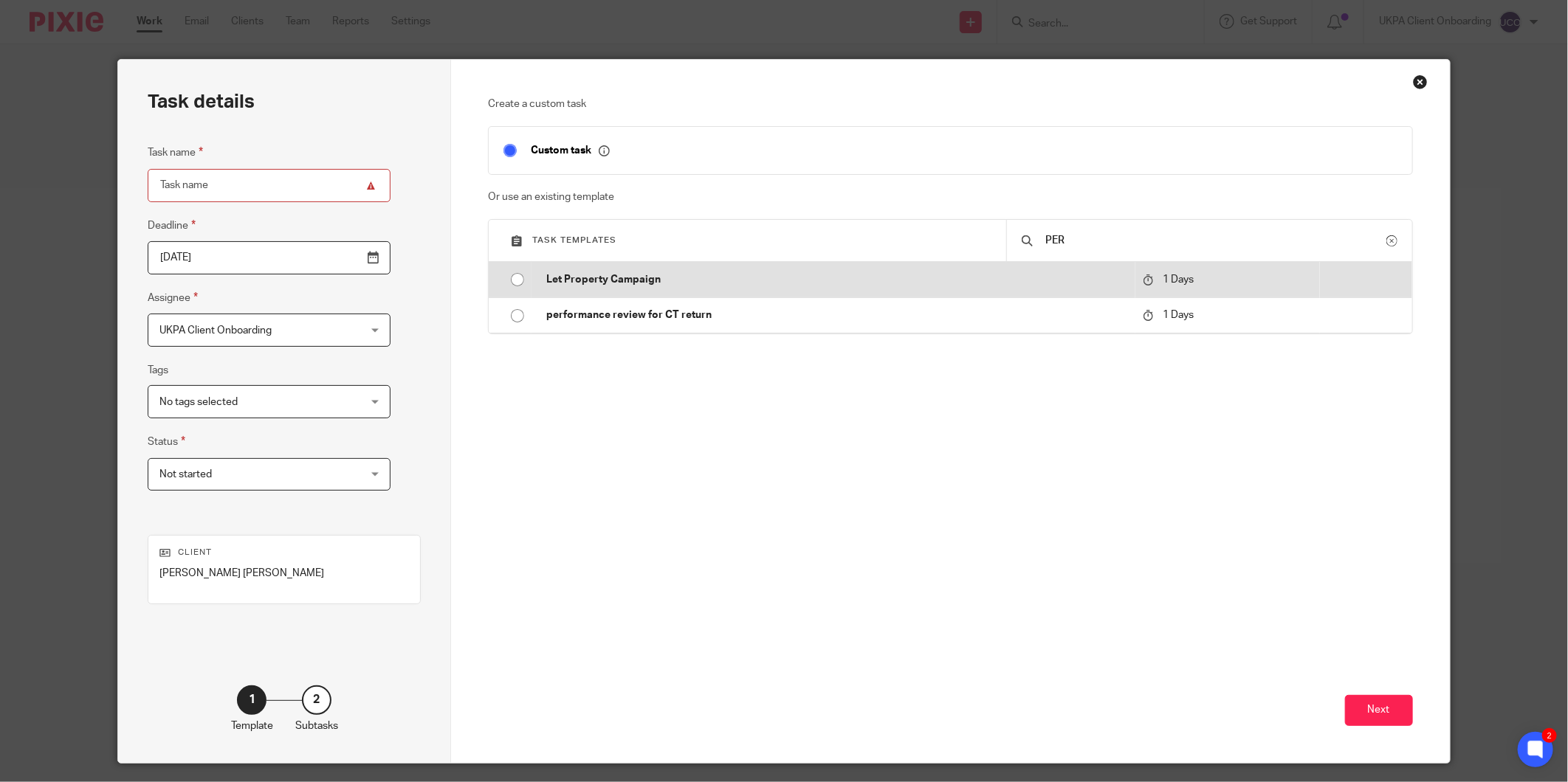
type input "PER"
click at [624, 283] on p "Let Property Campaign" at bounding box center [837, 280] width 581 height 15
type input "2025-09-17"
type input "Let Property Campaign"
checkbox input "false"
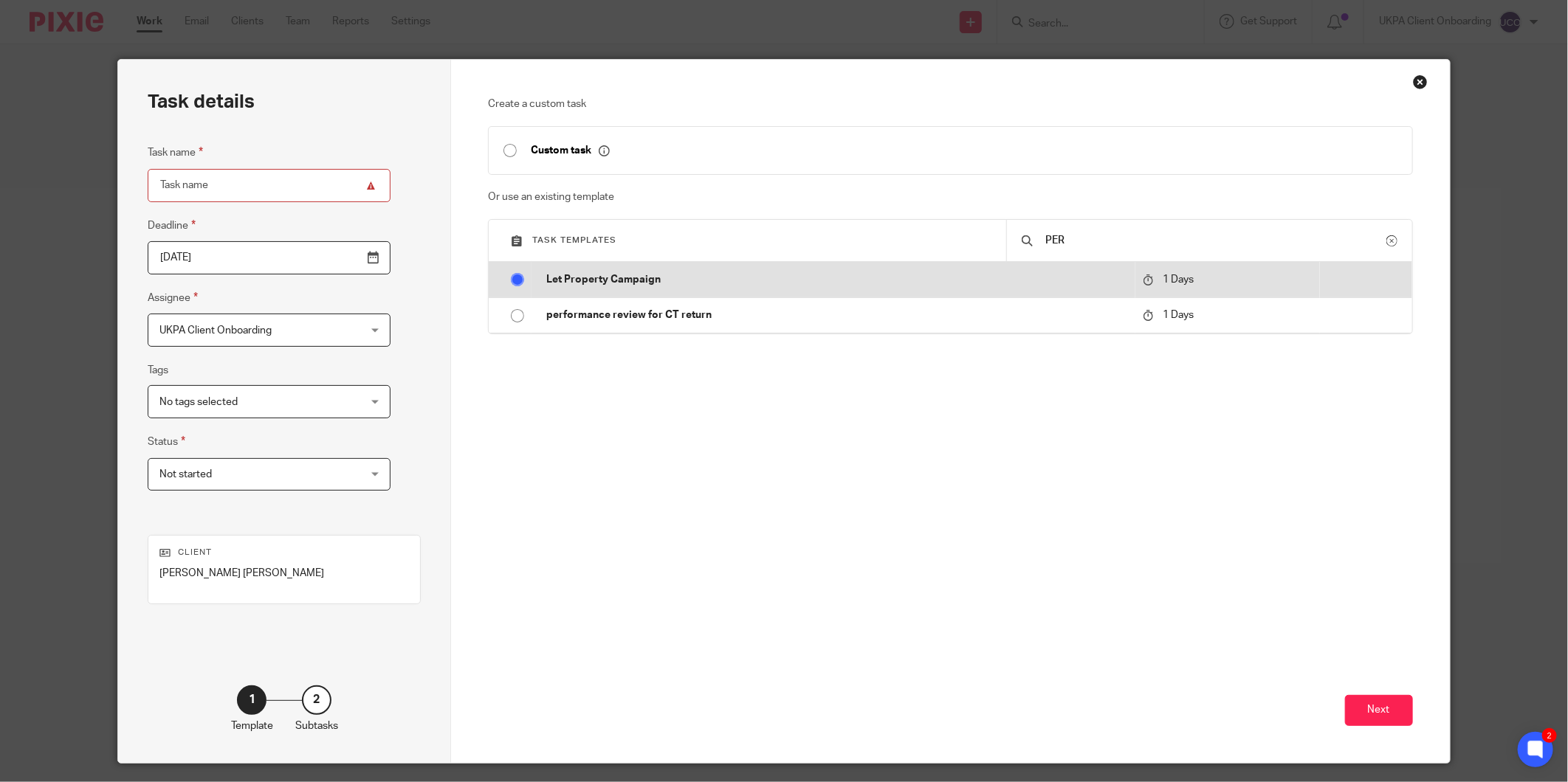
radio input "true"
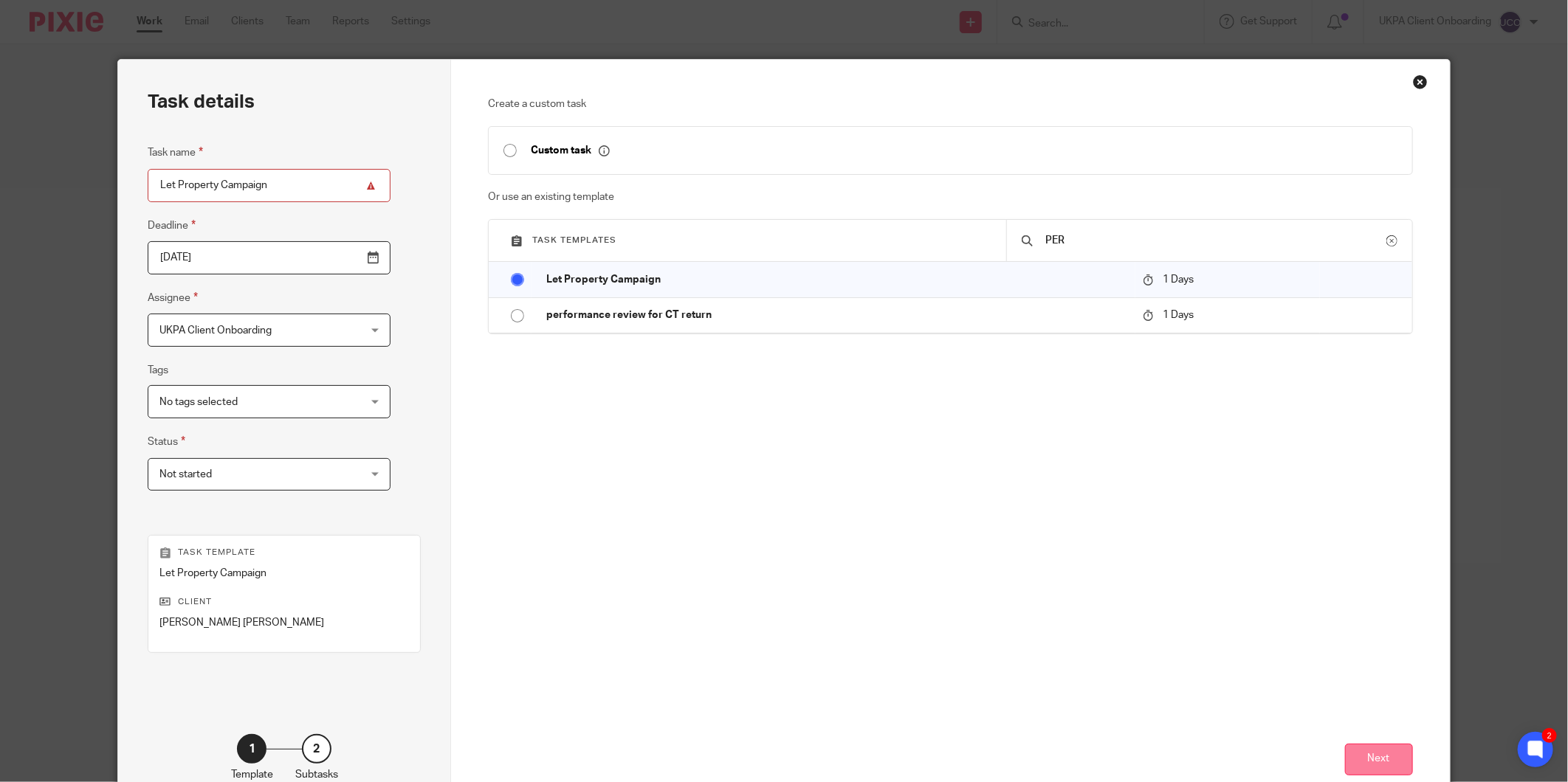
click at [1378, 749] on button "Next" at bounding box center [1379, 760] width 68 height 31
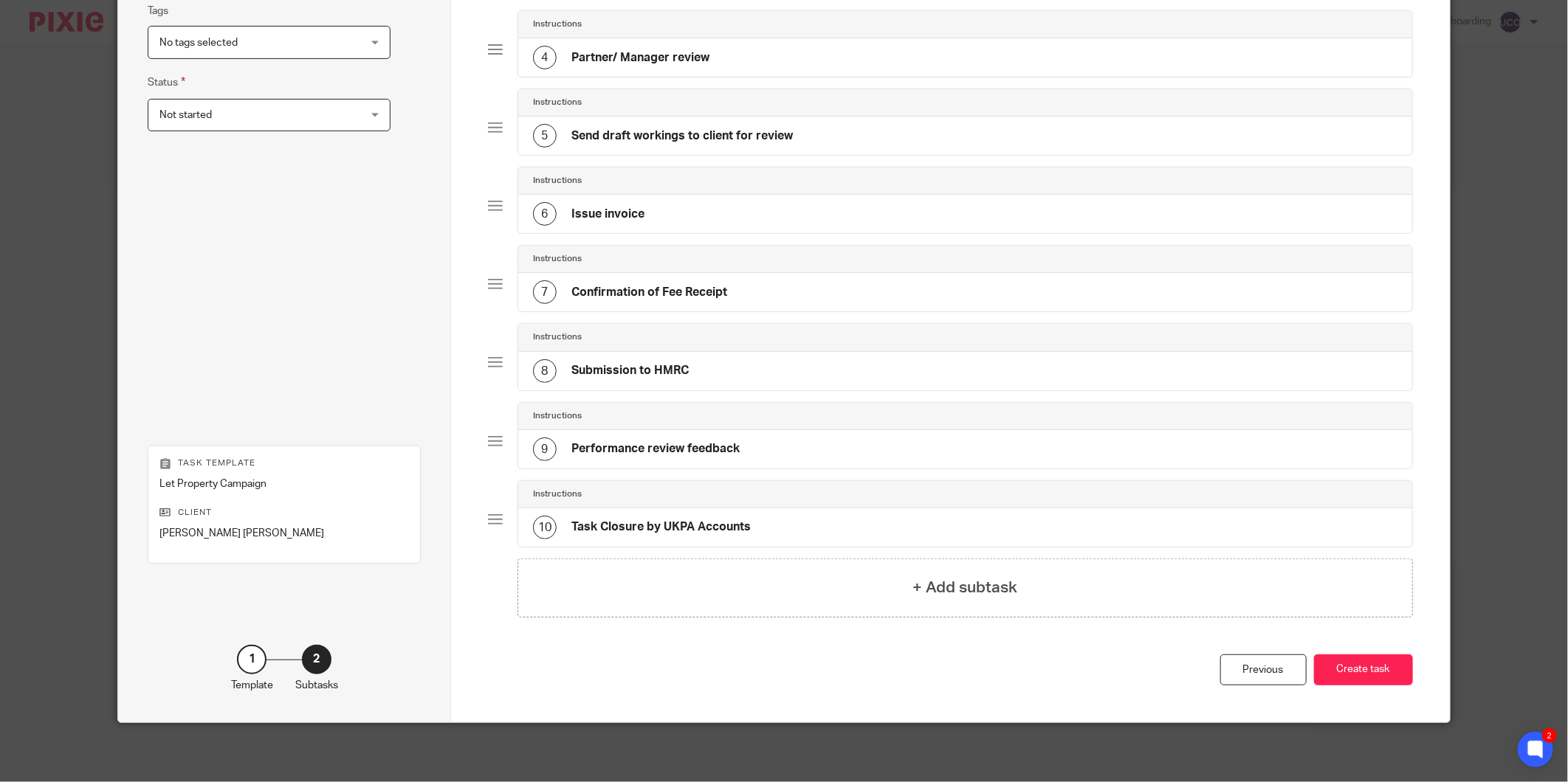
scroll to position [362, 0]
click at [1361, 667] on button "Create task" at bounding box center [1364, 670] width 99 height 31
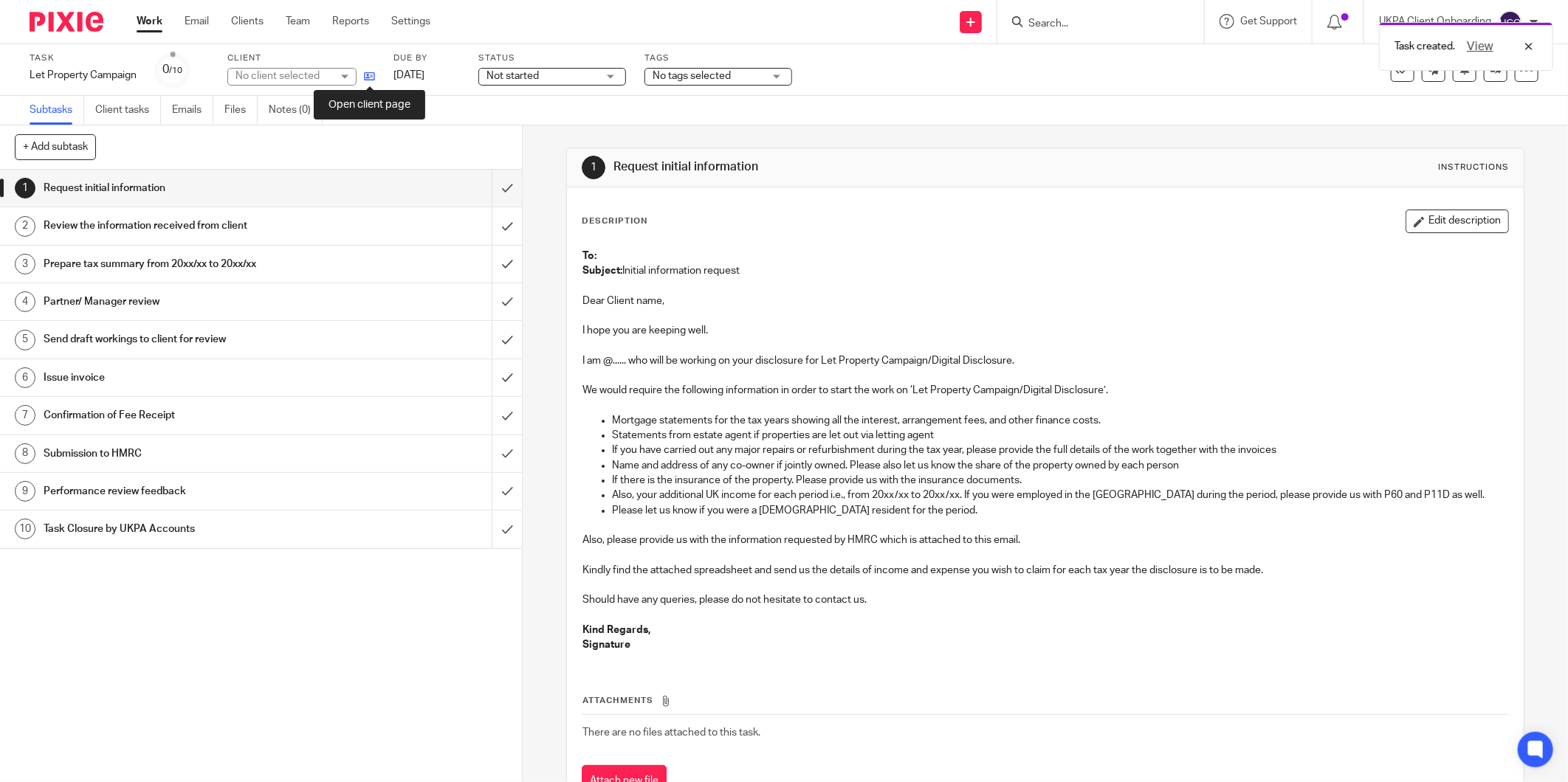
click at [372, 78] on icon at bounding box center [369, 76] width 11 height 11
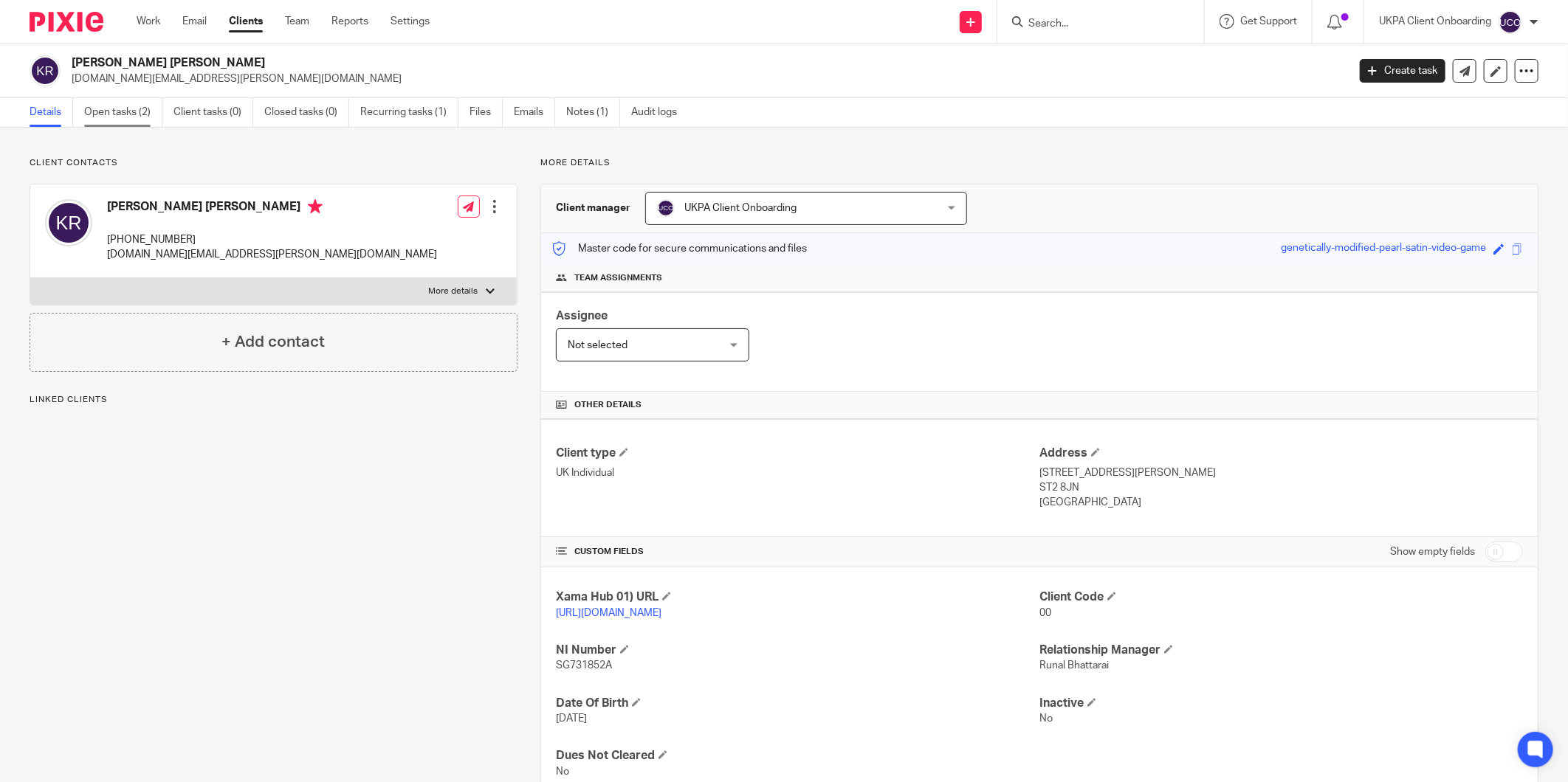
drag, startPoint x: 0, startPoint y: 0, endPoint x: 138, endPoint y: 122, distance: 184.2
click at [138, 122] on link "Open tasks (2)" at bounding box center [123, 113] width 79 height 29
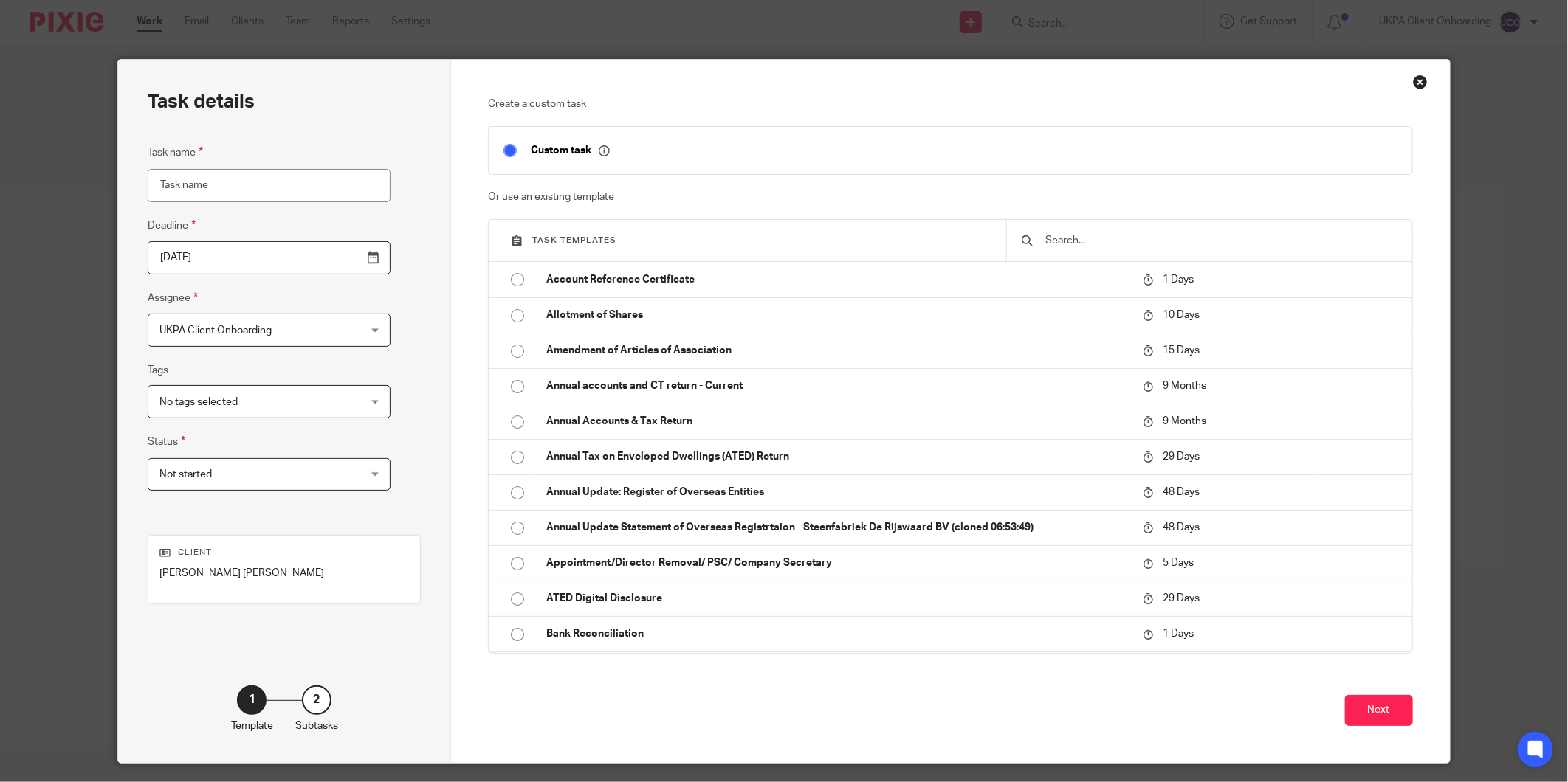
click at [1048, 237] on input "text" at bounding box center [1220, 241] width 353 height 17
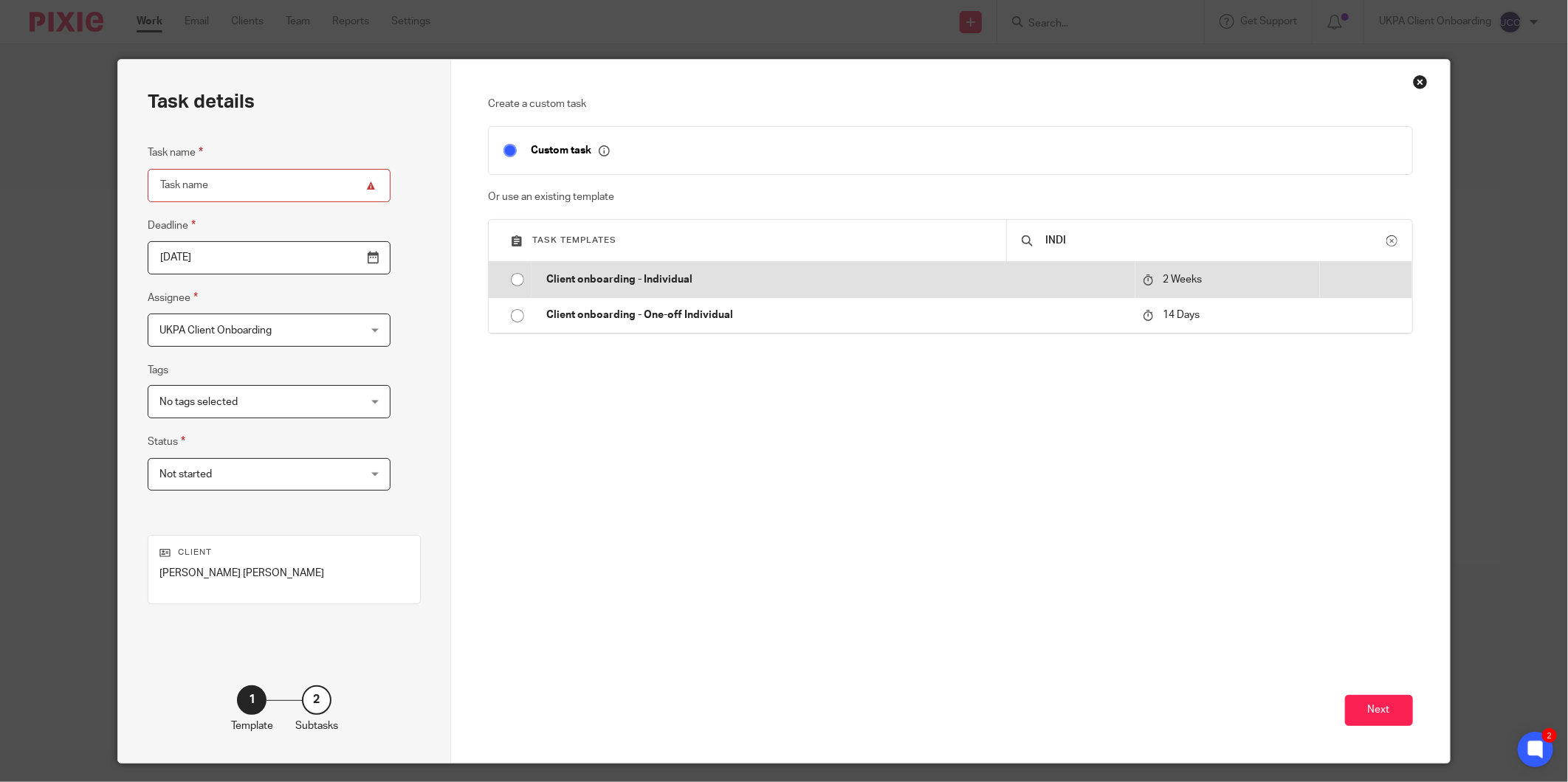
type input "INDI"
click at [1023, 267] on td "Client onboarding - Individual" at bounding box center [833, 280] width 604 height 36
type input "[DATE]"
type input "Client onboarding - Individual"
checkbox input "false"
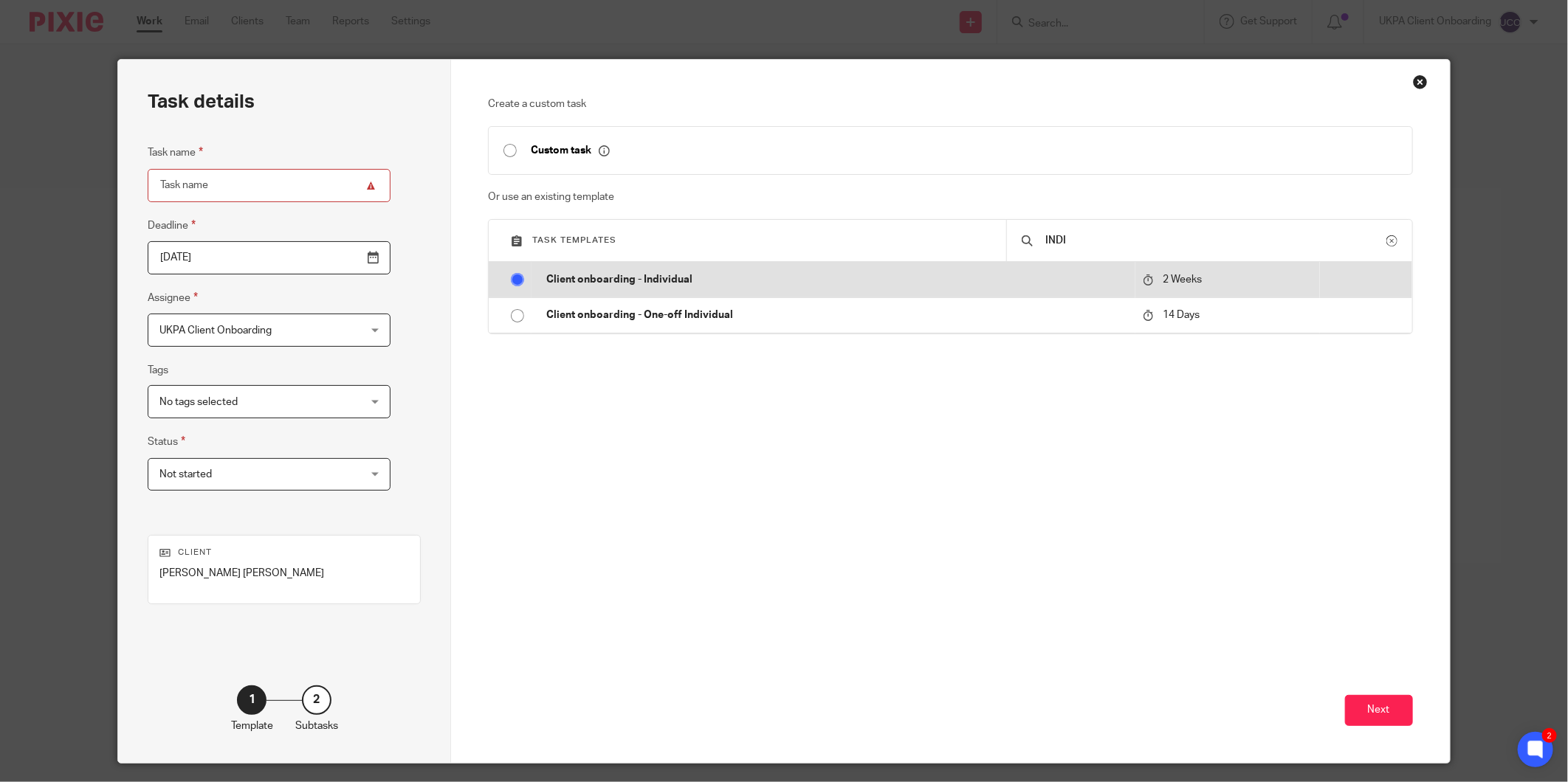
radio input "true"
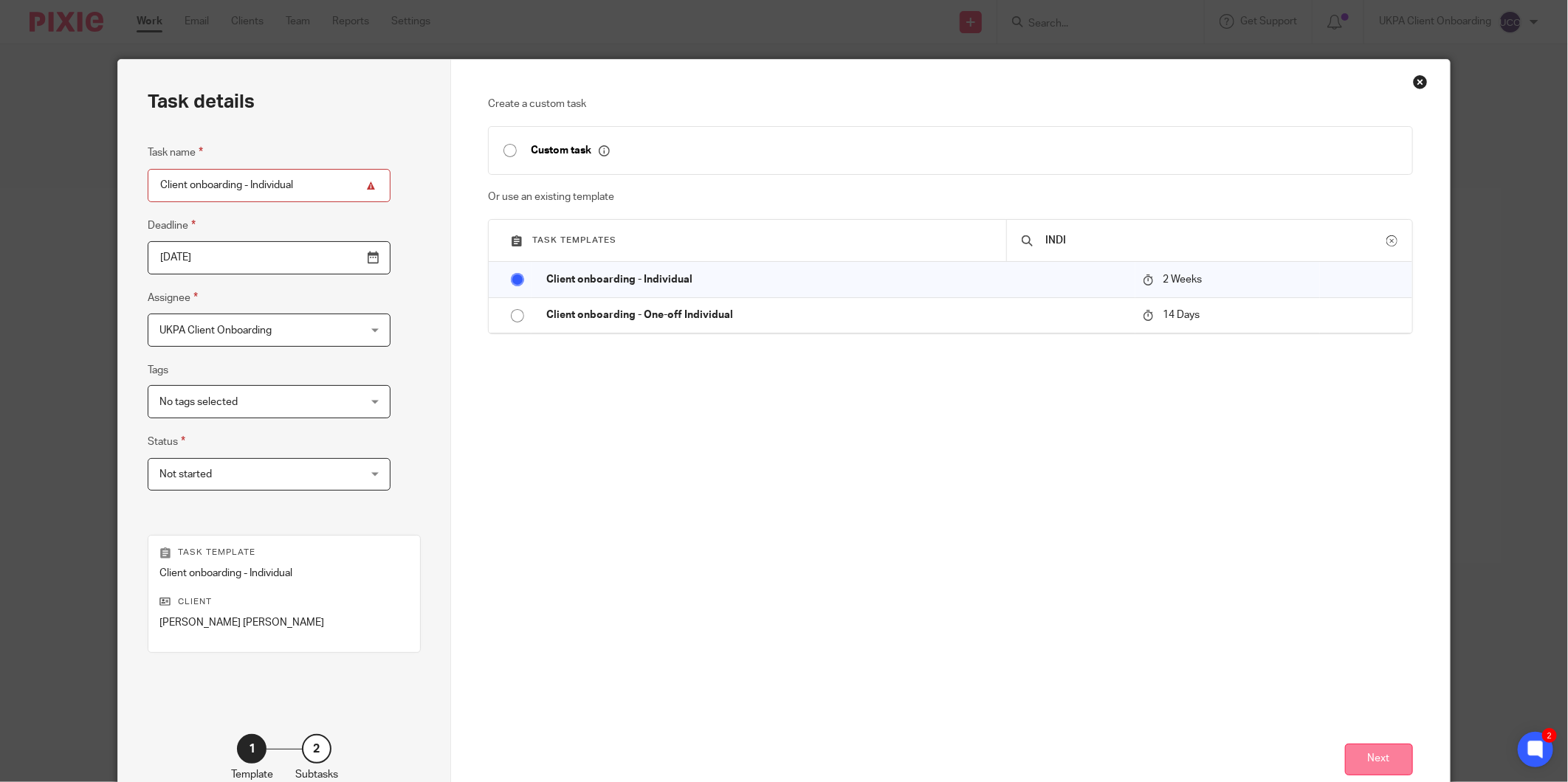
click at [1384, 764] on button "Next" at bounding box center [1379, 760] width 68 height 31
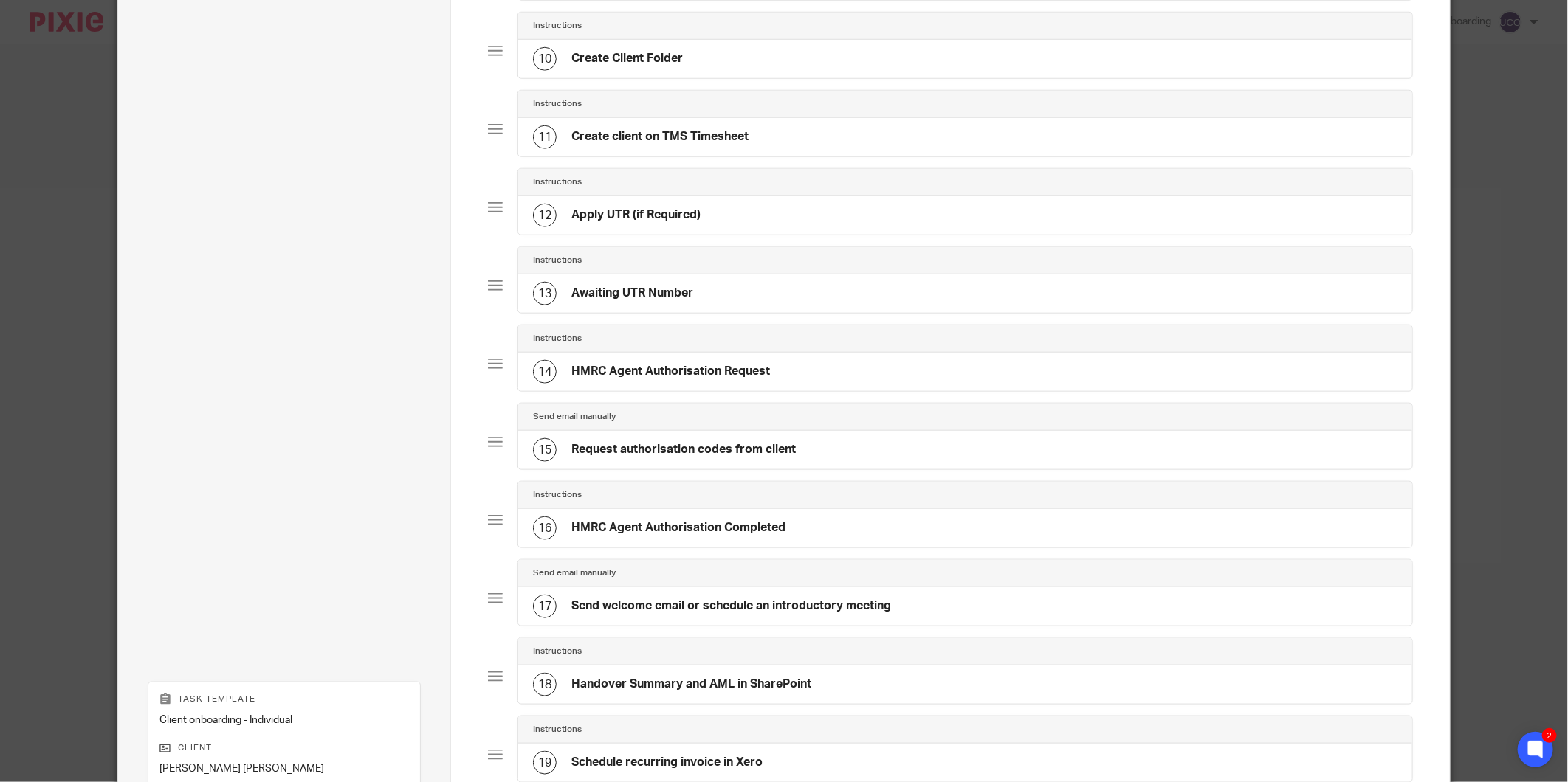
scroll to position [1068, 0]
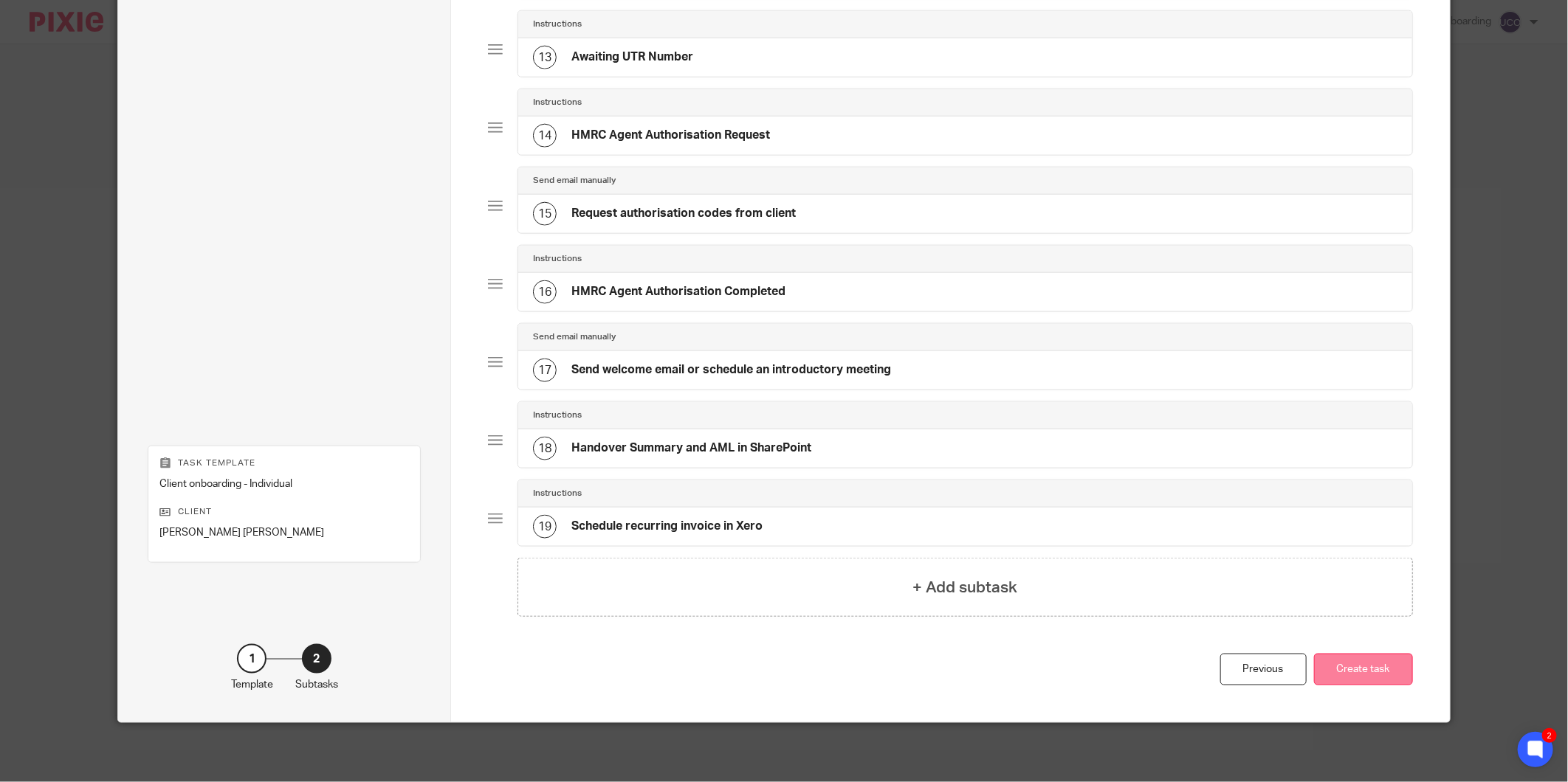
click at [1361, 655] on button "Create task" at bounding box center [1364, 669] width 99 height 31
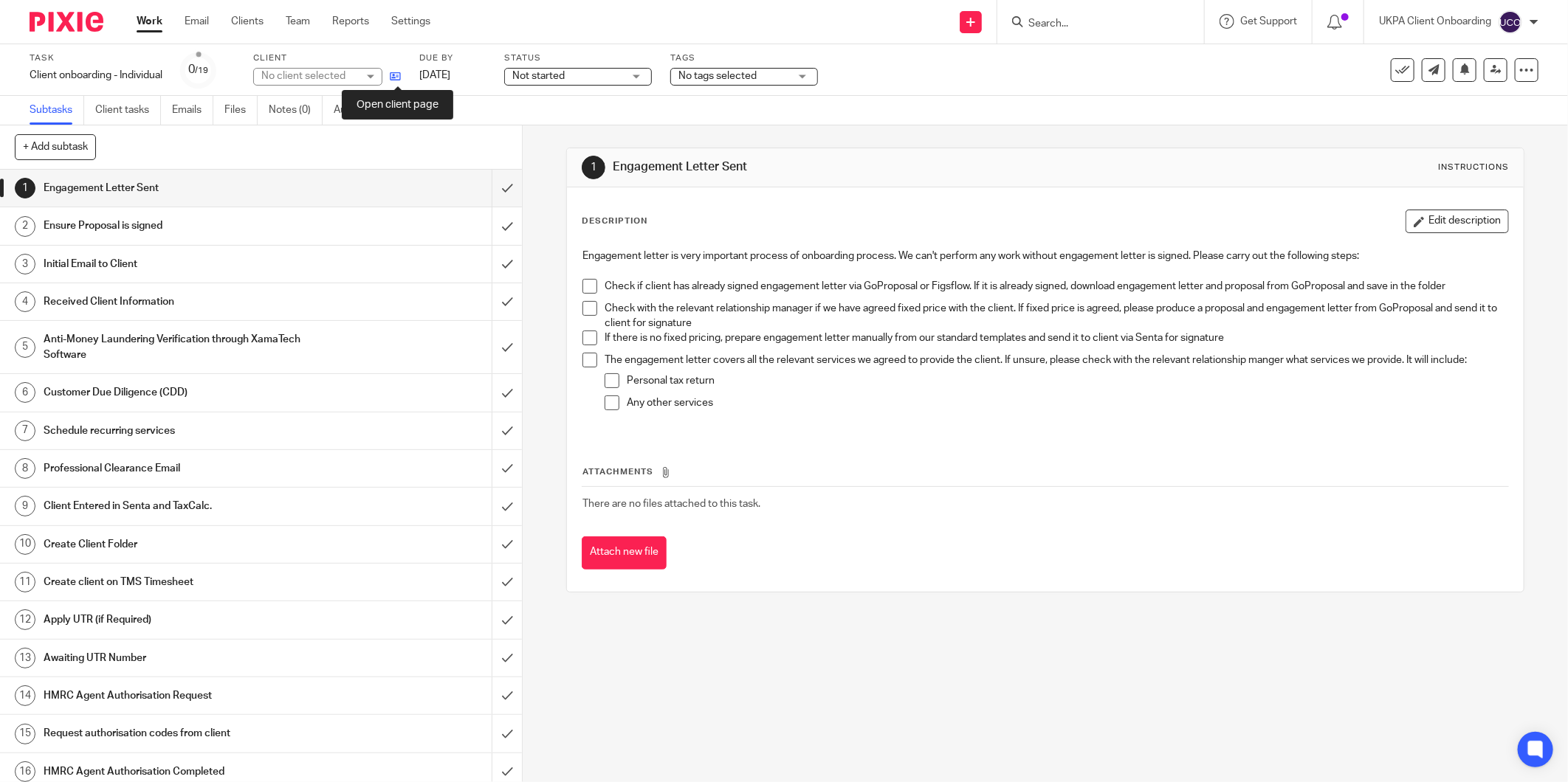
click at [395, 74] on icon at bounding box center [395, 76] width 11 height 11
click at [486, 188] on input "submit" at bounding box center [261, 188] width 522 height 37
click at [495, 228] on input "submit" at bounding box center [261, 226] width 522 height 37
click at [488, 256] on input "submit" at bounding box center [261, 264] width 522 height 37
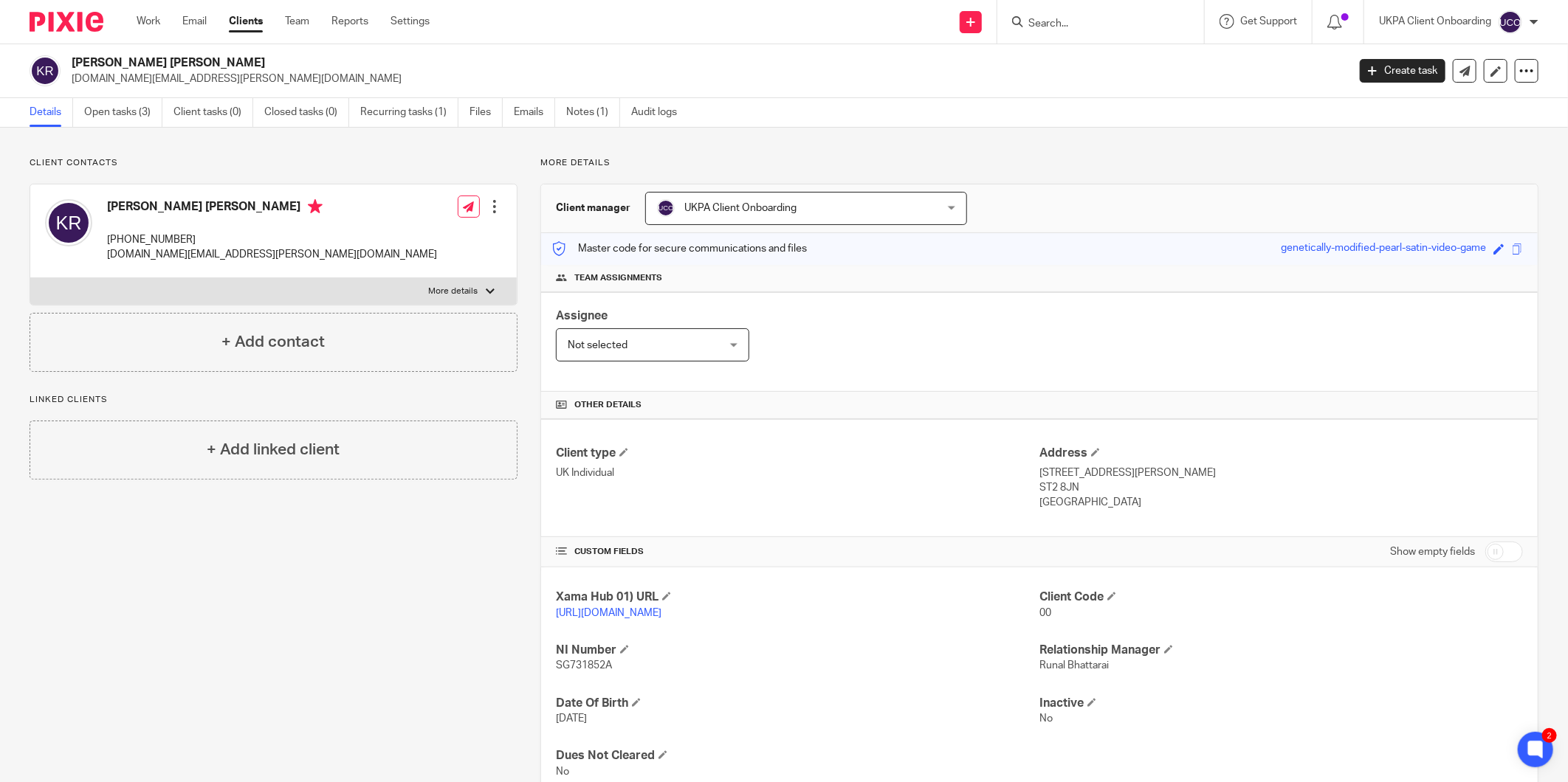
click at [168, 208] on h4 "[PERSON_NAME] [PERSON_NAME]" at bounding box center [272, 209] width 330 height 18
click at [162, 210] on h4 "[PERSON_NAME] [PERSON_NAME]" at bounding box center [272, 209] width 330 height 18
click at [164, 209] on h4 "[PERSON_NAME] [PERSON_NAME]" at bounding box center [272, 209] width 330 height 18
click at [165, 208] on h4 "[PERSON_NAME] [PERSON_NAME]" at bounding box center [272, 209] width 330 height 18
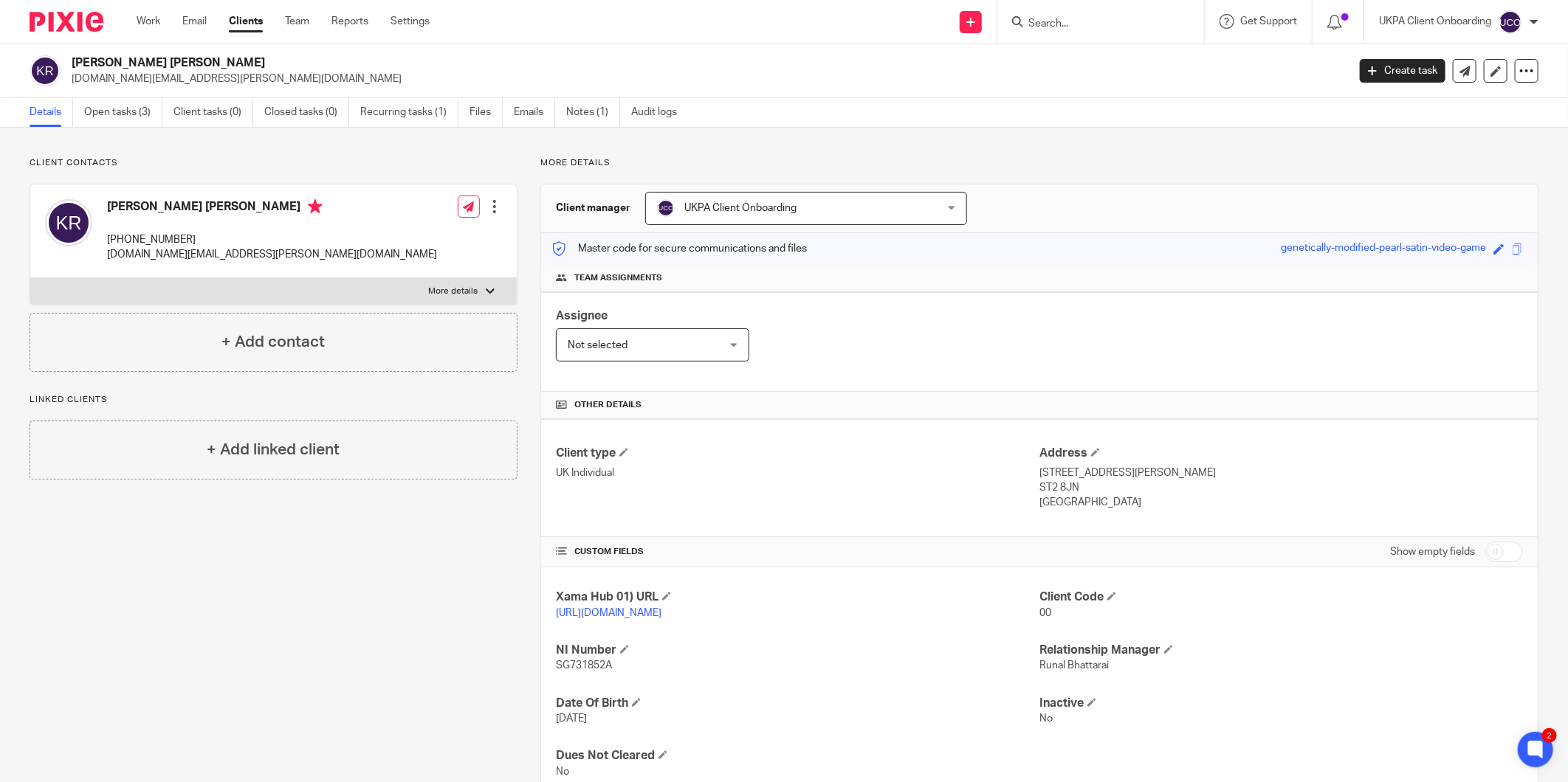
drag, startPoint x: 123, startPoint y: 48, endPoint x: 129, endPoint y: 59, distance: 12.5
click at [124, 48] on div "[PERSON_NAME] [PERSON_NAME] [PERSON_NAME][DOMAIN_NAME][EMAIL_ADDRESS][PERSON_NA…" at bounding box center [784, 71] width 1568 height 54
drag, startPoint x: 138, startPoint y: 63, endPoint x: 48, endPoint y: 65, distance: 90.0
click at [48, 65] on div "[PERSON_NAME] [PERSON_NAME] [DOMAIN_NAME][EMAIL_ADDRESS][PERSON_NAME][DOMAIN_NA…" at bounding box center [684, 70] width 1308 height 31
copy div "[PERSON_NAME] [PERSON_NAME]"
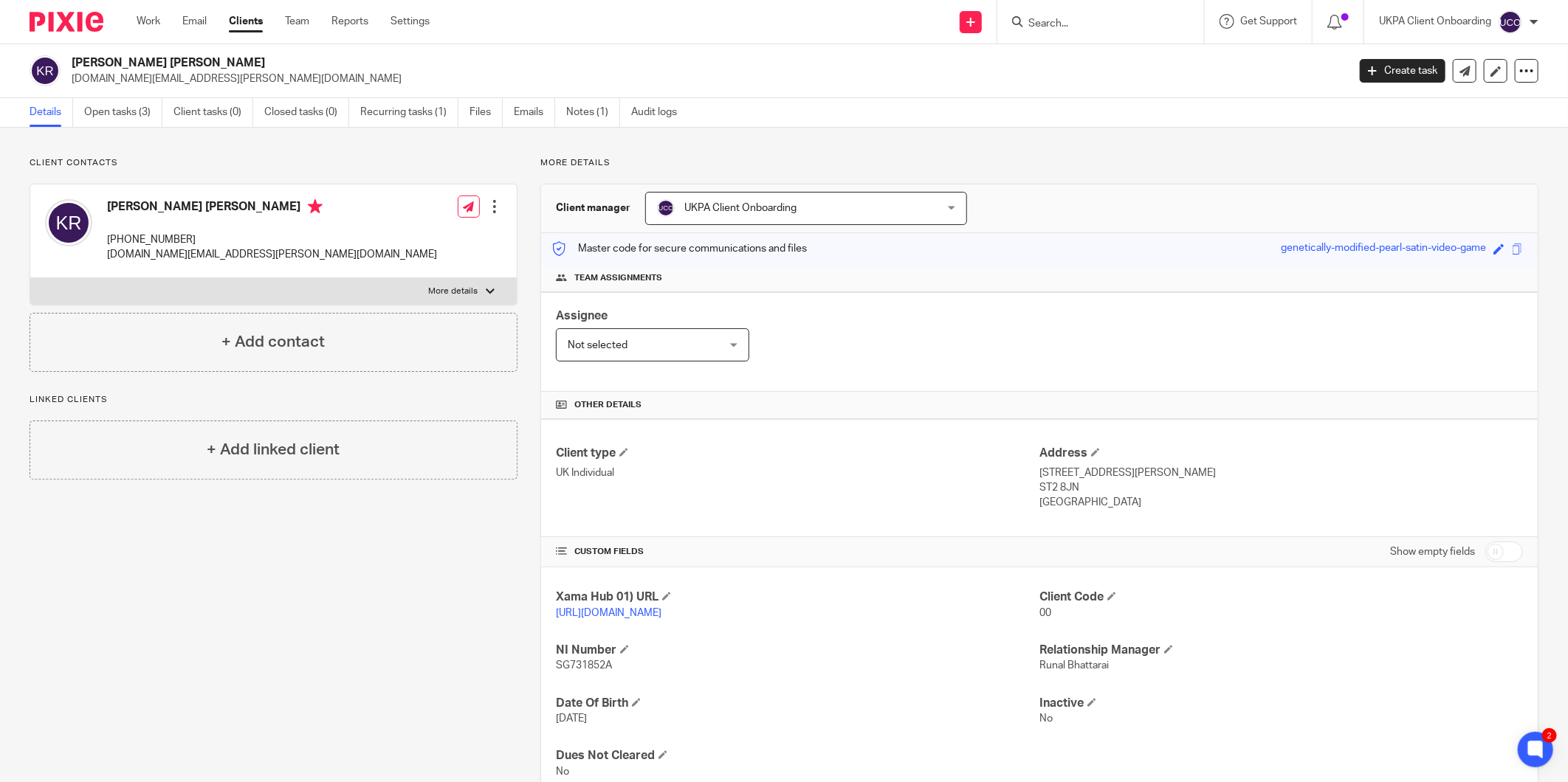
click at [562, 669] on span "SG731852A" at bounding box center [584, 665] width 56 height 10
copy span "SG731852A"
click at [1061, 475] on p "9 Shelley Road, Stoke-on-Trent" at bounding box center [1282, 473] width 483 height 15
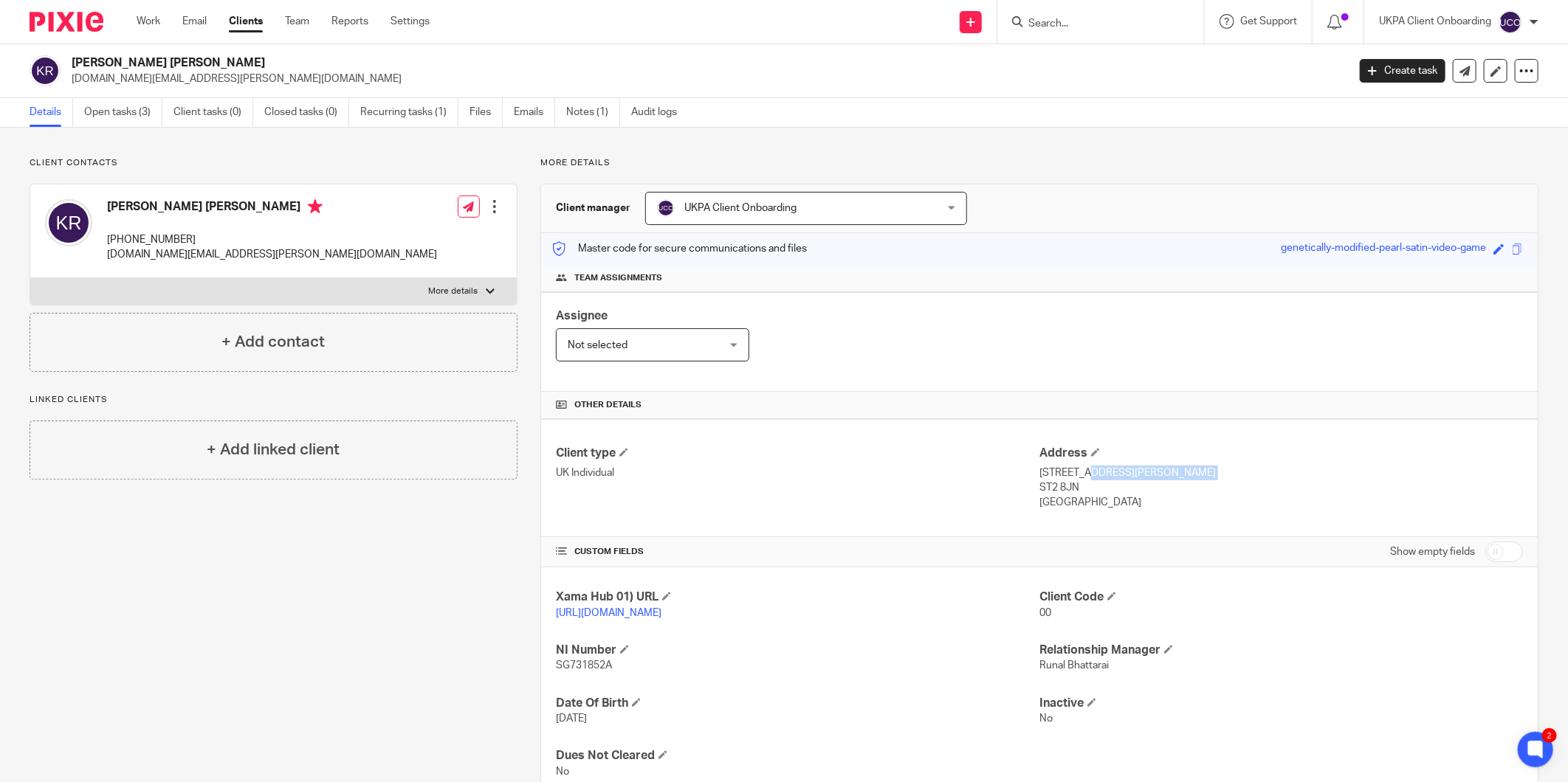
click at [1061, 475] on p "9 Shelley Road, Stoke-on-Trent" at bounding box center [1282, 473] width 483 height 15
copy div "9 Shelley Road, Stoke-on-Trent"
click at [1040, 493] on p "ST2 8JN" at bounding box center [1282, 488] width 483 height 15
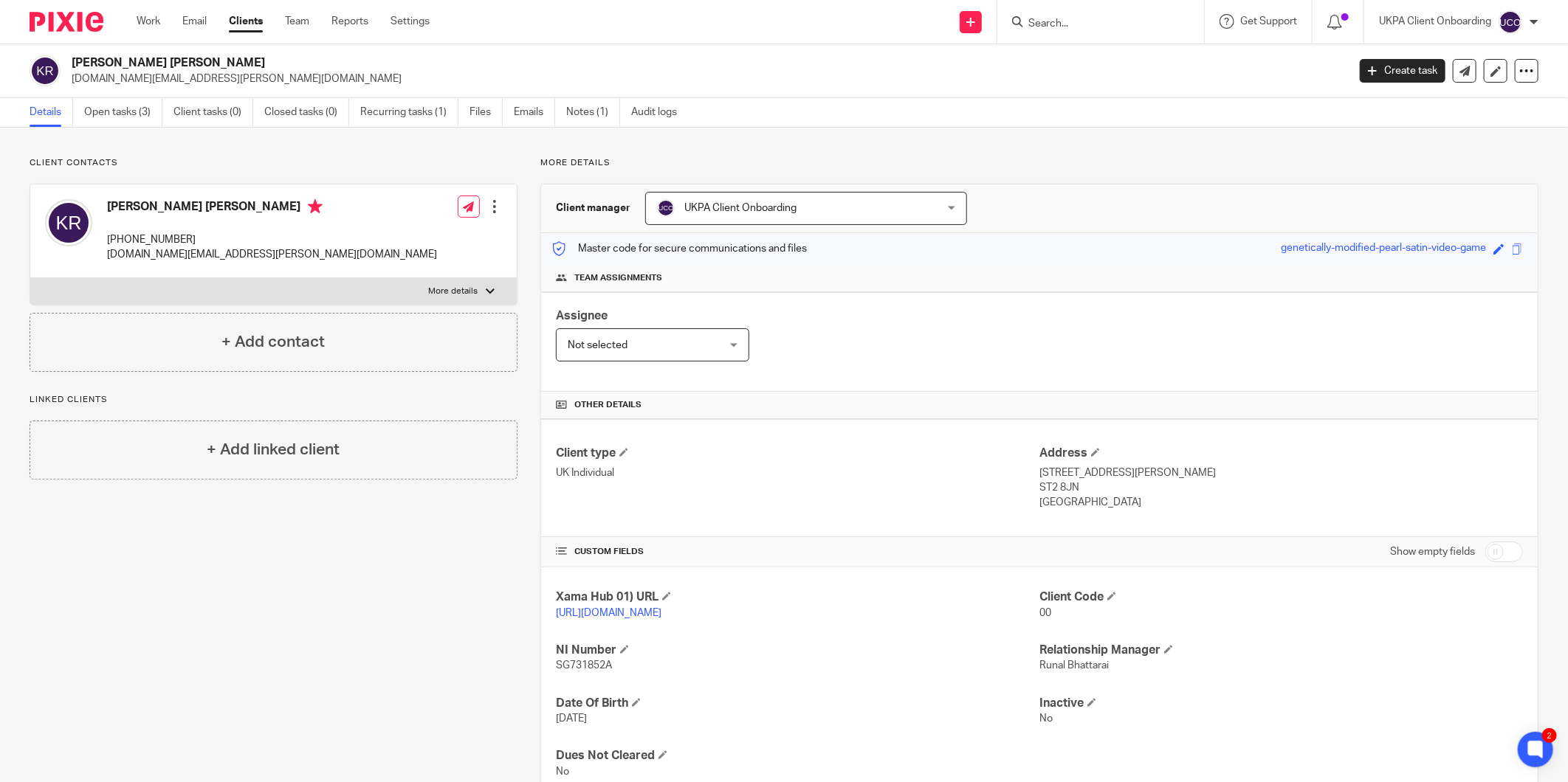
copy div "ST2 8JN"
click at [126, 241] on p "+447500557789" at bounding box center [272, 240] width 330 height 15
copy div "+447500557789"
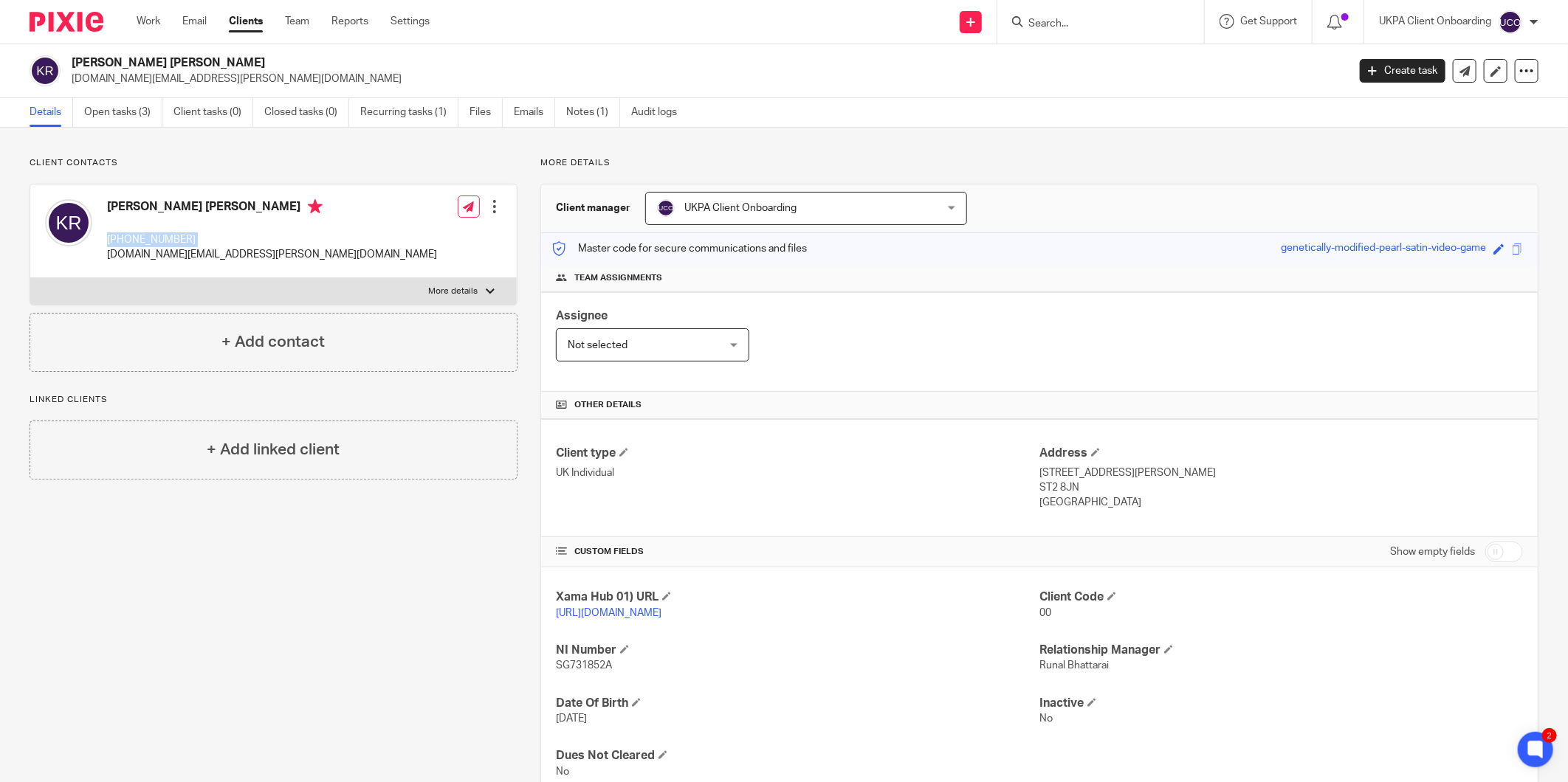
click at [168, 254] on p "kerstin.rogers@aol.co.uk" at bounding box center [272, 255] width 330 height 15
copy div "kerstin.rogers@aol.co.uk"
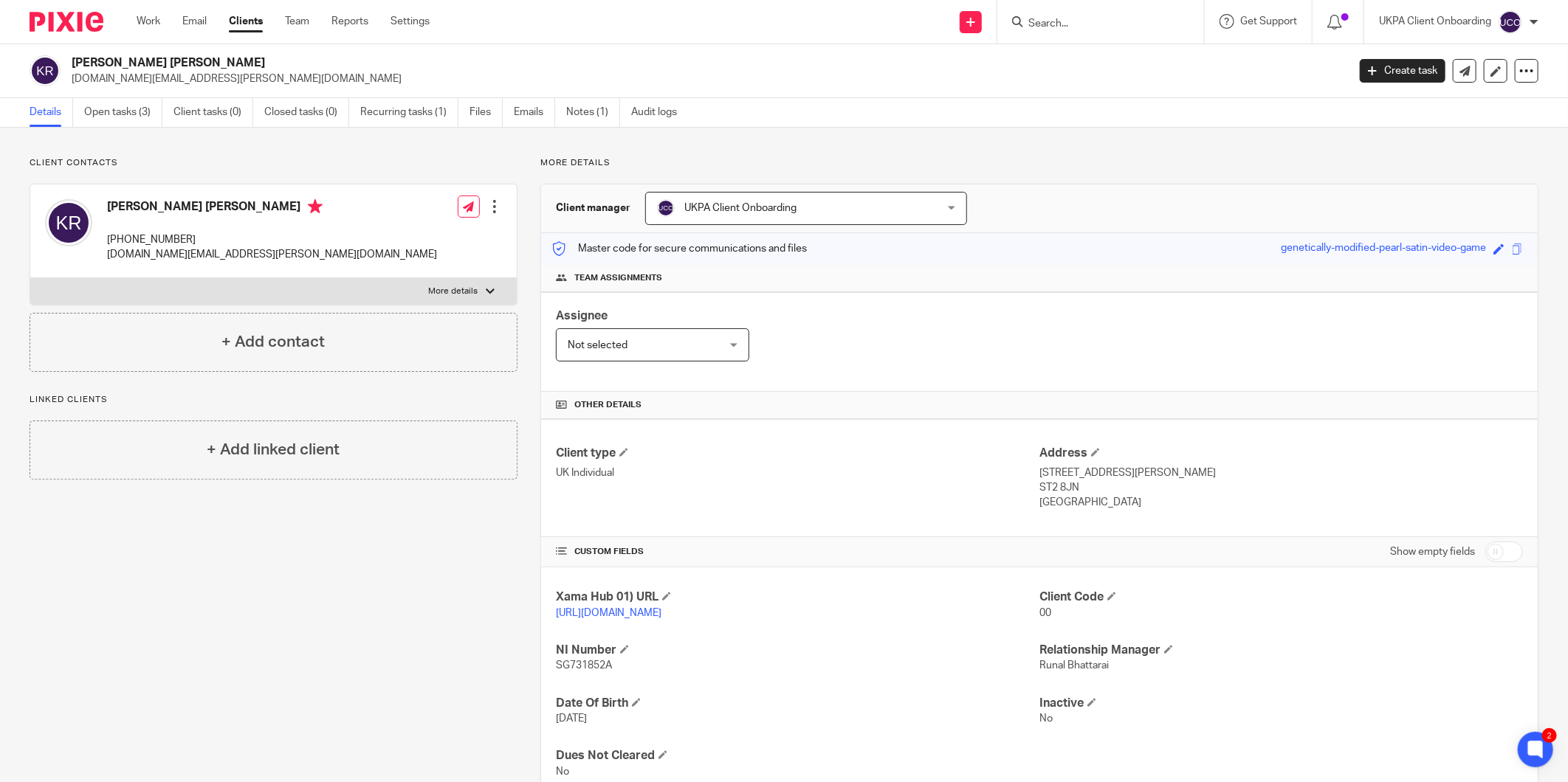
click at [104, 67] on h2 "[PERSON_NAME] [PERSON_NAME]" at bounding box center [579, 63] width 1013 height 16
copy div "[PERSON_NAME] [PERSON_NAME]"
click at [1111, 467] on p "9 Shelley Road, Stoke-on-Trent" at bounding box center [1282, 473] width 483 height 15
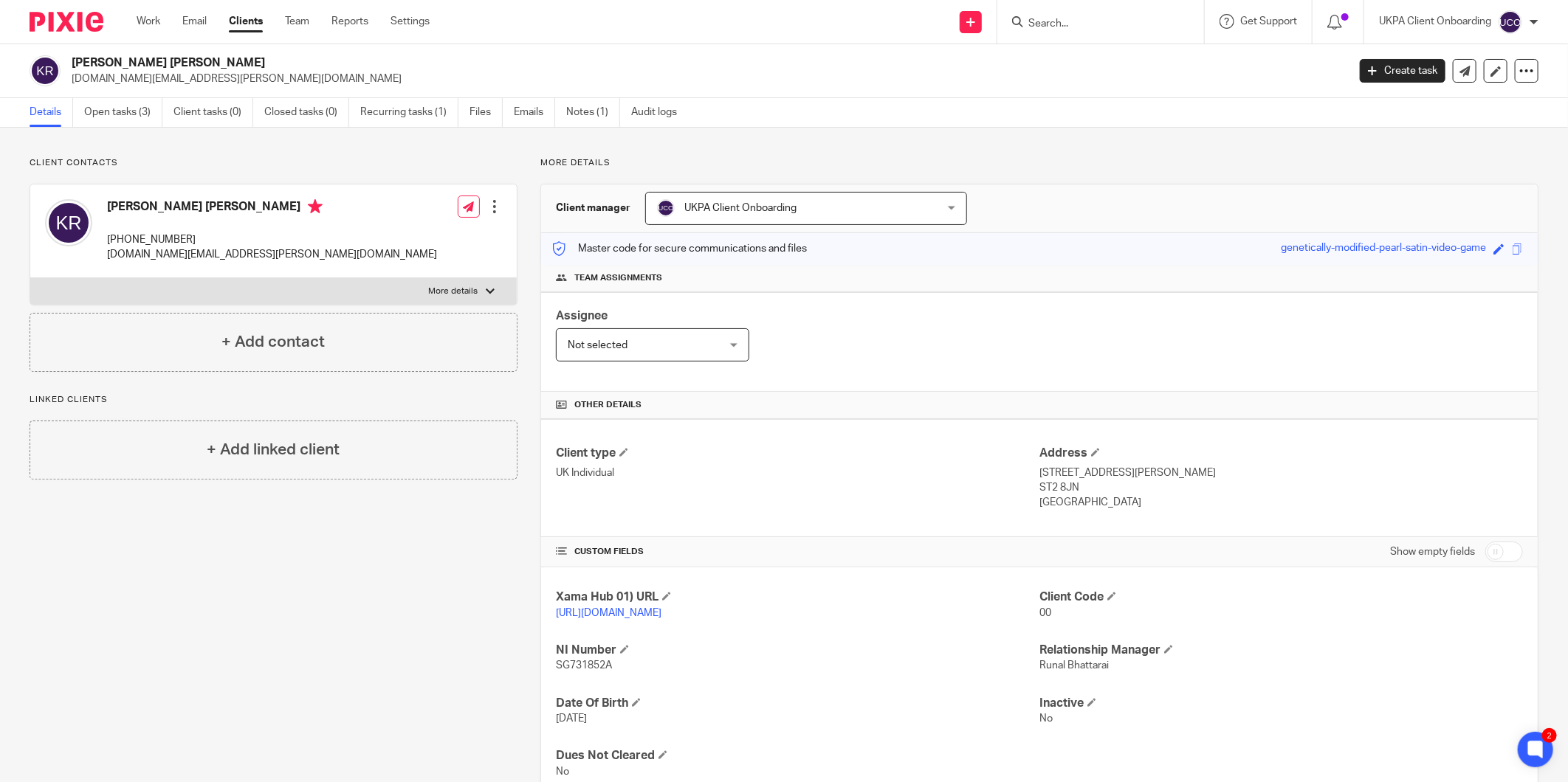
click at [1112, 468] on p "9 Shelley Road, Stoke-on-Trent" at bounding box center [1282, 473] width 483 height 15
copy div "9 Shelley Road, Stoke-on-Trent"
click at [1054, 496] on p "United Kingdom" at bounding box center [1282, 502] width 483 height 15
click at [1056, 487] on p "ST2 8JN" at bounding box center [1282, 488] width 483 height 15
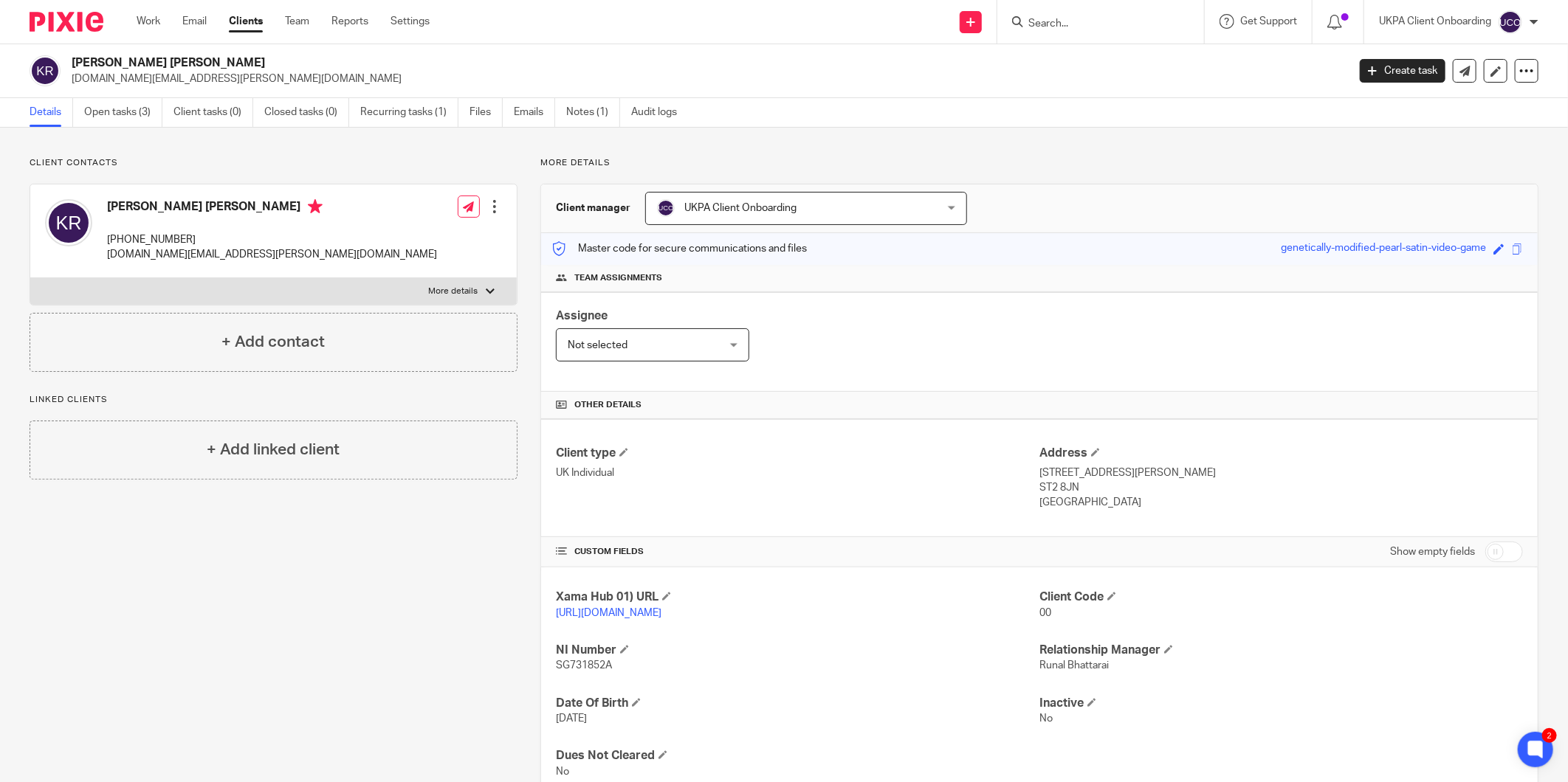
click at [1056, 487] on p "ST2 8JN" at bounding box center [1282, 488] width 483 height 15
copy div "ST2 8JN"
drag, startPoint x: 215, startPoint y: 207, endPoint x: 53, endPoint y: 209, distance: 162.0
click at [53, 209] on div "Kerstin Rita Rogers +447500557789 kerstin.rogers@aol.co.uk" at bounding box center [241, 231] width 392 height 79
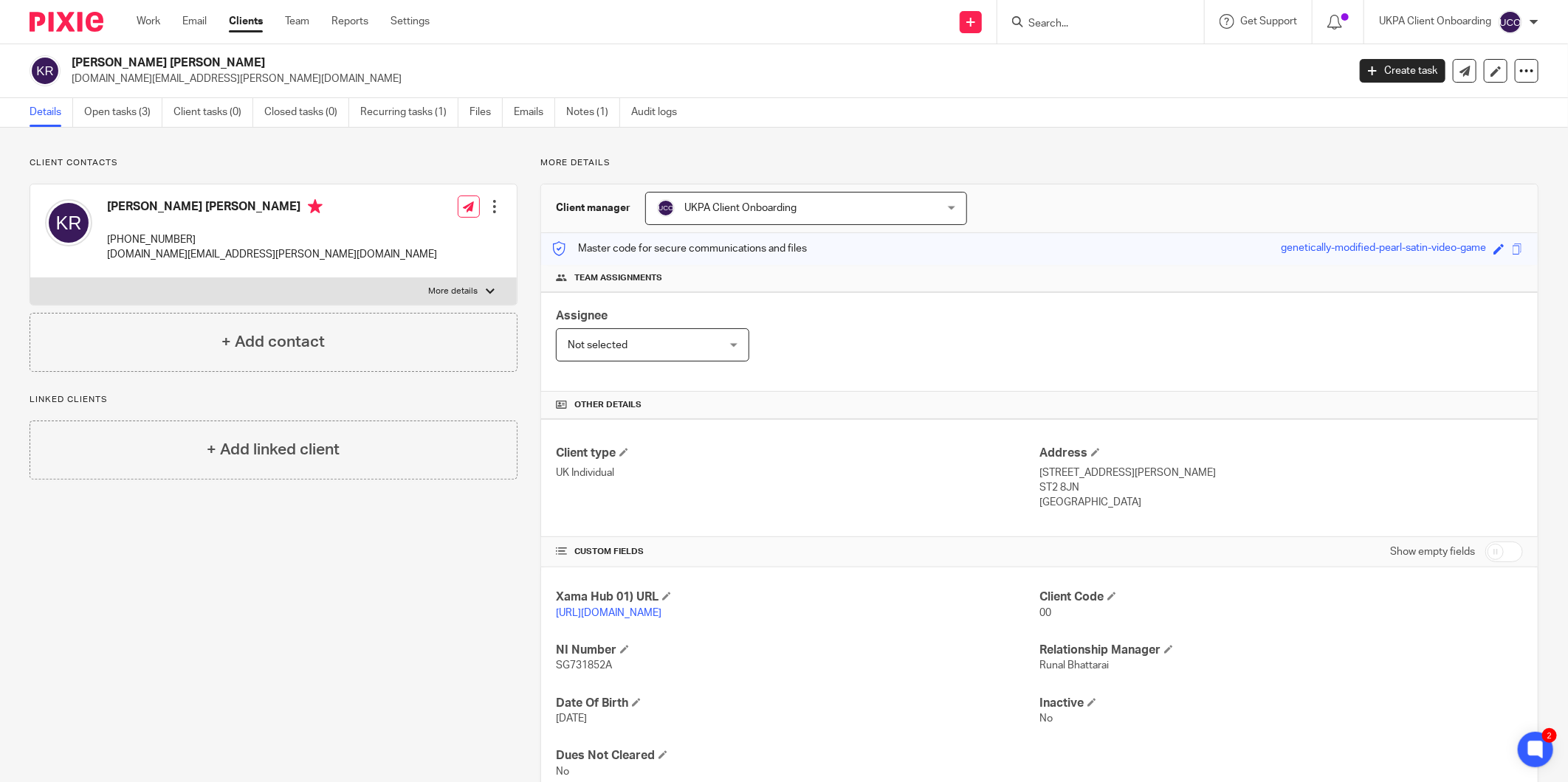
click at [53, 209] on img at bounding box center [68, 223] width 47 height 47
click at [143, 223] on div "Kerstin Rita Rogers +447500557789 kerstin.rogers@aol.co.uk" at bounding box center [272, 231] width 330 height 64
click at [152, 212] on h4 "[PERSON_NAME] [PERSON_NAME]" at bounding box center [272, 209] width 330 height 18
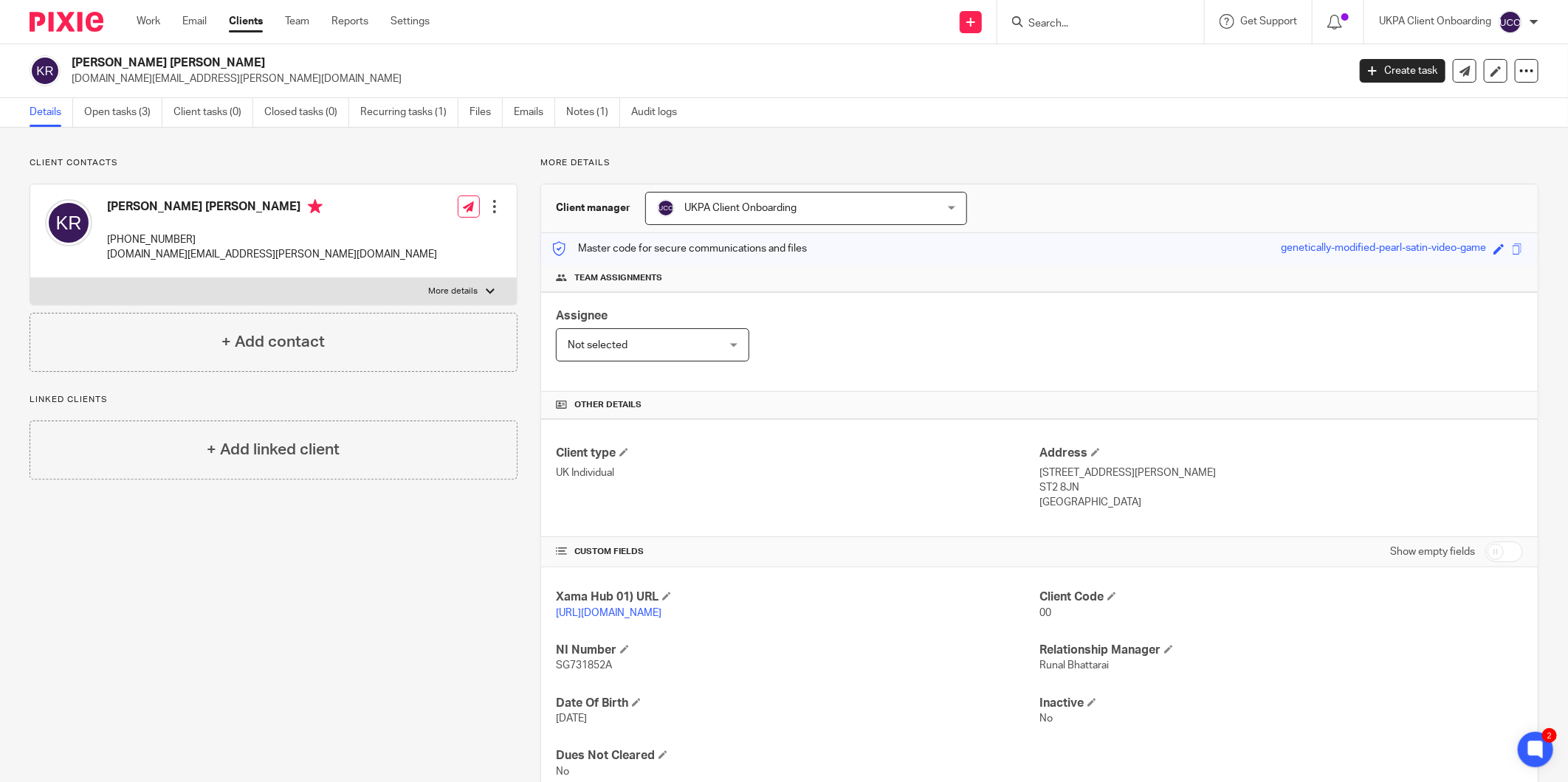
click at [141, 242] on p "+447500557789" at bounding box center [272, 240] width 330 height 15
click at [152, 259] on p "kerstin.rogers@aol.co.uk" at bounding box center [272, 255] width 330 height 15
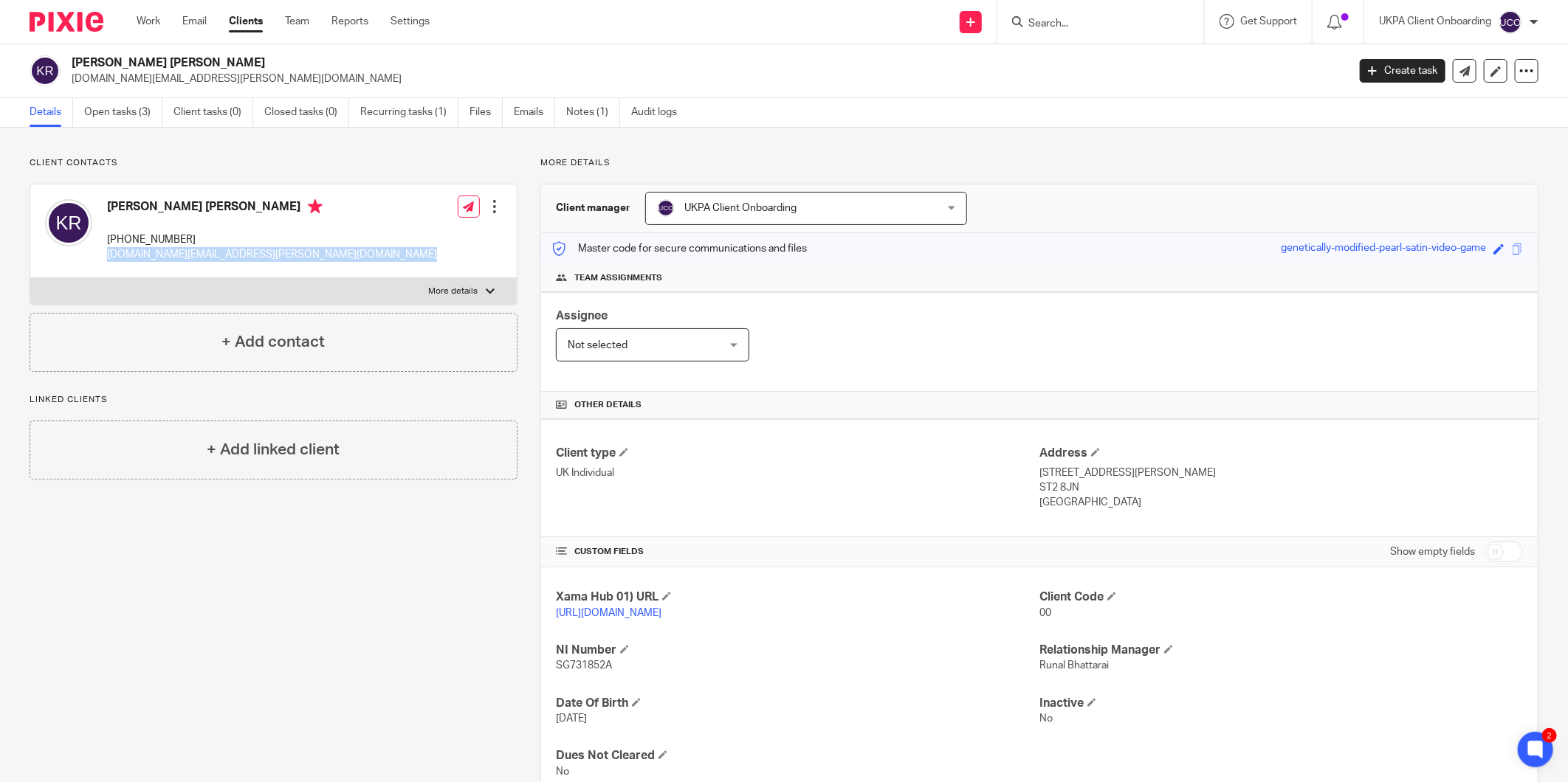
click at [152, 259] on p "kerstin.rogers@aol.co.uk" at bounding box center [272, 255] width 330 height 15
click at [1110, 599] on span at bounding box center [1112, 596] width 9 height 9
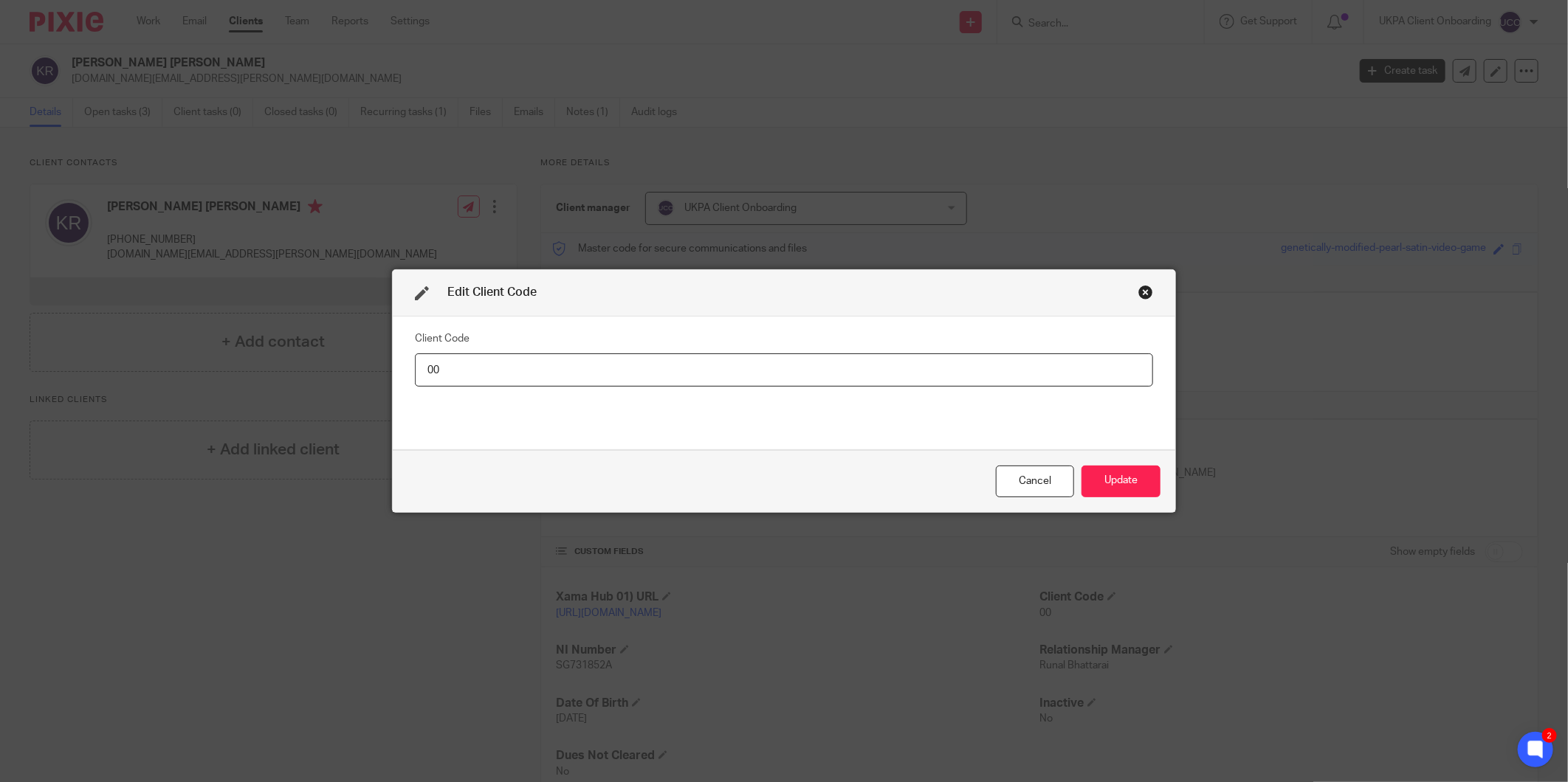
click at [1032, 366] on input "00" at bounding box center [784, 370] width 738 height 33
type input "KER002"
click at [1123, 473] on button "Update" at bounding box center [1120, 482] width 79 height 31
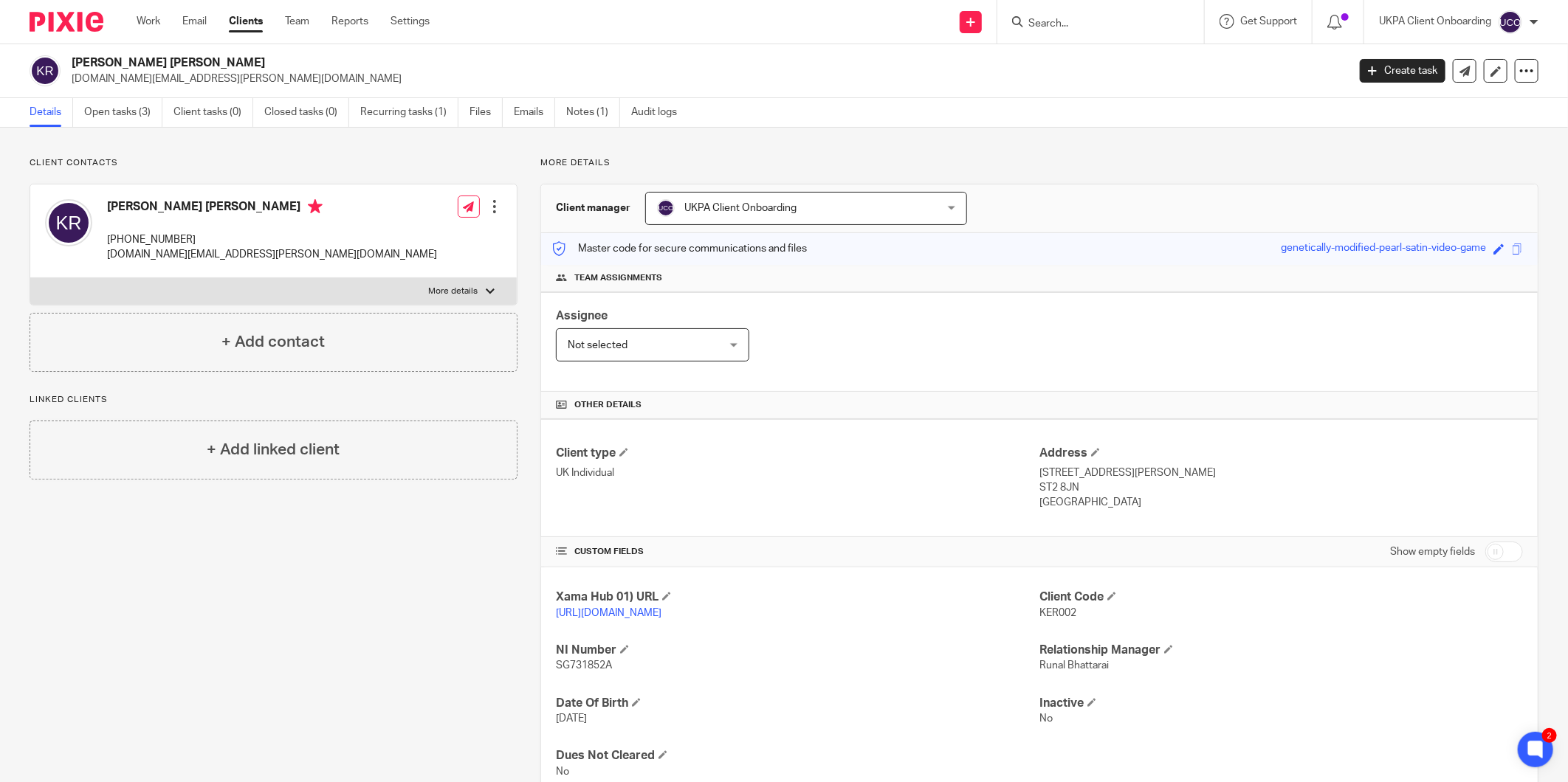
click at [112, 55] on h2 "[PERSON_NAME] [PERSON_NAME]" at bounding box center [579, 63] width 1013 height 16
click at [112, 55] on h2 "Kerstin Rita Rogers" at bounding box center [579, 63] width 1013 height 16
click at [1093, 24] on input "Search" at bounding box center [1093, 24] width 133 height 13
paste input "Kerstin Rita Rogers"
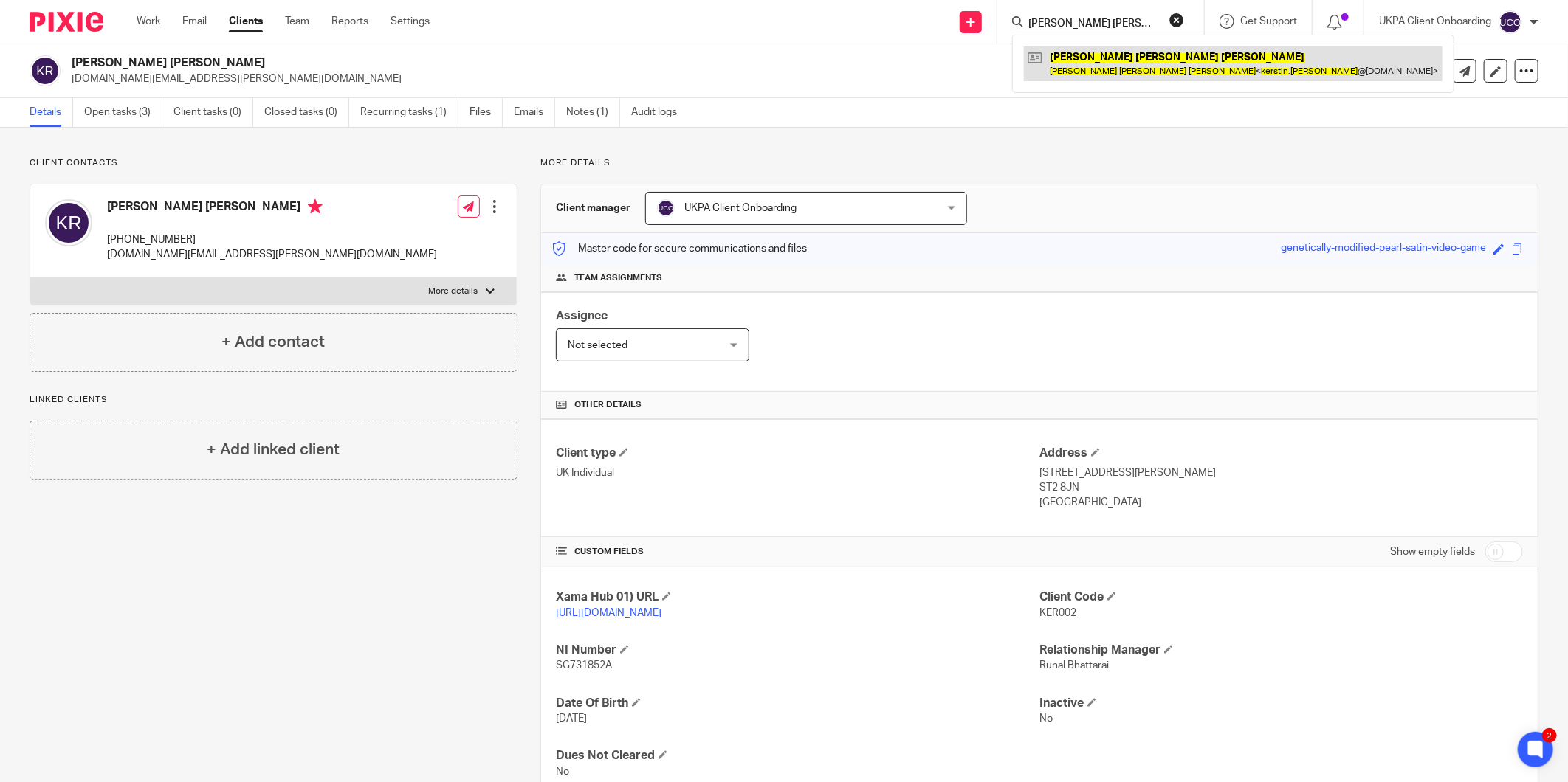
type input "Kerstin Rita Rogers"
click at [1012, 161] on p "More details" at bounding box center [1040, 163] width 998 height 12
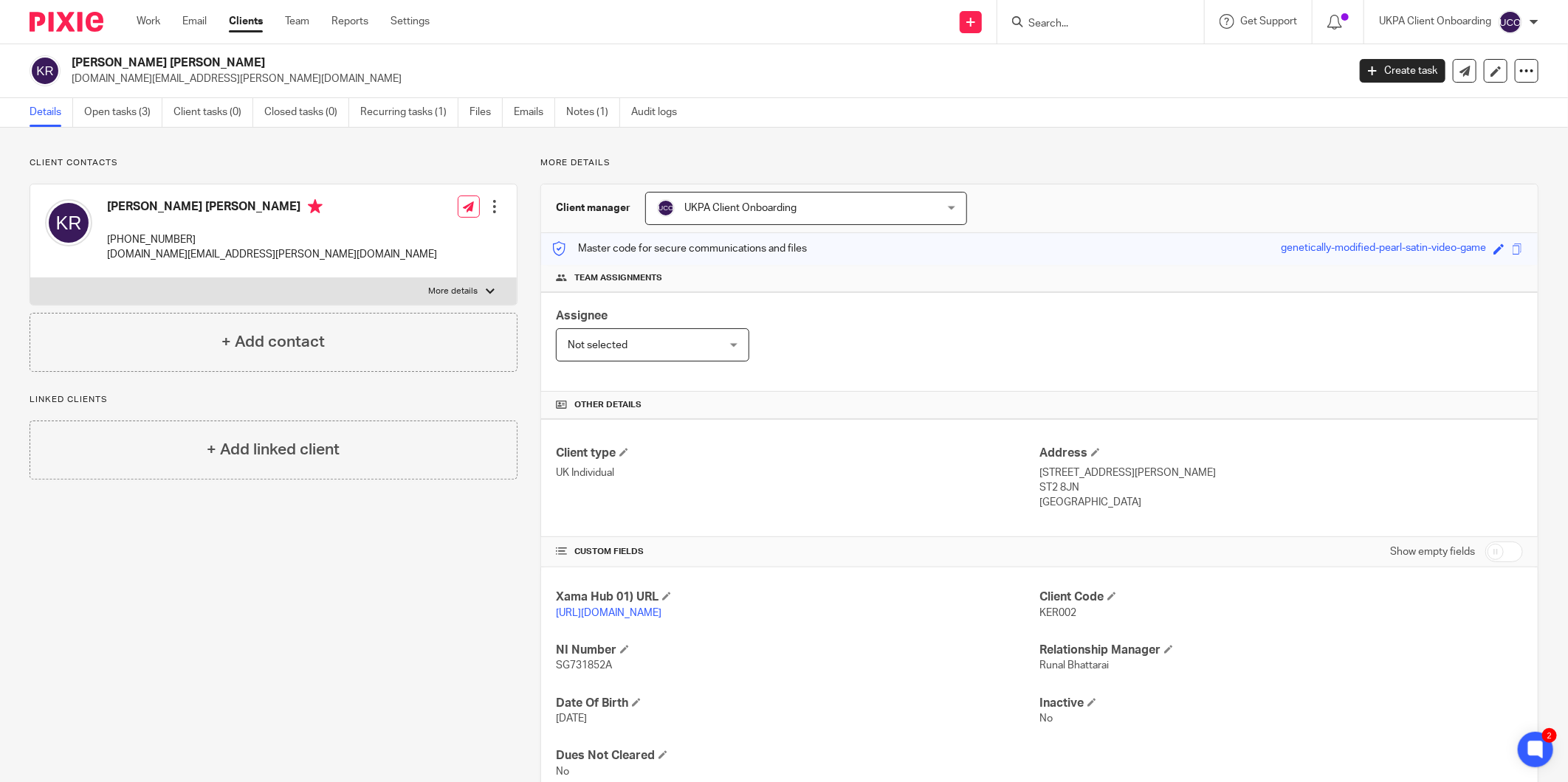
click at [126, 65] on h2 "[PERSON_NAME] [PERSON_NAME]" at bounding box center [579, 63] width 1013 height 16
click at [158, 256] on p "kerstin.rogers@aol.co.uk" at bounding box center [272, 255] width 330 height 15
click at [156, 255] on p "kerstin.rogers@aol.co.uk" at bounding box center [272, 255] width 330 height 15
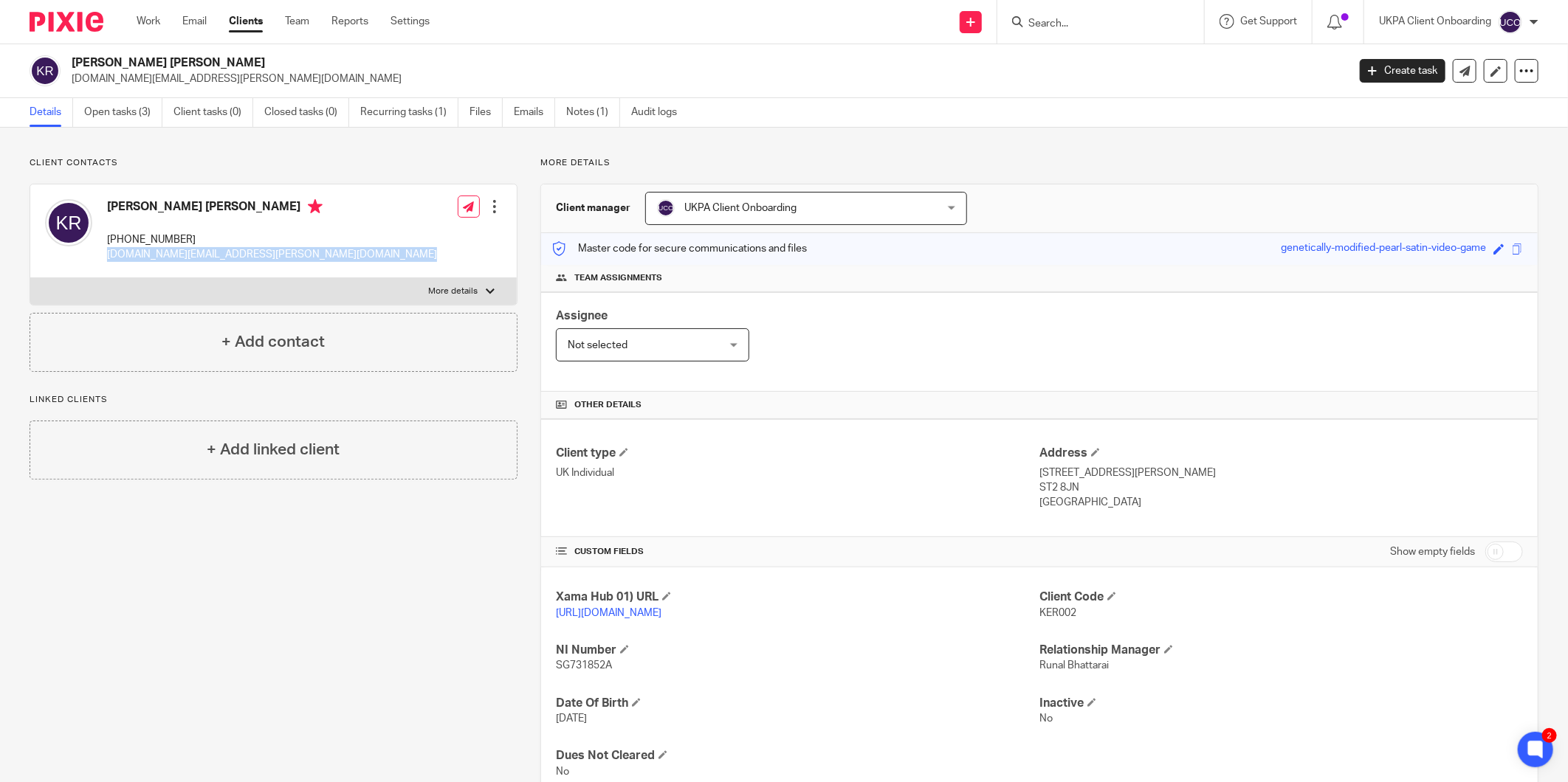
click at [156, 255] on p "kerstin.rogers@aol.co.uk" at bounding box center [272, 255] width 330 height 15
click at [126, 48] on div "Kerstin Rita Rogers kerstin.rogers@aol.co.uk Create task Update from Companies …" at bounding box center [784, 71] width 1568 height 54
click at [126, 49] on div "Kerstin Rita Rogers kerstin.rogers@aol.co.uk Create task Update from Companies …" at bounding box center [784, 71] width 1568 height 54
click at [126, 50] on div "Kerstin Rita Rogers kerstin.rogers@aol.co.uk Create task Update from Companies …" at bounding box center [784, 71] width 1568 height 54
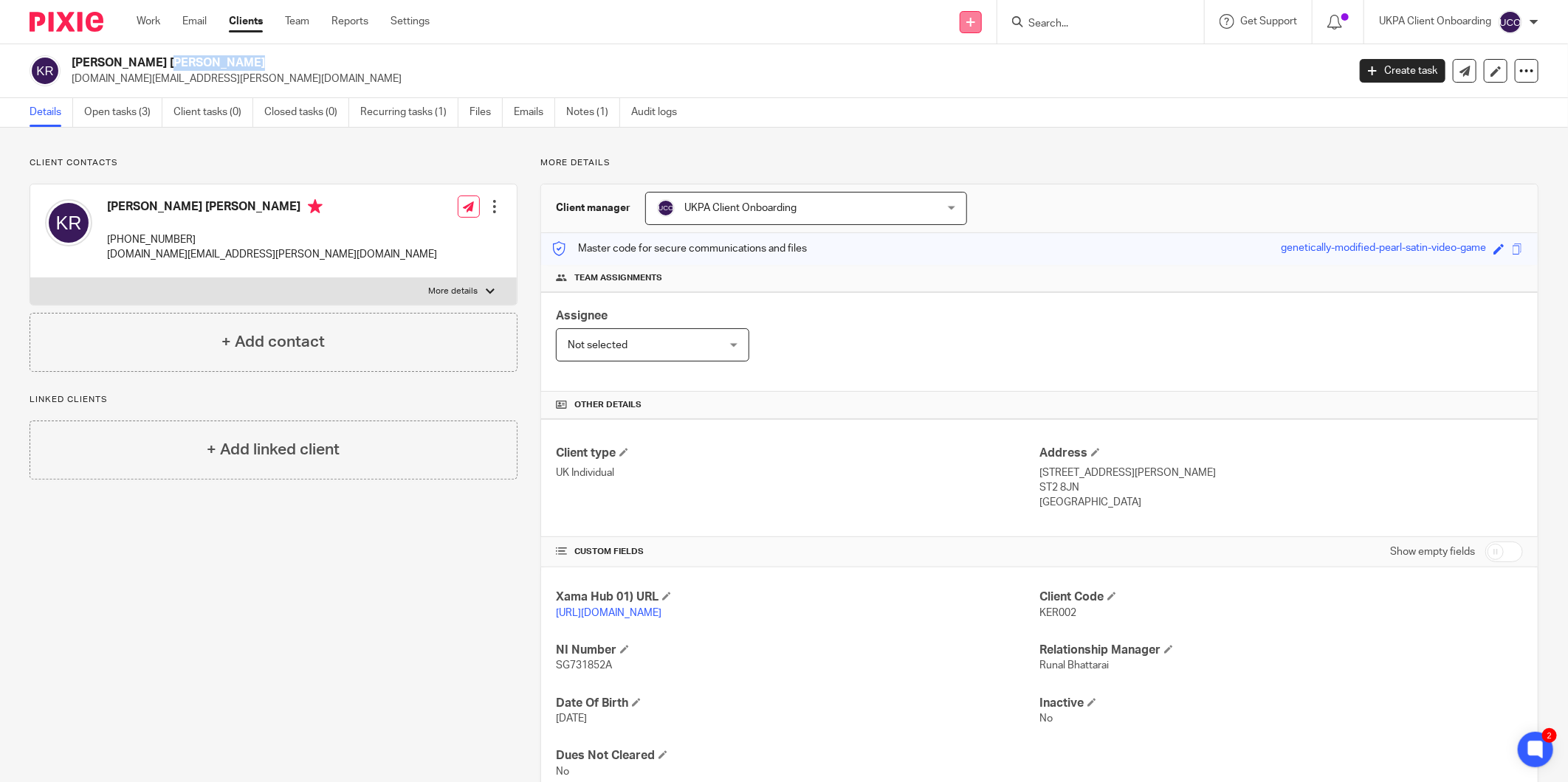
click at [973, 21] on icon at bounding box center [970, 22] width 9 height 9
click at [950, 112] on link "Add client" at bounding box center [969, 113] width 91 height 22
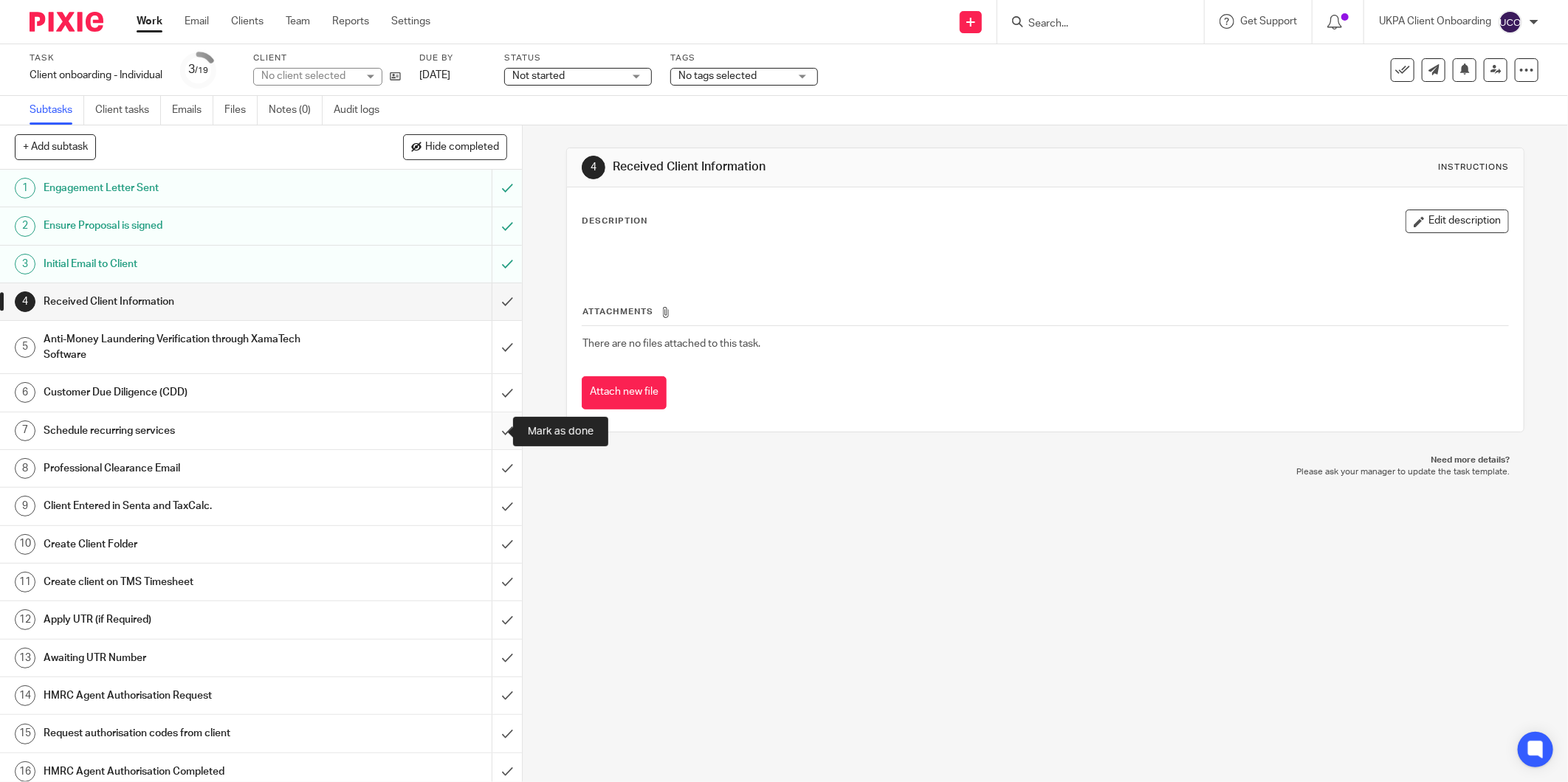
click at [493, 439] on input "submit" at bounding box center [261, 431] width 522 height 37
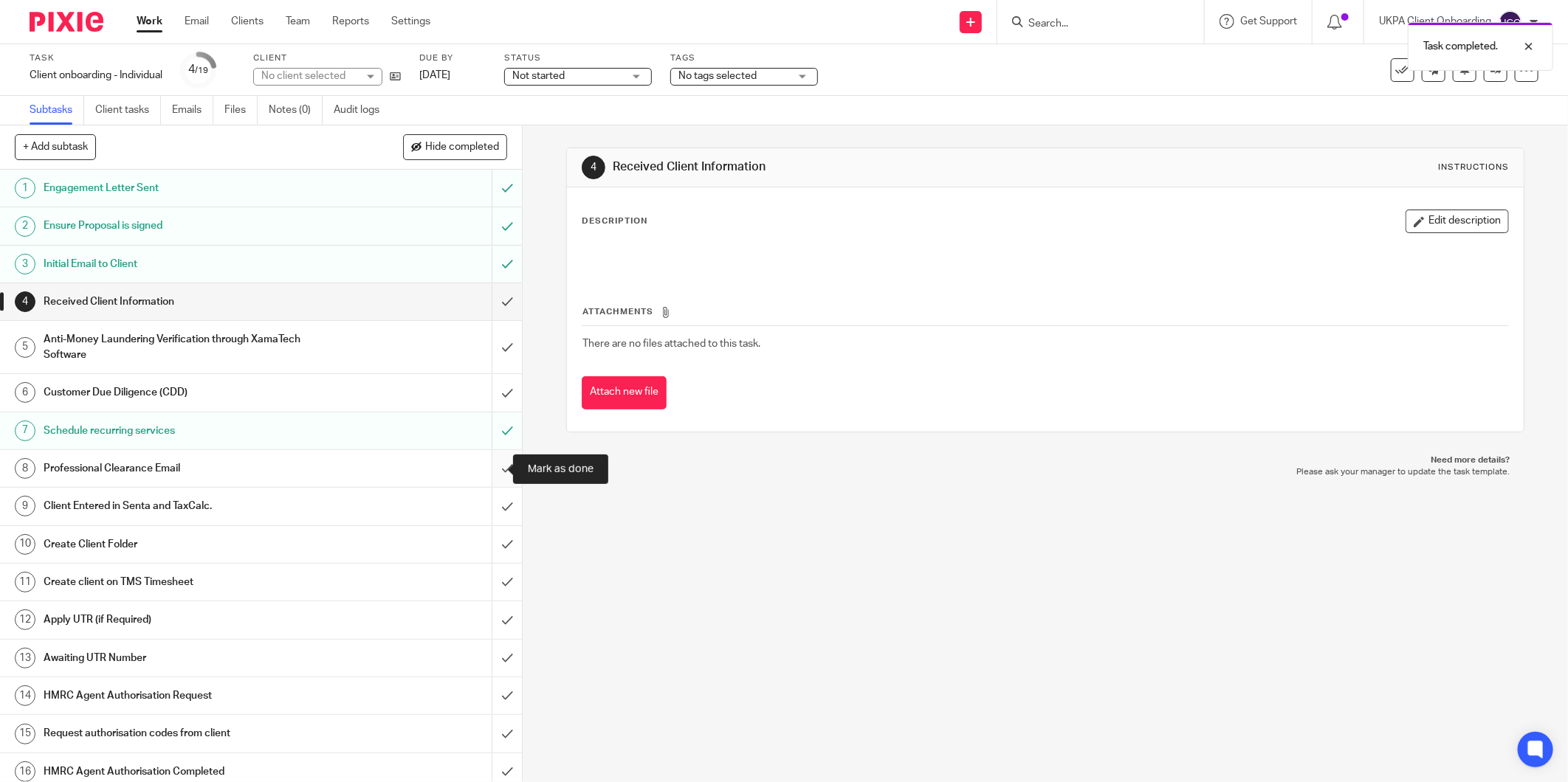
click at [489, 466] on input "submit" at bounding box center [261, 468] width 522 height 37
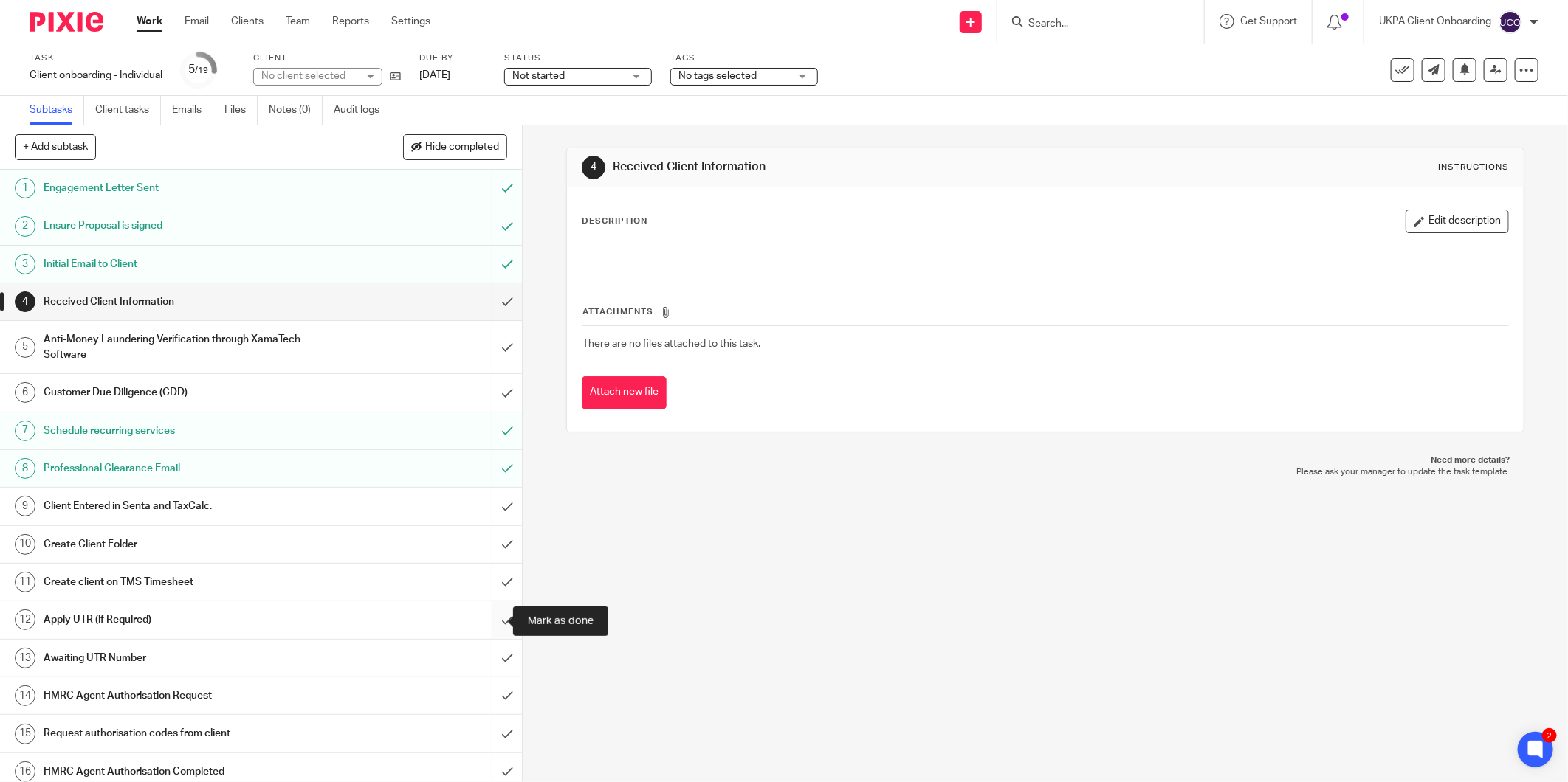
click at [493, 616] on input "submit" at bounding box center [261, 620] width 522 height 37
click at [1052, 26] on input "Search" at bounding box center [1093, 24] width 133 height 13
type input "z"
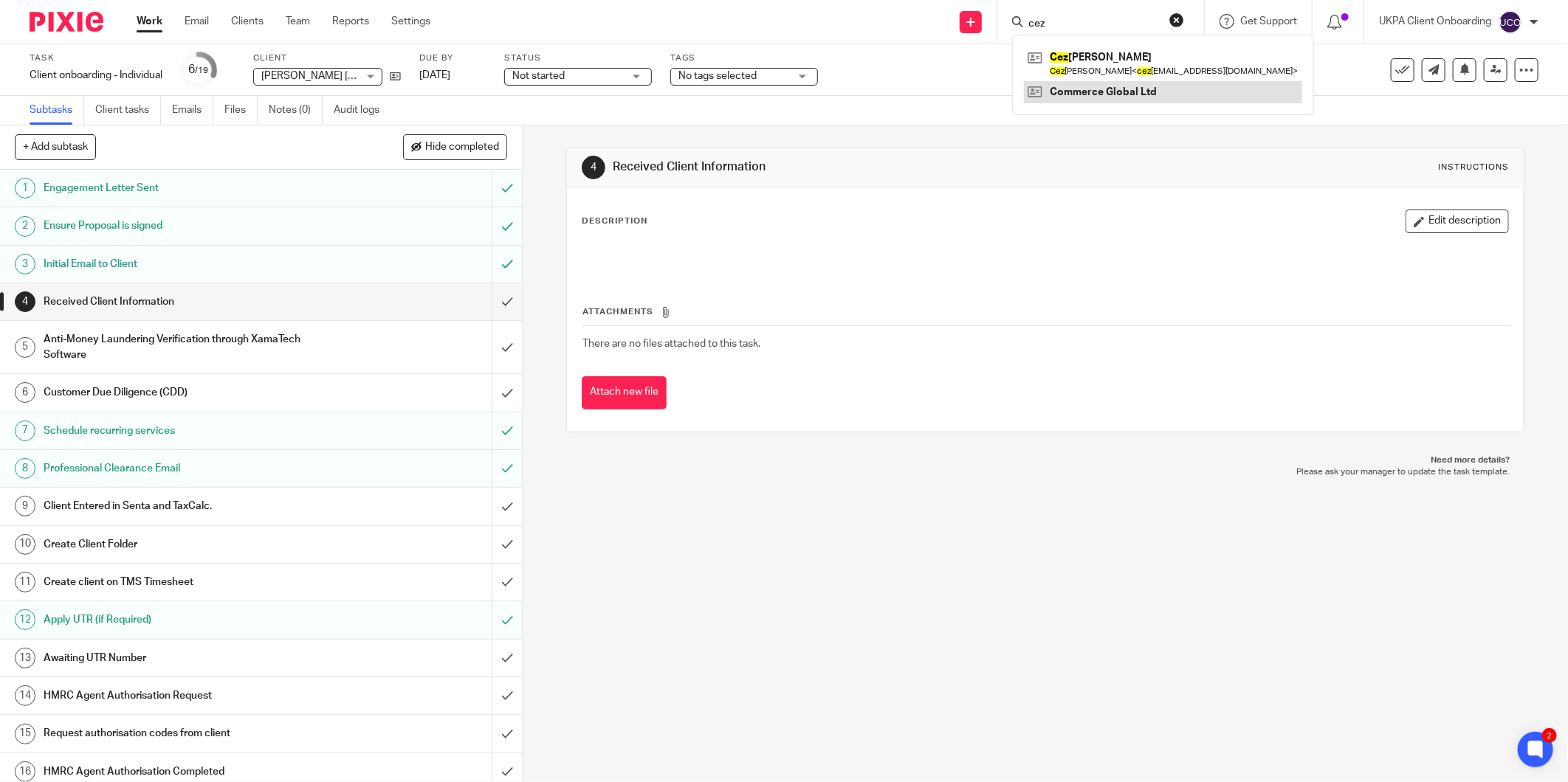
type input "cez"
click at [492, 504] on input "submit" at bounding box center [261, 506] width 522 height 37
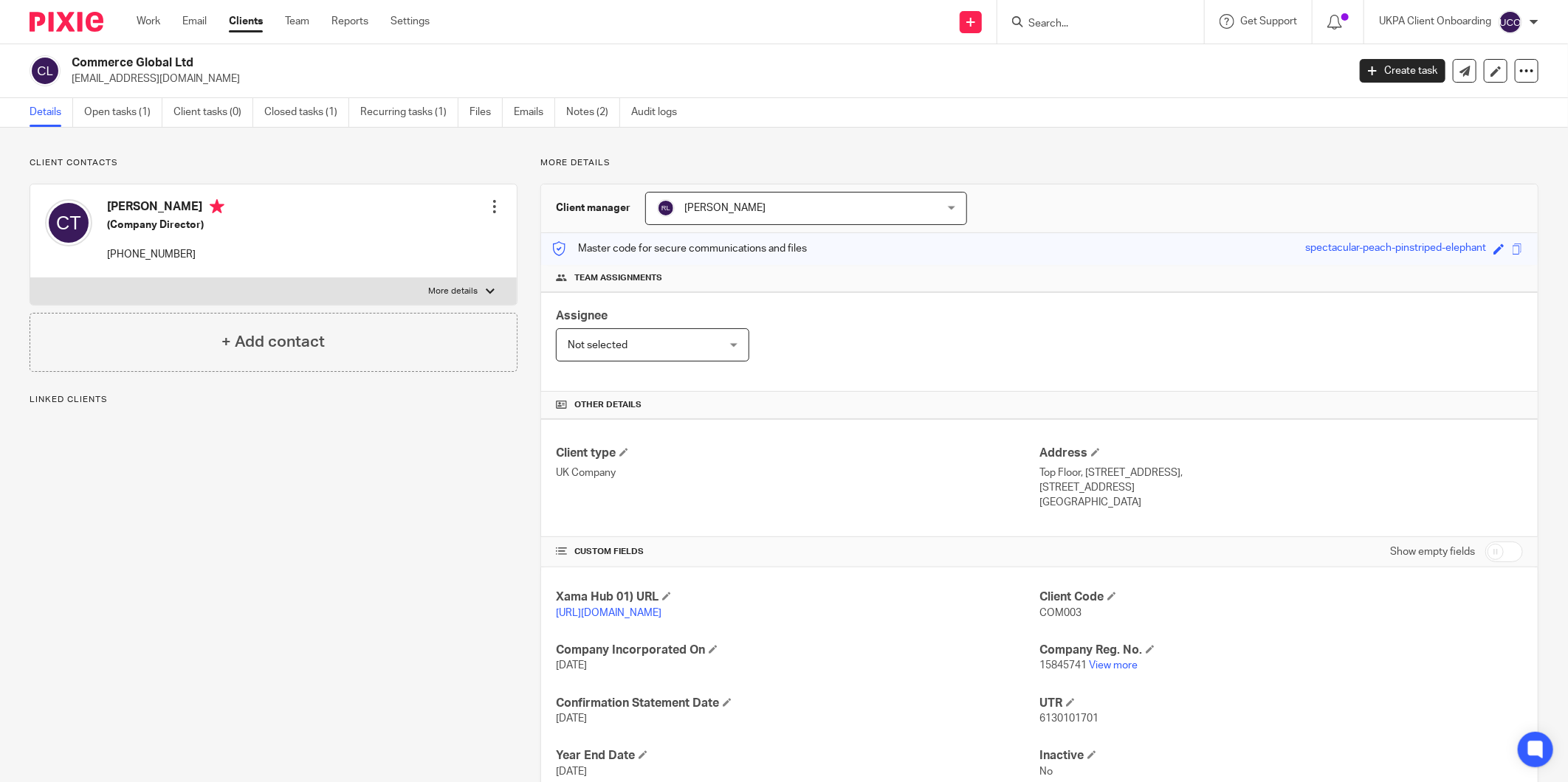
click at [139, 83] on p "[EMAIL_ADDRESS][DOMAIN_NAME]" at bounding box center [705, 79] width 1266 height 15
drag, startPoint x: 0, startPoint y: 0, endPoint x: 139, endPoint y: 83, distance: 161.9
click at [139, 83] on p "cezara.tofan@yahoo.co.uk" at bounding box center [705, 79] width 1266 height 15
click at [488, 208] on div at bounding box center [495, 207] width 15 height 15
click at [390, 238] on link "Edit contact" at bounding box center [424, 239] width 141 height 22
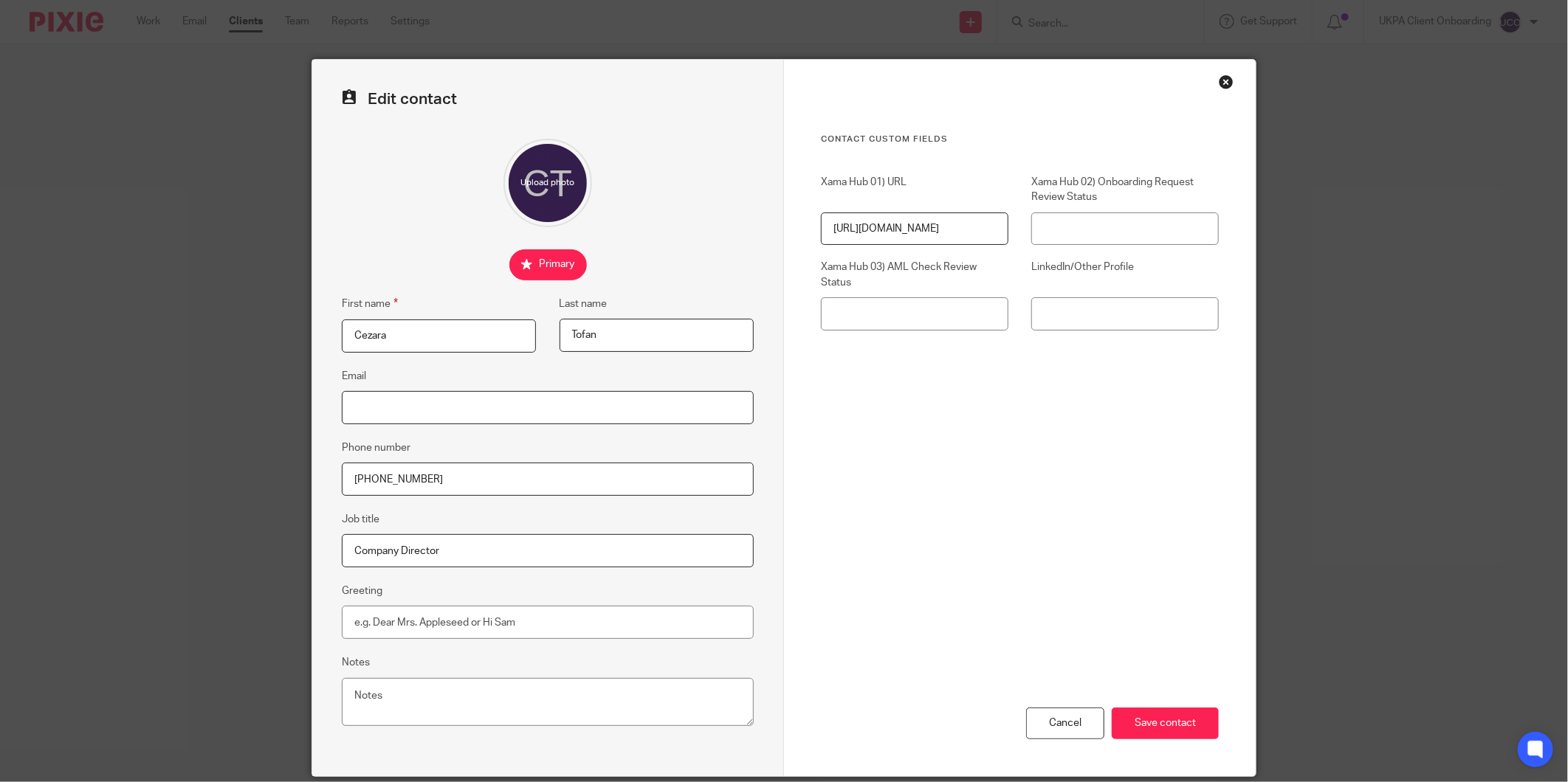
click at [418, 406] on input "Email" at bounding box center [548, 408] width 412 height 33
paste input "[EMAIL_ADDRESS][DOMAIN_NAME]"
type input "[EMAIL_ADDRESS][DOMAIN_NAME]"
click at [1161, 748] on div "Cancel Save contact" at bounding box center [1020, 651] width 398 height 249
click at [1166, 727] on input "Save contact" at bounding box center [1165, 723] width 107 height 31
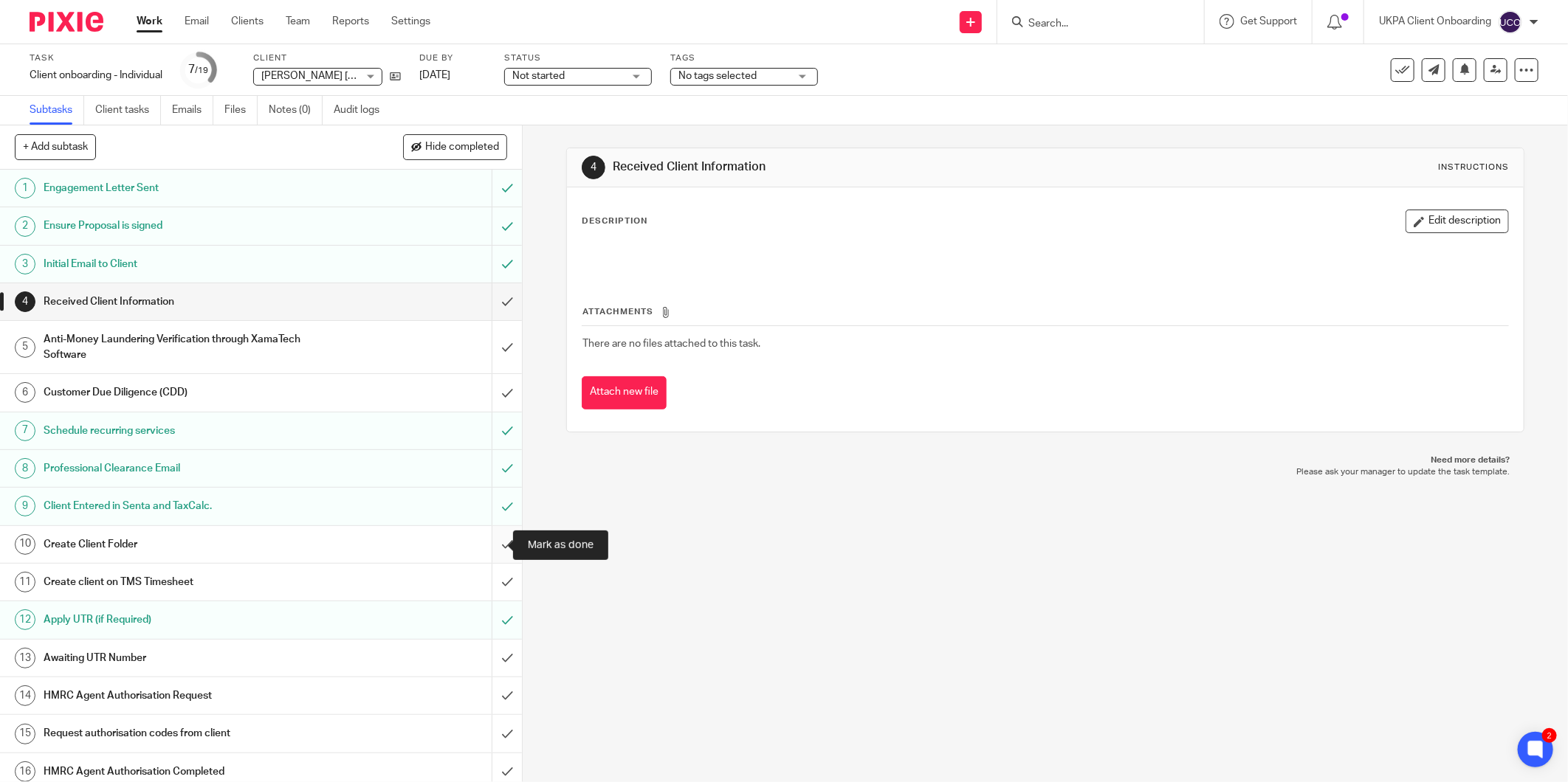
click at [493, 544] on input "submit" at bounding box center [261, 545] width 522 height 37
click at [483, 576] on input "submit" at bounding box center [261, 582] width 522 height 37
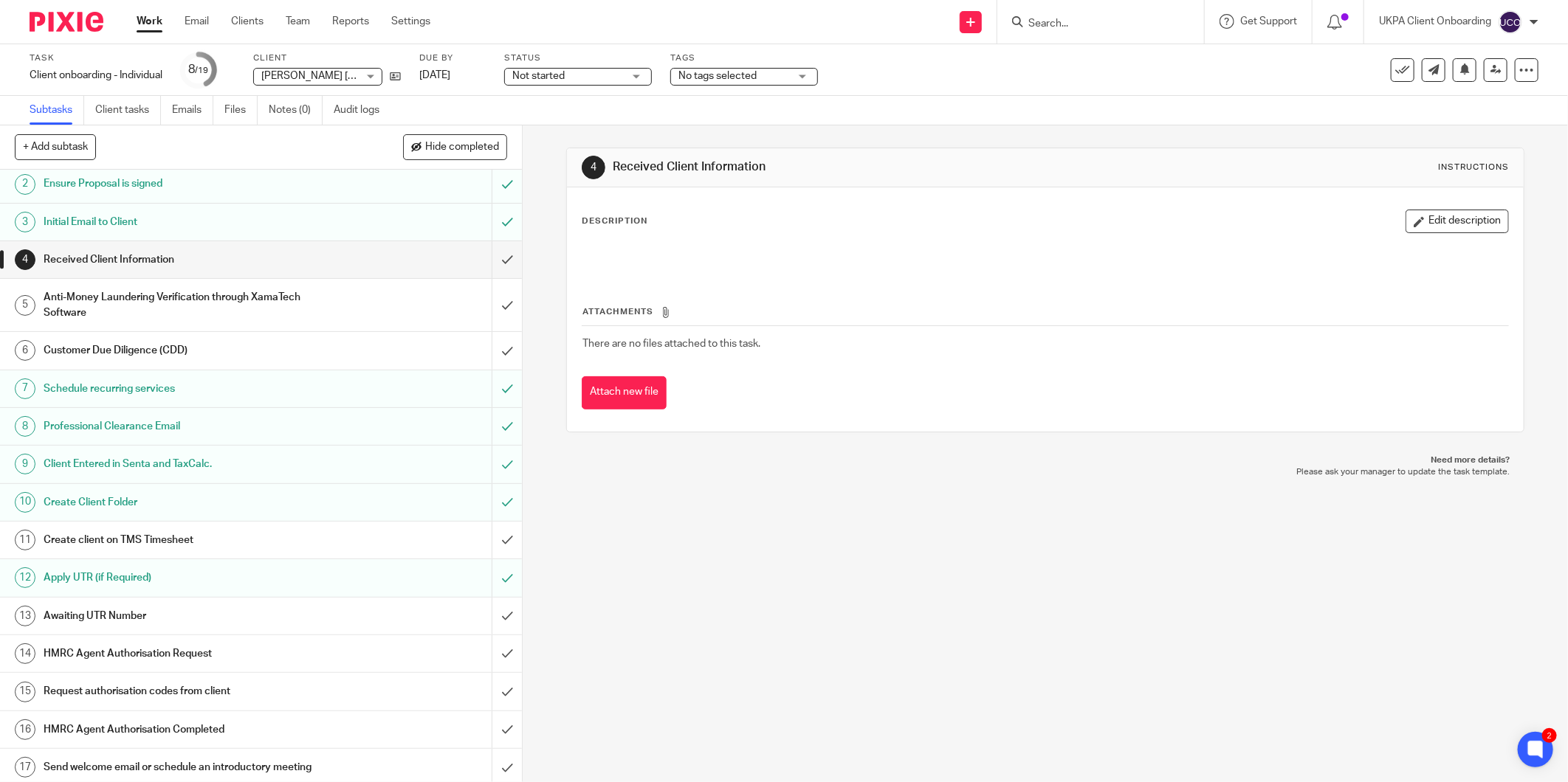
scroll to position [124, 0]
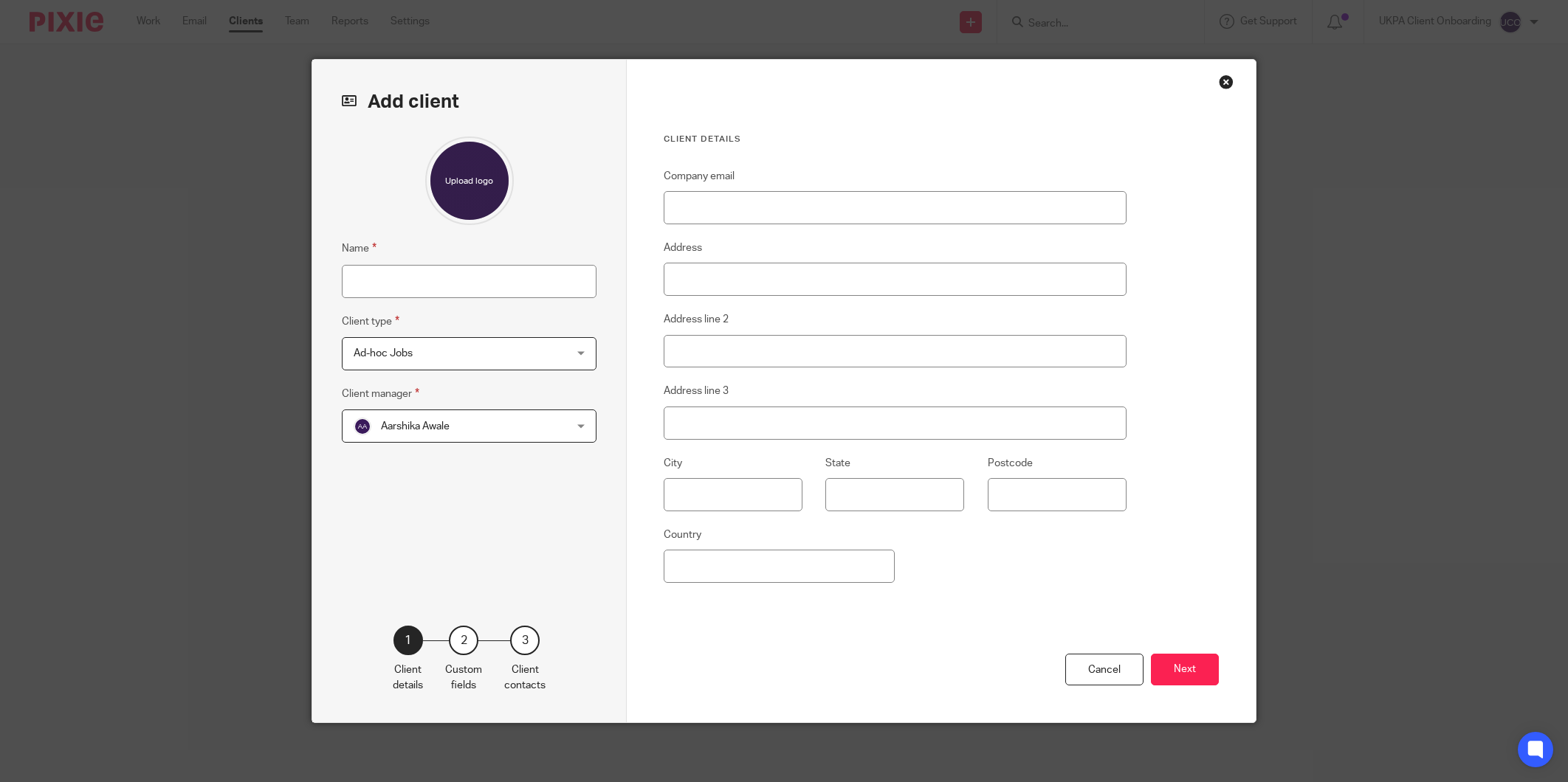
click at [403, 354] on span "Ad-hoc Jobs" at bounding box center [382, 353] width 59 height 10
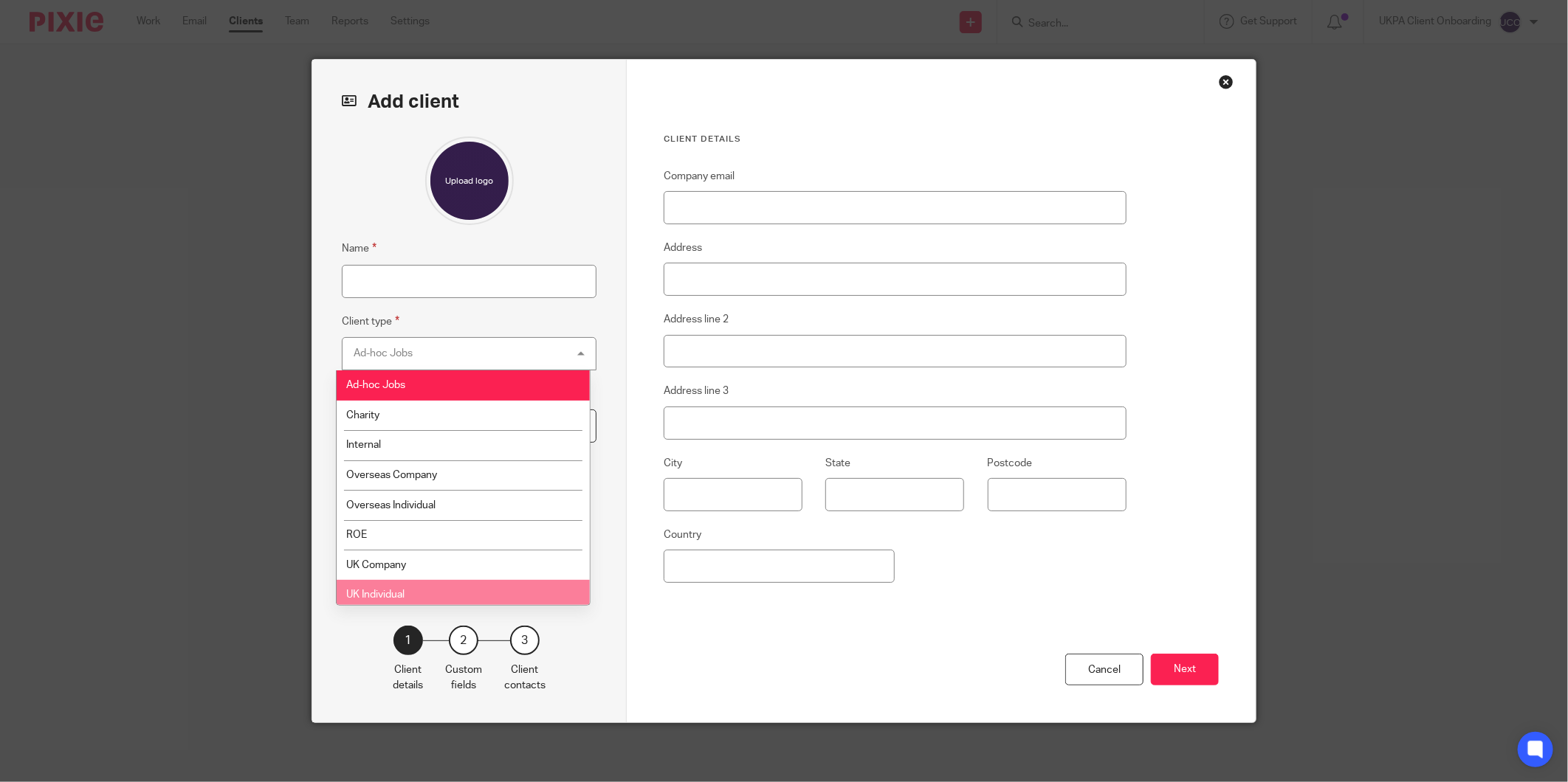
click at [389, 595] on span "UK Individual" at bounding box center [375, 595] width 58 height 10
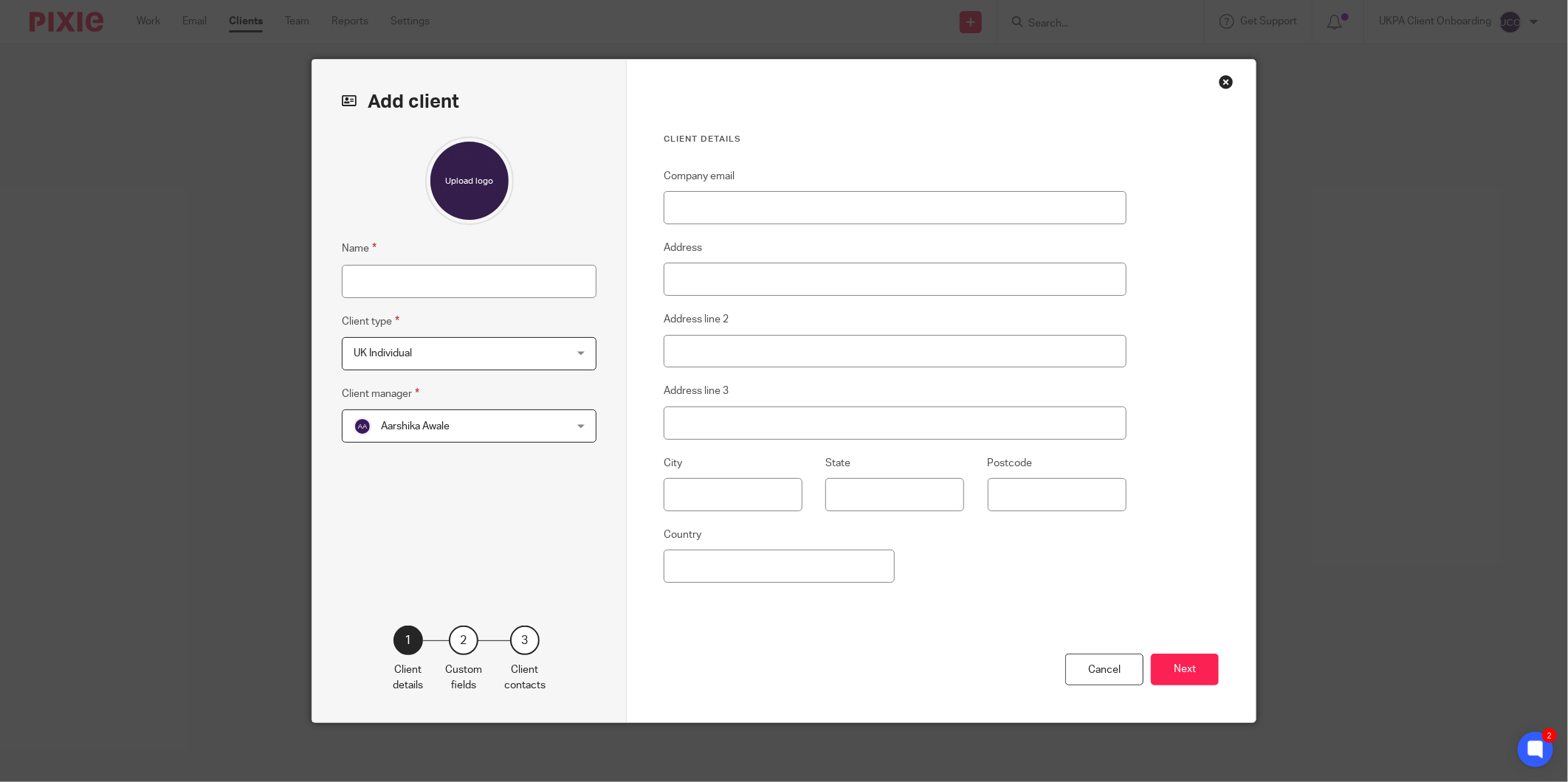
click at [372, 299] on div "Name Client type UK Individual UK Individual Ad-hoc Jobs Charity Internal Overs…" at bounding box center [469, 359] width 255 height 445
click at [707, 223] on input "Company email" at bounding box center [895, 208] width 463 height 33
click at [709, 215] on input "Company email" at bounding box center [895, 208] width 463 height 33
paste input "[DOMAIN_NAME][EMAIL_ADDRESS][PERSON_NAME][DOMAIN_NAME]"
type input "[DOMAIN_NAME][EMAIL_ADDRESS][PERSON_NAME][DOMAIN_NAME]"
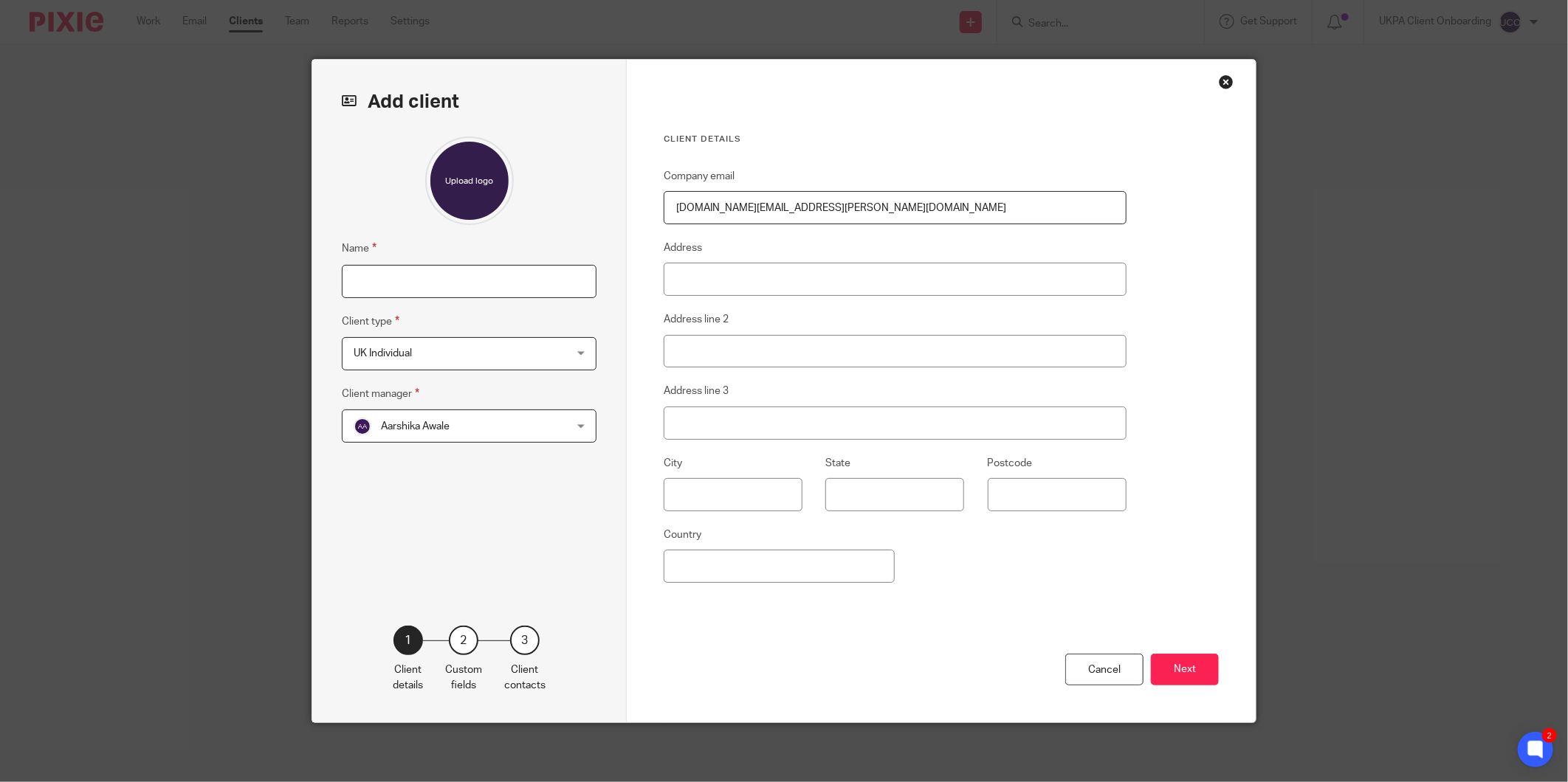
click at [422, 269] on input "Name" at bounding box center [469, 281] width 255 height 33
click at [402, 435] on span "Aarshika Awale" at bounding box center [450, 425] width 194 height 31
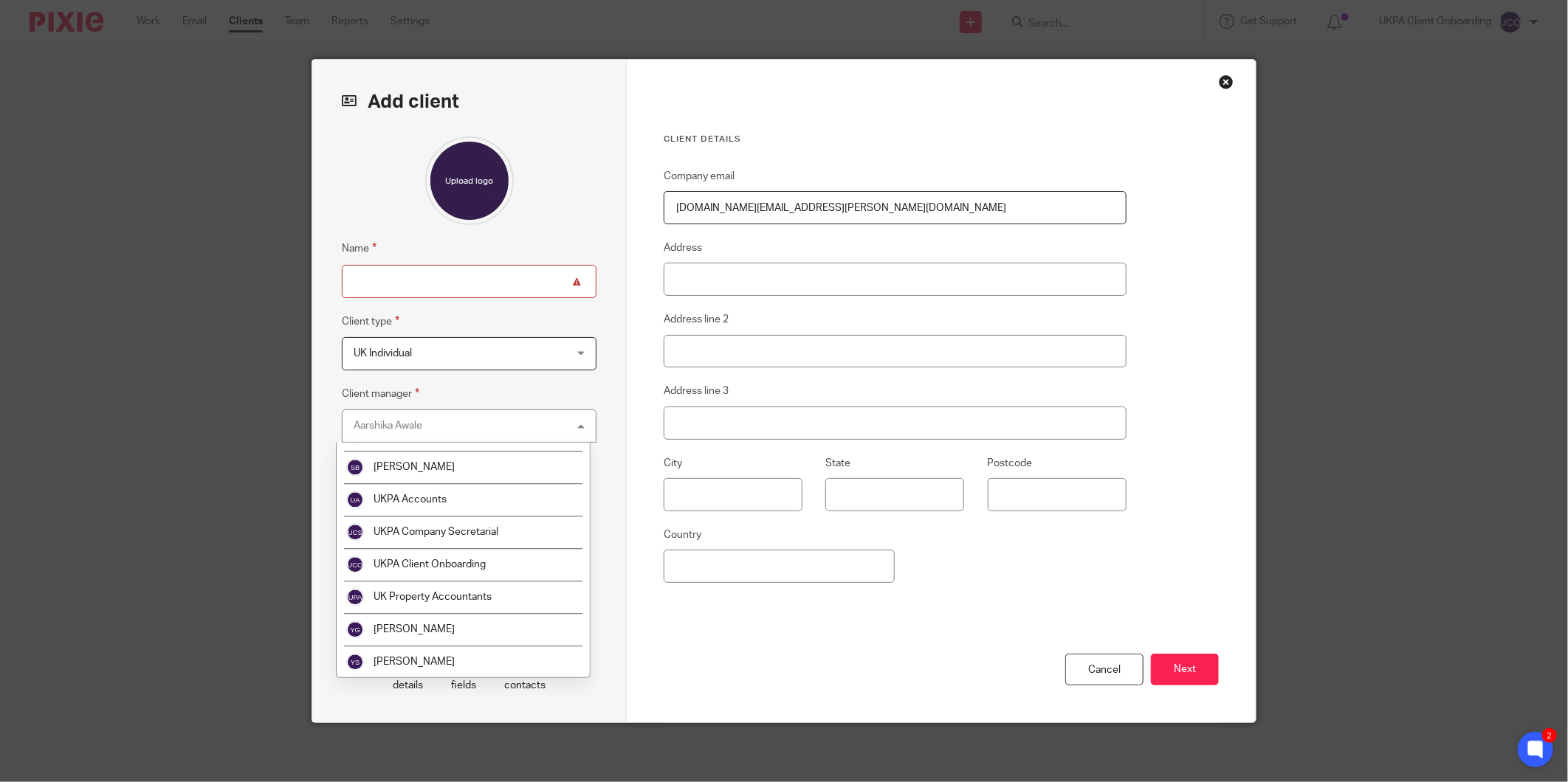
scroll to position [2363, 0]
click at [411, 563] on span "UKPA Client Onboarding" at bounding box center [430, 564] width 113 height 10
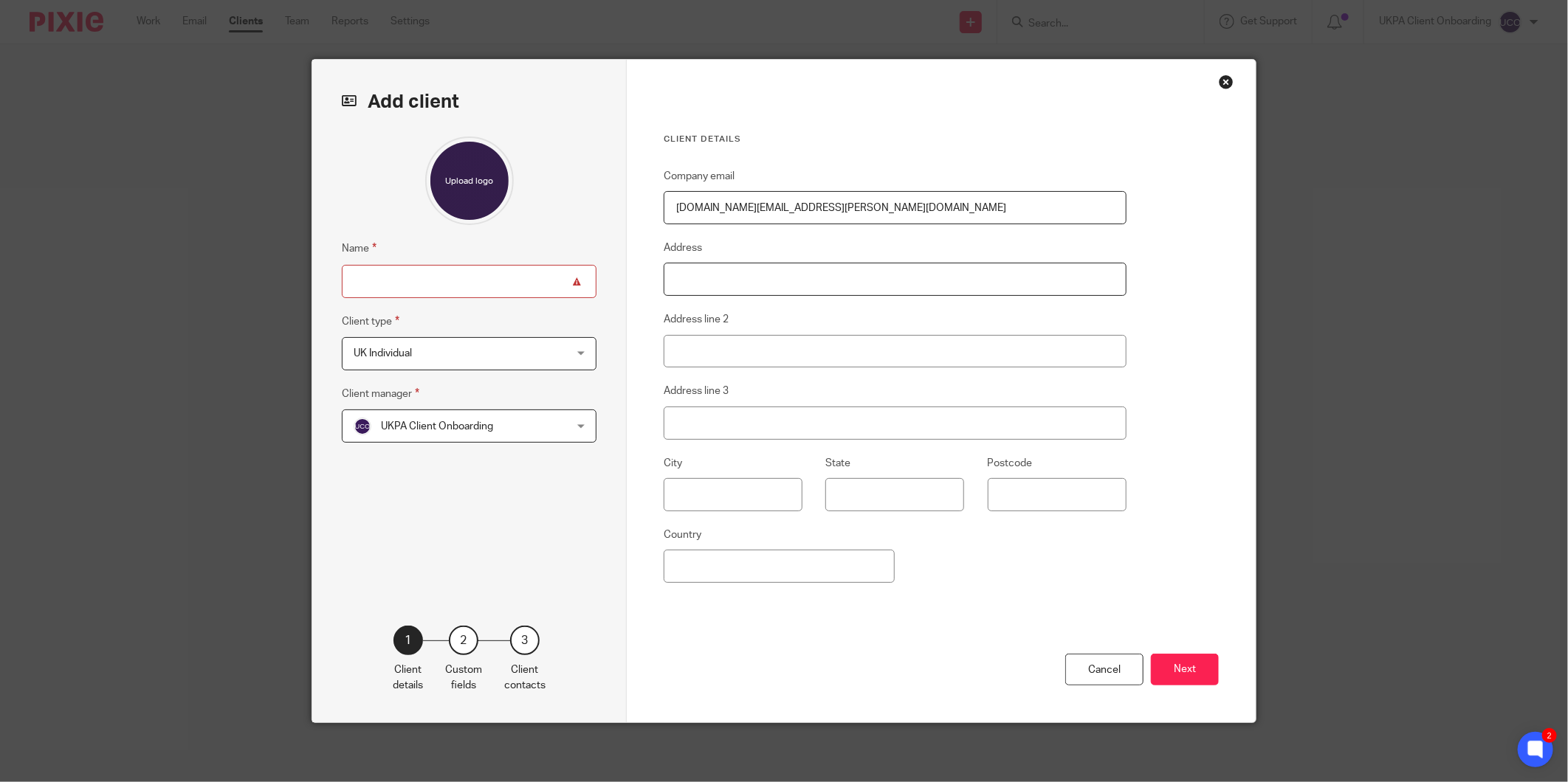
click at [699, 268] on input "Address" at bounding box center [895, 279] width 463 height 33
click at [481, 276] on input "Name" at bounding box center [469, 281] width 255 height 33
type input "m"
type input "[PERSON_NAME] [PERSON_NAME]"
click at [728, 285] on input "Address" at bounding box center [895, 279] width 463 height 33
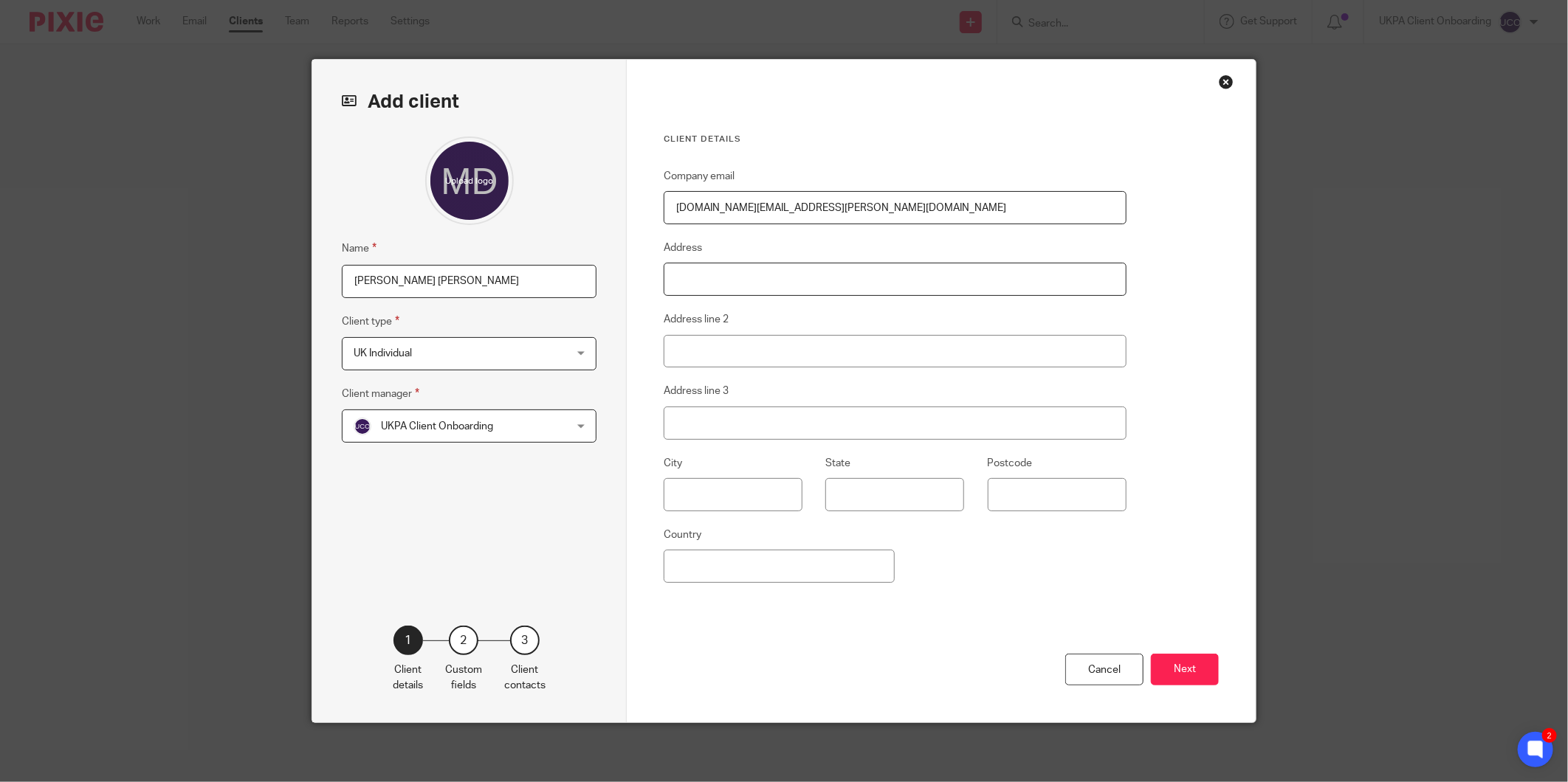
click at [690, 294] on input "Address" at bounding box center [895, 279] width 463 height 33
type input "9 Shelley Road"
type input "Stoke-on-Trent"
type input "ST2 8JN"
type input "United Kingdom"
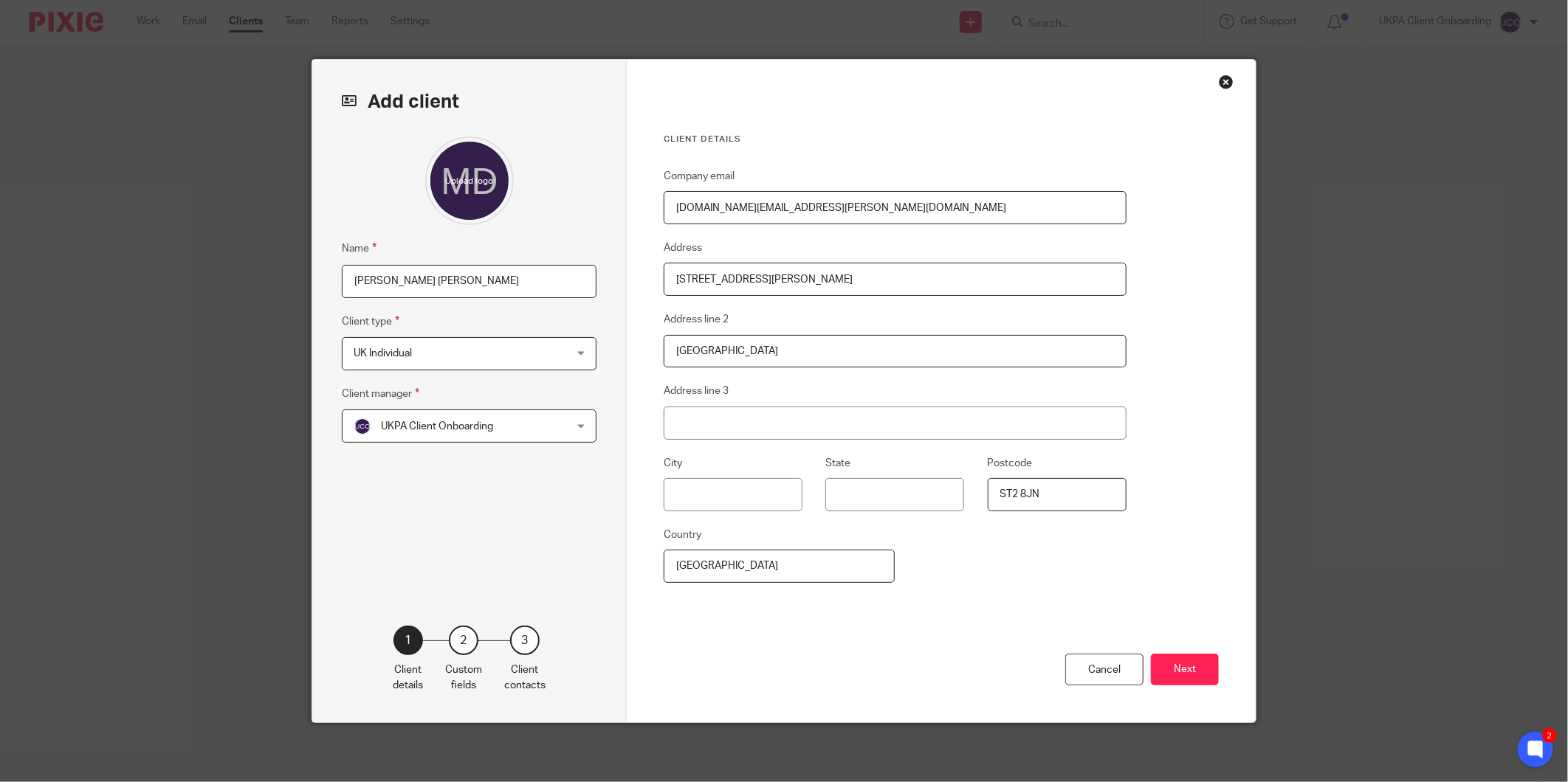
click at [1157, 654] on button "Next" at bounding box center [1185, 669] width 68 height 31
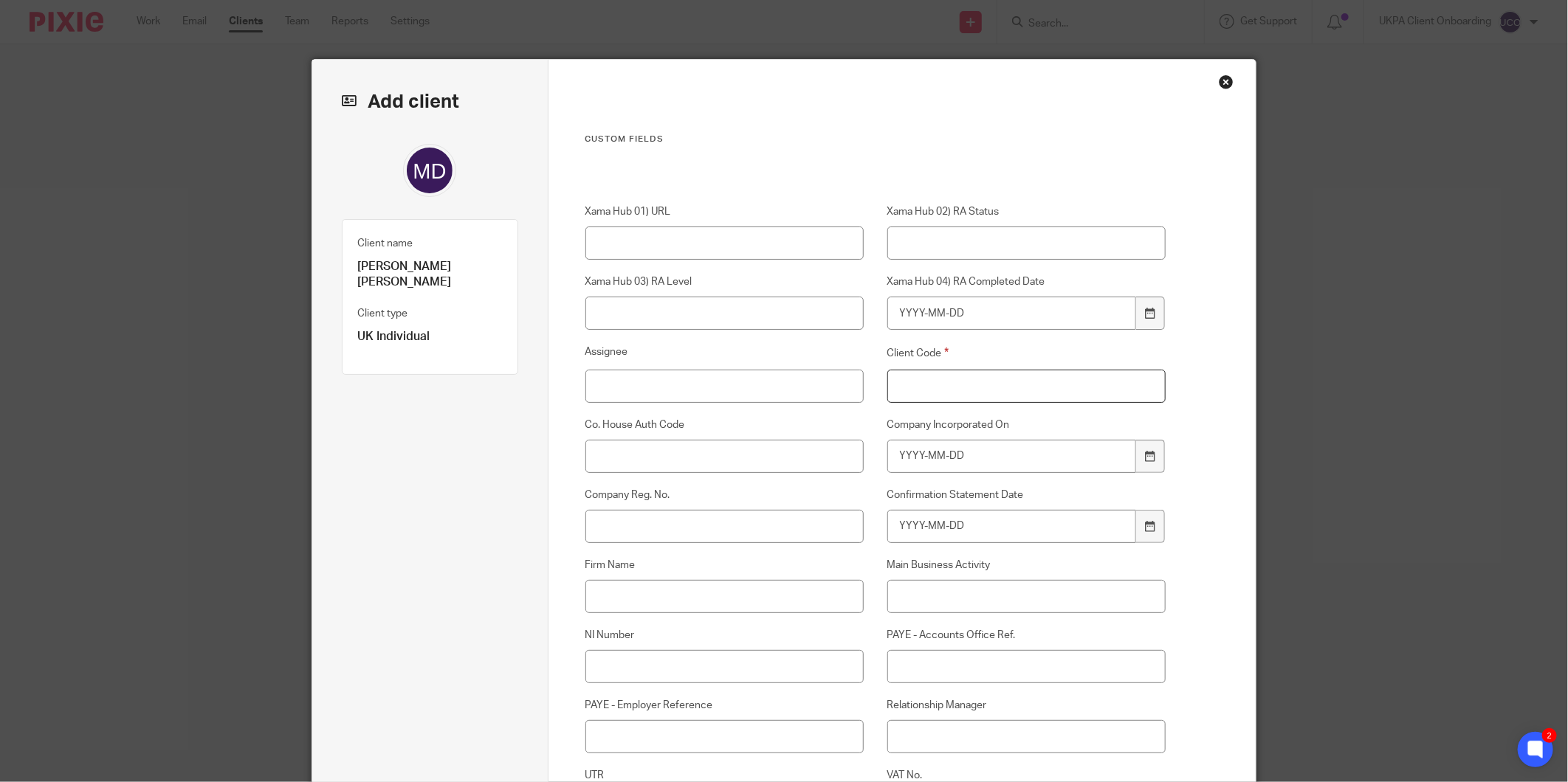
click at [921, 372] on input "Client Code" at bounding box center [1027, 386] width 279 height 33
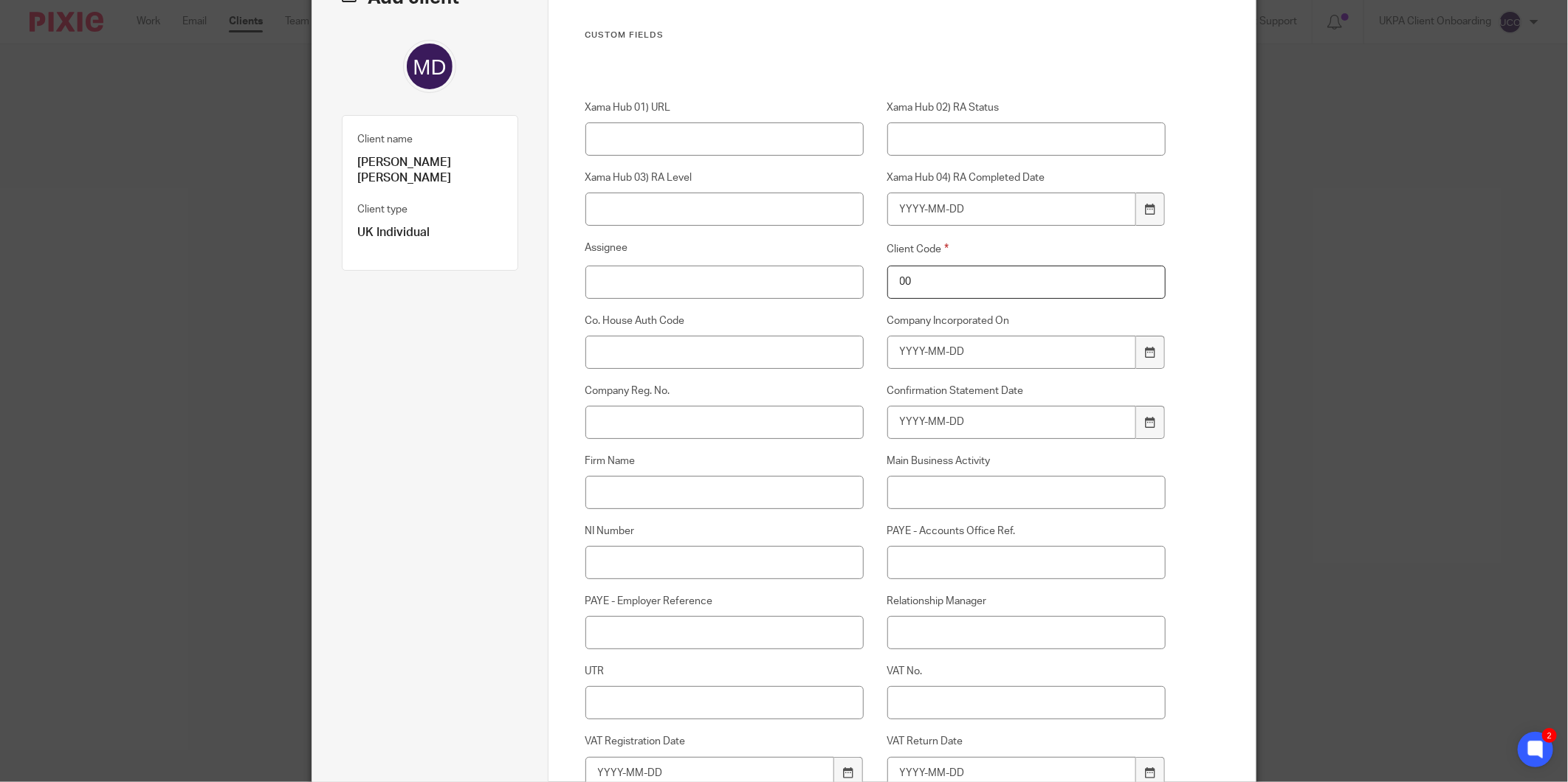
scroll to position [164, 0]
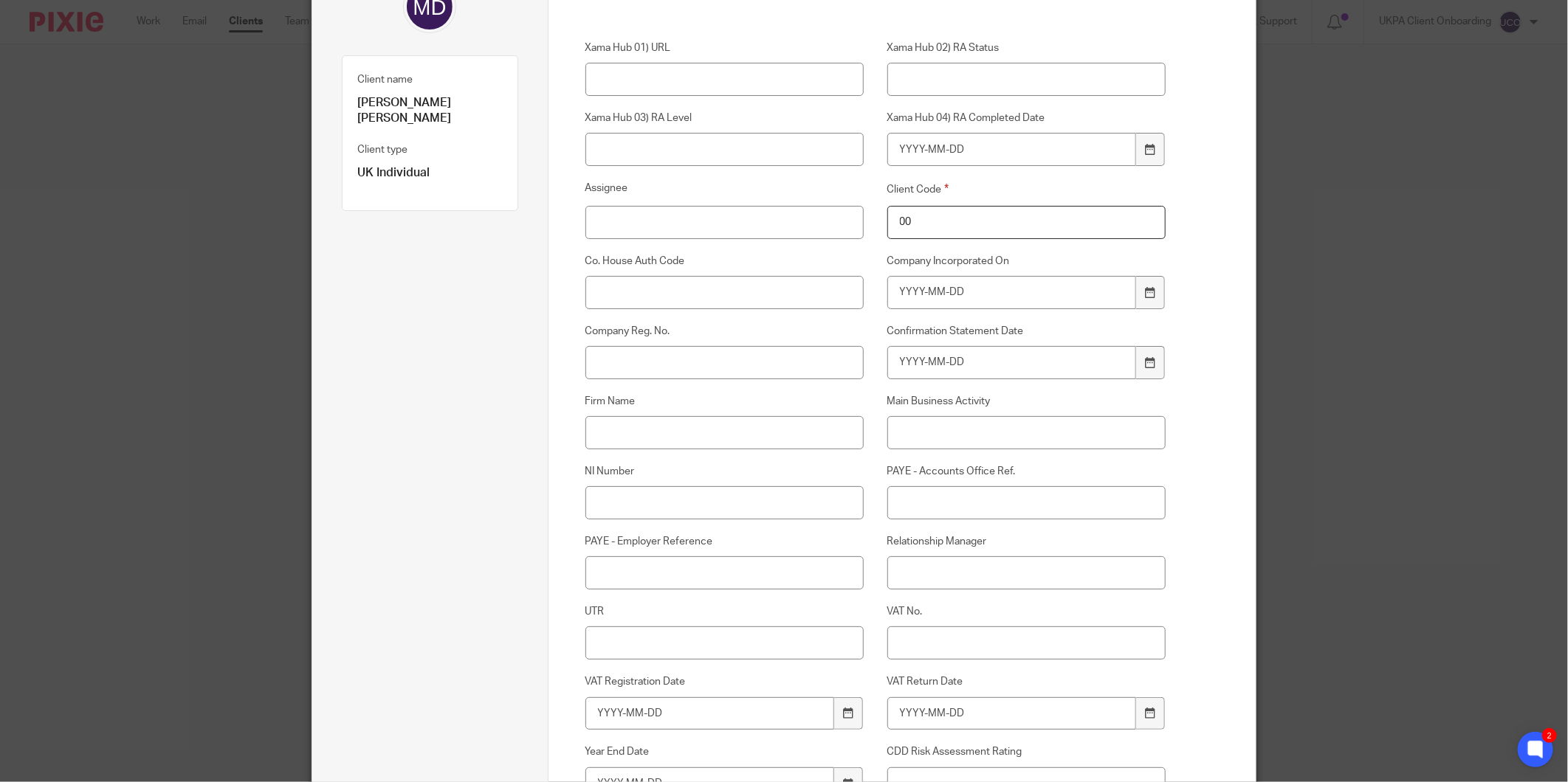
type input "00"
click at [923, 579] on input "Relationship Manager" at bounding box center [1027, 573] width 279 height 33
type input "r"
type input "Runal Bhattarai"
click at [681, 501] on input "NI Number" at bounding box center [724, 503] width 279 height 33
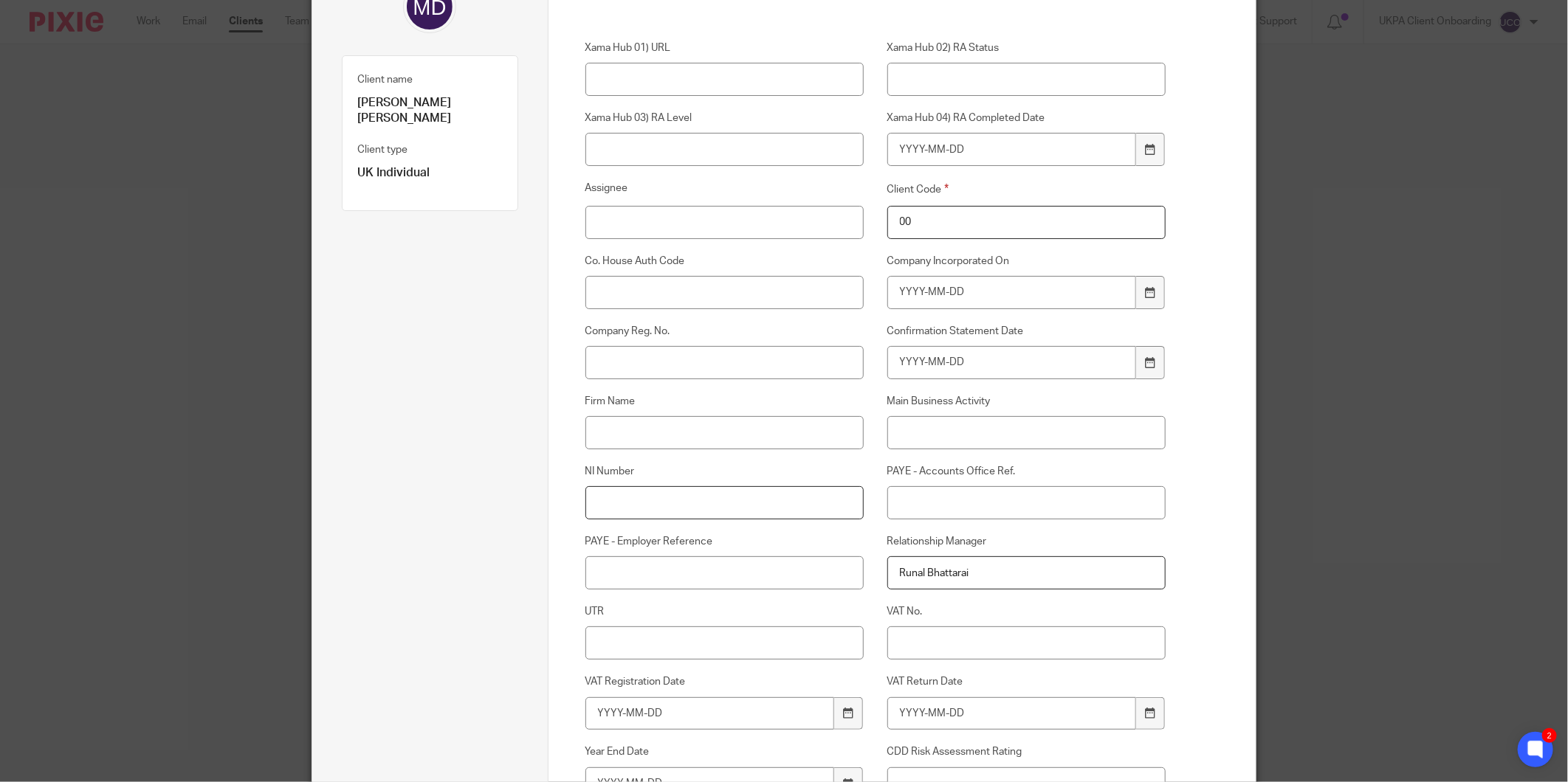
click at [638, 490] on input "NI Number" at bounding box center [724, 503] width 279 height 33
paste input "JN664995D"
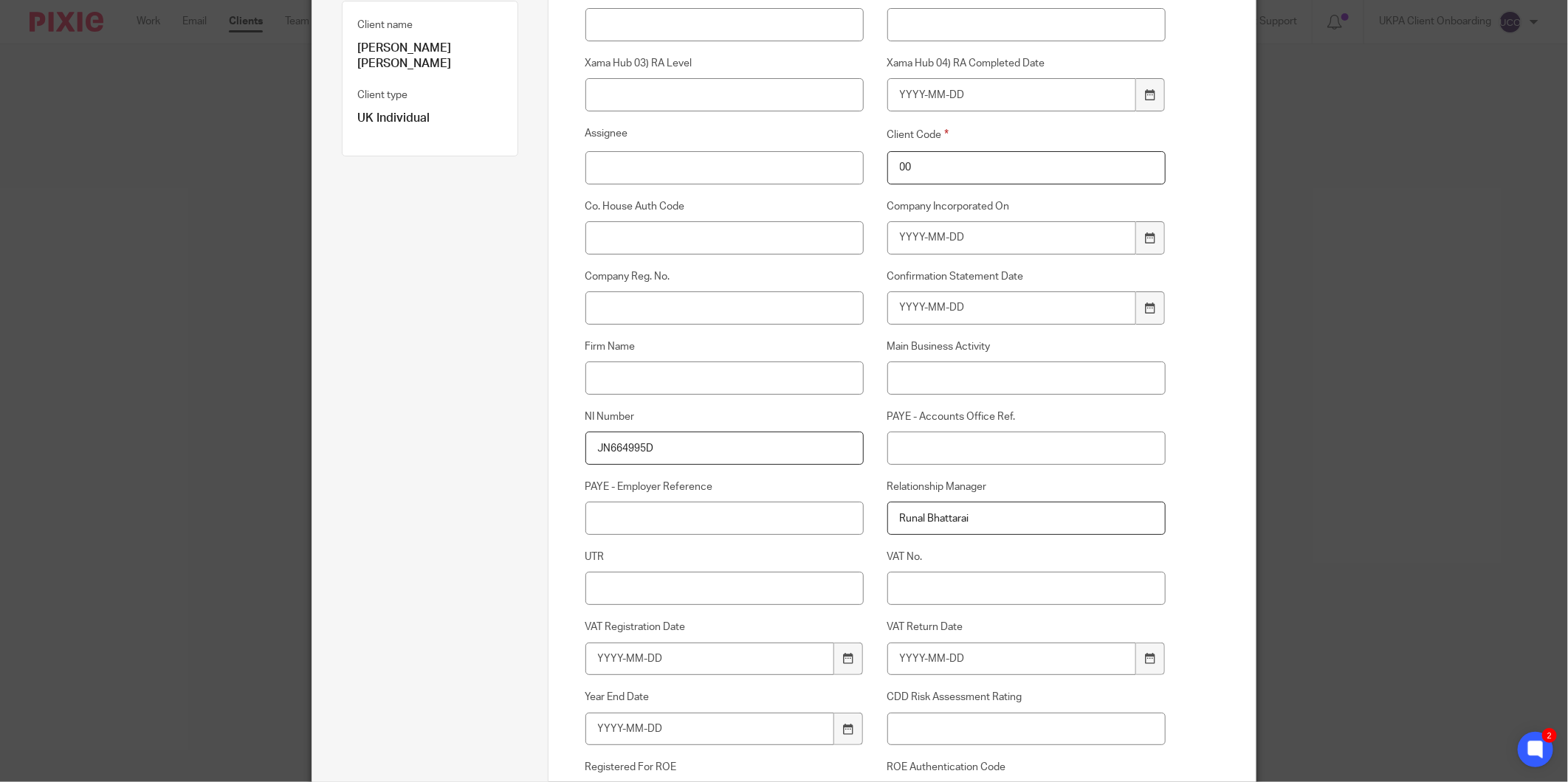
scroll to position [246, 0]
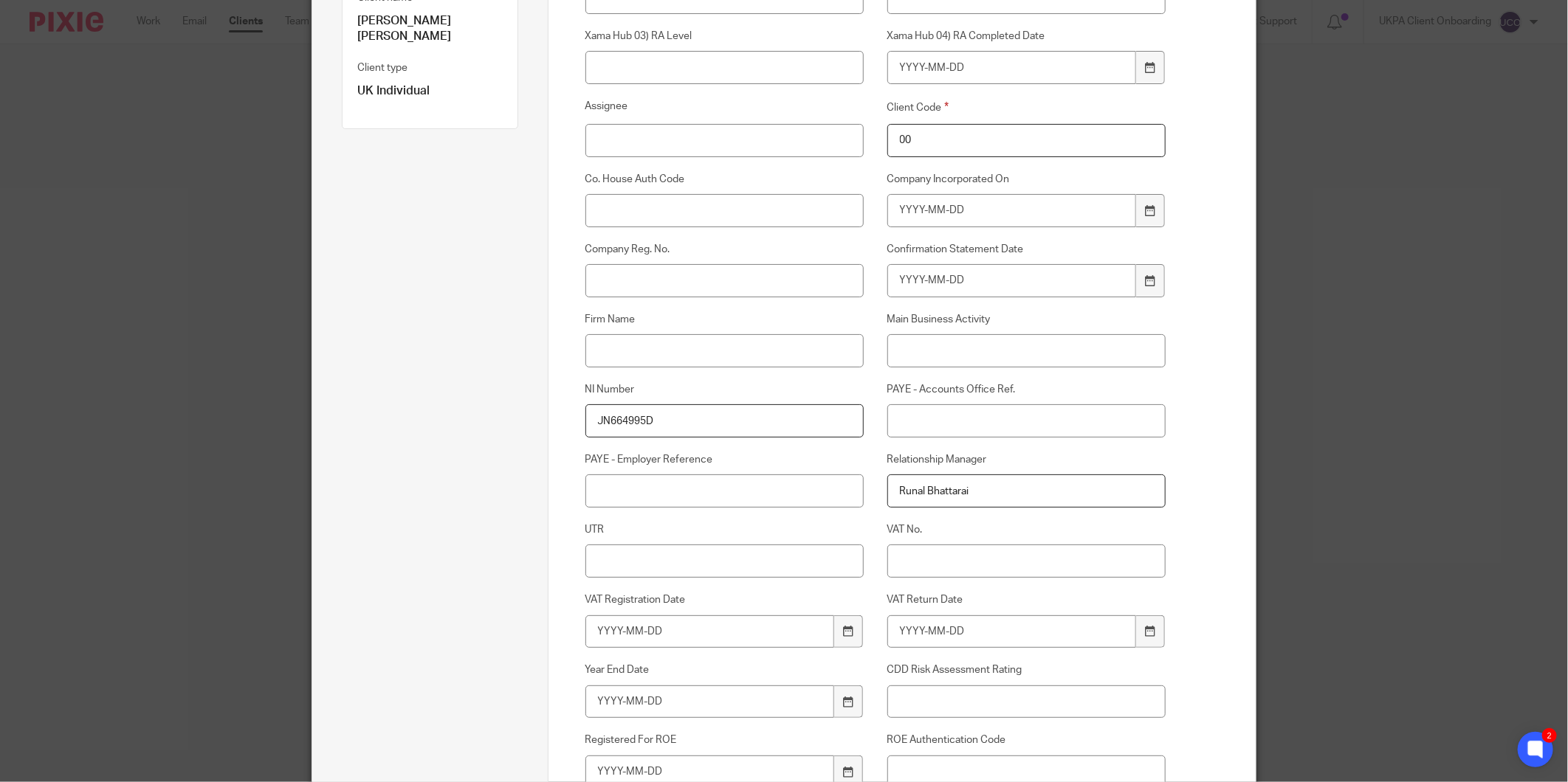
type input "JN664995D"
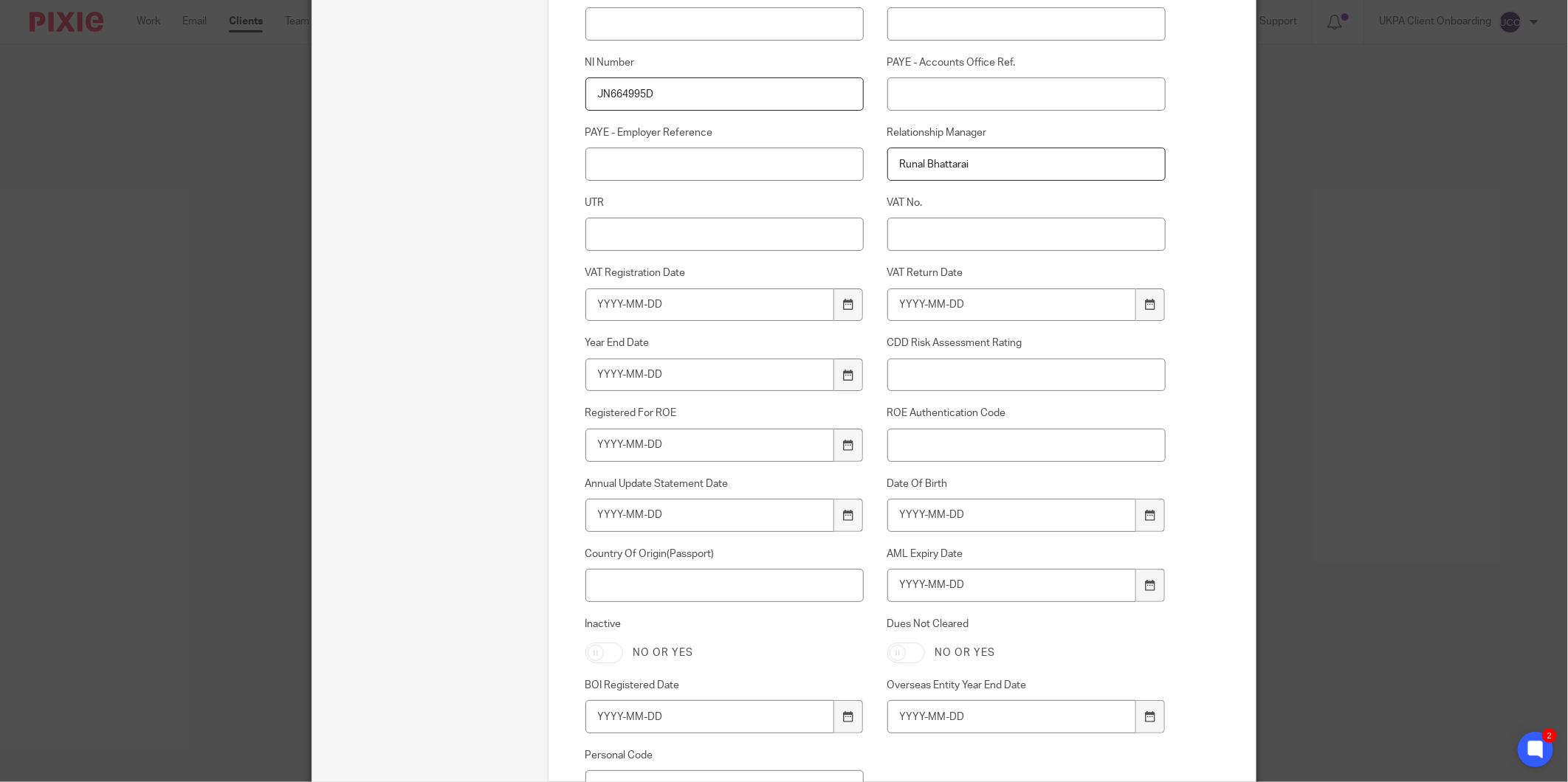
scroll to position [573, 0]
click at [925, 496] on div "Date Of Birth" at bounding box center [1014, 503] width 302 height 55
click at [904, 508] on input "Date Of Birth" at bounding box center [1012, 515] width 249 height 33
type input "1986-10-16"
click at [911, 586] on input "AML Expiry Date" at bounding box center [1012, 585] width 249 height 33
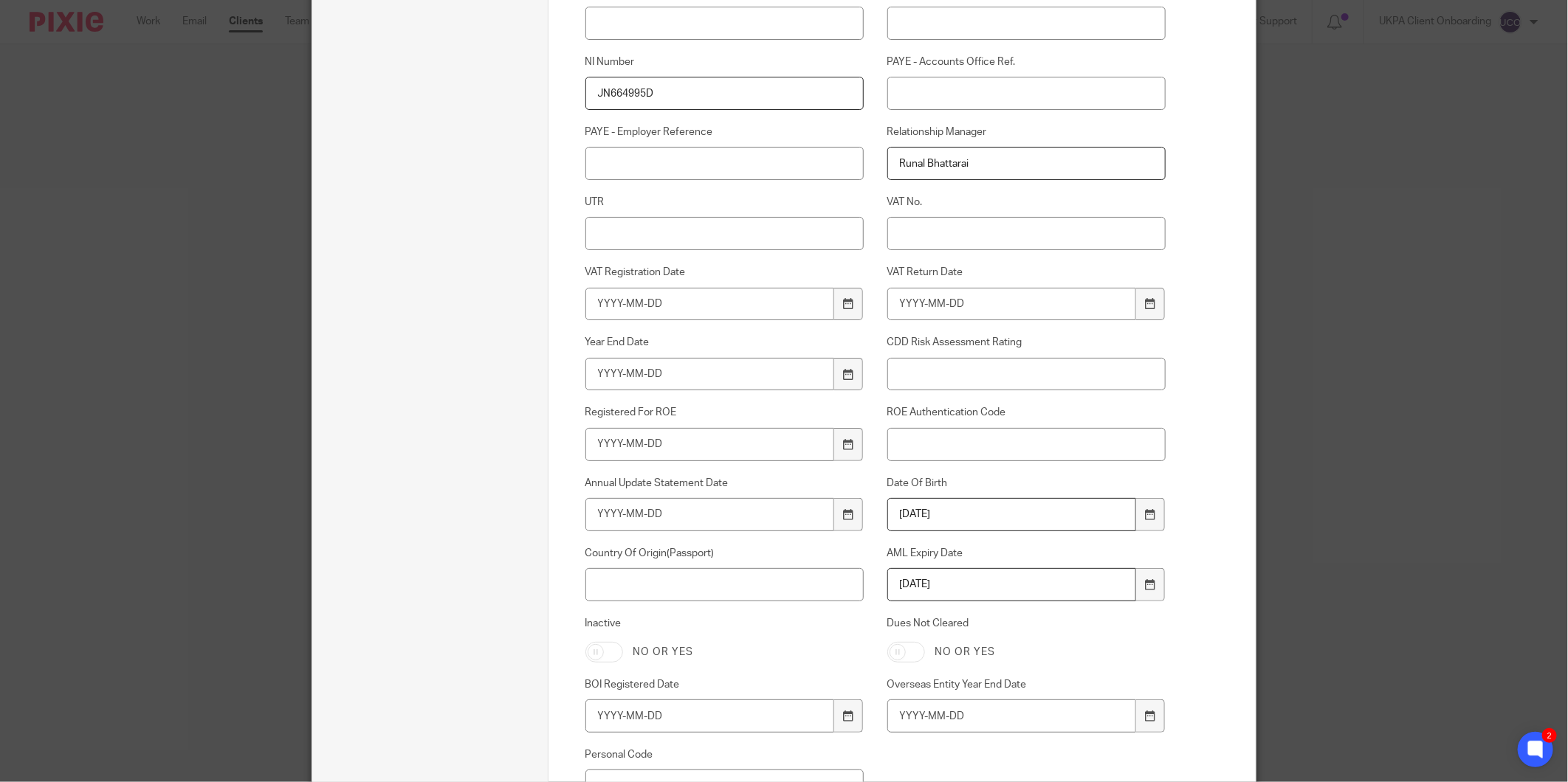
type input "2033-05-22"
click at [636, 565] on div "Country Of Origin(Passport)" at bounding box center [713, 573] width 302 height 55
click at [631, 588] on input "Country Of Origin(Passport)" at bounding box center [724, 585] width 279 height 33
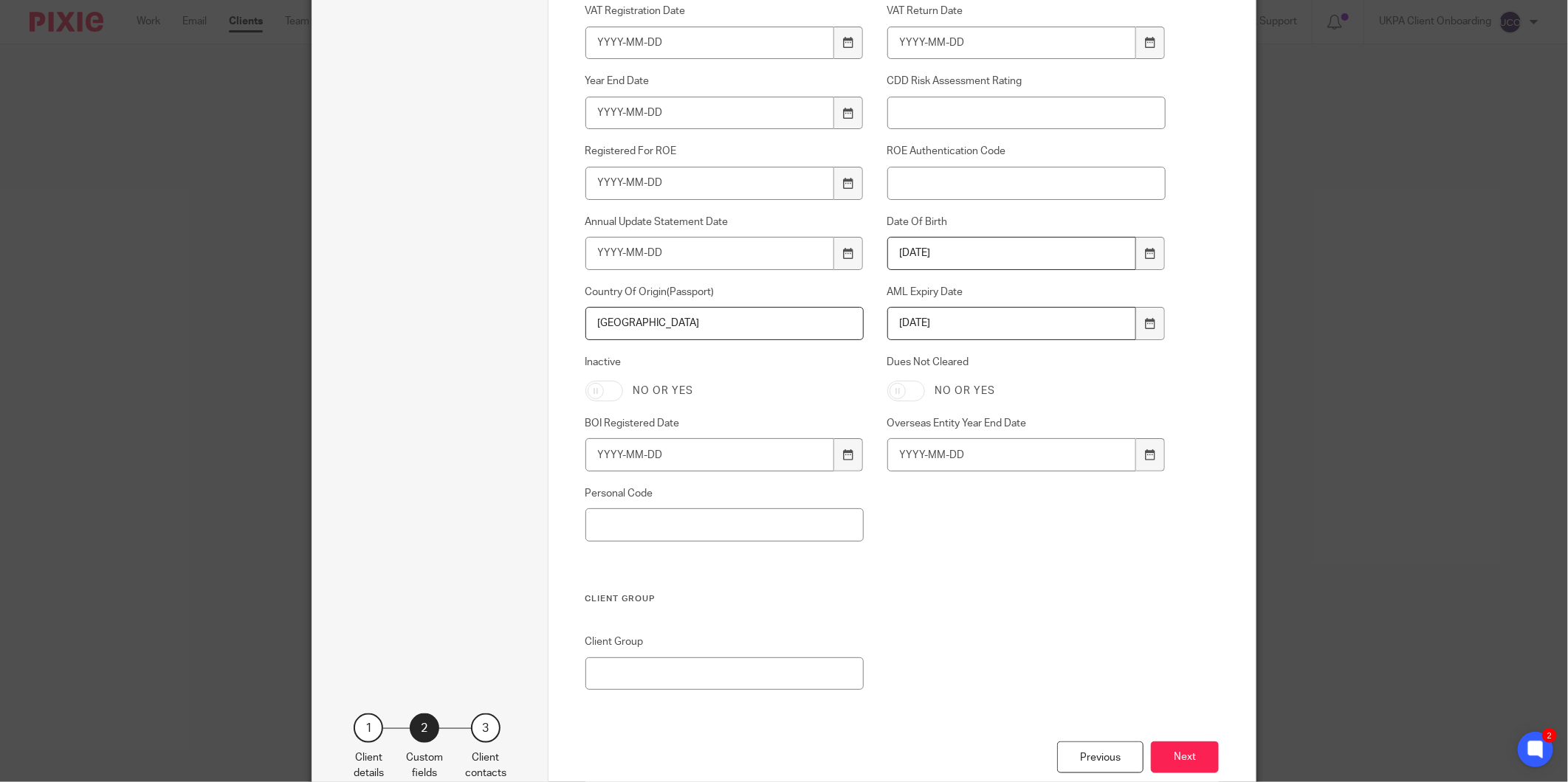
scroll to position [842, 0]
type input "United Kingdom"
click at [1196, 746] on button "Next" at bounding box center [1185, 751] width 68 height 31
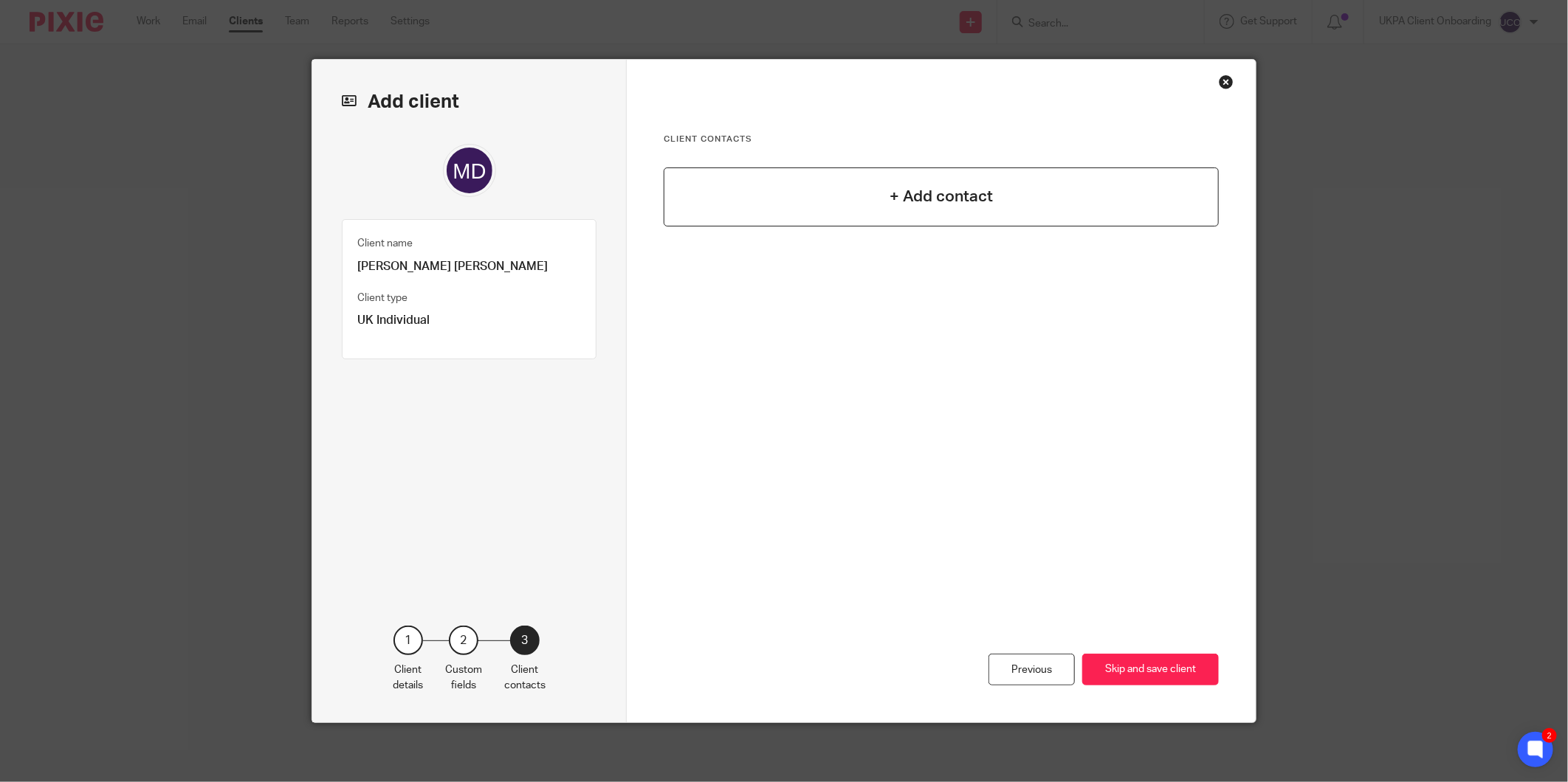
click at [911, 204] on h4 "+ Add contact" at bounding box center [941, 197] width 103 height 23
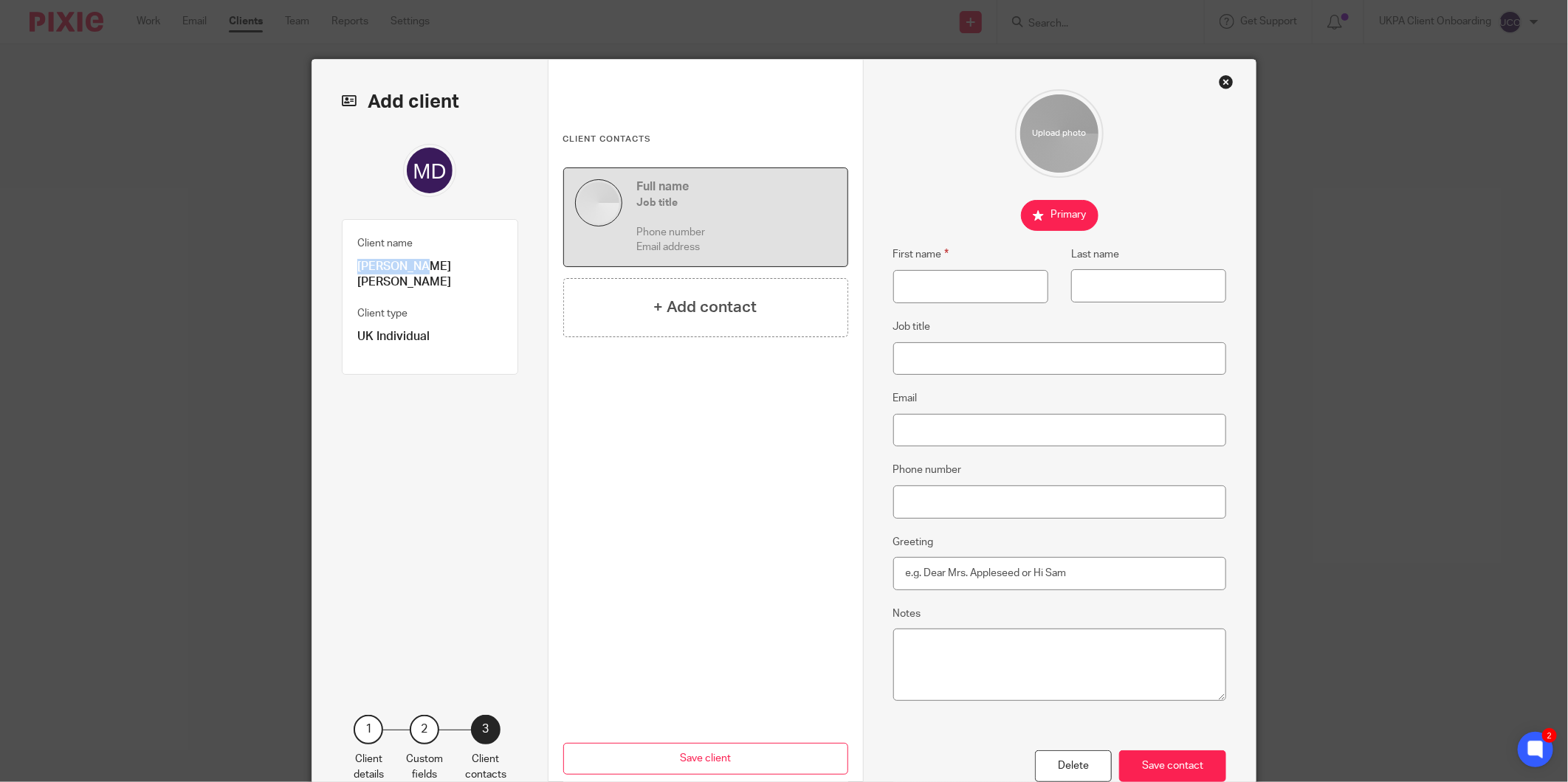
drag, startPoint x: 411, startPoint y: 269, endPoint x: 318, endPoint y: 270, distance: 93.0
click at [318, 270] on div "Add client Client name Mark David Rogers Client type UK Individual 1 Client det…" at bounding box center [430, 435] width 236 height 752
copy p "Mark David"
click at [904, 297] on input "First name" at bounding box center [970, 286] width 155 height 33
paste input "Mark David"
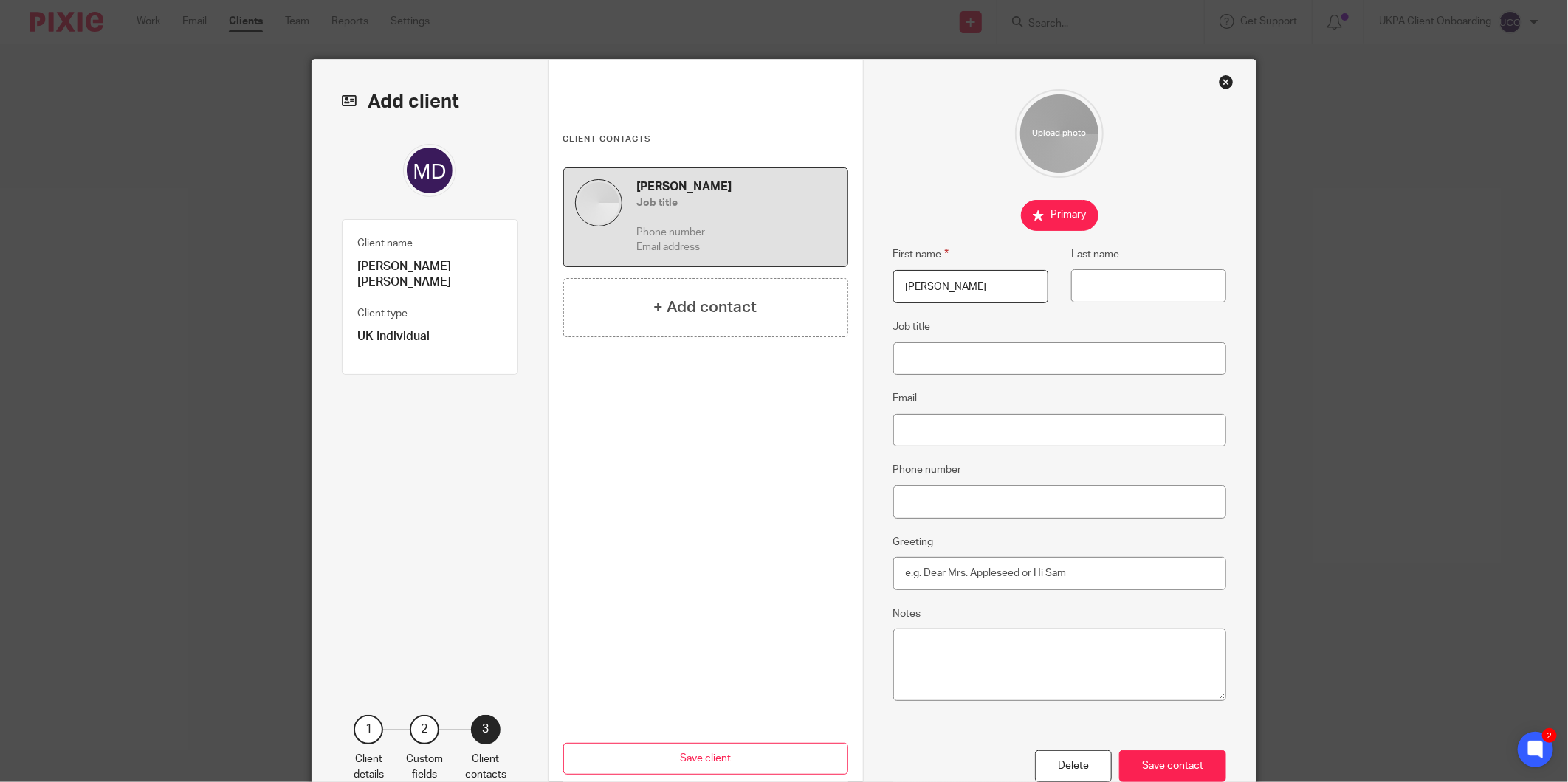
type input "Mark David"
click at [435, 268] on p "[PERSON_NAME] [PERSON_NAME]" at bounding box center [430, 275] width 146 height 31
copy p "Rogers"
click at [1090, 271] on input "Last name" at bounding box center [1148, 286] width 155 height 33
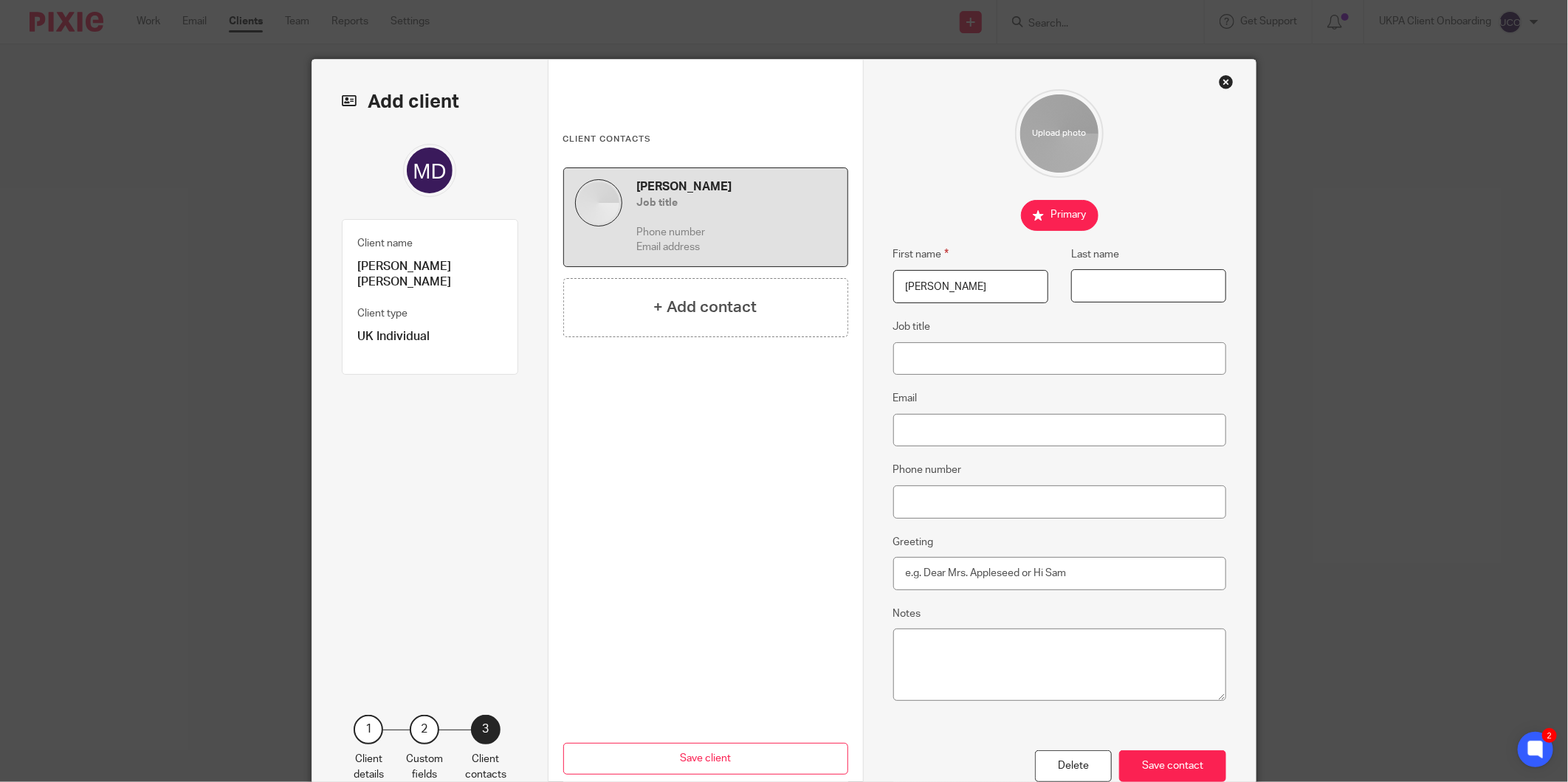
paste input "Rogers"
type input "Rogers"
type input "kerstin.rogers@aol.co.uk"
type input "07500557789"
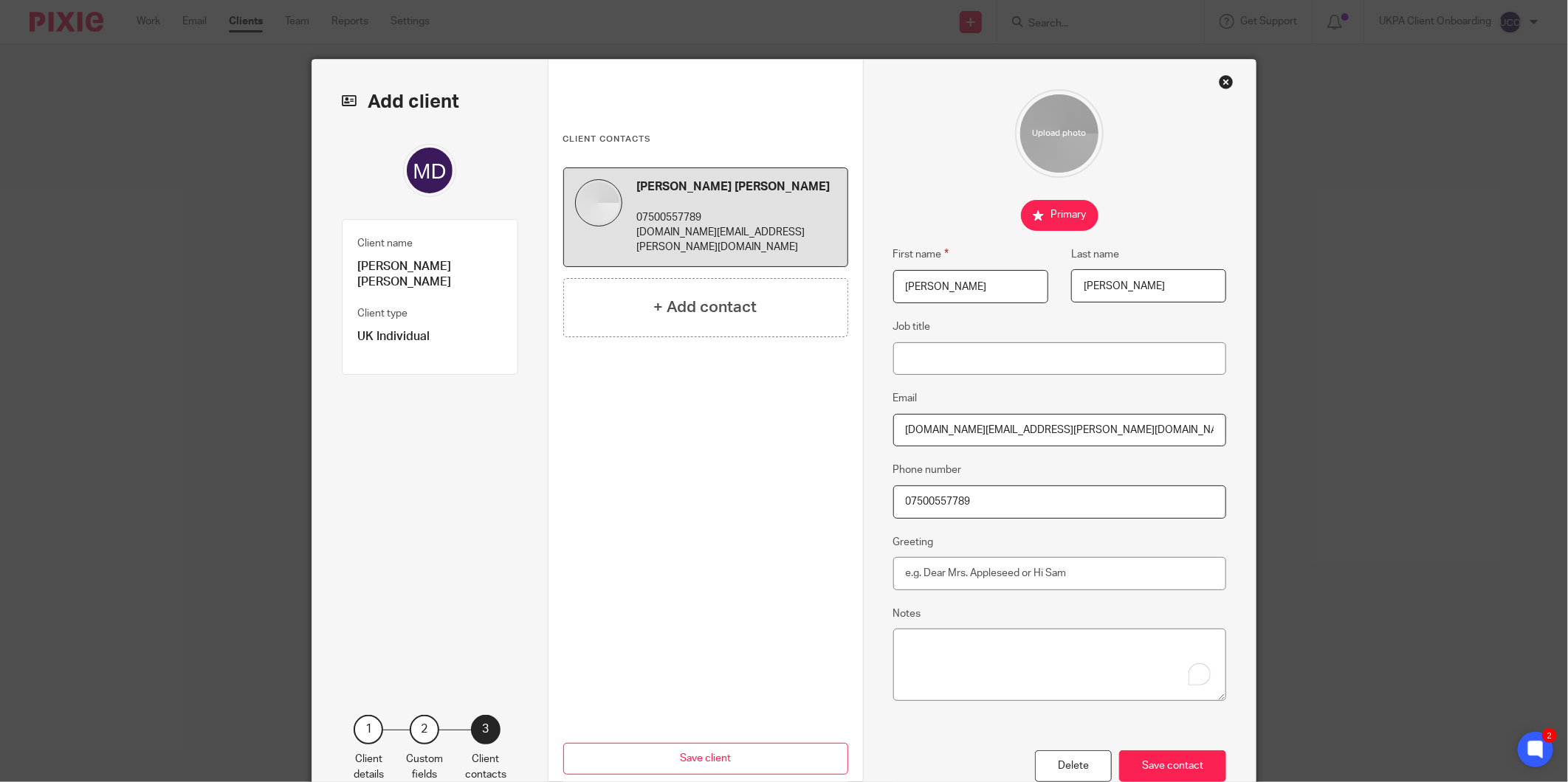
type input "Rogers"
click at [924, 501] on input "07500557789" at bounding box center [1060, 502] width 334 height 33
paste input "+44 7500 557789"
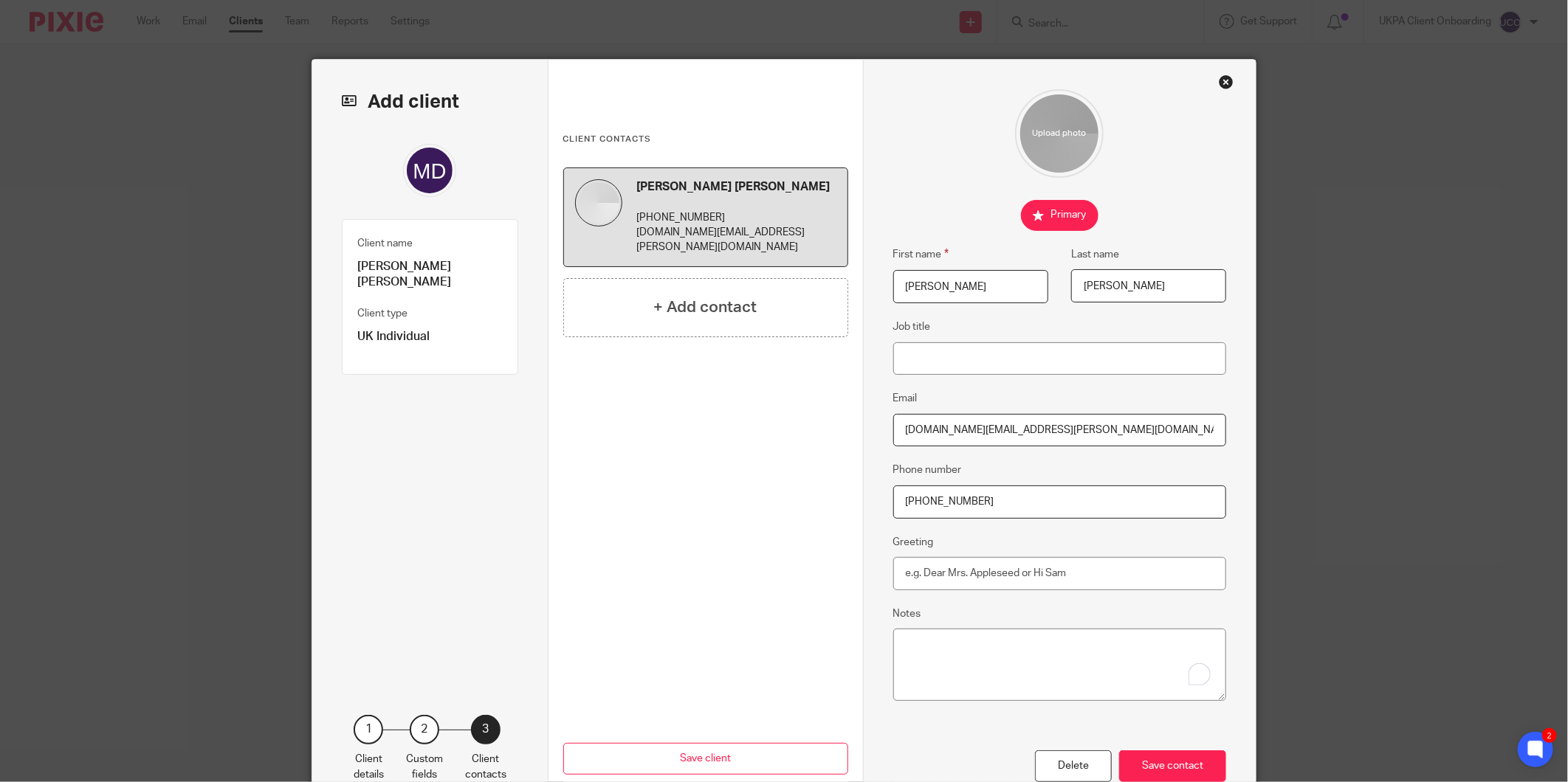
type input "+44 7500 557789"
click at [1032, 425] on input "kerstin.rogers@aol.co.uk" at bounding box center [1060, 430] width 334 height 33
paste input "mark.rogers86"
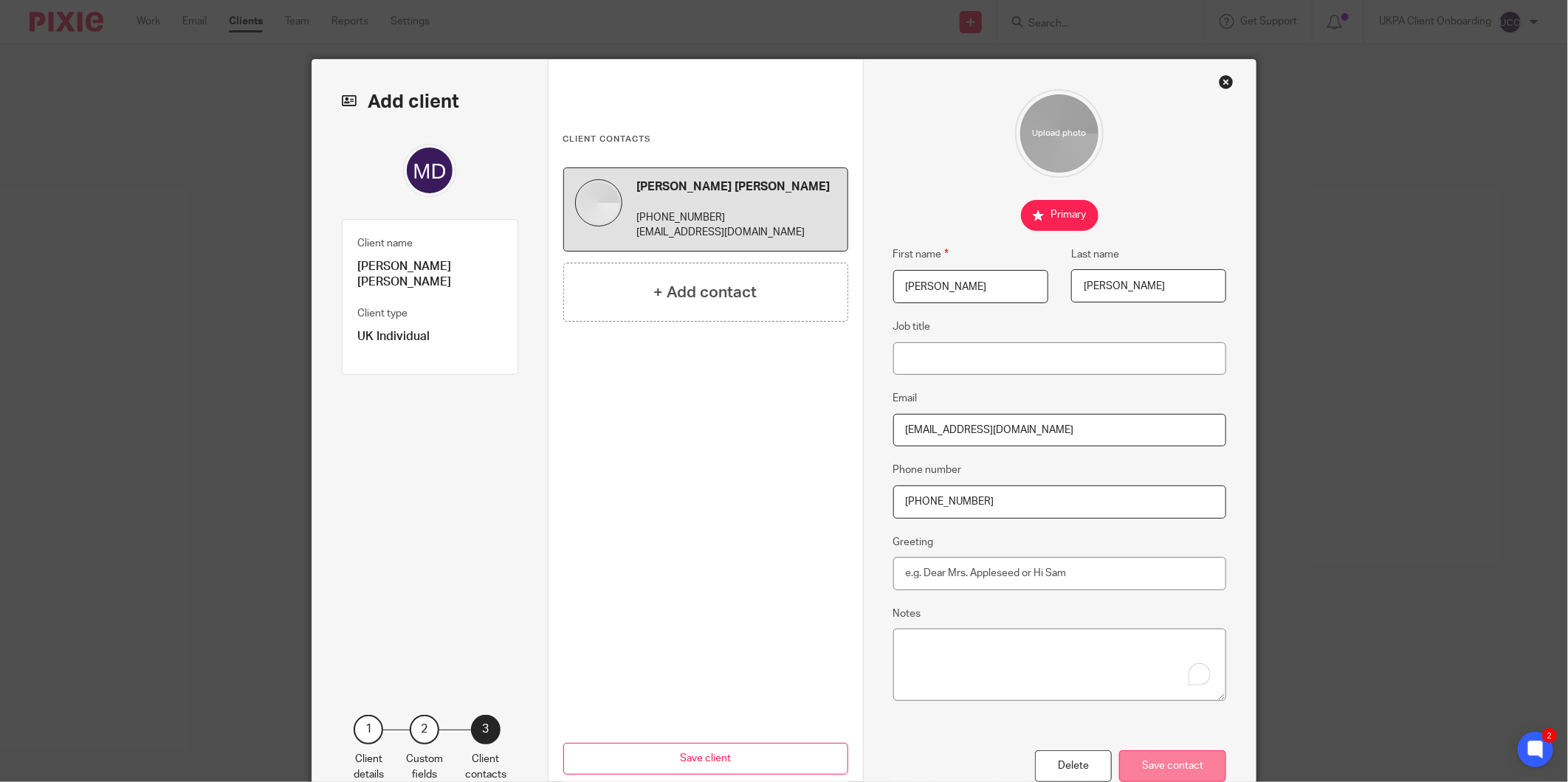
type input "mark.rogers86@aol.co.uk"
click at [1165, 762] on div "Save contact" at bounding box center [1172, 766] width 107 height 31
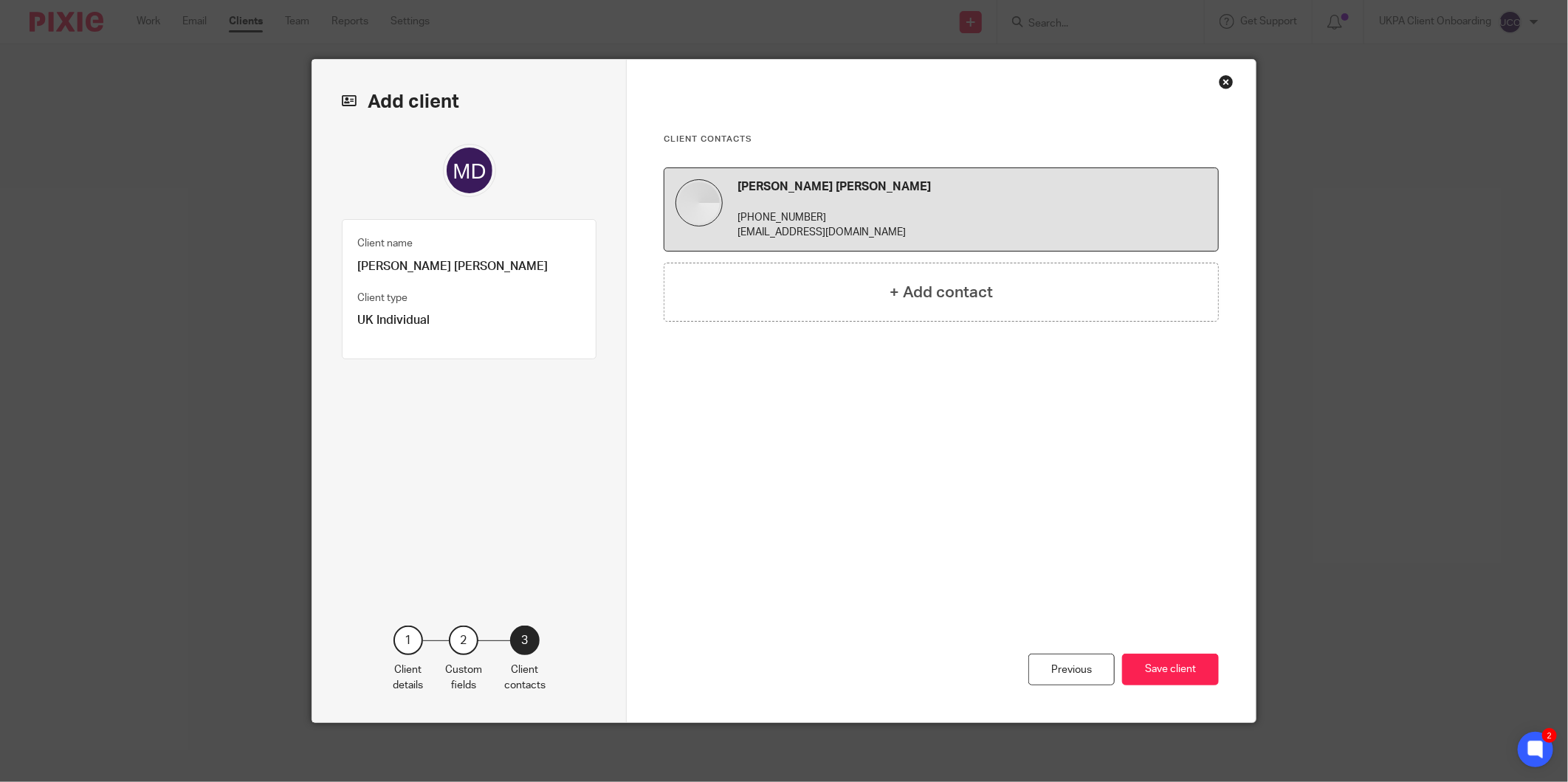
click at [1157, 650] on div "Previous Save client" at bounding box center [941, 608] width 556 height 228
click at [1157, 660] on button "Save client" at bounding box center [1171, 669] width 97 height 31
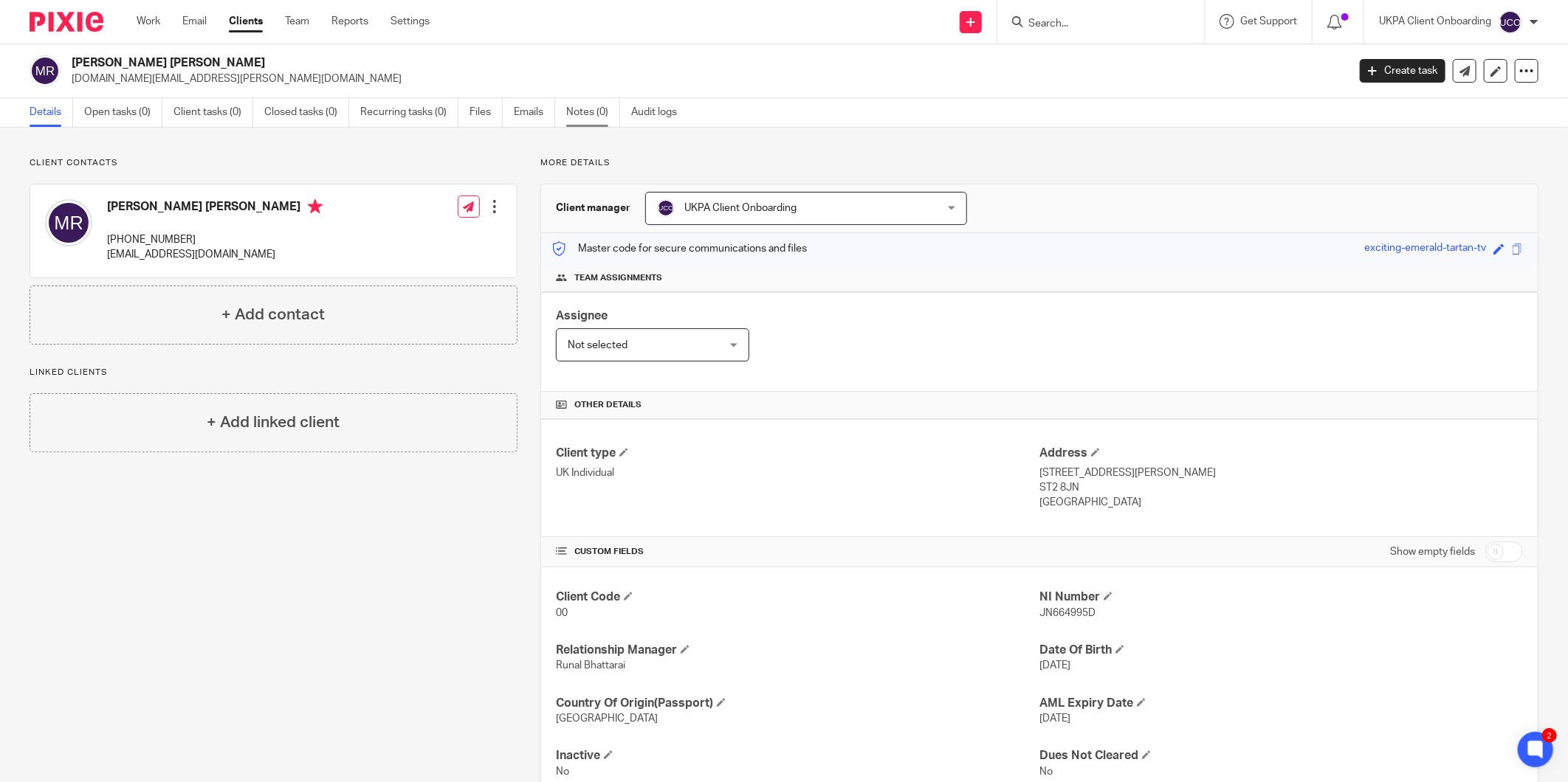
click at [574, 111] on link "Notes (0)" at bounding box center [593, 113] width 54 height 29
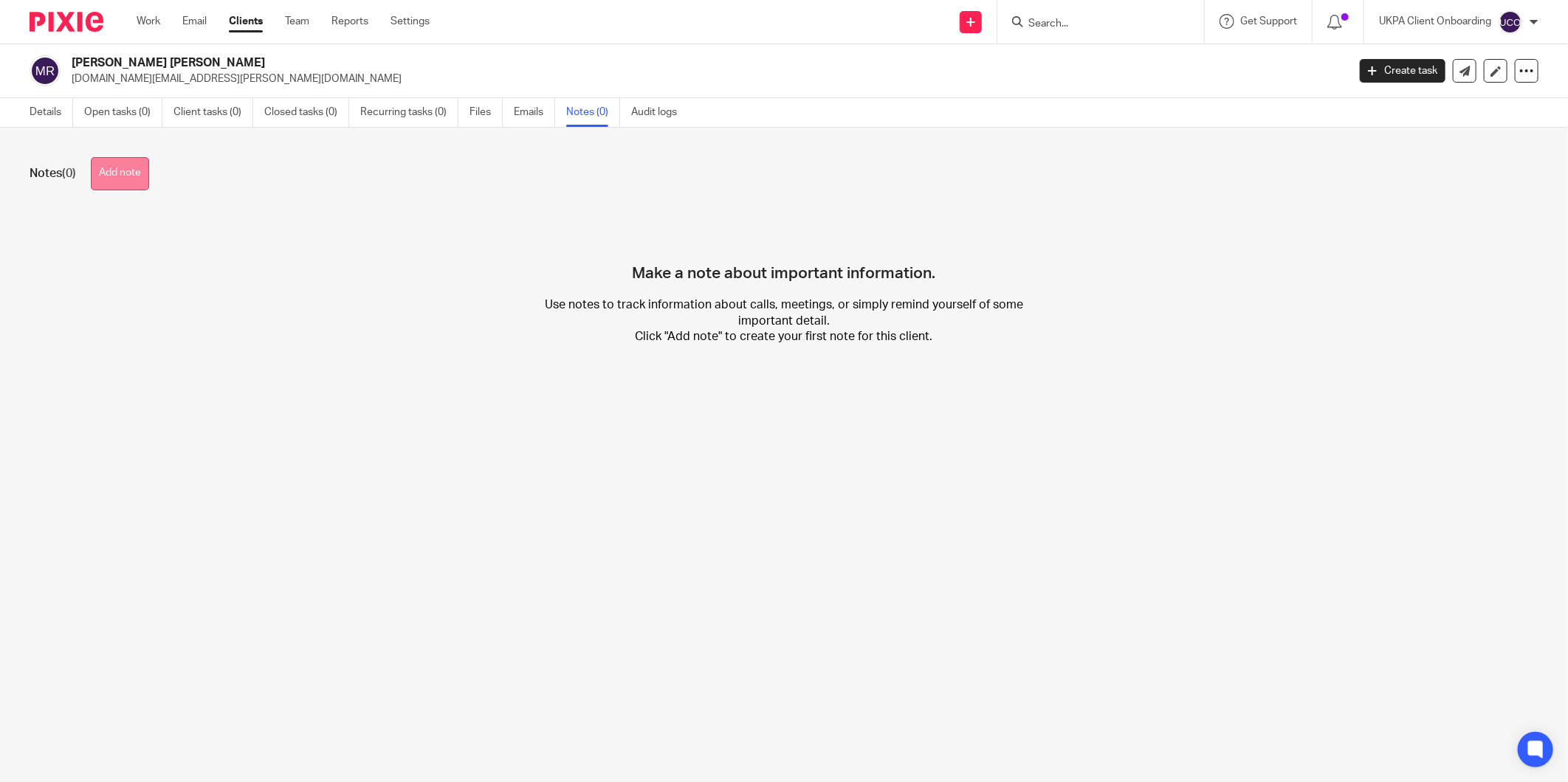
click at [119, 170] on button "Add note" at bounding box center [120, 174] width 58 height 33
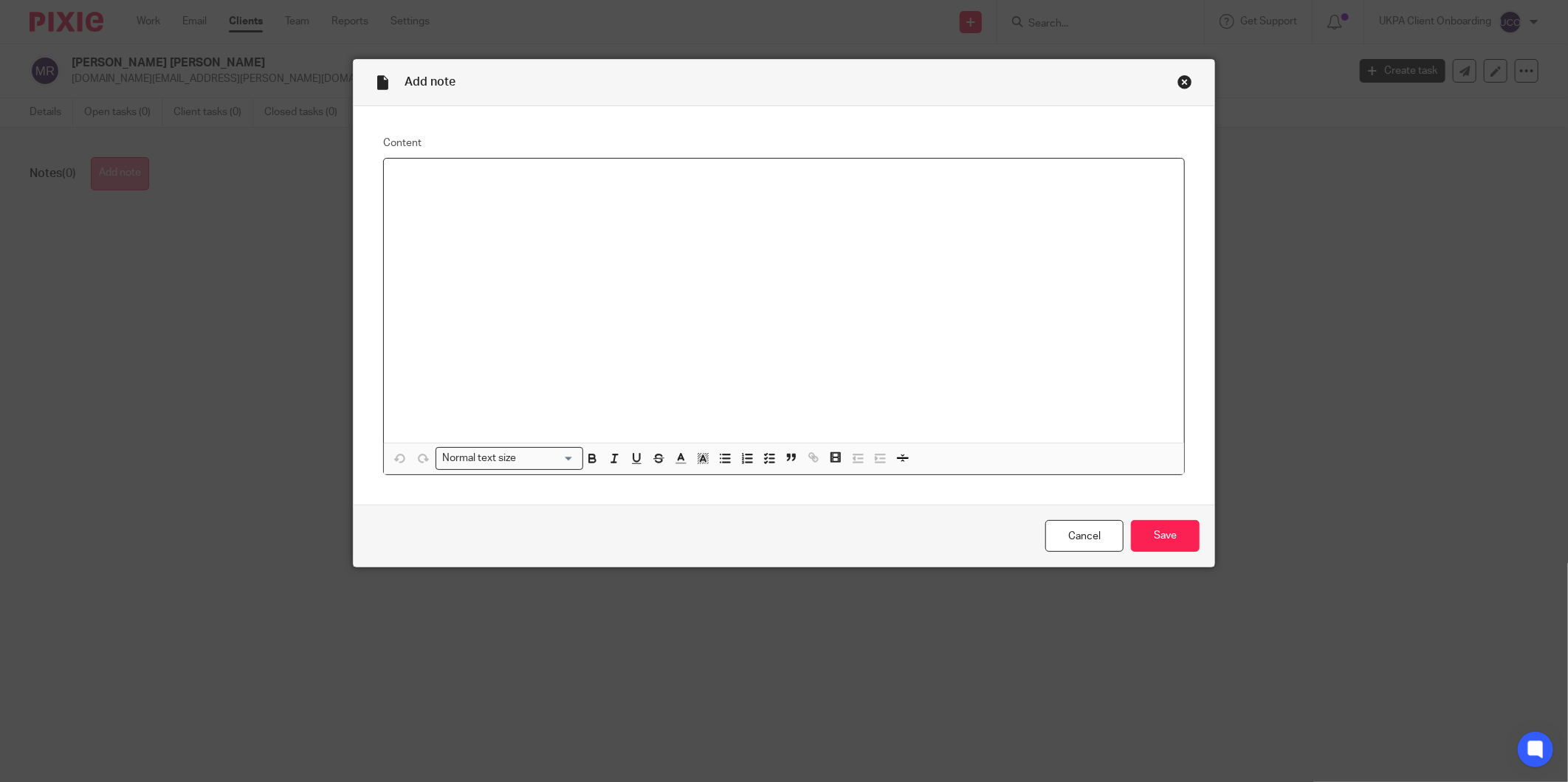
paste div "To enrich screen reader interactions, please activate Accessibility in Grammarl…"
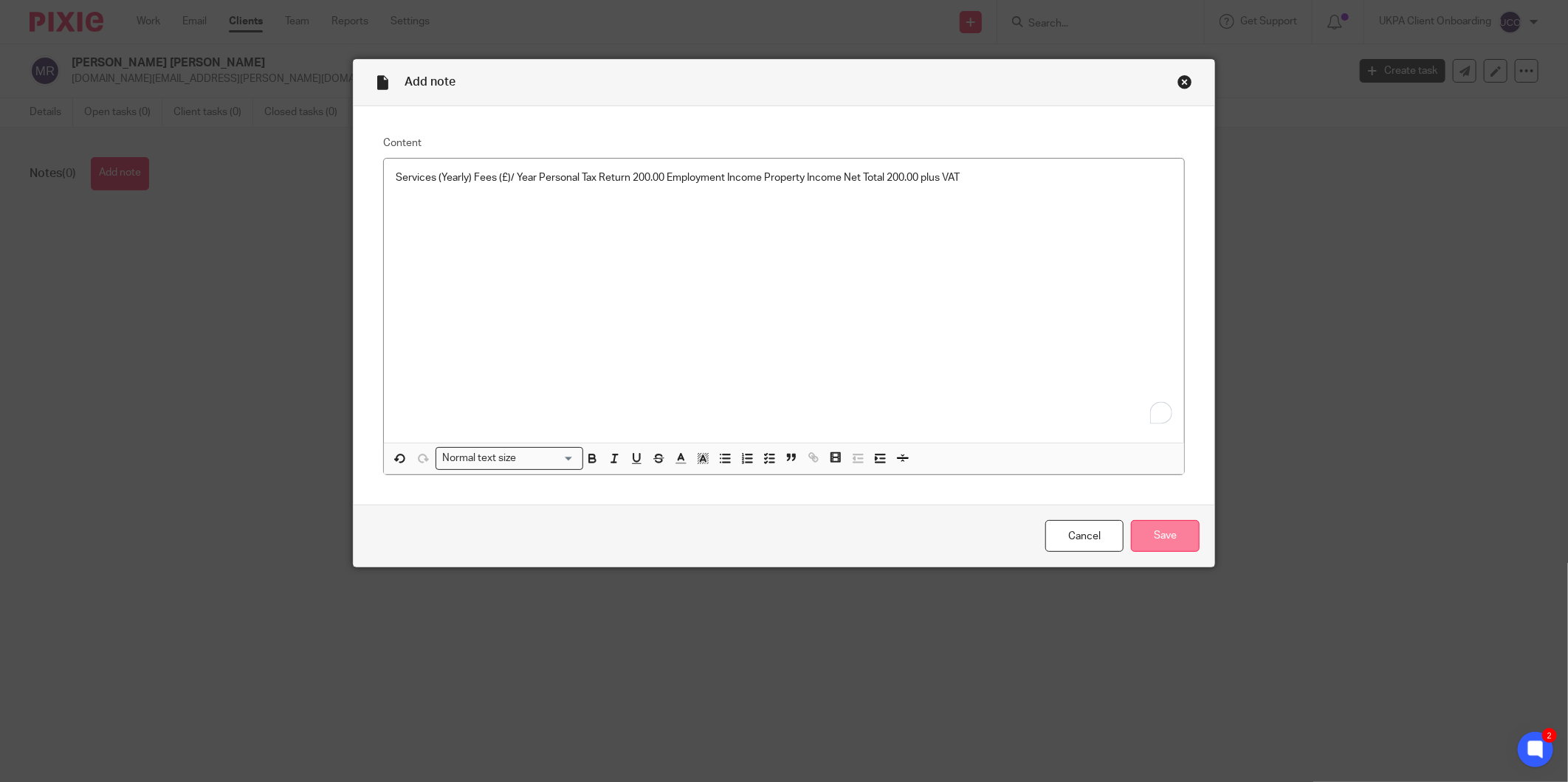
click at [1169, 540] on input "Save" at bounding box center [1165, 536] width 69 height 31
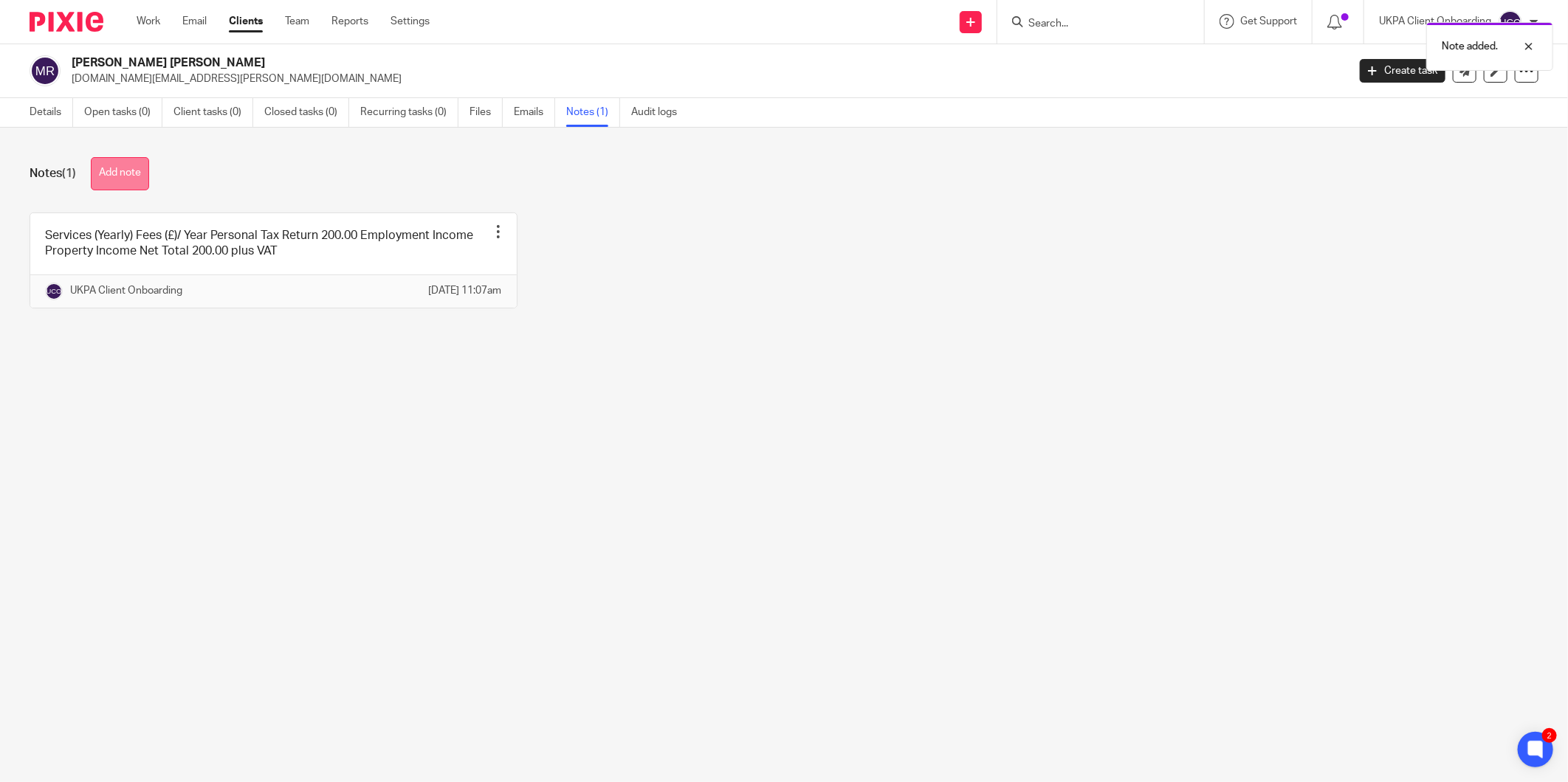
click at [126, 178] on button "Add note" at bounding box center [120, 174] width 58 height 33
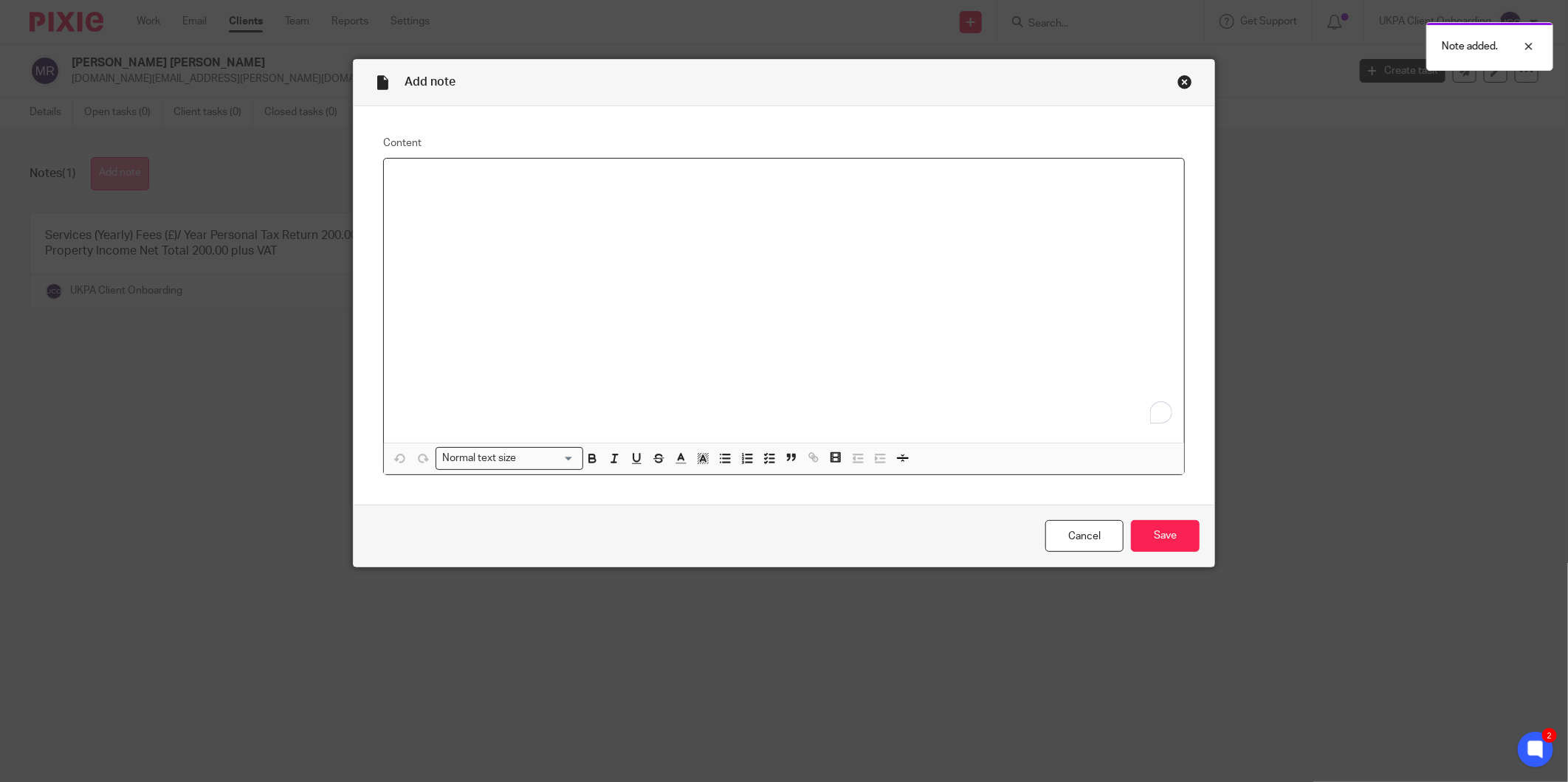
paste div "To enrich screen reader interactions, please activate Accessibility in Grammarl…"
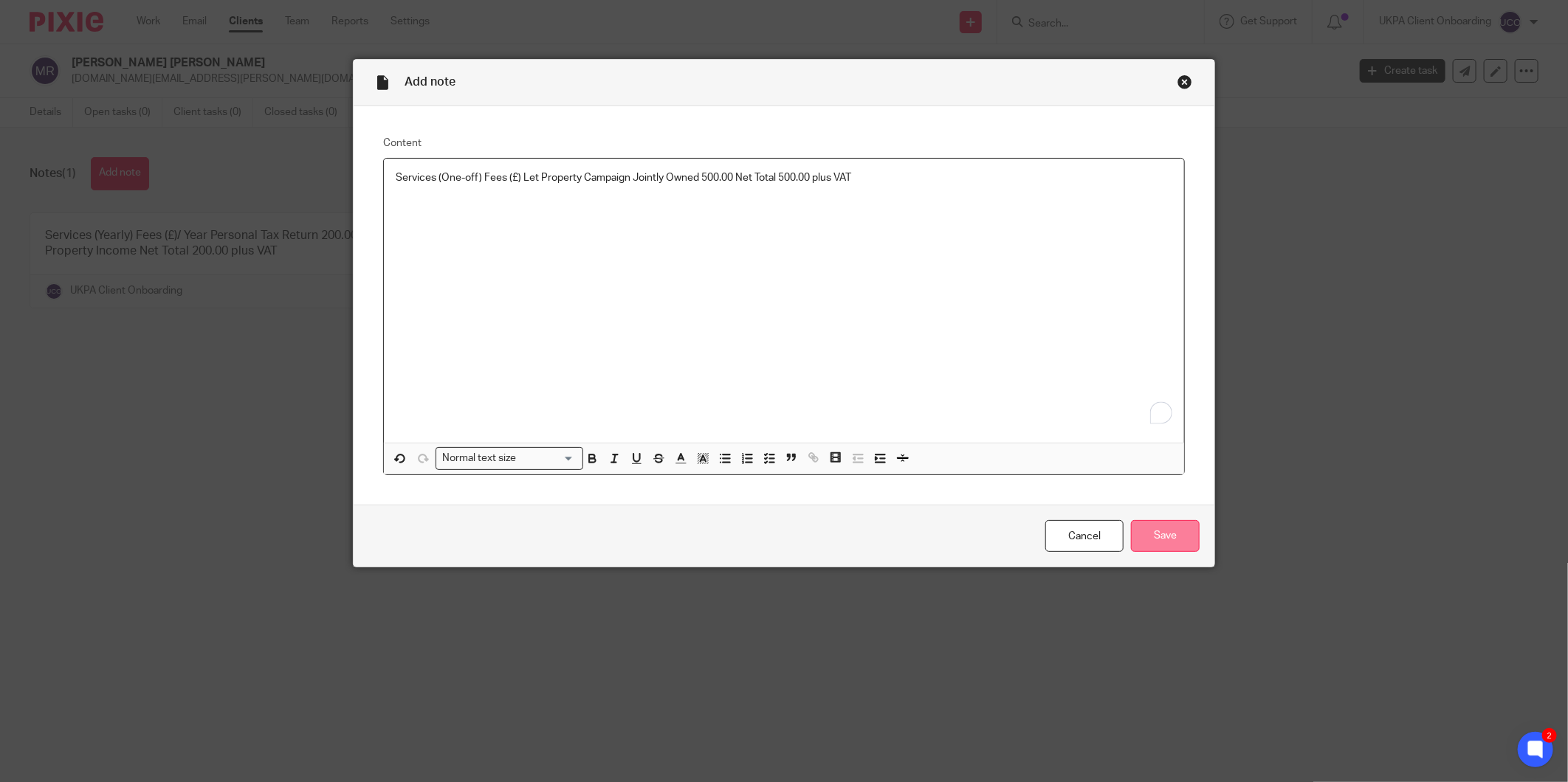
click at [1142, 546] on input "Save" at bounding box center [1165, 536] width 69 height 31
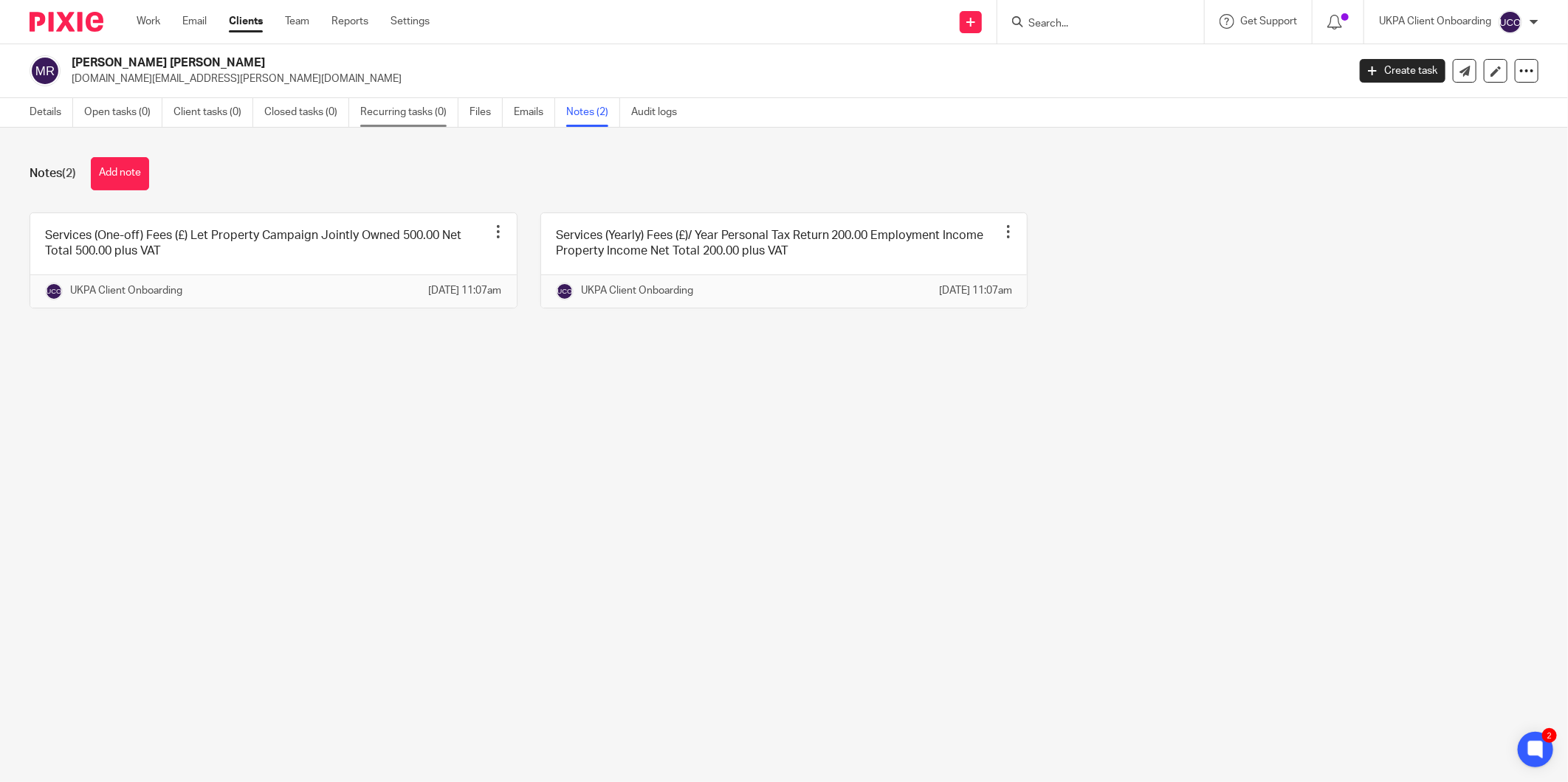
click at [448, 124] on link "Recurring tasks (0)" at bounding box center [409, 113] width 99 height 29
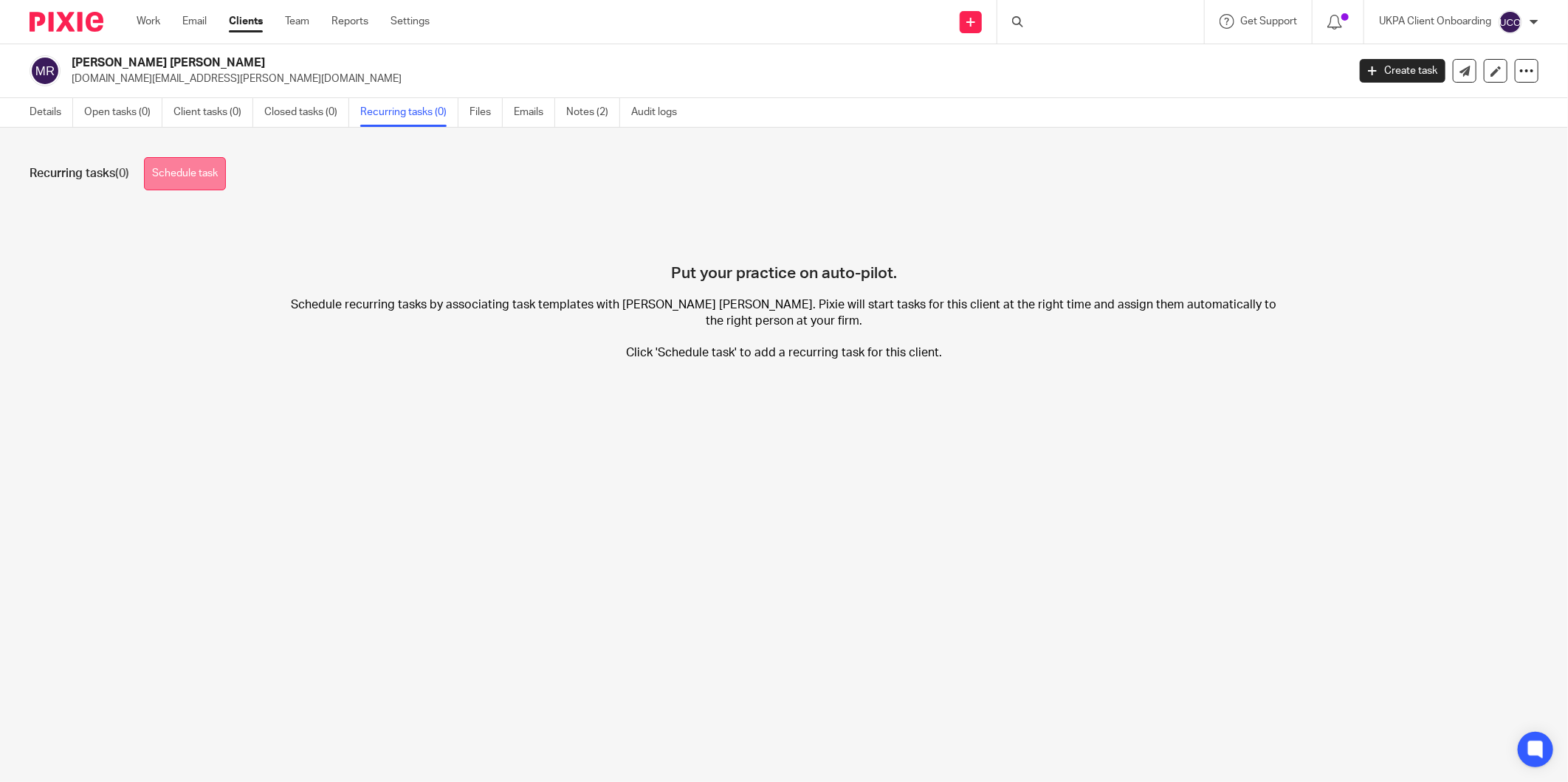
click at [174, 178] on link "Schedule task" at bounding box center [185, 174] width 82 height 33
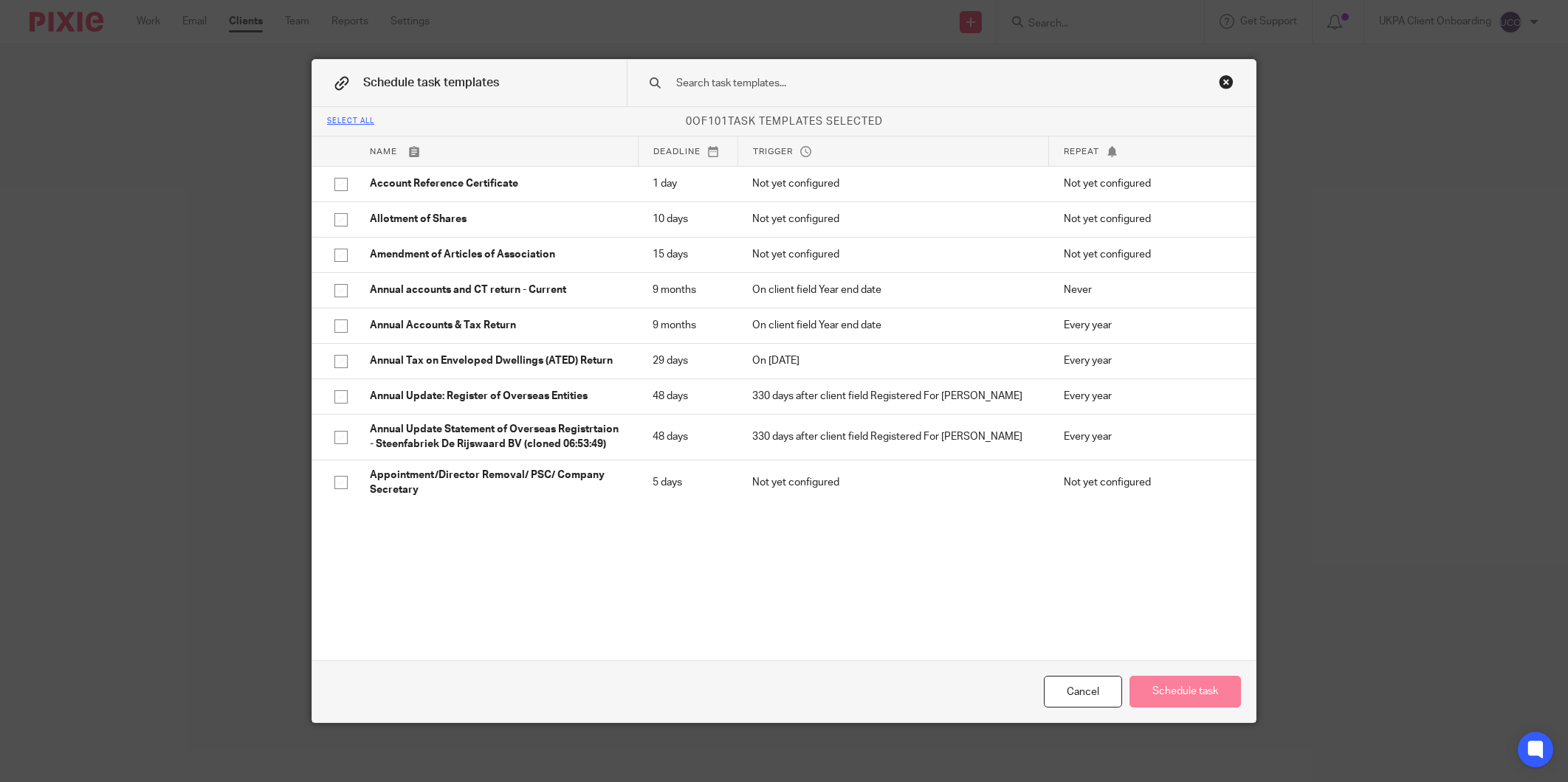
click at [849, 92] on input "text" at bounding box center [918, 84] width 487 height 17
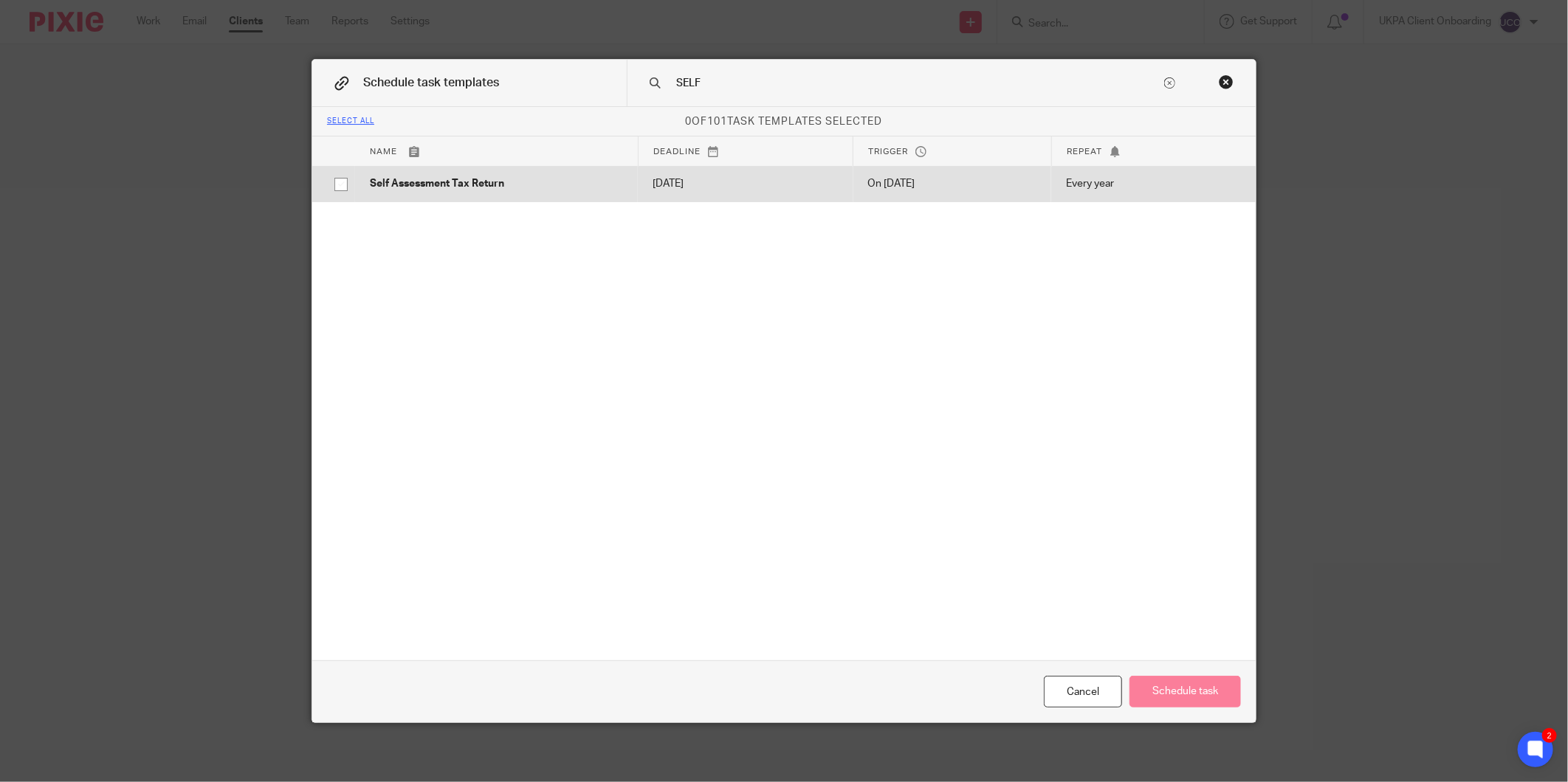
type input "SELF"
click at [594, 167] on td "Self Assessment Tax Return" at bounding box center [497, 184] width 283 height 36
checkbox input "true"
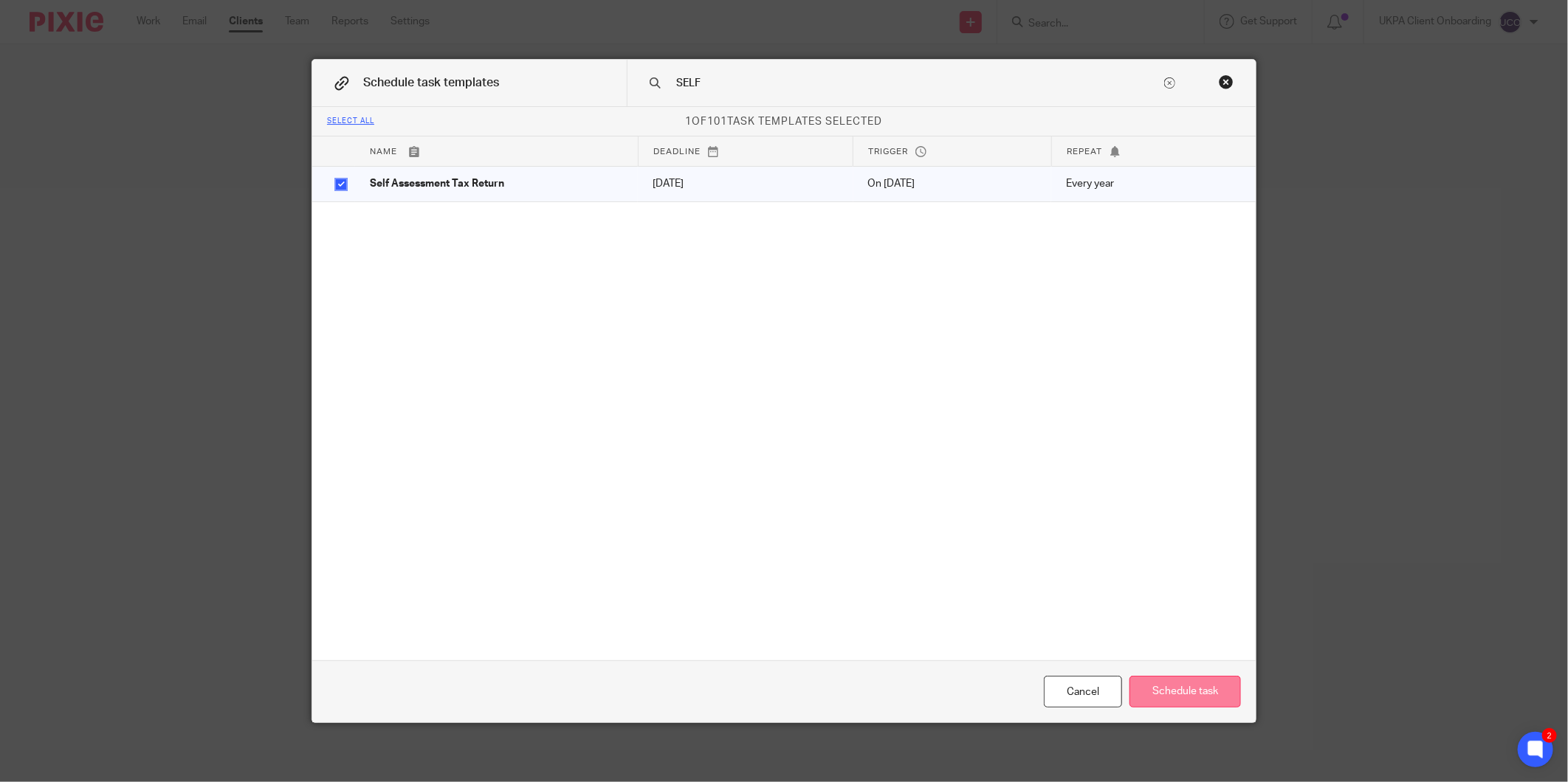
click at [1198, 697] on button "Schedule task" at bounding box center [1185, 692] width 112 height 31
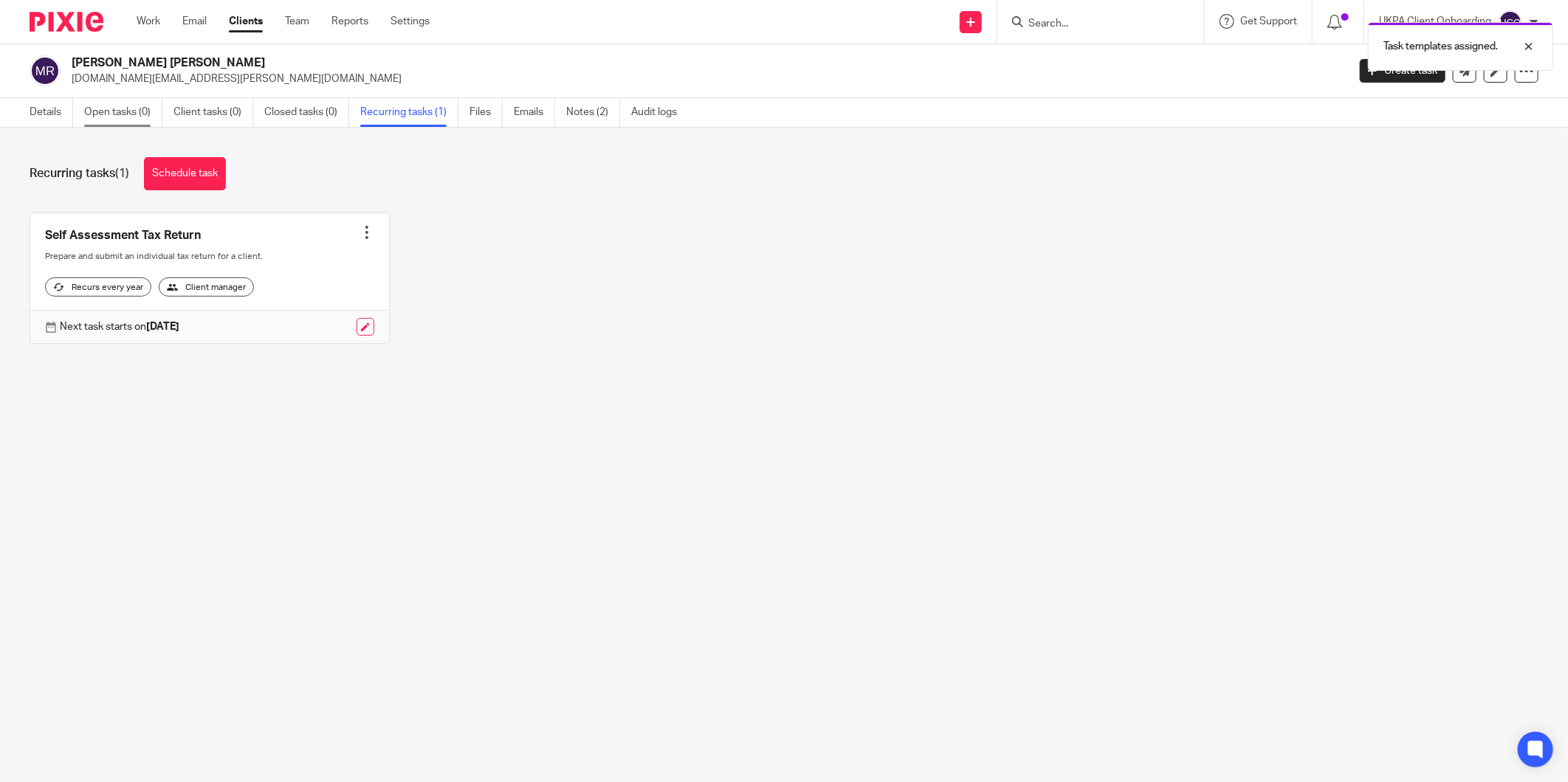
click at [126, 105] on link "Open tasks (0)" at bounding box center [123, 113] width 79 height 29
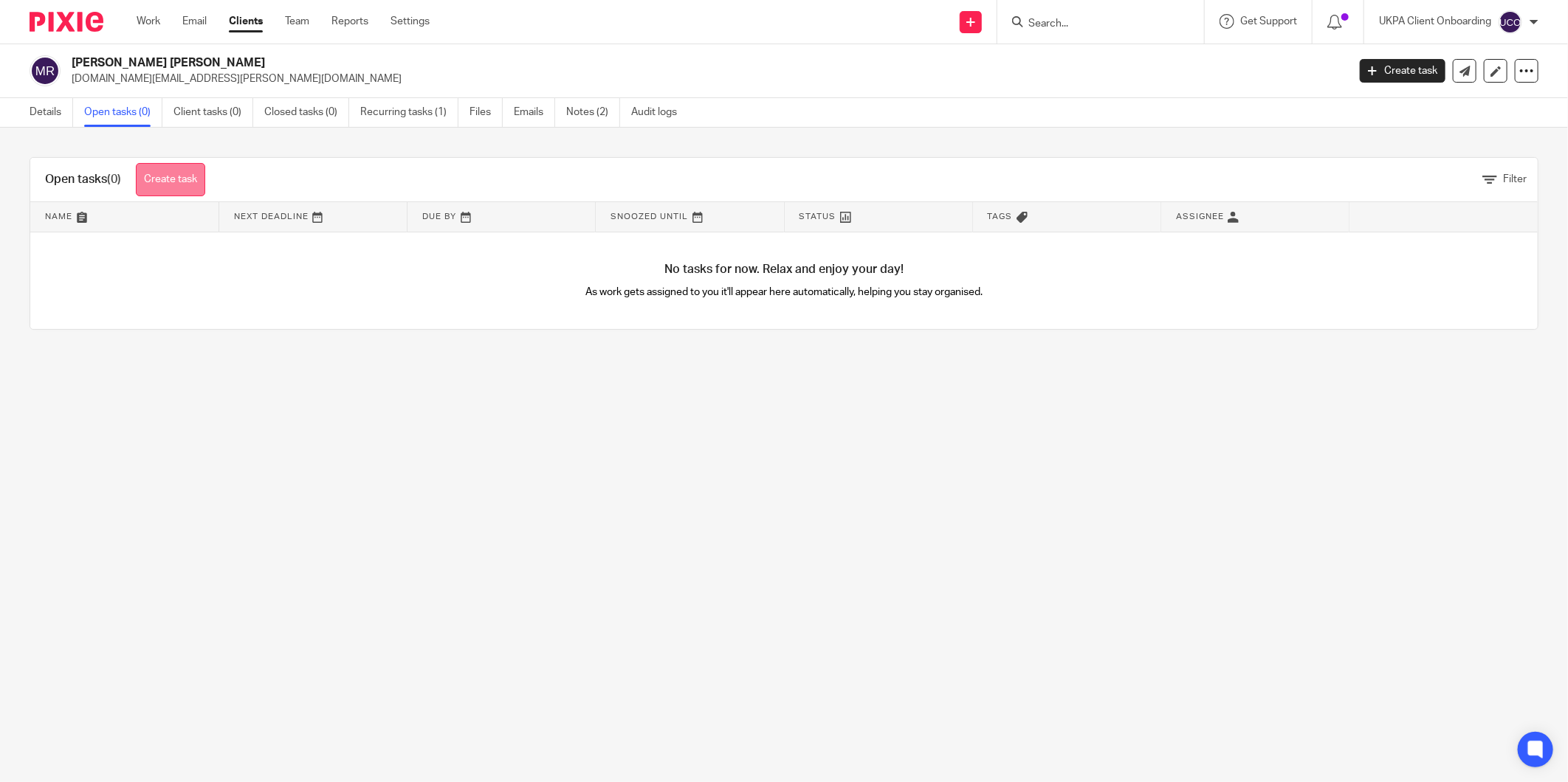
click at [179, 167] on link "Create task" at bounding box center [171, 180] width 70 height 33
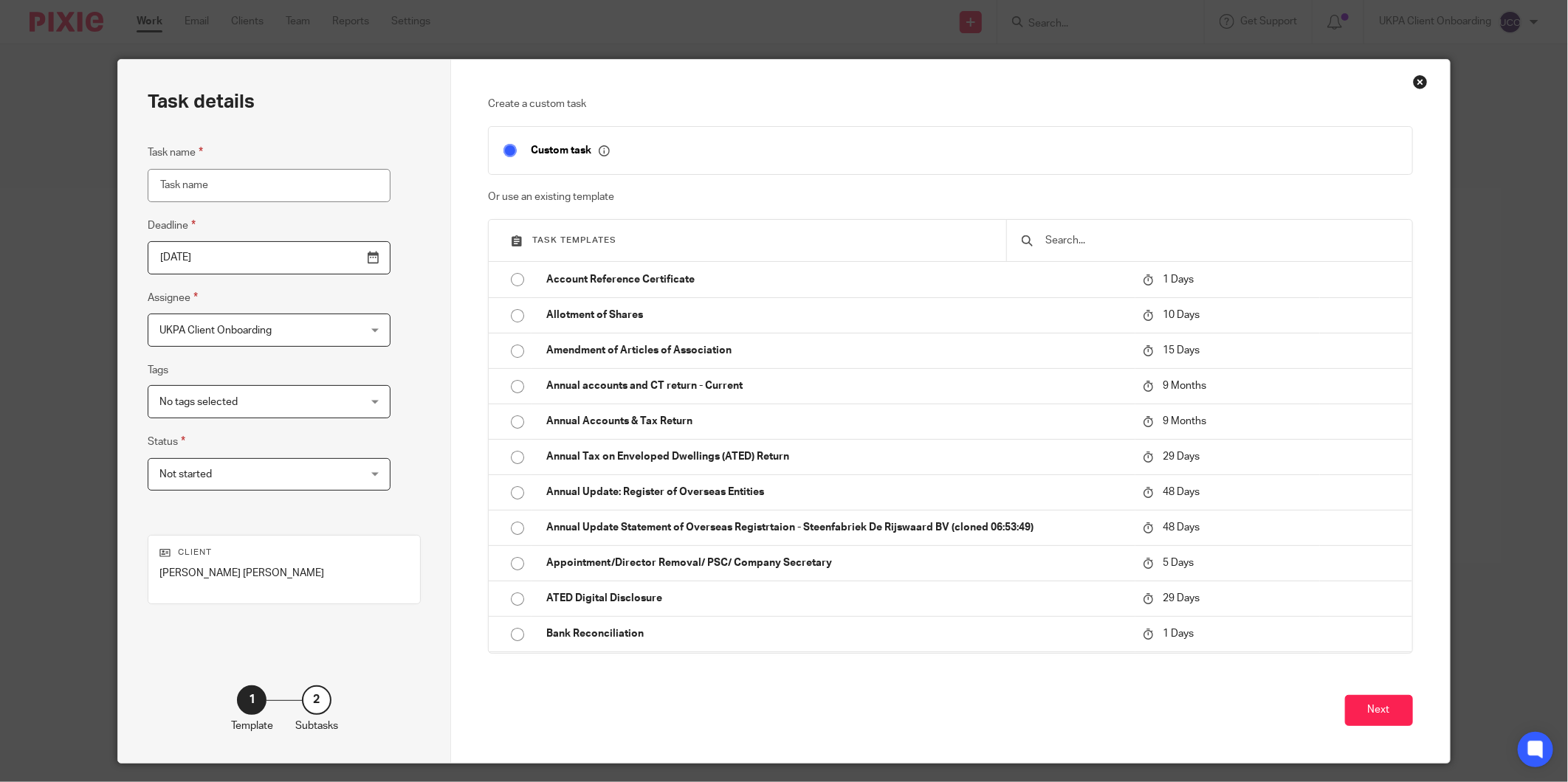
click at [1061, 242] on input "text" at bounding box center [1220, 241] width 353 height 17
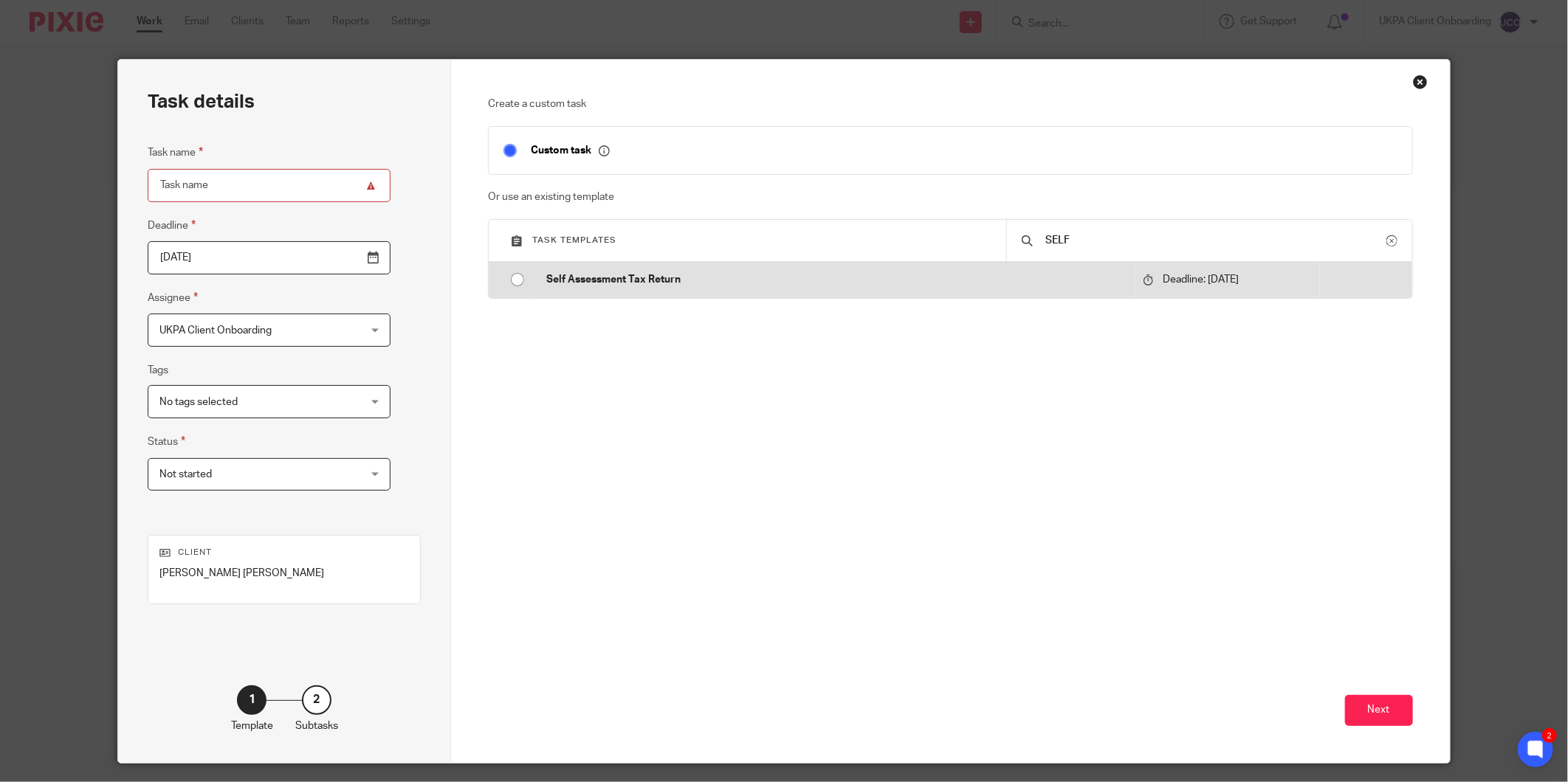
type input "SELF"
click at [1020, 281] on p "Self Assessment Tax Return" at bounding box center [837, 280] width 581 height 15
type input "2026-01-31"
type input "Self Assessment Tax Return"
checkbox input "false"
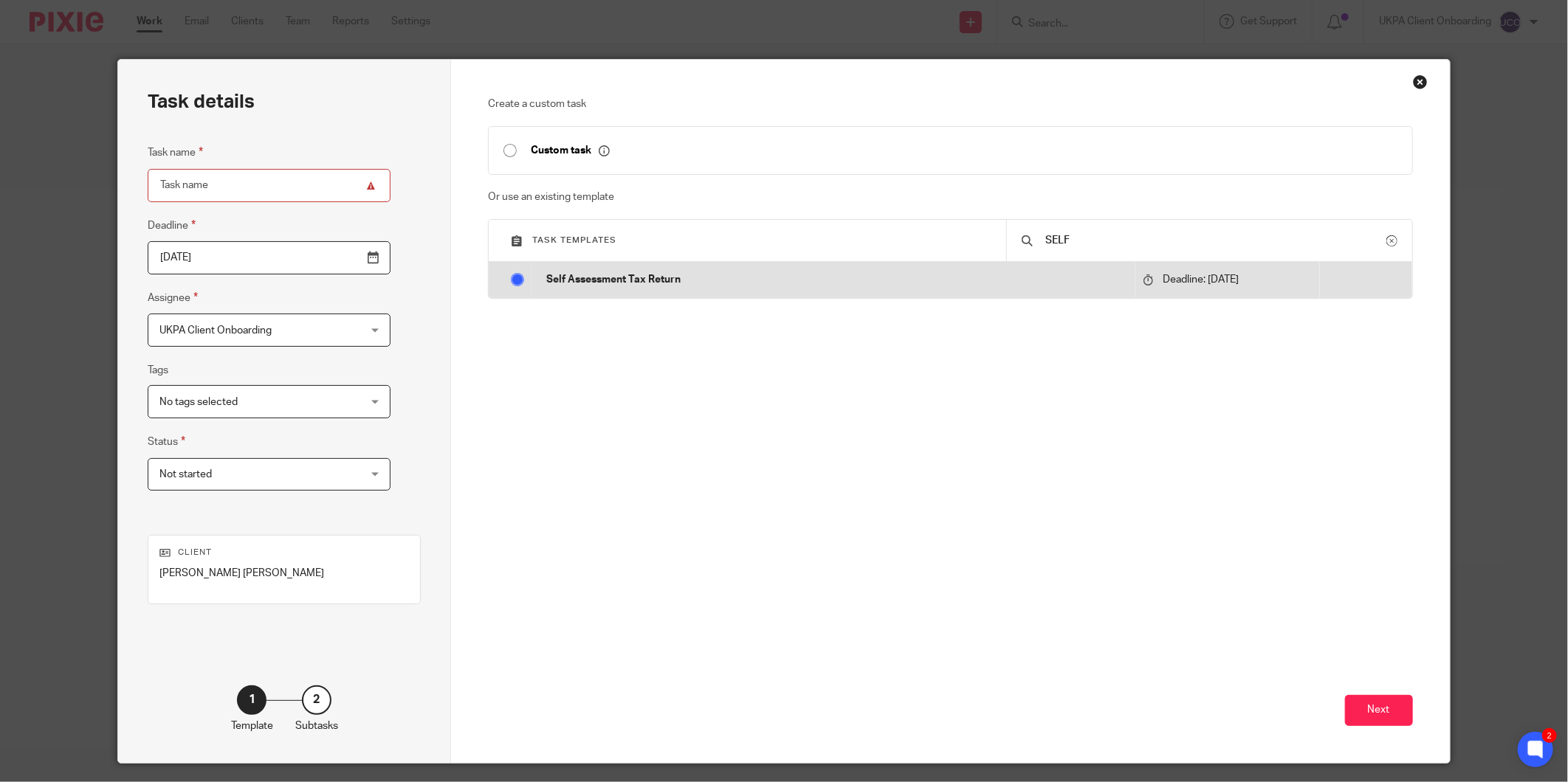
radio input "true"
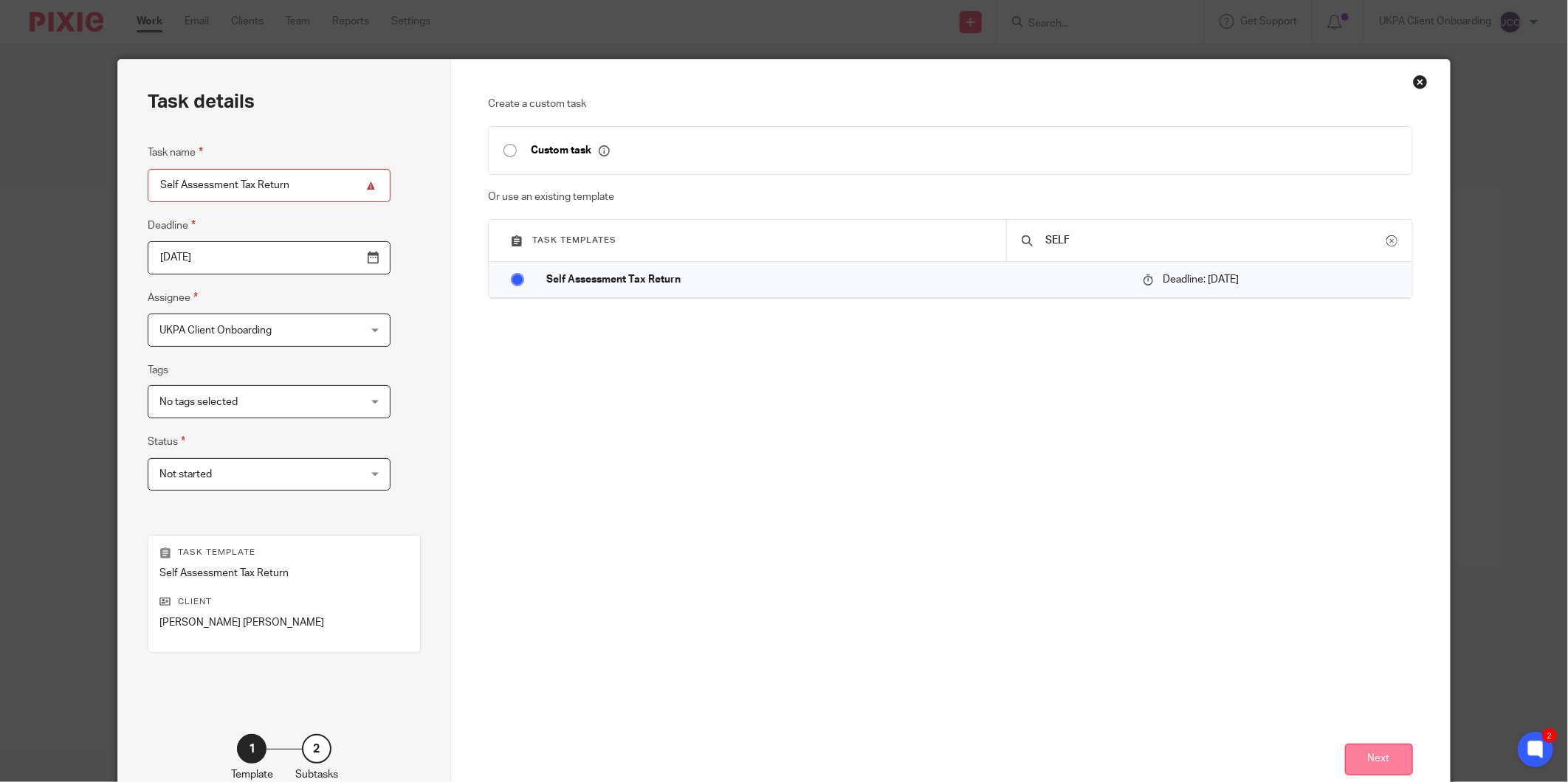
click at [1384, 761] on button "Next" at bounding box center [1379, 760] width 68 height 31
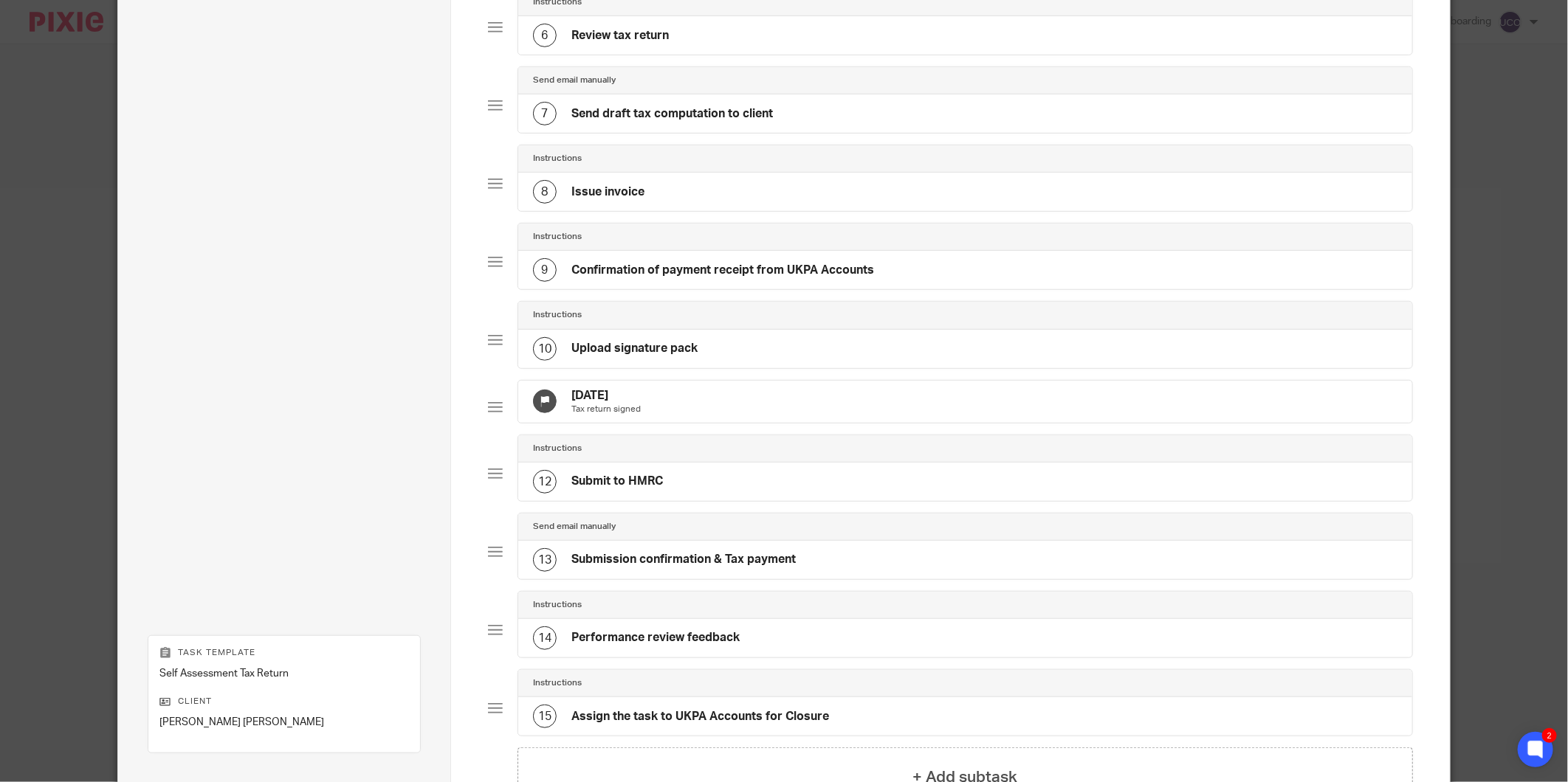
scroll to position [720, 0]
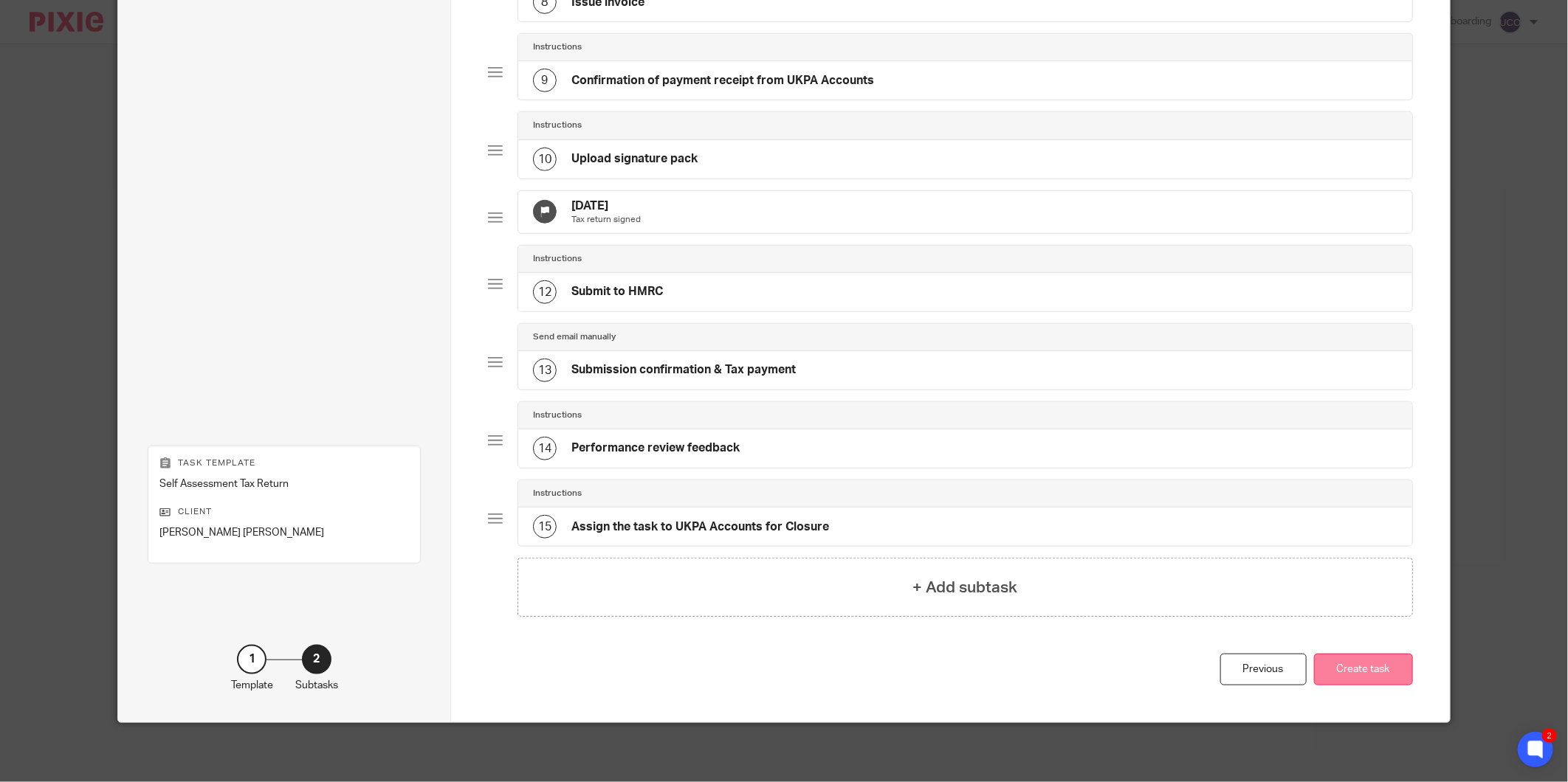
click at [1388, 669] on button "Create task" at bounding box center [1364, 669] width 99 height 31
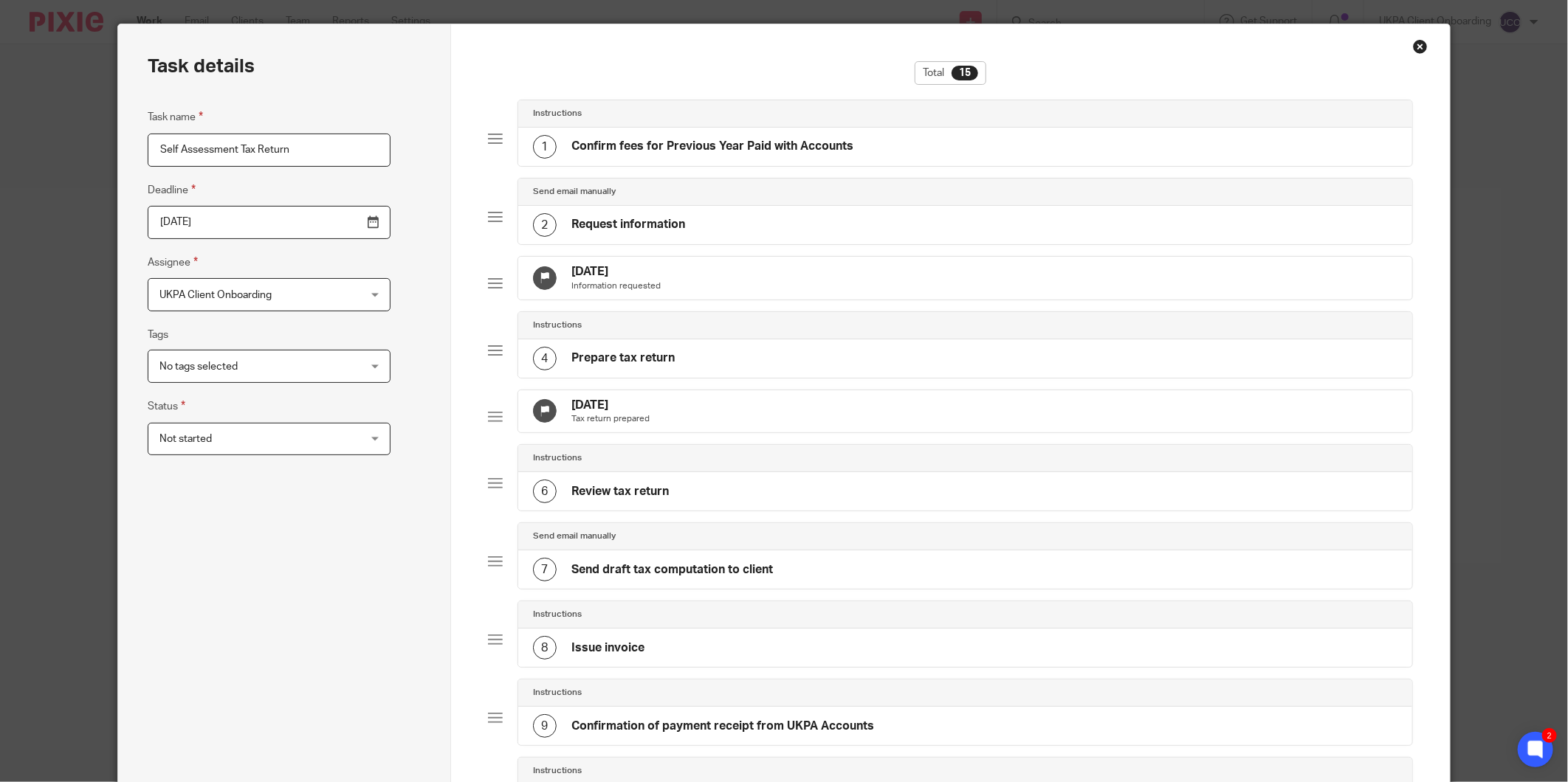
scroll to position [0, 0]
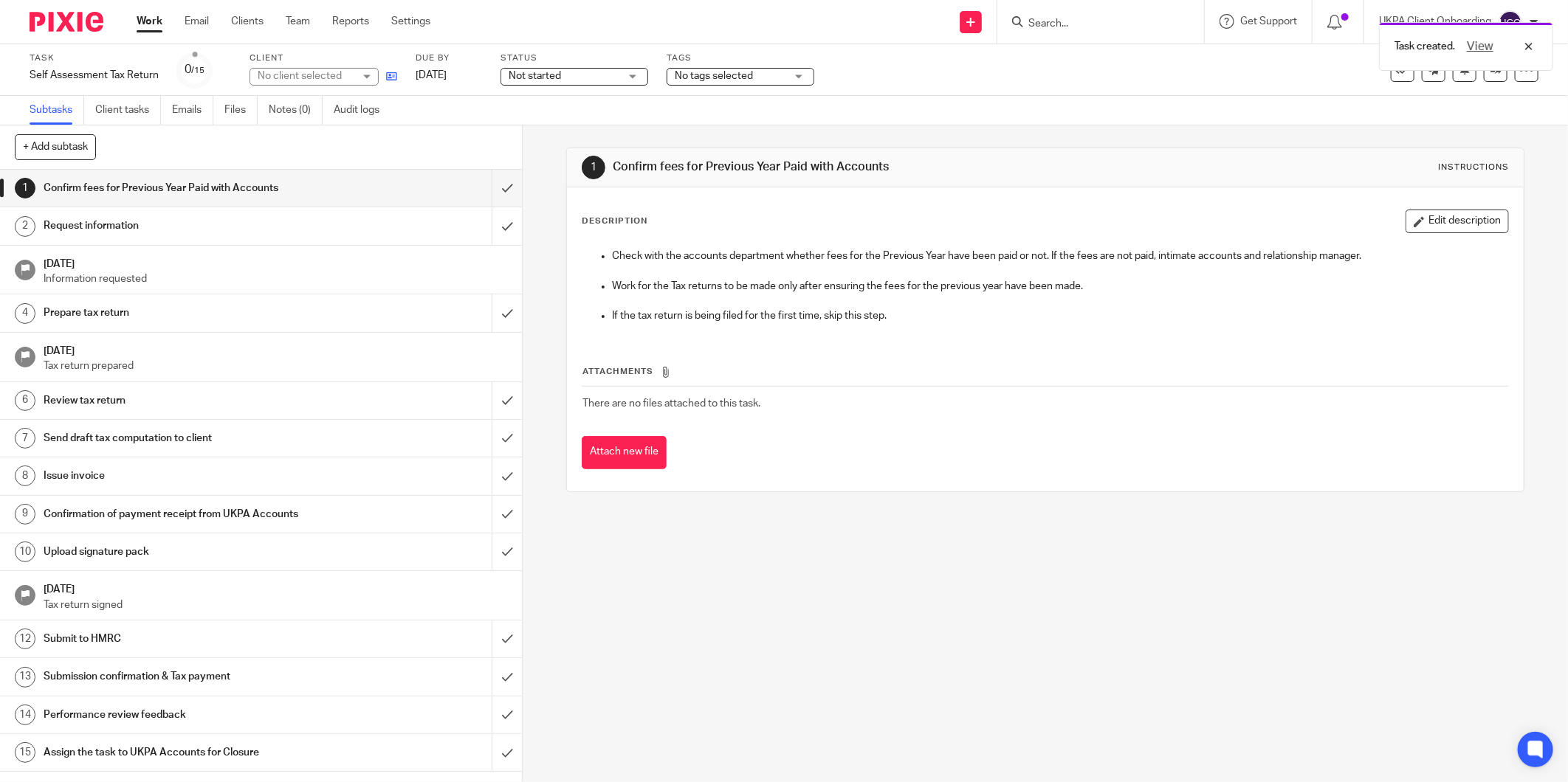
click at [396, 84] on link at bounding box center [387, 76] width 18 height 15
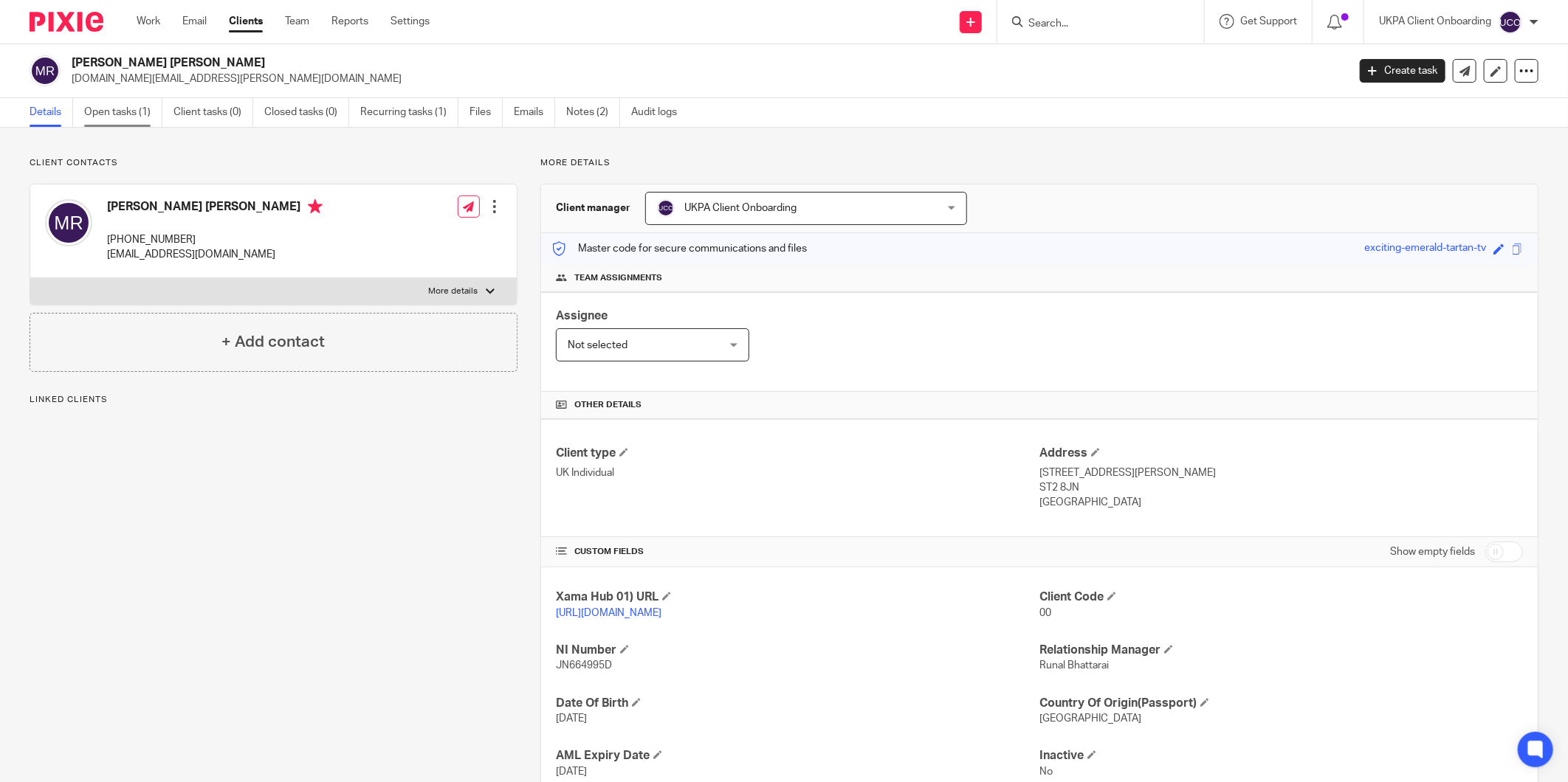
click at [126, 112] on link "Open tasks (1)" at bounding box center [123, 113] width 79 height 29
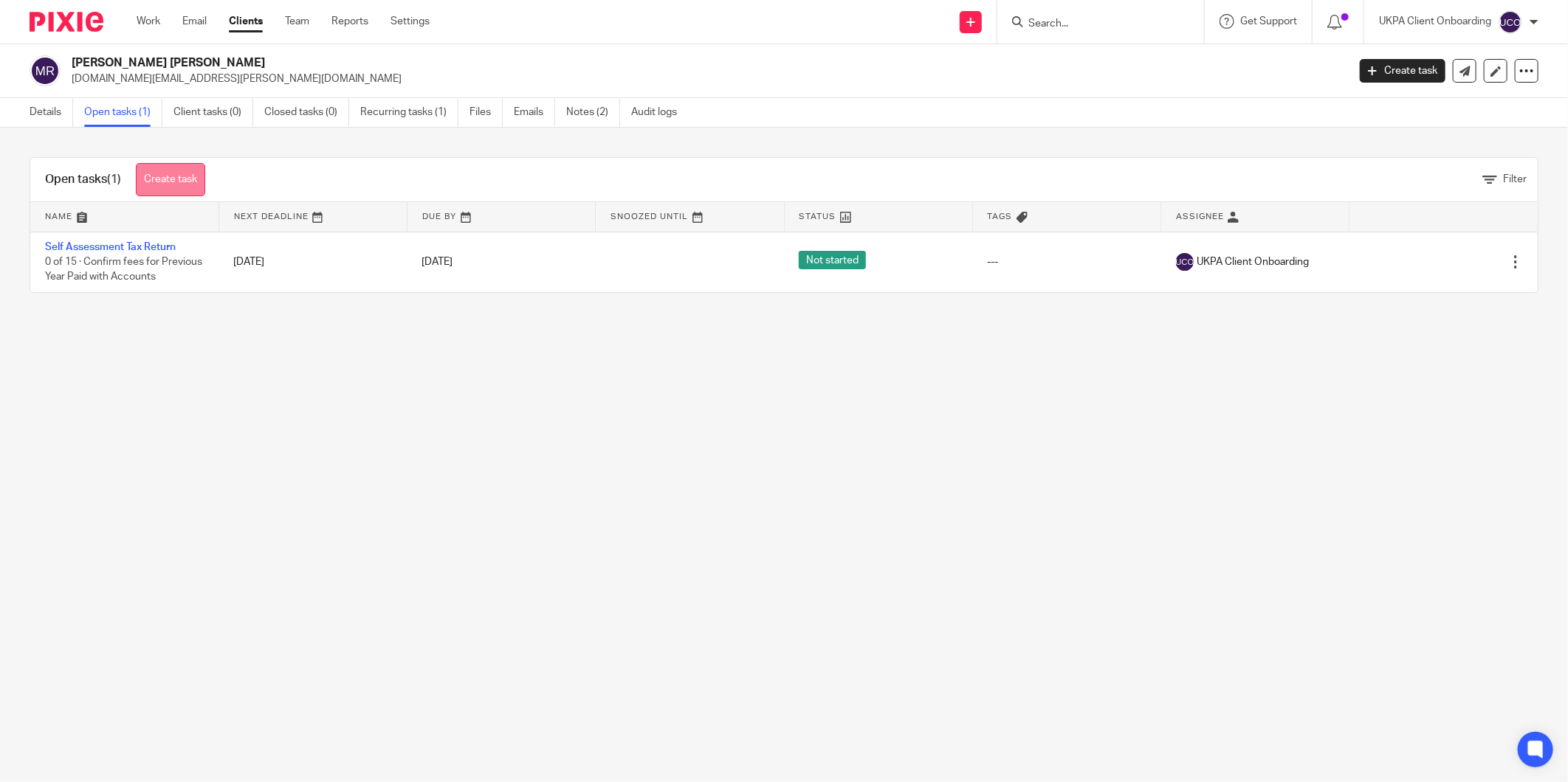
click at [148, 188] on link "Create task" at bounding box center [171, 180] width 70 height 33
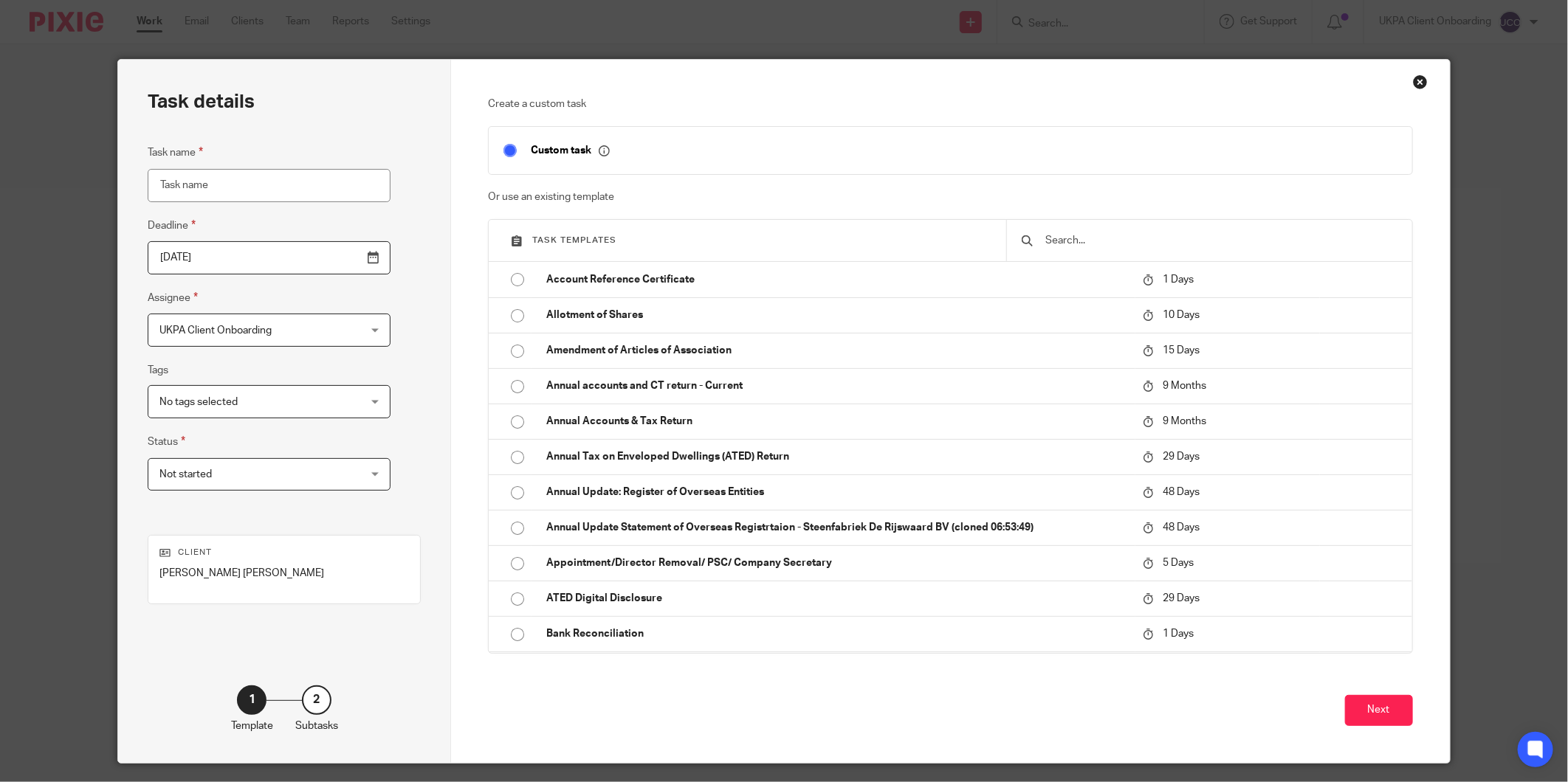
click at [1054, 257] on div at bounding box center [1210, 241] width 406 height 41
click at [1071, 234] on input "text" at bounding box center [1220, 241] width 353 height 17
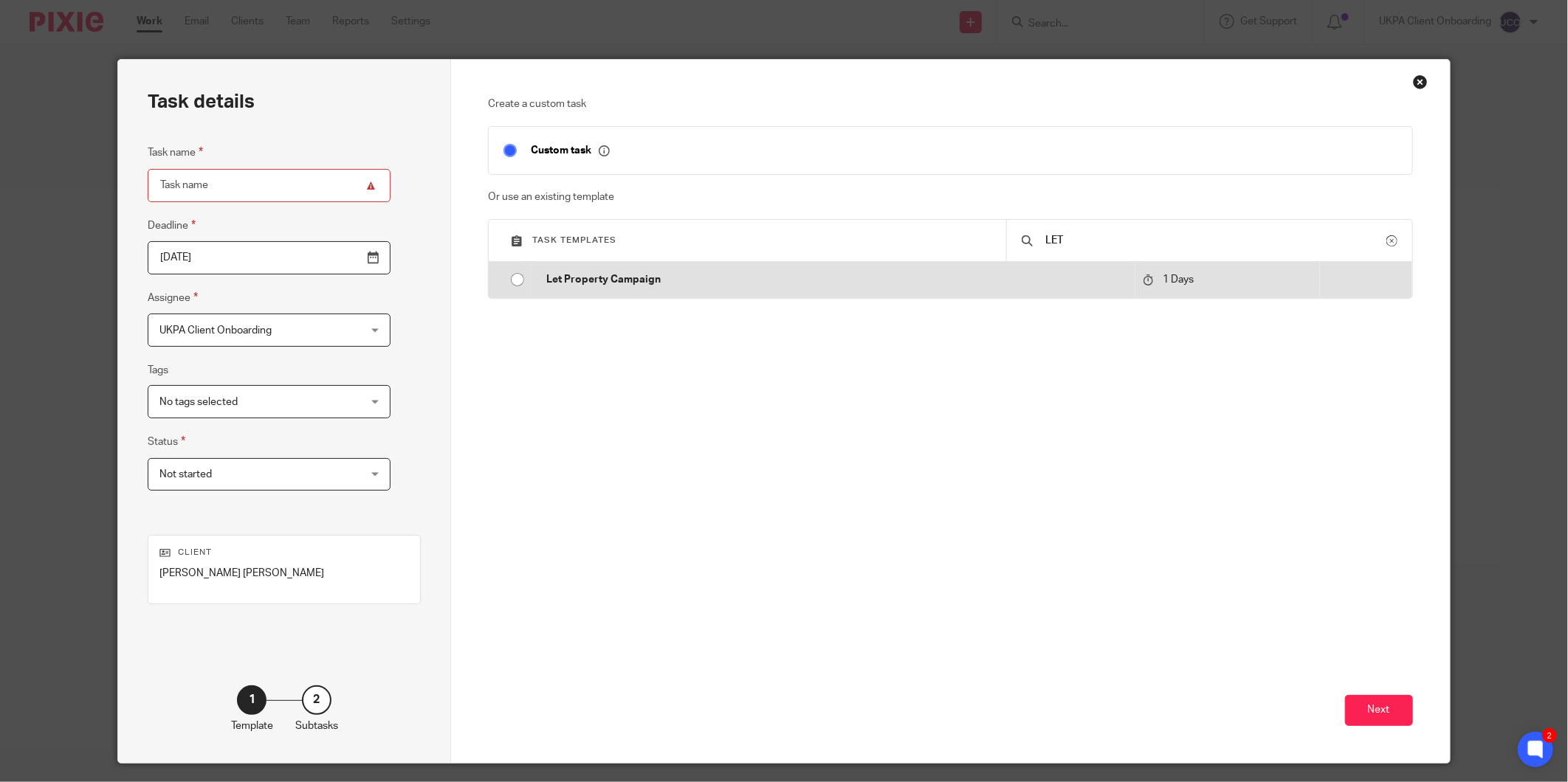
type input "LET"
click at [1083, 277] on td "Let Property Campaign" at bounding box center [833, 280] width 604 height 36
type input "2025-09-17"
type input "Let Property Campaign"
checkbox input "false"
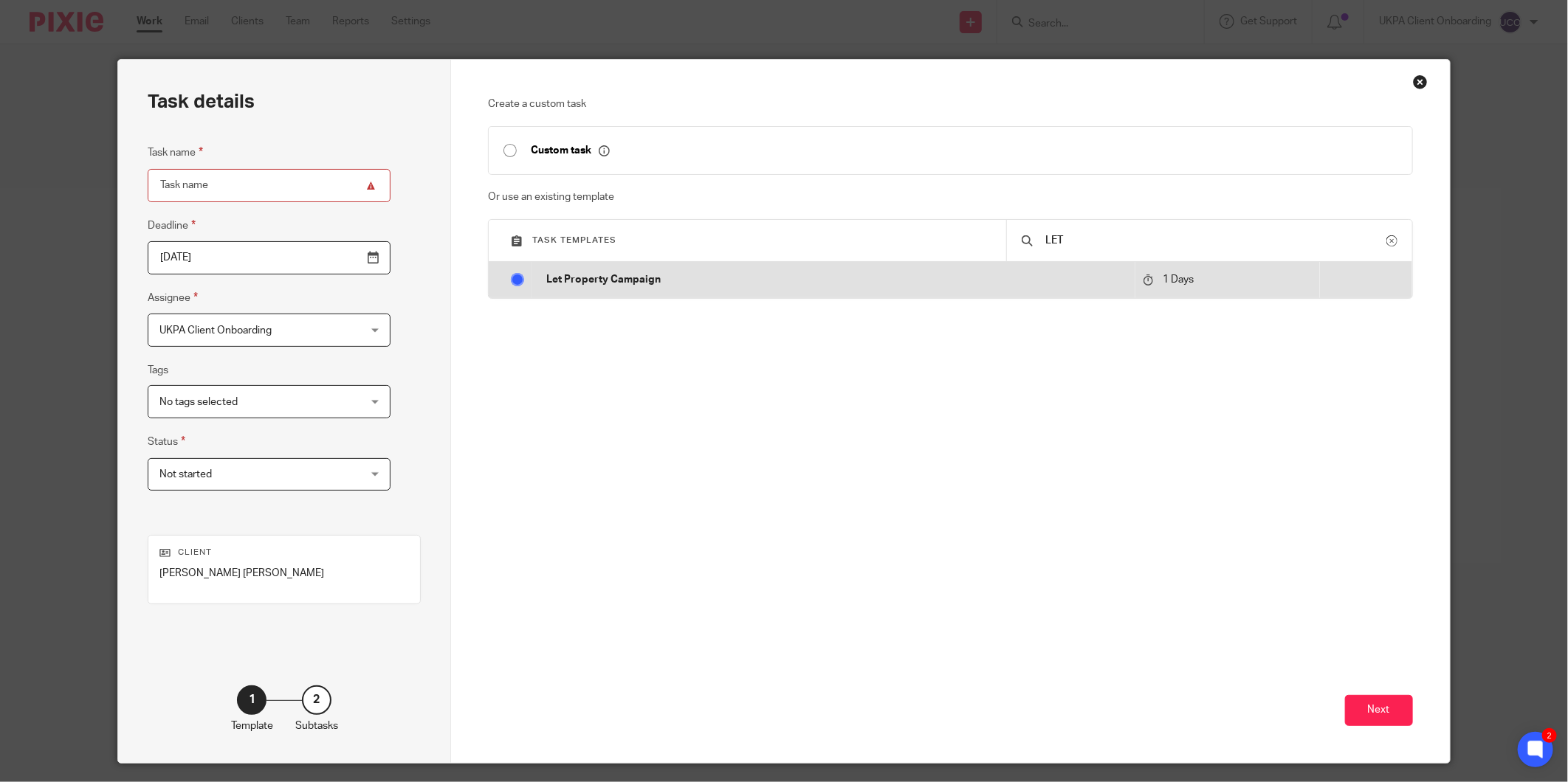
radio input "true"
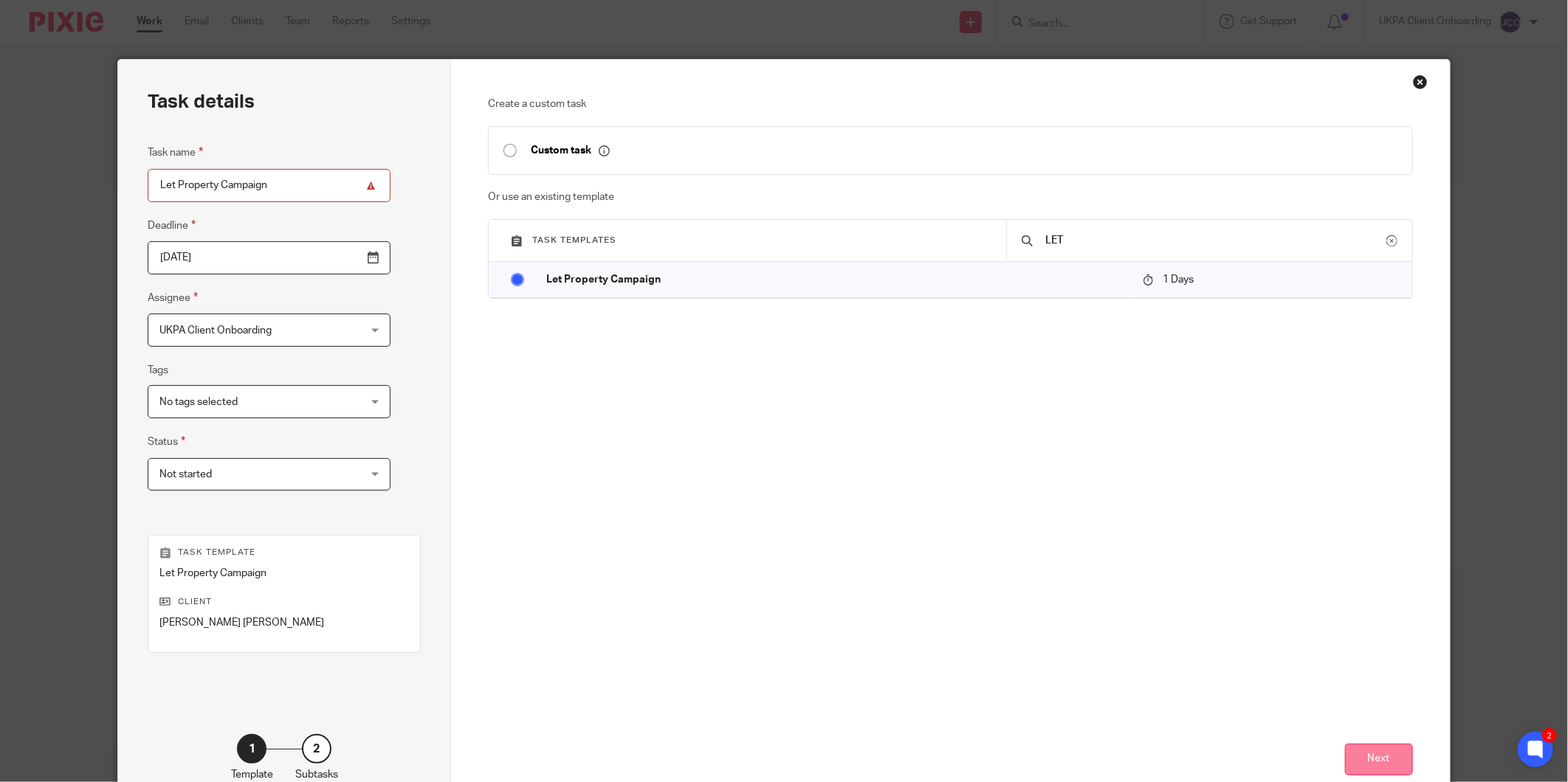
click at [1347, 754] on button "Next" at bounding box center [1379, 760] width 68 height 31
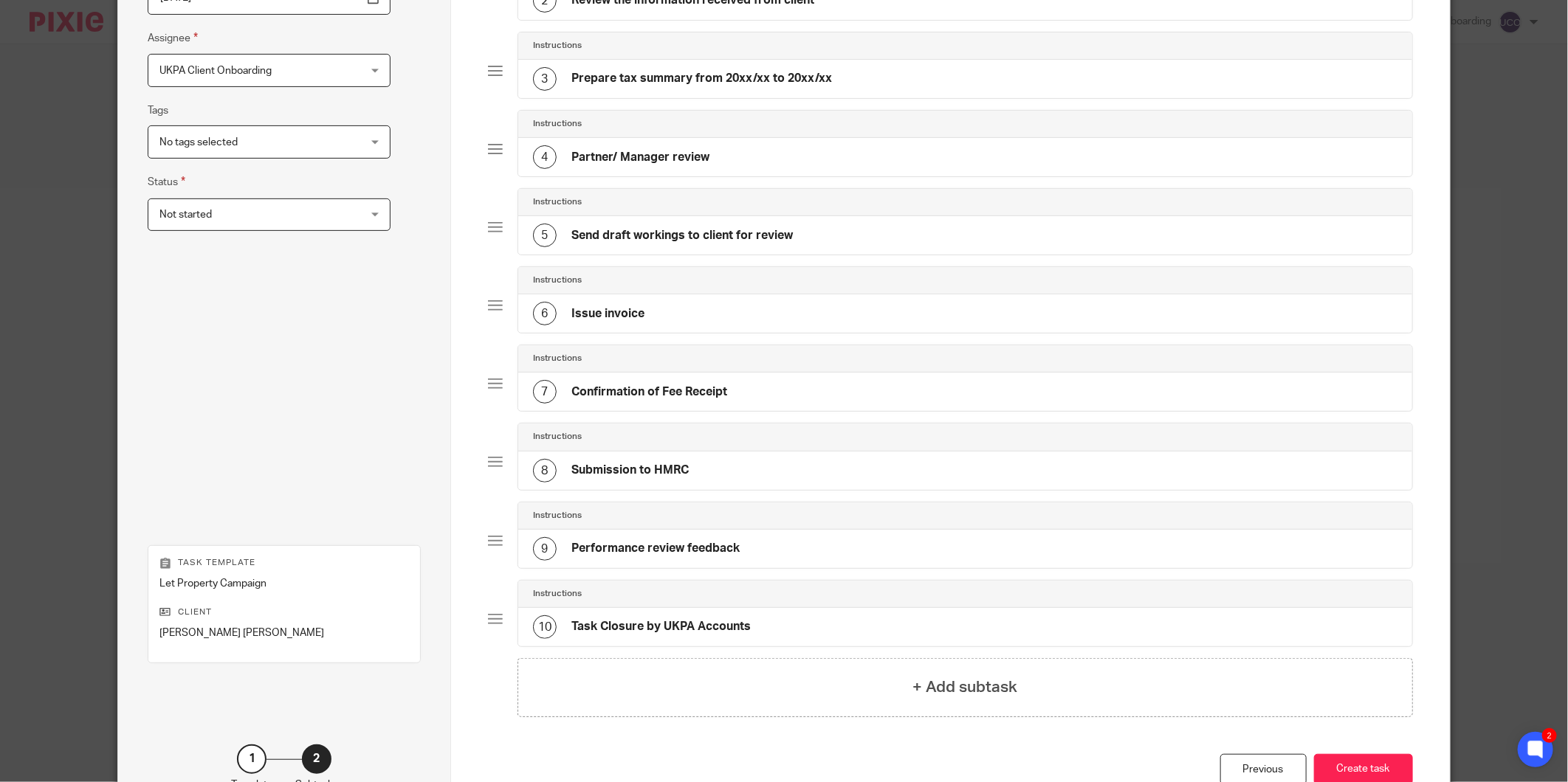
scroll to position [362, 0]
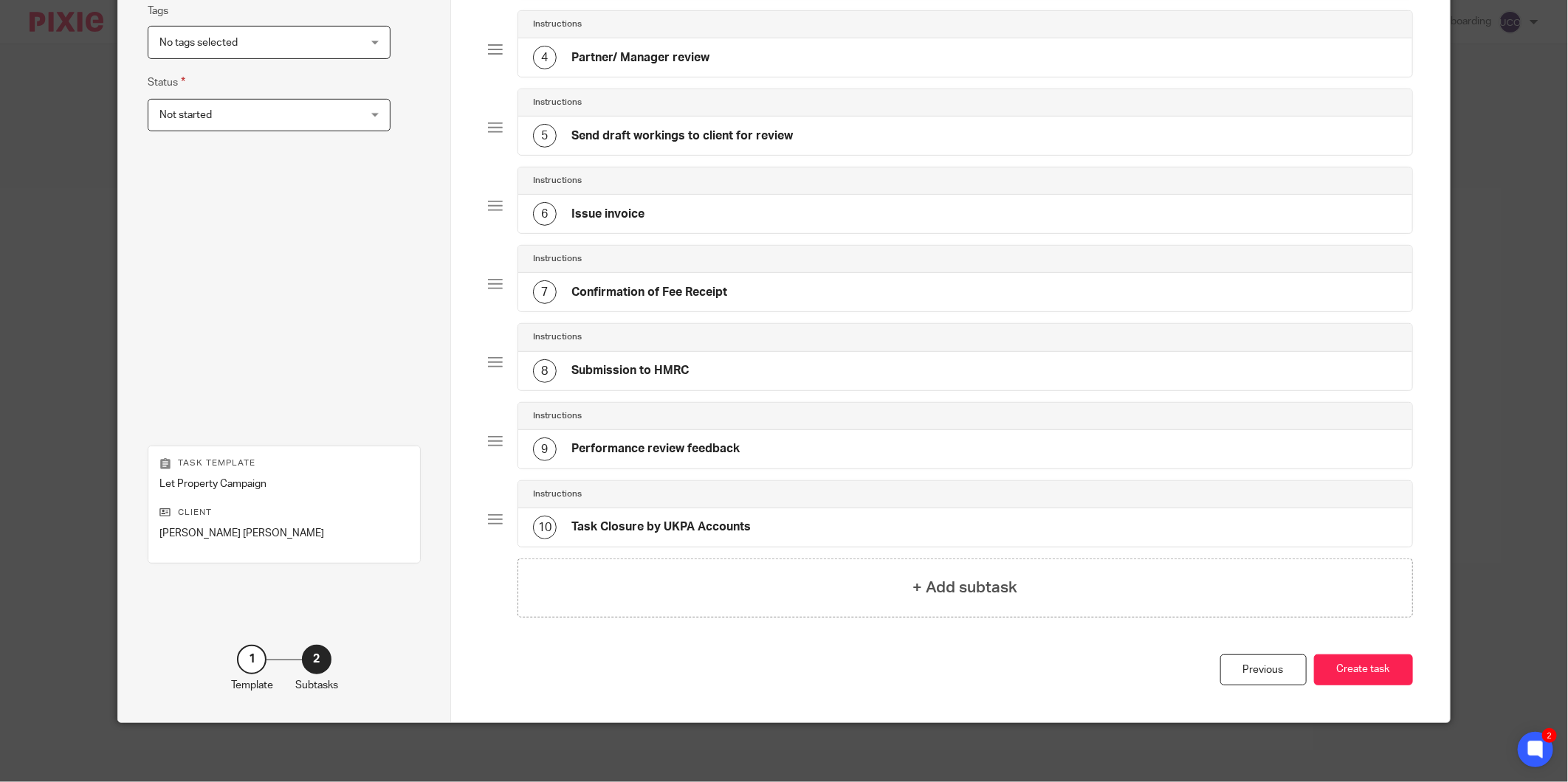
click at [1348, 636] on div "Total 10 Instructions 1 Request initial information Instructions 2 Review the i…" at bounding box center [950, 196] width 925 height 918
click at [1341, 657] on button "Create task" at bounding box center [1364, 670] width 99 height 31
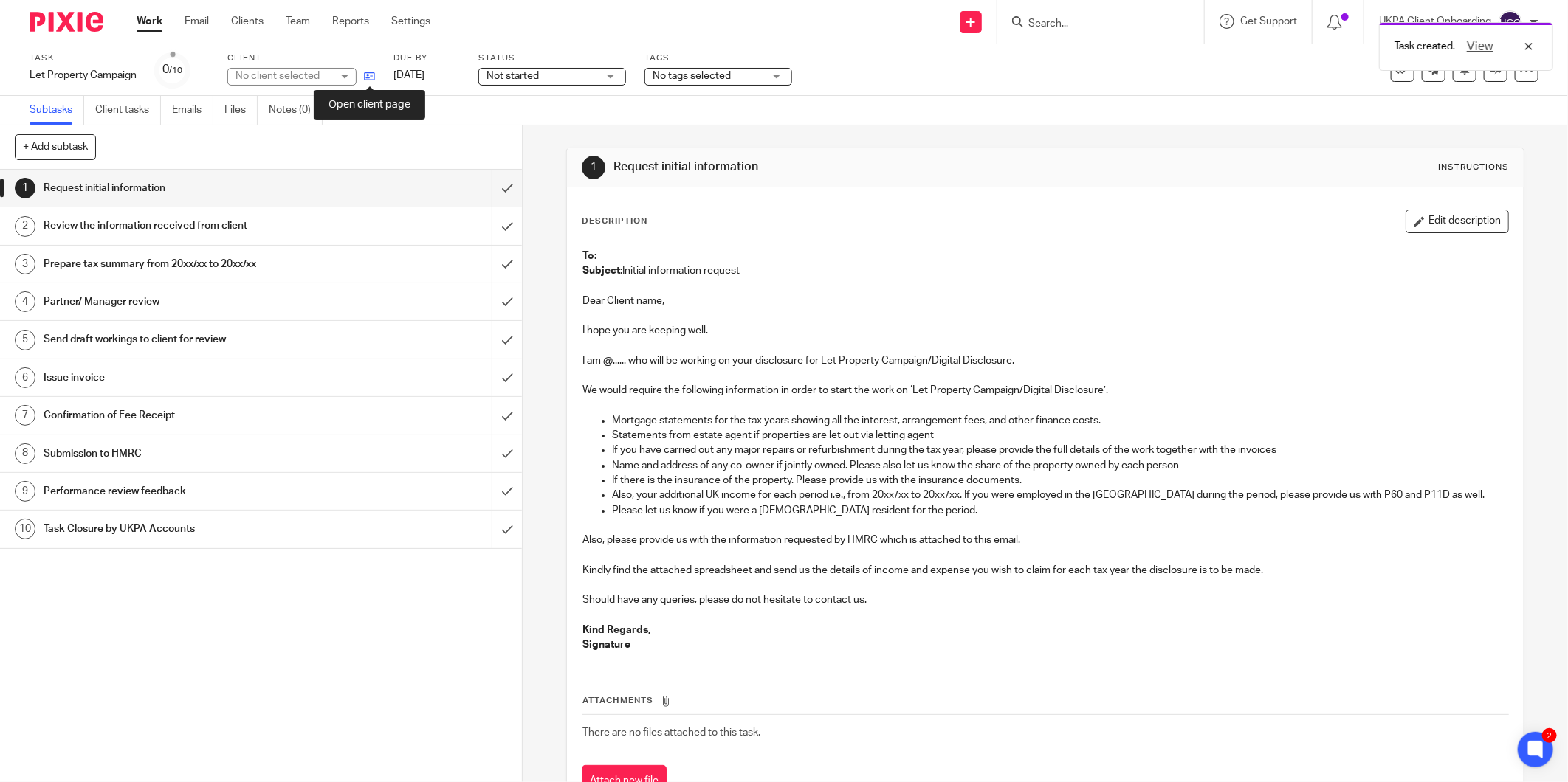
click at [373, 75] on icon at bounding box center [369, 76] width 11 height 11
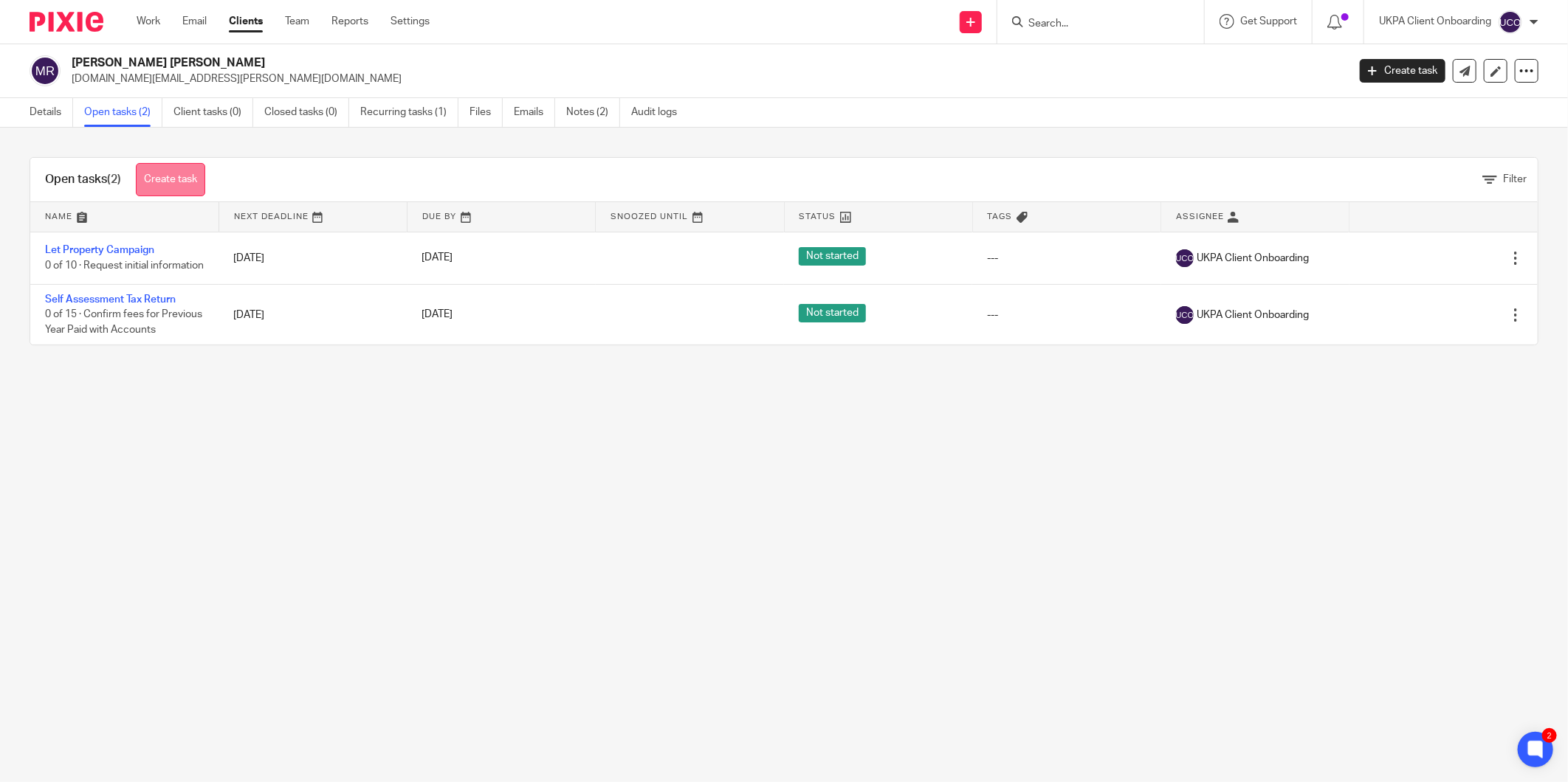
click at [152, 179] on link "Create task" at bounding box center [171, 180] width 70 height 33
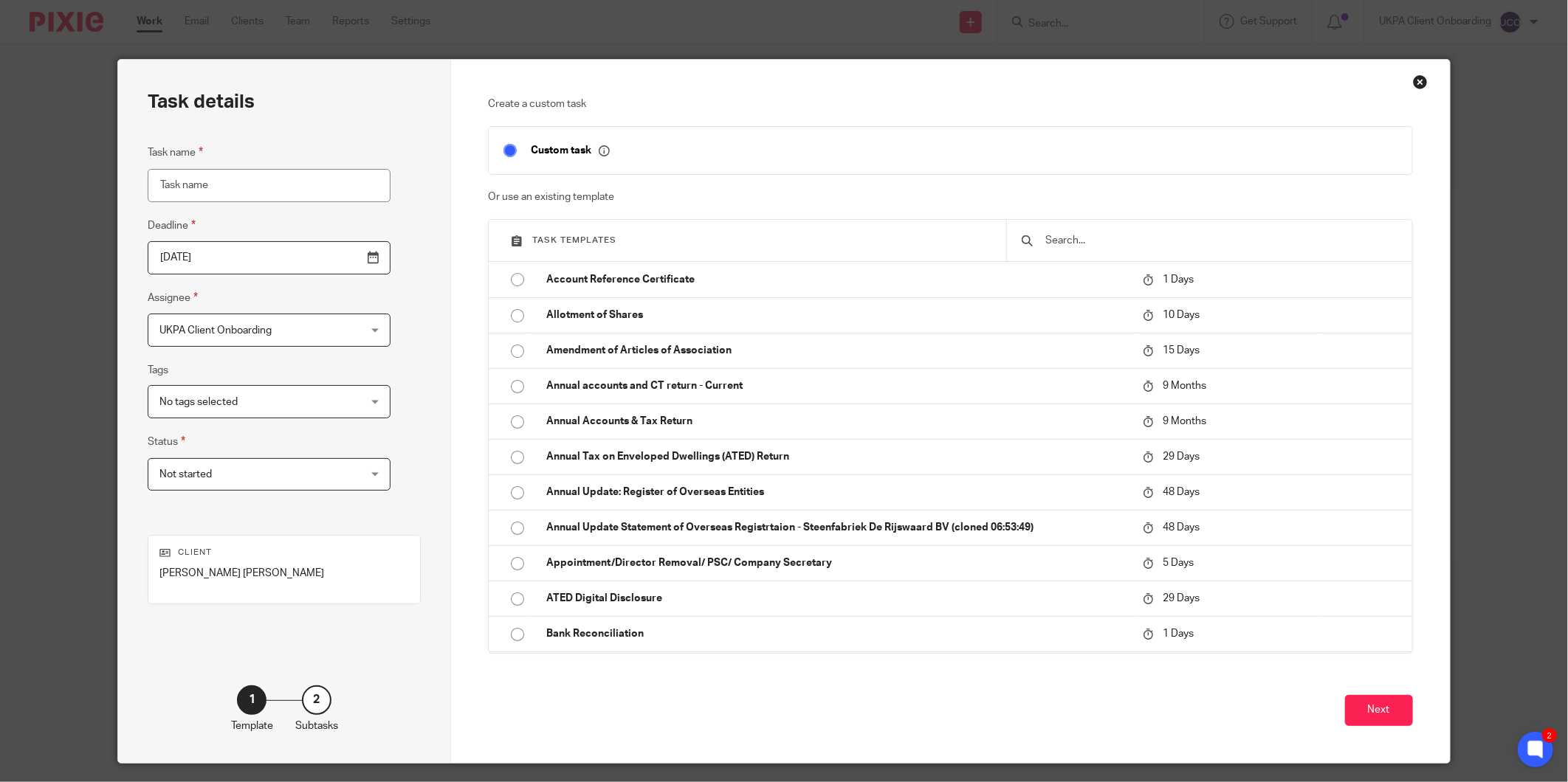
click at [1061, 244] on input "text" at bounding box center [1220, 241] width 353 height 17
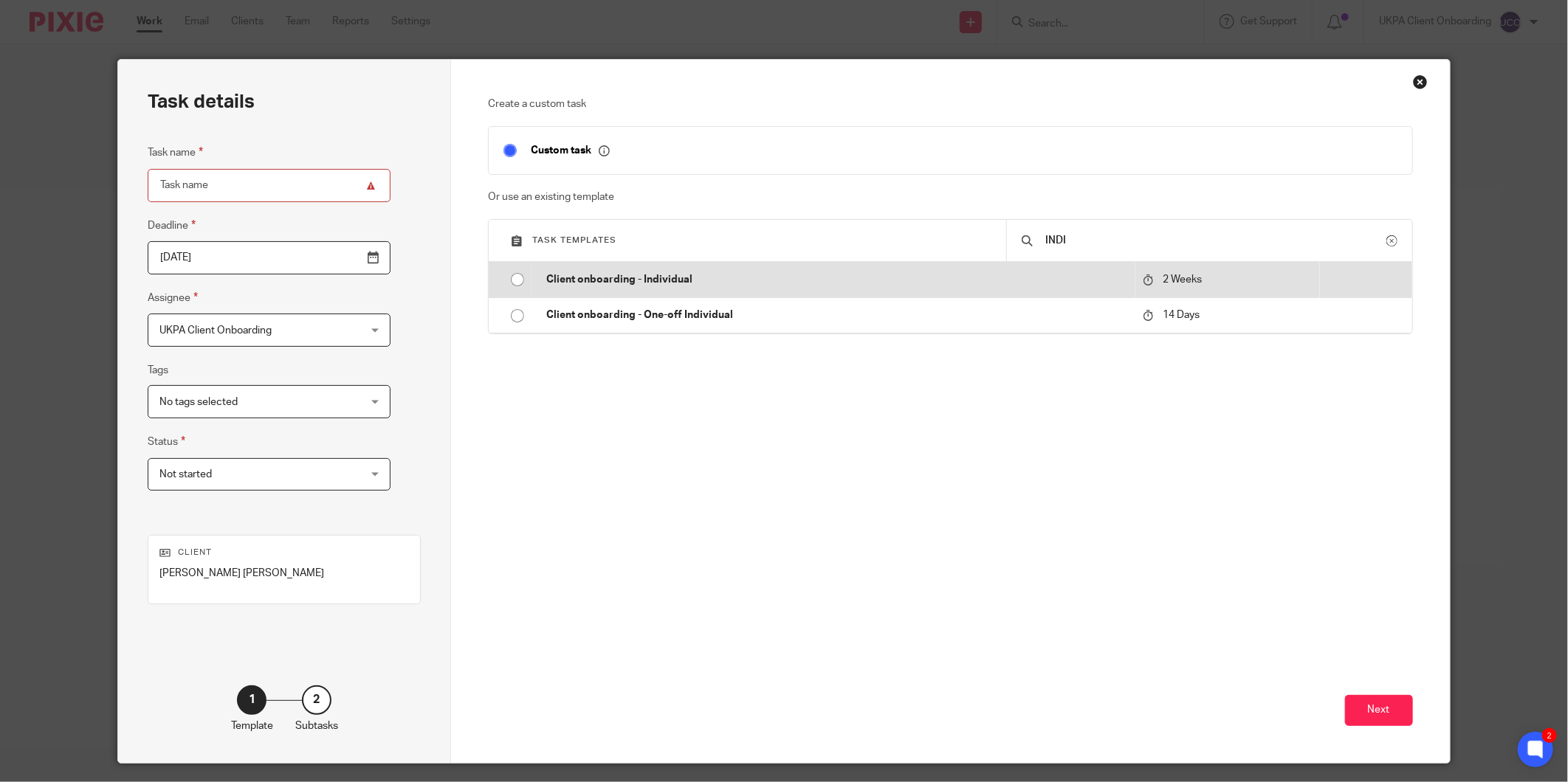
type input "INDI"
click at [1075, 290] on td "Client onboarding - Individual" at bounding box center [833, 280] width 604 height 36
type input "2025-09-30"
type input "Client onboarding - Individual"
checkbox input "false"
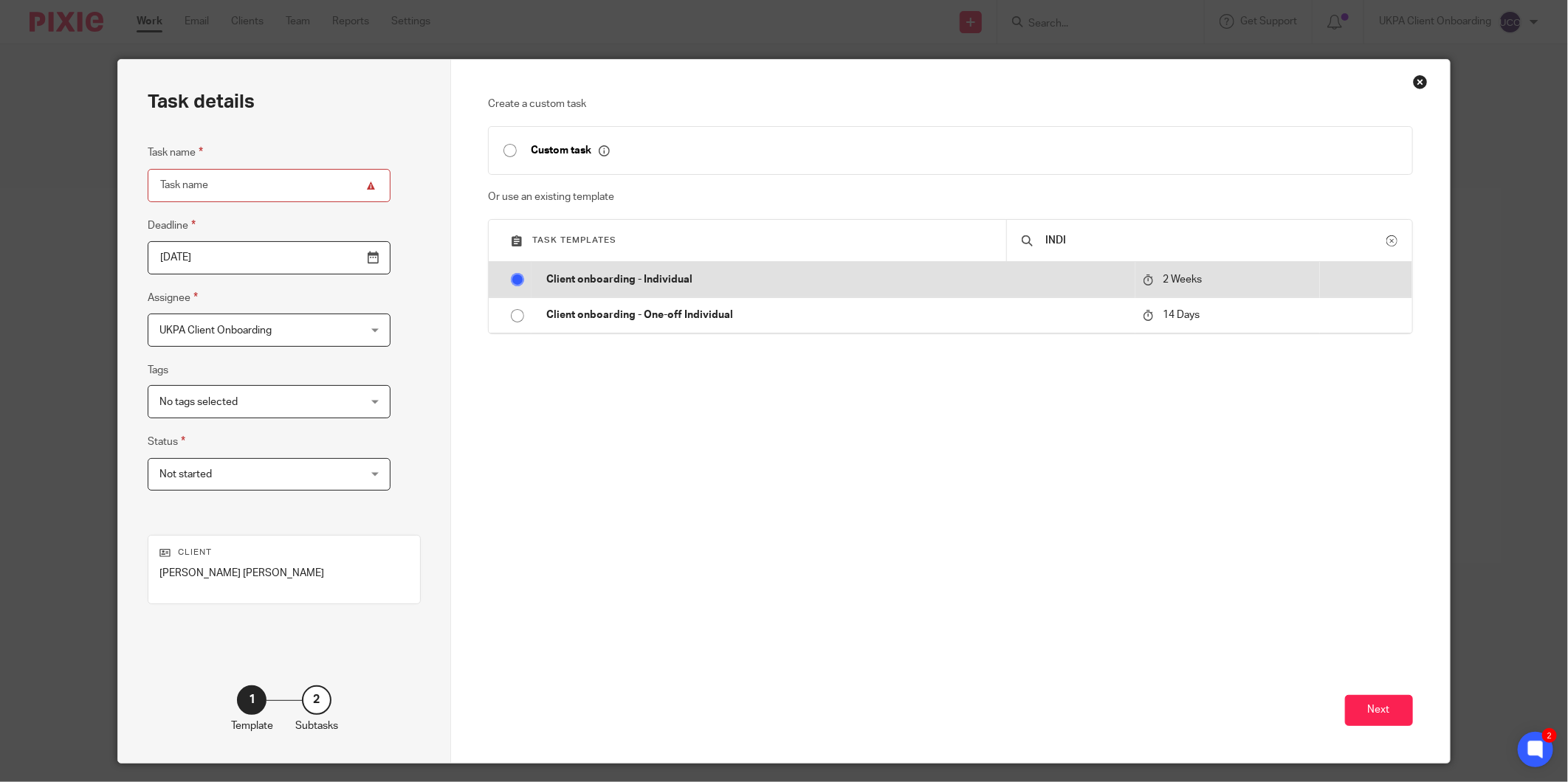
radio input "true"
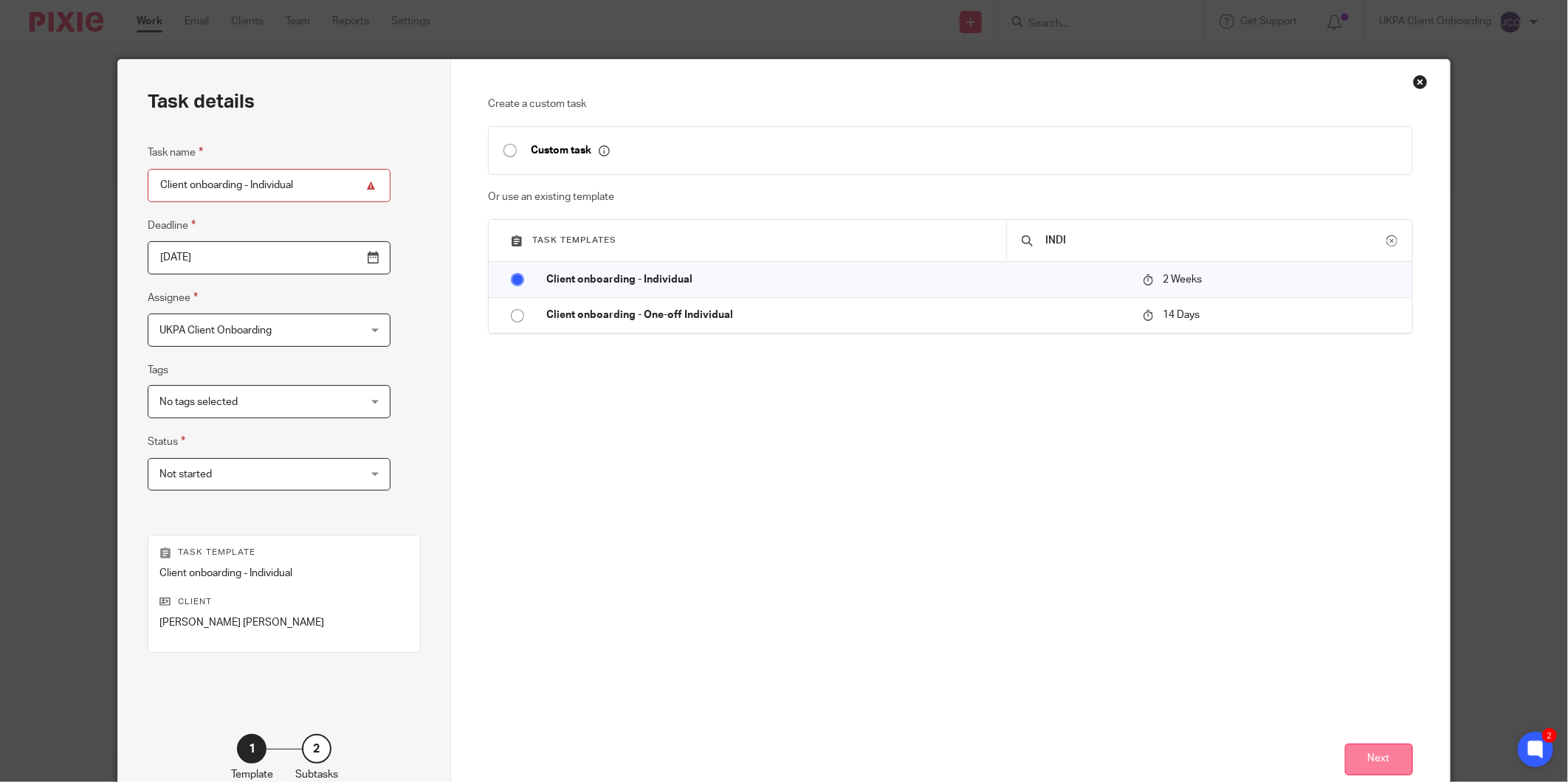
click at [1368, 749] on button "Next" at bounding box center [1379, 760] width 68 height 31
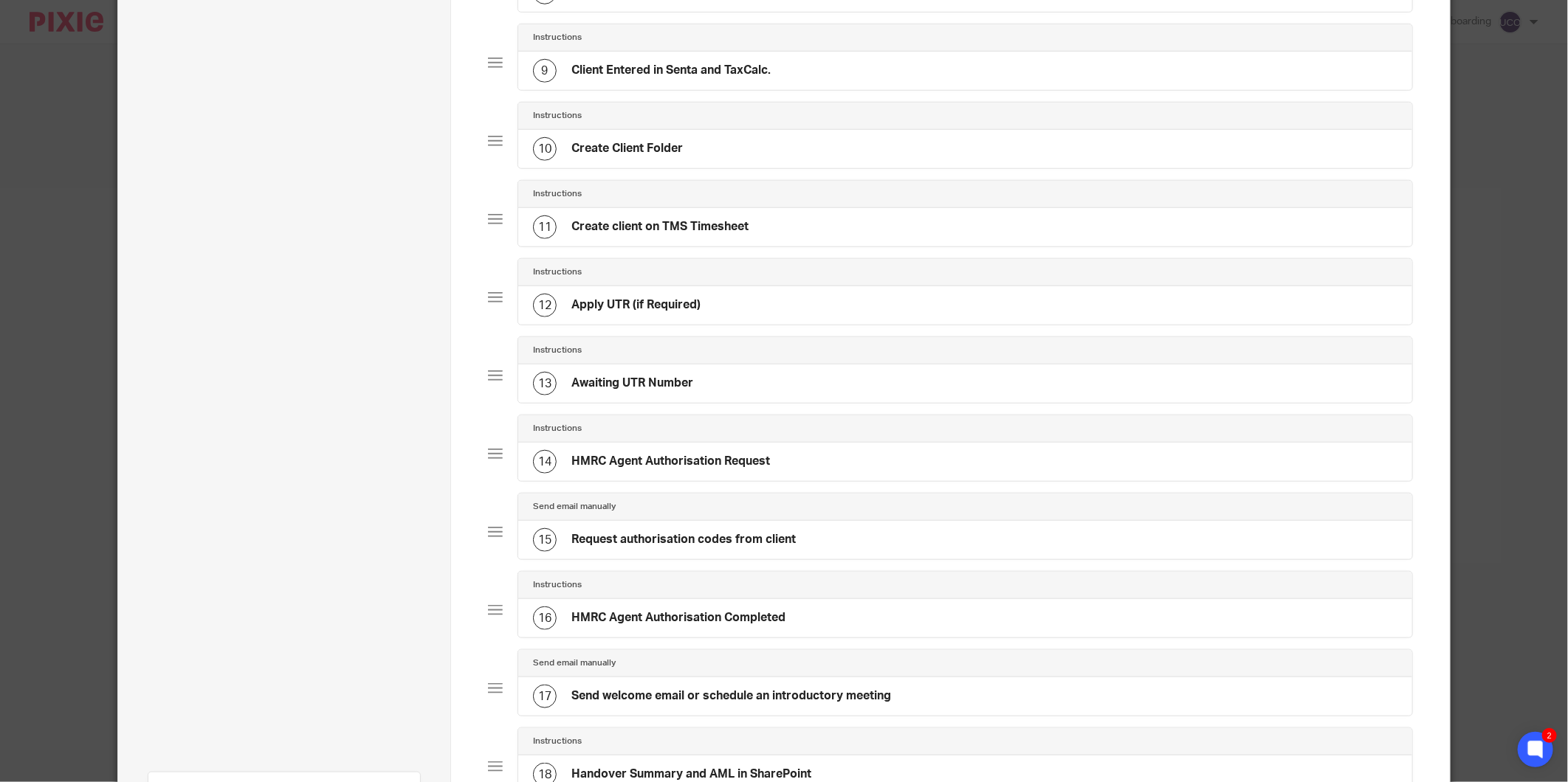
scroll to position [984, 0]
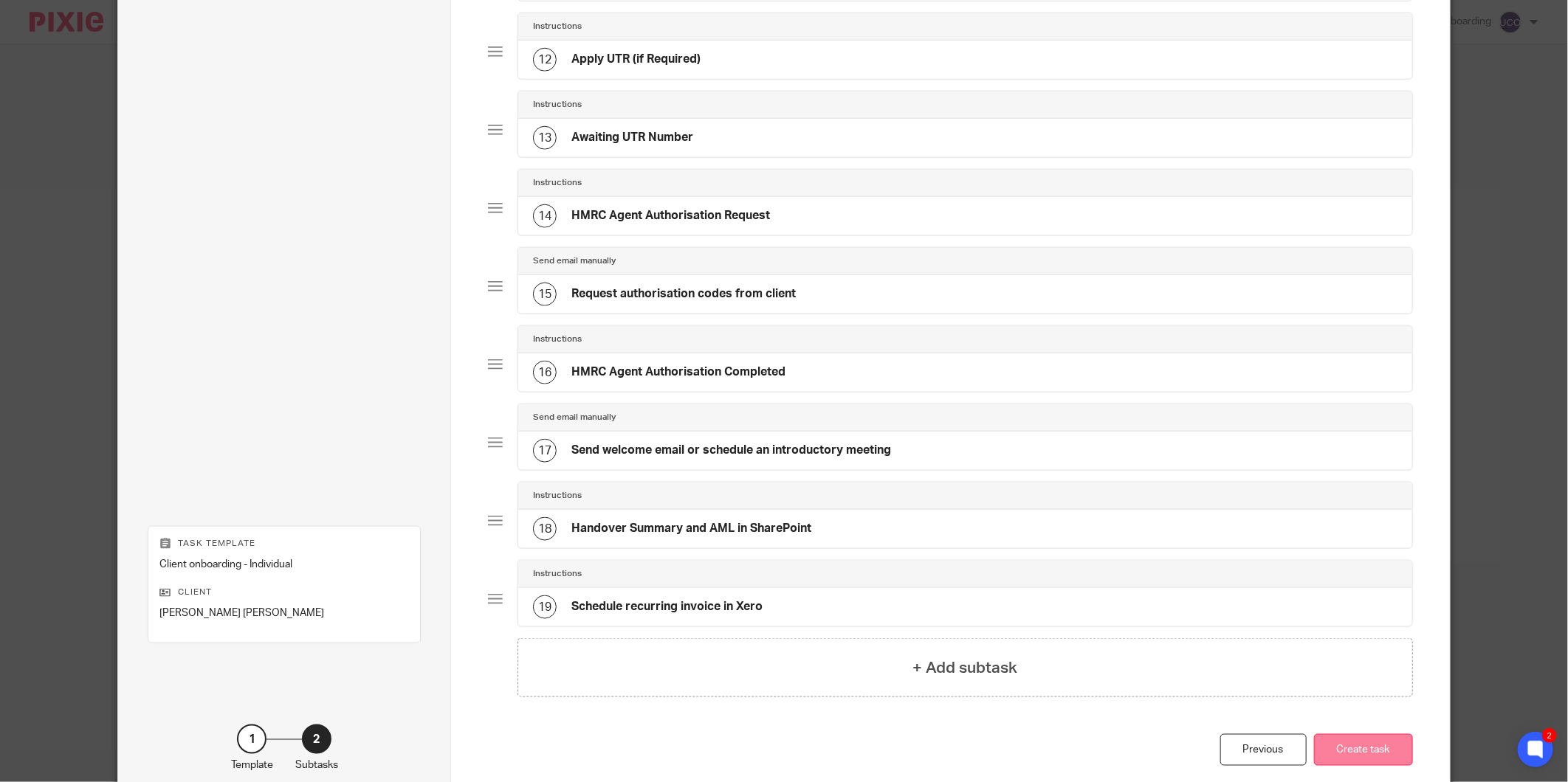
click at [1340, 746] on button "Create task" at bounding box center [1364, 750] width 99 height 31
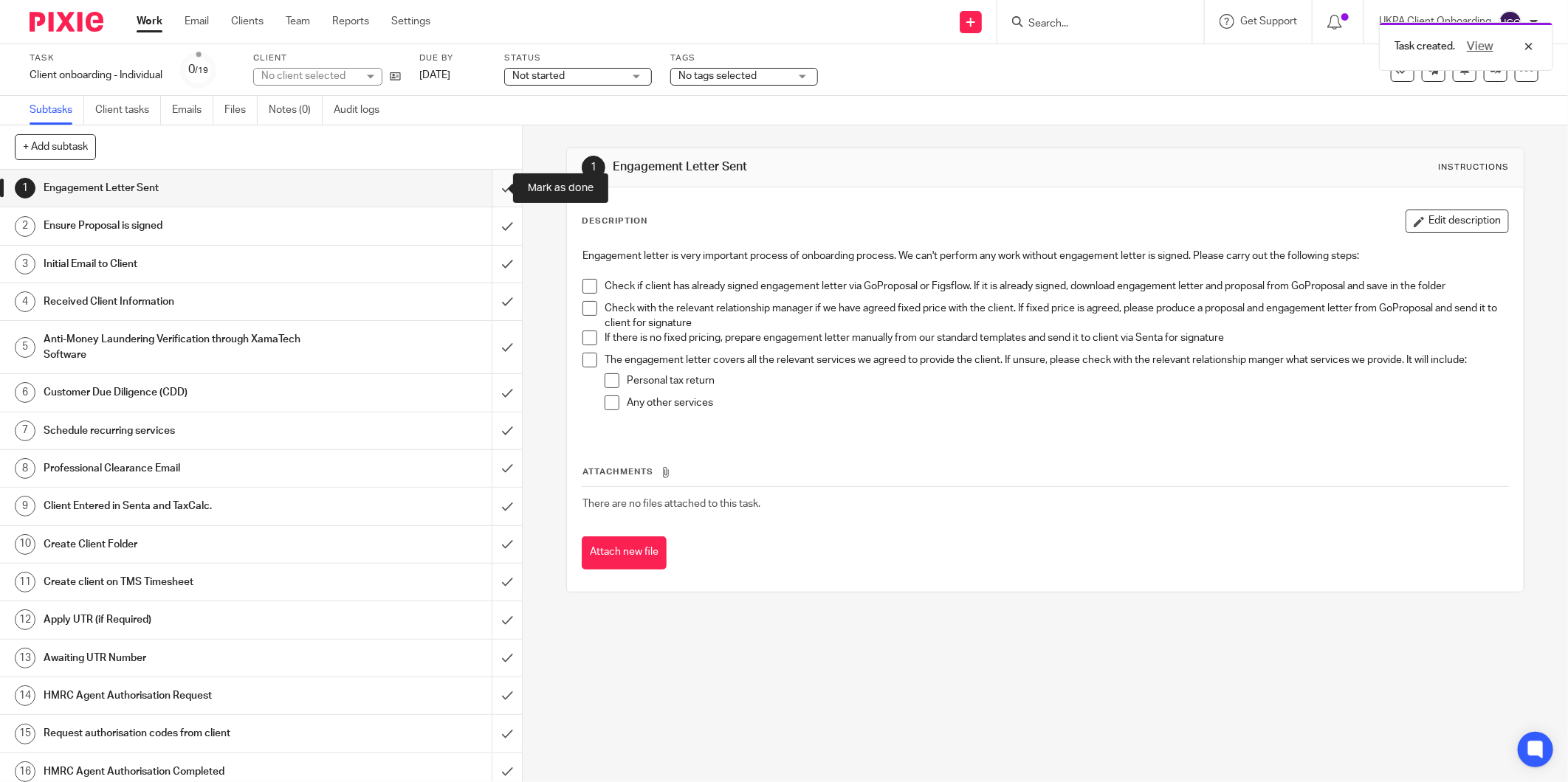
click at [497, 188] on input "submit" at bounding box center [261, 188] width 522 height 37
click at [497, 219] on input "submit" at bounding box center [261, 226] width 522 height 37
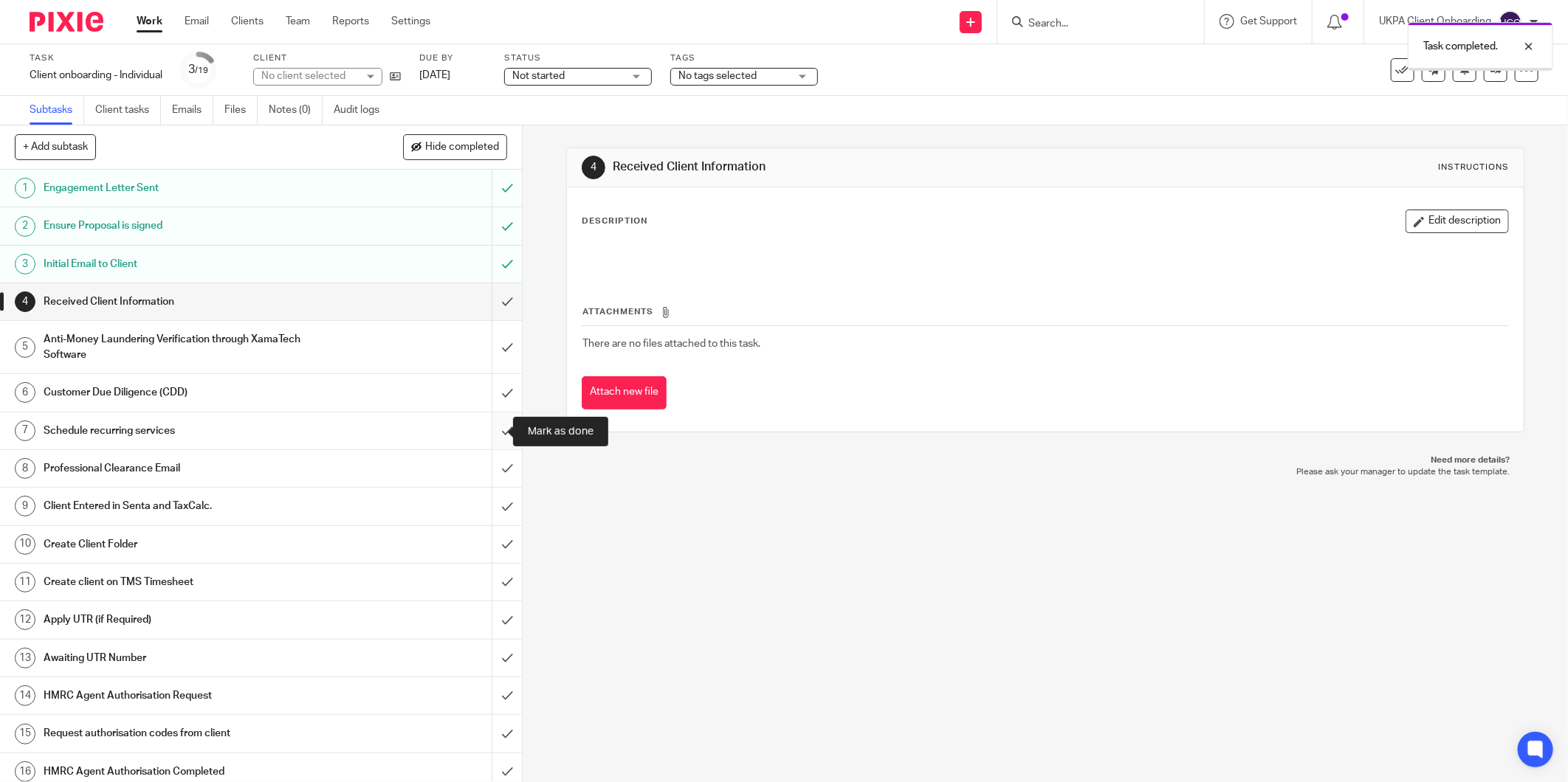
click at [501, 429] on input "submit" at bounding box center [261, 431] width 522 height 37
click at [491, 468] on input "submit" at bounding box center [261, 468] width 522 height 37
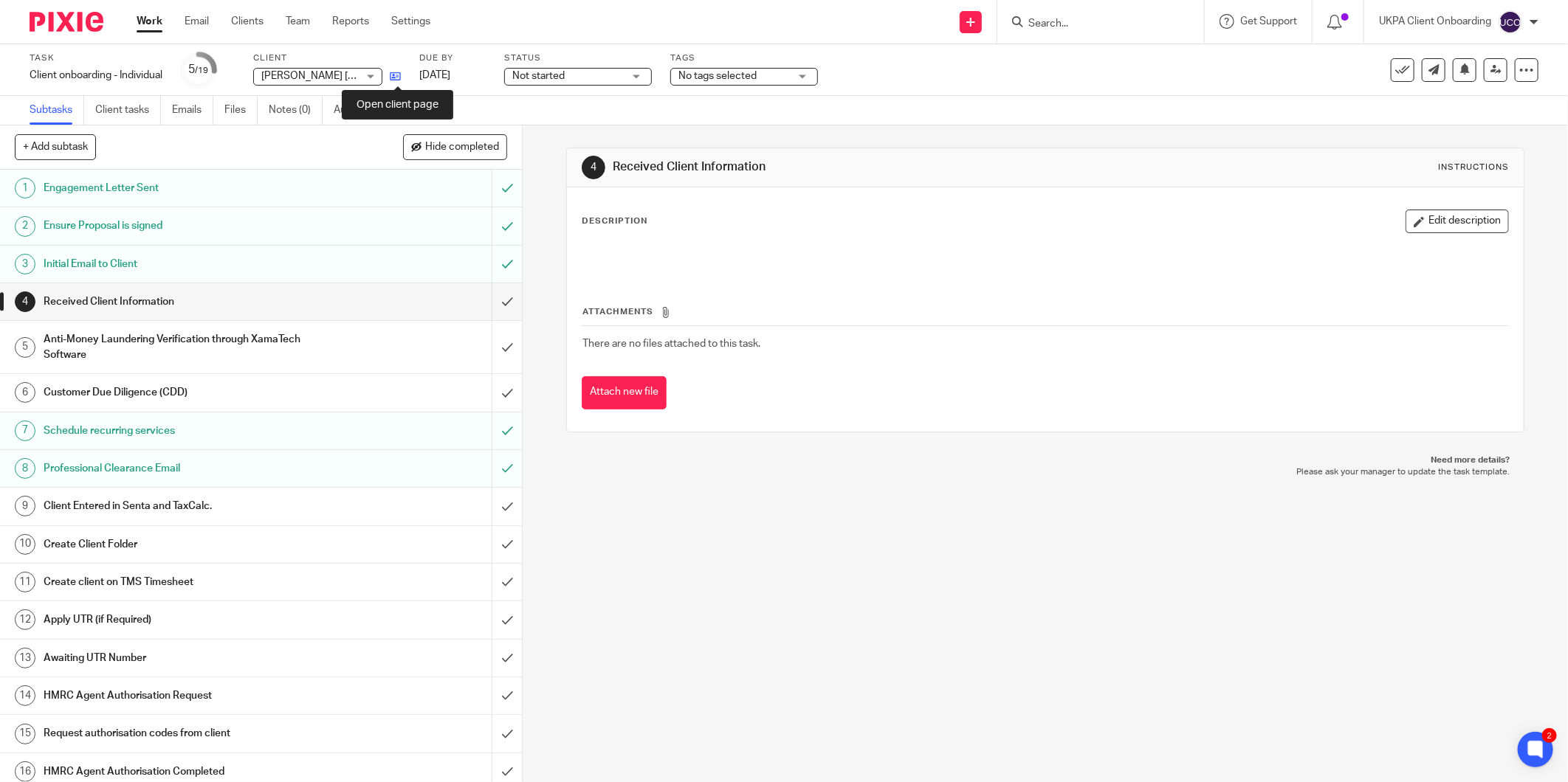
click at [401, 79] on icon at bounding box center [395, 76] width 11 height 11
click at [488, 339] on input "submit" at bounding box center [261, 347] width 522 height 52
click at [491, 301] on input "submit" at bounding box center [261, 301] width 522 height 37
click at [485, 389] on input "submit" at bounding box center [261, 392] width 522 height 37
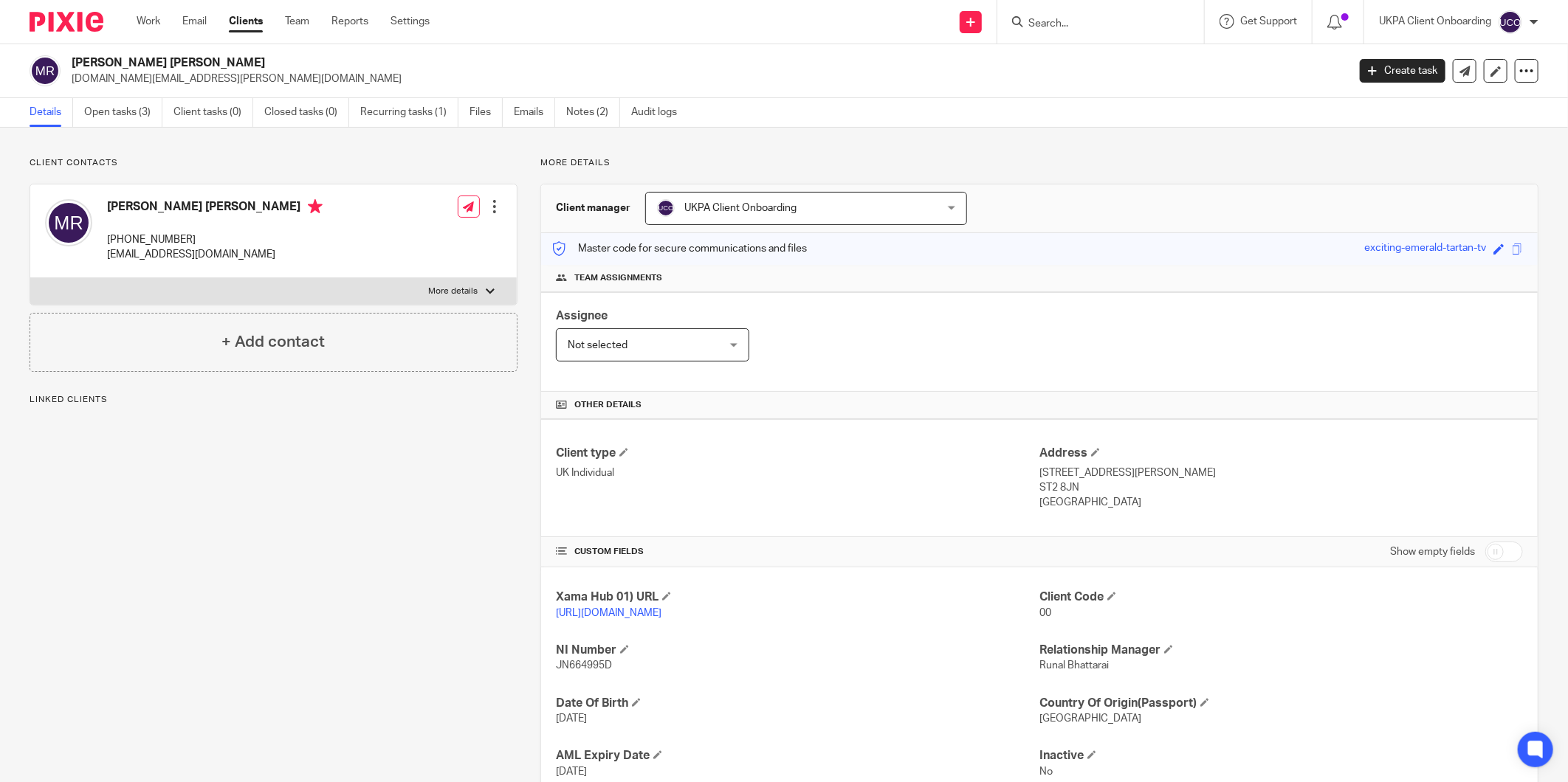
click at [150, 60] on h2 "[PERSON_NAME] [PERSON_NAME]" at bounding box center [579, 63] width 1013 height 16
copy div "[PERSON_NAME] [PERSON_NAME]"
click at [1104, 484] on p "ST2 8JN" at bounding box center [1282, 488] width 483 height 15
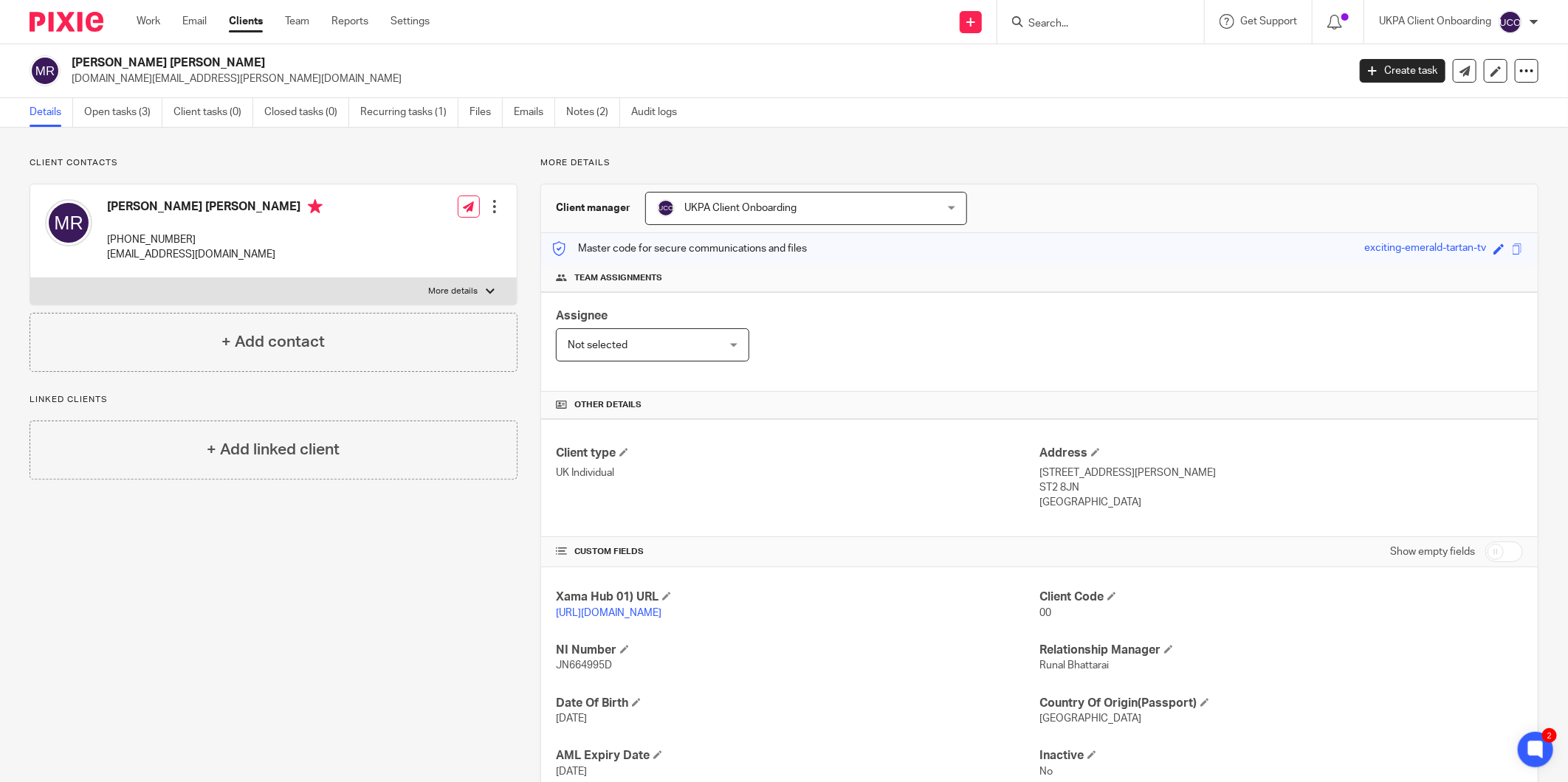
click at [1104, 482] on p "ST2 8JN" at bounding box center [1282, 488] width 483 height 15
click at [1051, 476] on p "9 Shelley Road, Stoke-on-Trent" at bounding box center [1282, 473] width 483 height 15
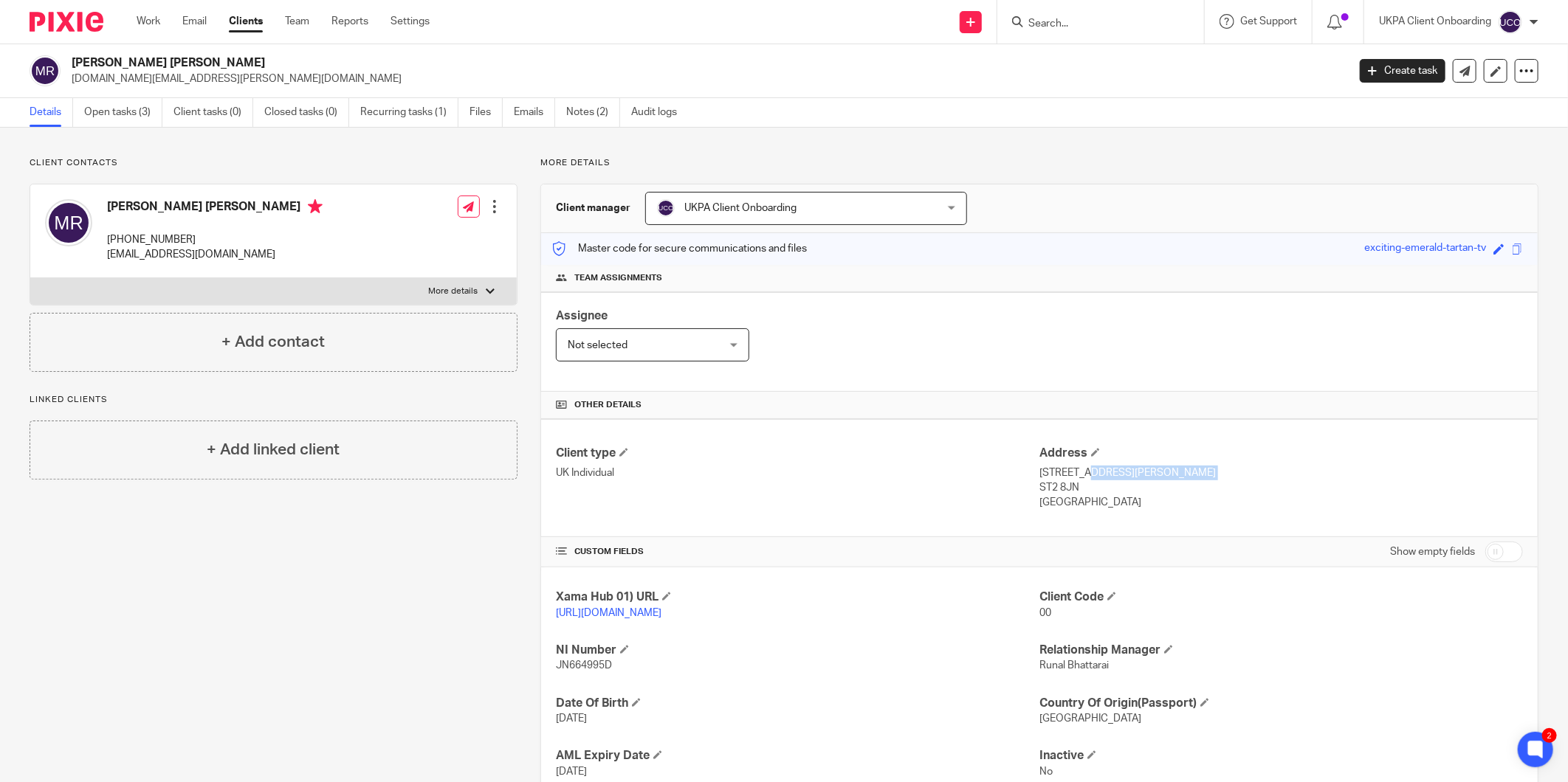
click at [1051, 476] on p "9 Shelley Road, Stoke-on-Trent" at bounding box center [1282, 473] width 483 height 15
copy div "9 Shelley Road, Stoke-on-Trent"
click at [1058, 491] on p "ST2 8JN" at bounding box center [1282, 488] width 483 height 15
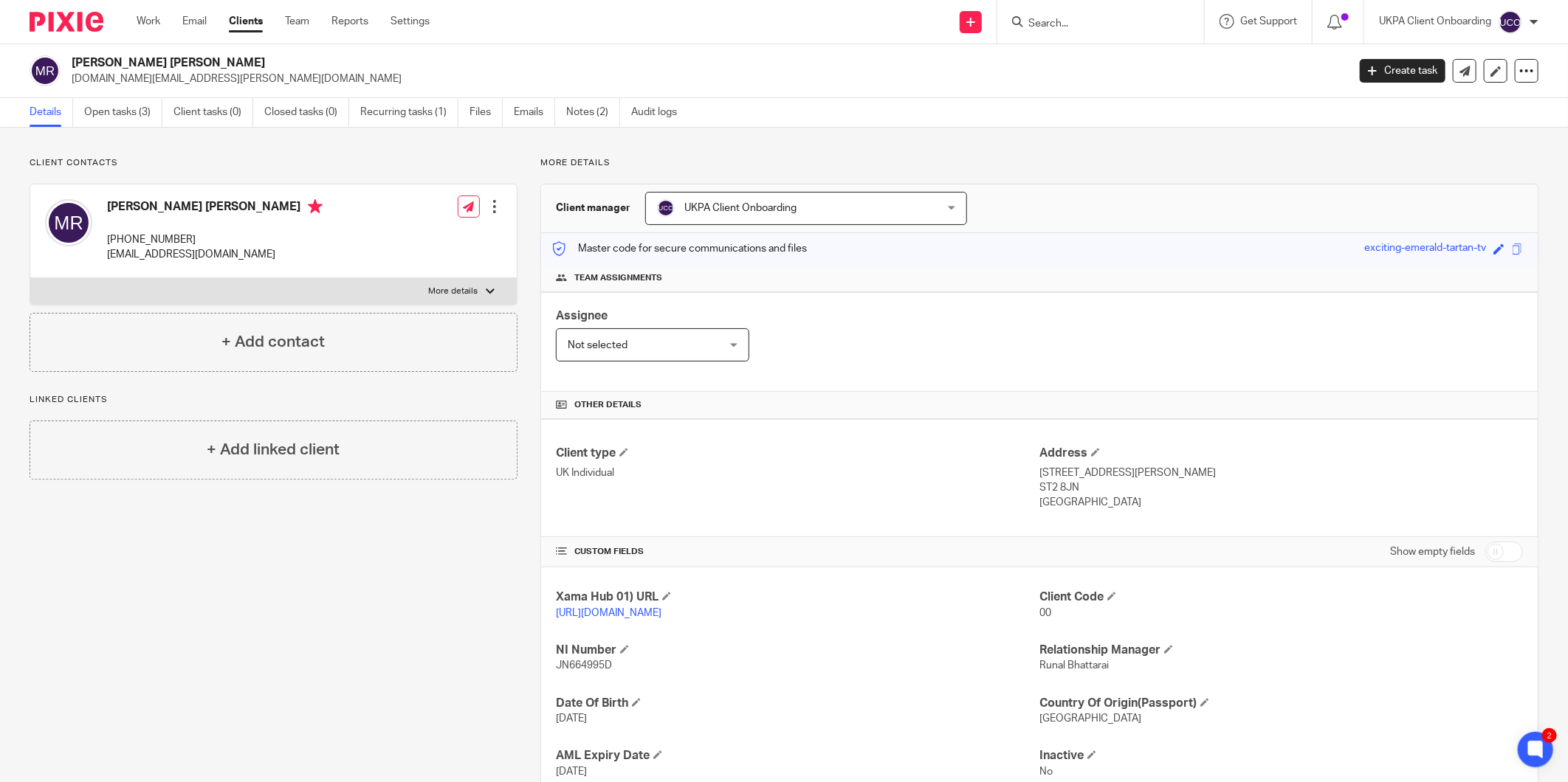
copy div "ST2 8JN"
drag, startPoint x: 135, startPoint y: 60, endPoint x: 42, endPoint y: 65, distance: 93.1
click at [42, 65] on div "Mark David Rogers kerstin.rogers@aol.co.uk" at bounding box center [684, 70] width 1308 height 31
copy div "Mark David"
click at [116, 67] on h2 "[PERSON_NAME] [PERSON_NAME]" at bounding box center [579, 63] width 1013 height 16
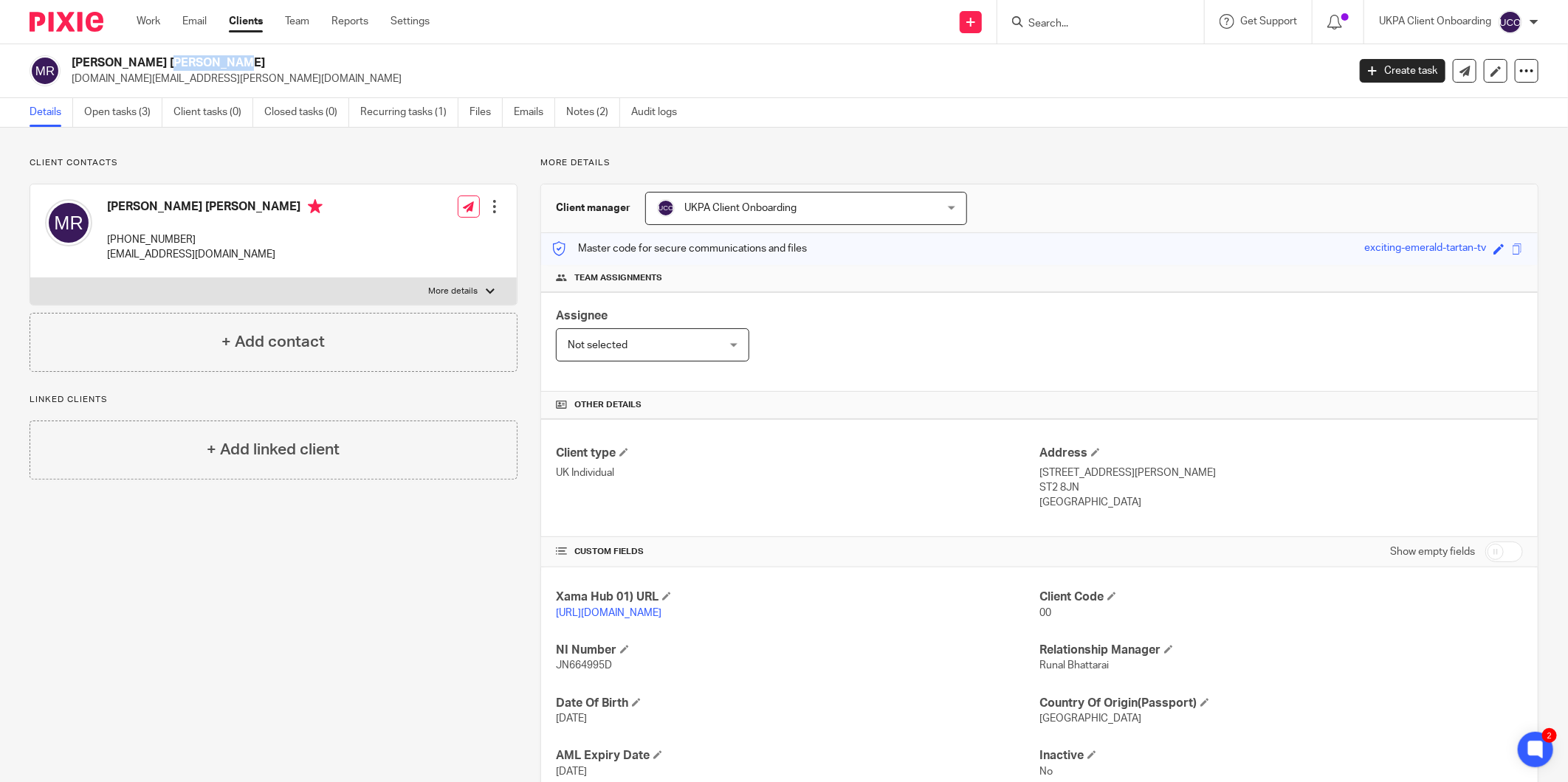
drag, startPoint x: 132, startPoint y: 64, endPoint x: 72, endPoint y: 64, distance: 60.0
click at [72, 64] on h2 "[PERSON_NAME] [PERSON_NAME]" at bounding box center [579, 63] width 1013 height 16
drag, startPoint x: 72, startPoint y: 64, endPoint x: 84, endPoint y: 60, distance: 12.6
copy h2 "Mark David"
click at [180, 65] on h2 "[PERSON_NAME] [PERSON_NAME]" at bounding box center [579, 63] width 1013 height 16
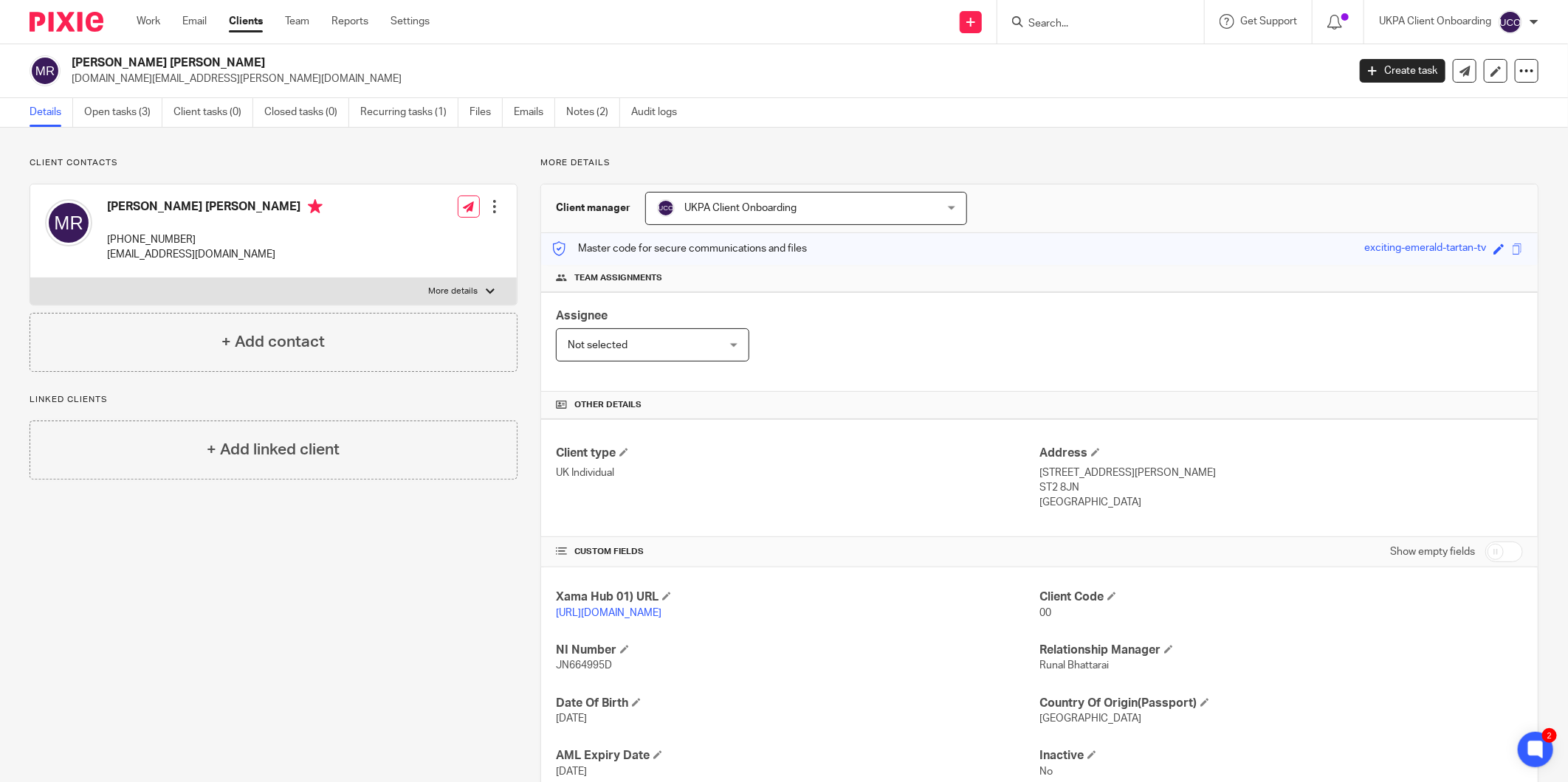
click at [167, 62] on h2 "[PERSON_NAME] [PERSON_NAME]" at bounding box center [579, 63] width 1013 height 16
copy h2 "Rogers"
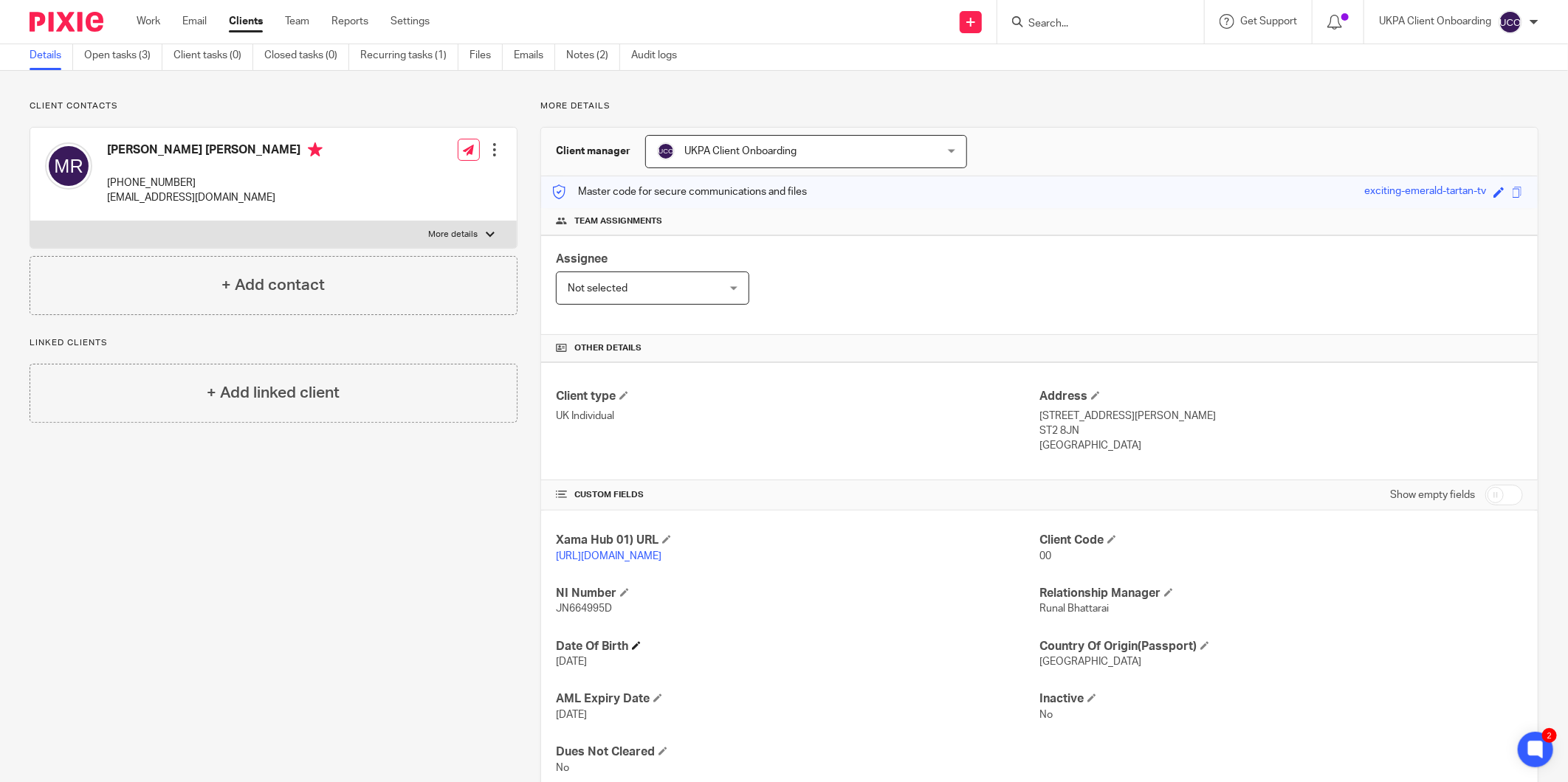
scroll to position [82, 0]
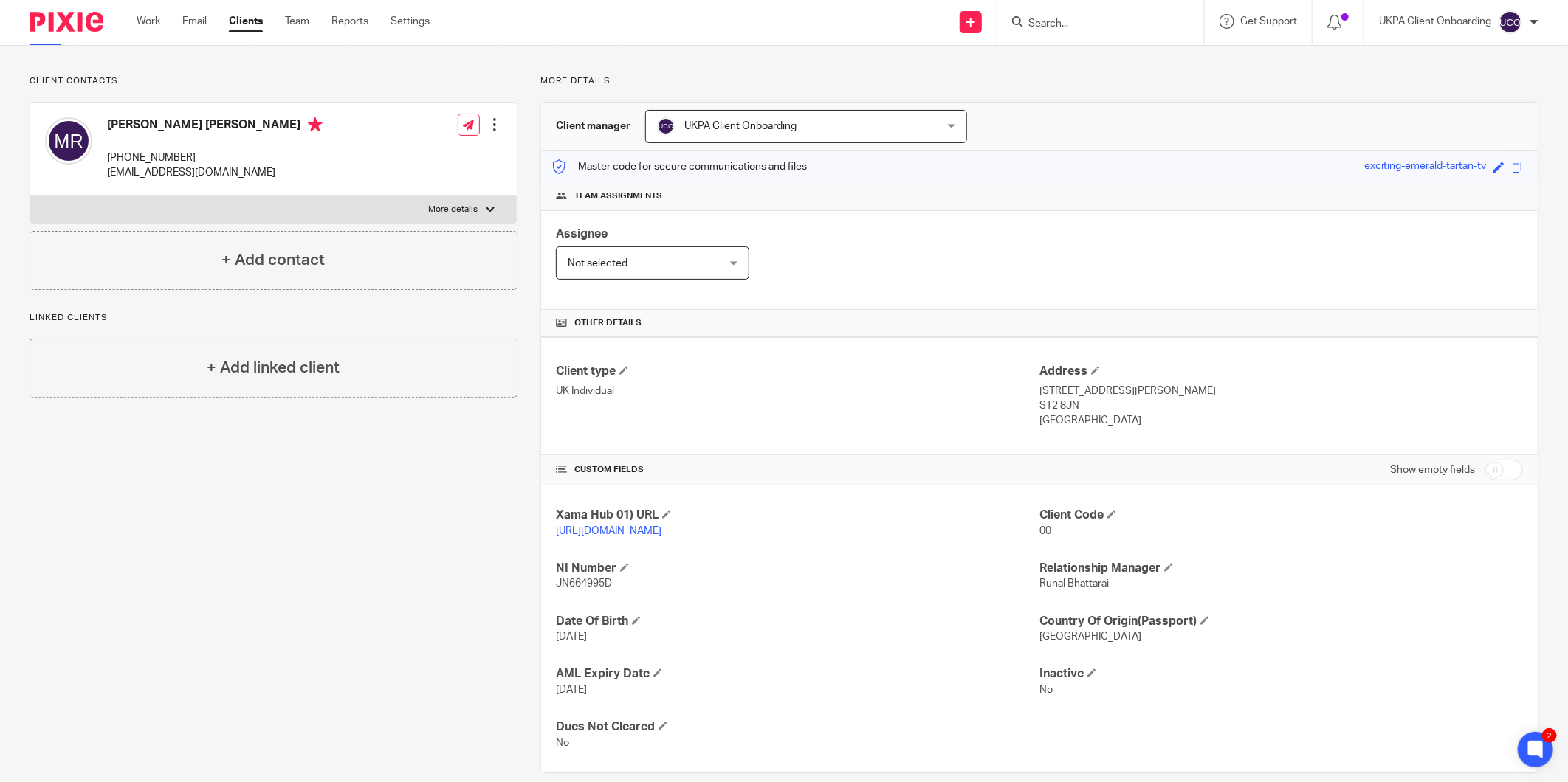
click at [571, 582] on span "JN664995D" at bounding box center [584, 583] width 56 height 10
copy span "JN664995D"
click at [1074, 391] on p "9 Shelley Road, Stoke-on-Trent" at bounding box center [1282, 391] width 483 height 15
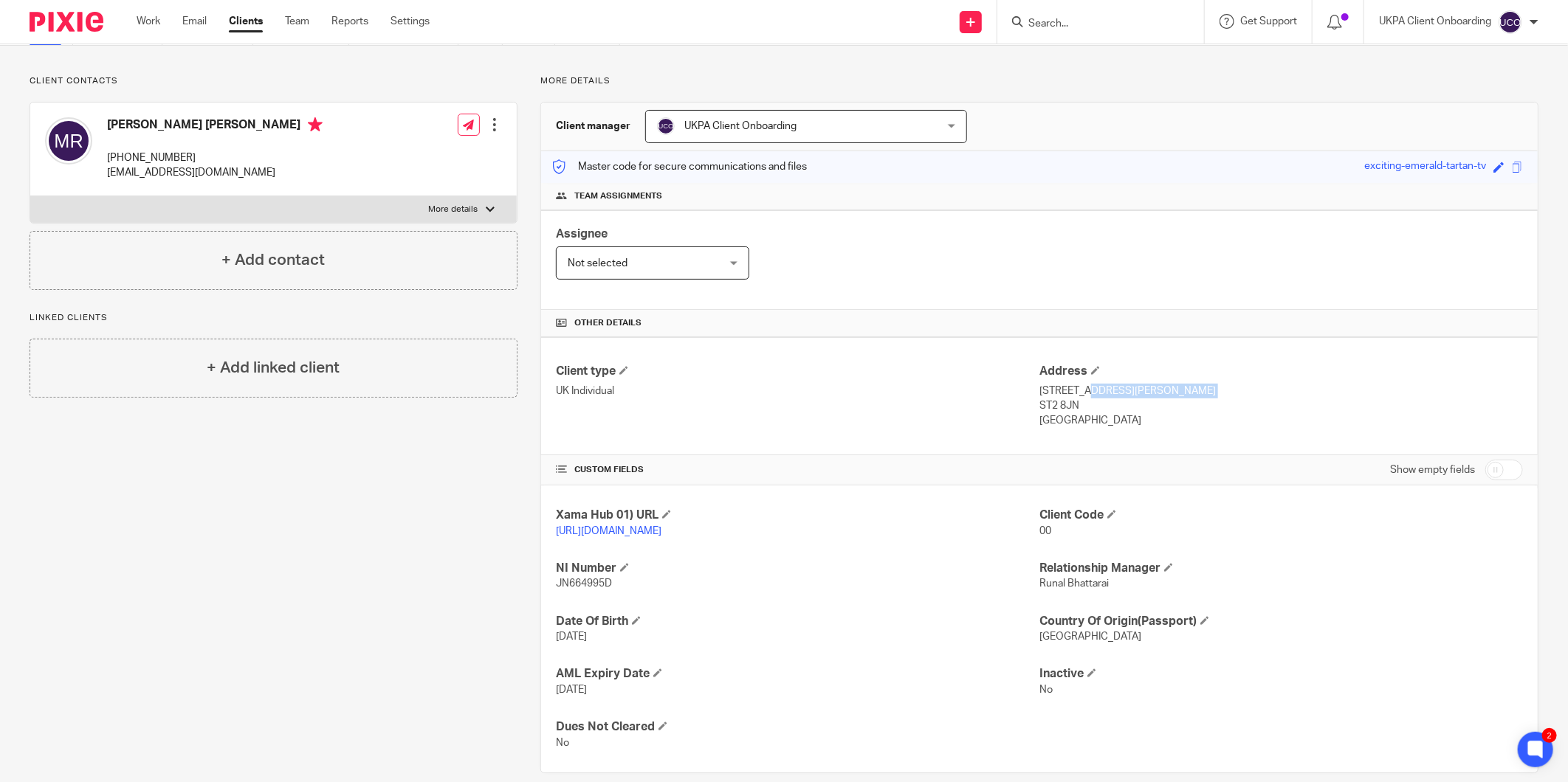
click at [1074, 391] on p "9 Shelley Road, Stoke-on-Trent" at bounding box center [1282, 391] width 483 height 15
copy div "9 Shelley Road, Stoke-on-Trent"
click at [1067, 410] on p "ST2 8JN" at bounding box center [1282, 406] width 483 height 15
click at [1066, 409] on p "ST2 8JN" at bounding box center [1282, 406] width 483 height 15
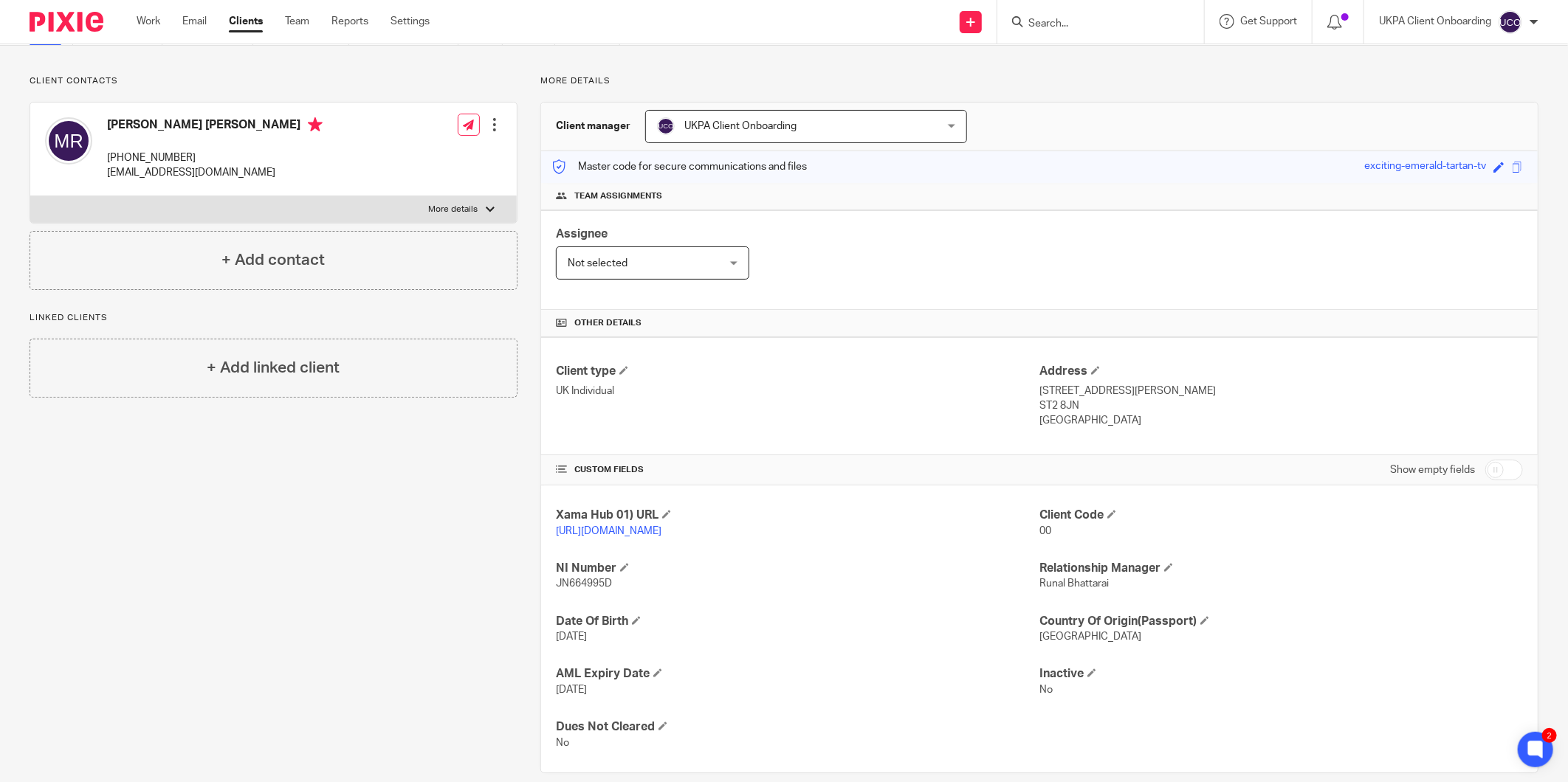
copy div "ST2 8JN"
click at [108, 155] on p "+44 7500 557789" at bounding box center [214, 158] width 215 height 15
copy div "+44 7500 557789"
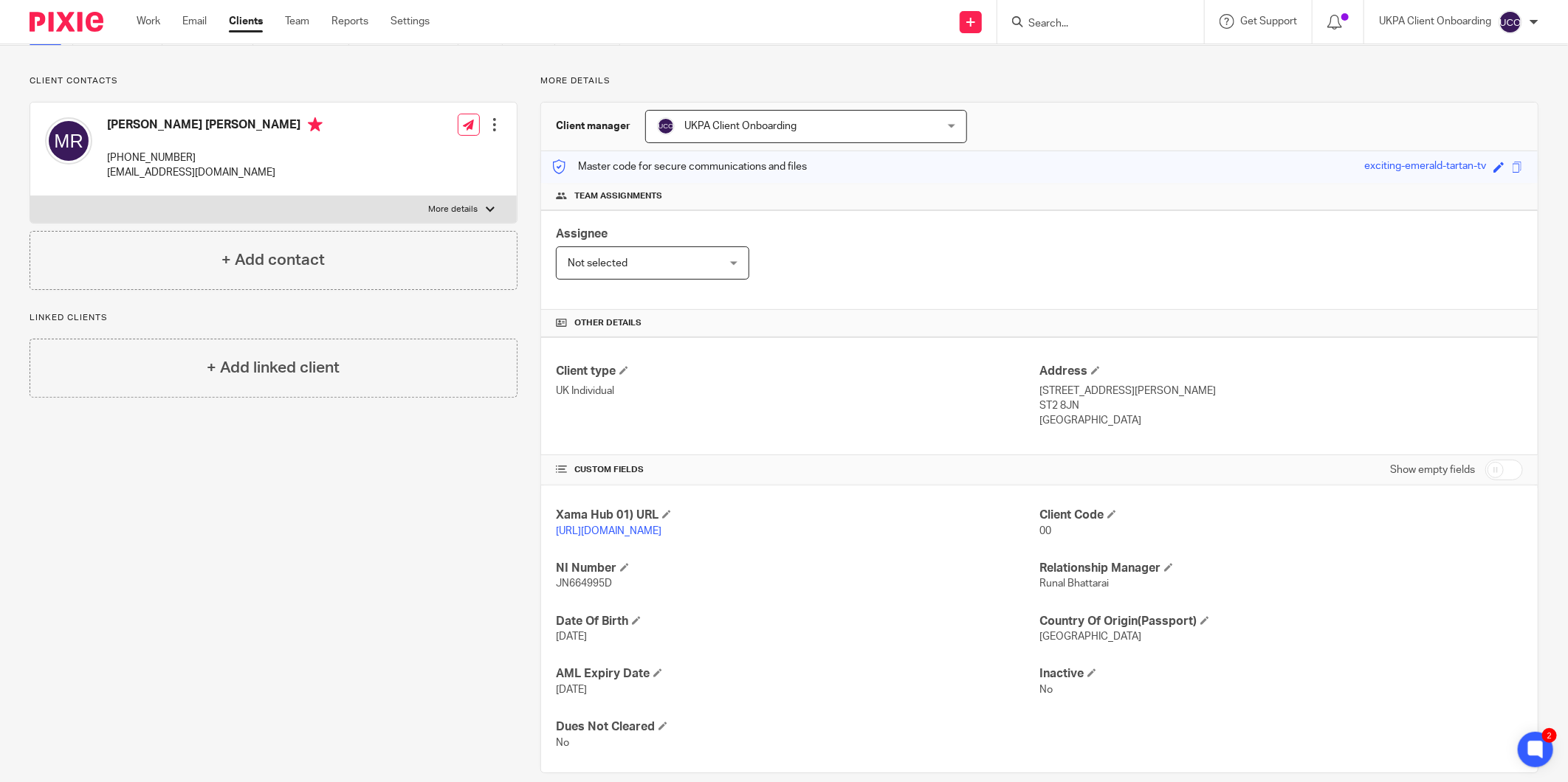
click at [168, 173] on p "mark.rogers86@aol.co.uk" at bounding box center [214, 173] width 215 height 15
click at [161, 115] on div "Mark David Rogers +44 7500 557789 mark.rogers86@aol.co.uk" at bounding box center [183, 149] width 277 height 79
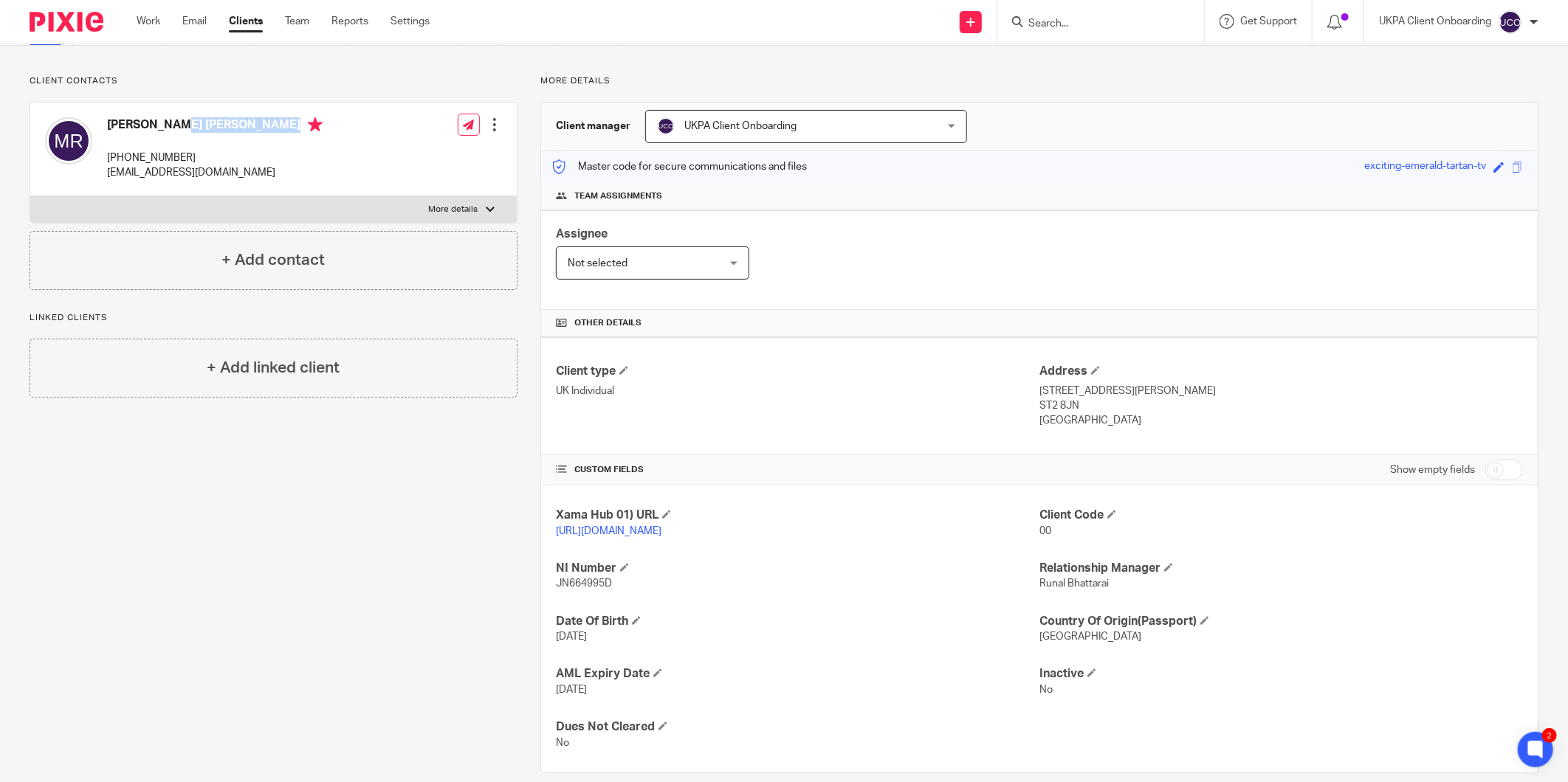
click at [161, 115] on div "Mark David Rogers +44 7500 557789 mark.rogers86@aol.co.uk" at bounding box center [183, 149] width 277 height 79
click at [1061, 401] on p "ST2 8JN" at bounding box center [1282, 406] width 483 height 15
click at [1065, 394] on p "9 Shelley Road, Stoke-on-Trent" at bounding box center [1282, 391] width 483 height 15
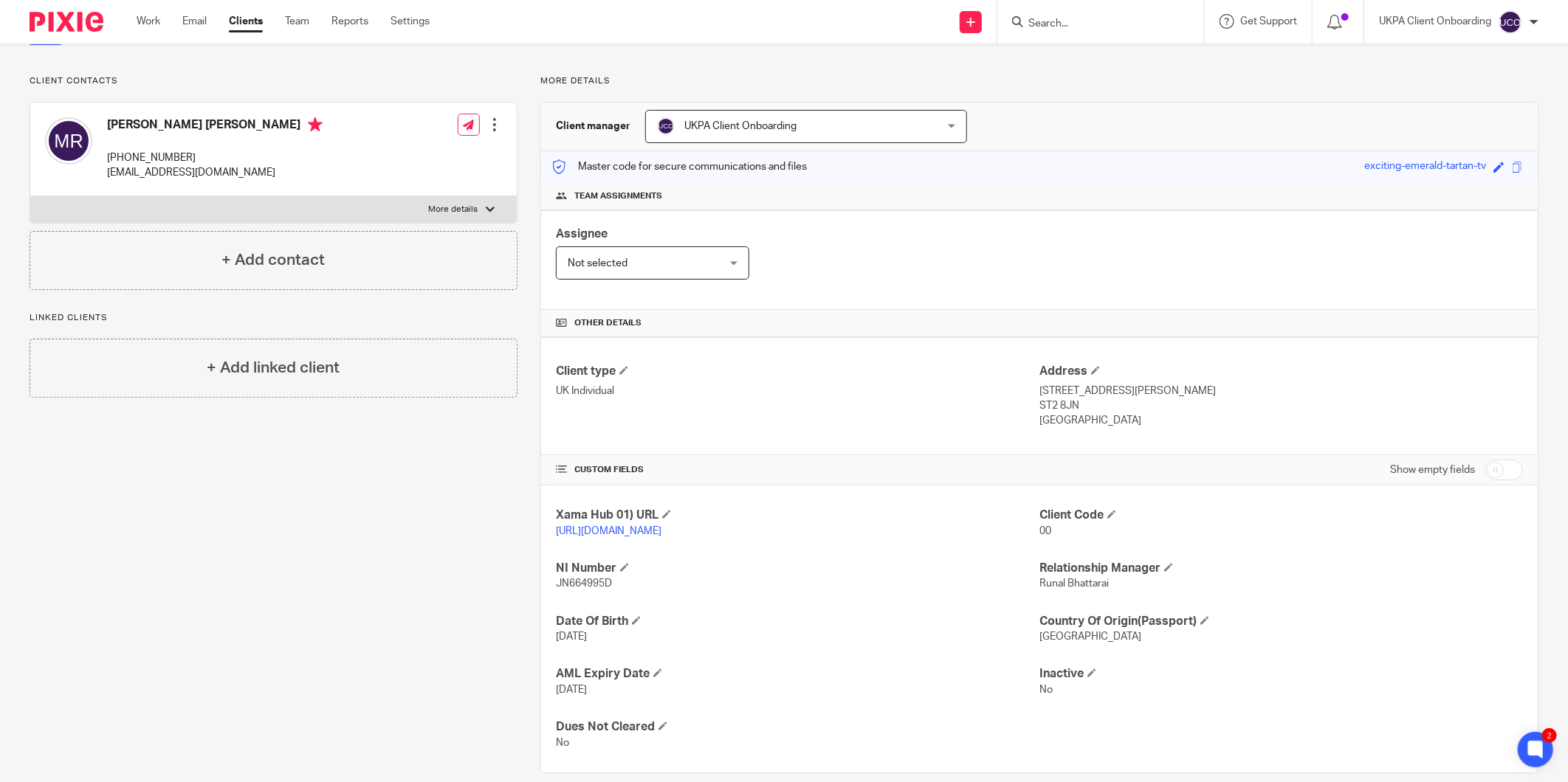
click at [130, 122] on h4 "[PERSON_NAME] [PERSON_NAME]" at bounding box center [214, 127] width 215 height 18
click at [186, 175] on p "[EMAIL_ADDRESS][DOMAIN_NAME]" at bounding box center [214, 173] width 215 height 15
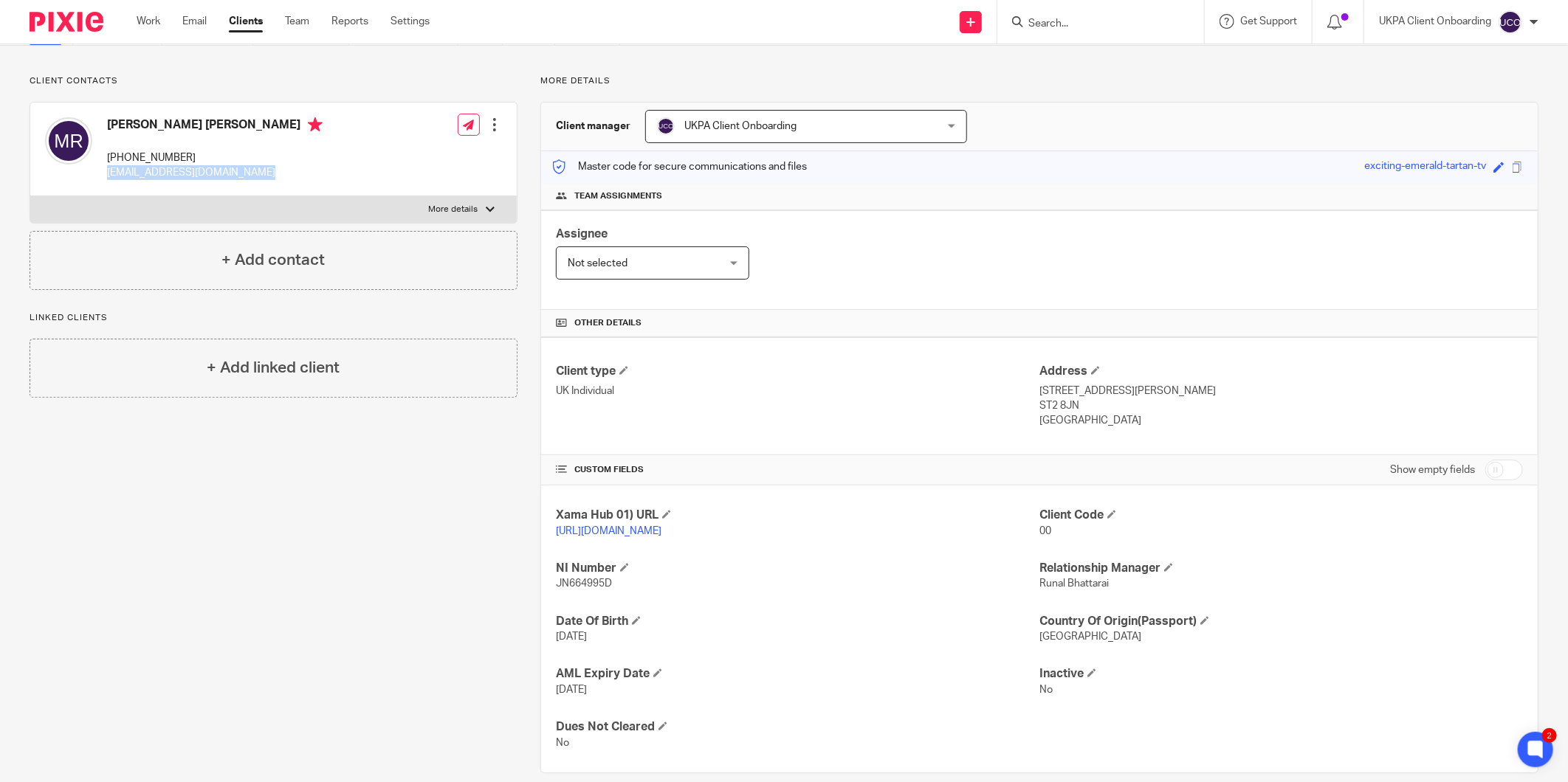
click at [186, 175] on p "[EMAIL_ADDRESS][DOMAIN_NAME]" at bounding box center [214, 173] width 215 height 15
click at [136, 142] on div "Mark David Rogers +44 7500 557789 mark.rogers86@aol.co.uk" at bounding box center [214, 149] width 215 height 64
click at [142, 151] on p "+44 7500 557789" at bounding box center [214, 158] width 215 height 15
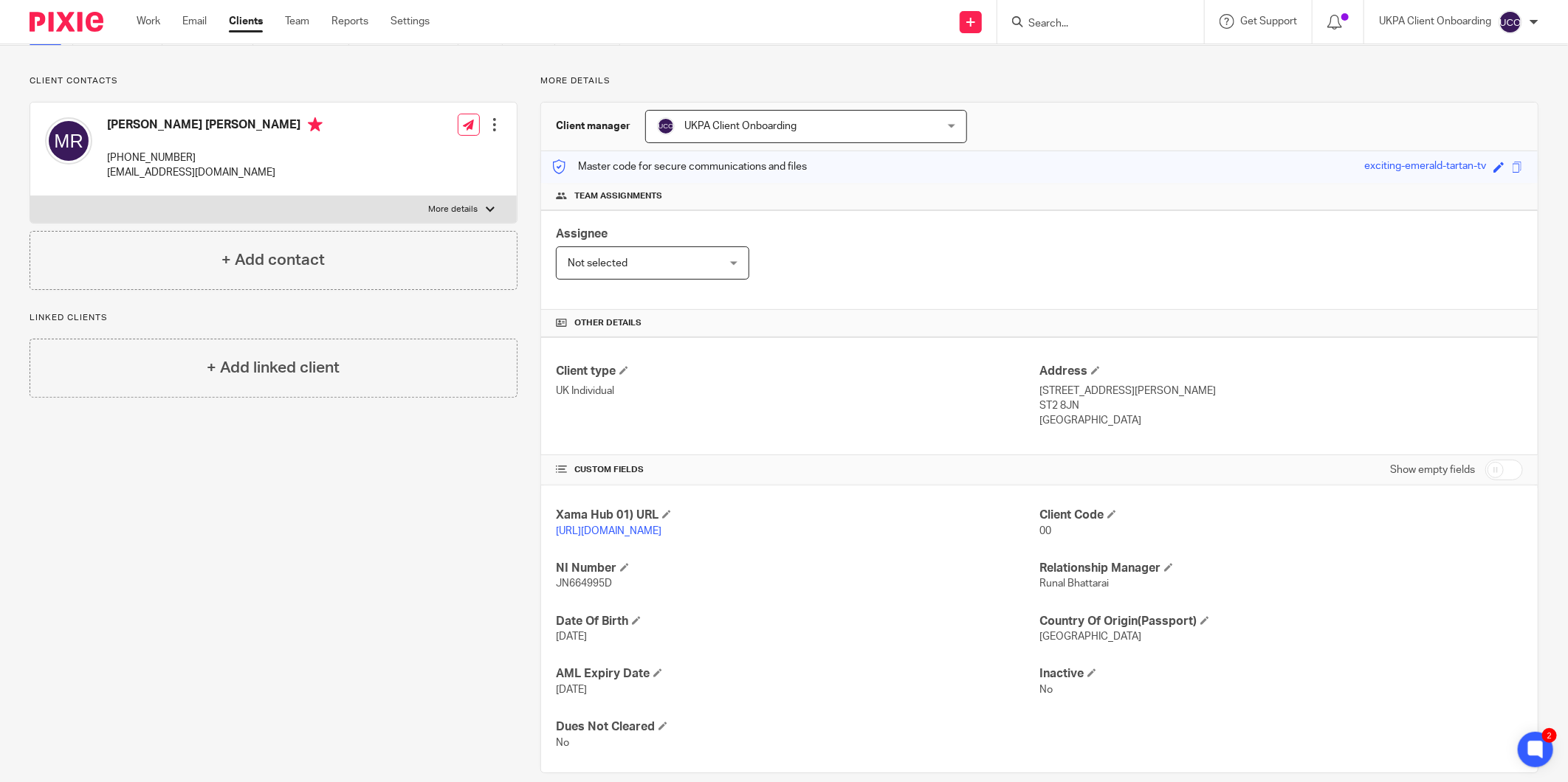
click at [162, 133] on h4 "Mark David Rogers" at bounding box center [214, 127] width 215 height 18
click at [162, 133] on h4 "[PERSON_NAME] [PERSON_NAME]" at bounding box center [214, 127] width 215 height 18
click at [1112, 509] on h4 "Client Code" at bounding box center [1282, 516] width 483 height 16
click at [1102, 511] on h4 "Client Code" at bounding box center [1282, 516] width 483 height 16
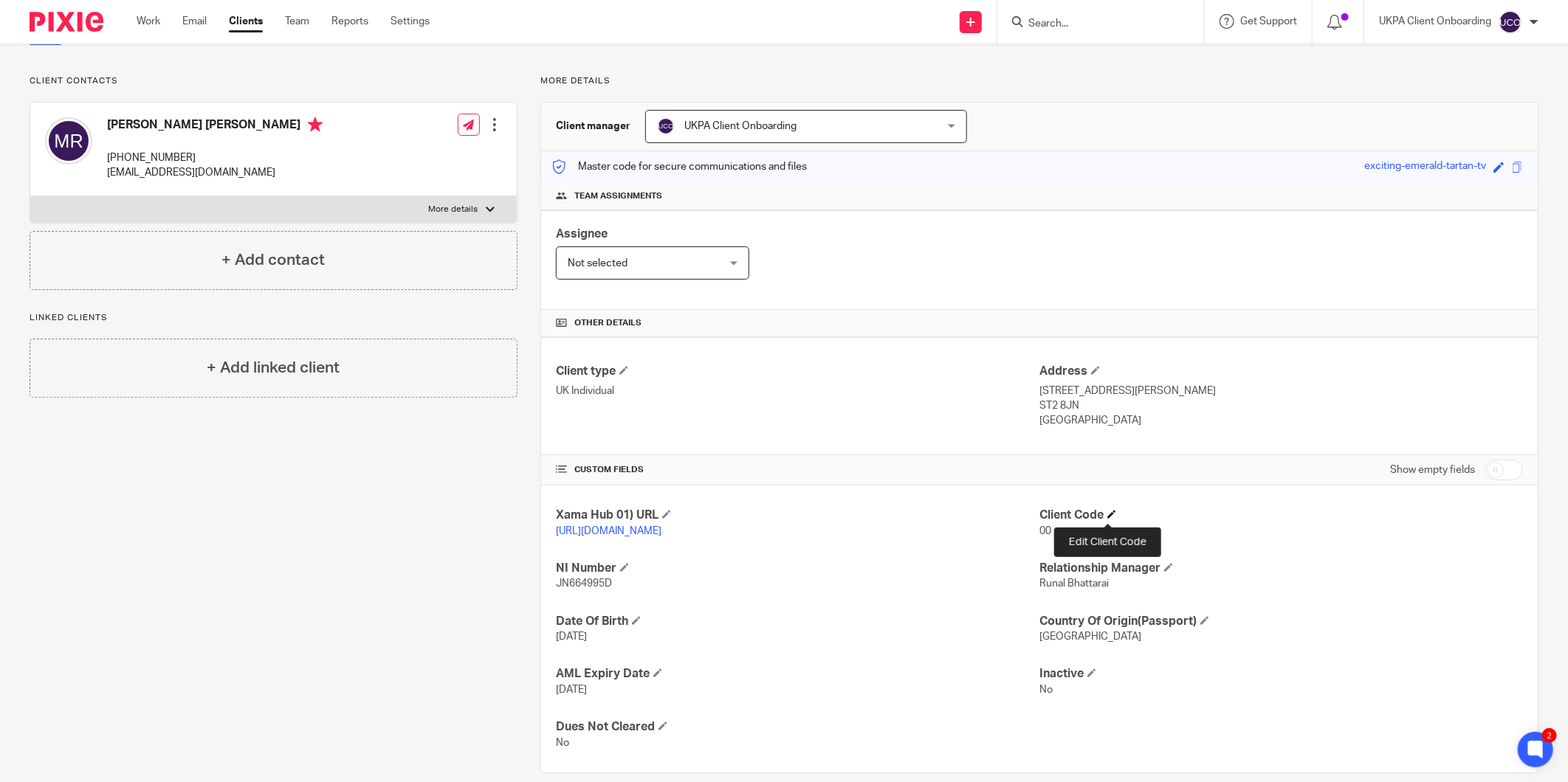
click at [1108, 515] on span at bounding box center [1112, 514] width 9 height 9
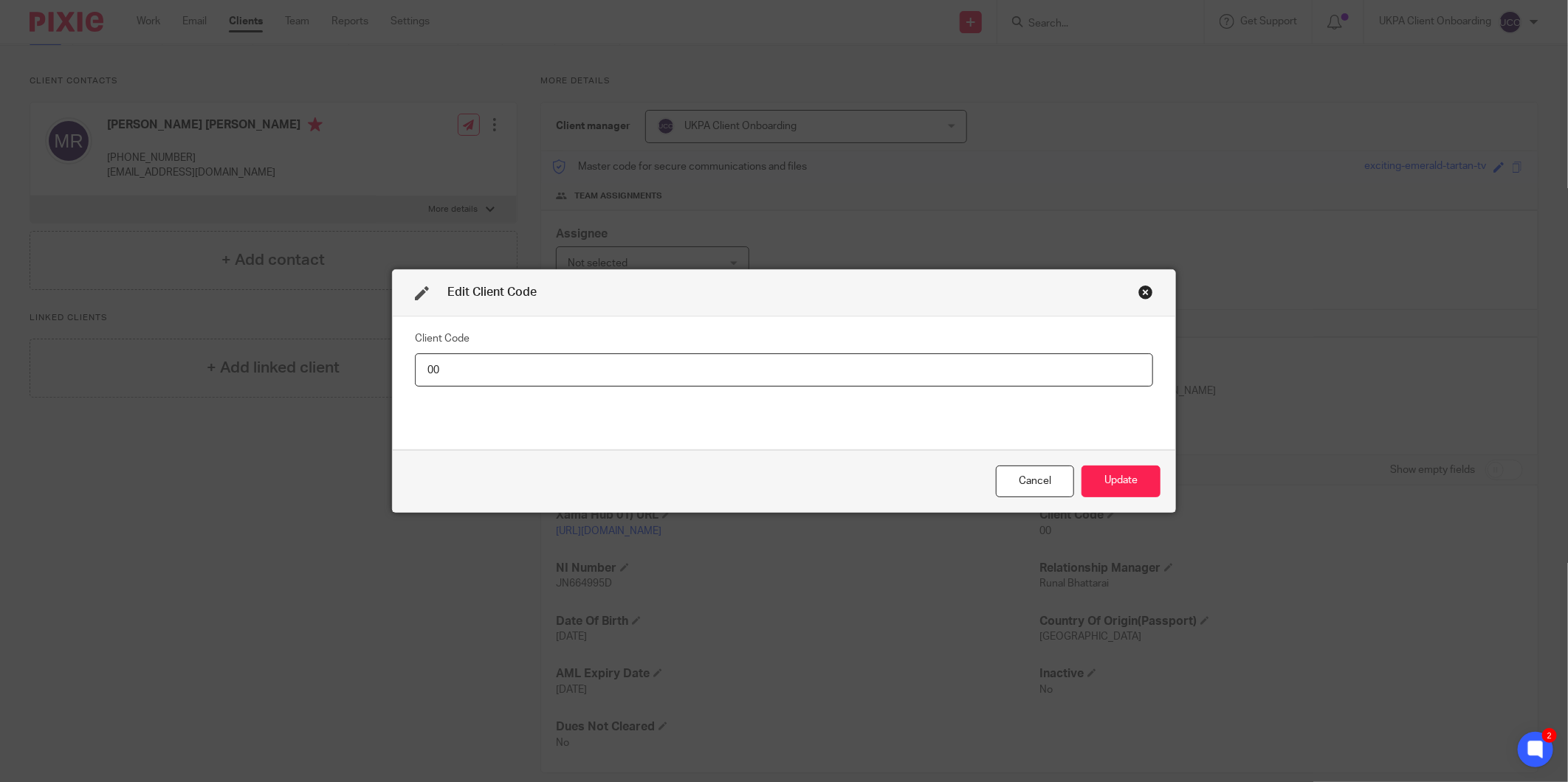
click at [1063, 380] on input "00" at bounding box center [784, 370] width 738 height 33
type input "MAR045"
click at [1123, 476] on button "Update" at bounding box center [1120, 482] width 79 height 31
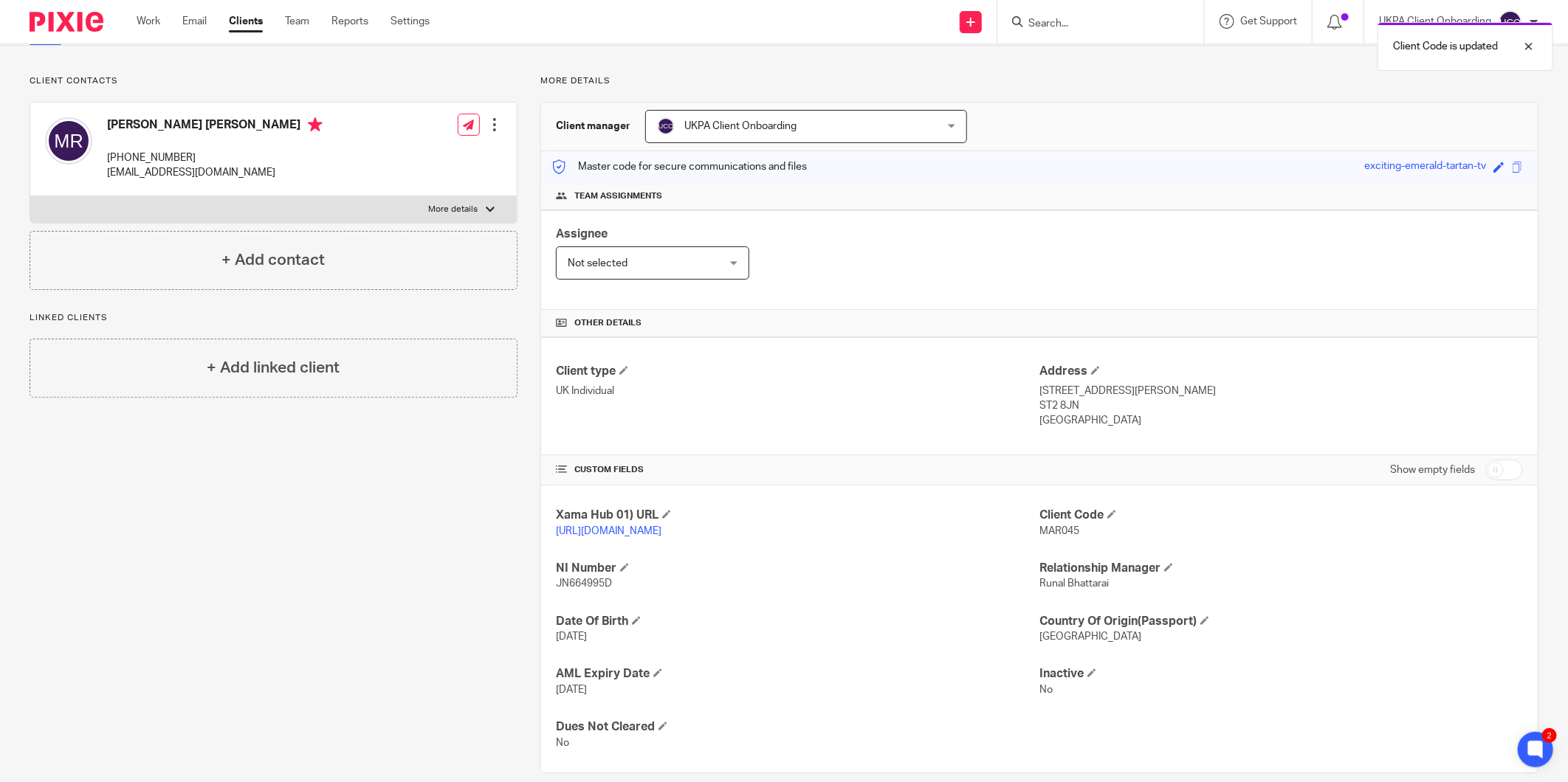
click at [1052, 528] on span "MAR045" at bounding box center [1060, 531] width 40 height 10
click at [139, 173] on p "mark.rogers86@aol.co.uk" at bounding box center [214, 173] width 215 height 15
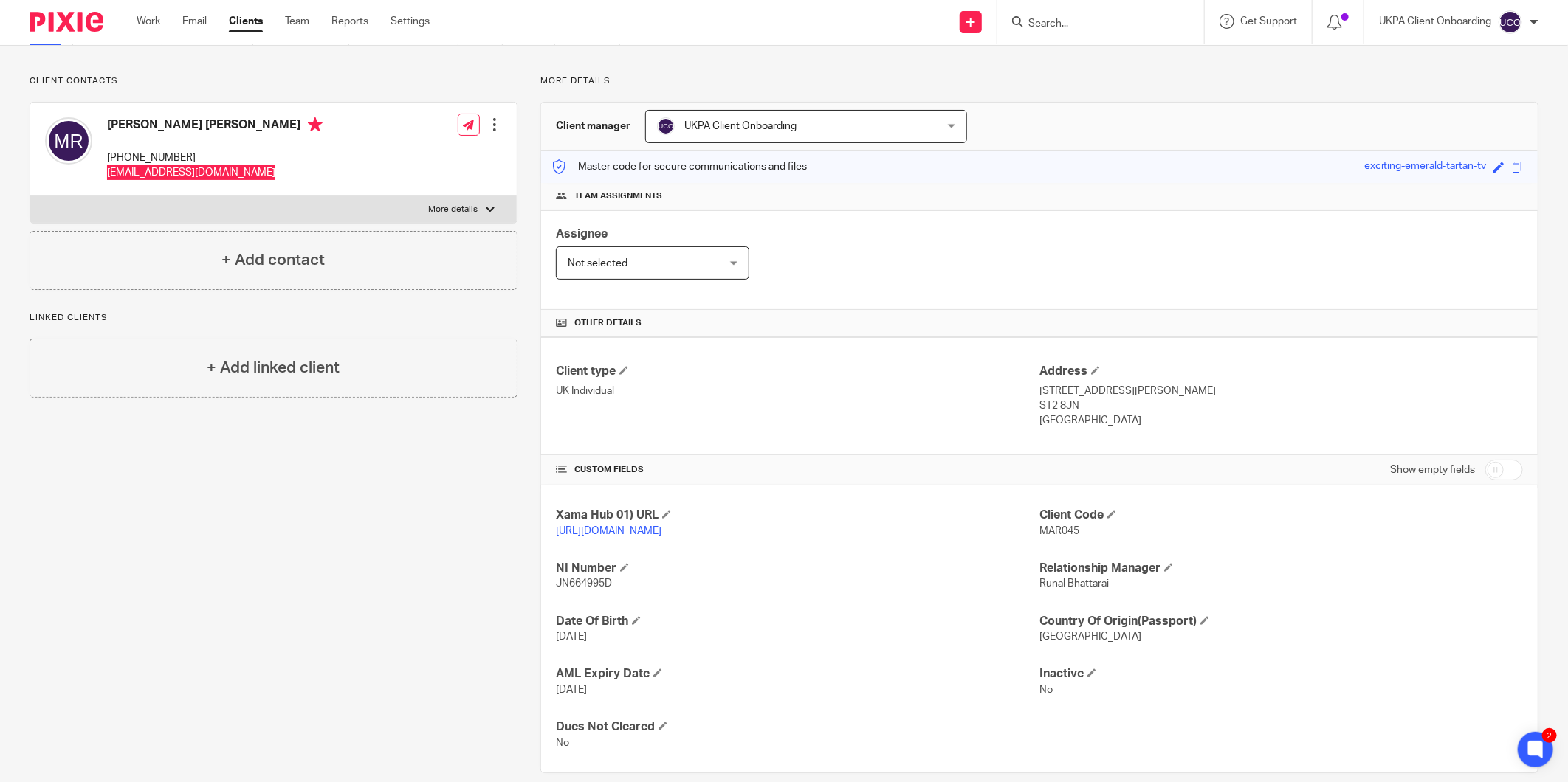
scroll to position [0, 0]
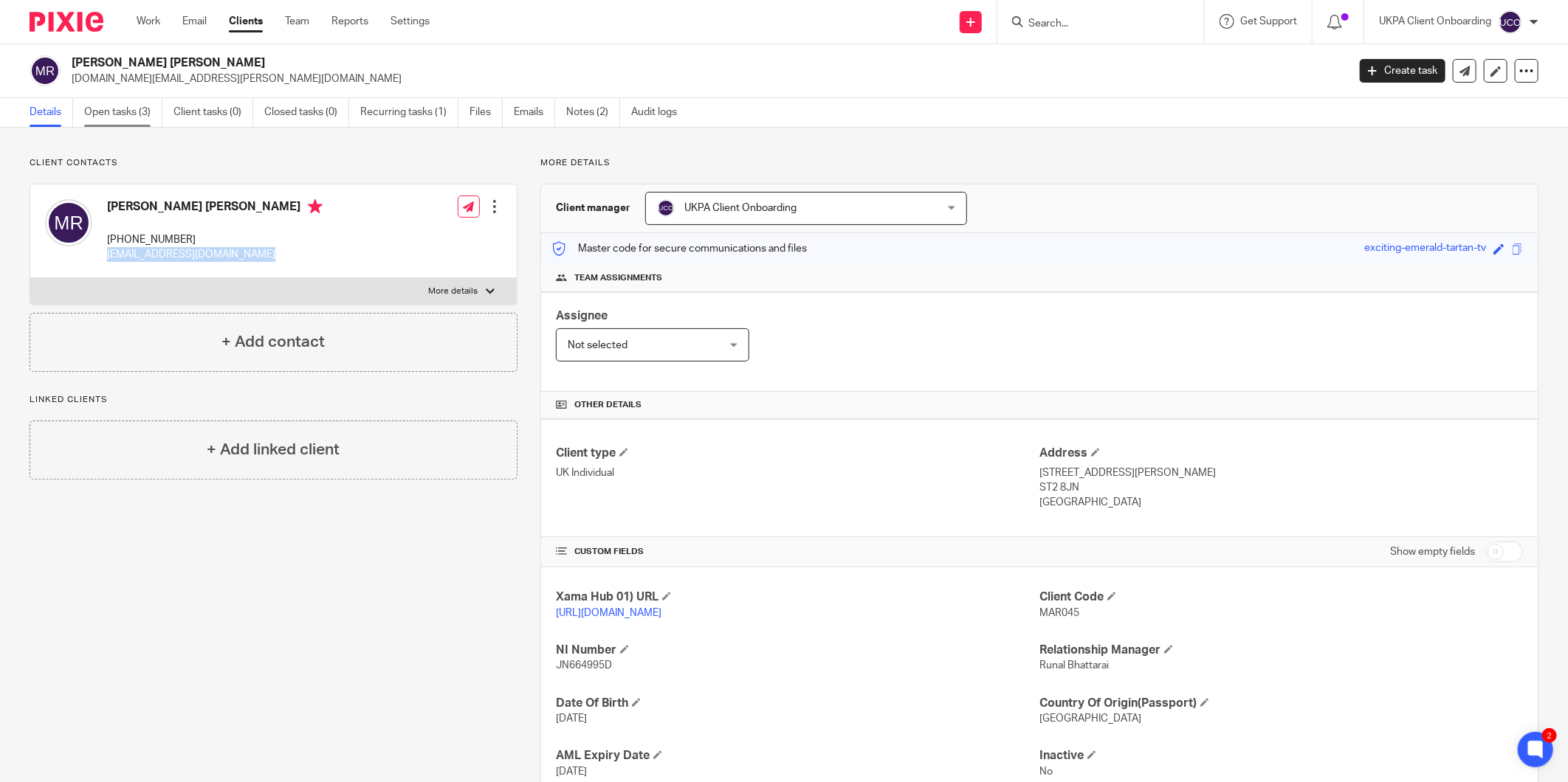
click at [90, 105] on link "Open tasks (3)" at bounding box center [123, 113] width 79 height 29
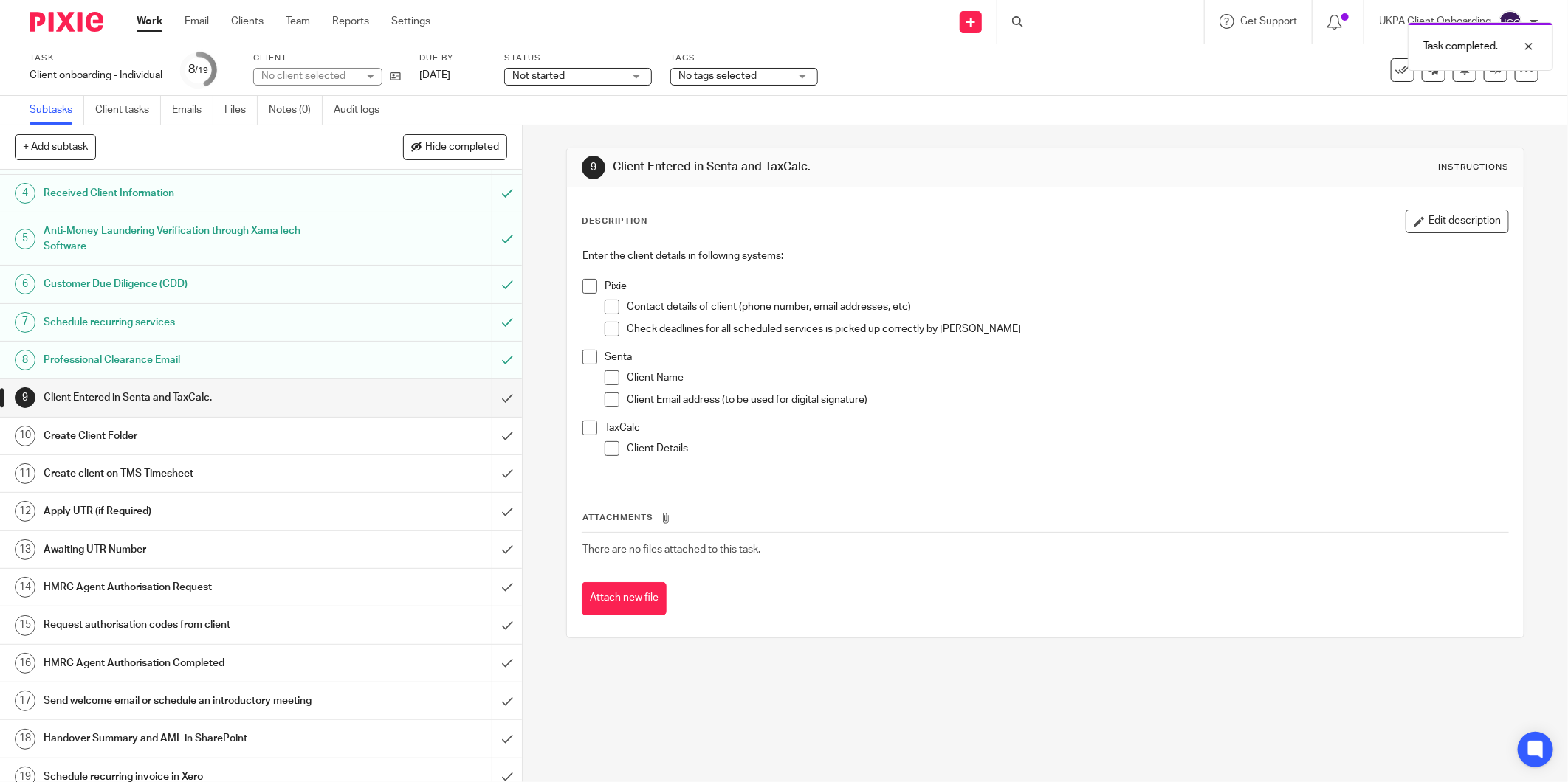
scroll to position [124, 0]
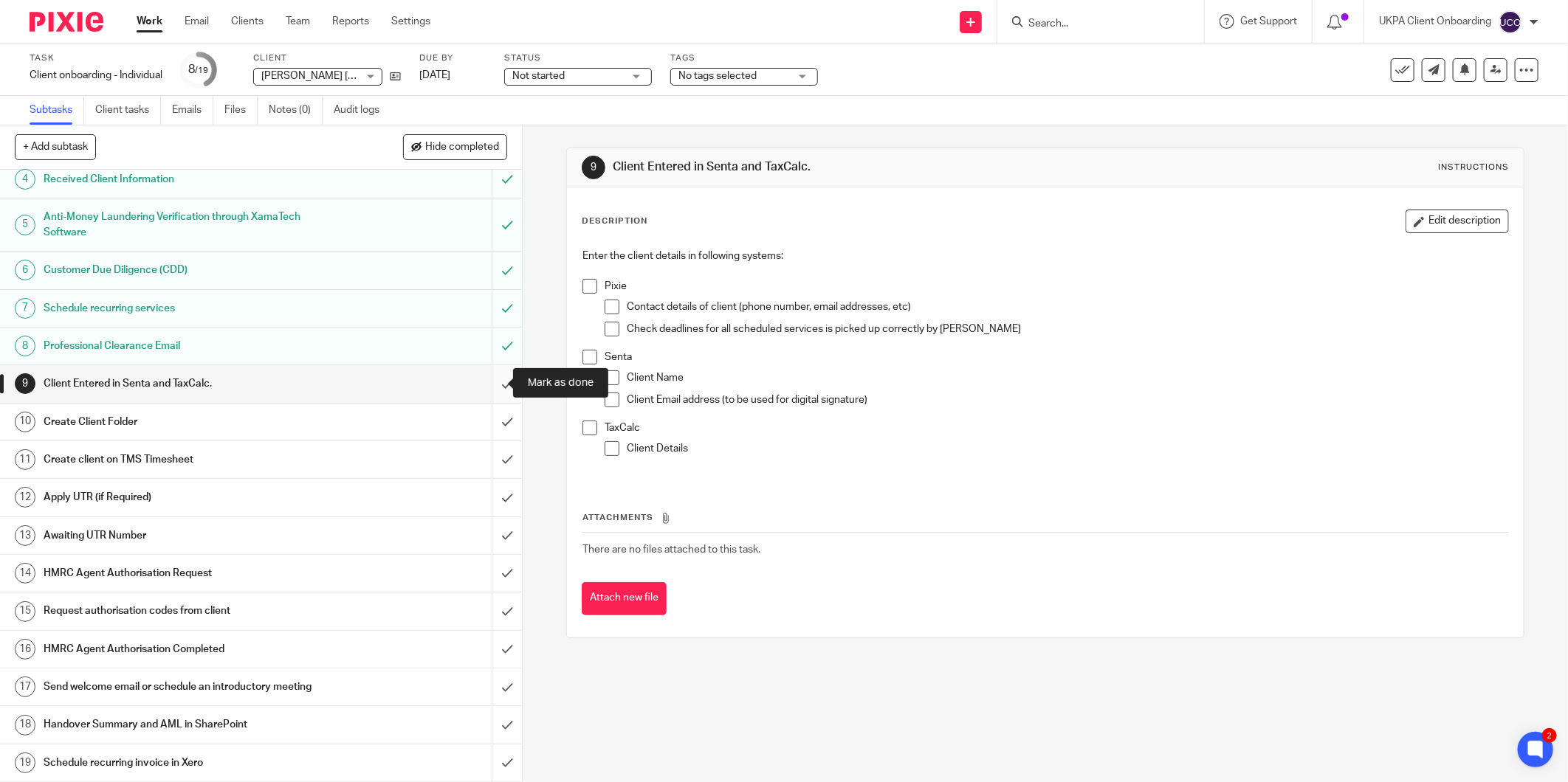
click at [496, 377] on input "submit" at bounding box center [261, 383] width 522 height 37
click at [488, 425] on input "submit" at bounding box center [261, 422] width 522 height 37
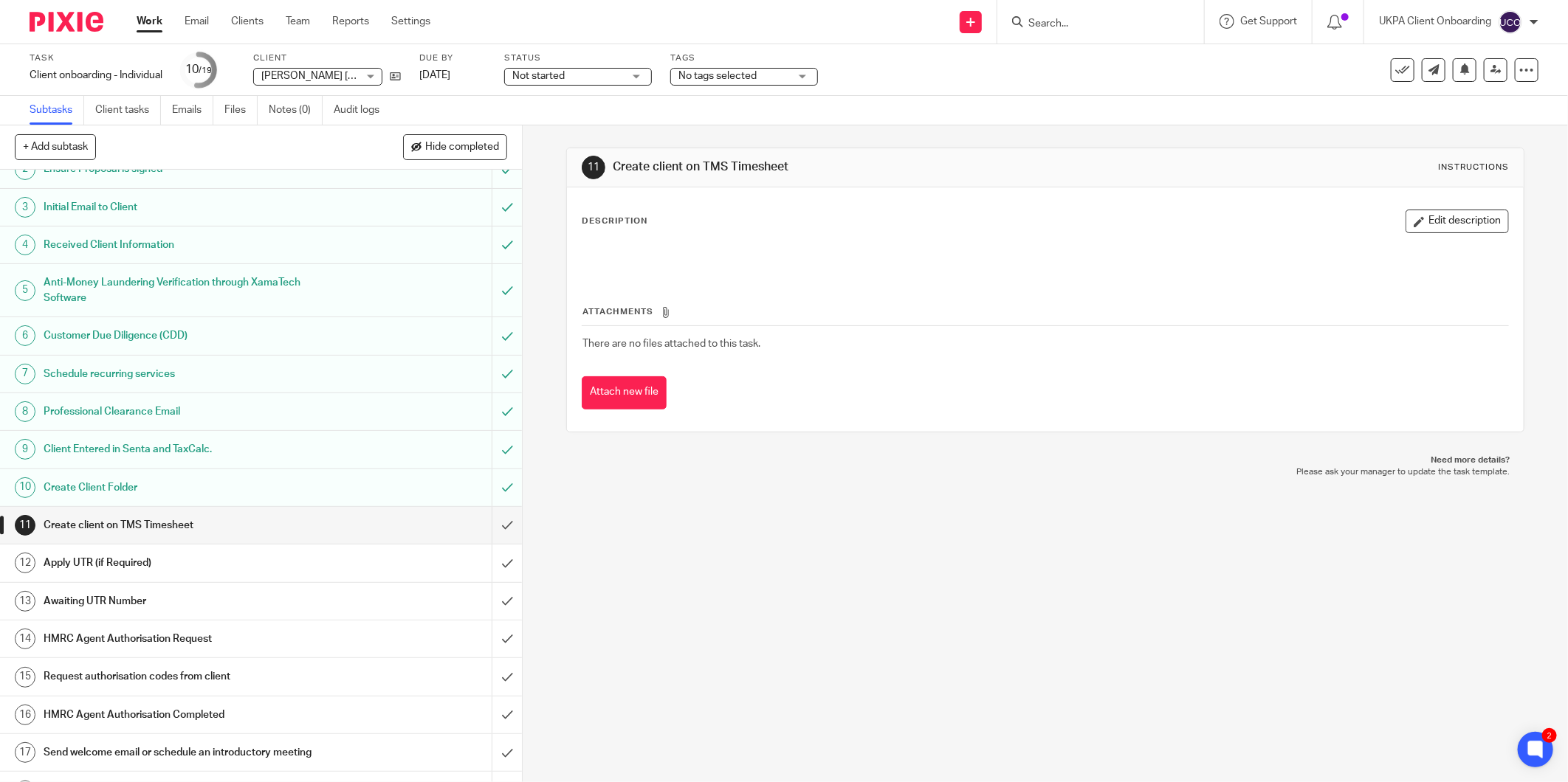
scroll to position [124, 0]
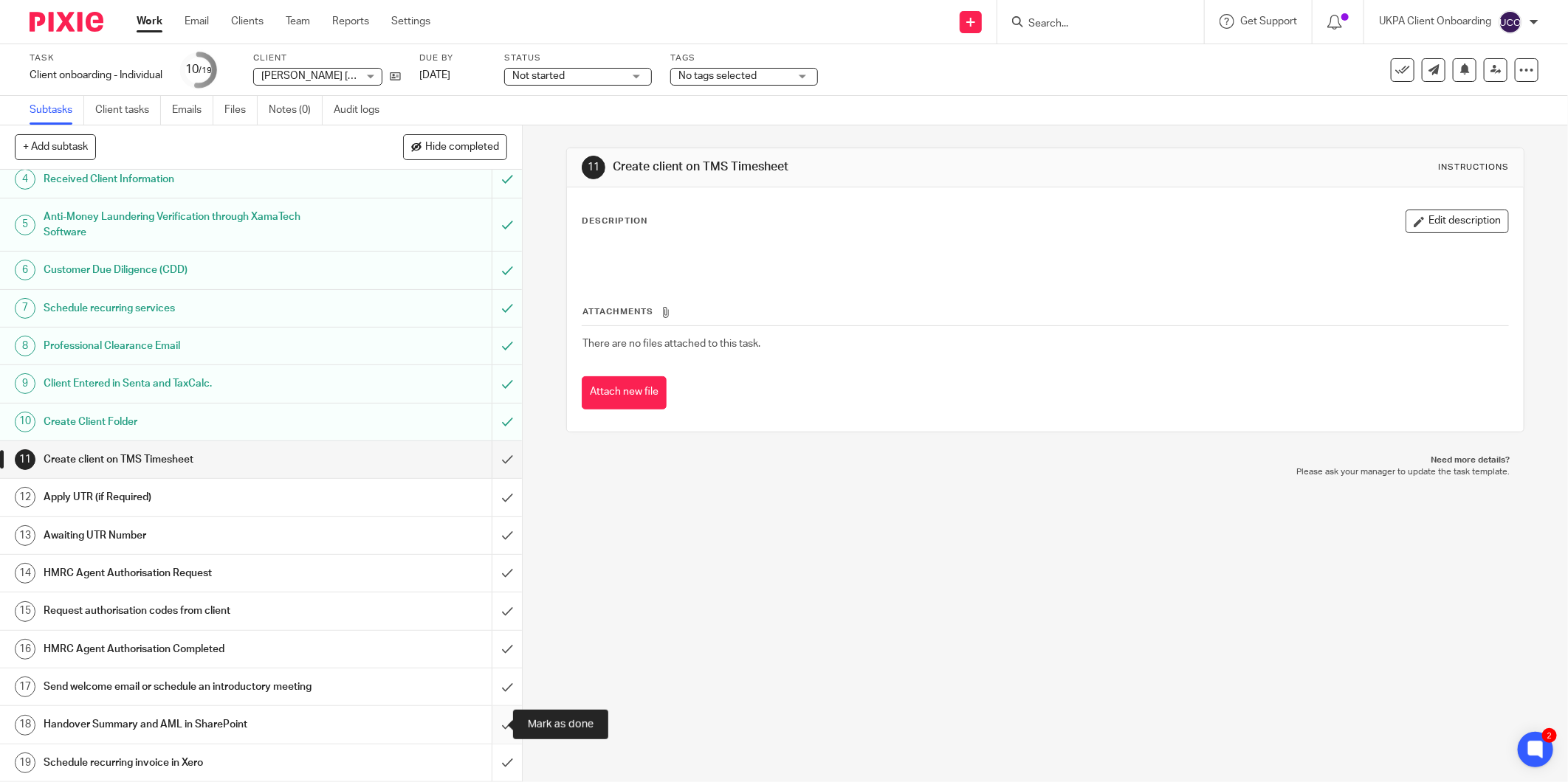
click at [488, 721] on input "submit" at bounding box center [261, 724] width 522 height 37
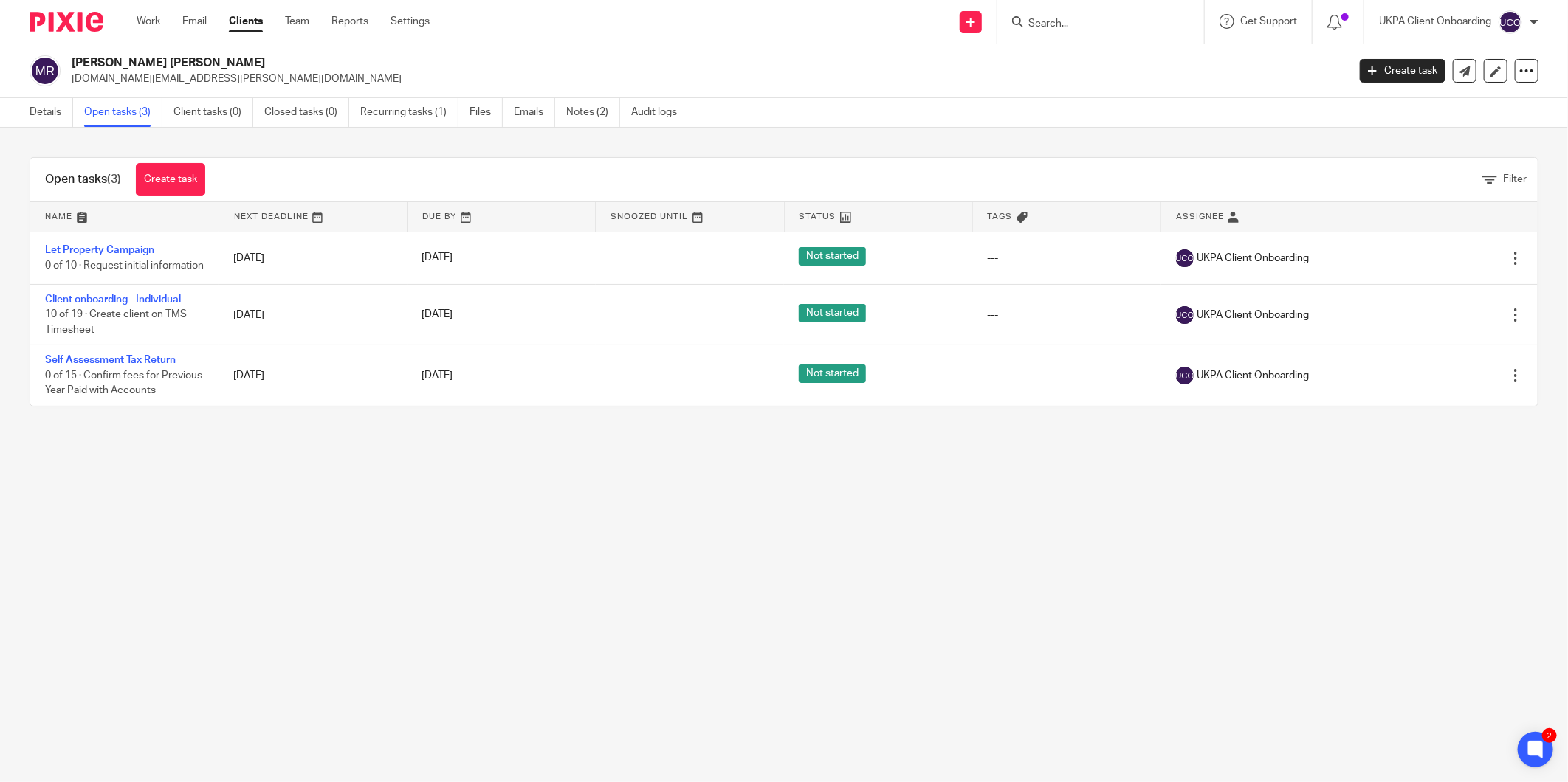
click at [1041, 24] on input "Search" at bounding box center [1093, 24] width 133 height 13
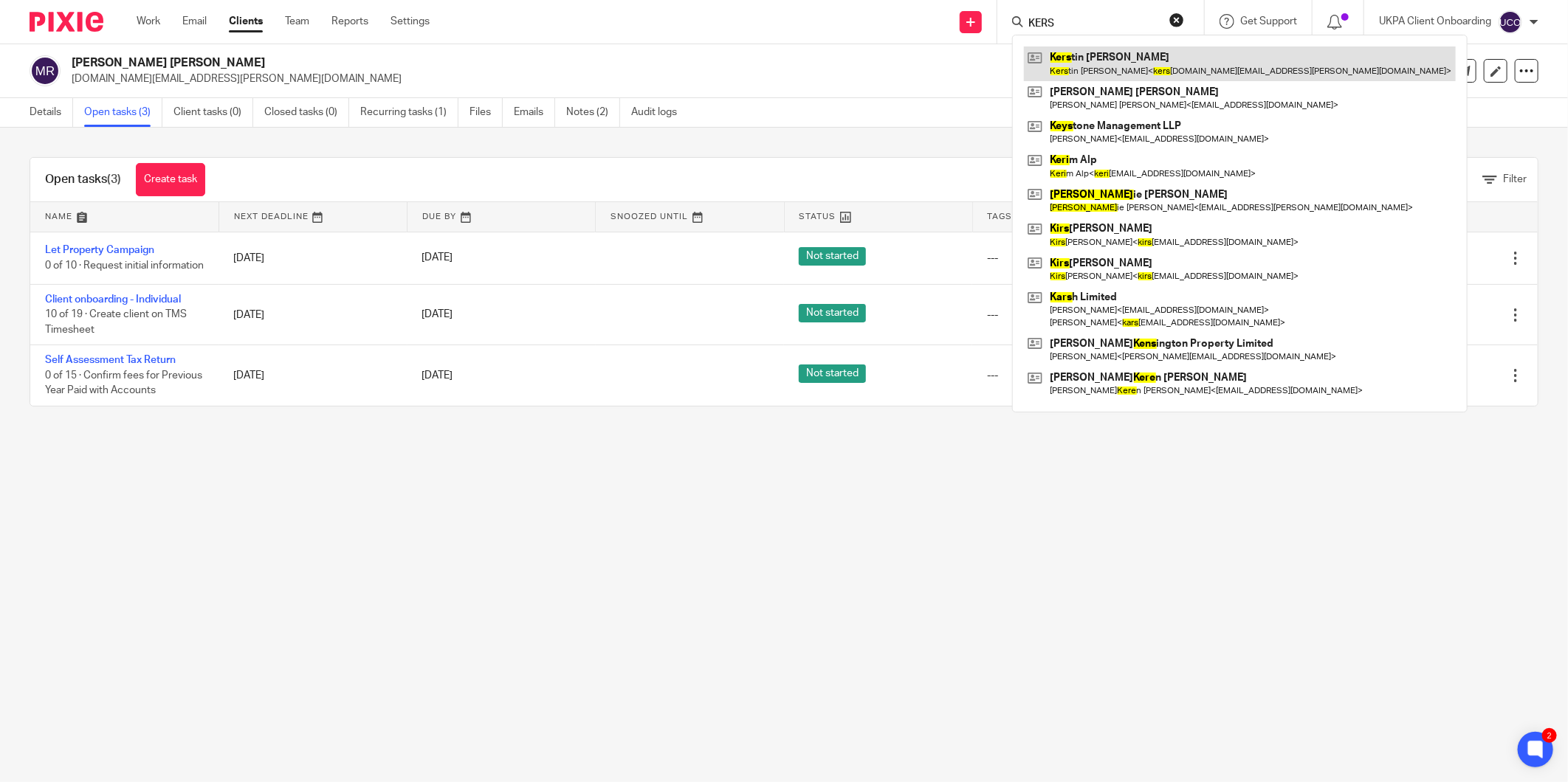
type input "KERS"
drag, startPoint x: 55, startPoint y: 119, endPoint x: 84, endPoint y: 109, distance: 30.7
click at [55, 119] on link "Details" at bounding box center [51, 113] width 44 height 29
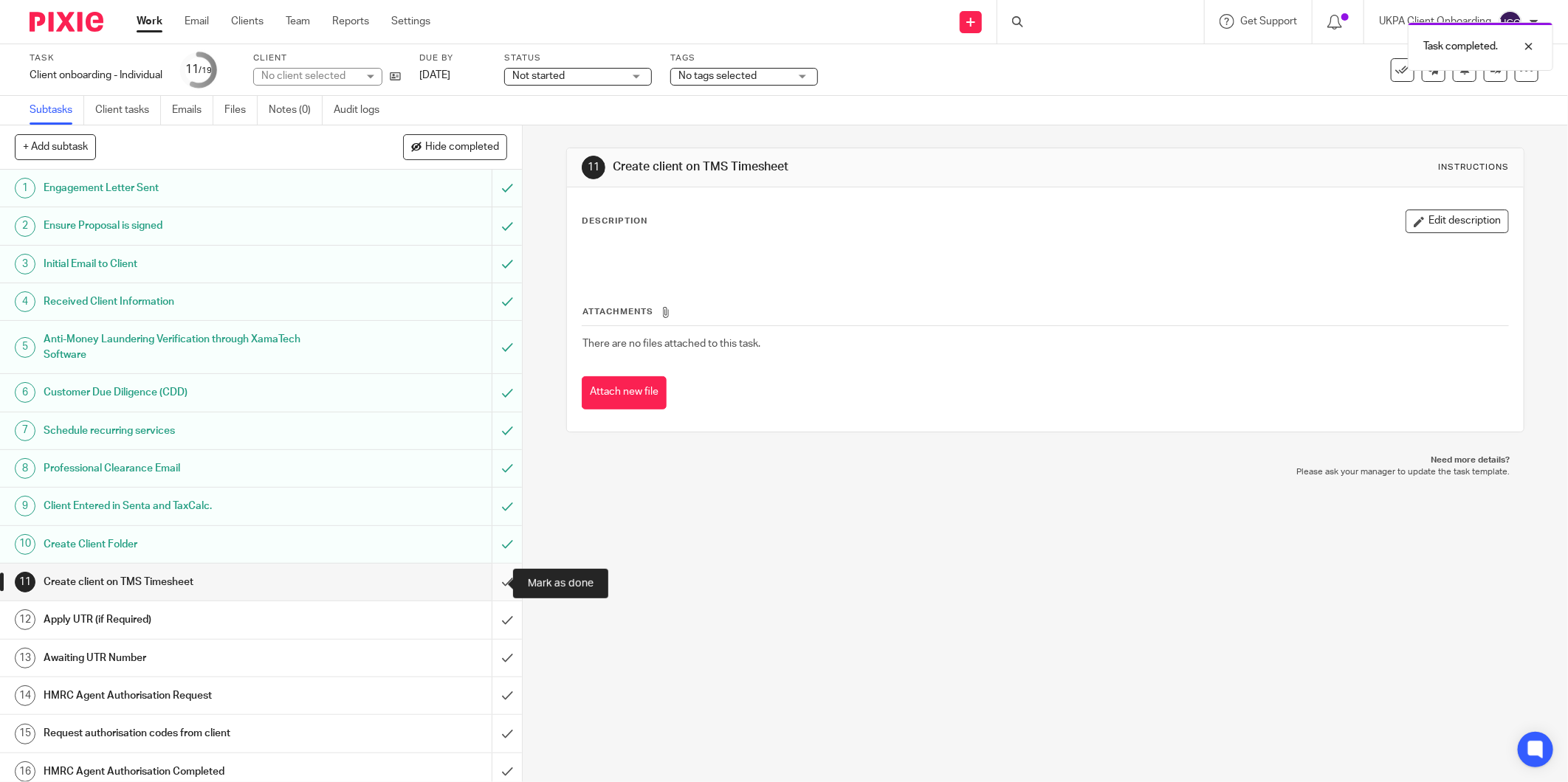
click at [491, 578] on input "submit" at bounding box center [261, 582] width 522 height 37
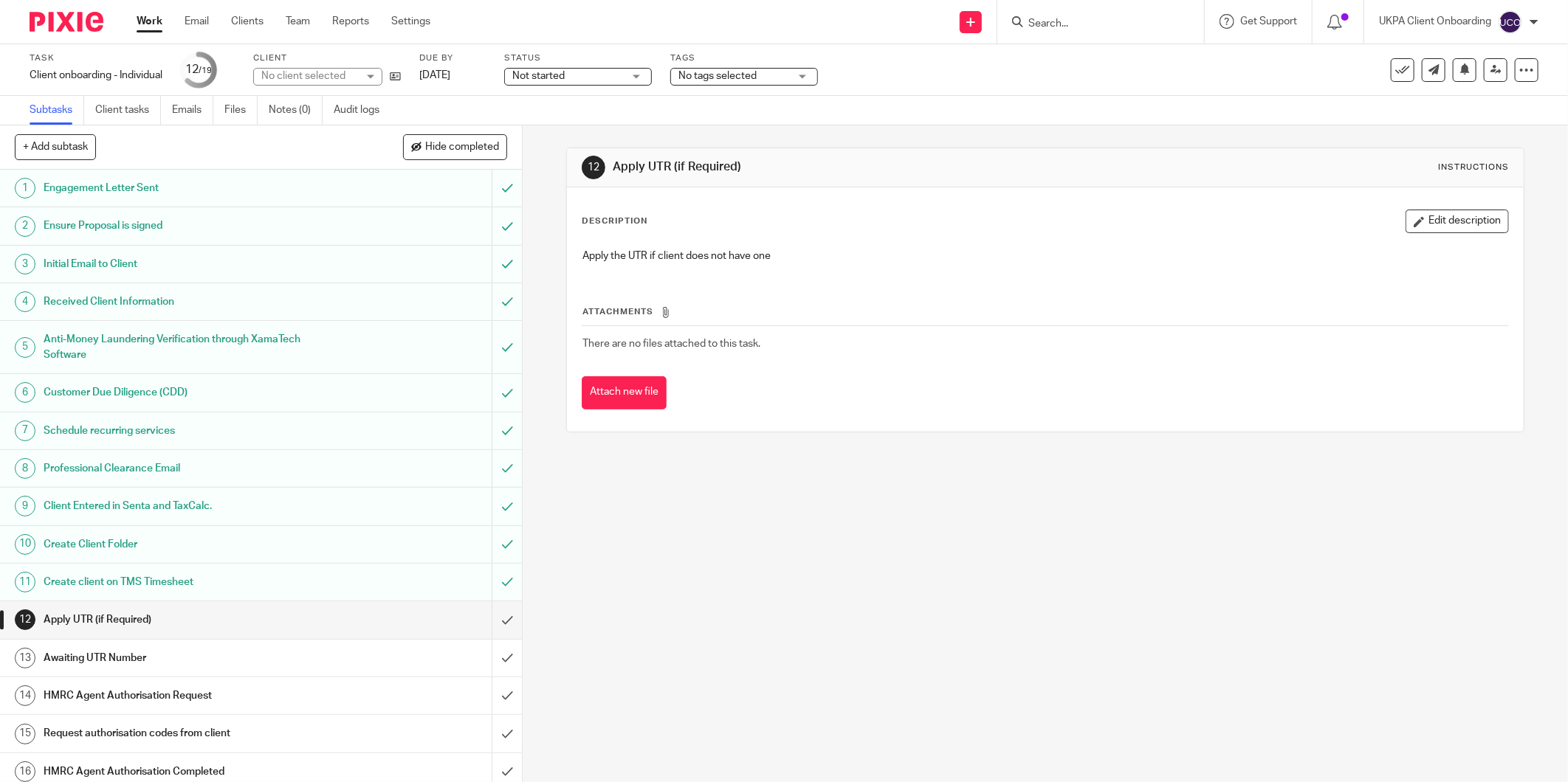
scroll to position [124, 0]
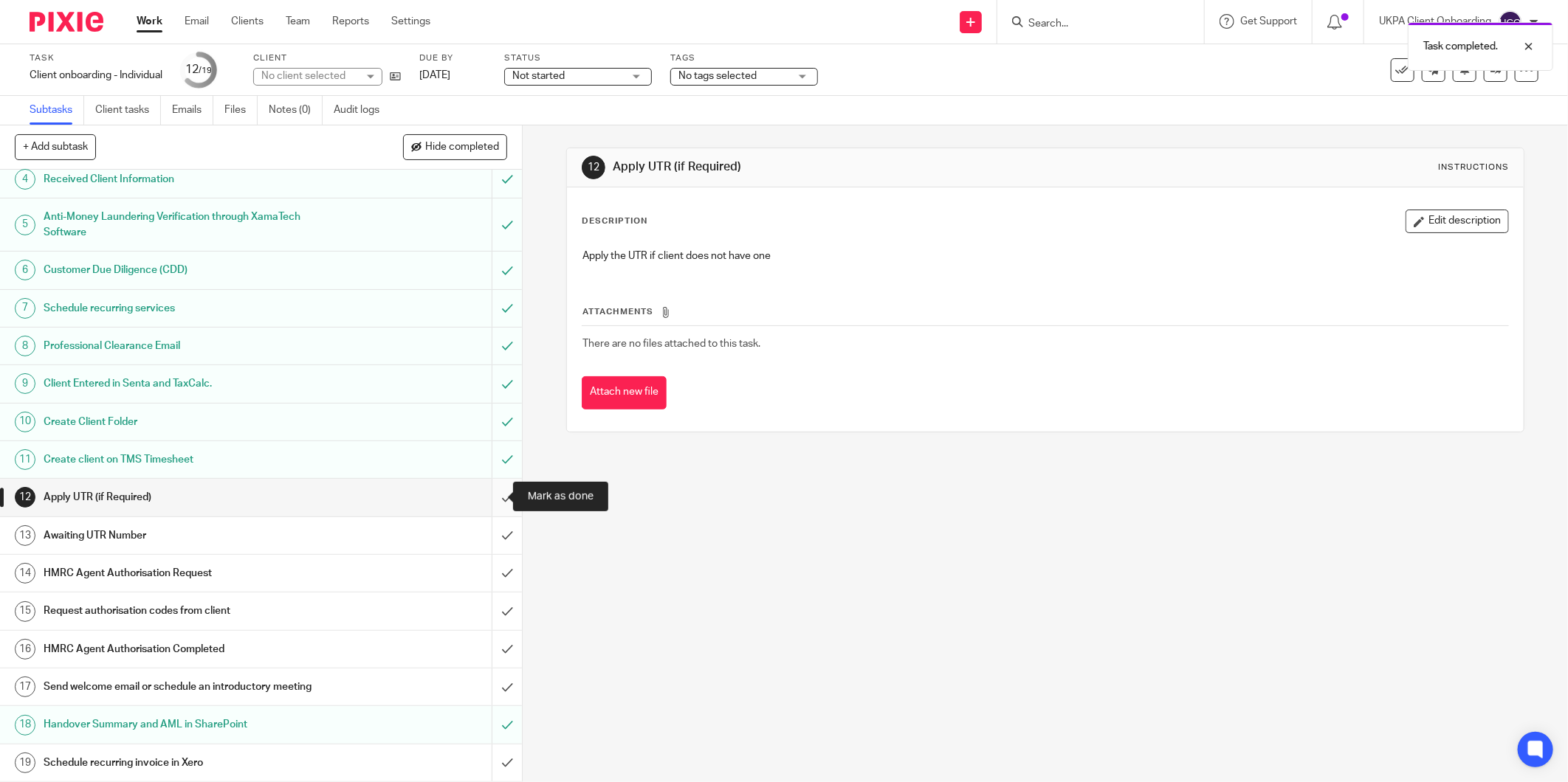
click at [491, 491] on input "submit" at bounding box center [261, 497] width 522 height 37
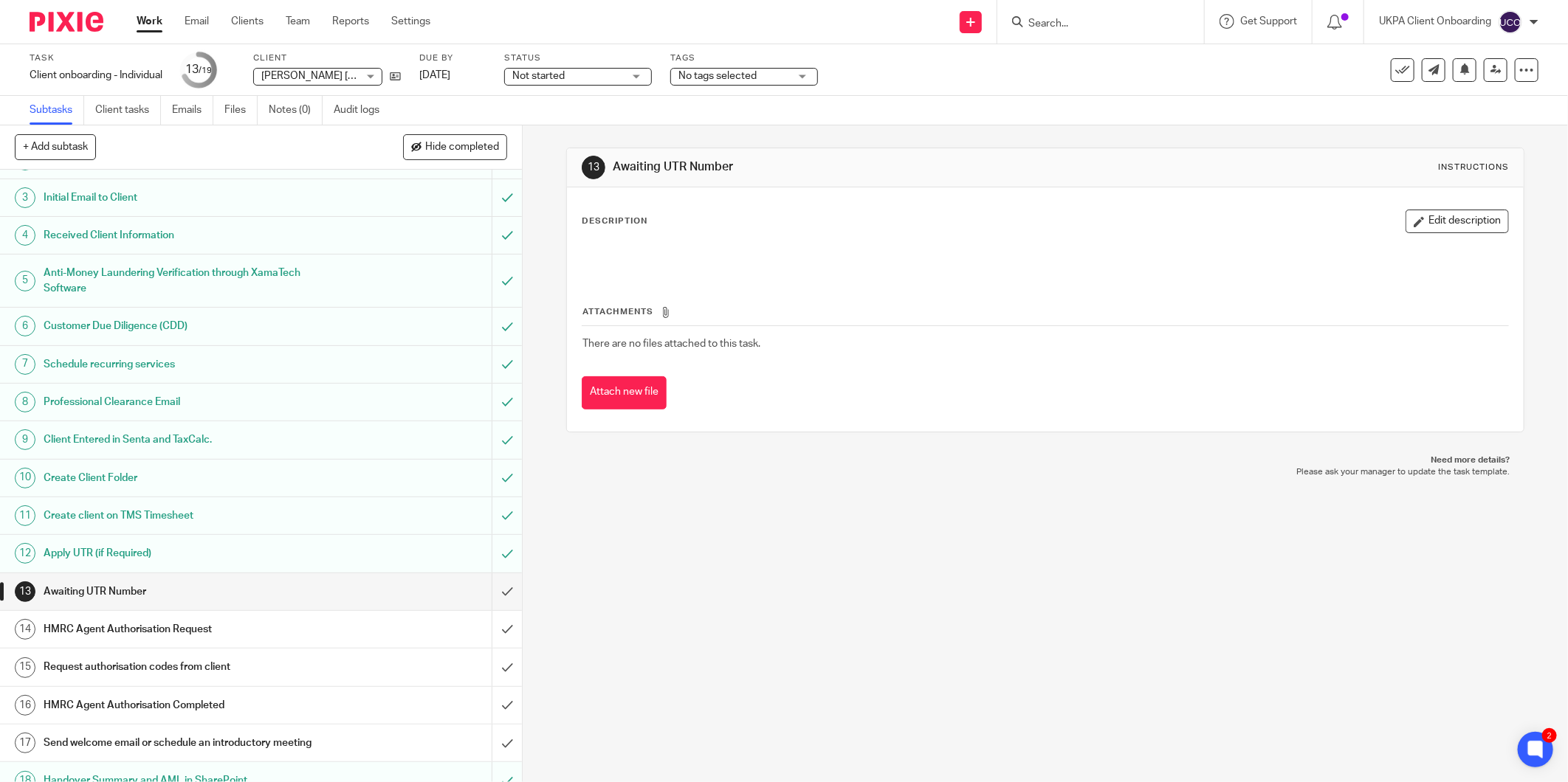
scroll to position [124, 0]
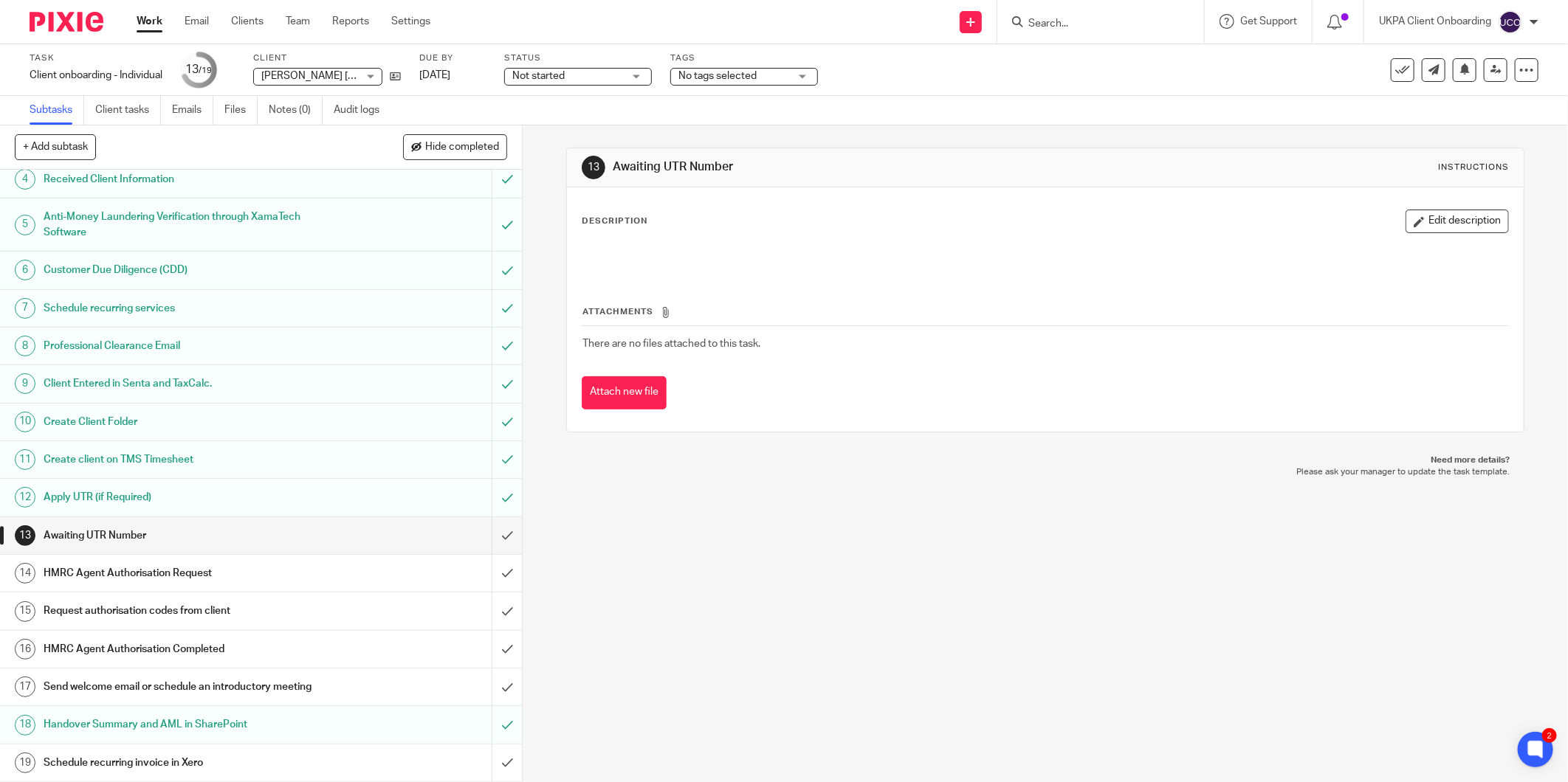
click at [1049, 27] on input "Search" at bounding box center [1093, 24] width 133 height 13
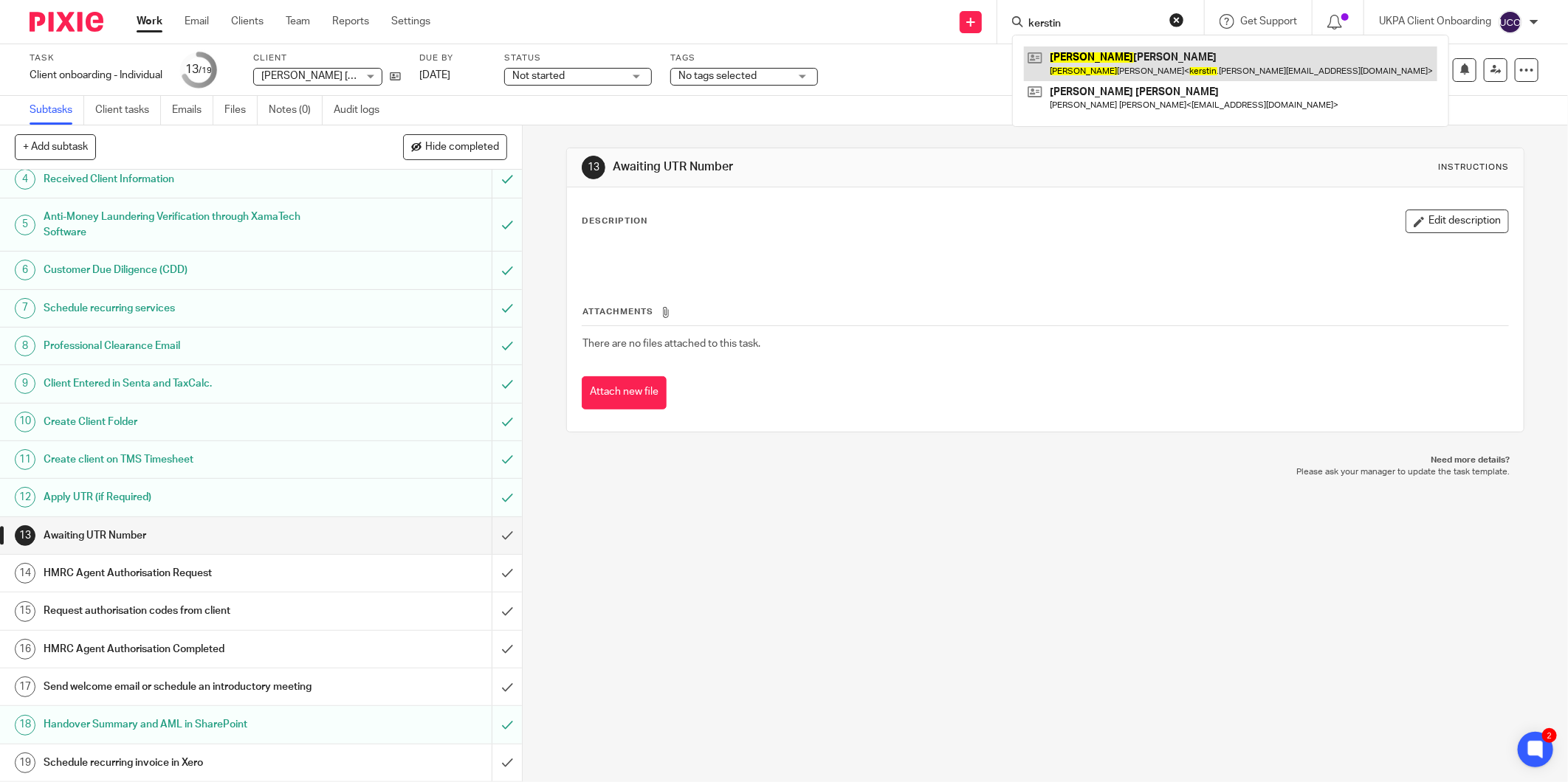
type input "kerstin"
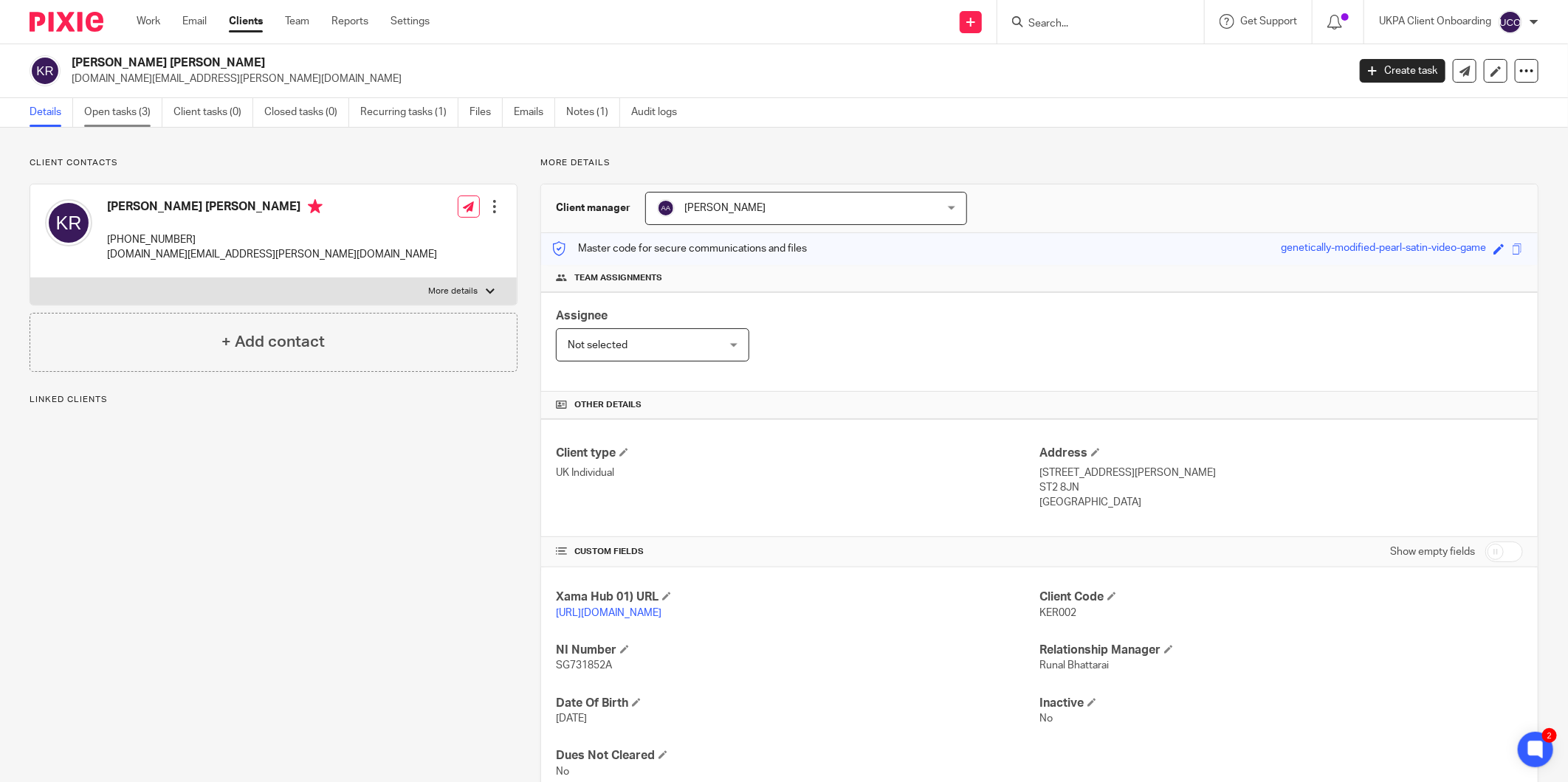
click at [100, 108] on link "Open tasks (3)" at bounding box center [123, 113] width 79 height 29
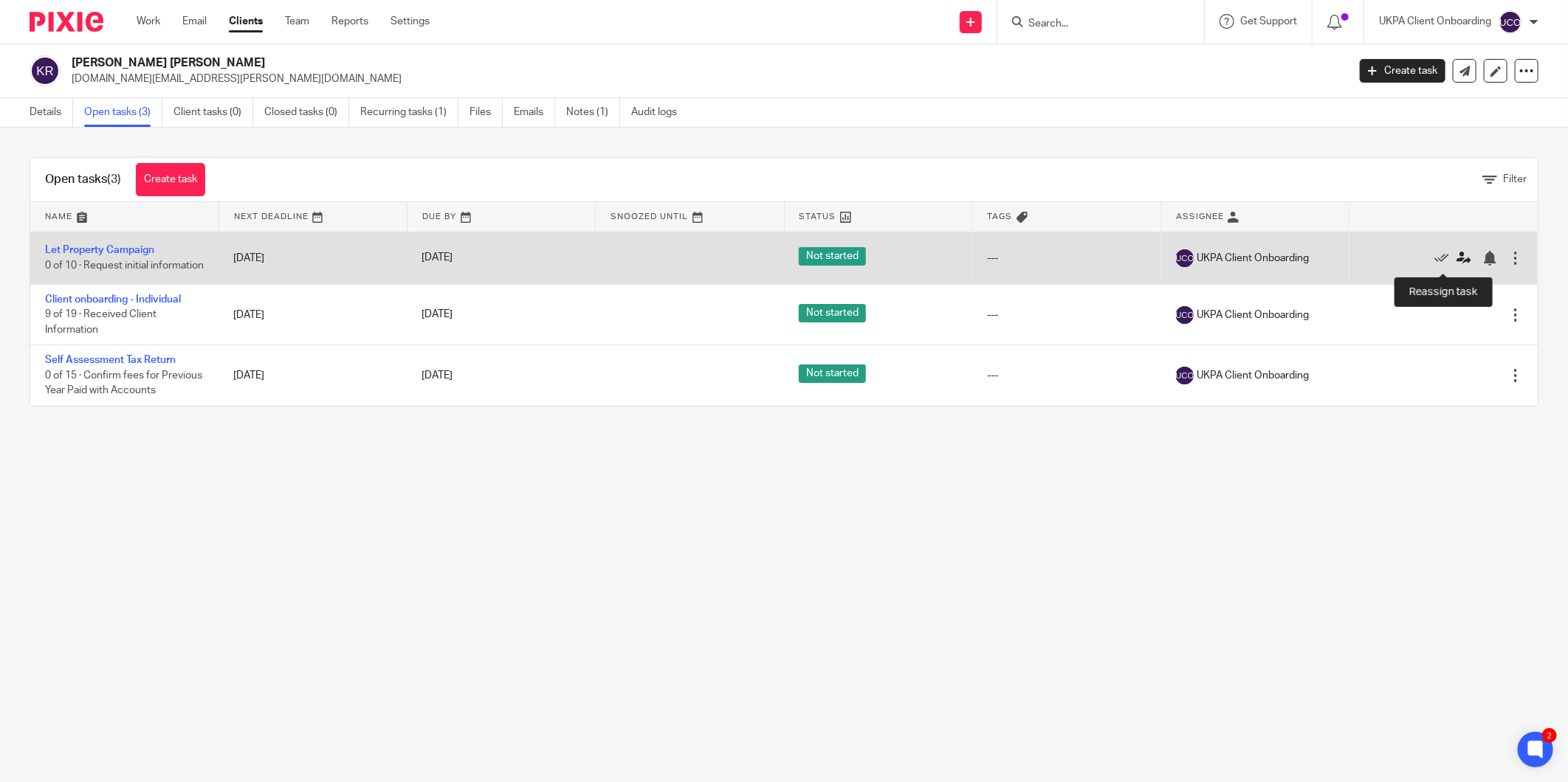
click at [1457, 261] on icon at bounding box center [1465, 258] width 15 height 15
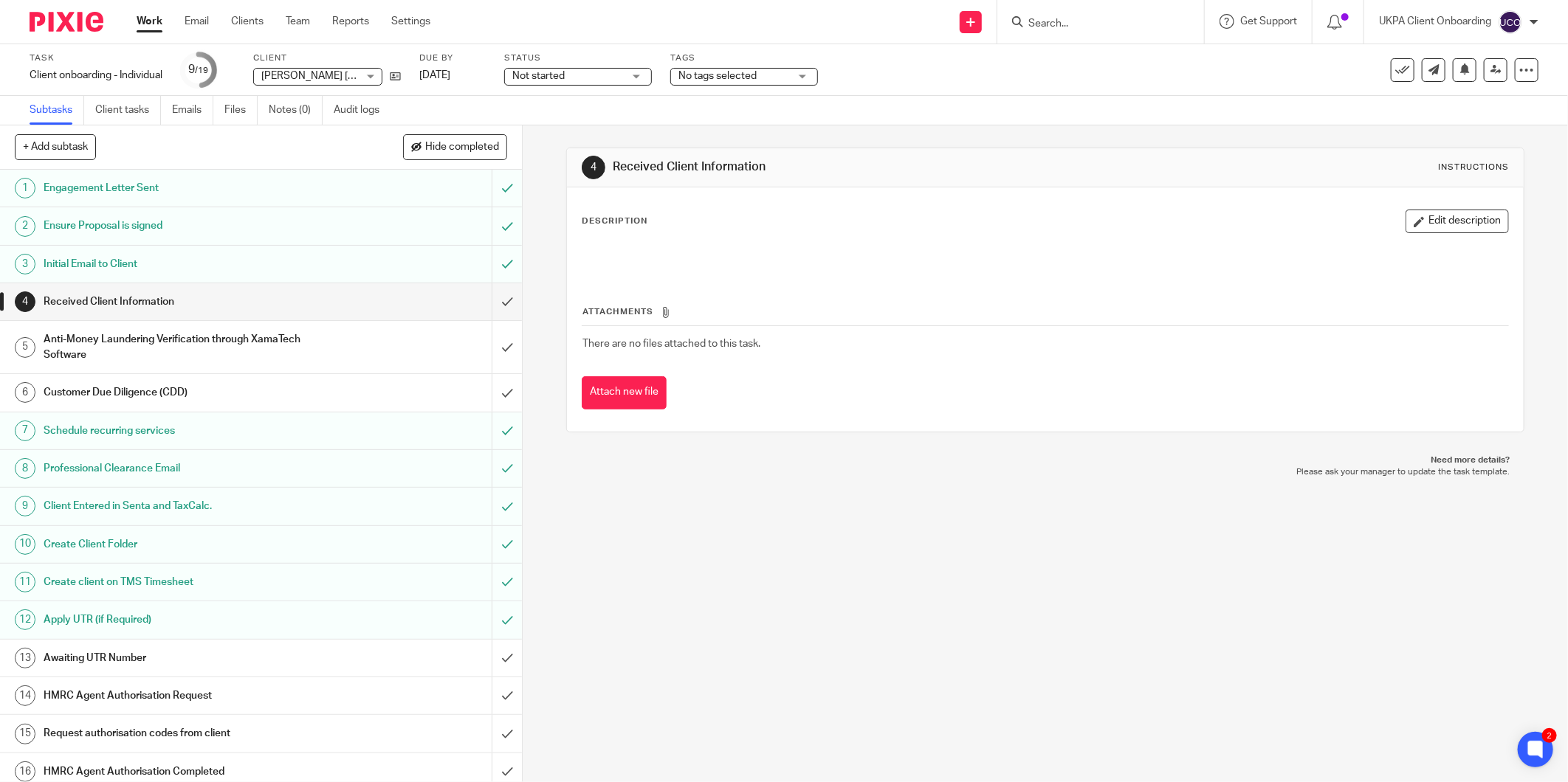
click at [1065, 37] on div at bounding box center [1101, 22] width 207 height 44
click at [1068, 23] on input "Search" at bounding box center [1093, 24] width 133 height 13
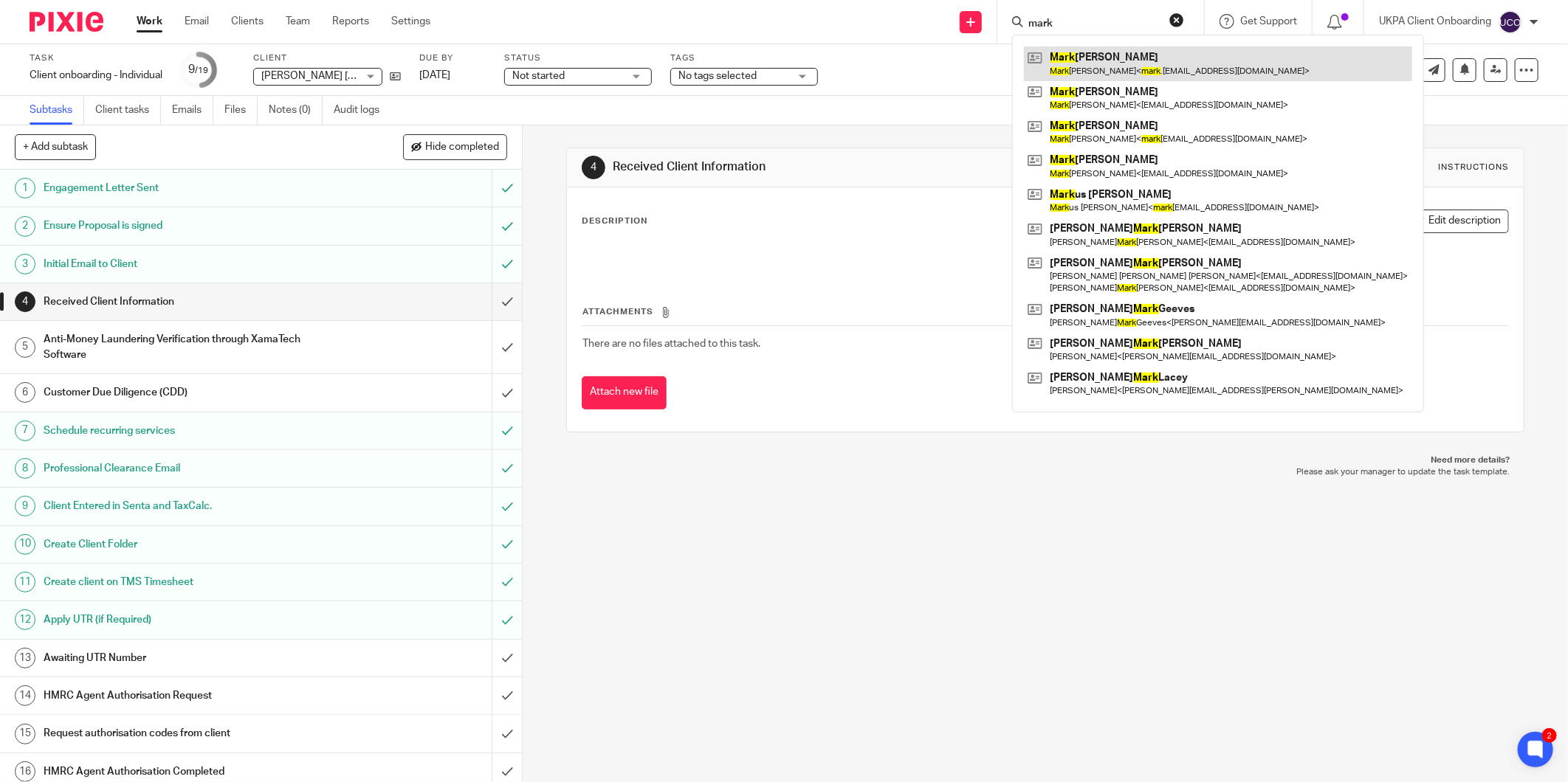
type input "mark"
click at [486, 294] on input "submit" at bounding box center [261, 301] width 522 height 37
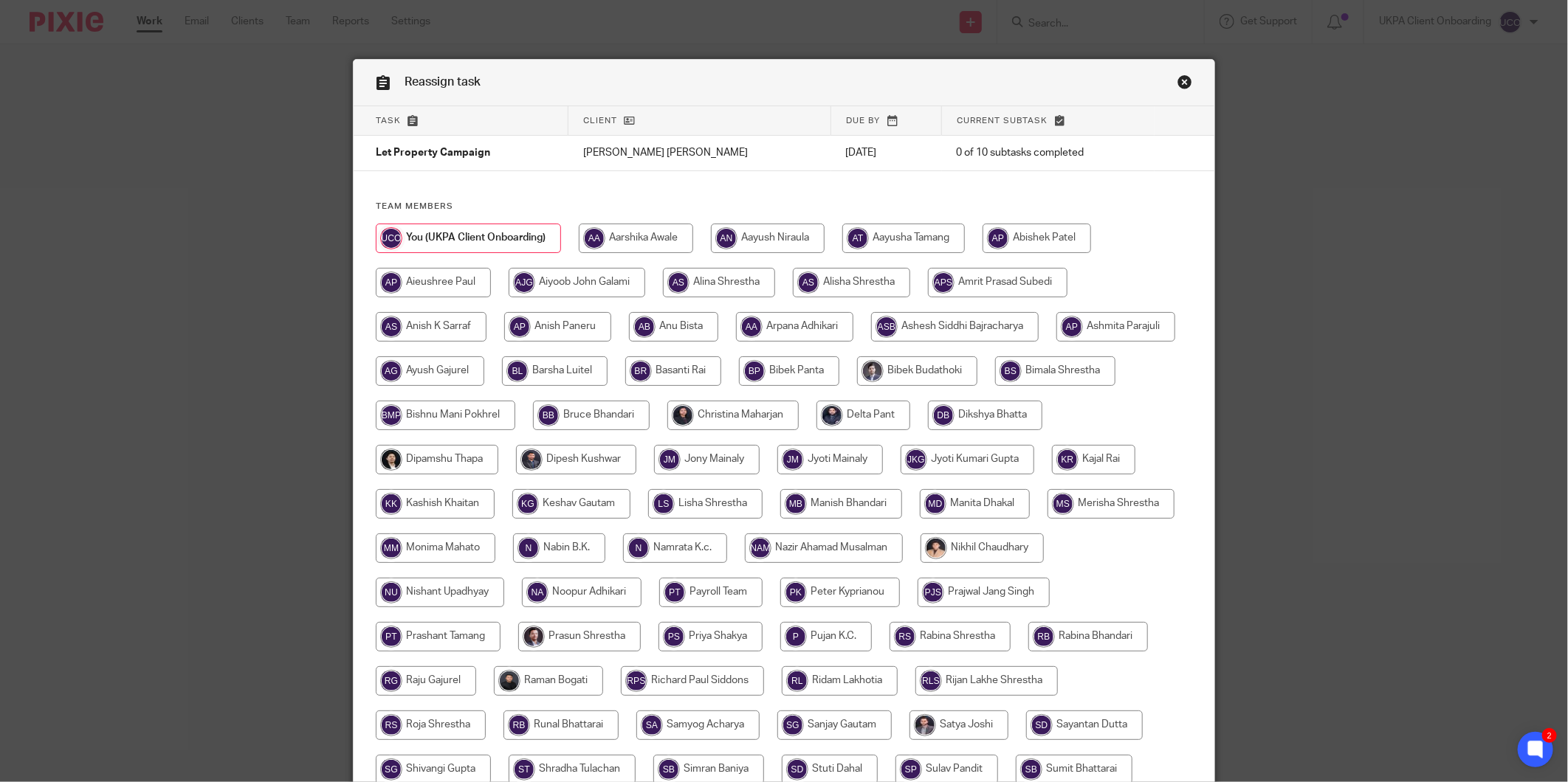
click at [802, 338] on input "radio" at bounding box center [795, 327] width 118 height 30
radio input "true"
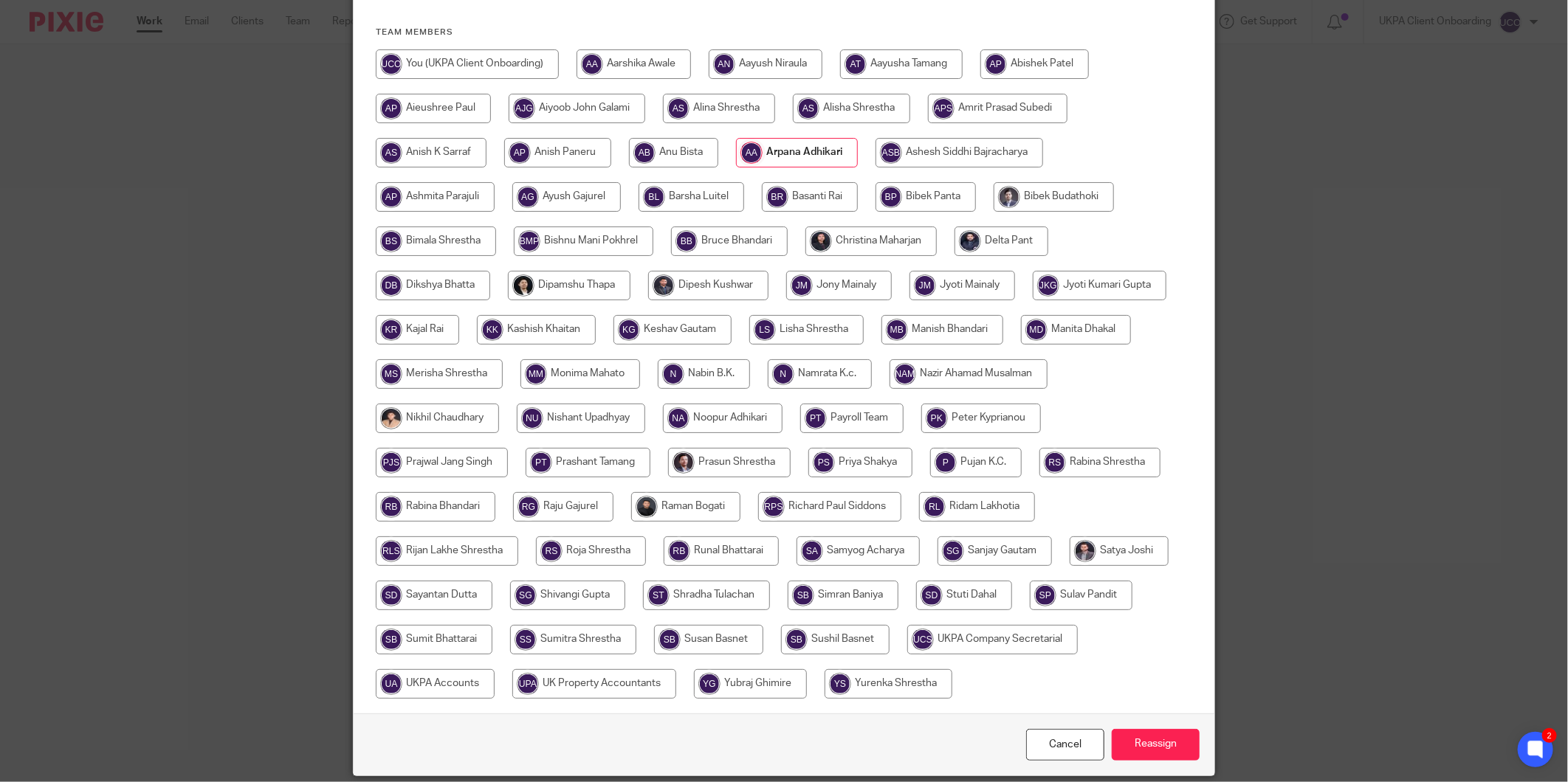
scroll to position [228, 0]
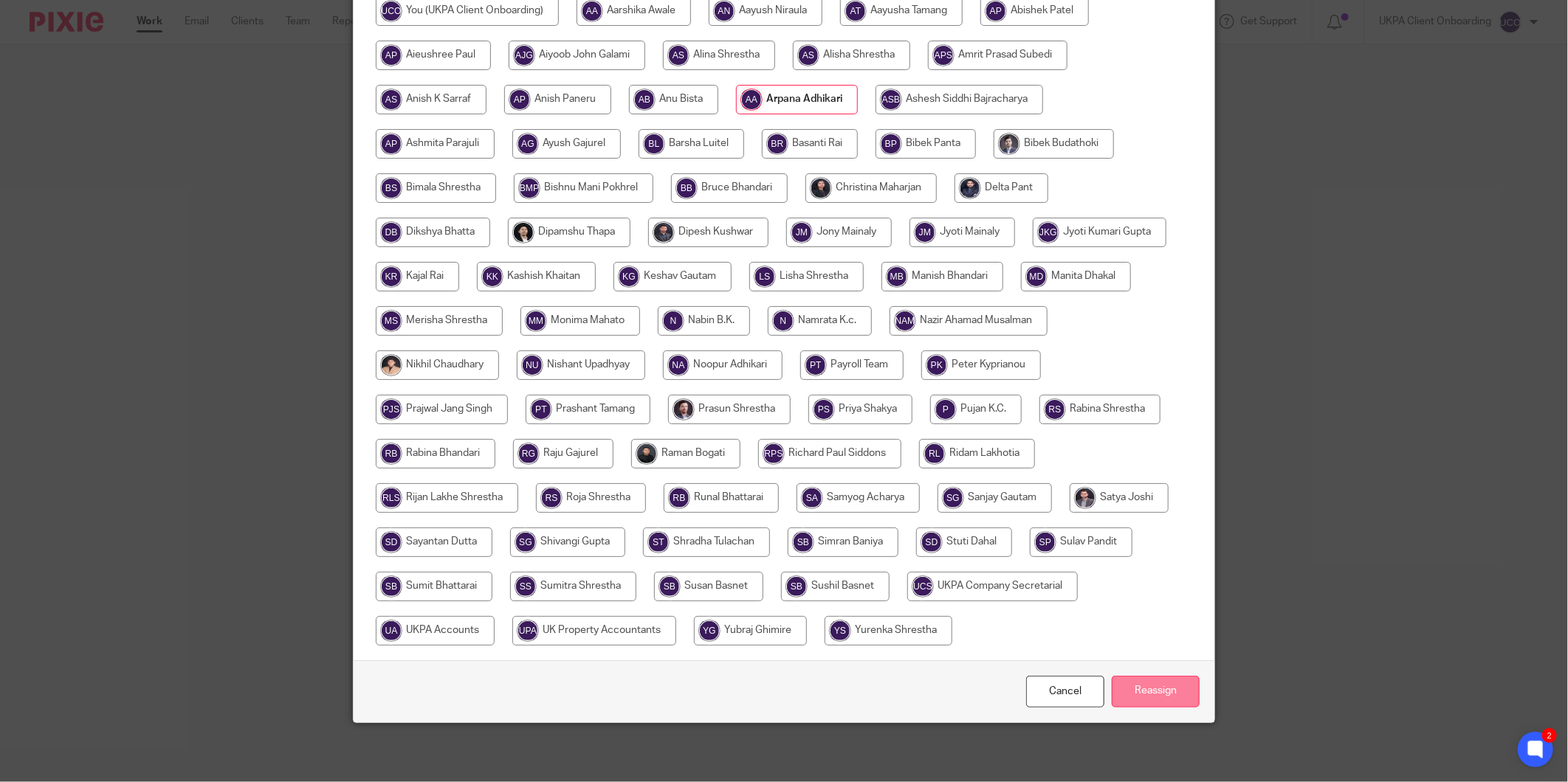
click at [1126, 696] on input "Reassign" at bounding box center [1156, 692] width 88 height 31
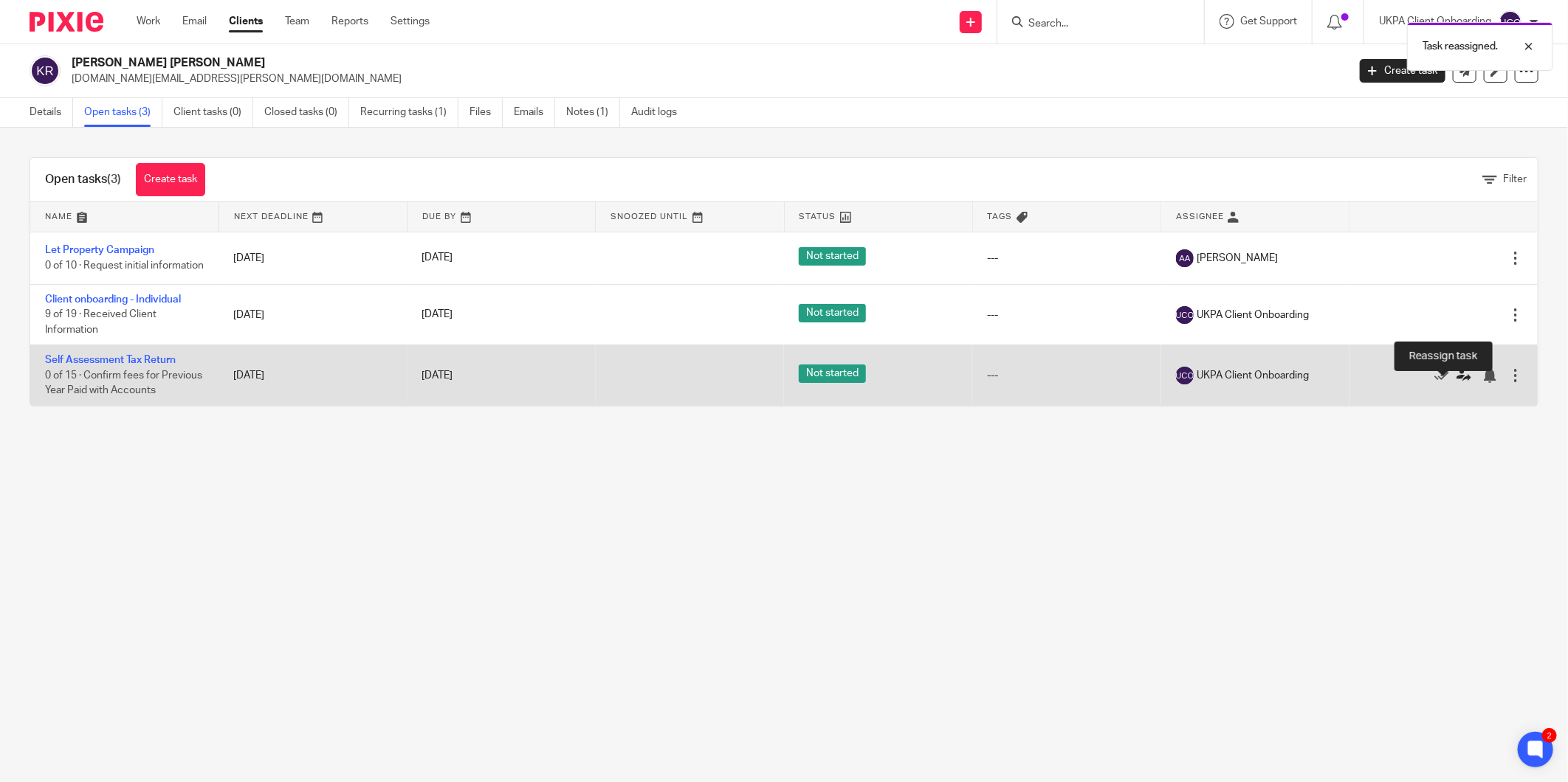
click at [1457, 383] on icon at bounding box center [1465, 376] width 15 height 15
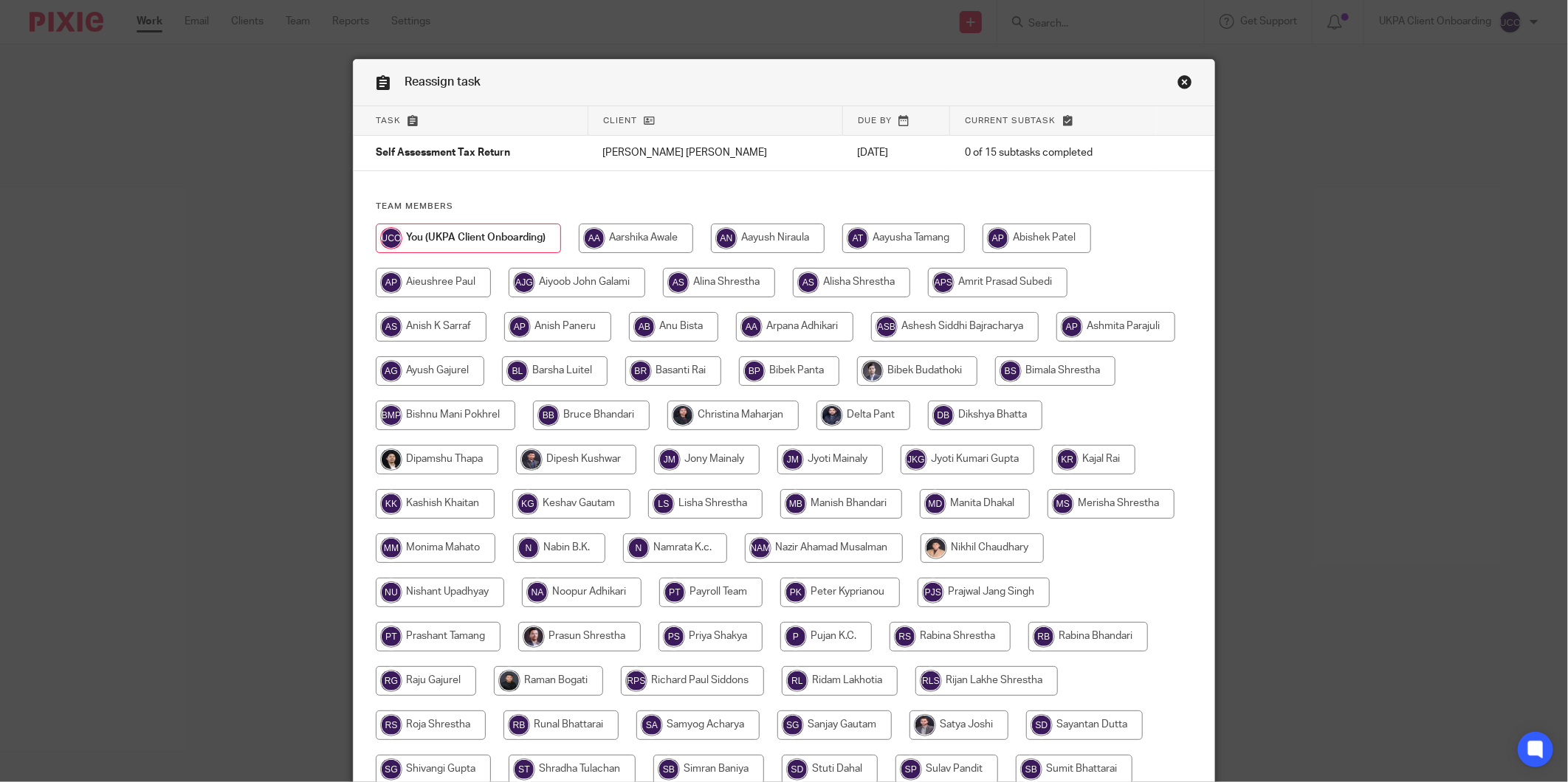
click at [778, 318] on input "radio" at bounding box center [795, 327] width 118 height 30
radio input "true"
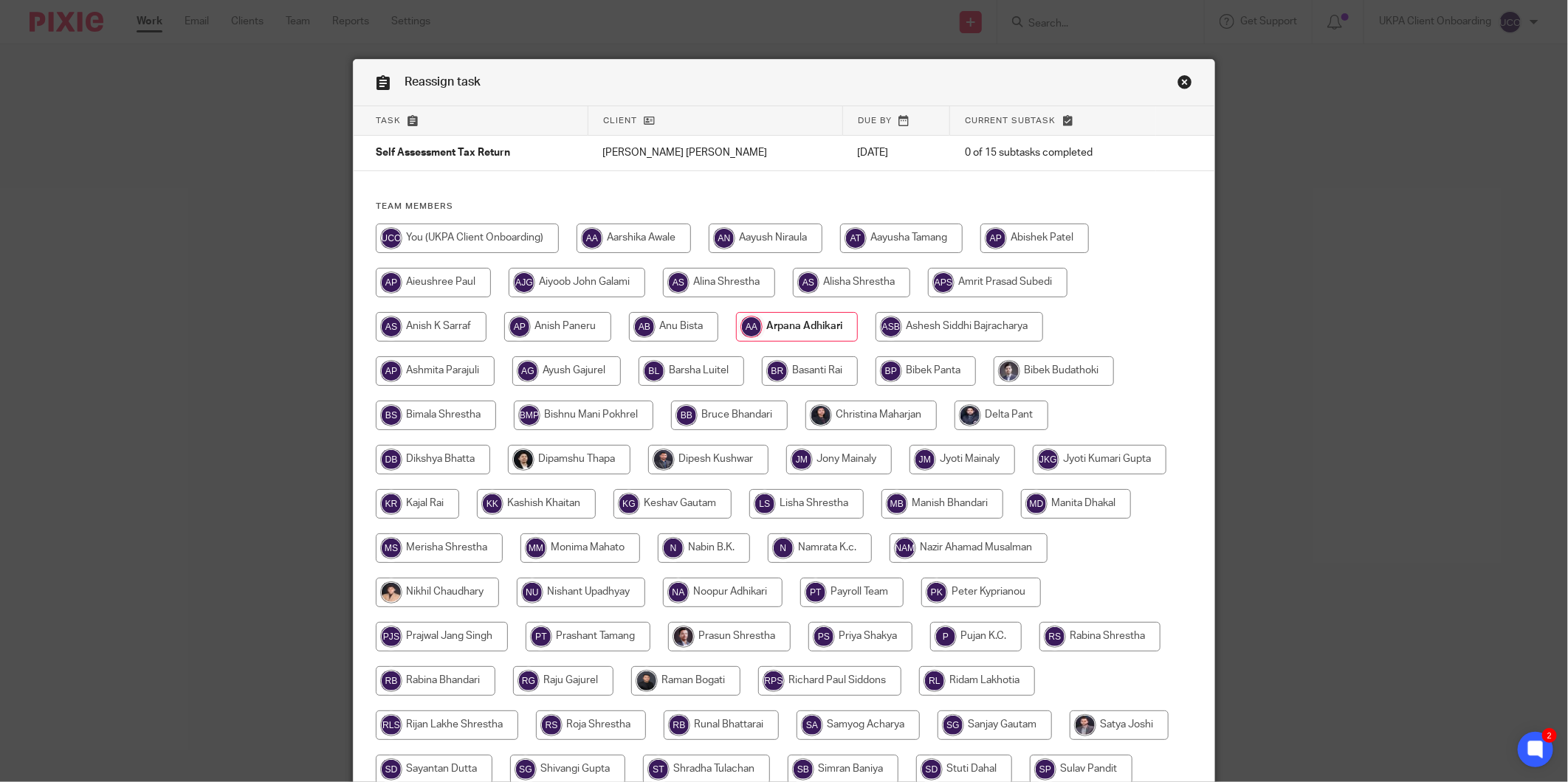
scroll to position [228, 0]
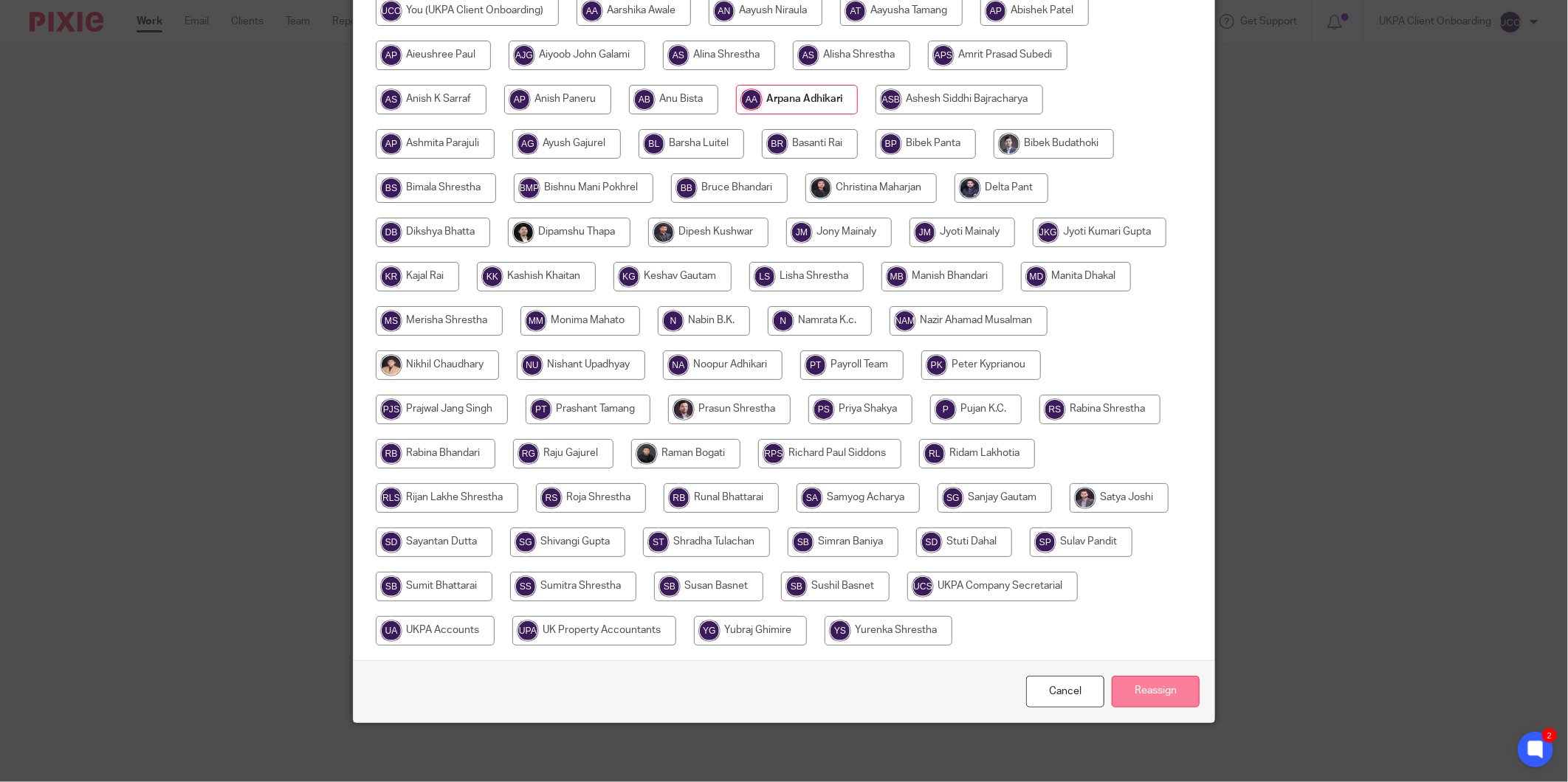
click at [1123, 697] on input "Reassign" at bounding box center [1156, 692] width 88 height 31
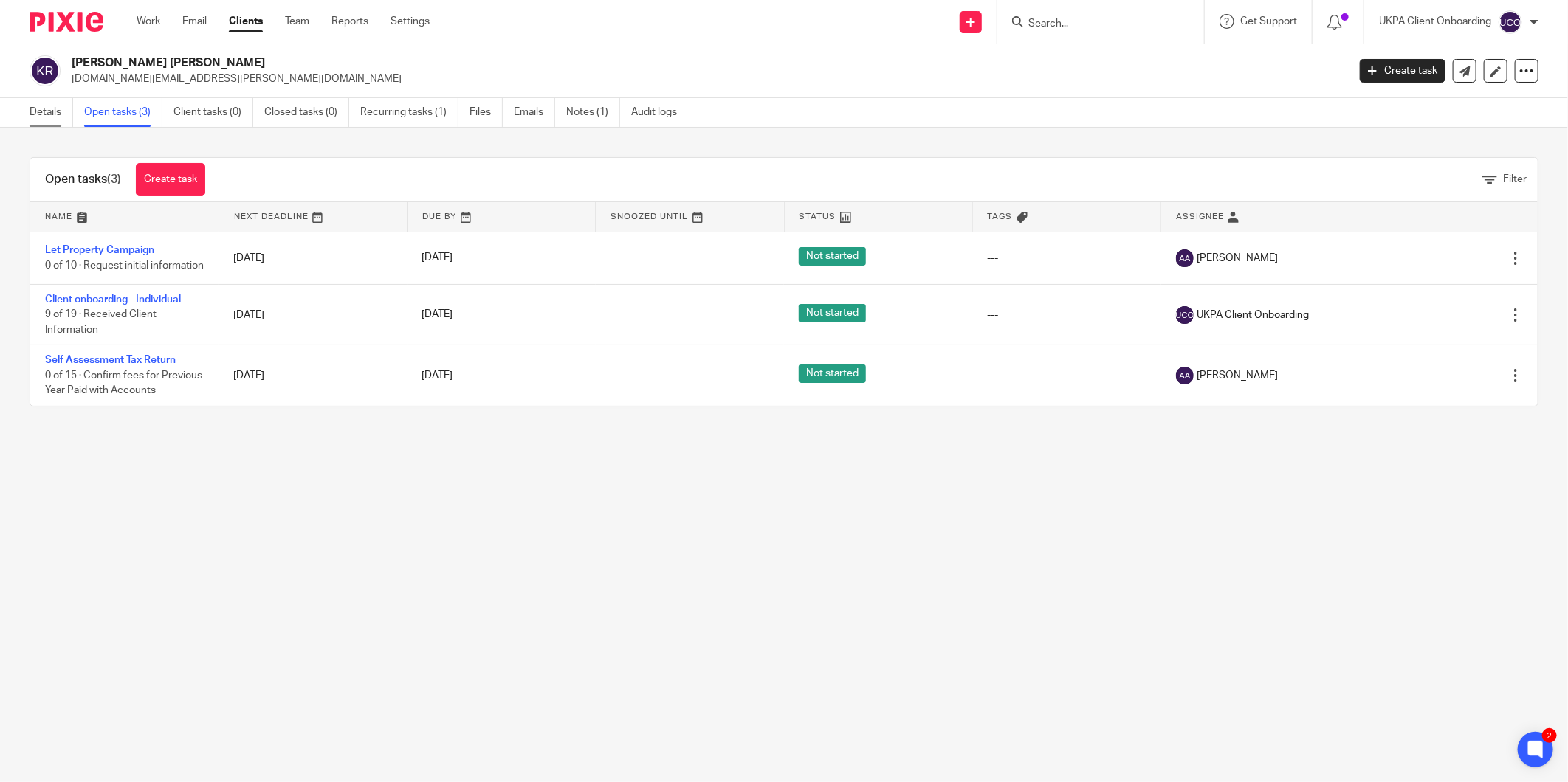
click at [55, 105] on link "Details" at bounding box center [51, 113] width 44 height 29
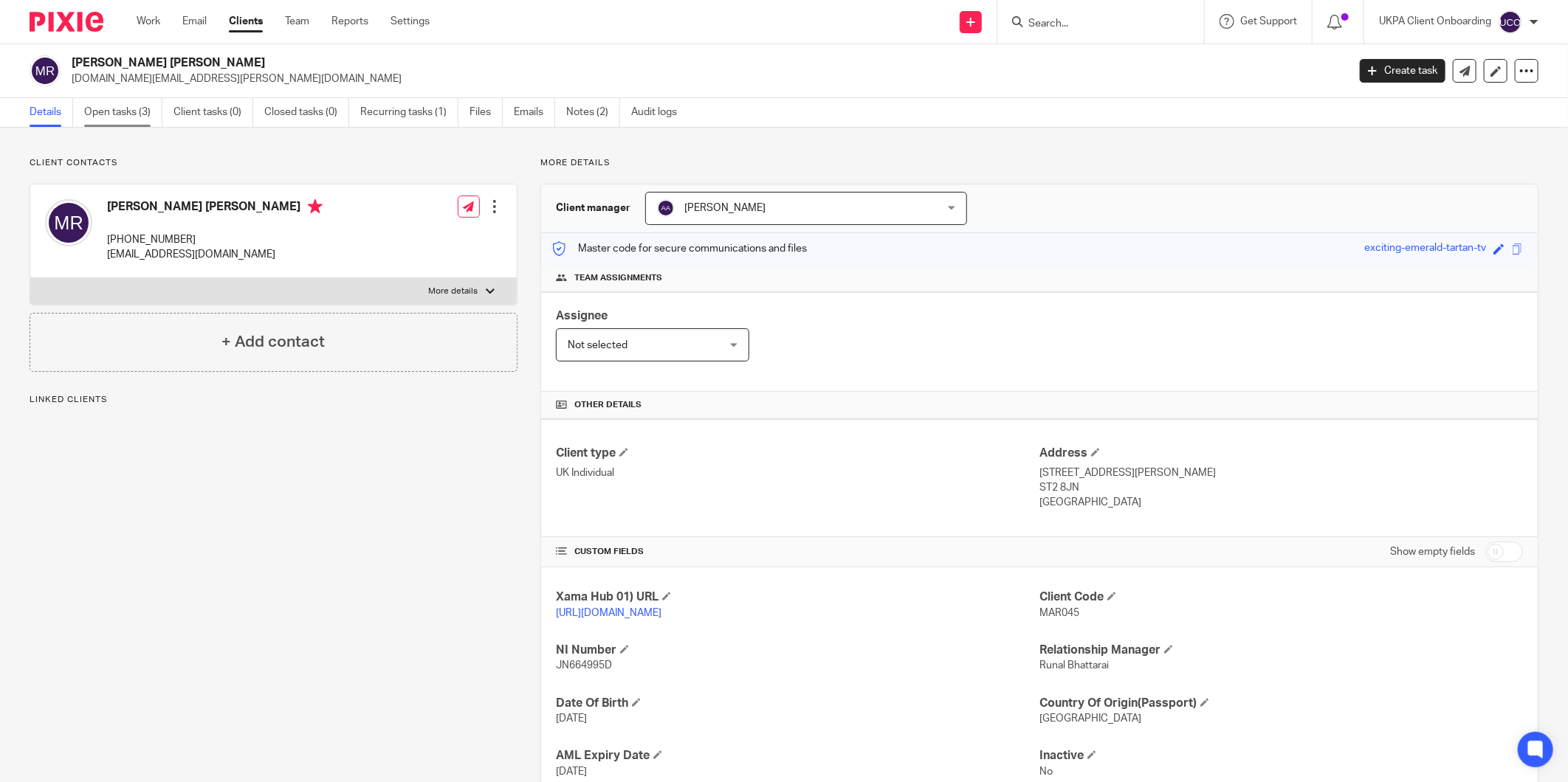
drag, startPoint x: 0, startPoint y: 0, endPoint x: 122, endPoint y: 117, distance: 169.0
click at [122, 117] on link "Open tasks (3)" at bounding box center [123, 113] width 79 height 29
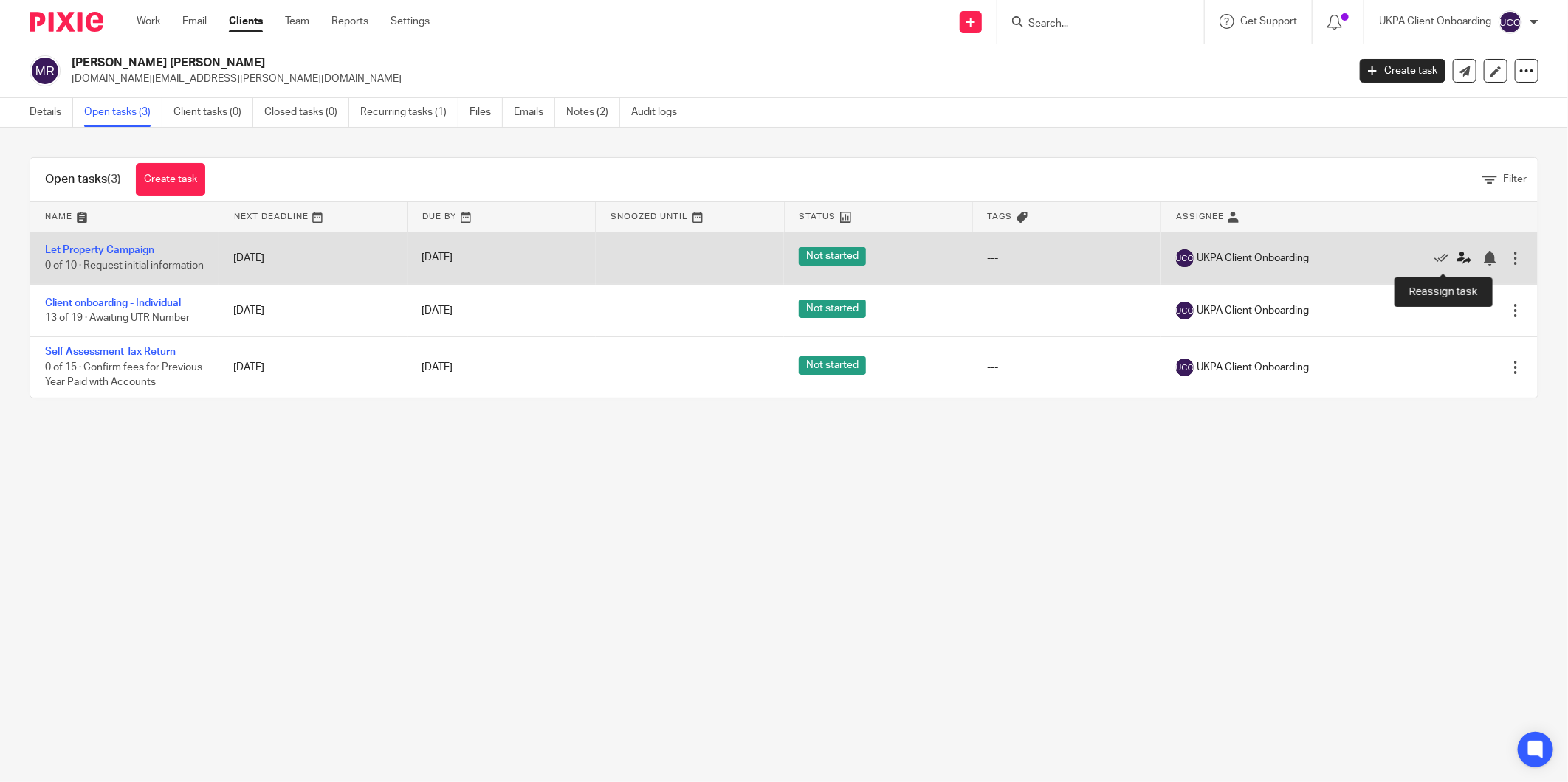
click at [1457, 266] on icon at bounding box center [1465, 258] width 15 height 15
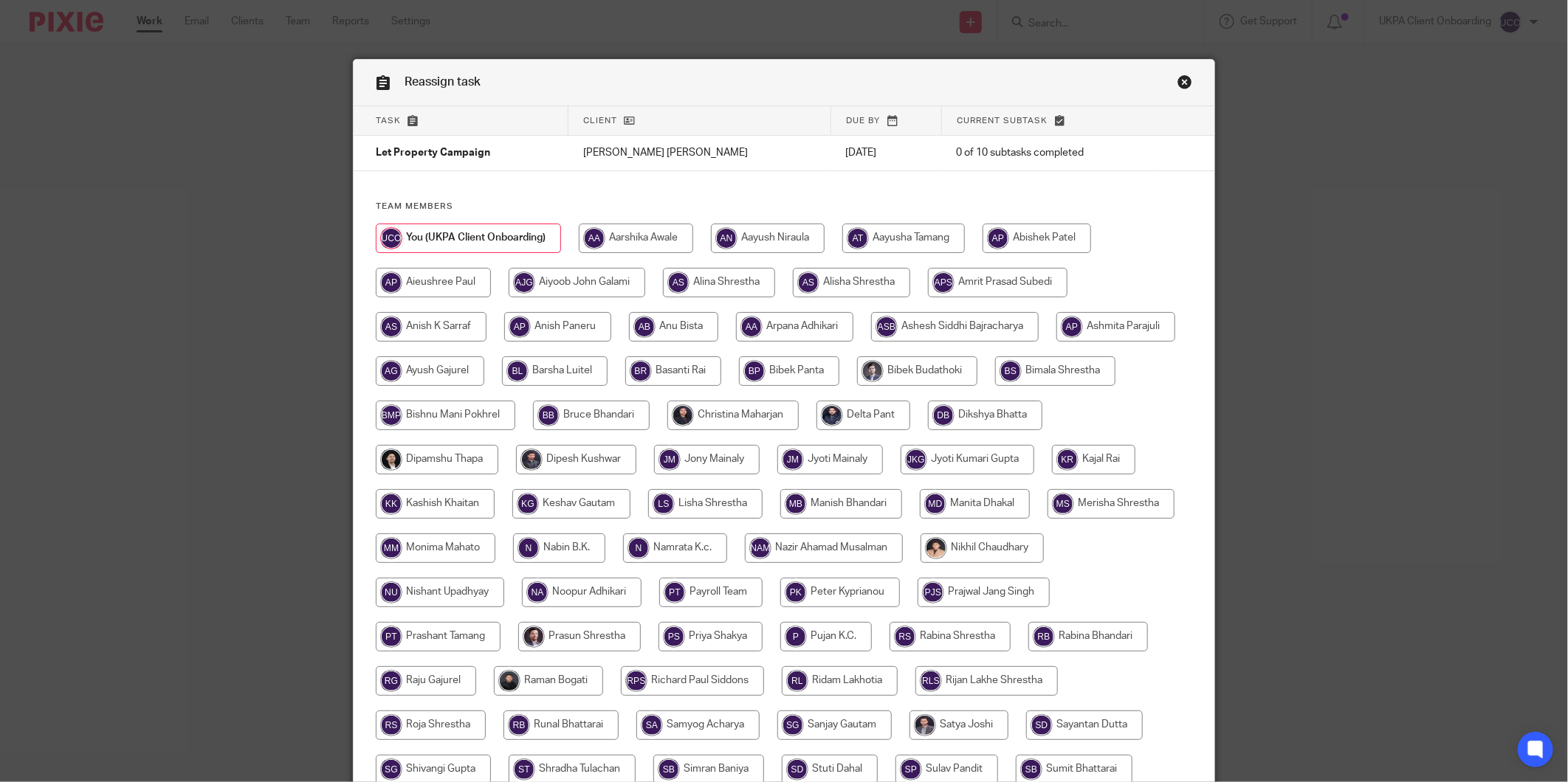
scroll to position [228, 0]
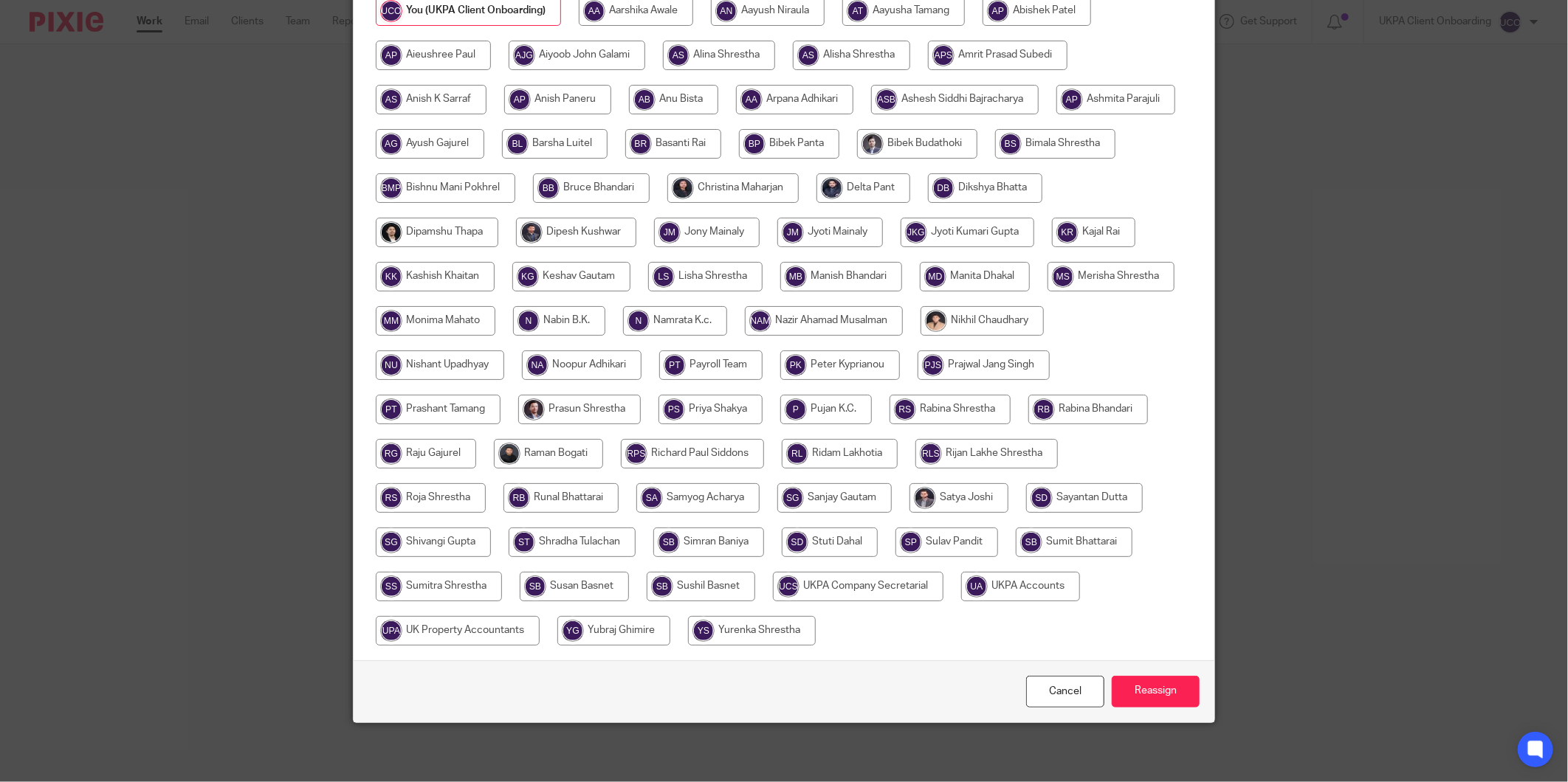
click at [961, 602] on input "radio" at bounding box center [1021, 587] width 119 height 30
radio input "true"
click at [1167, 691] on input "Reassign" at bounding box center [1156, 692] width 88 height 31
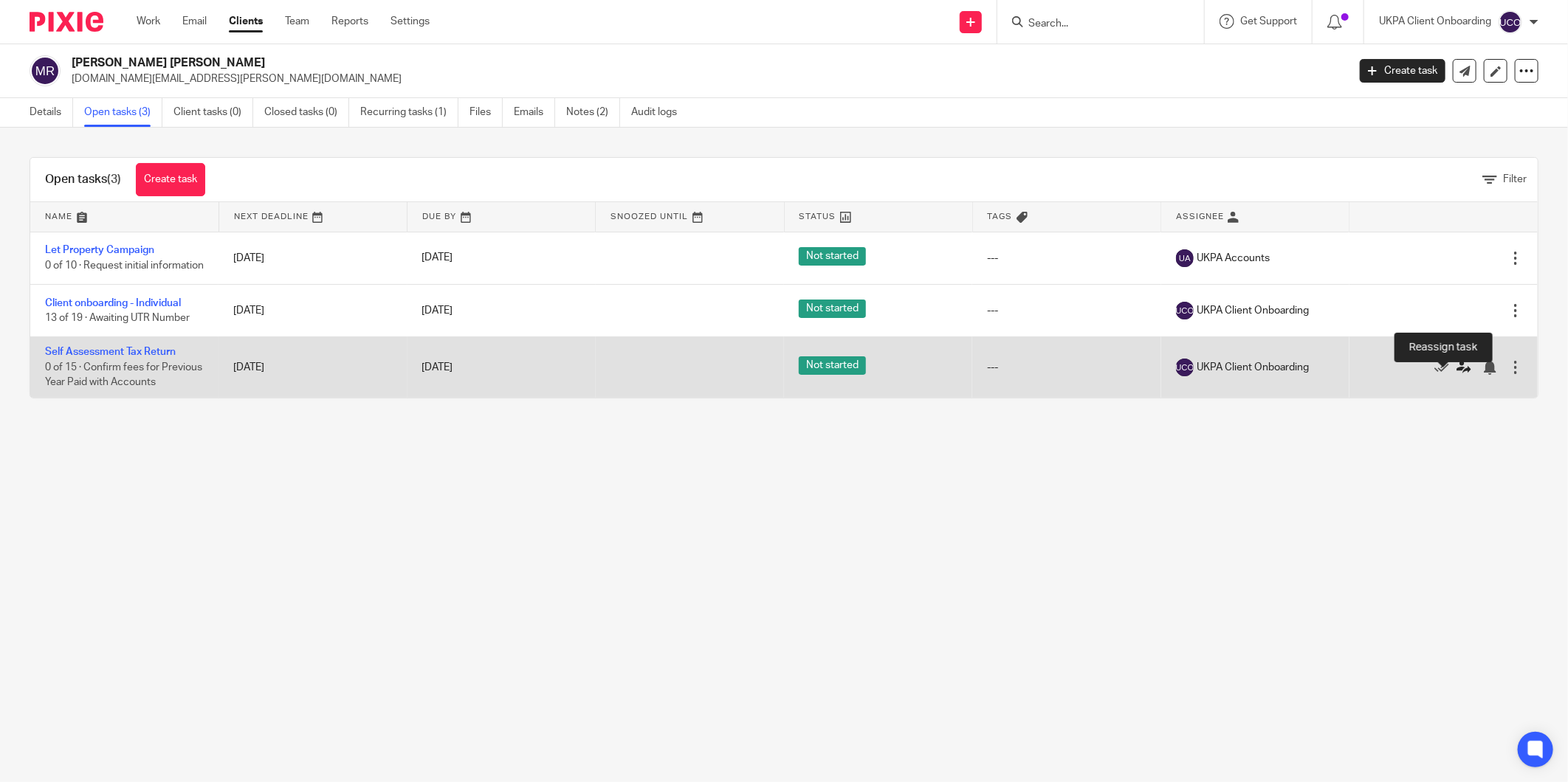
click at [1457, 375] on icon at bounding box center [1465, 367] width 15 height 15
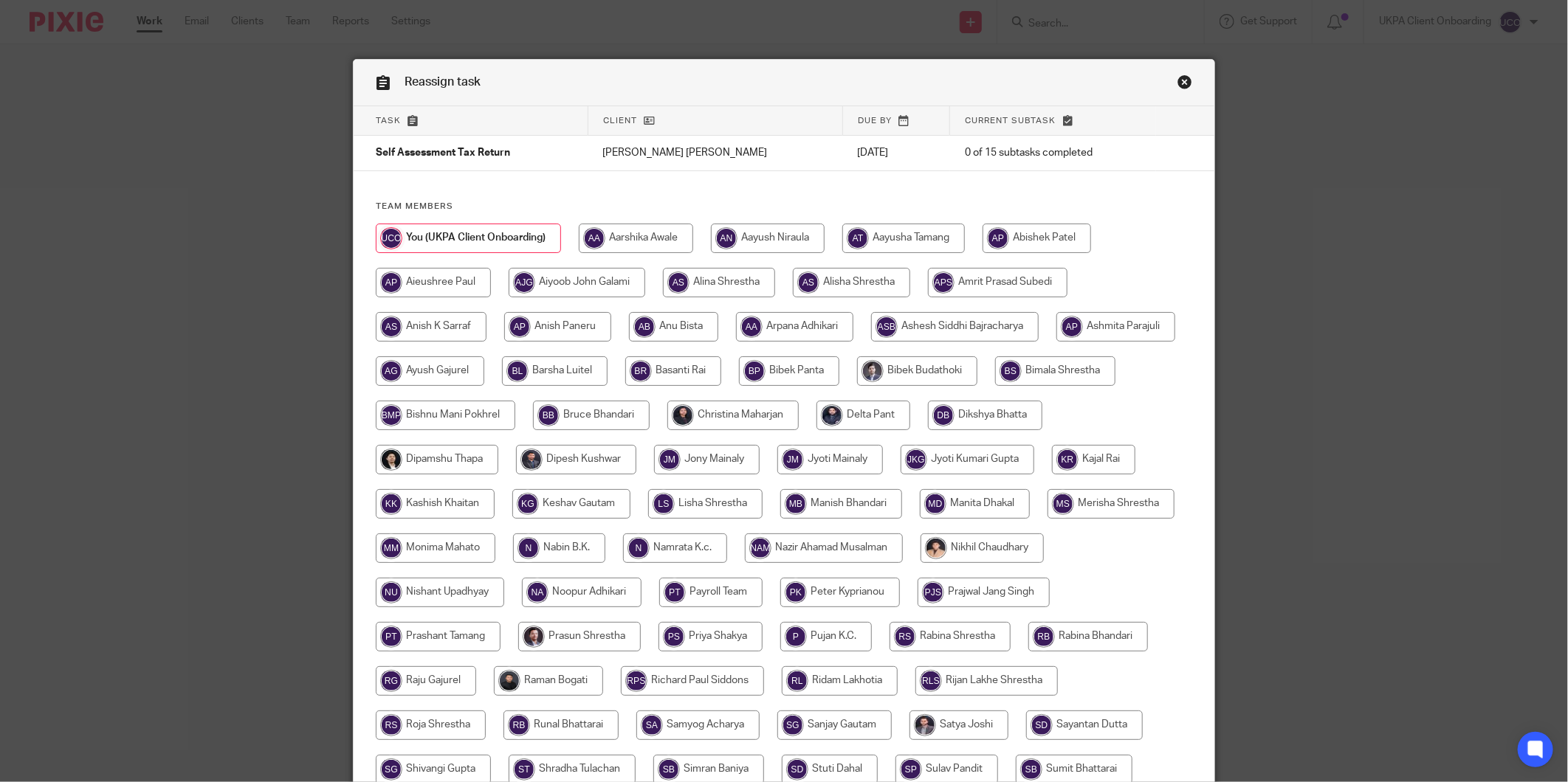
scroll to position [228, 0]
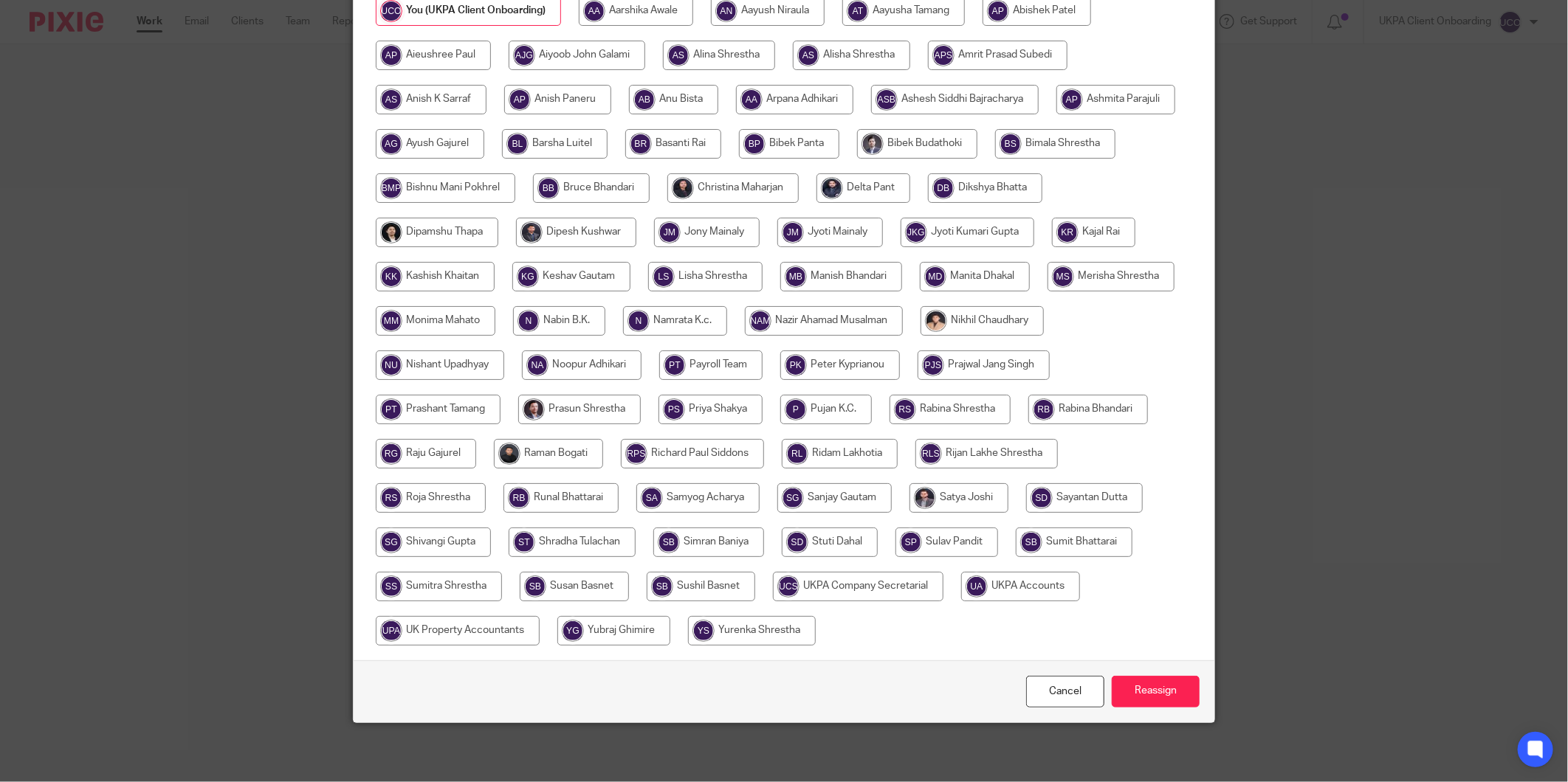
click at [961, 602] on input "radio" at bounding box center [1021, 587] width 119 height 30
radio input "true"
click at [1143, 688] on input "Reassign" at bounding box center [1156, 692] width 88 height 31
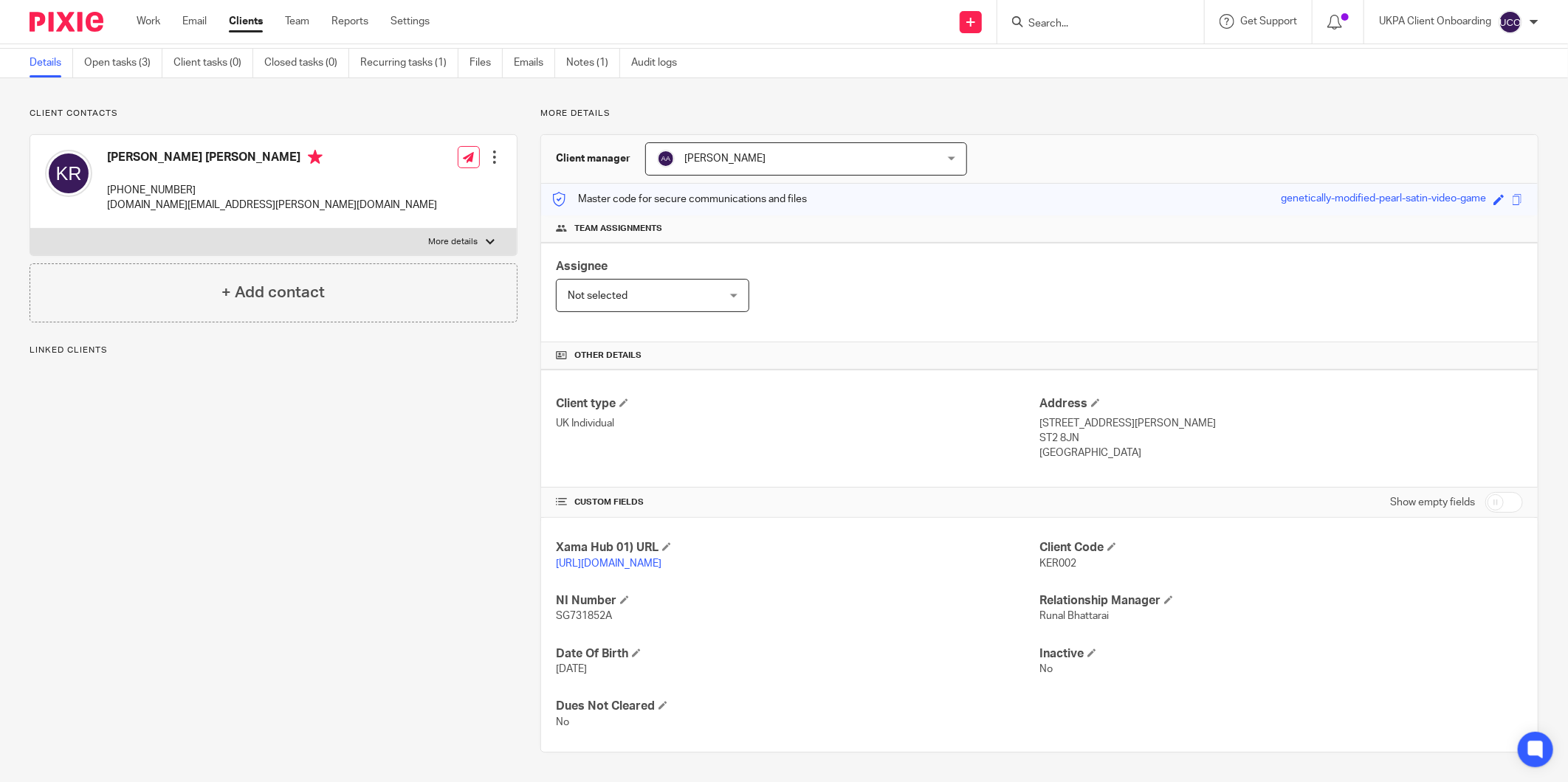
click at [1493, 500] on input "checkbox" at bounding box center [1503, 502] width 37 height 21
checkbox input "true"
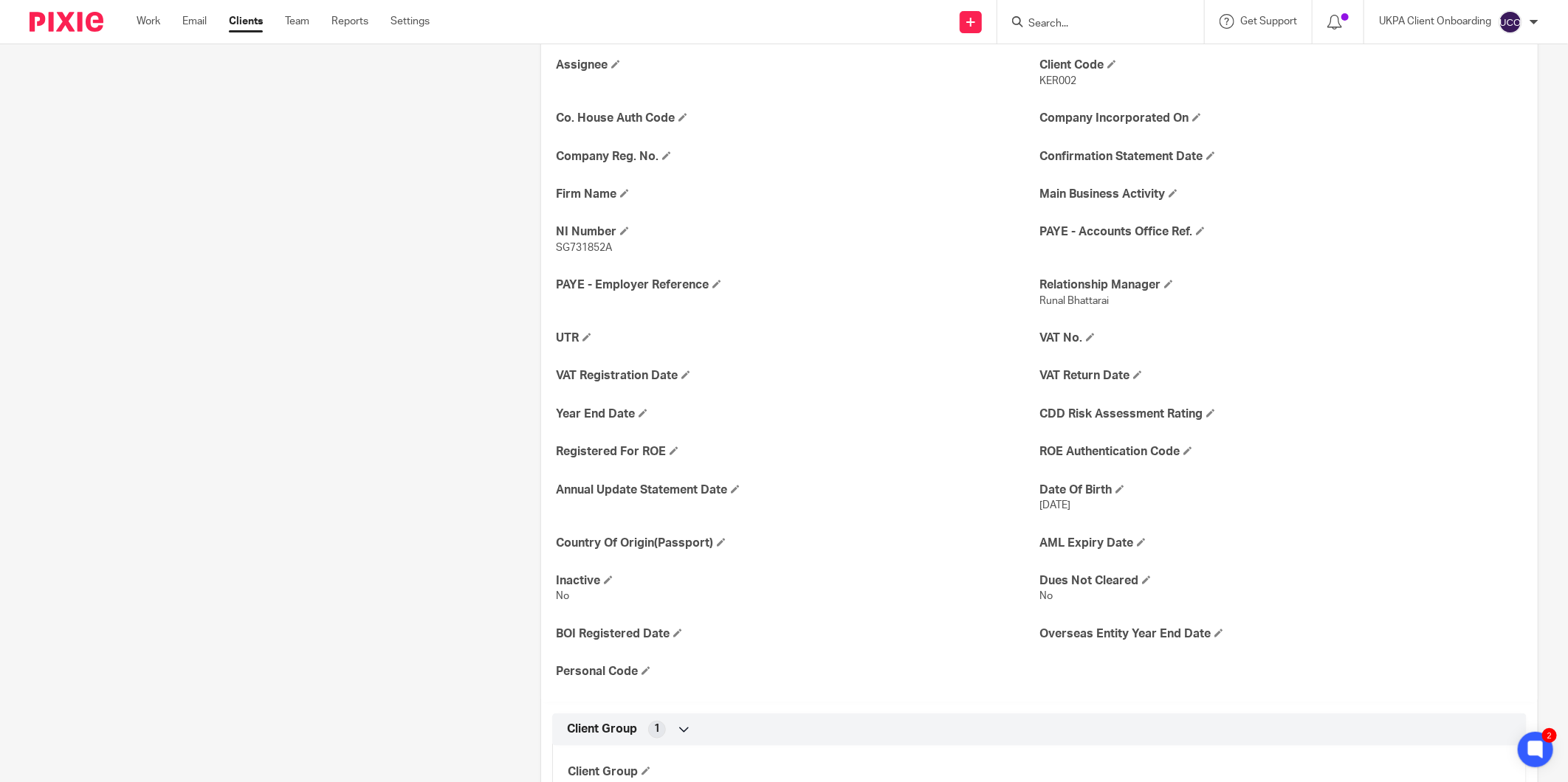
scroll to position [624, 0]
click at [1137, 539] on span at bounding box center [1141, 540] width 9 height 9
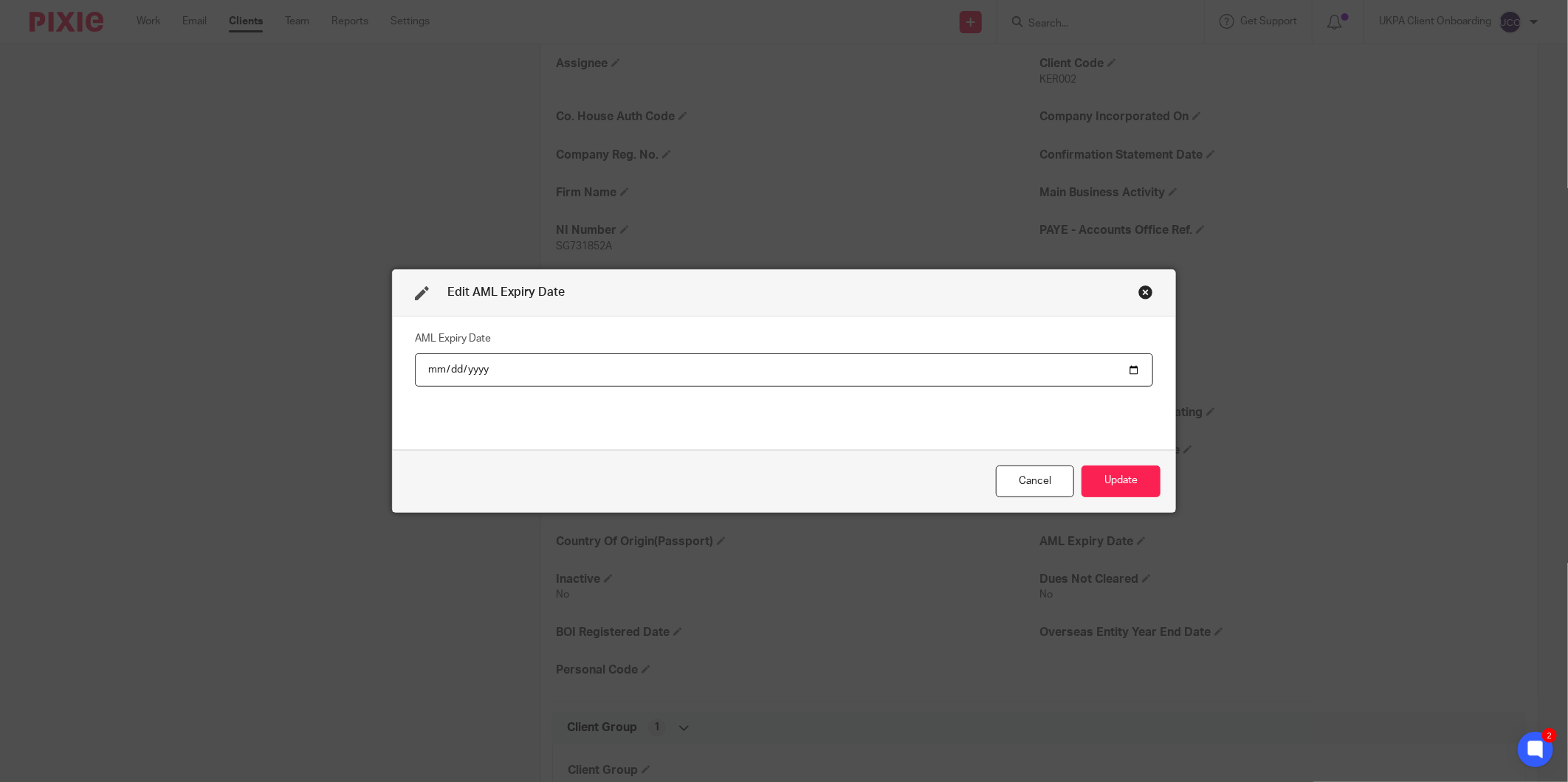
click at [1066, 373] on input "date" at bounding box center [784, 370] width 738 height 33
type input "[DATE]"
click at [1110, 503] on div "Cancel Update" at bounding box center [783, 481] width 782 height 62
click at [1113, 486] on button "Update" at bounding box center [1120, 482] width 79 height 31
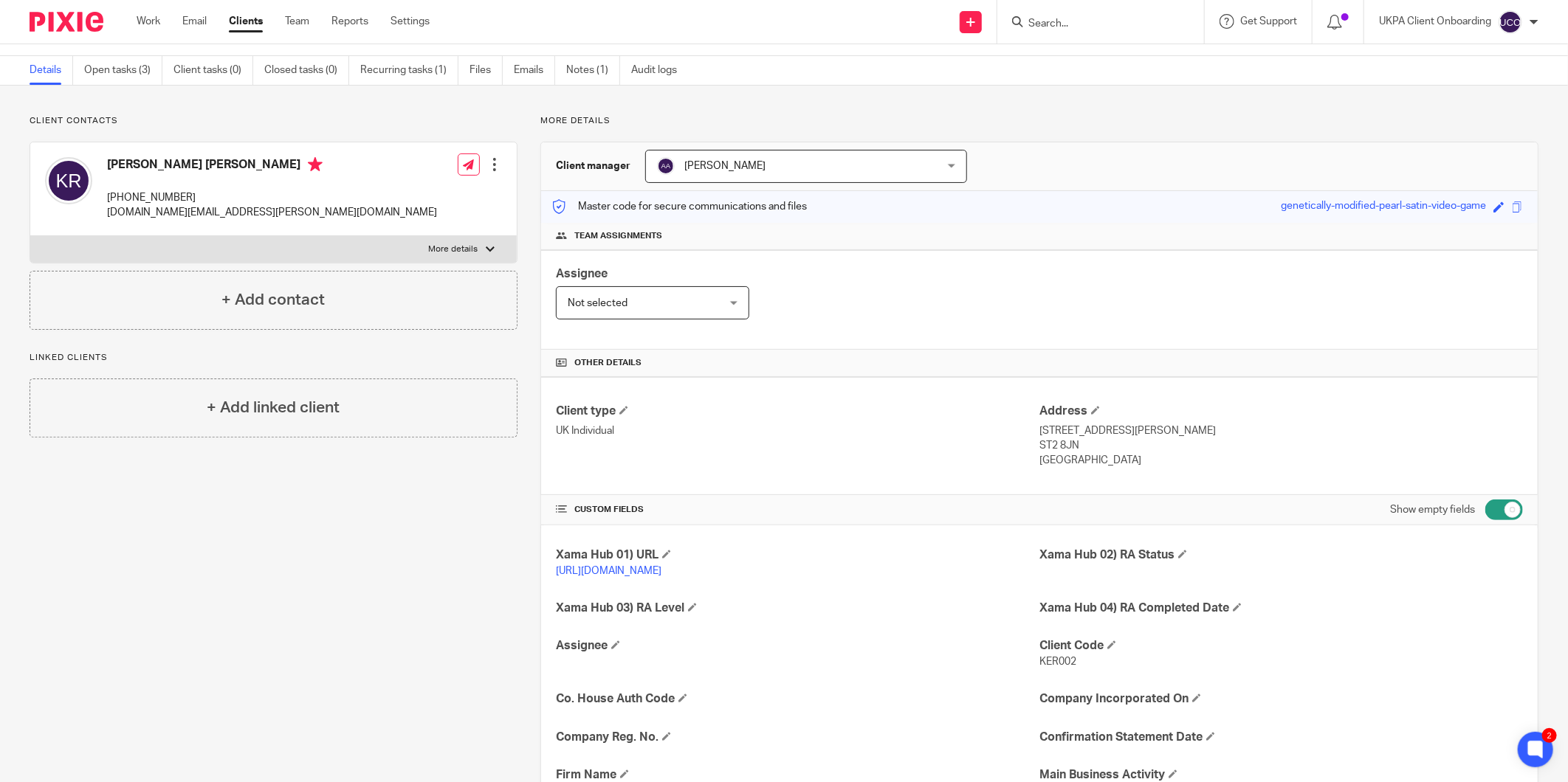
scroll to position [0, 0]
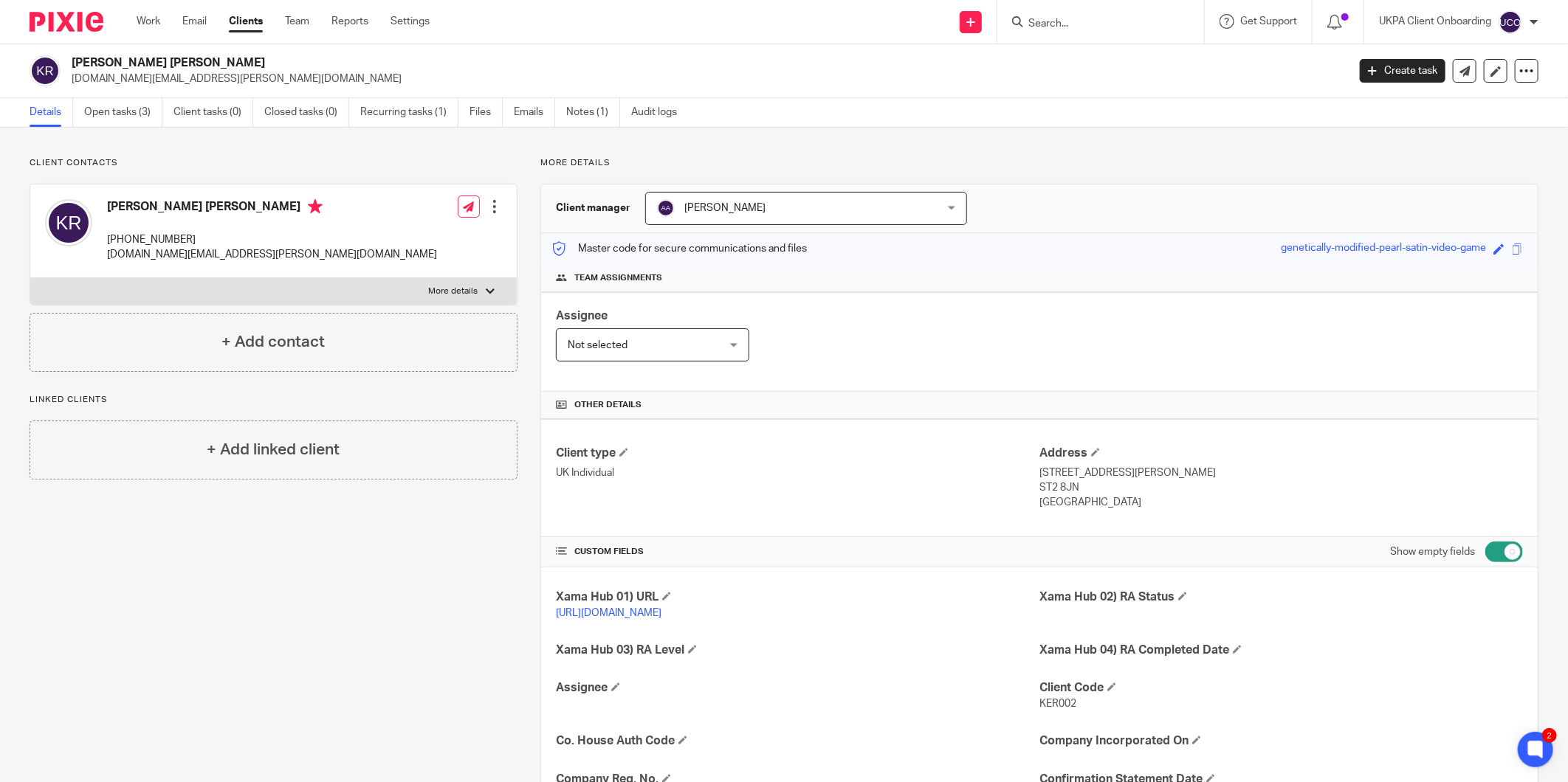
click at [175, 228] on div "Kerstin Rita Rogers +447500557789 kerstin.rogers@aol.co.uk" at bounding box center [272, 231] width 330 height 64
click at [186, 212] on h4 "[PERSON_NAME] [PERSON_NAME]" at bounding box center [272, 209] width 330 height 18
copy h4 "[PERSON_NAME] [PERSON_NAME]"
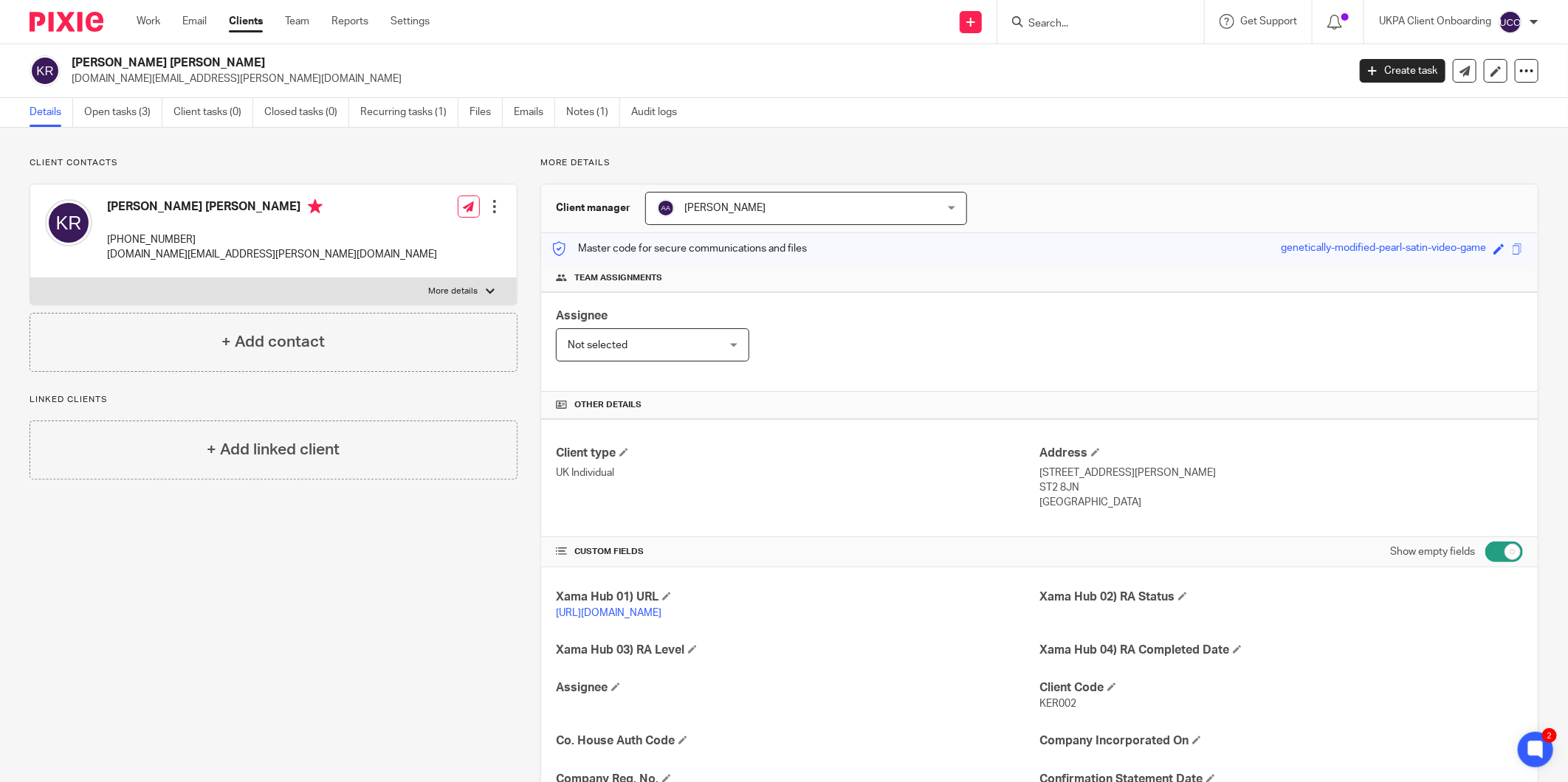
click at [1059, 471] on p "9 Shelley Road, Stoke-on-Trent" at bounding box center [1282, 473] width 483 height 15
copy div "9 Shelley Road, Stoke-on-Trent"
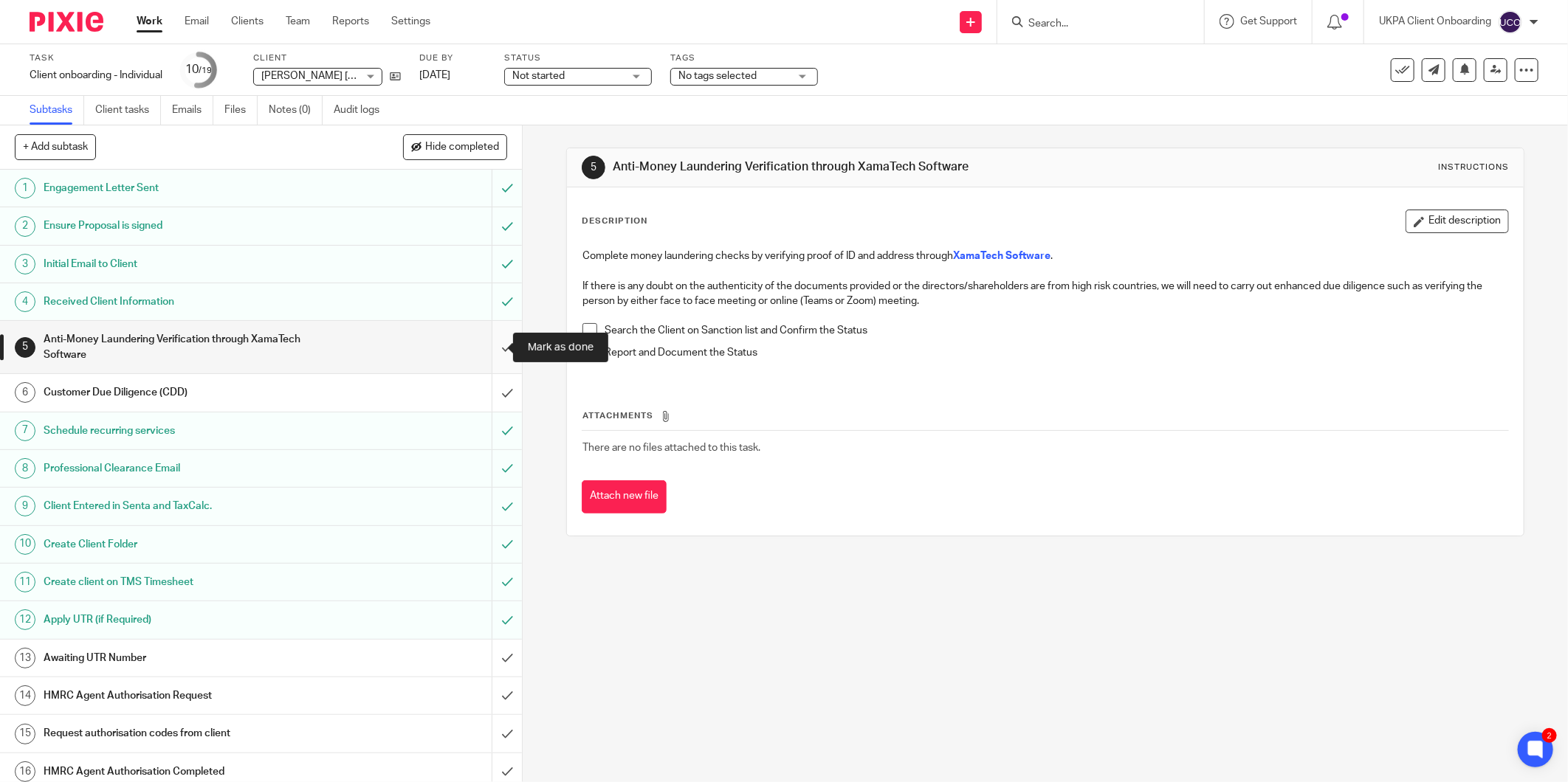
click at [490, 347] on input "submit" at bounding box center [261, 347] width 522 height 52
click at [495, 388] on input "submit" at bounding box center [261, 392] width 522 height 37
click at [491, 350] on input "submit" at bounding box center [261, 347] width 522 height 52
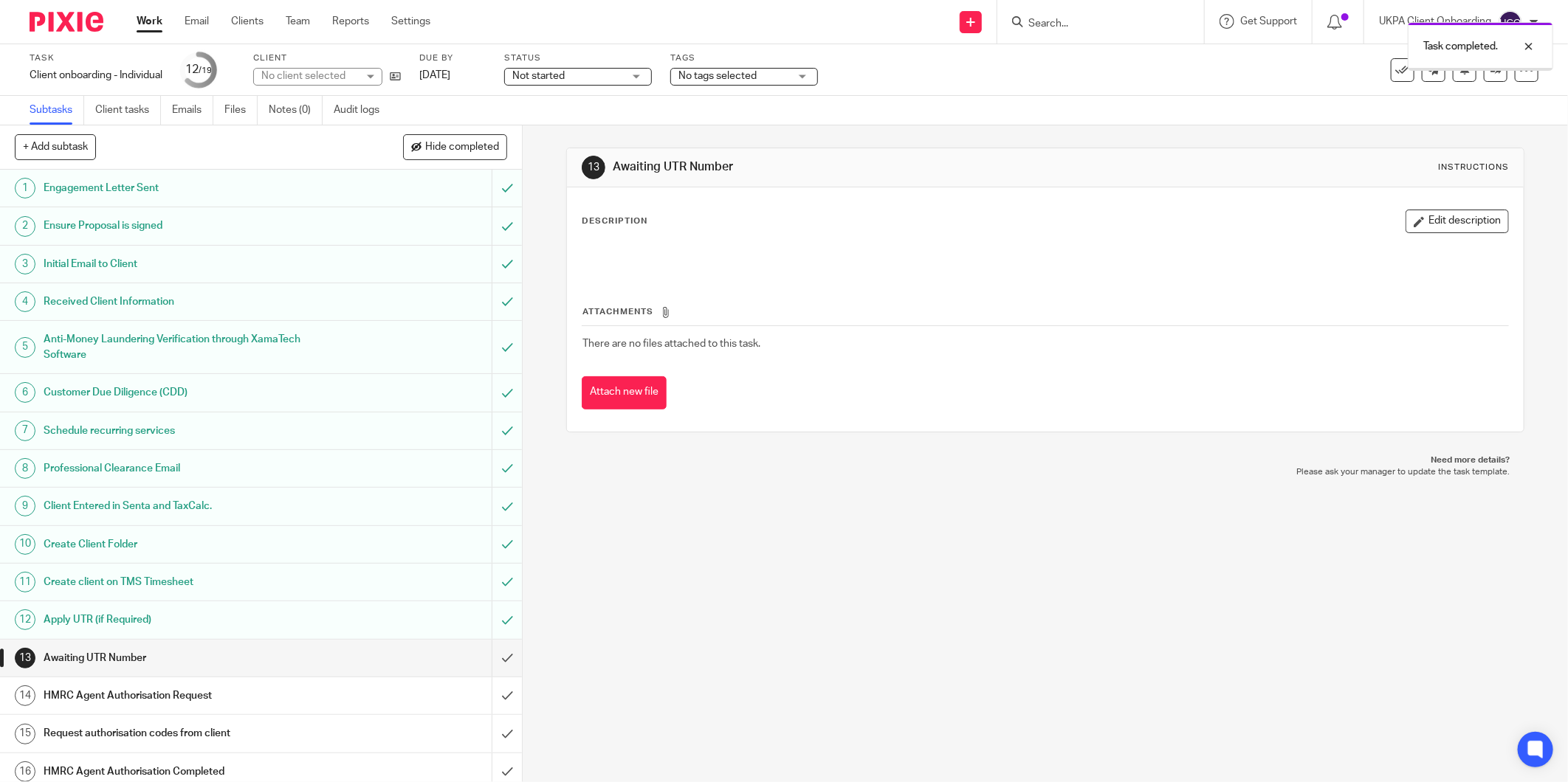
scroll to position [124, 0]
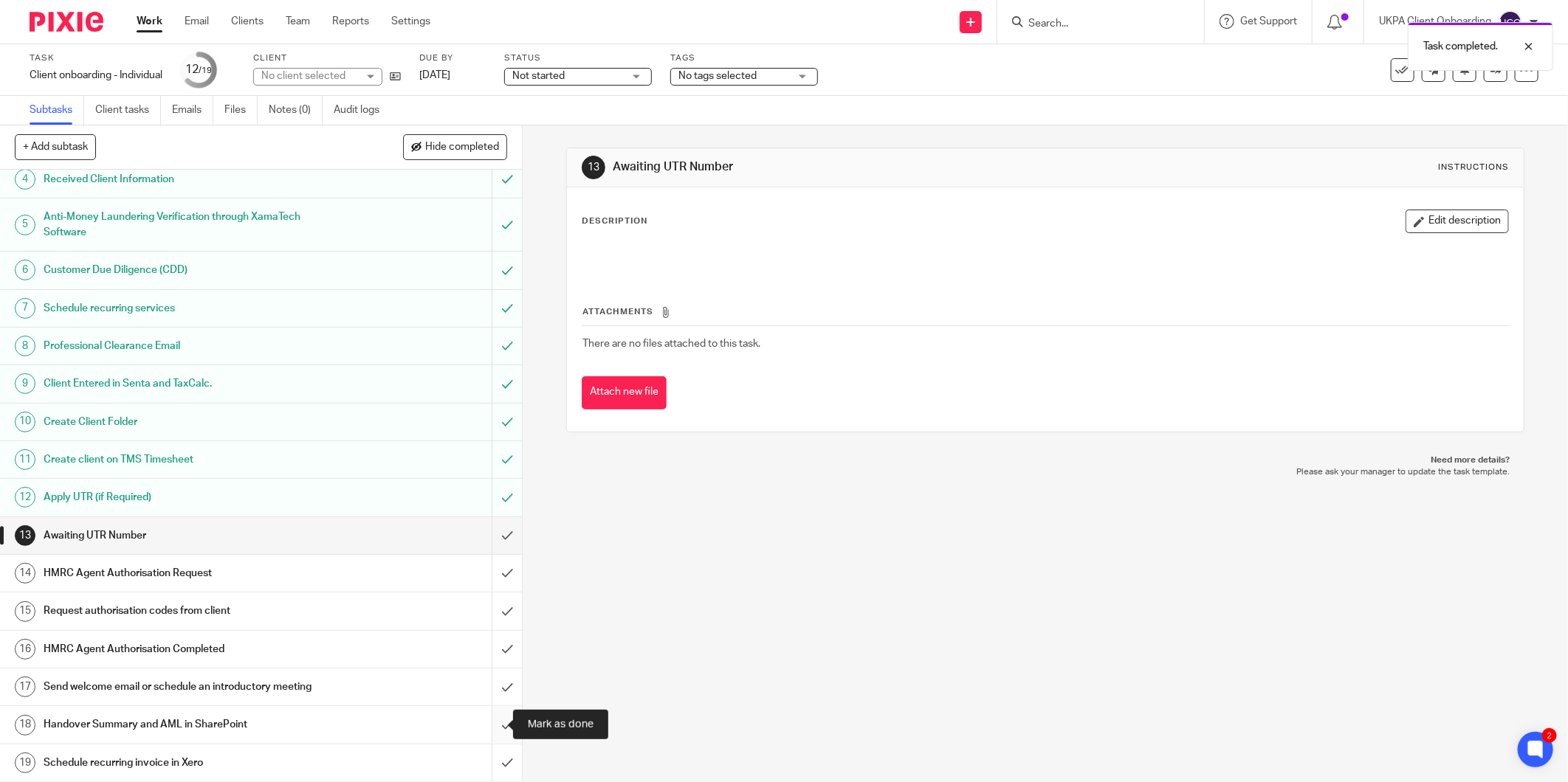
click at [495, 722] on input "submit" at bounding box center [261, 724] width 522 height 37
